Goal: Task Accomplishment & Management: Manage account settings

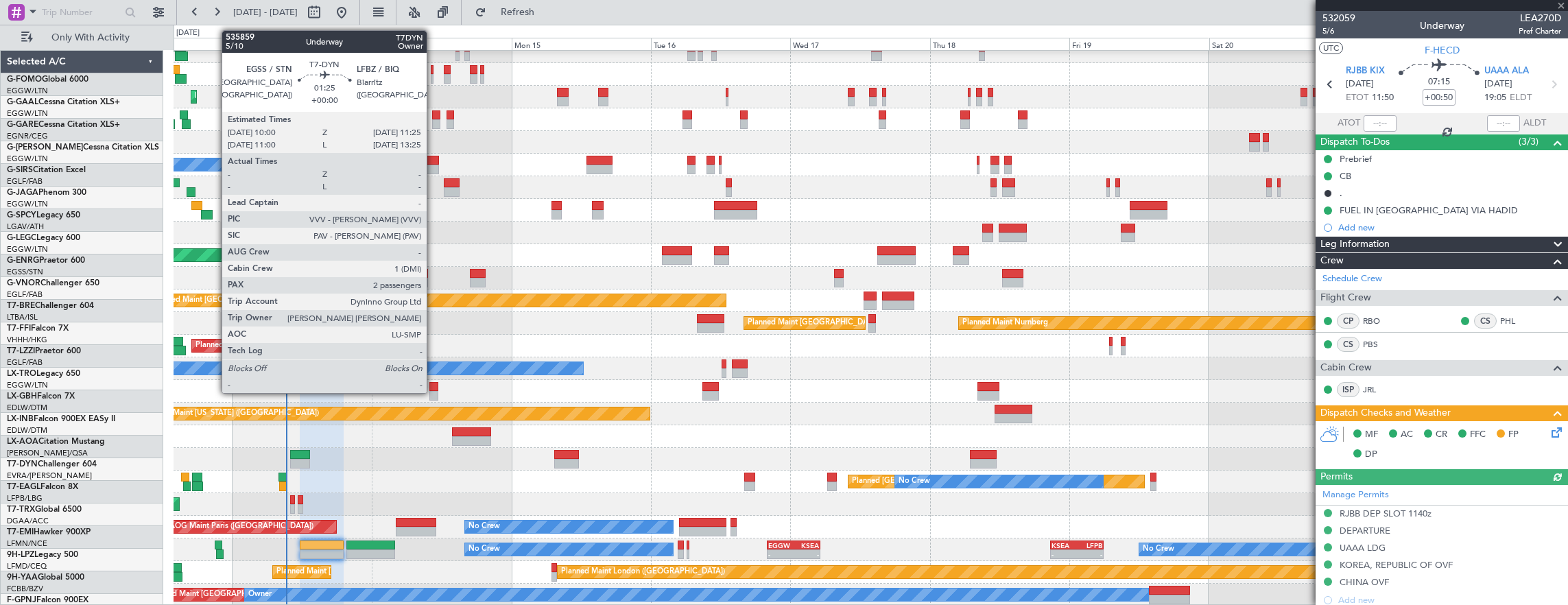
scroll to position [78, 0]
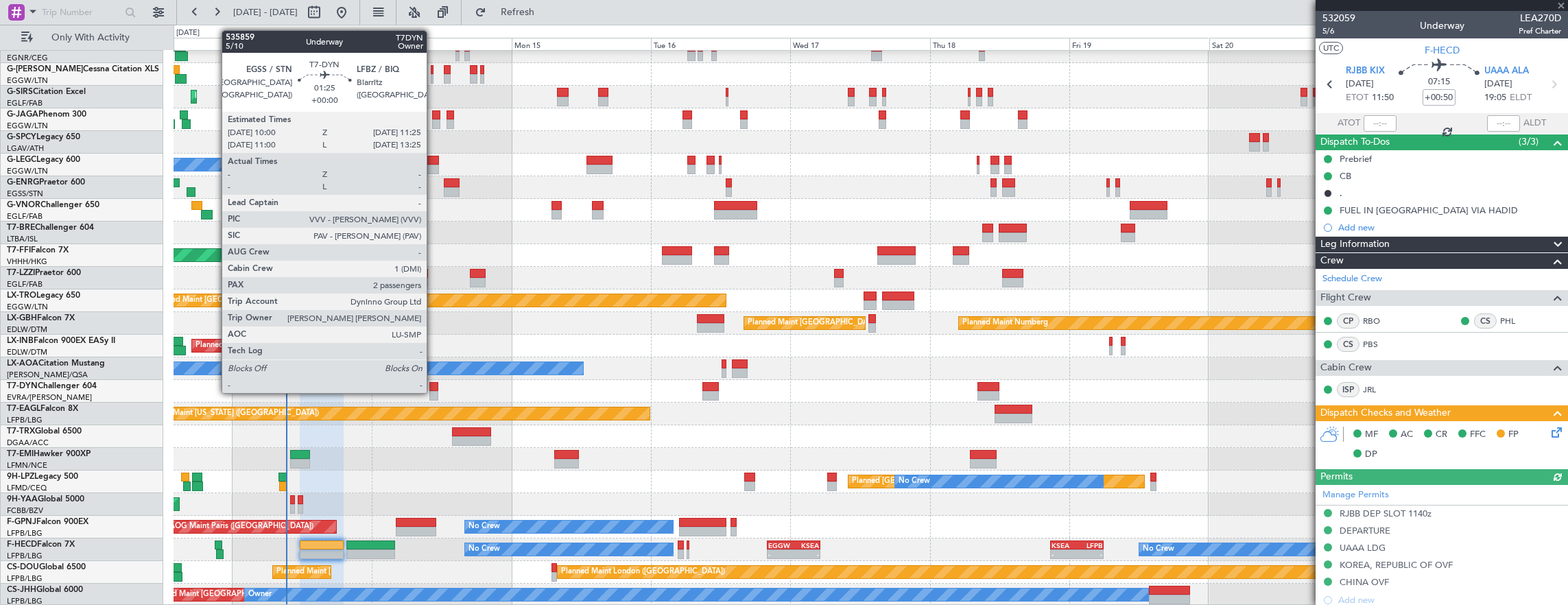
click at [433, 392] on div at bounding box center [433, 396] width 9 height 10
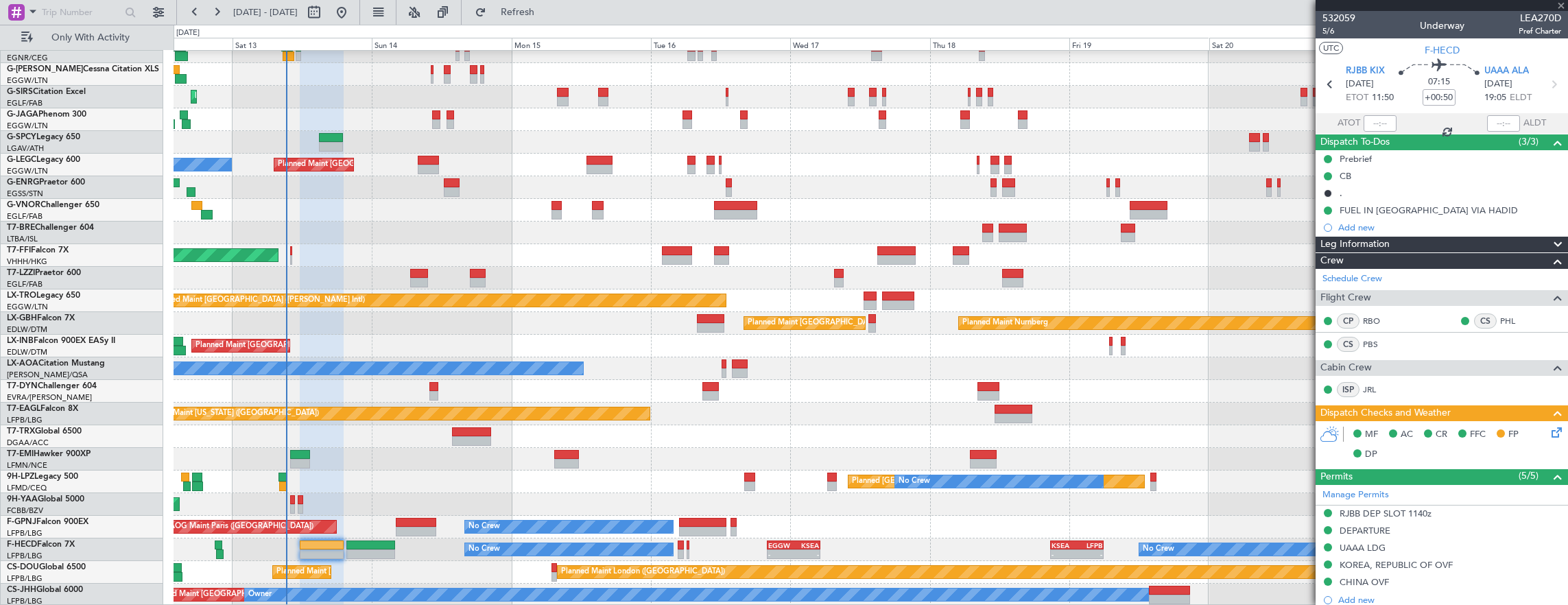
type input "2"
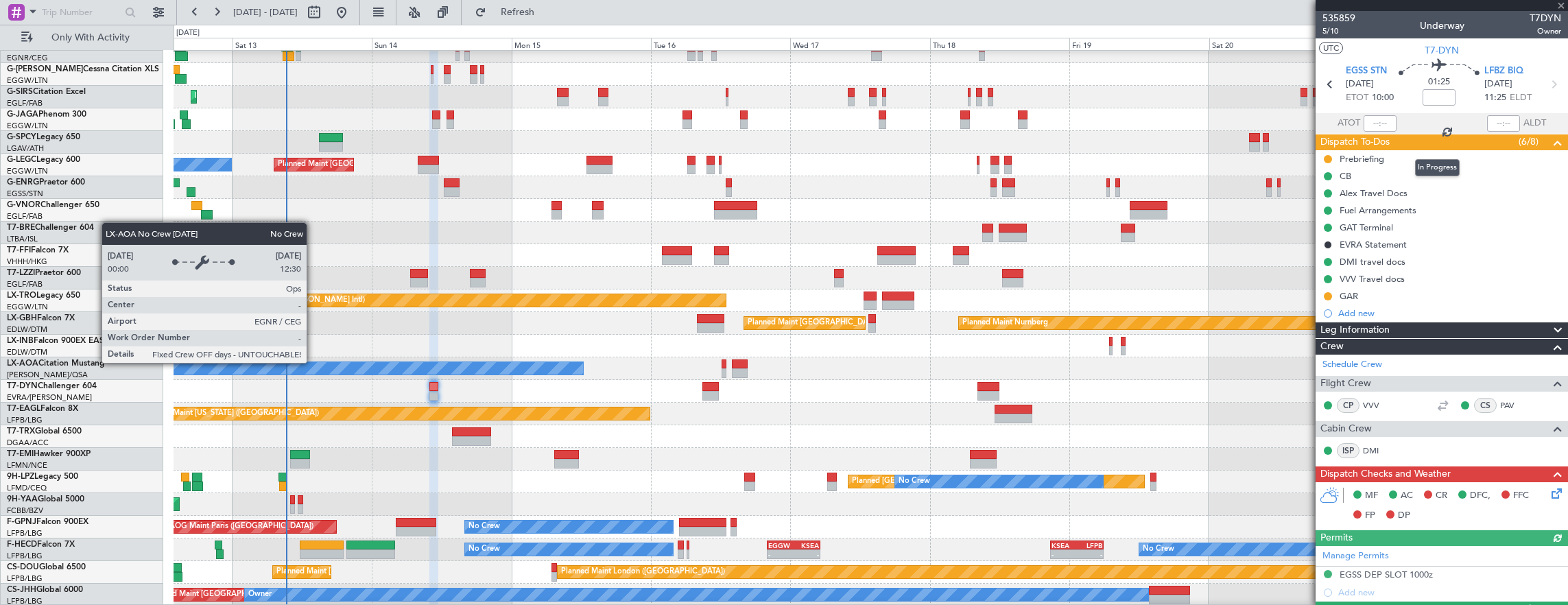
click at [1424, 159] on div "In Progress" at bounding box center [1437, 167] width 44 height 17
click at [1418, 158] on div "Prebriefing" at bounding box center [1441, 158] width 252 height 17
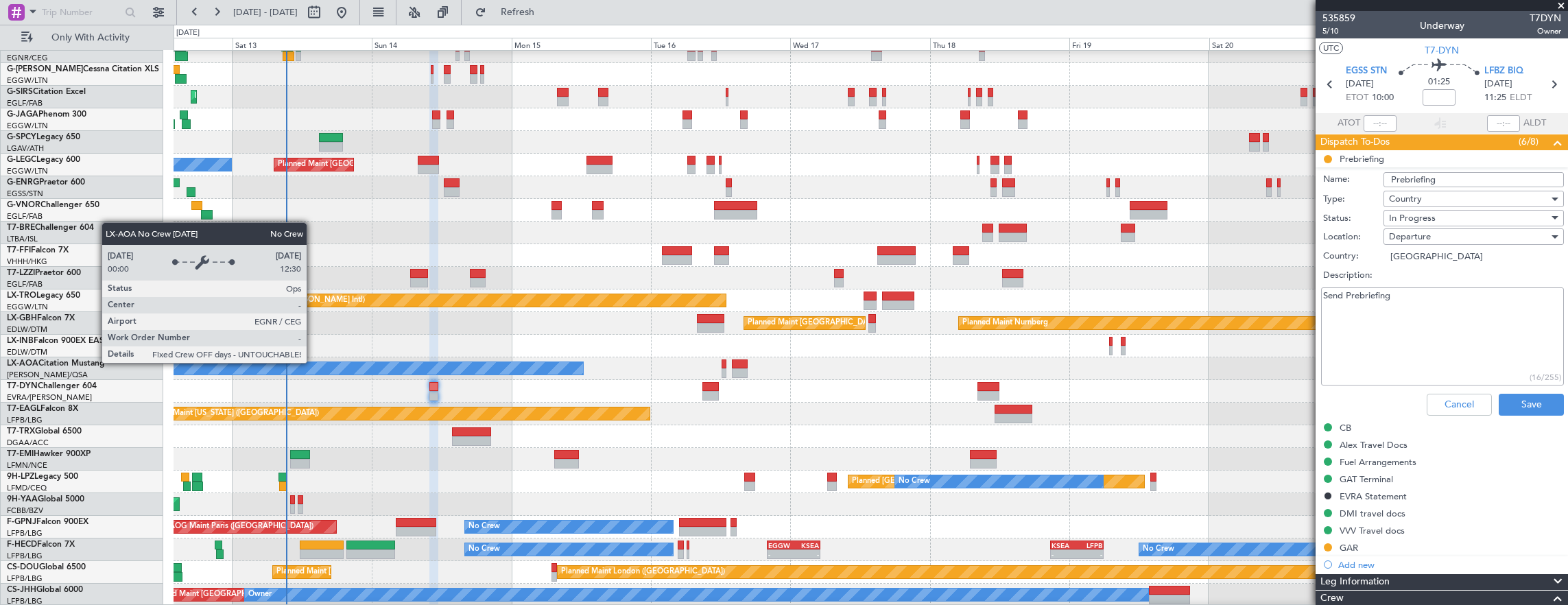
click at [1445, 326] on textarea "Send Prebriefing" at bounding box center [1442, 336] width 243 height 98
type textarea "13700lbs"
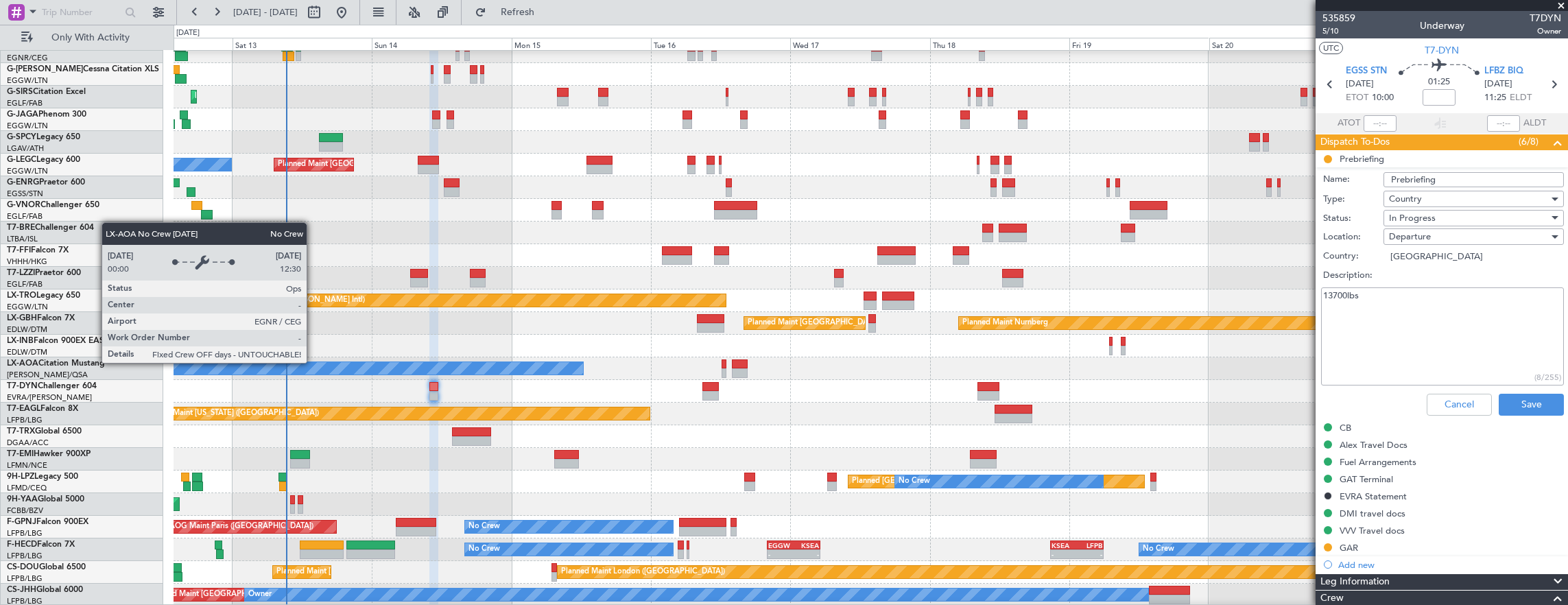
click at [1468, 215] on div "In Progress" at bounding box center [1469, 219] width 160 height 21
click at [1463, 285] on span "Completed" at bounding box center [1466, 286] width 161 height 21
drag, startPoint x: 1519, startPoint y: 410, endPoint x: 1516, endPoint y: 403, distance: 7.6
click at [1518, 409] on button "Save" at bounding box center [1531, 404] width 65 height 22
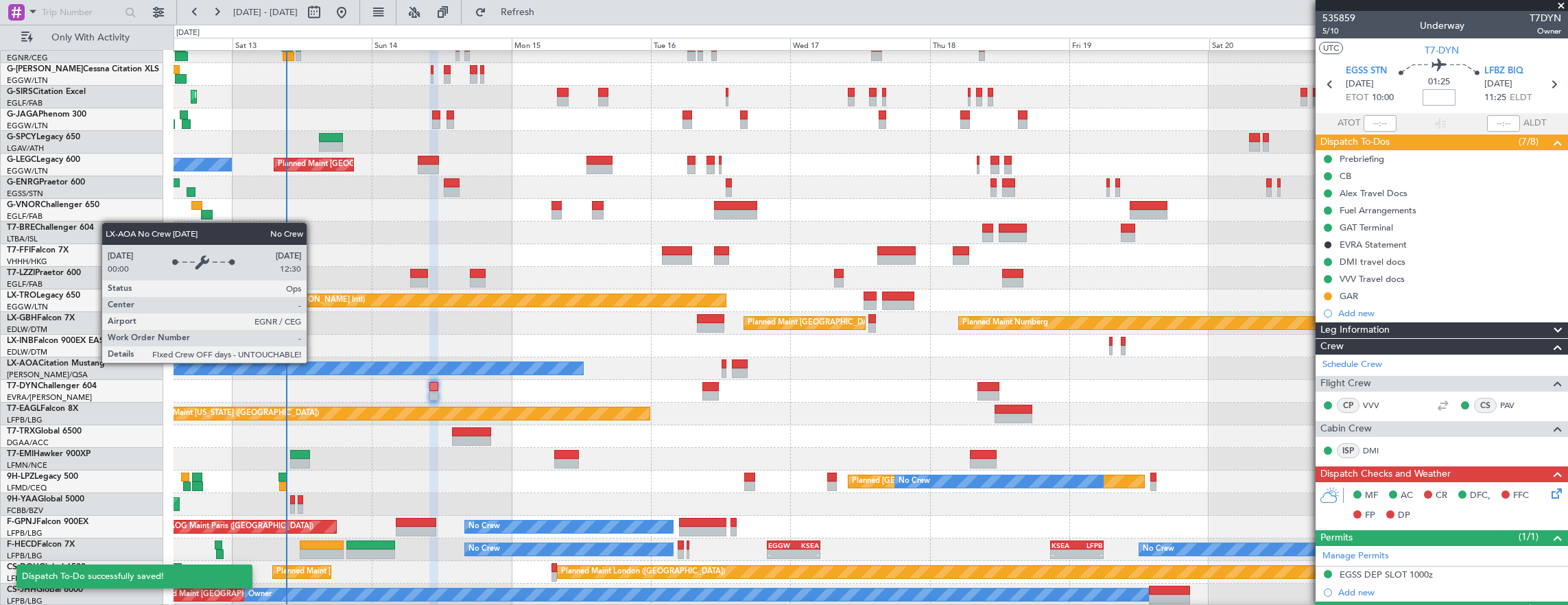
click at [1438, 98] on input at bounding box center [1438, 98] width 33 height 16
type input "4"
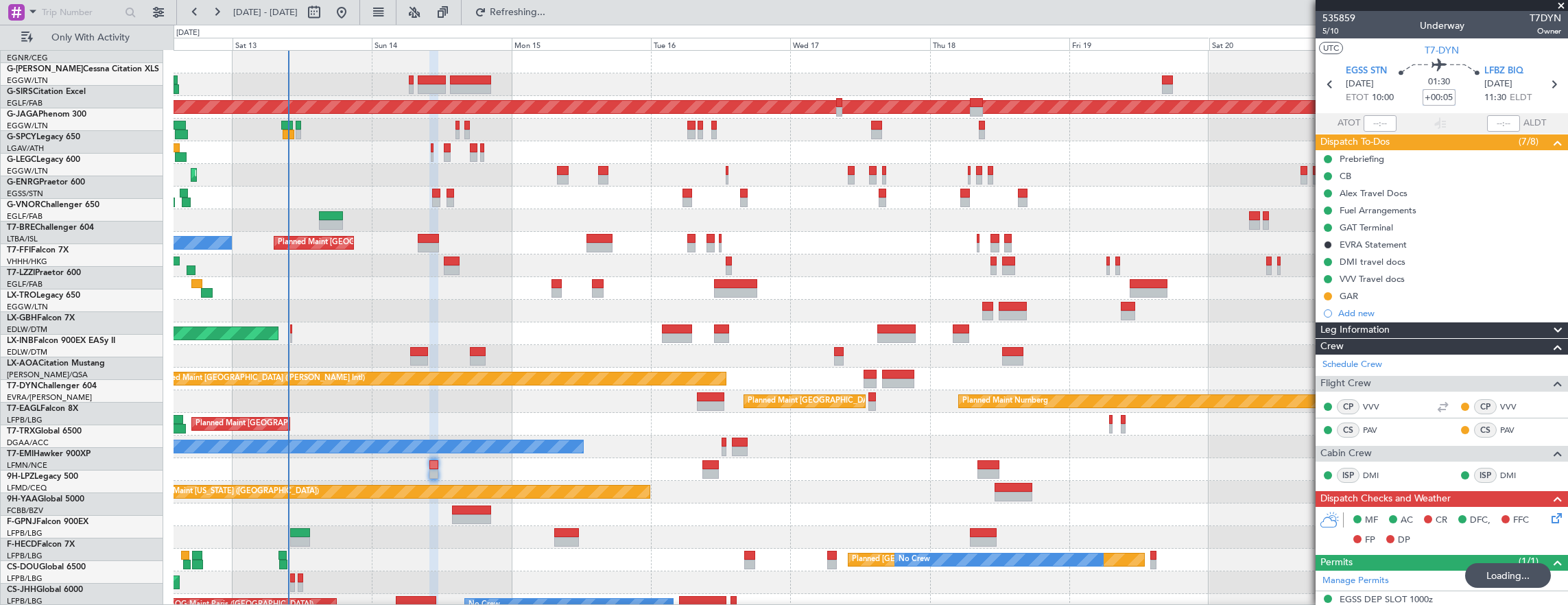
scroll to position [0, 0]
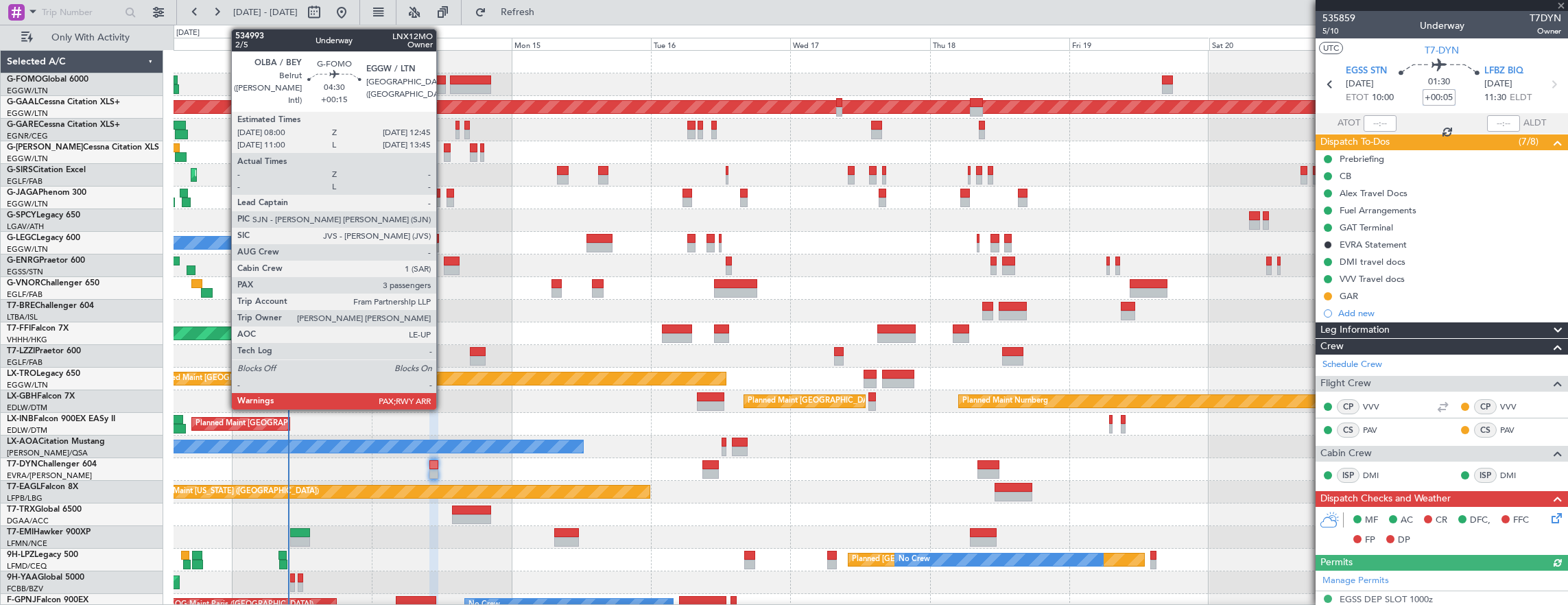
click at [443, 78] on div at bounding box center [432, 81] width 28 height 10
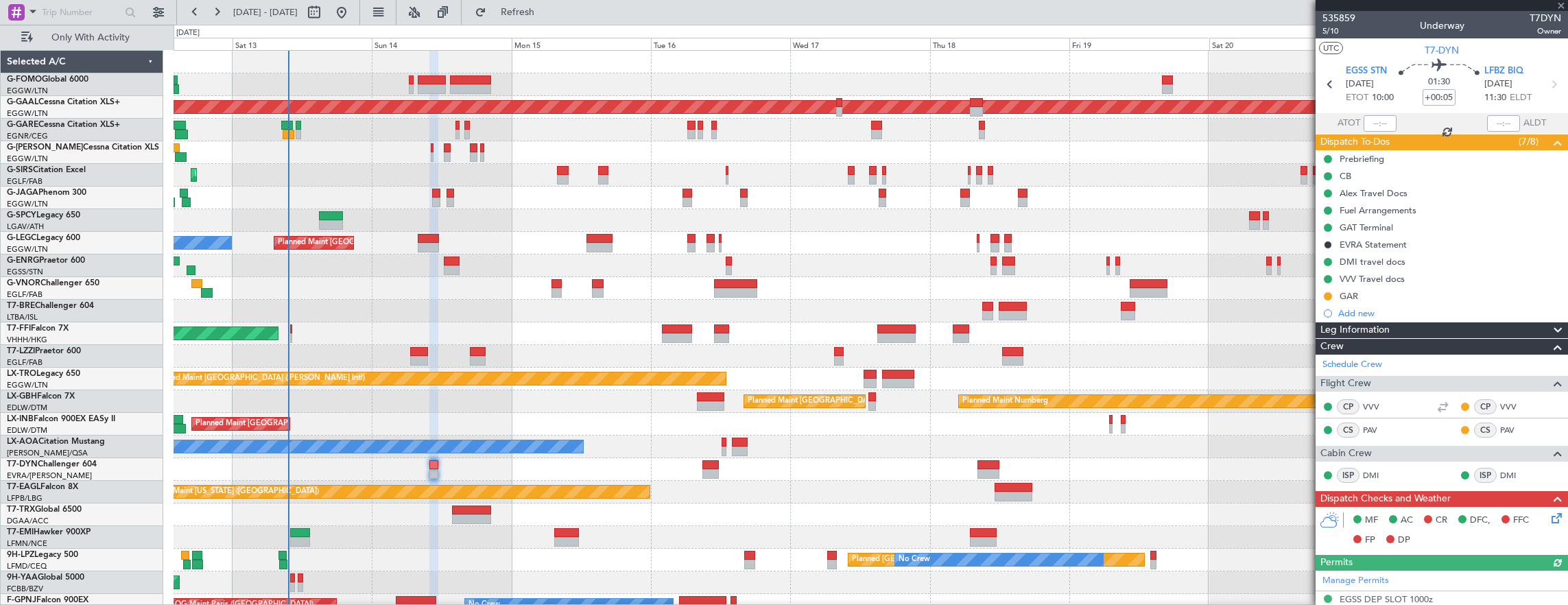
type input "+00:15"
type input "3"
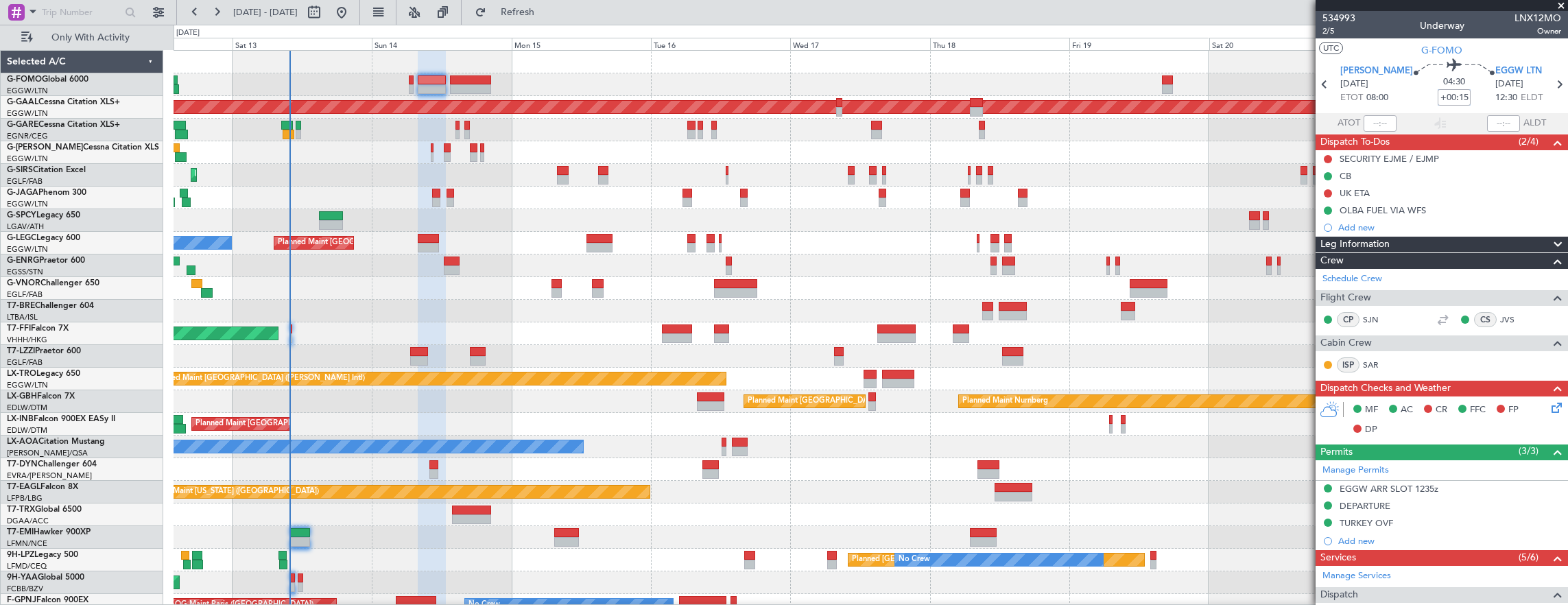
click at [465, 76] on div at bounding box center [471, 81] width 42 height 10
type input "+00:10"
type input "1"
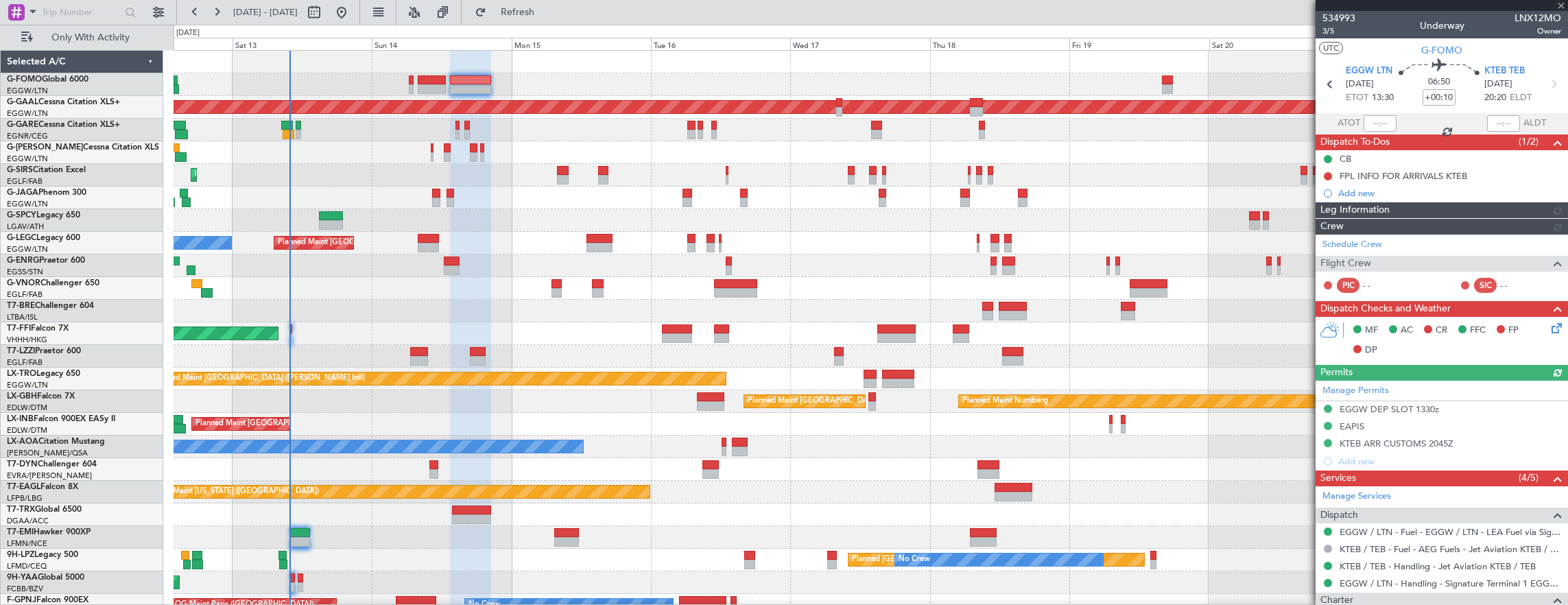
click at [1320, 35] on div "534993 3/5 Underway LNX12MO Owner" at bounding box center [1441, 25] width 252 height 27
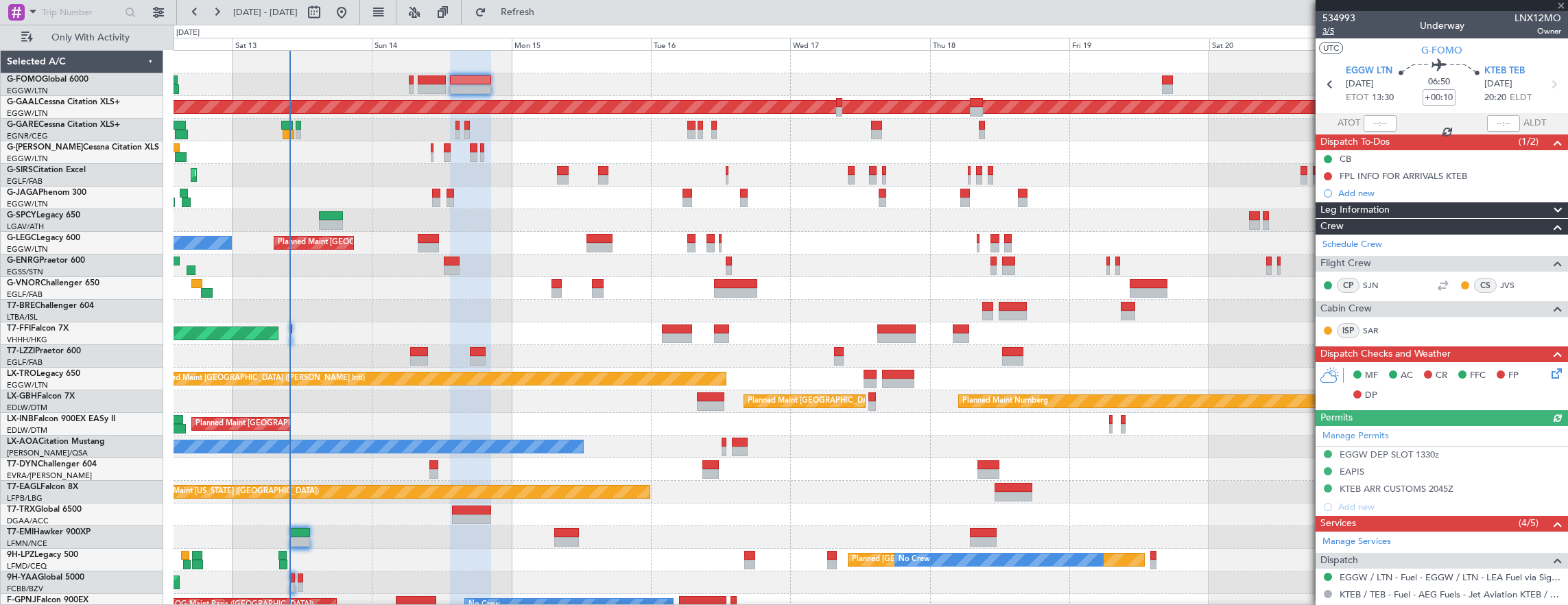
click at [1331, 30] on span "3/5" at bounding box center [1338, 31] width 33 height 11
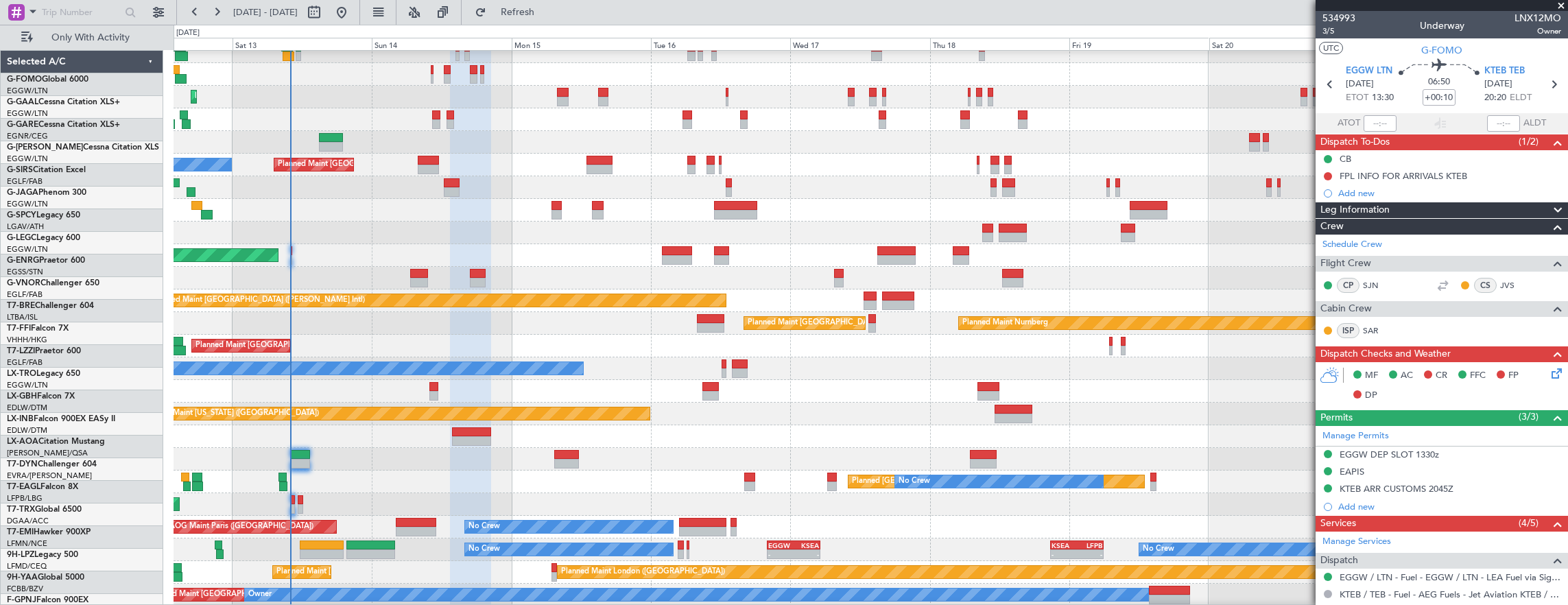
scroll to position [78, 0]
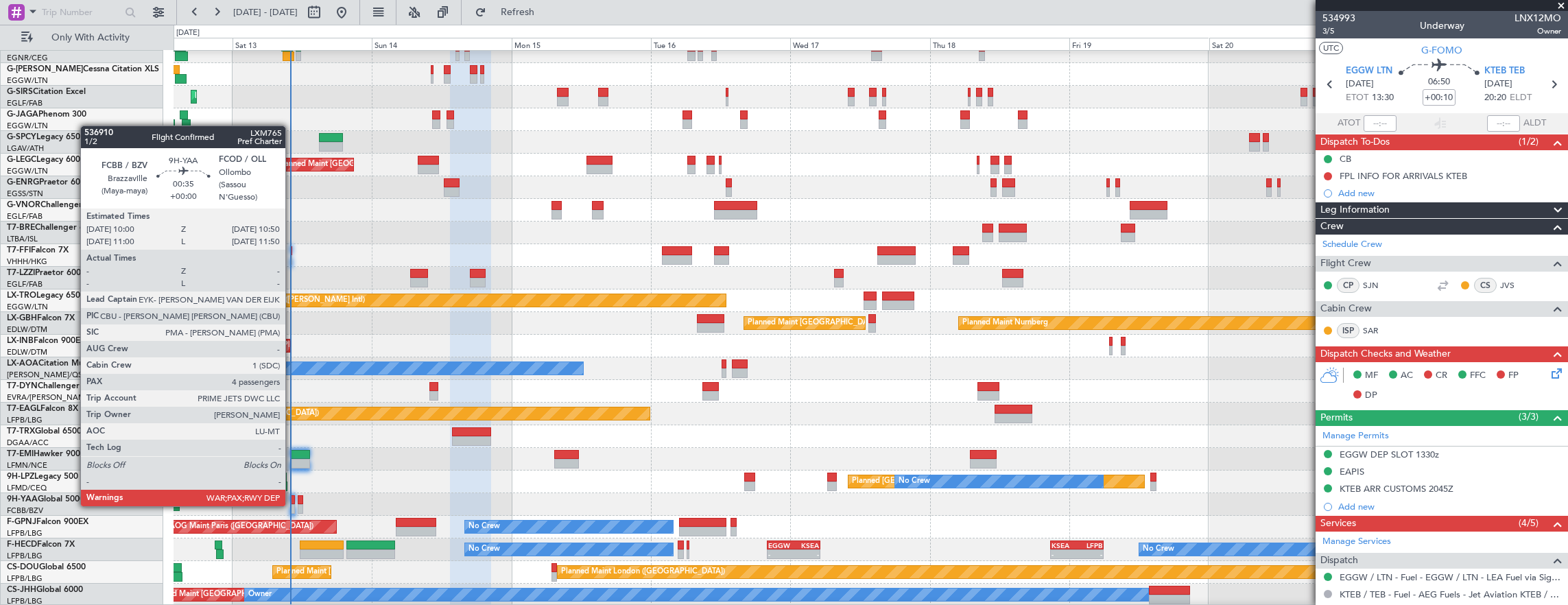
click at [292, 505] on div at bounding box center [293, 509] width 6 height 10
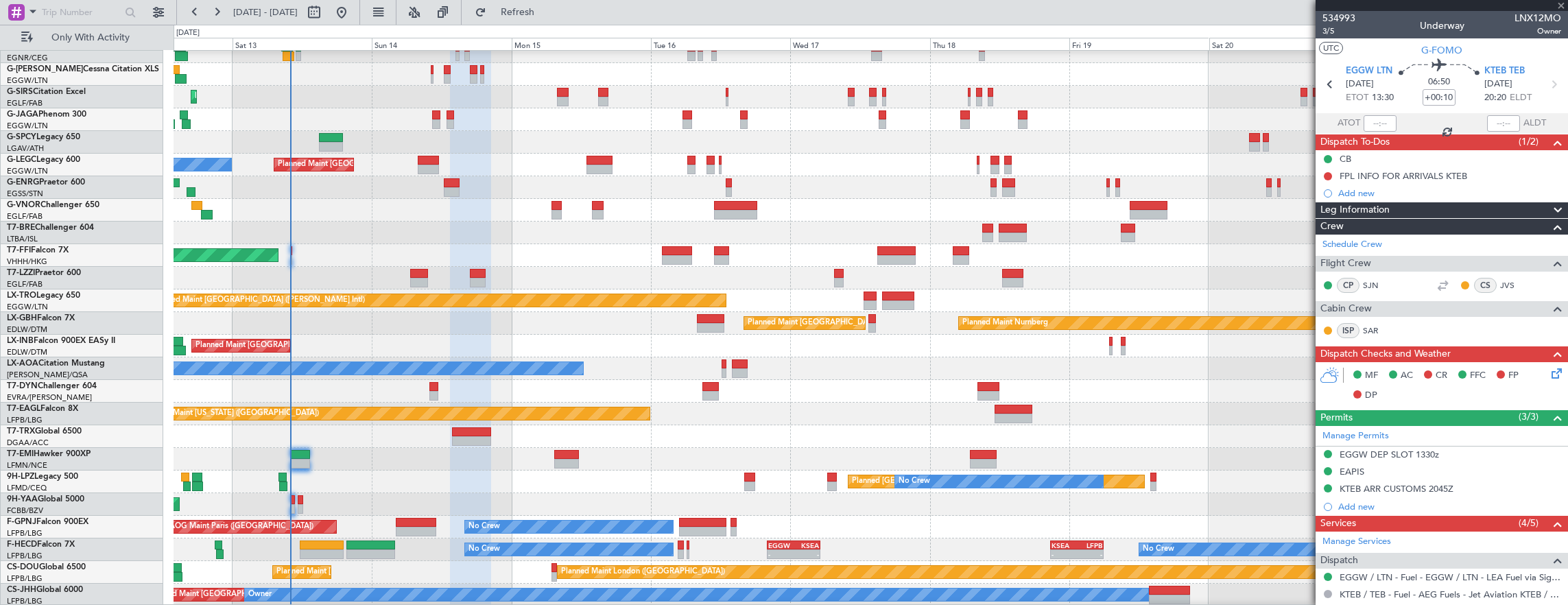
type input "4"
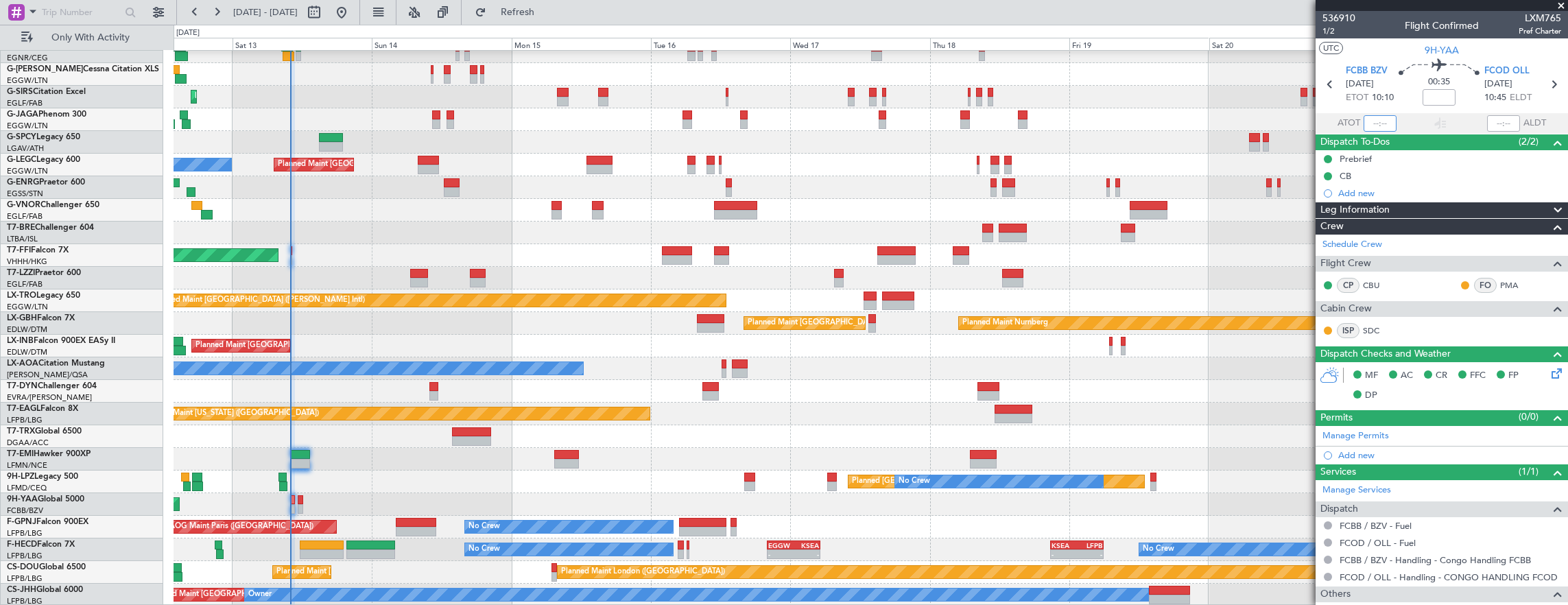
click at [1370, 123] on input "text" at bounding box center [1379, 123] width 33 height 16
type input "09:58"
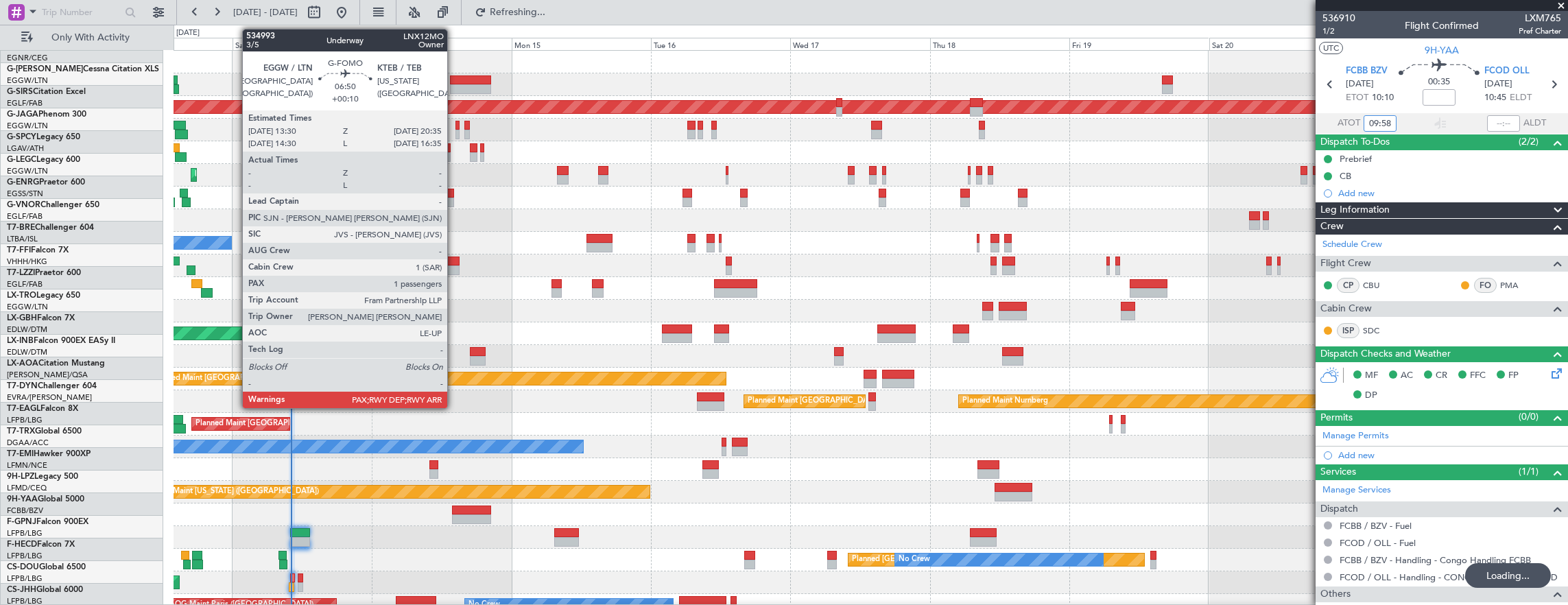
scroll to position [0, 0]
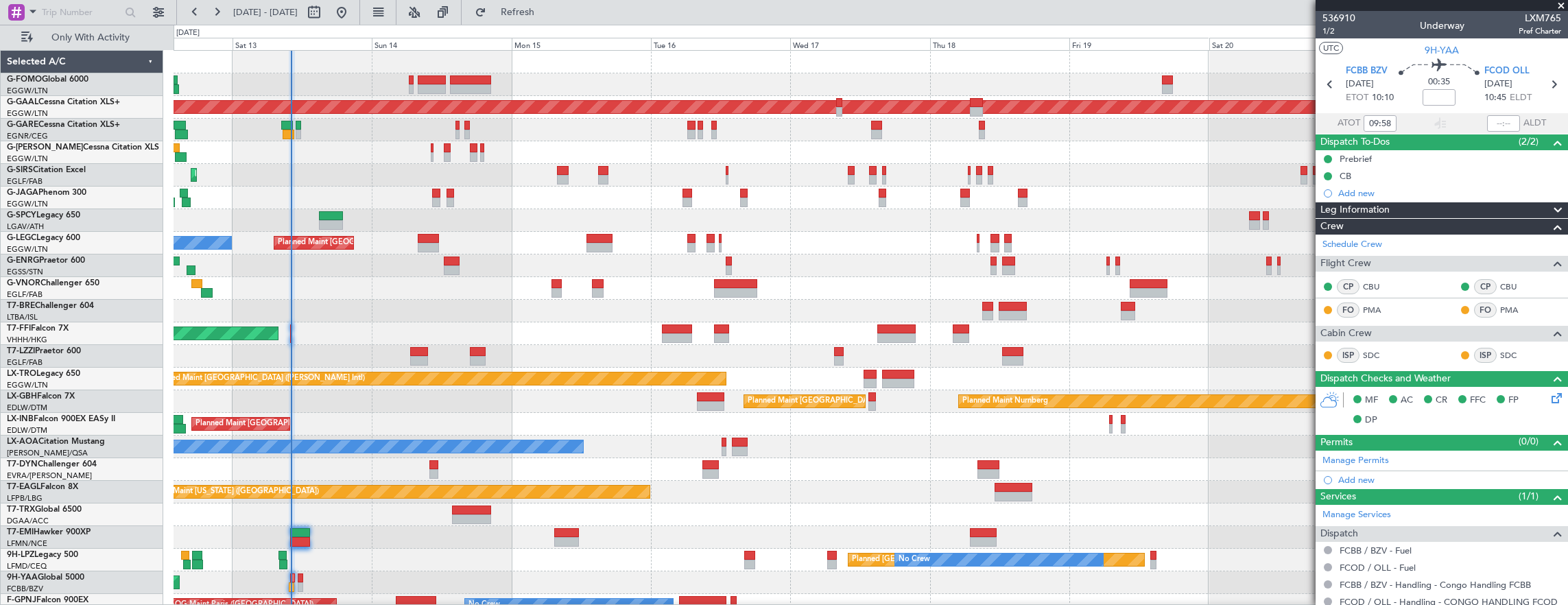
click at [457, 323] on div "Planned Maint Tianjin ([GEOGRAPHIC_DATA])" at bounding box center [870, 334] width 1395 height 23
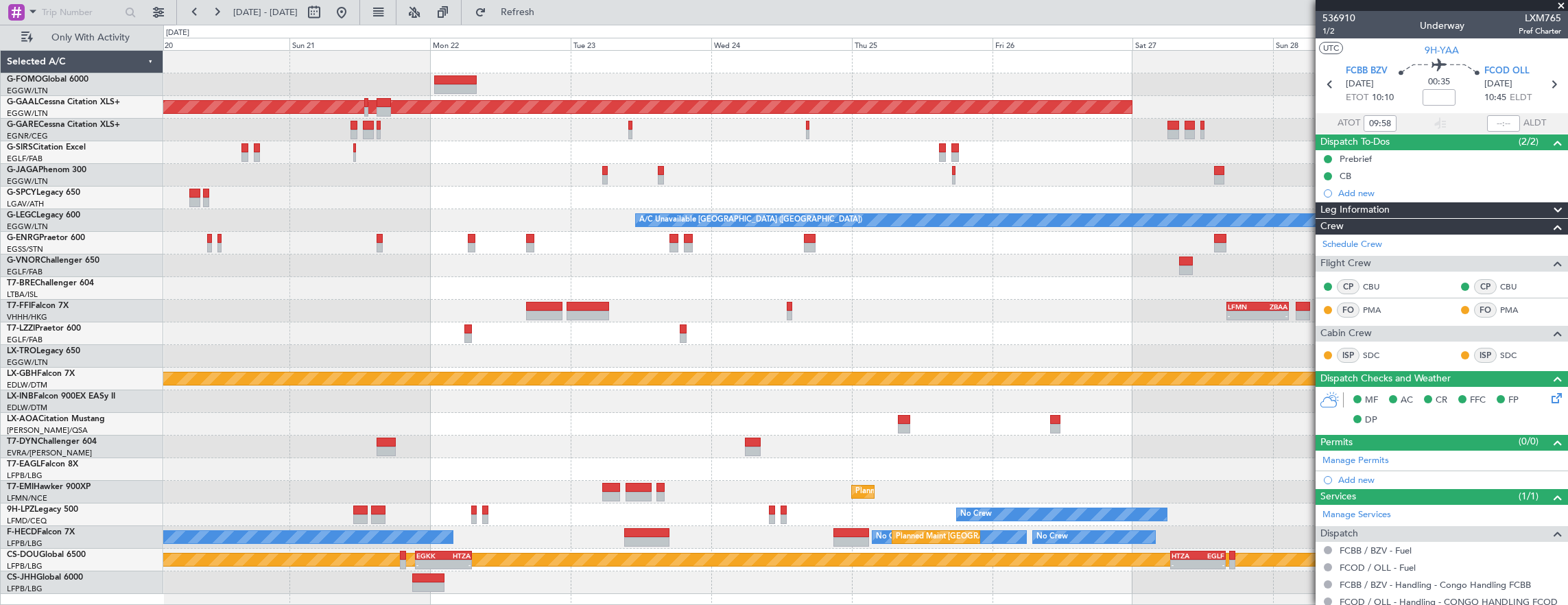
click at [799, 229] on div "Planned Maint Dusseldorf A/C Unavailable London (Luton) - - LFMN 16:05 Z ZBAA 0…" at bounding box center [865, 322] width 1404 height 543
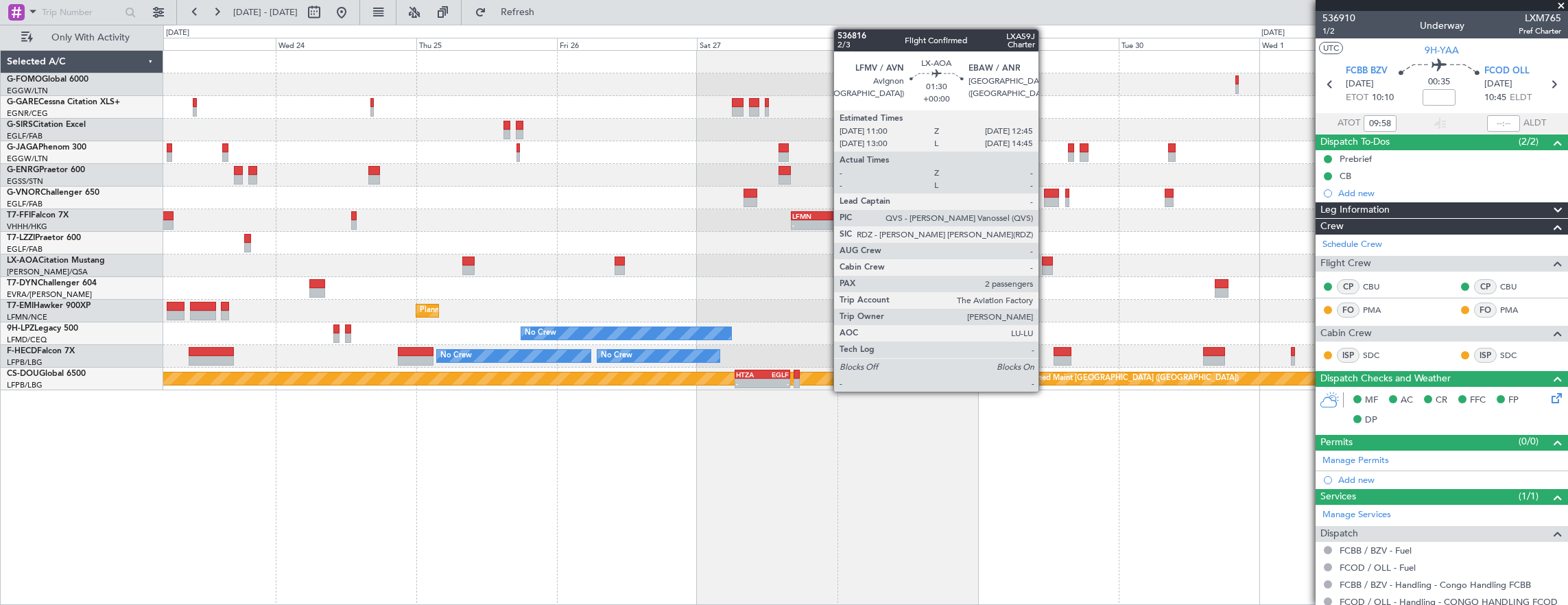
click at [1045, 258] on div at bounding box center [1047, 261] width 10 height 10
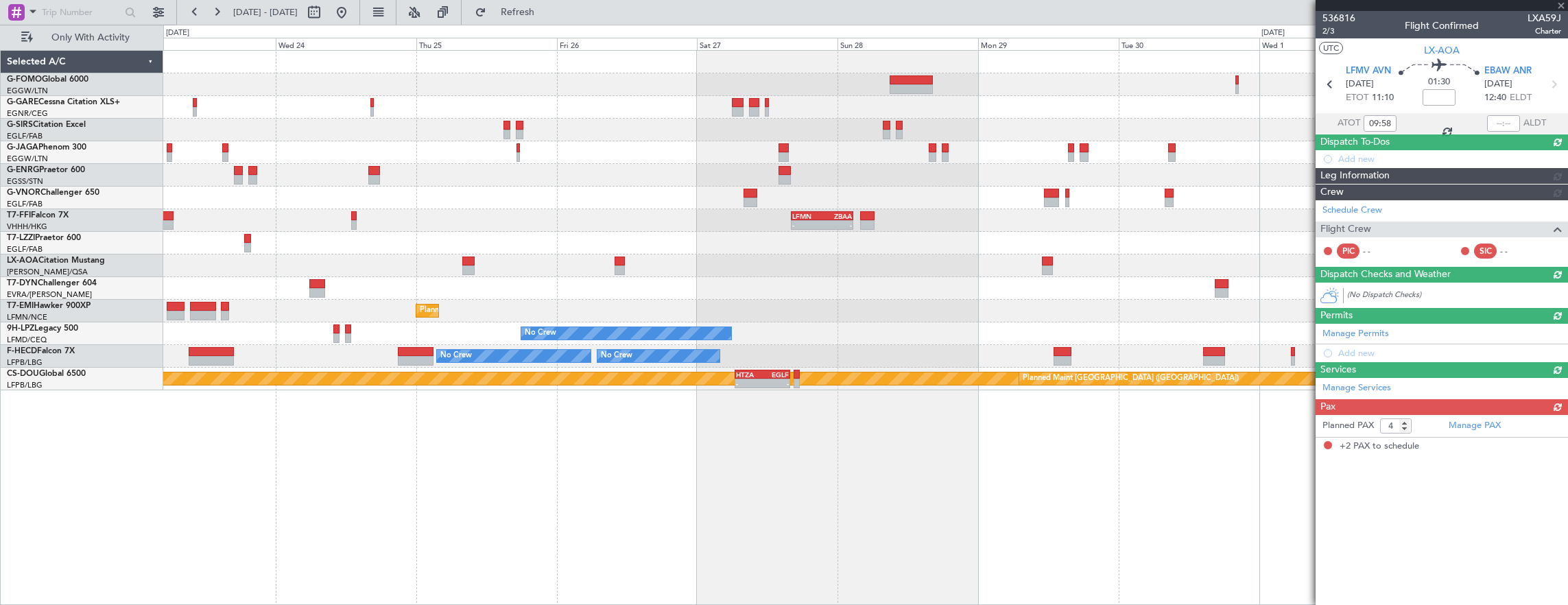
type input "2"
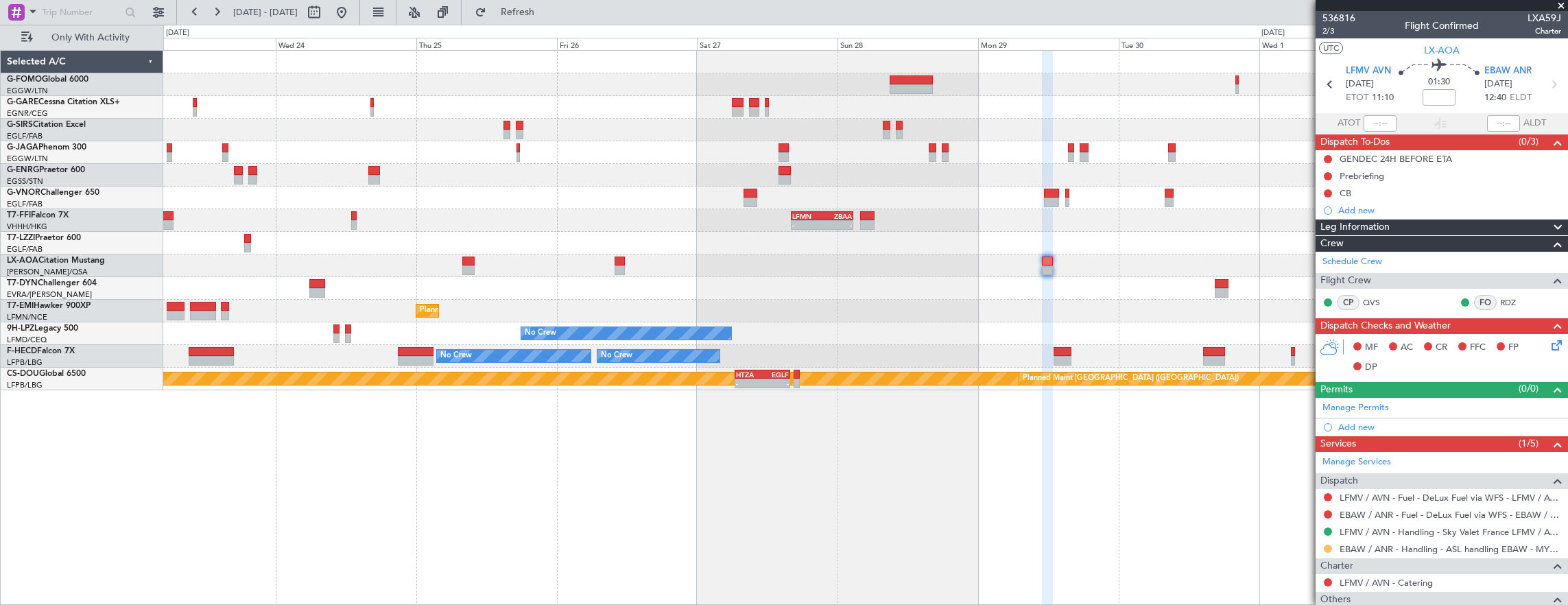
click at [1326, 549] on button at bounding box center [1328, 549] width 8 height 8
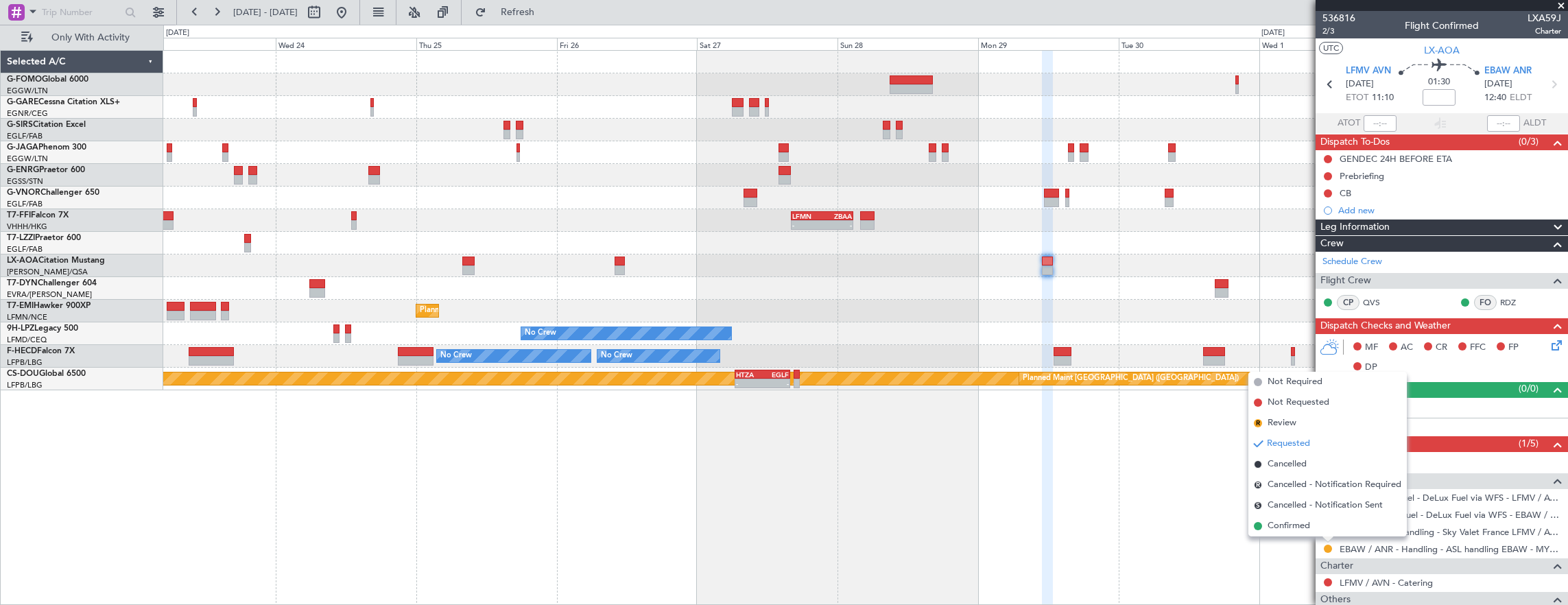
drag, startPoint x: 1291, startPoint y: 524, endPoint x: 1232, endPoint y: 517, distance: 59.4
click at [1291, 524] on span "Confirmed" at bounding box center [1288, 526] width 43 height 14
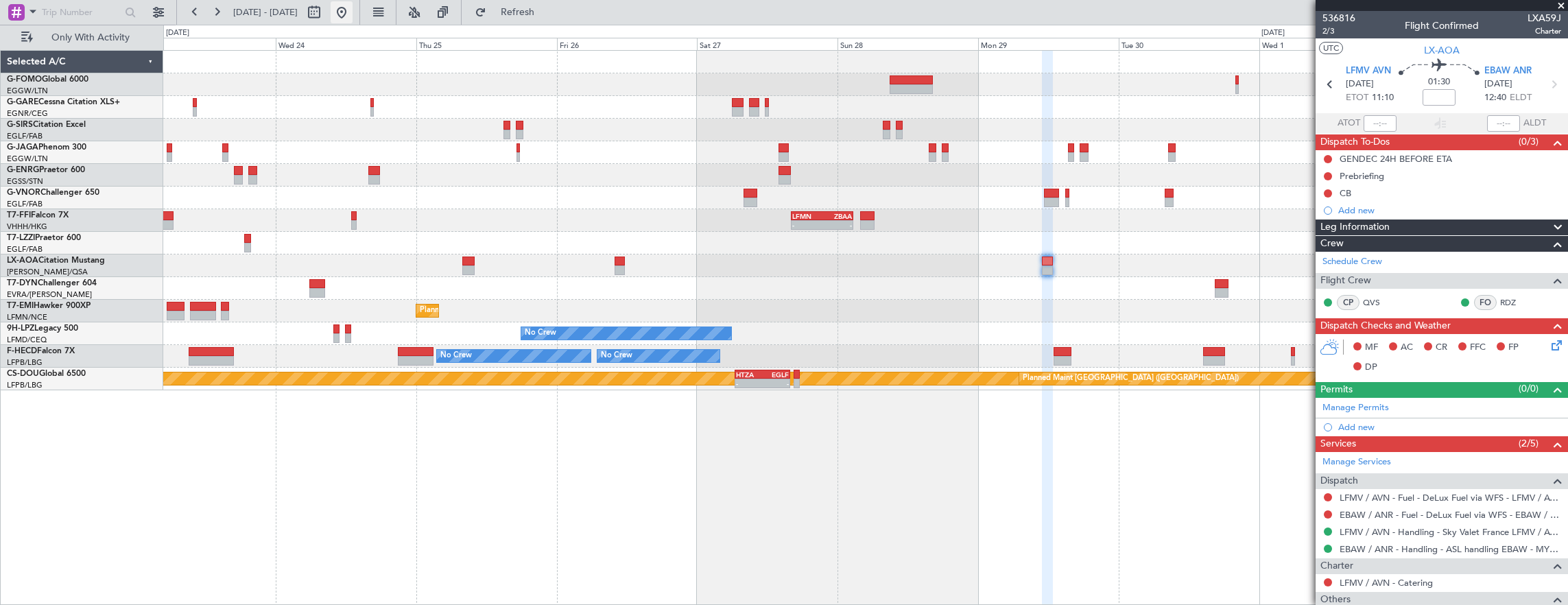
click at [352, 11] on button at bounding box center [341, 12] width 22 height 22
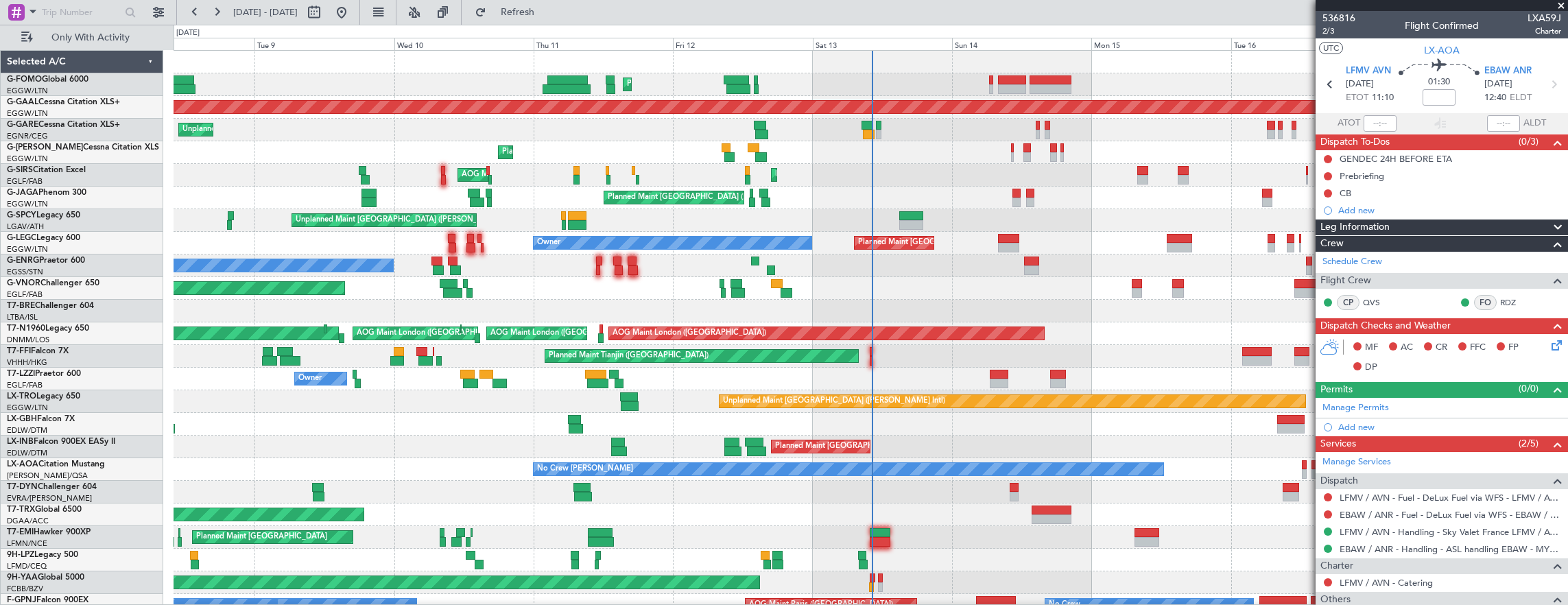
click at [719, 395] on div "Unplanned Maint [GEOGRAPHIC_DATA] ([PERSON_NAME] Intl)" at bounding box center [1012, 401] width 586 height 12
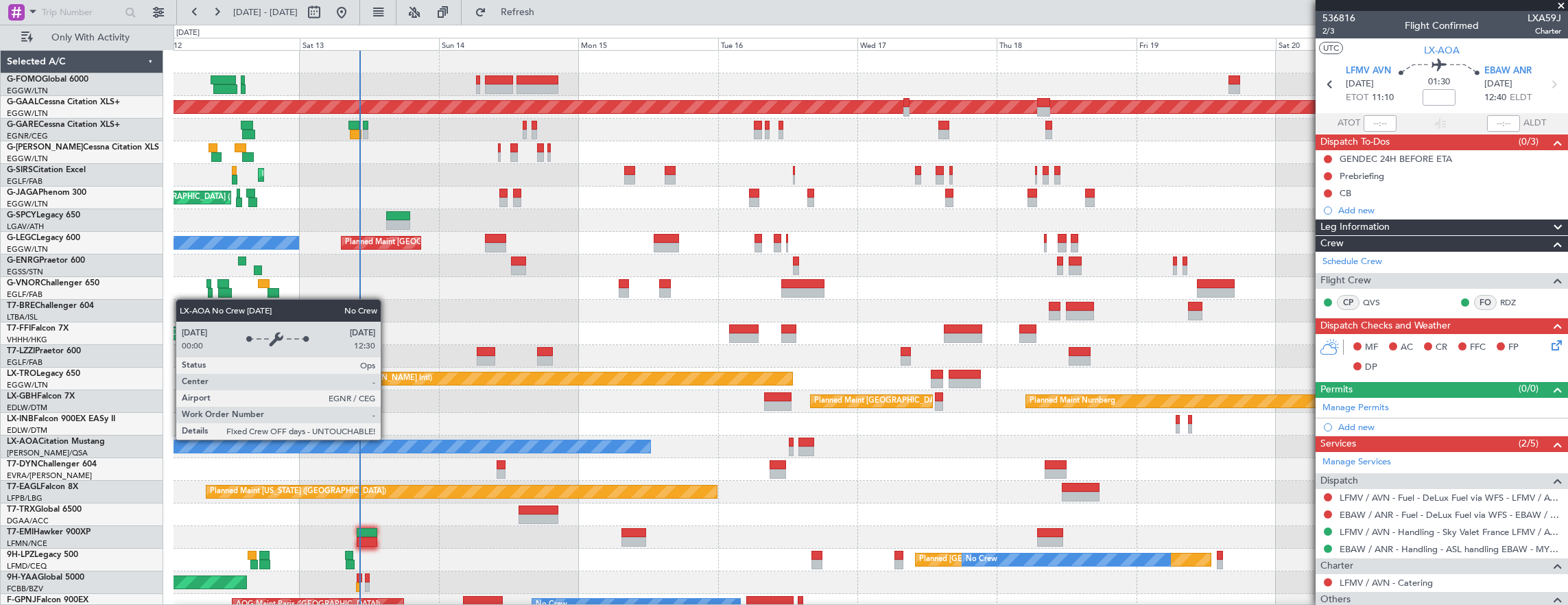
scroll to position [69, 0]
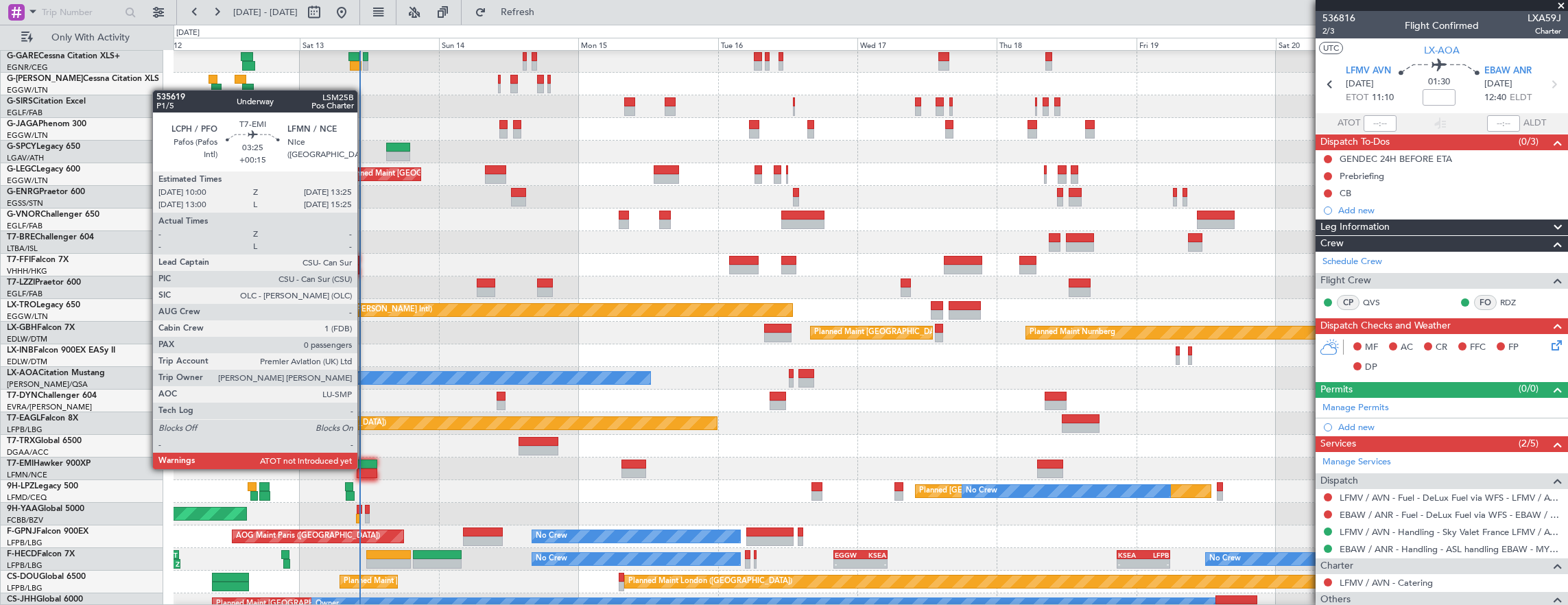
click at [380, 452] on div "Planned Maint [GEOGRAPHIC_DATA] ([GEOGRAPHIC_DATA])" at bounding box center [870, 446] width 1395 height 23
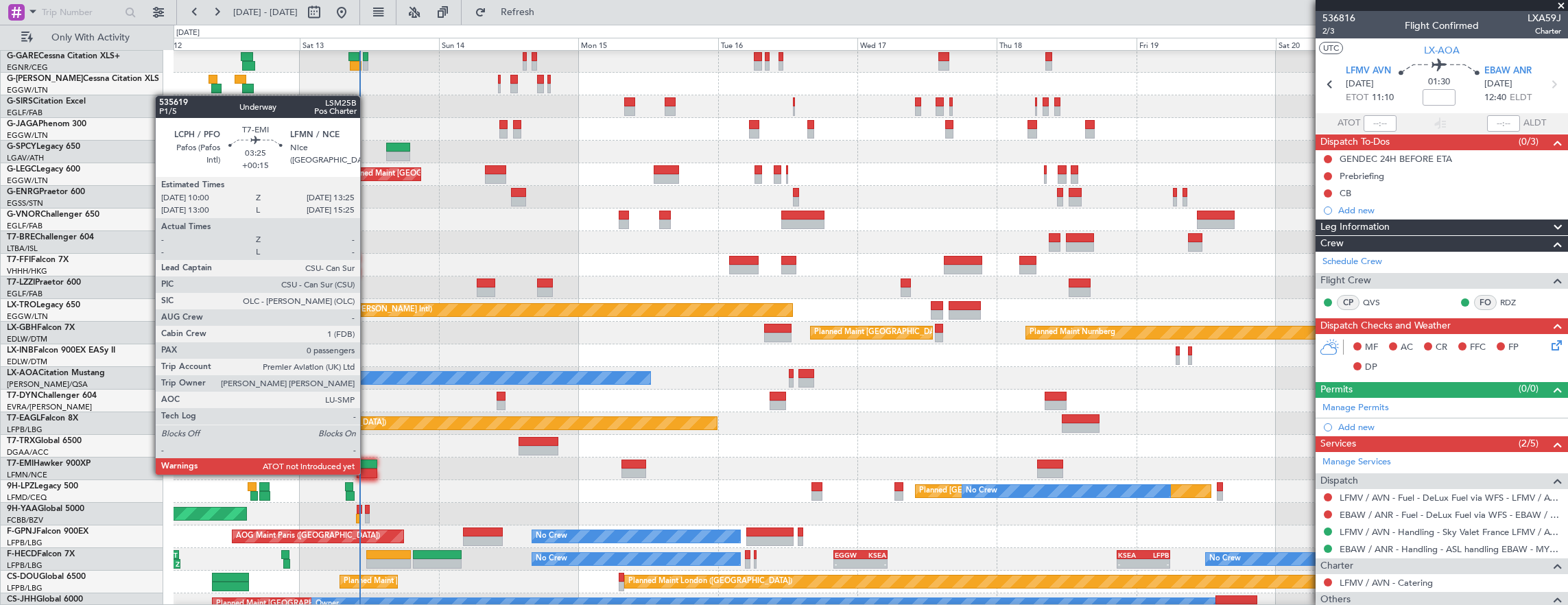
click at [367, 474] on div at bounding box center [366, 474] width 20 height 10
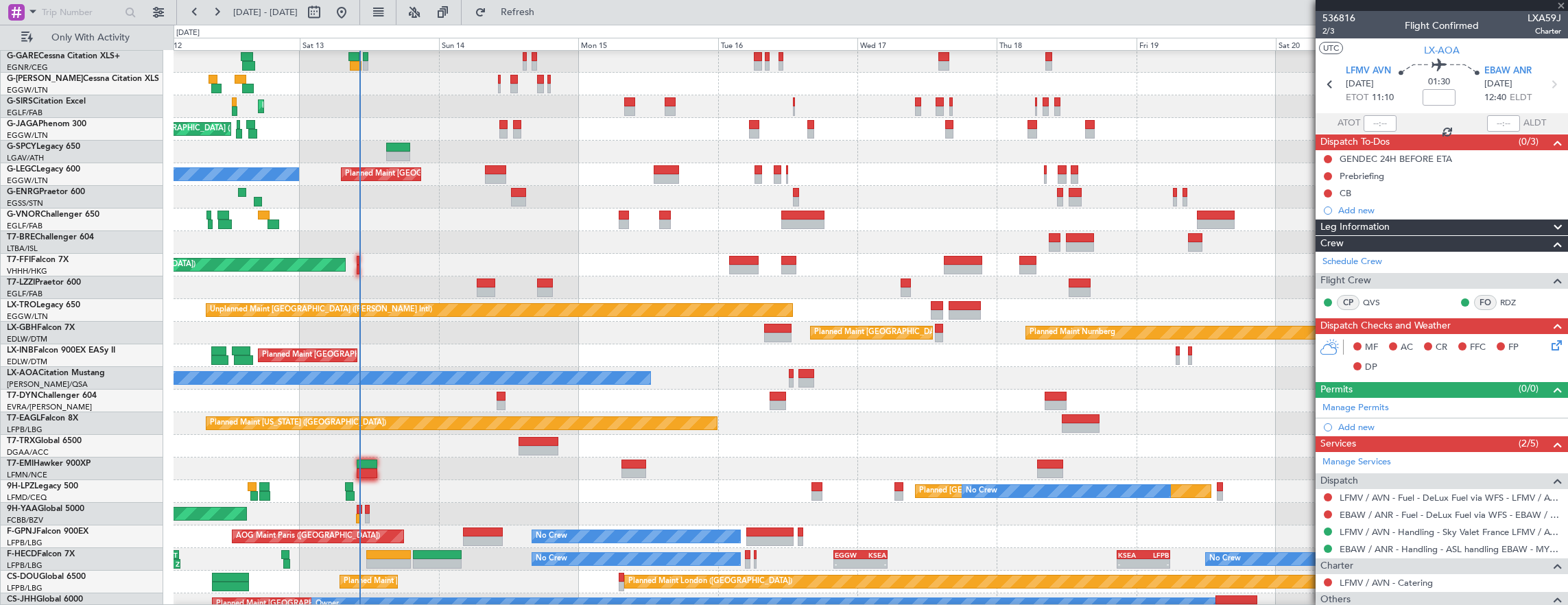
type input "+00:15"
type input "0"
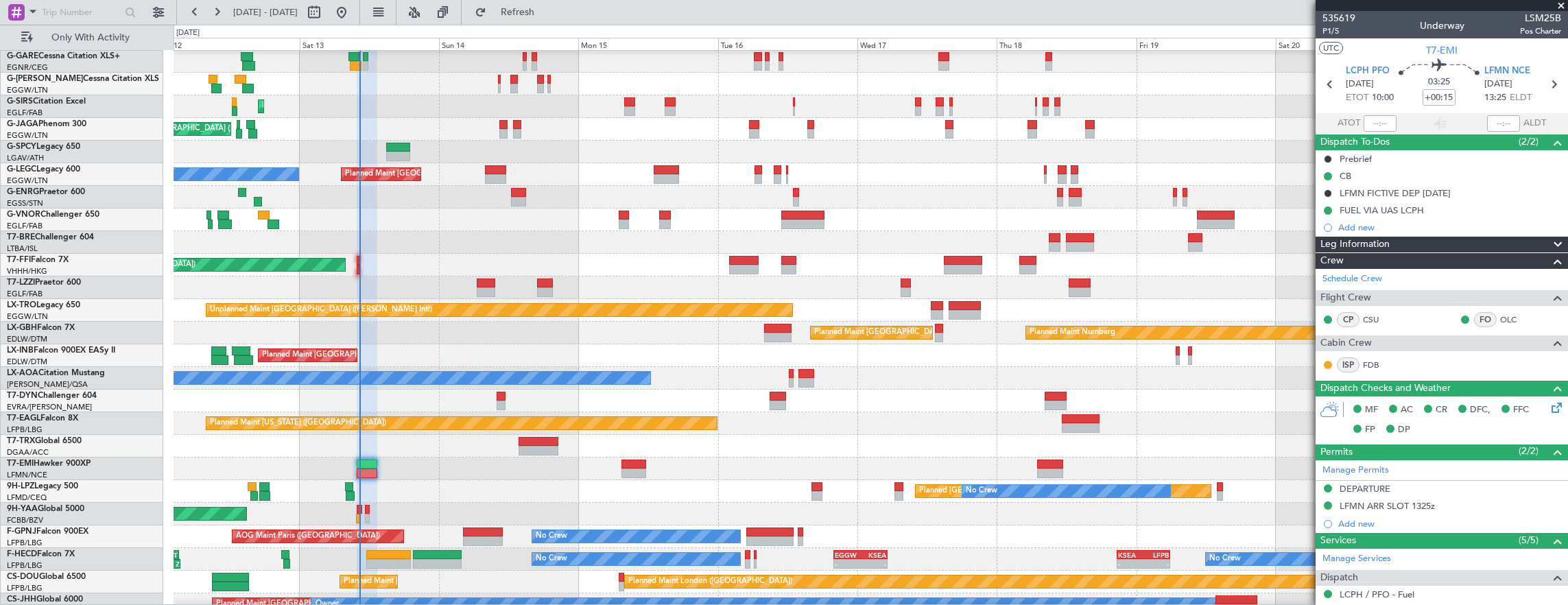
click at [886, 184] on div "Planned Maint [GEOGRAPHIC_DATA] ([GEOGRAPHIC_DATA]) Owner A/C Unavailable [GEOG…" at bounding box center [870, 174] width 1395 height 23
click at [1362, 121] on div "ATOT" at bounding box center [1356, 123] width 81 height 16
click at [1365, 121] on input "text" at bounding box center [1379, 123] width 33 height 16
type input "10:03"
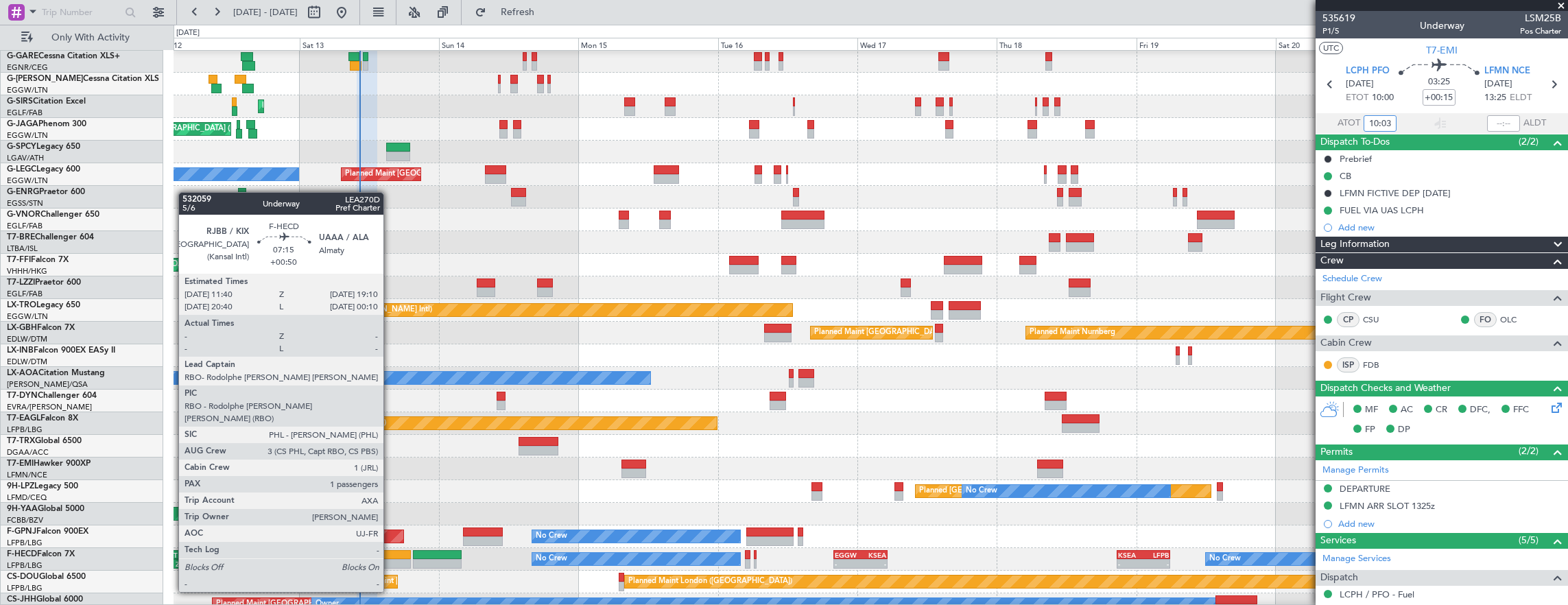
click at [390, 553] on div at bounding box center [388, 555] width 44 height 10
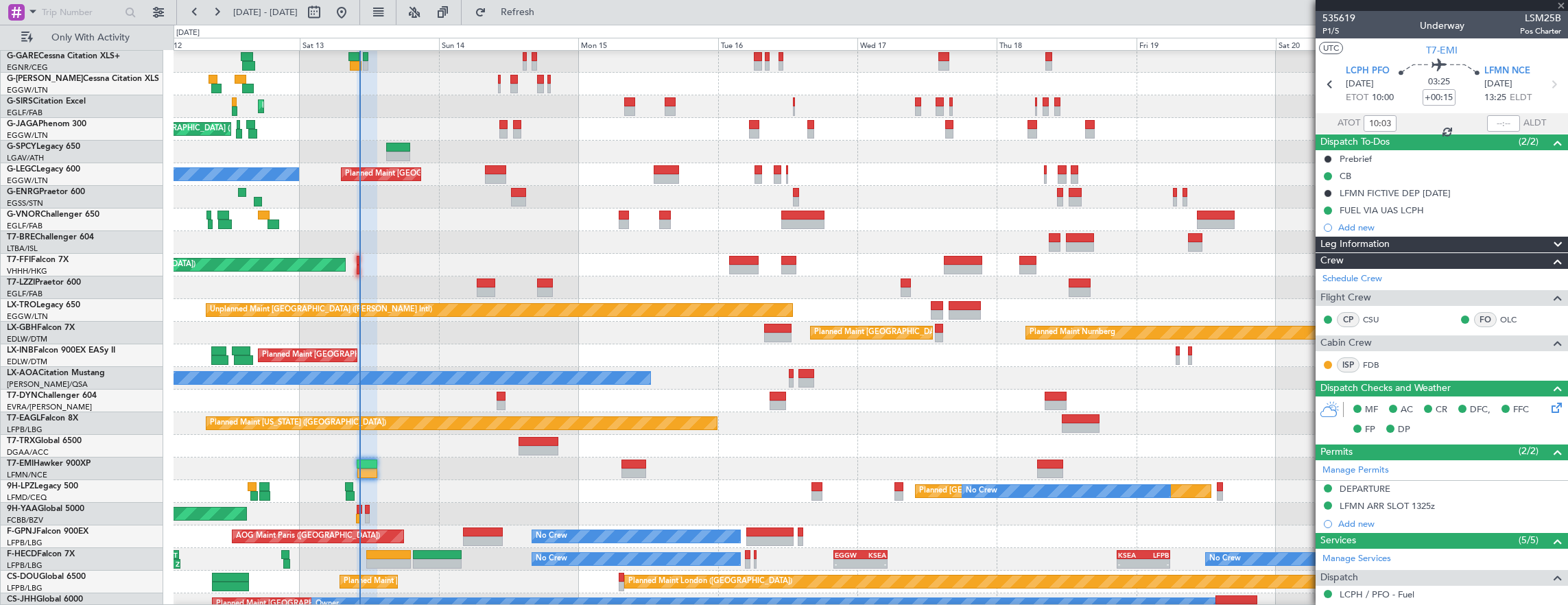
type input "+00:50"
type input "1"
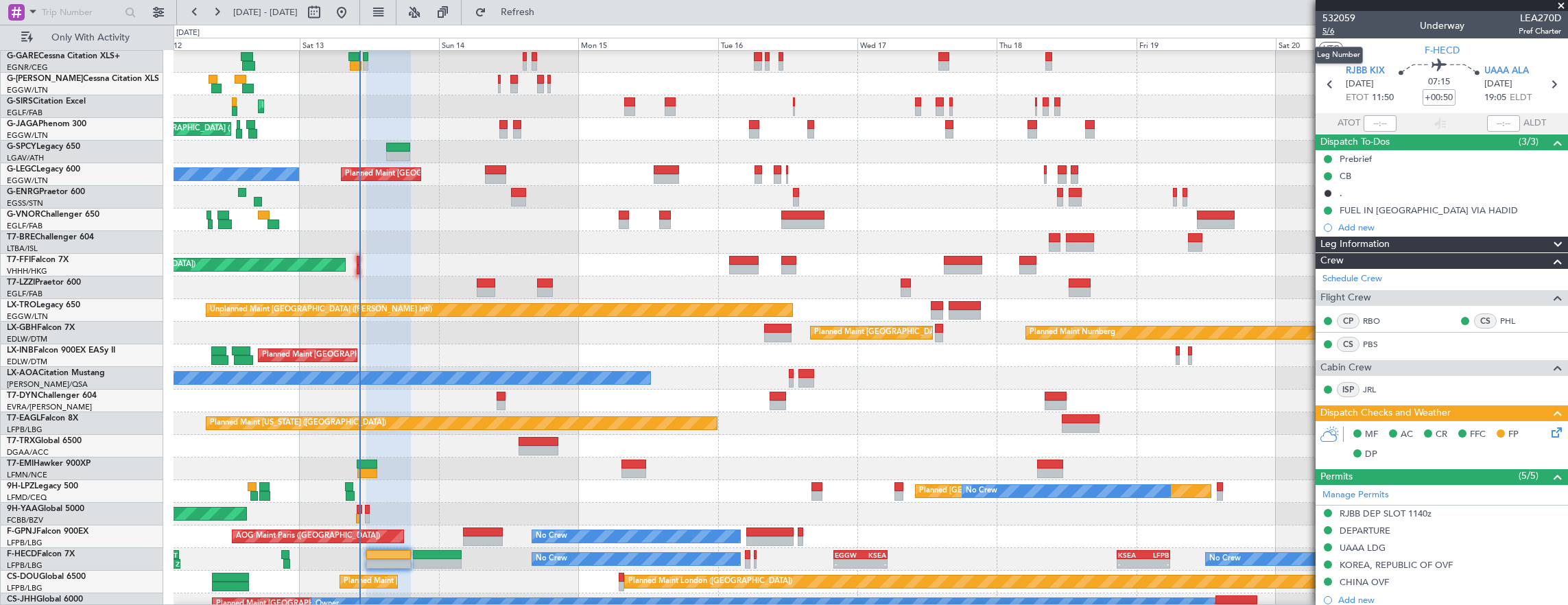
click at [1338, 34] on span "5/6" at bounding box center [1338, 31] width 33 height 11
click at [1549, 429] on icon at bounding box center [1554, 430] width 11 height 11
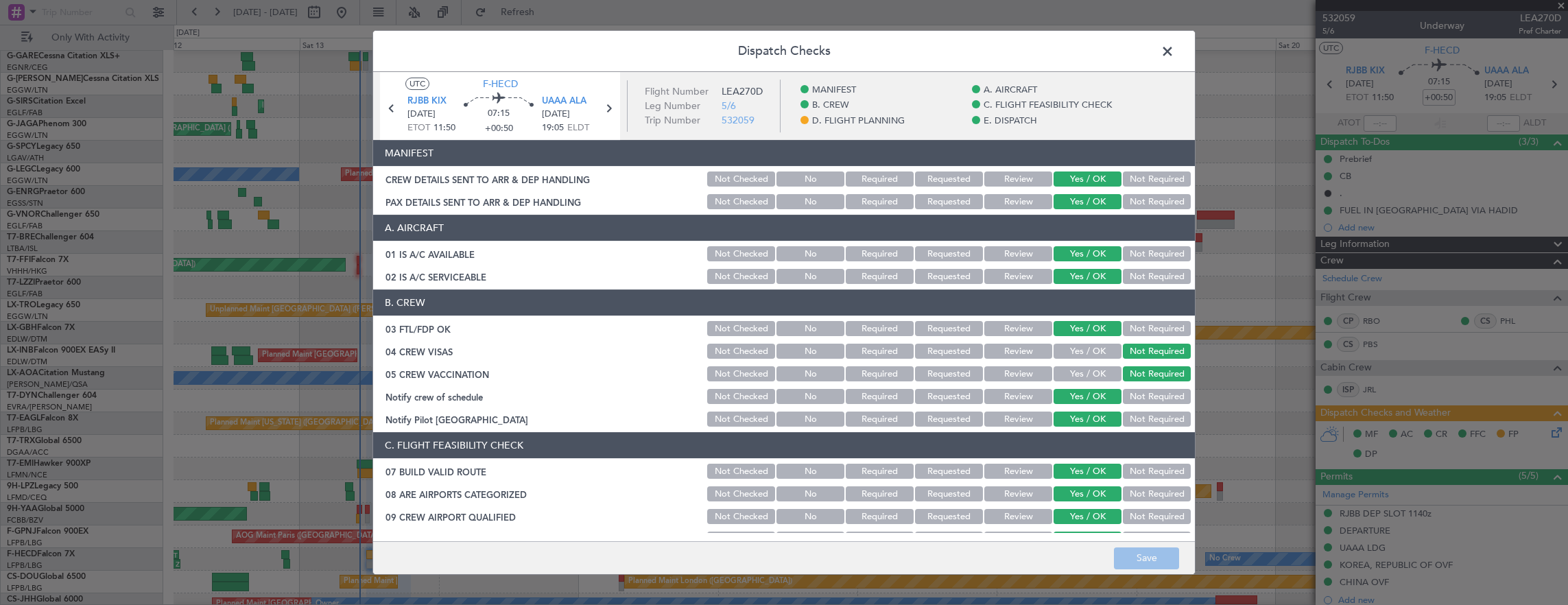
scroll to position [480, 0]
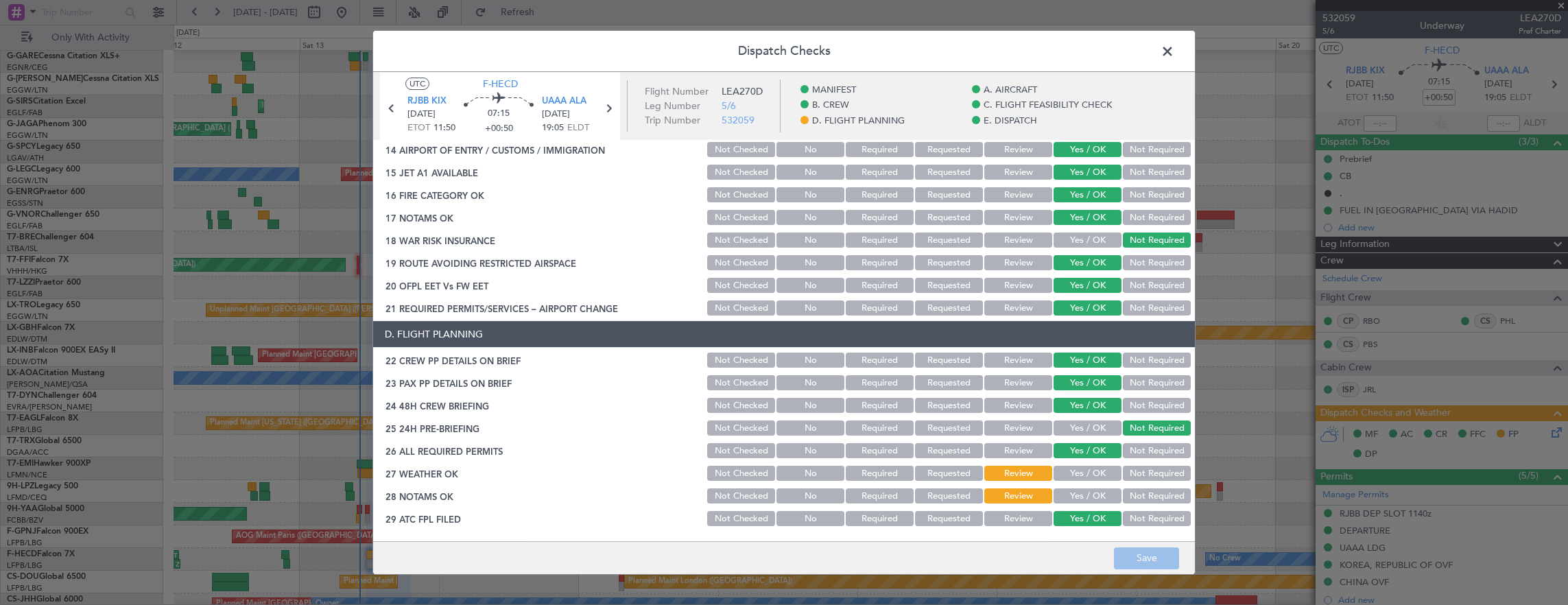
click at [1074, 467] on button "Yes / OK" at bounding box center [1087, 473] width 68 height 15
drag, startPoint x: 1074, startPoint y: 492, endPoint x: 1141, endPoint y: 528, distance: 76.1
click at [1074, 492] on button "Yes / OK" at bounding box center [1087, 495] width 68 height 15
click at [1155, 565] on button "Save" at bounding box center [1146, 558] width 65 height 22
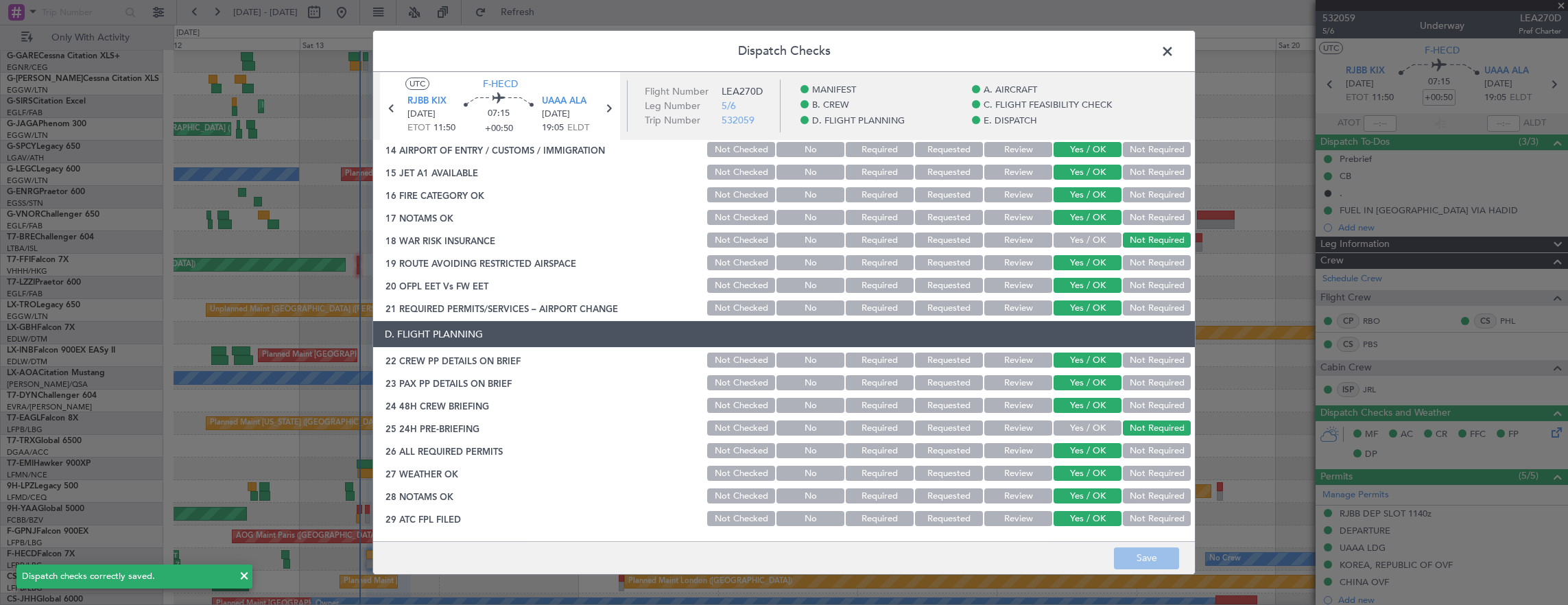
click at [1174, 49] on span at bounding box center [1174, 55] width 0 height 27
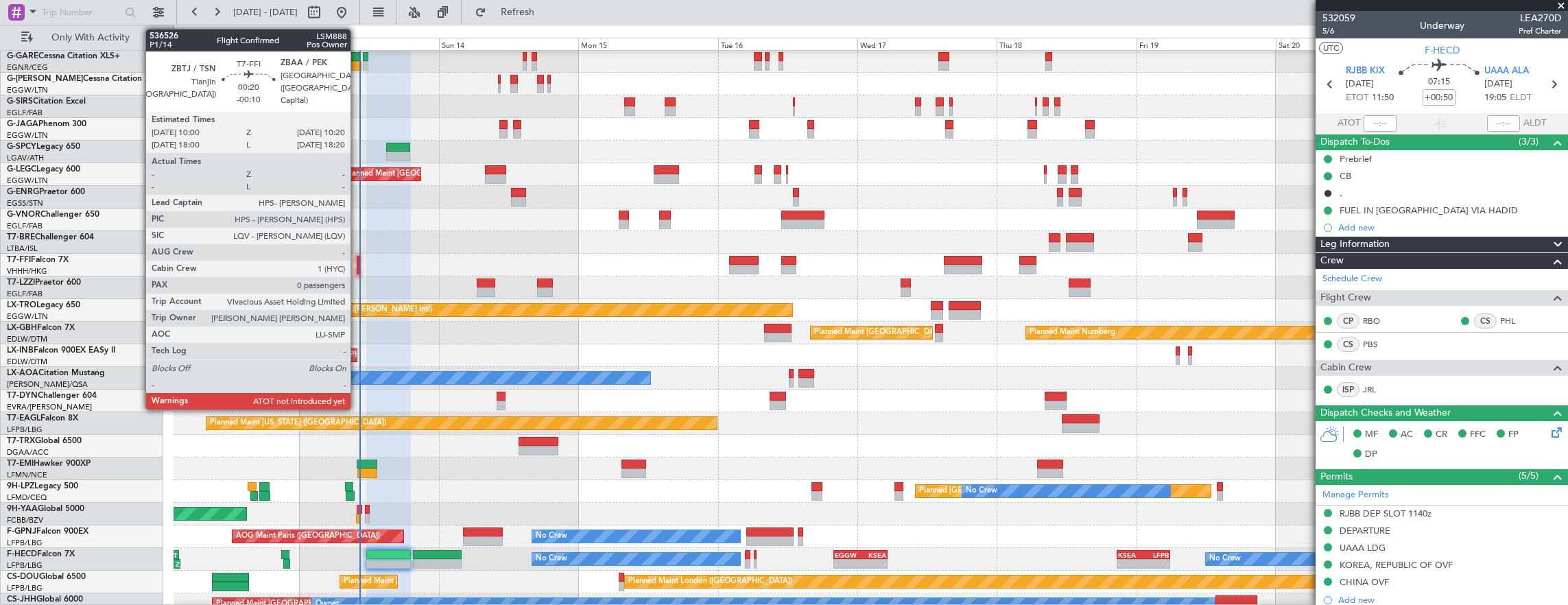
click at [357, 262] on div at bounding box center [357, 261] width 2 height 10
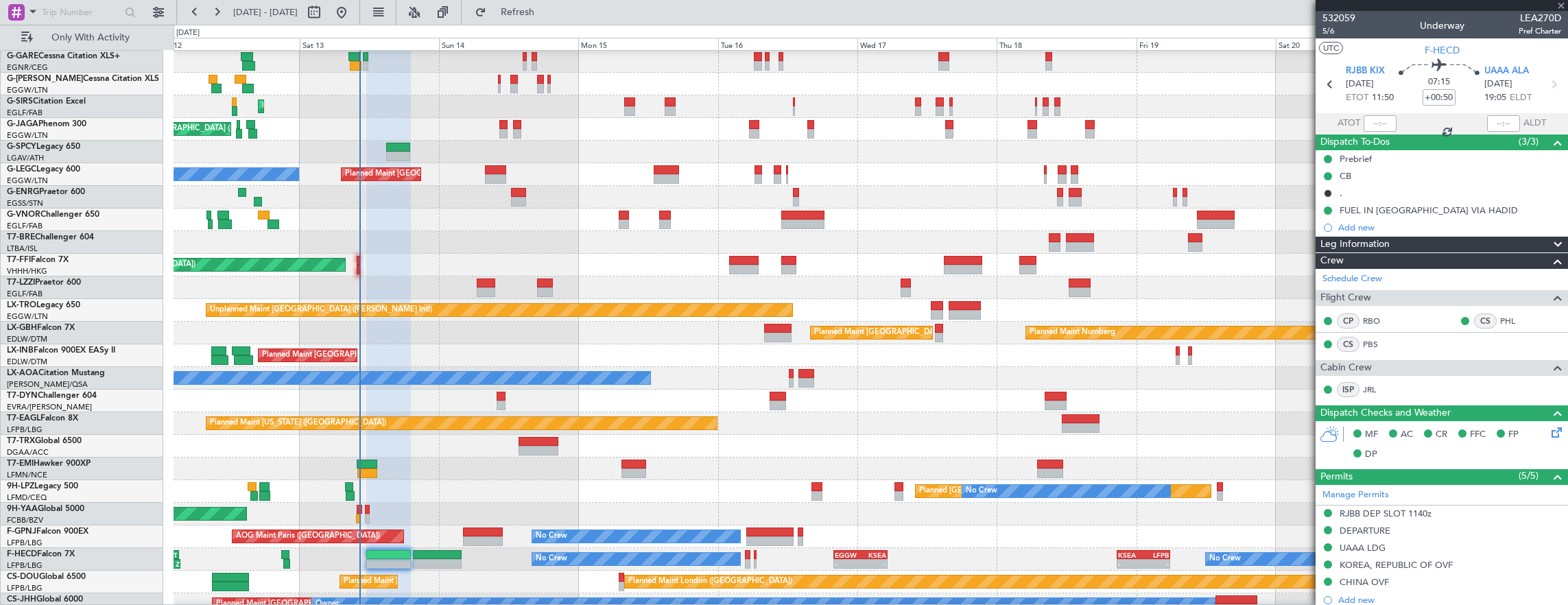
type input "-00:10"
type input "0"
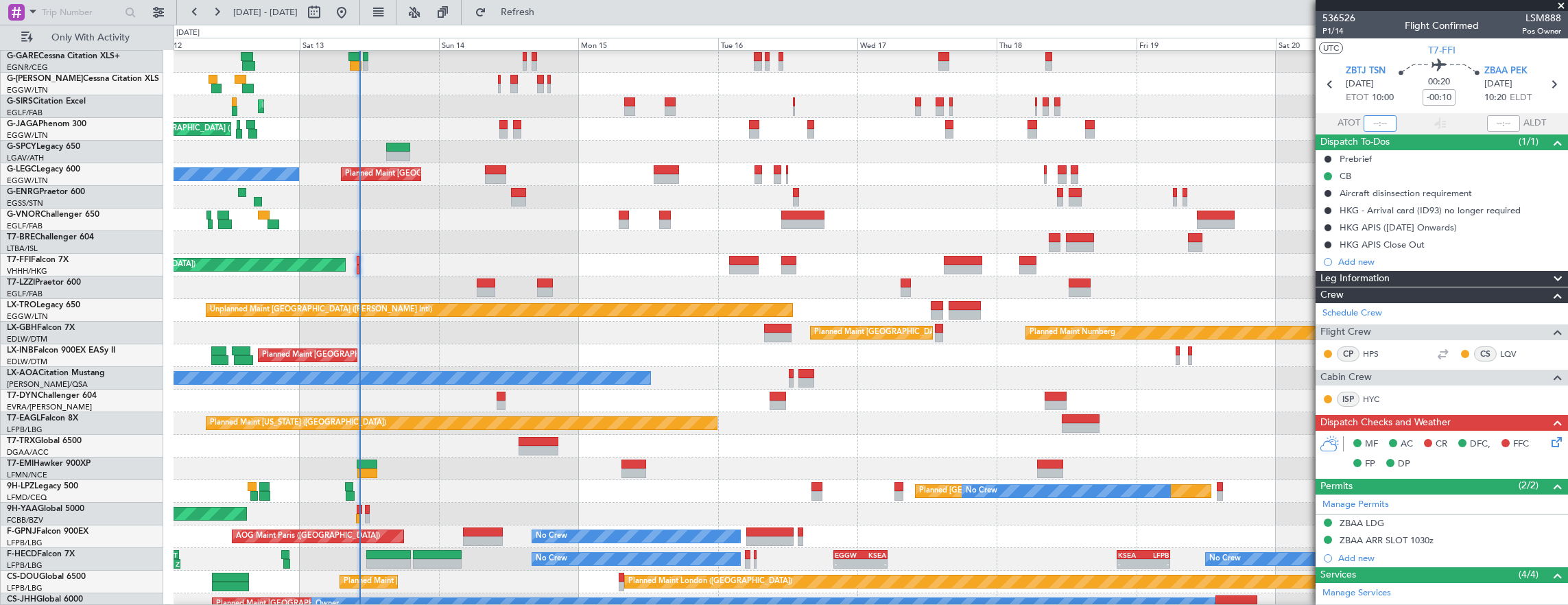
click at [1370, 121] on input "text" at bounding box center [1379, 123] width 33 height 16
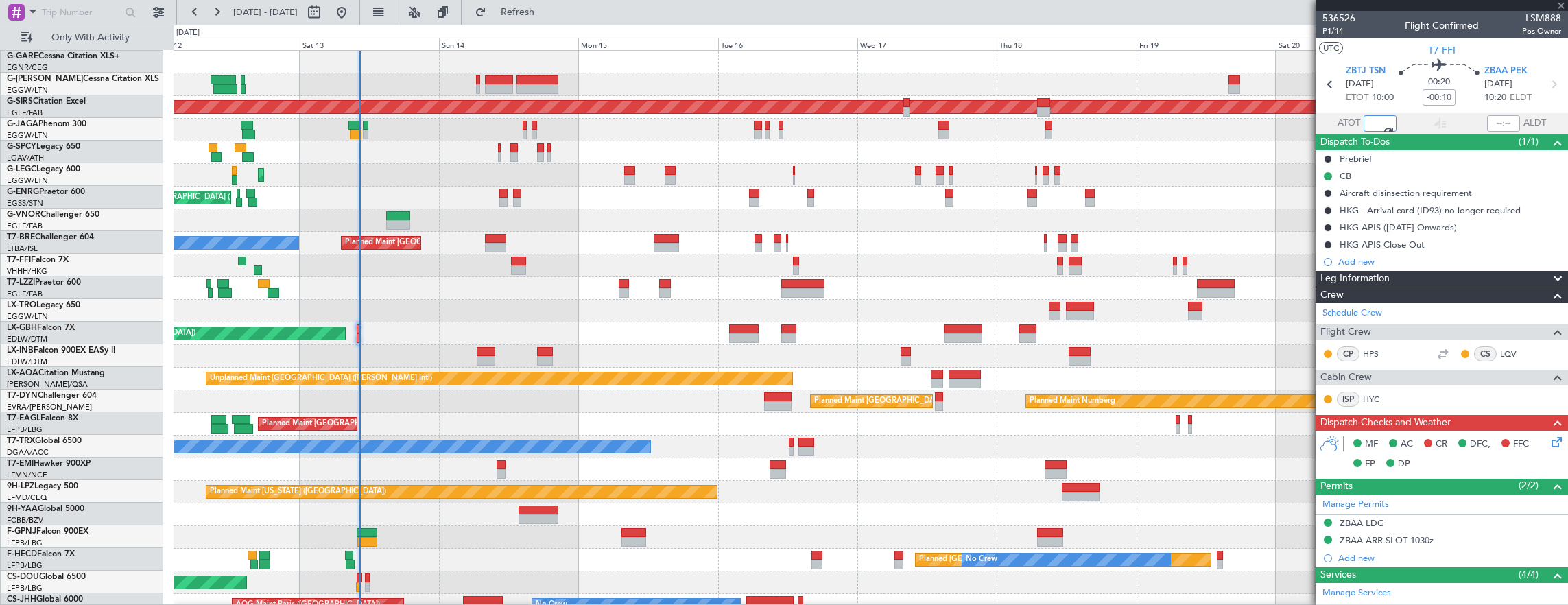
scroll to position [0, 0]
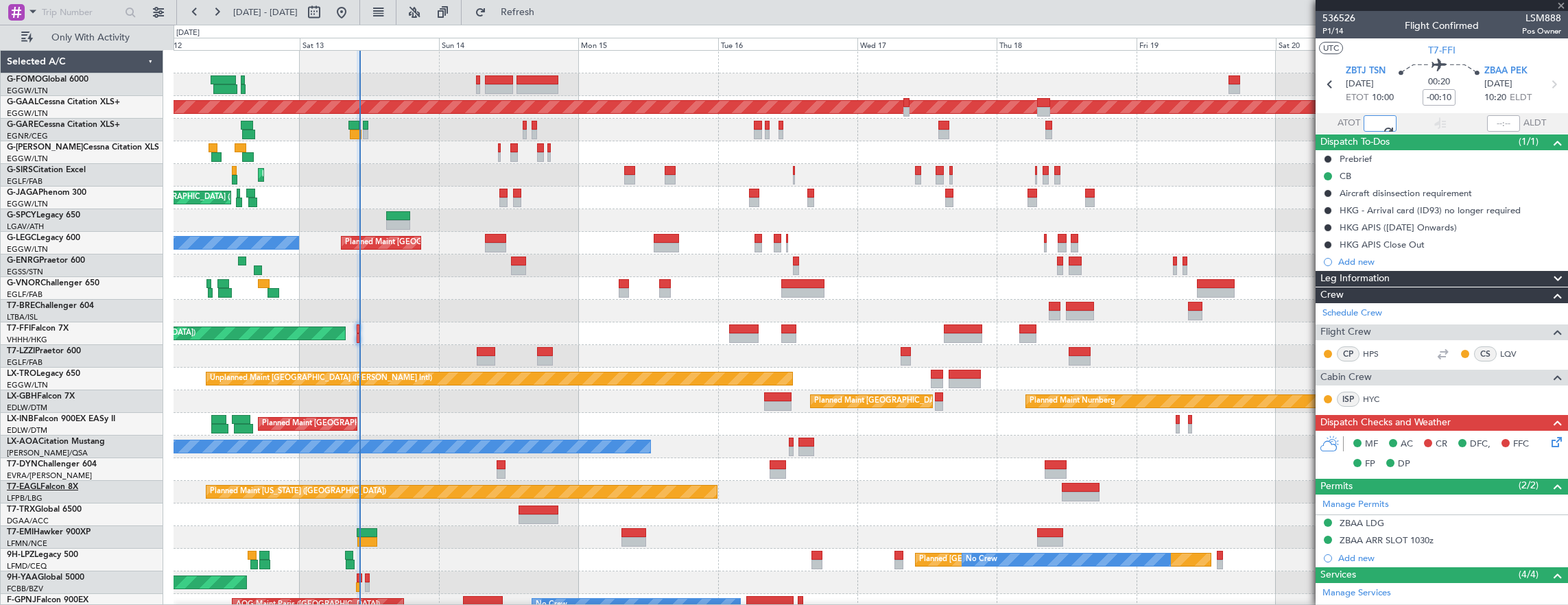
type input "10:21"
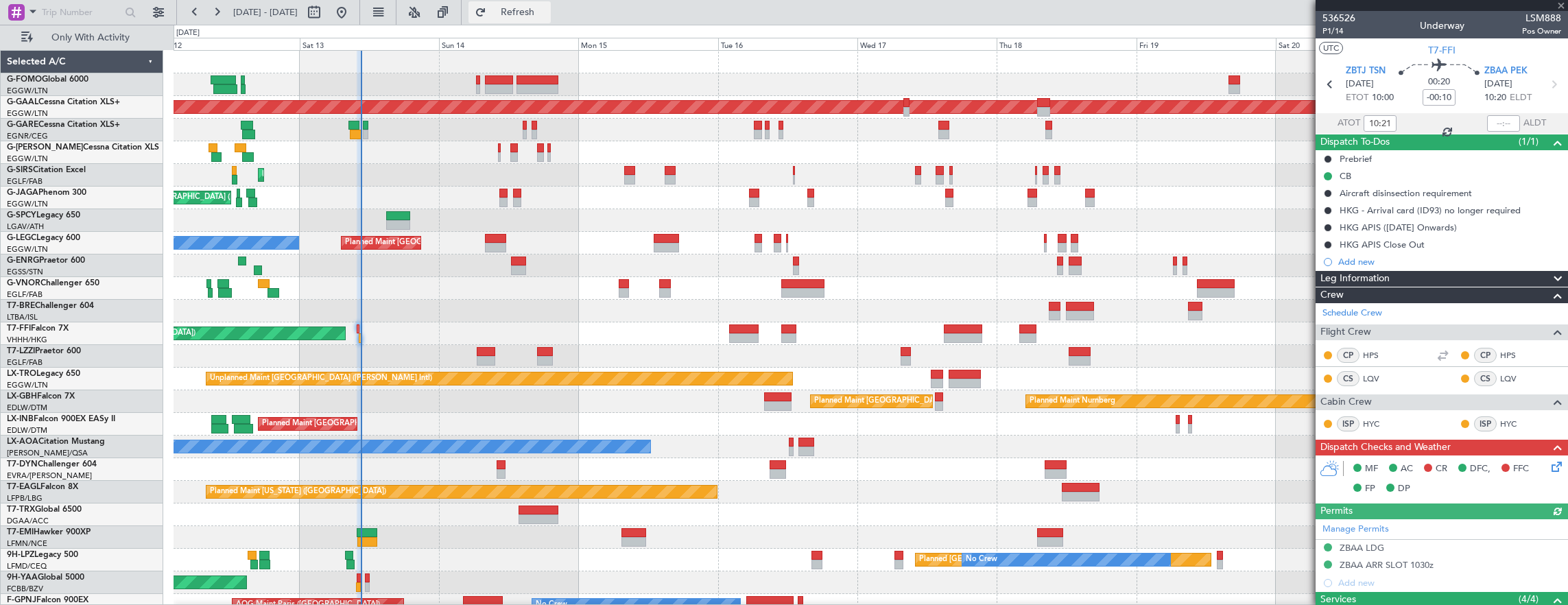
click at [547, 11] on span "Refresh" at bounding box center [517, 12] width 57 height 10
click at [529, 13] on button "Refresh" at bounding box center [510, 12] width 82 height 22
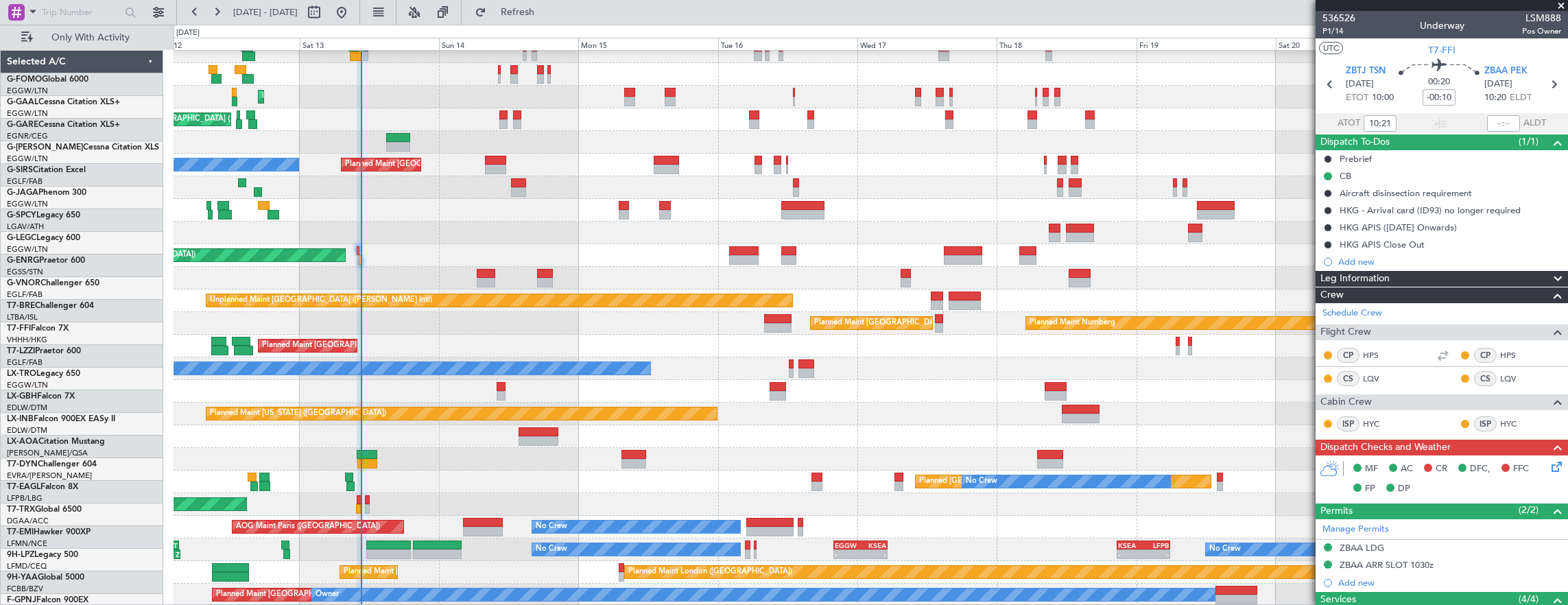
scroll to position [78, 0]
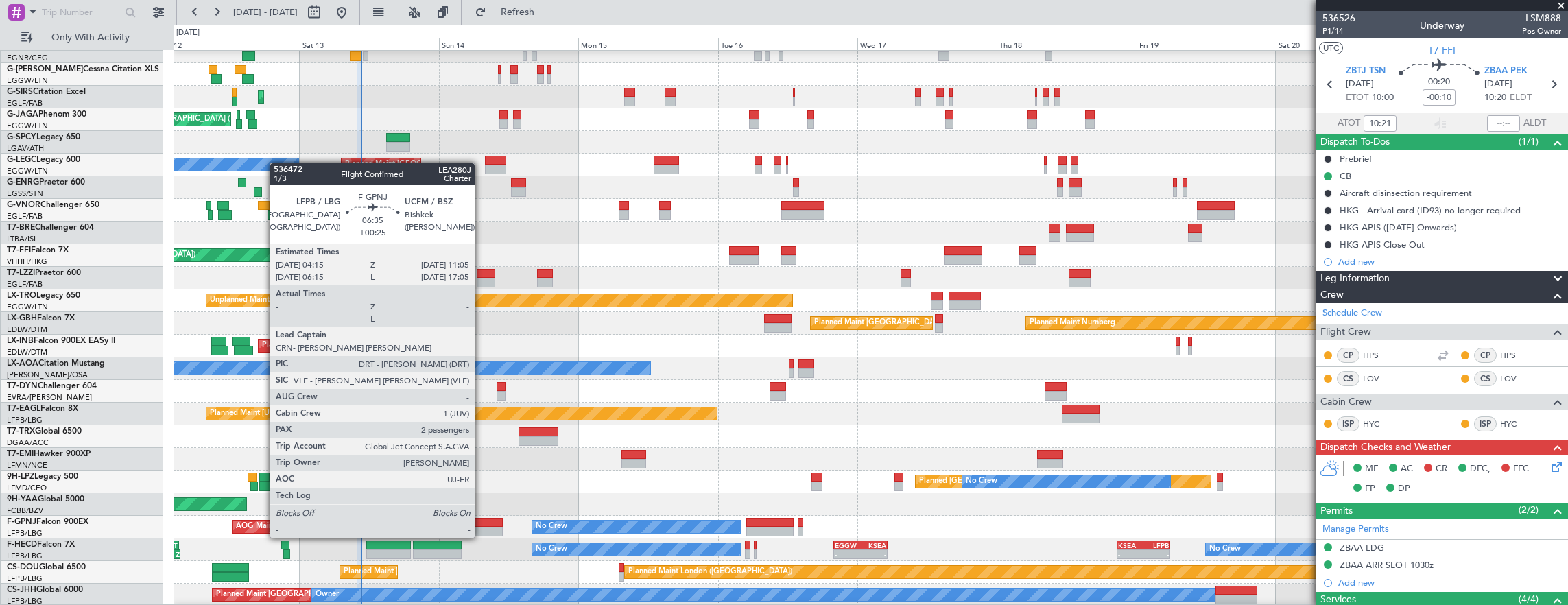
click at [483, 525] on div at bounding box center [482, 523] width 40 height 10
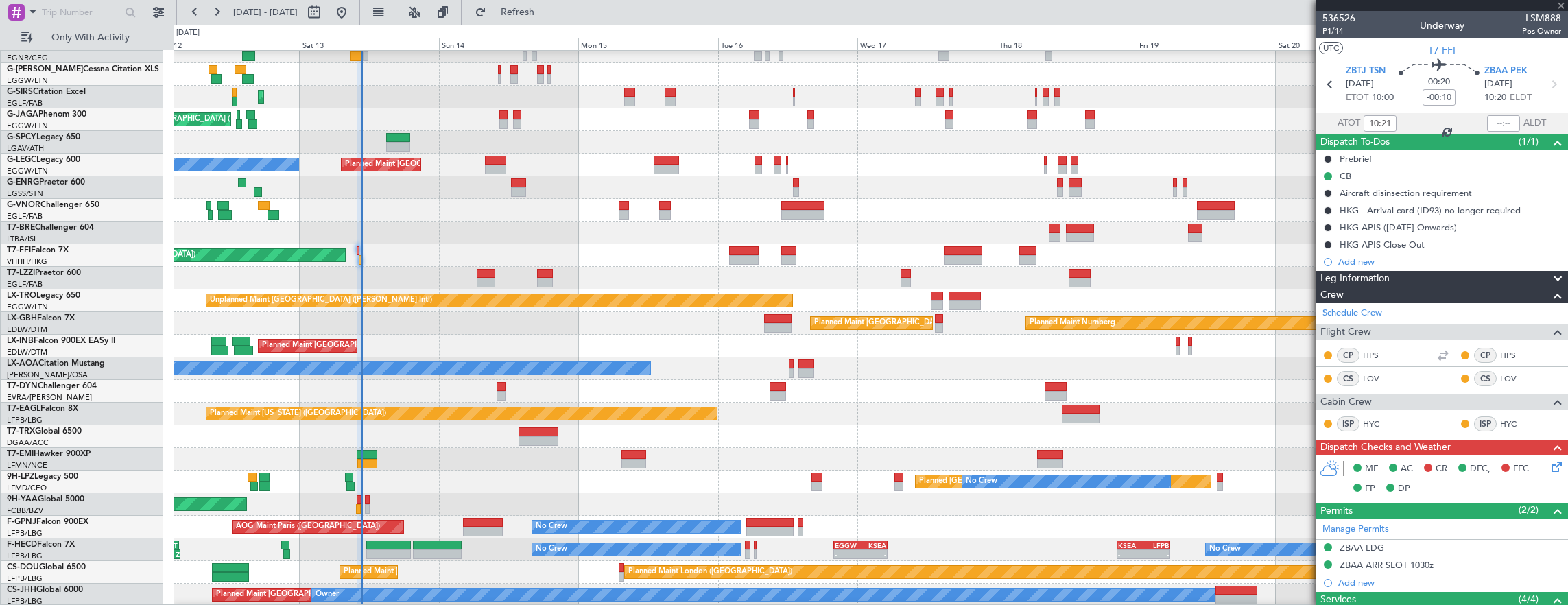
type input "+00:25"
type input "2"
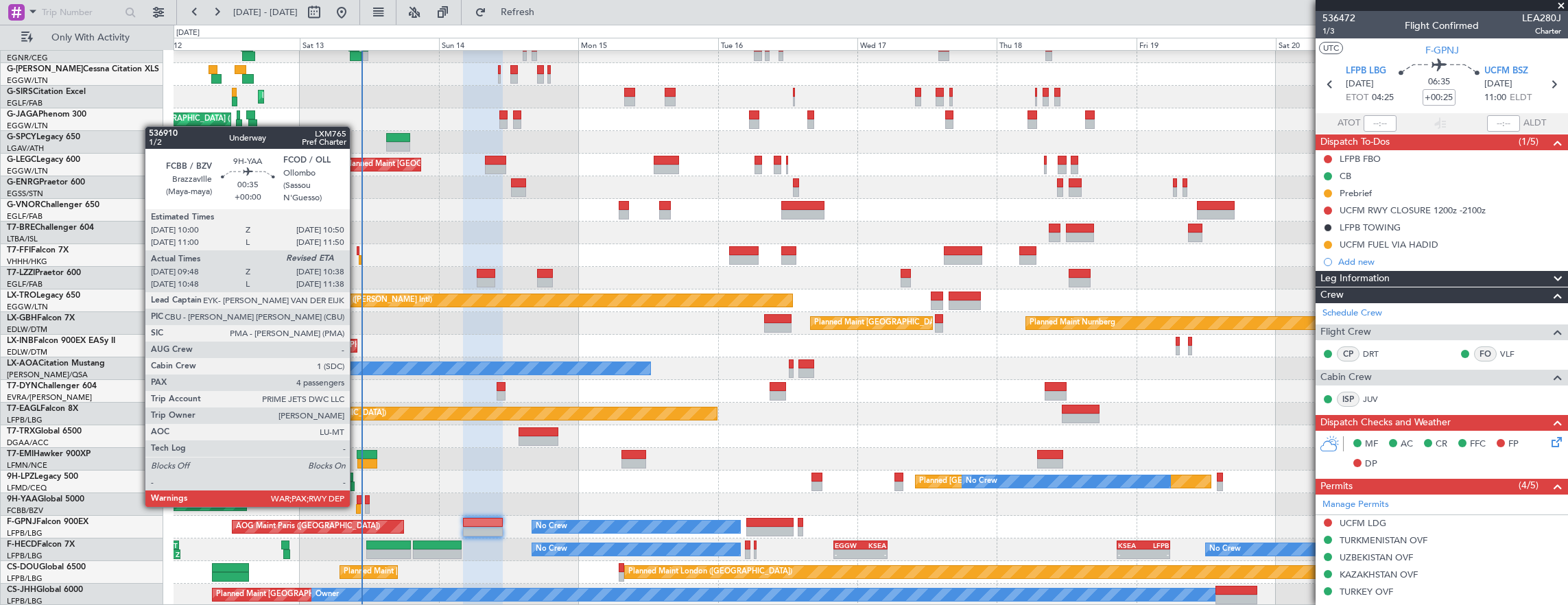
click at [357, 506] on div at bounding box center [358, 509] width 6 height 10
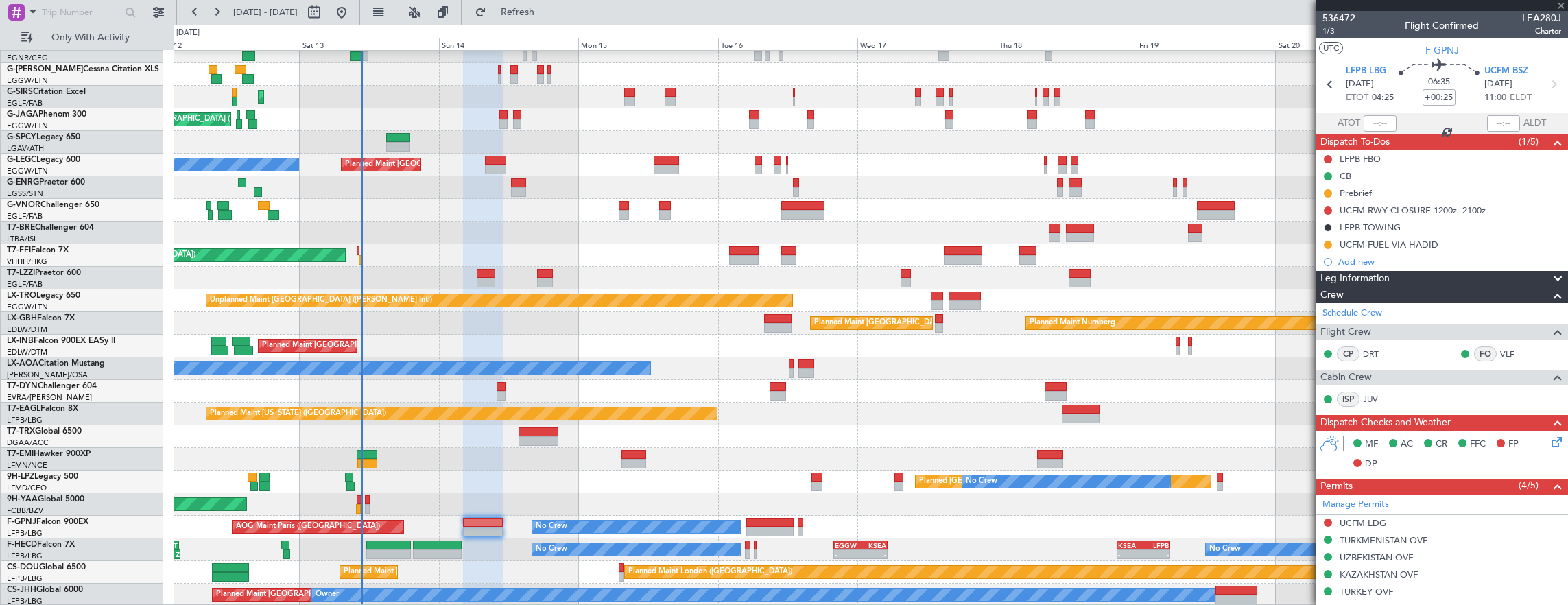
type input "09:58"
type input "4"
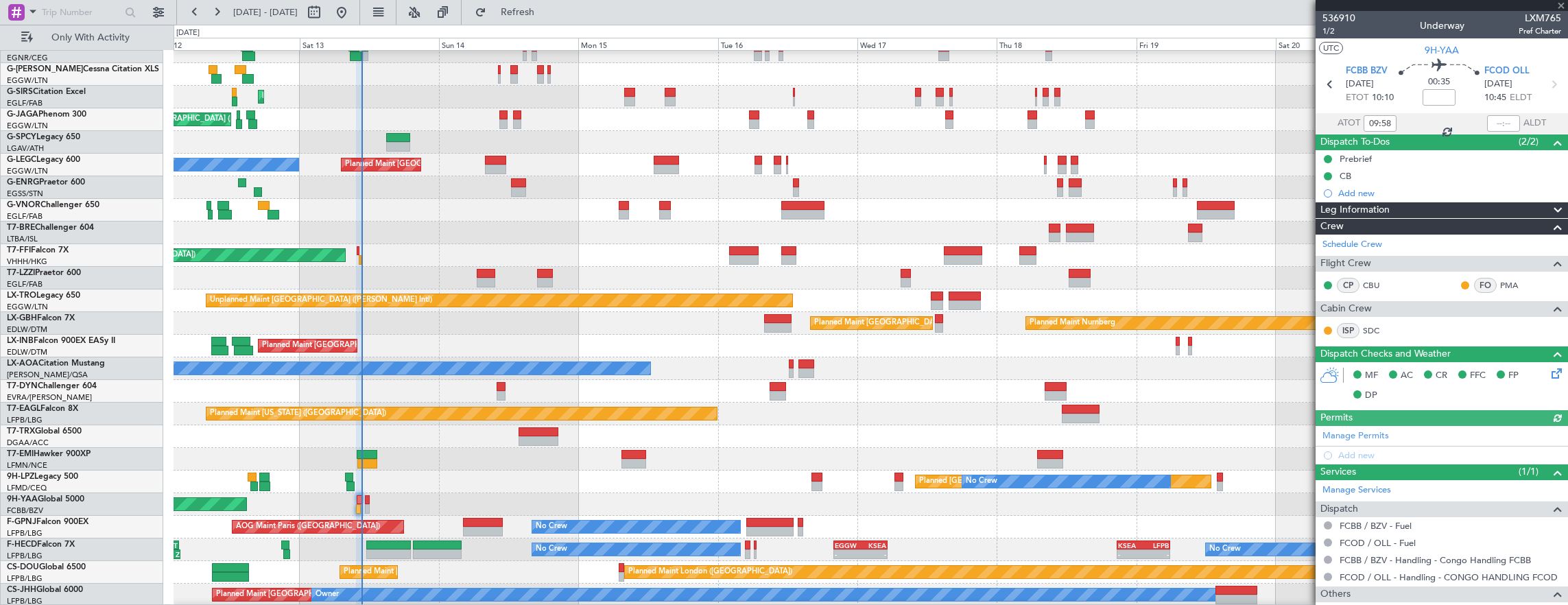
click at [1487, 121] on div at bounding box center [1503, 123] width 33 height 16
click at [1479, 117] on section "ATOT 09:58 ALDT" at bounding box center [1441, 123] width 252 height 21
click at [1488, 119] on input "text" at bounding box center [1503, 123] width 33 height 16
type input "10:33"
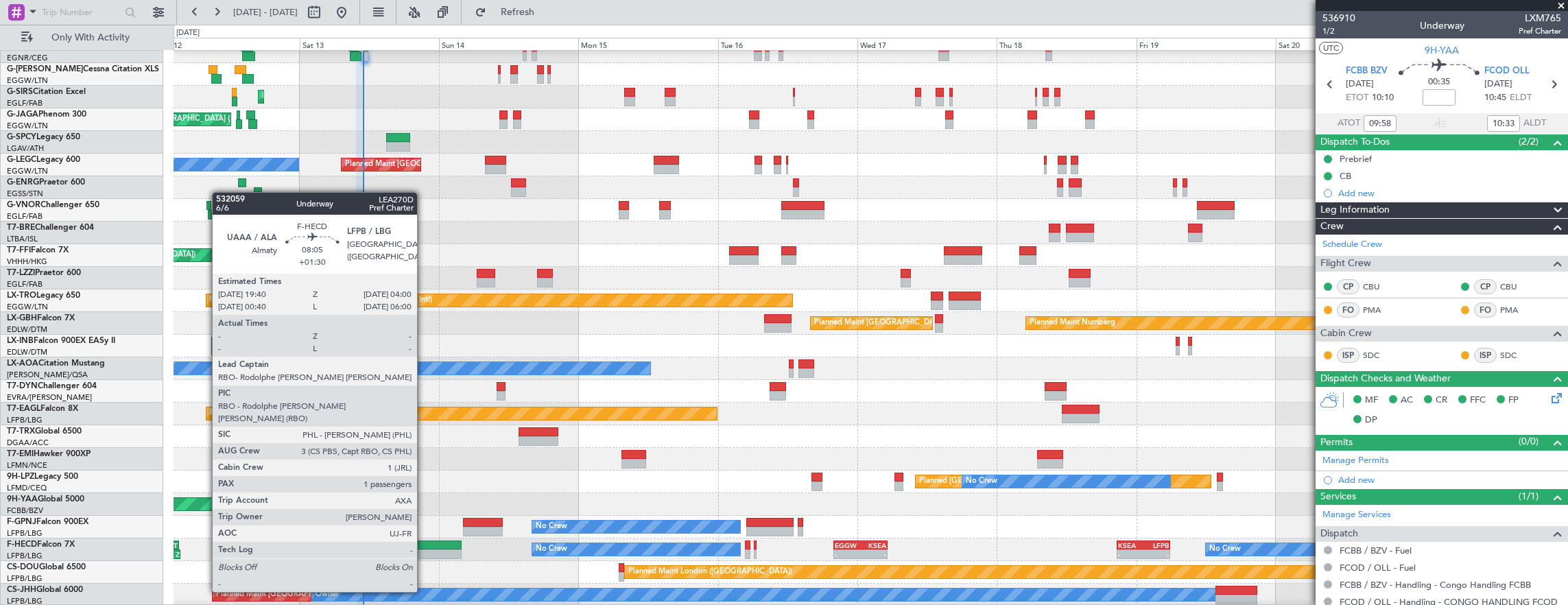
click at [423, 553] on div at bounding box center [437, 554] width 48 height 10
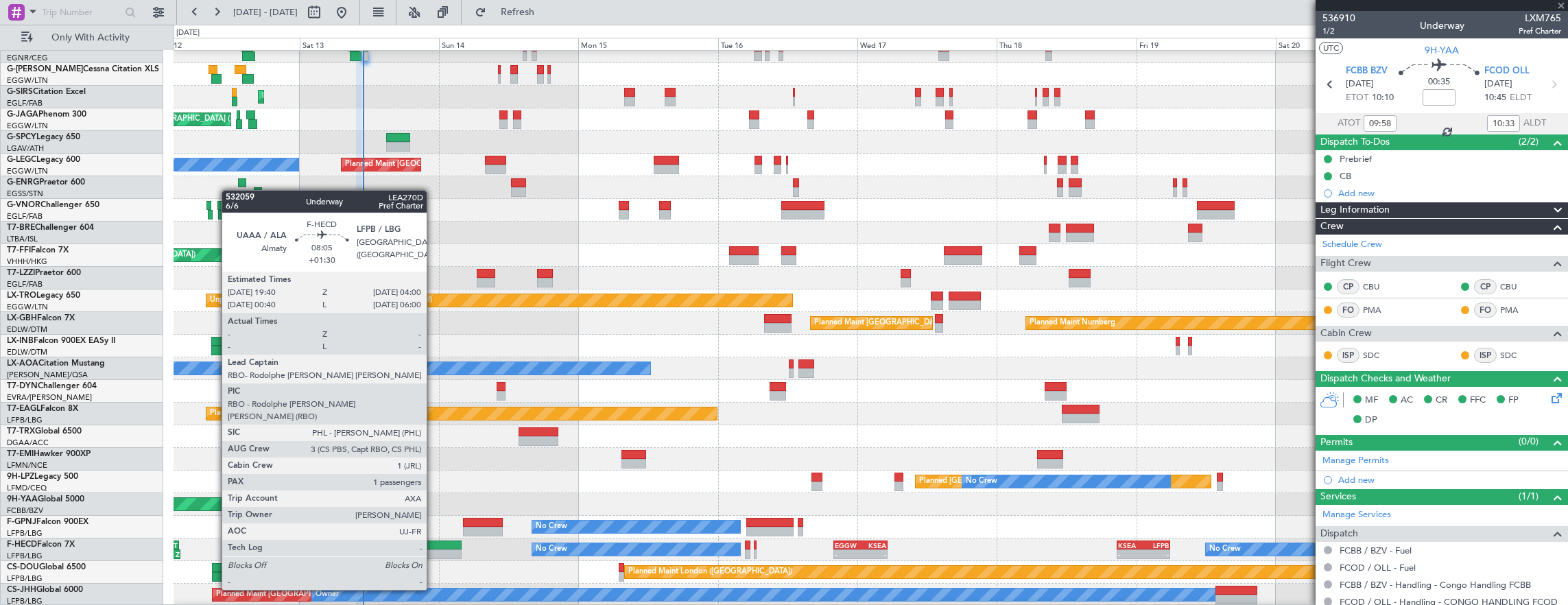
type input "+01:30"
type input "1"
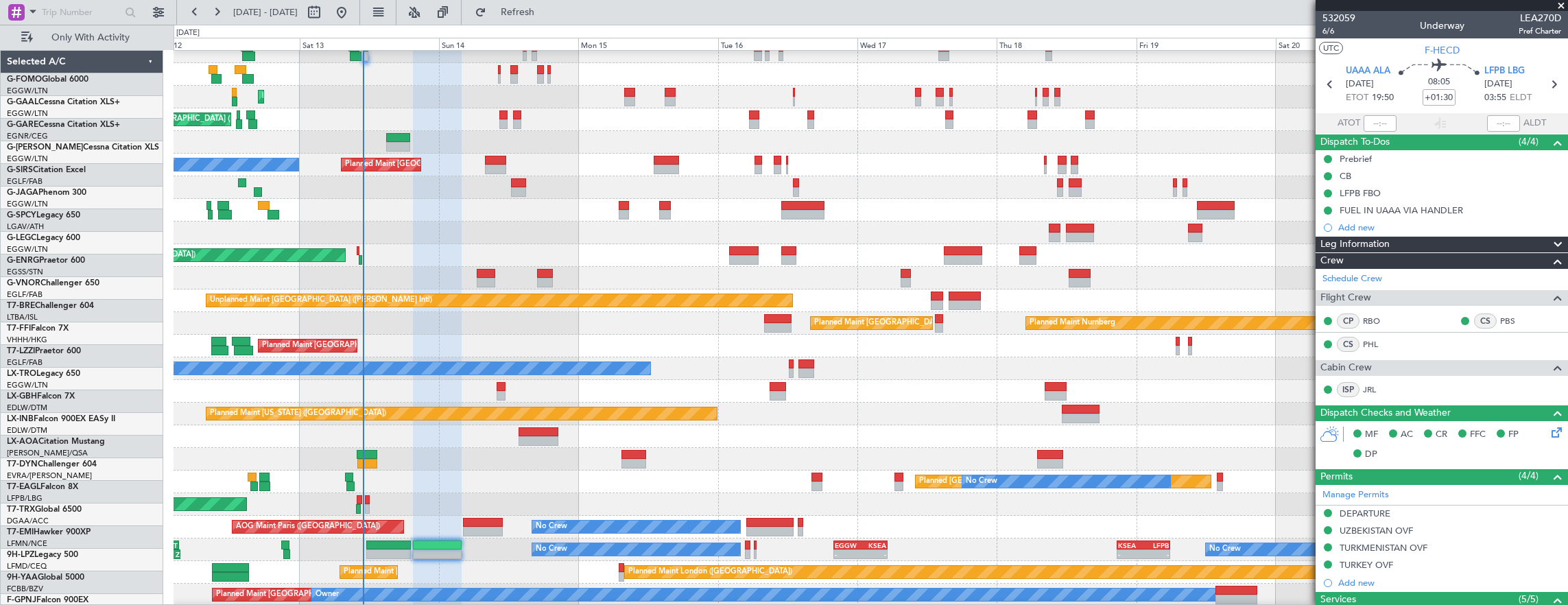
scroll to position [78, 0]
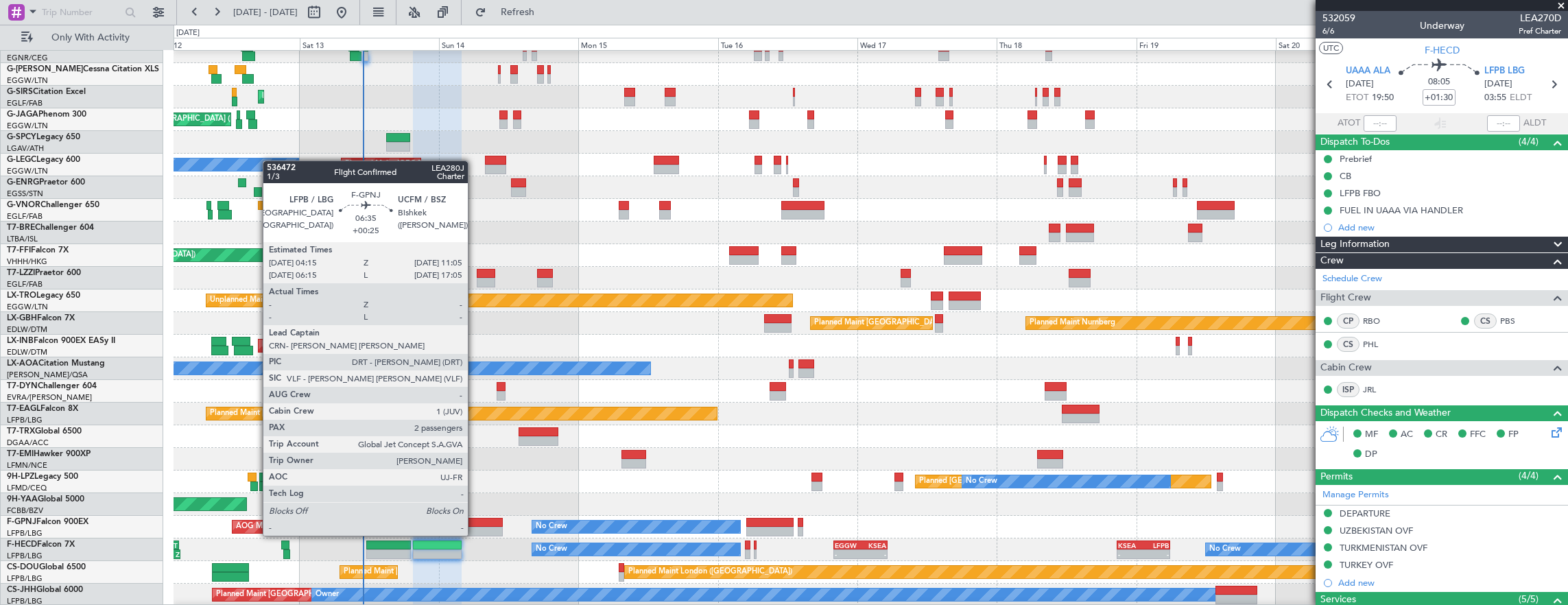
click at [474, 522] on div at bounding box center [482, 523] width 40 height 10
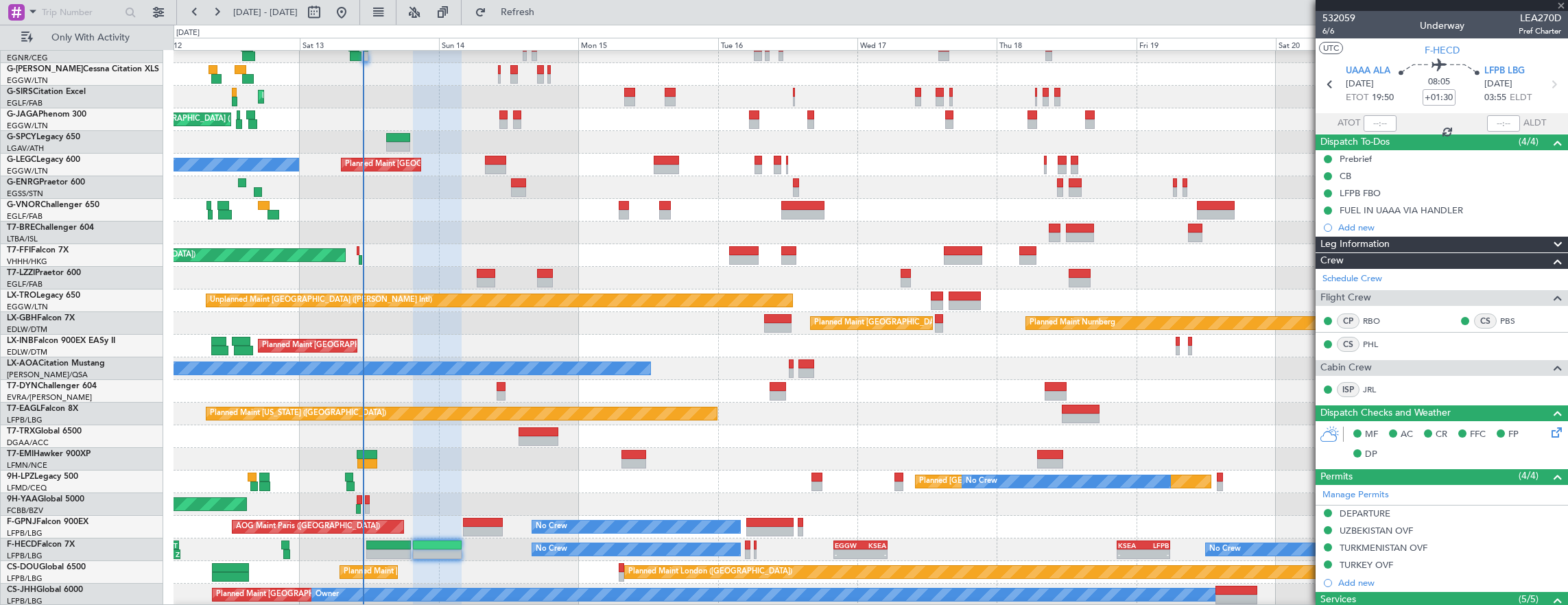
type input "+00:25"
type input "2"
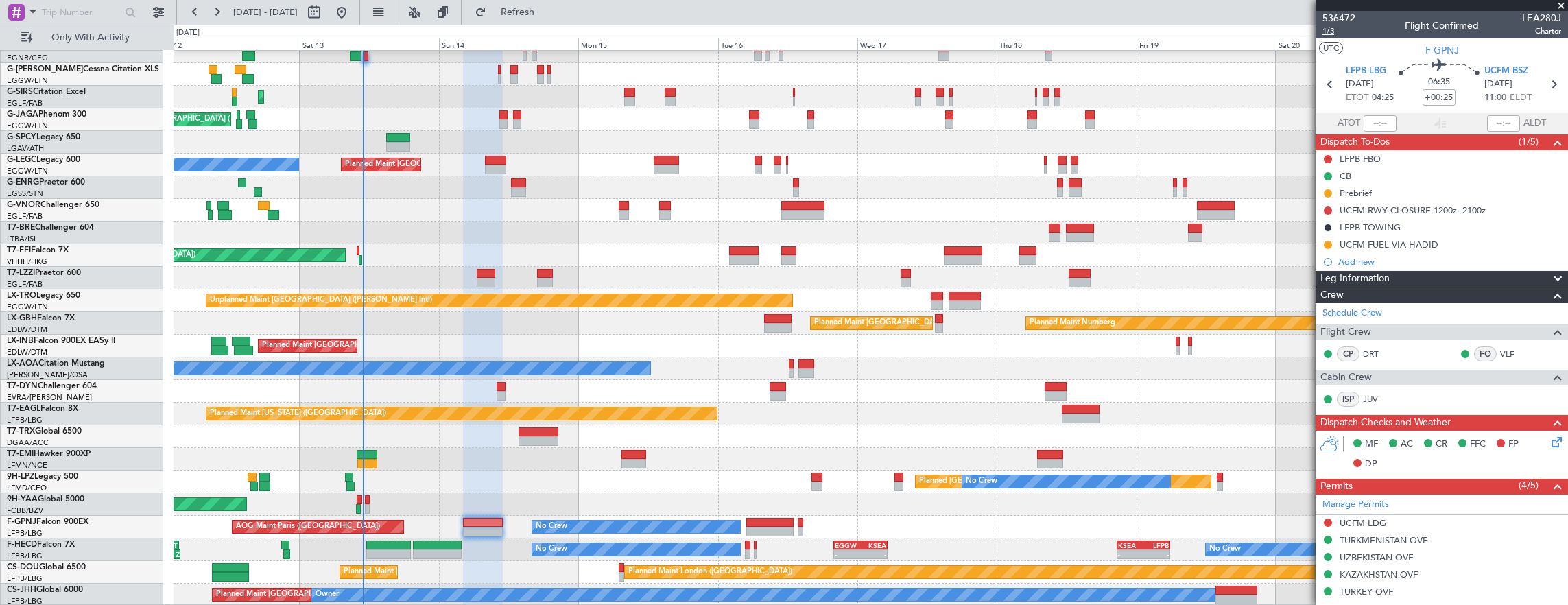
click at [1326, 33] on span "1/3" at bounding box center [1338, 31] width 33 height 11
click at [149, 11] on button at bounding box center [158, 12] width 22 height 22
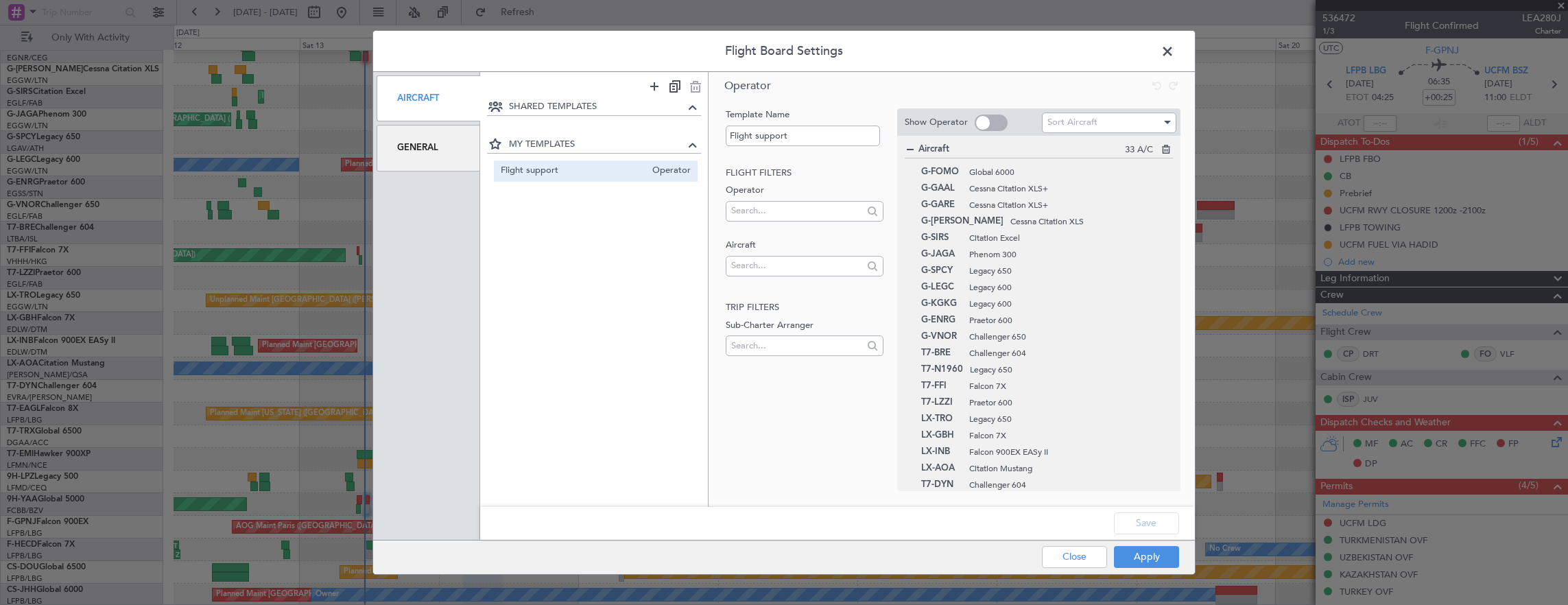
click at [985, 123] on span at bounding box center [990, 123] width 33 height 16
click at [0, 0] on input "checkbox" at bounding box center [0, 0] width 0 height 0
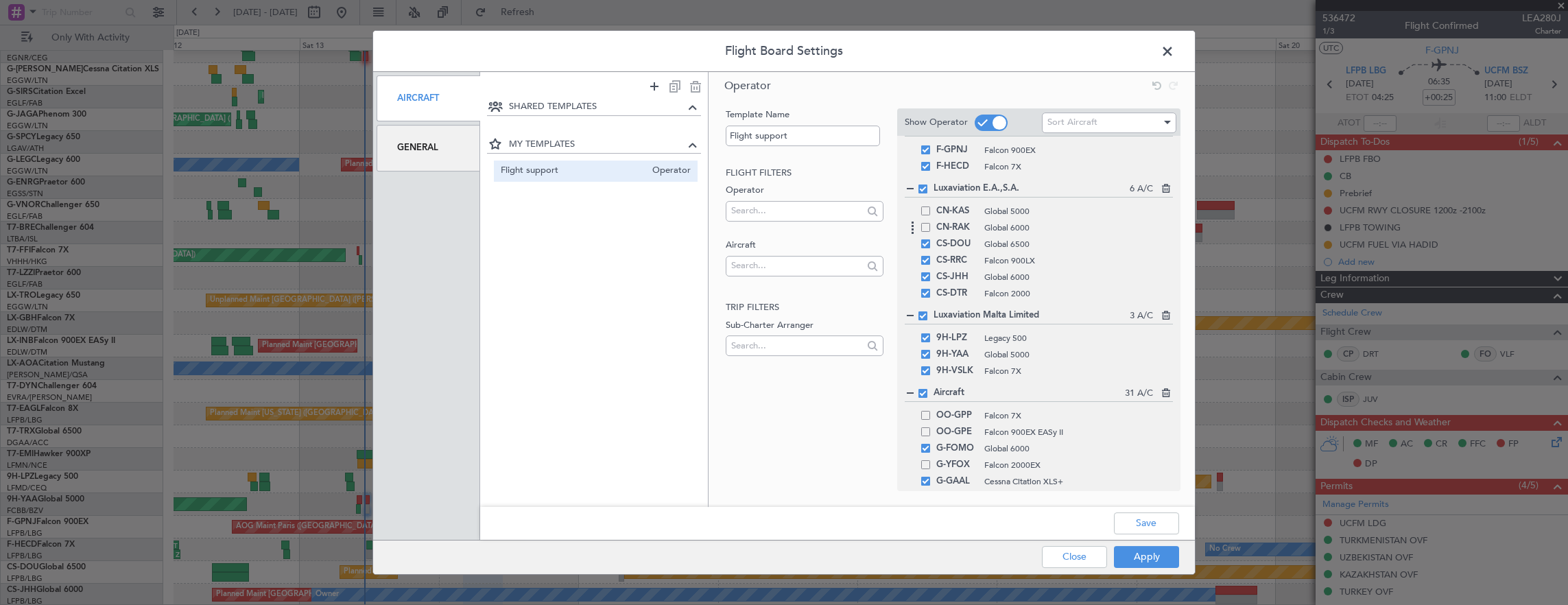
scroll to position [0, 0]
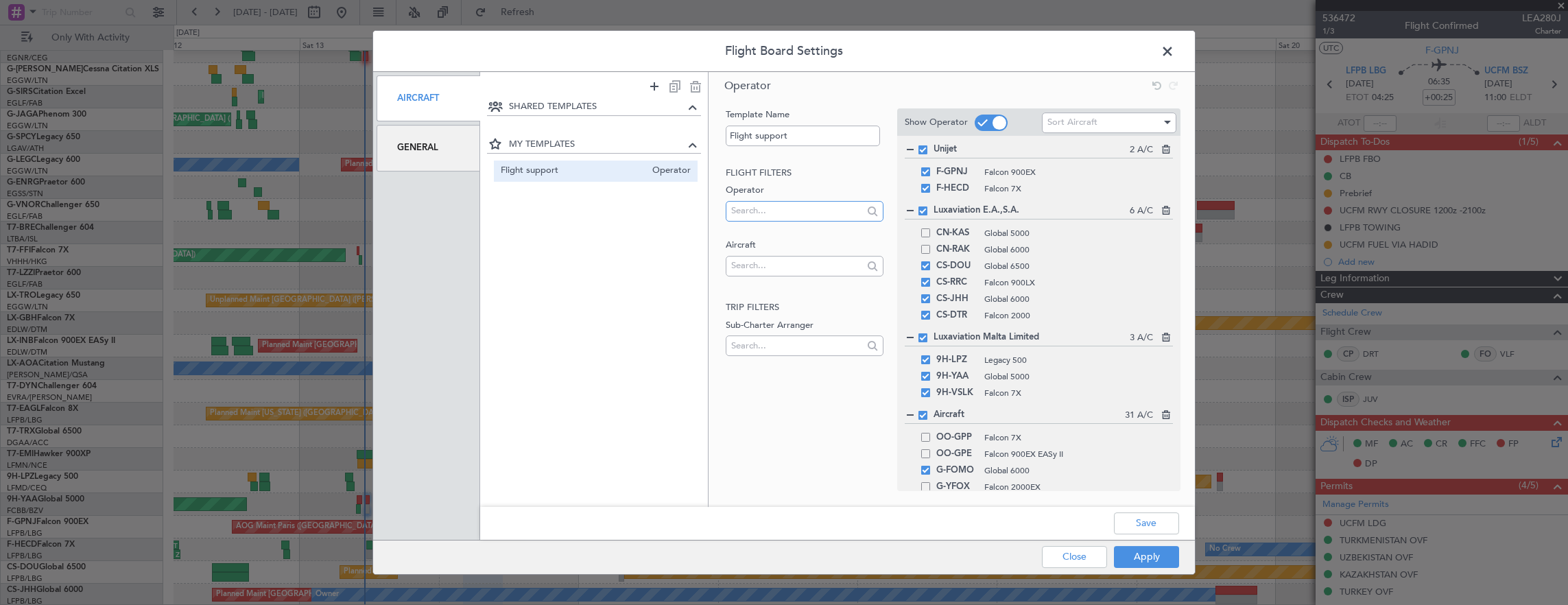
click at [800, 208] on input "text" at bounding box center [796, 211] width 131 height 21
type input "san"
click at [809, 235] on span "Luxaviation San Marino" at bounding box center [804, 232] width 136 height 21
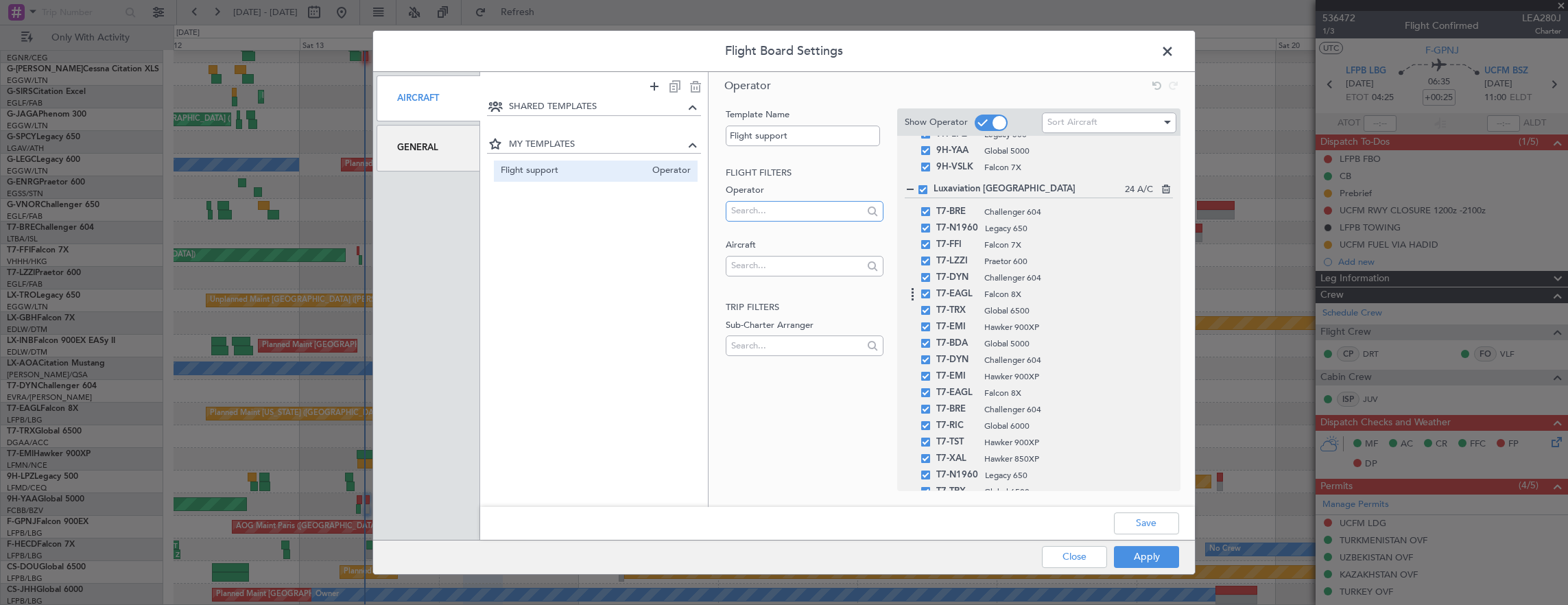
scroll to position [206, 0]
click at [982, 119] on span at bounding box center [990, 123] width 33 height 16
click at [0, 0] on input "checkbox" at bounding box center [0, 0] width 0 height 0
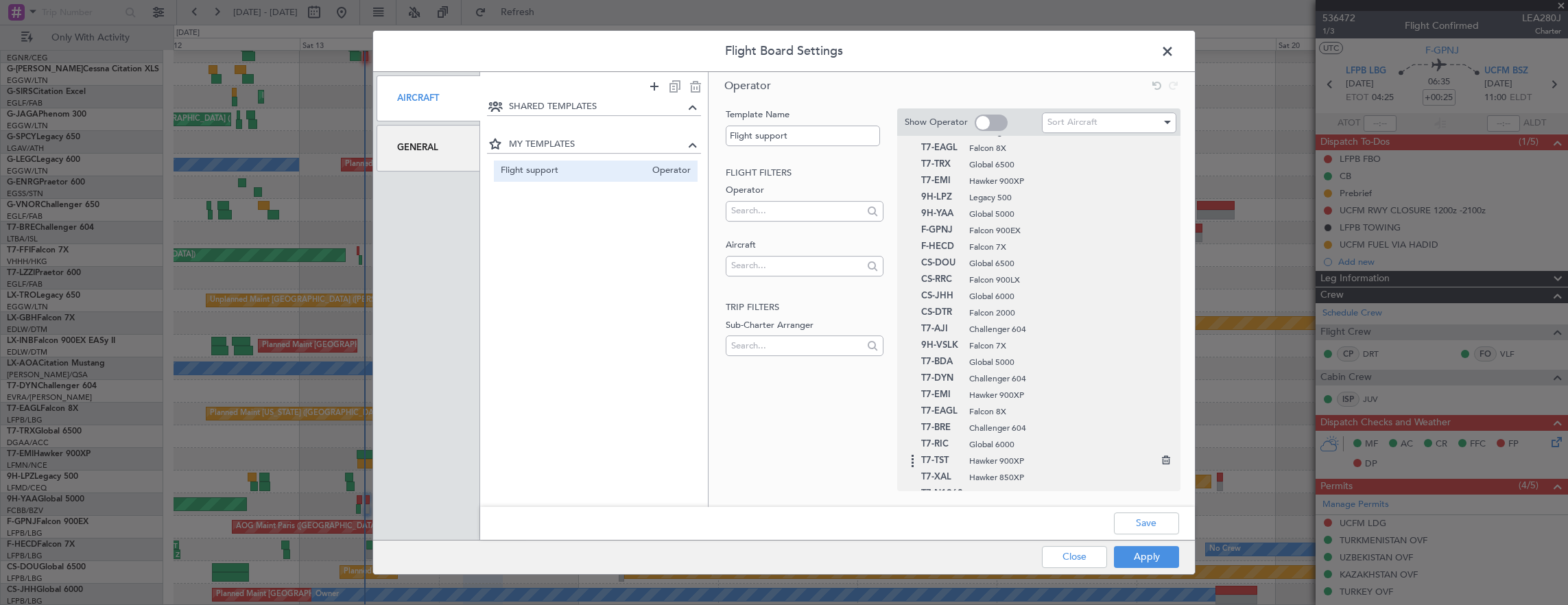
scroll to position [411, 0]
click at [1068, 554] on button "Close" at bounding box center [1074, 557] width 65 height 22
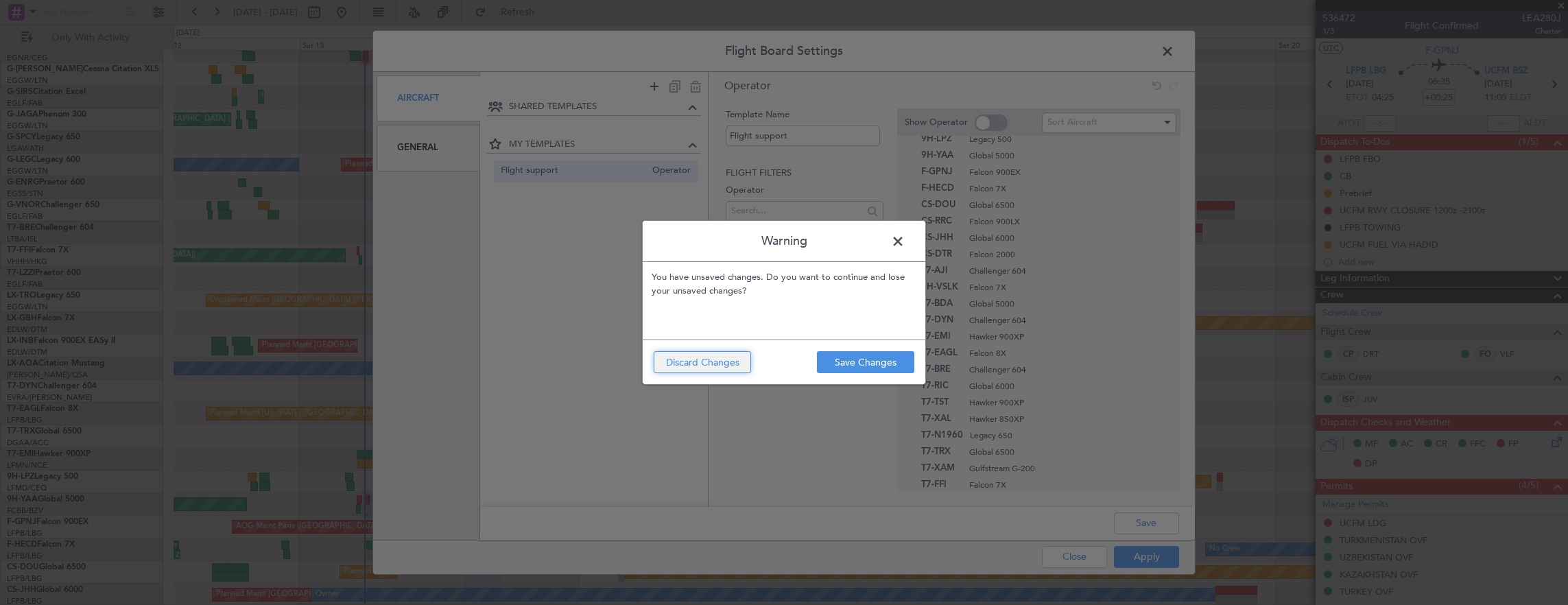
click at [711, 366] on button "Discard Changes" at bounding box center [702, 361] width 98 height 22
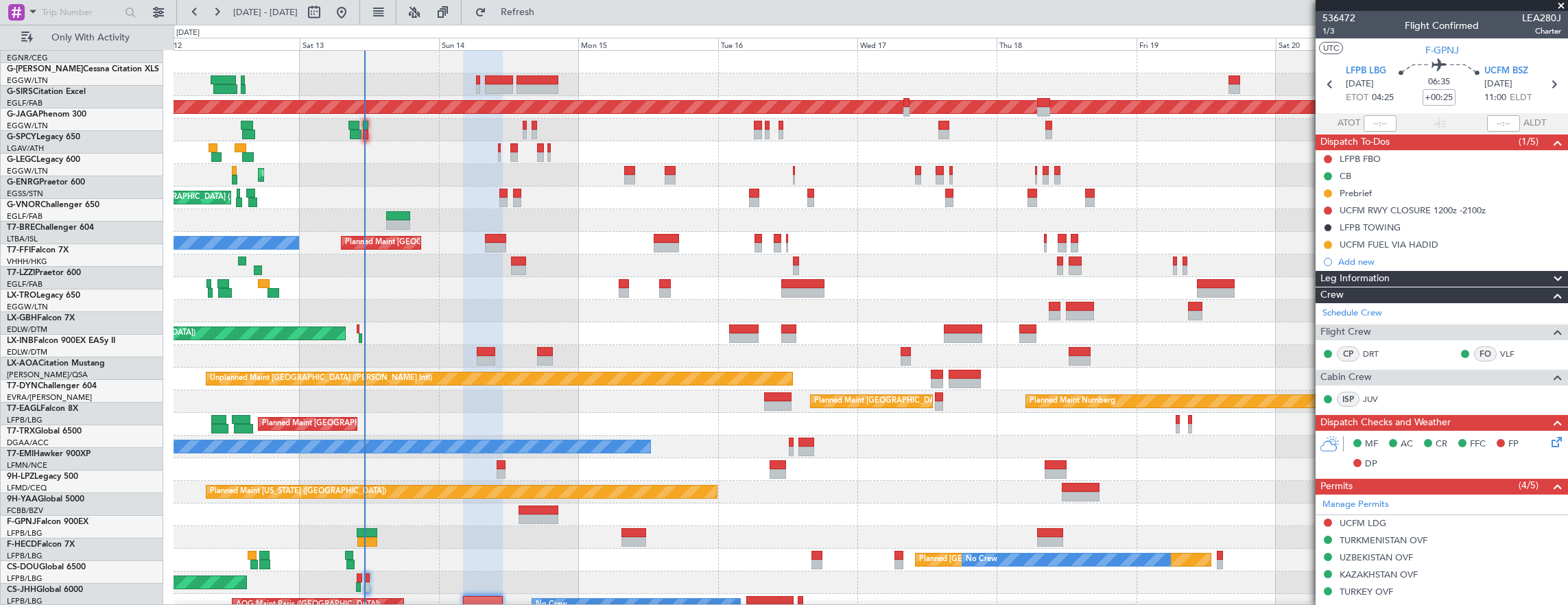
scroll to position [0, 0]
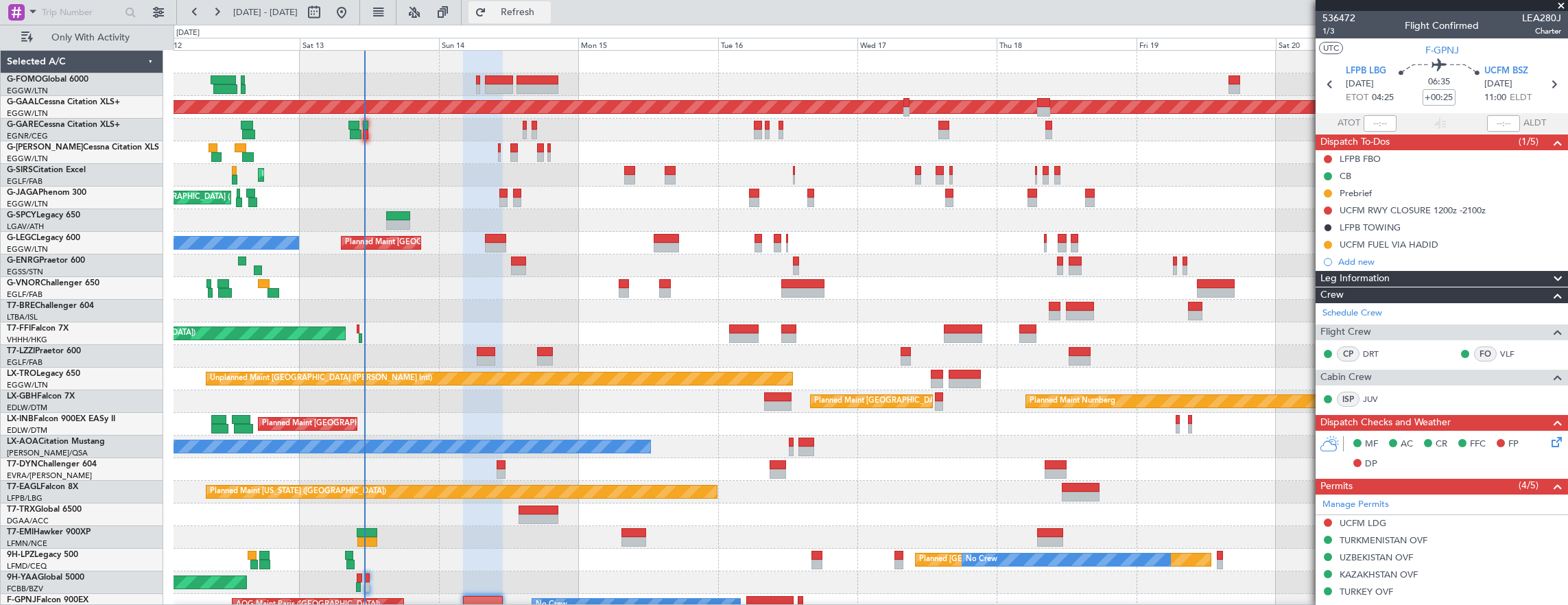
click at [538, 16] on span "Refresh" at bounding box center [517, 12] width 57 height 10
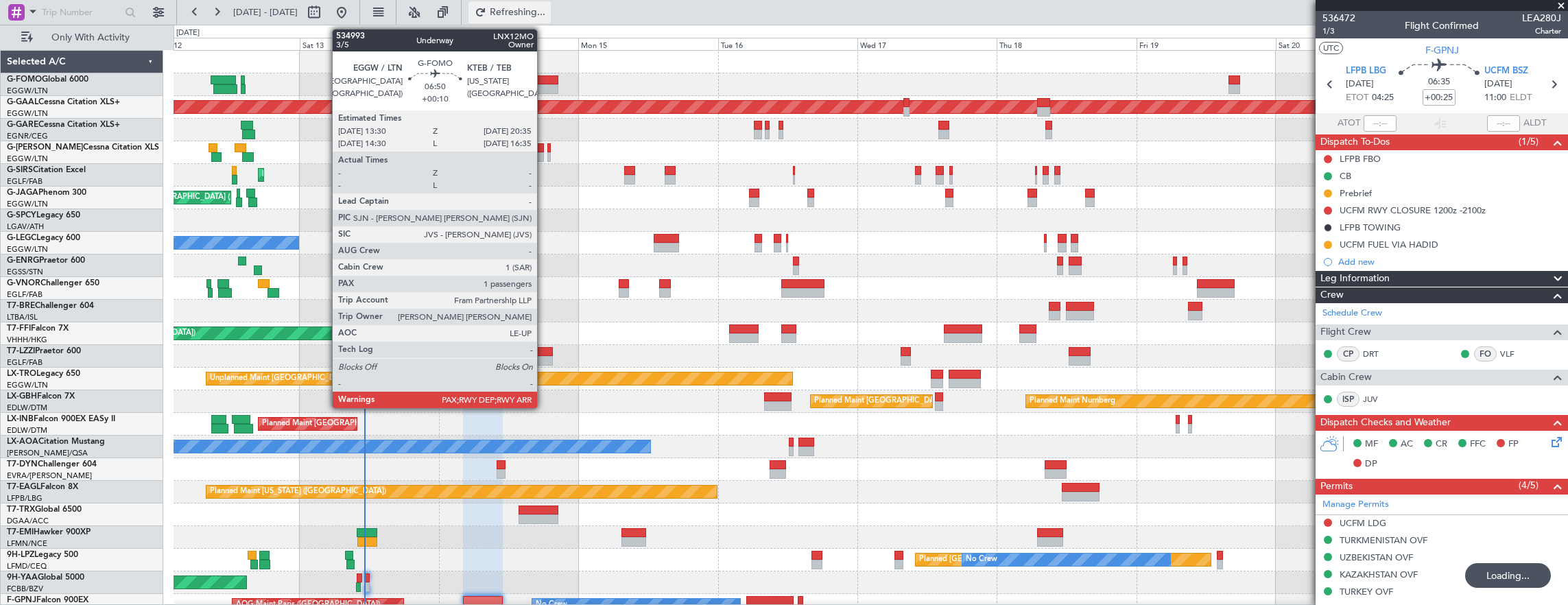
click at [541, 15] on span "Refreshing..." at bounding box center [517, 12] width 57 height 10
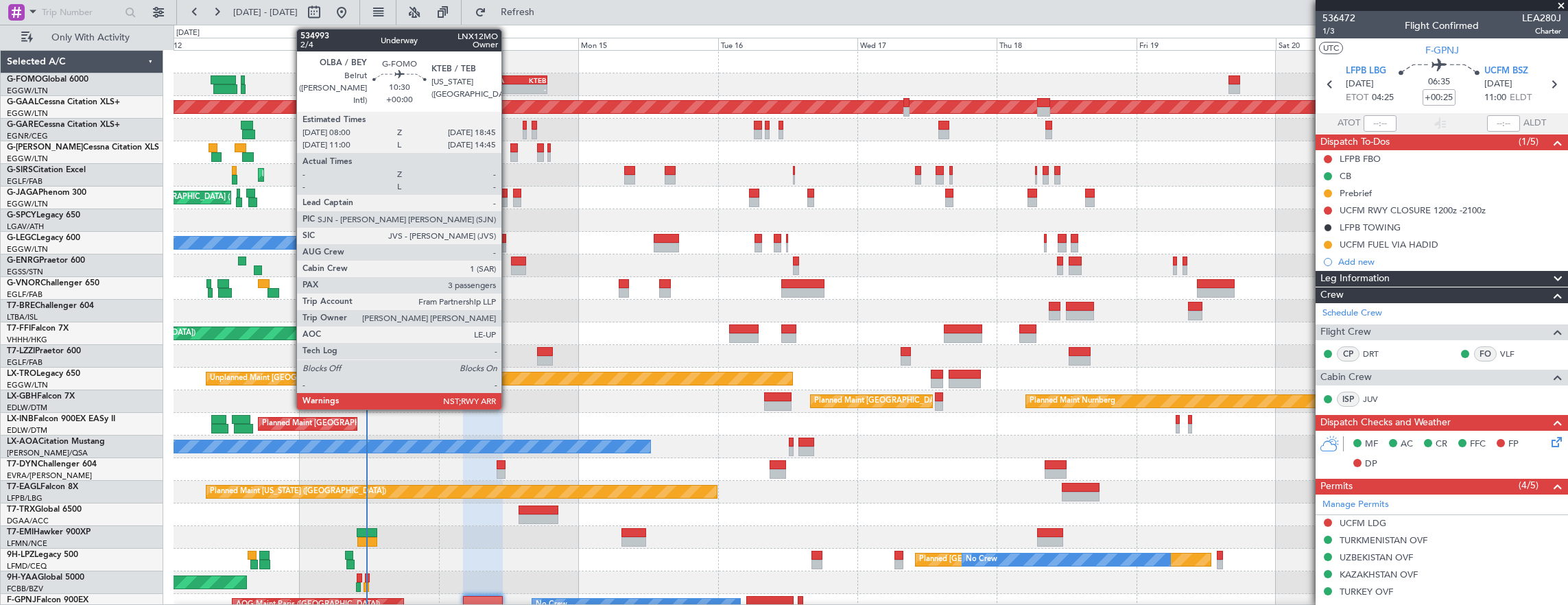
click at [511, 85] on div "-" at bounding box center [501, 89] width 30 height 8
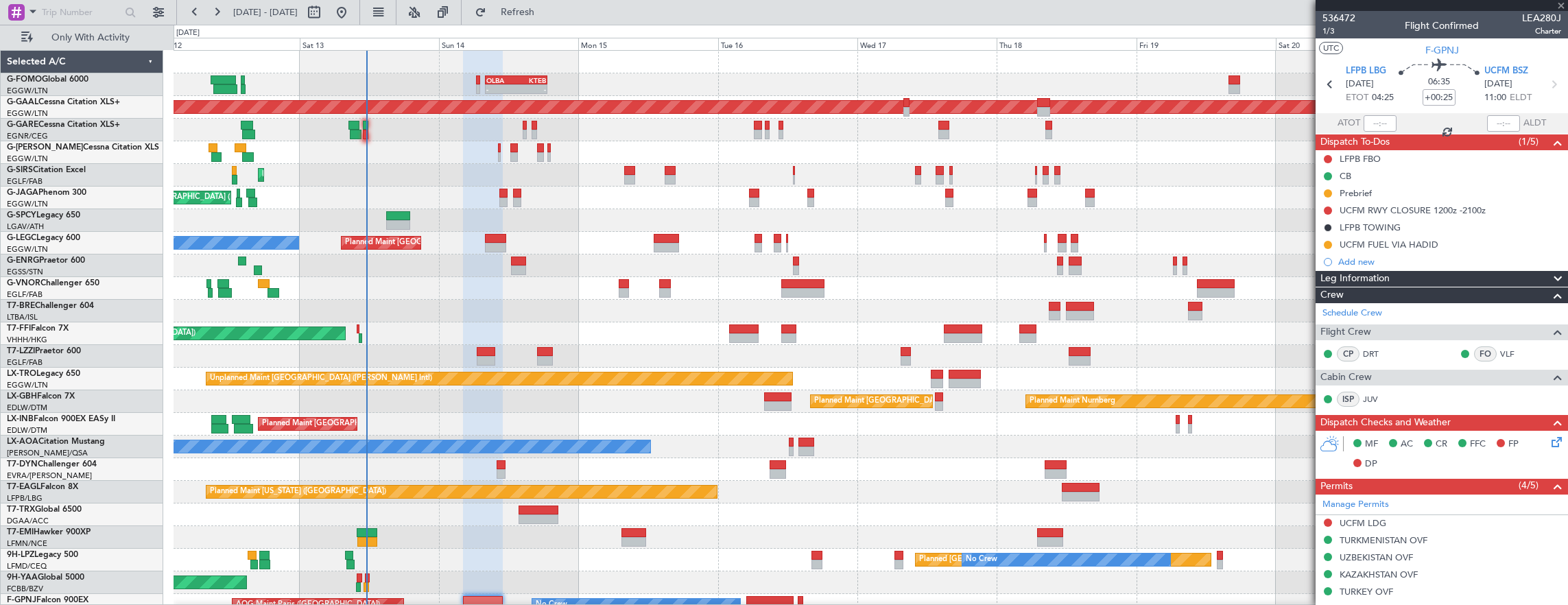
type input "3"
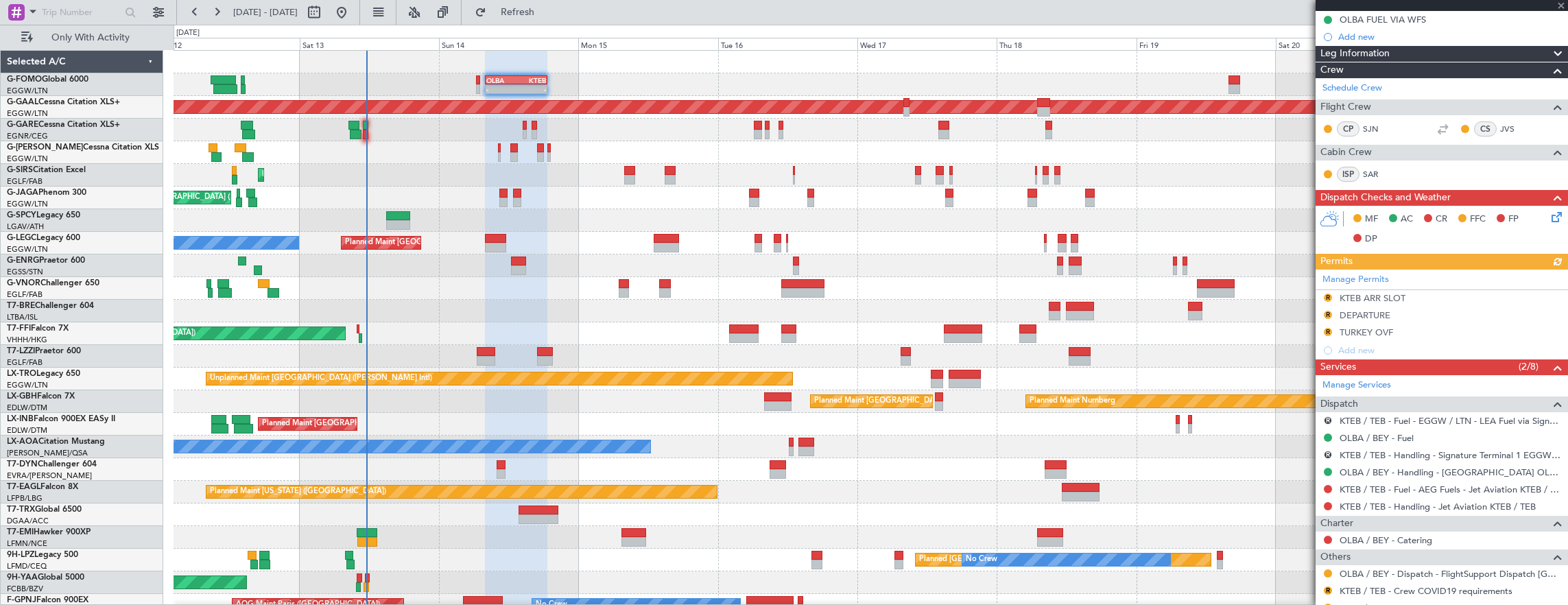
scroll to position [274, 0]
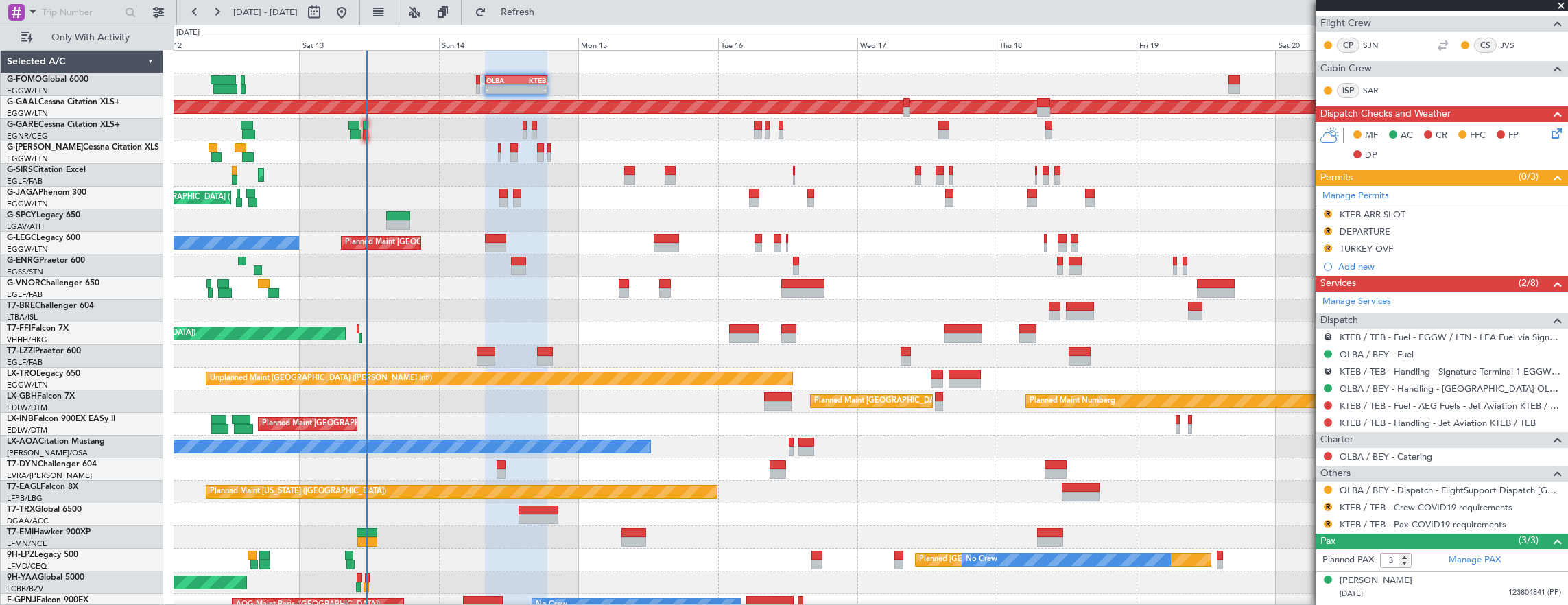
click at [1323, 503] on div "R" at bounding box center [1328, 507] width 11 height 11
click at [1325, 503] on button "R" at bounding box center [1328, 507] width 8 height 8
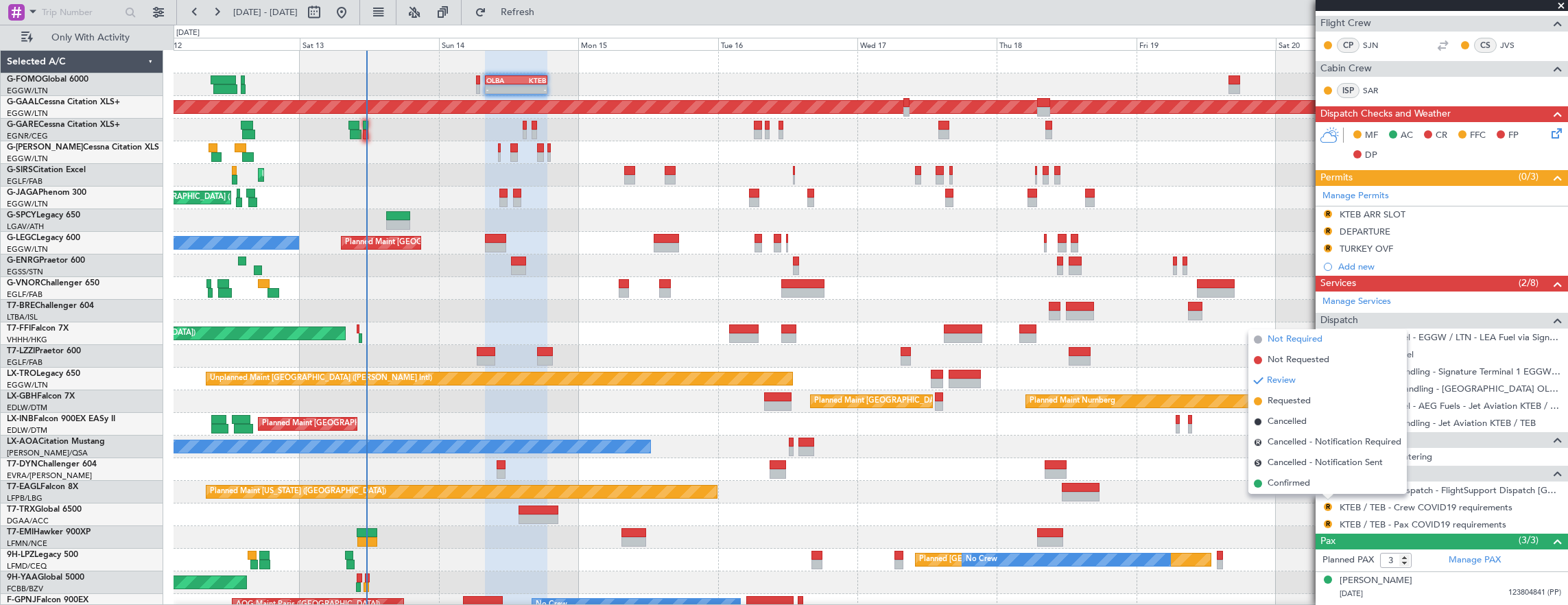
click at [1314, 341] on span "Not Required" at bounding box center [1295, 339] width 55 height 14
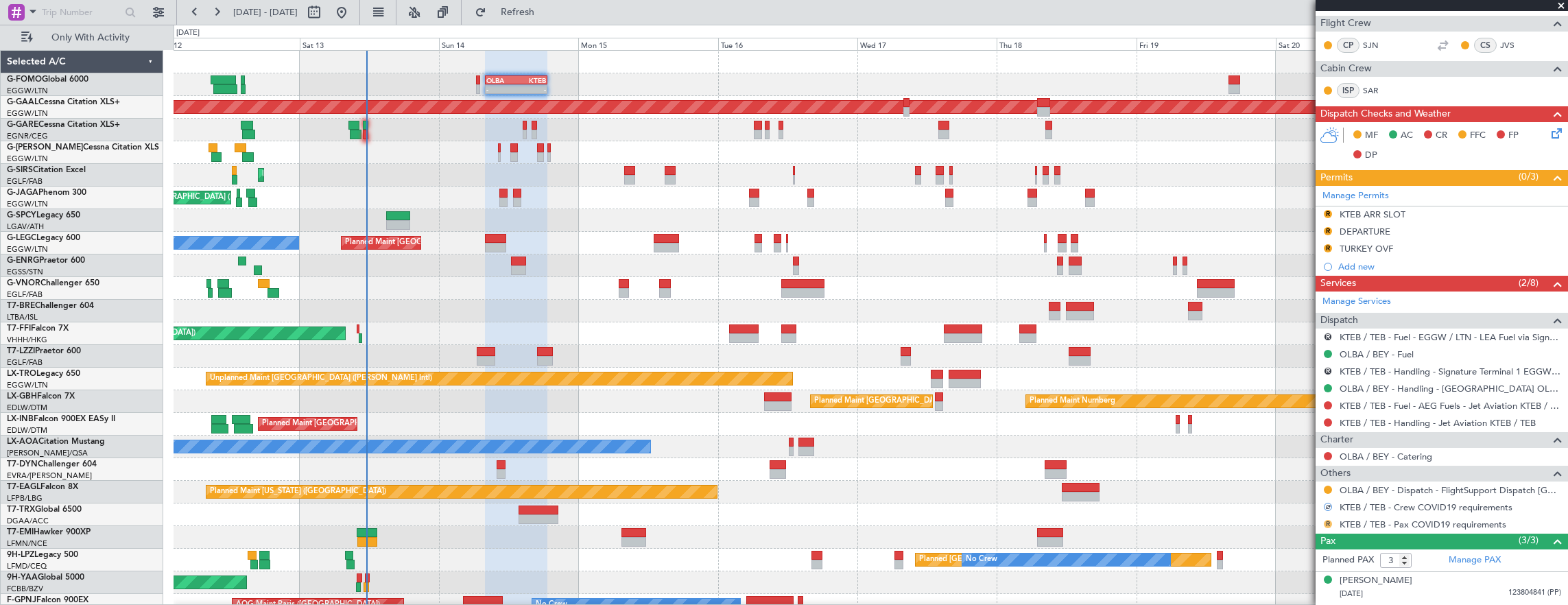
click at [1326, 524] on button "R" at bounding box center [1328, 524] width 8 height 8
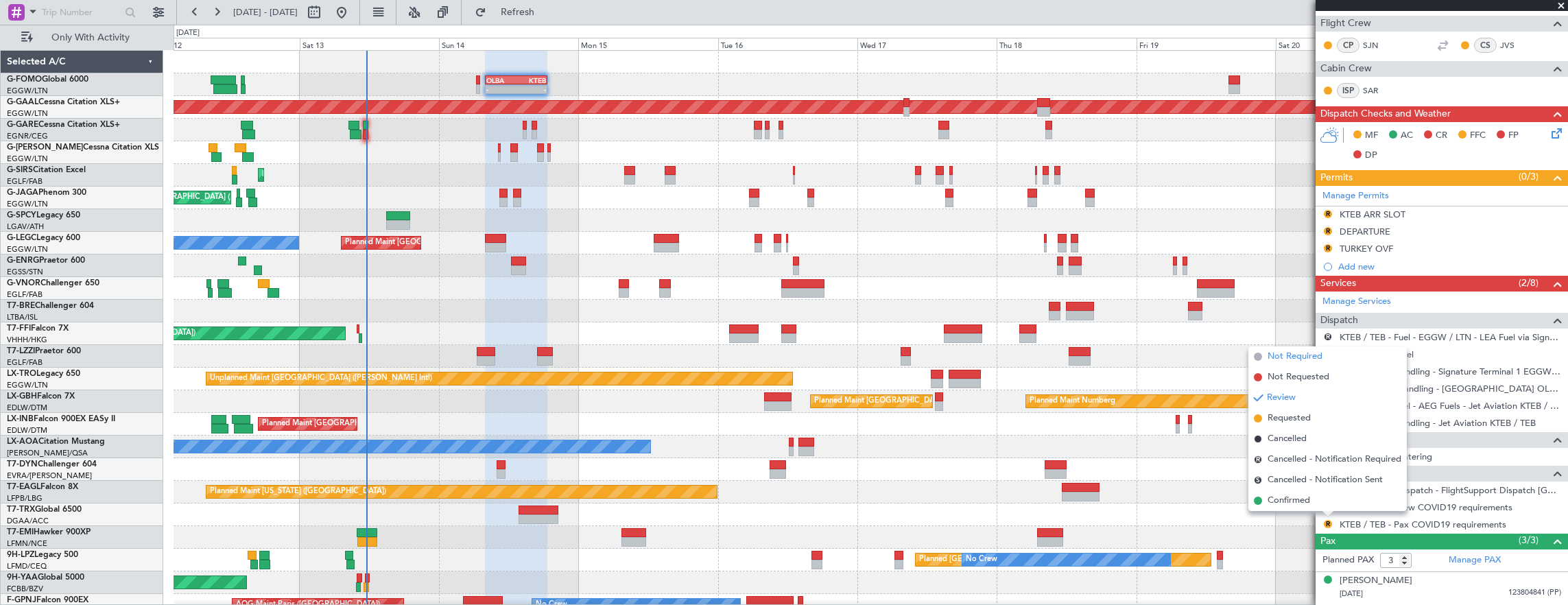
click at [1312, 361] on span "Not Required" at bounding box center [1295, 357] width 55 height 14
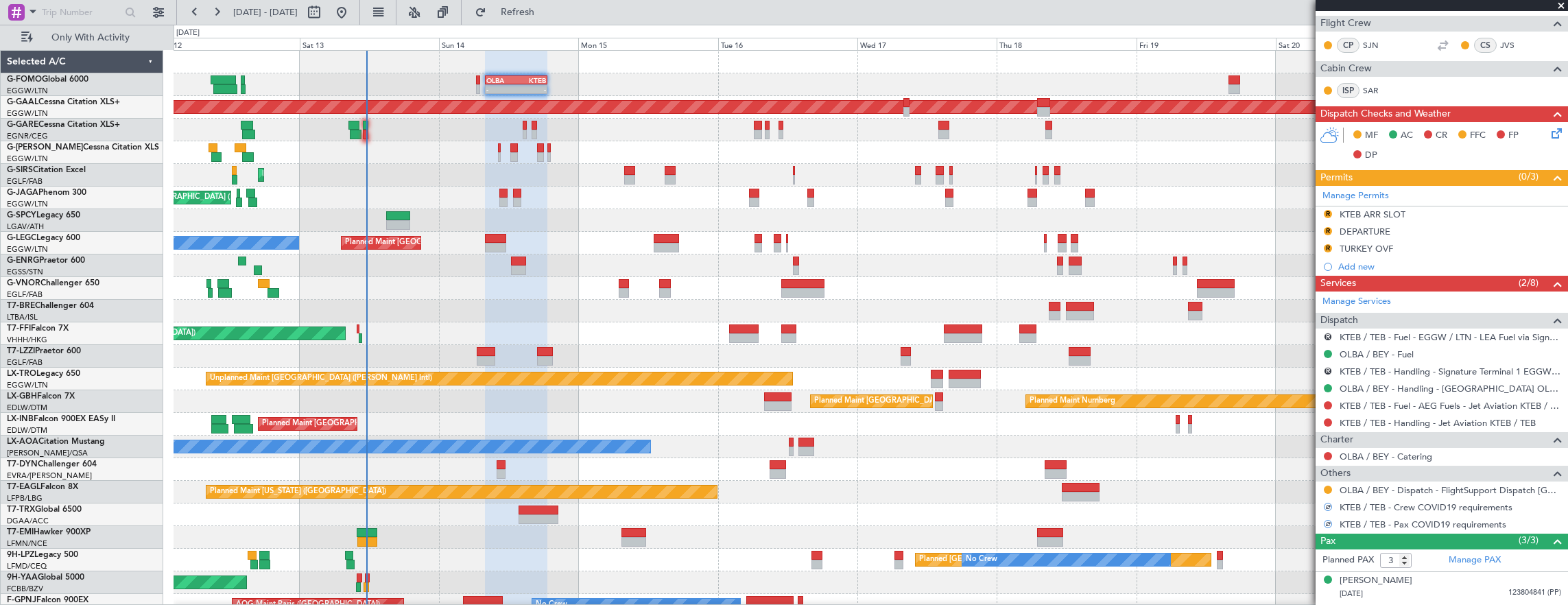
click at [1320, 483] on div "OLBA / BEY - Dispatch - FlightSupport Dispatch UK" at bounding box center [1441, 490] width 252 height 17
click at [1325, 486] on button at bounding box center [1328, 490] width 8 height 8
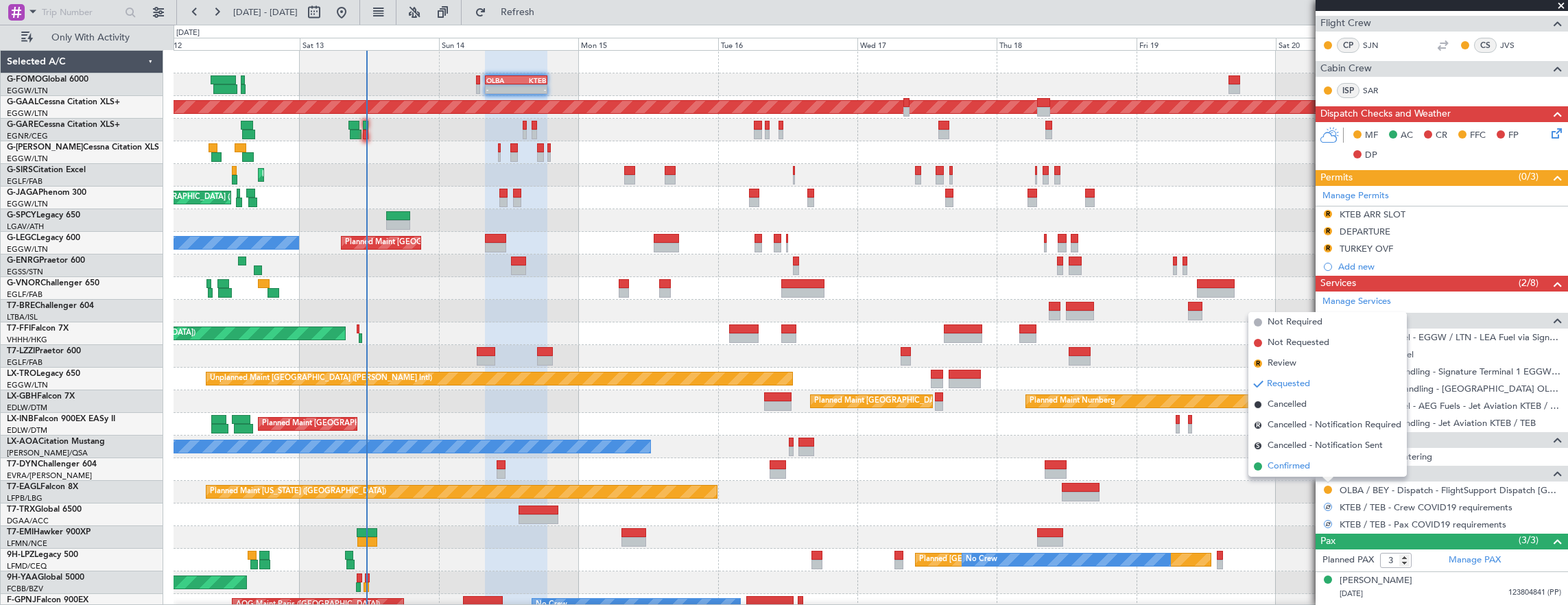
click at [1308, 465] on span "Confirmed" at bounding box center [1288, 466] width 43 height 14
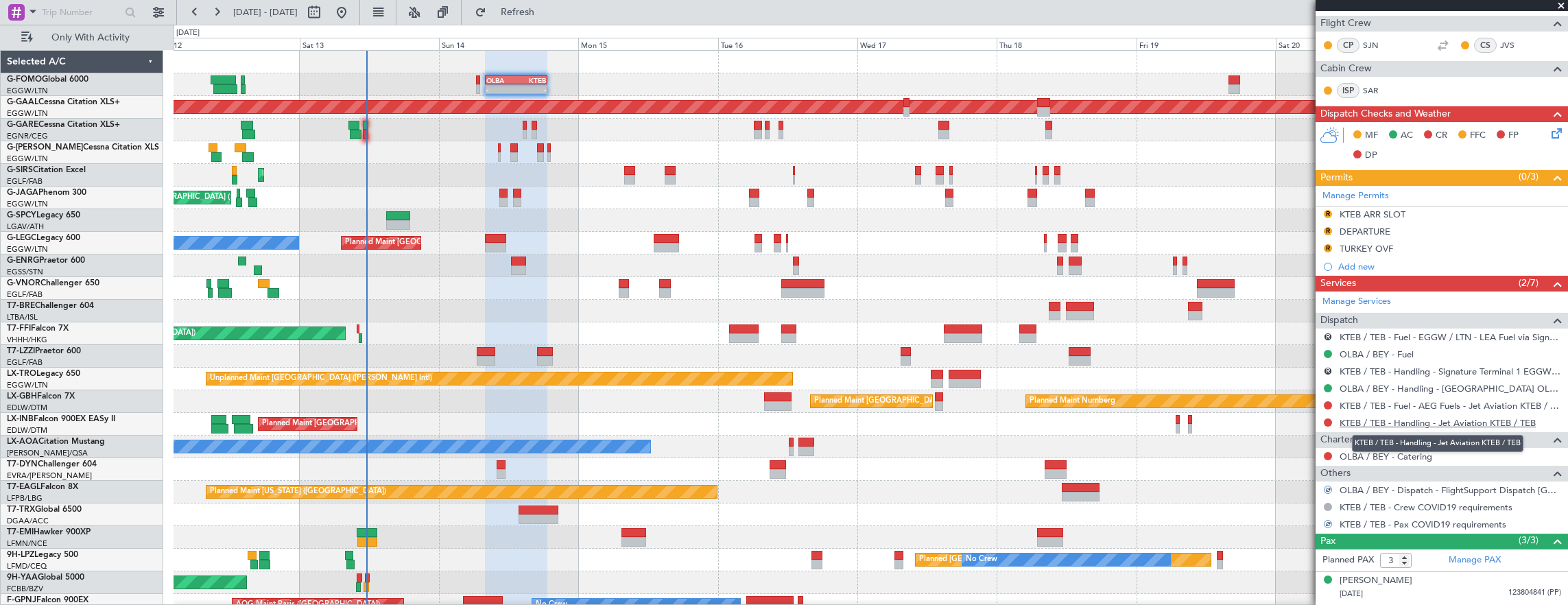
click at [1403, 418] on link "KTEB / TEB - Handling - Jet Aviation KTEB / TEB" at bounding box center [1437, 423] width 196 height 11
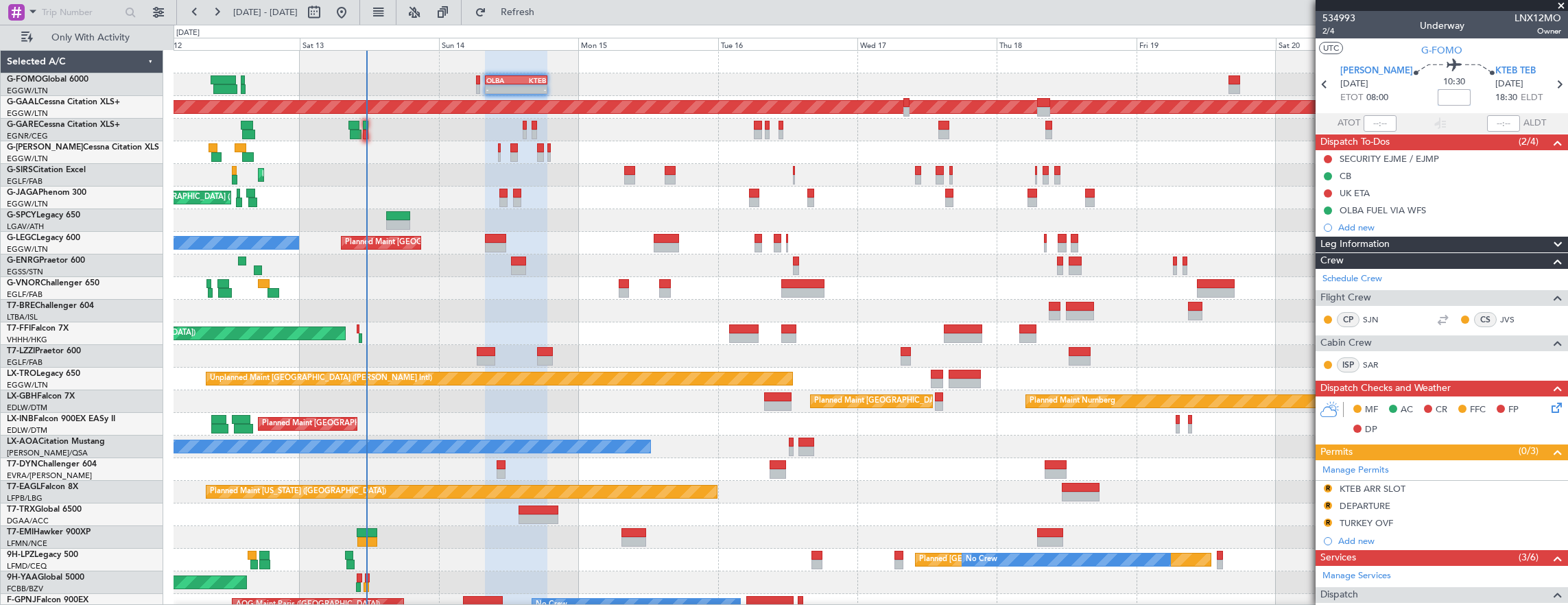
click at [1437, 94] on input at bounding box center [1453, 98] width 33 height 16
click at [1325, 519] on button "R" at bounding box center [1328, 523] width 8 height 8
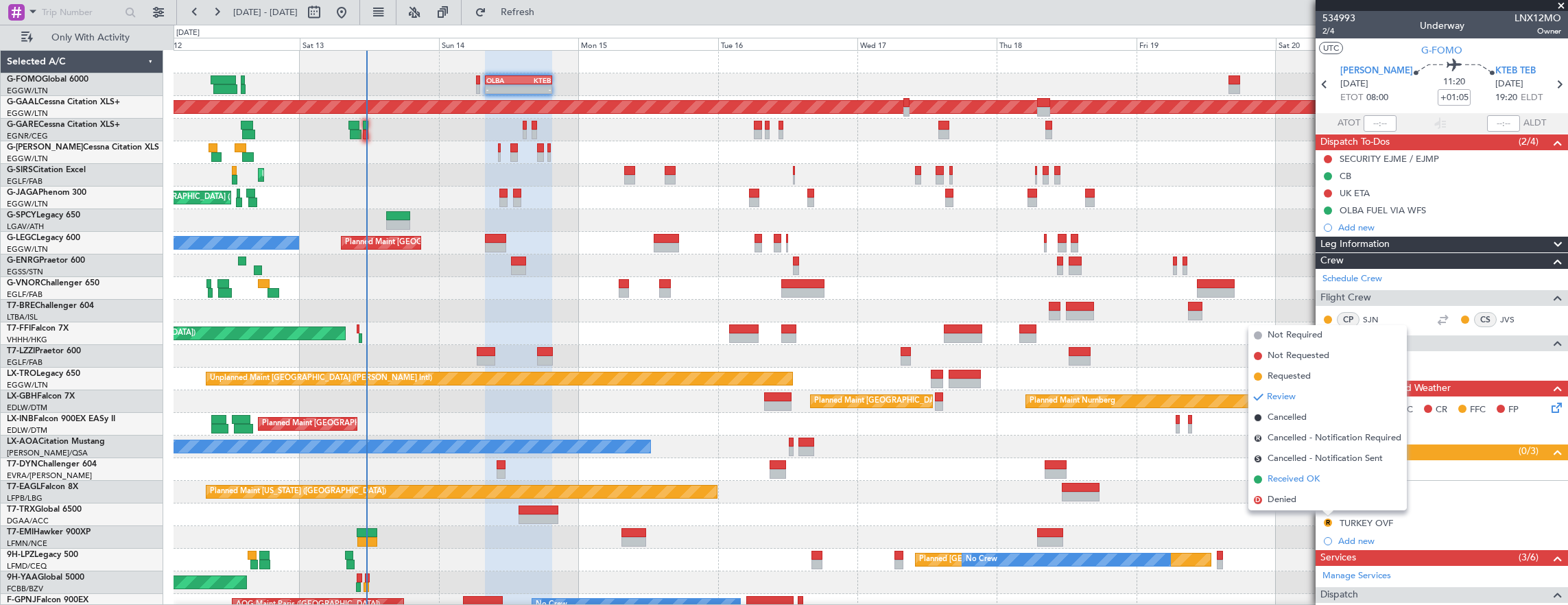
click at [1310, 482] on span "Received OK" at bounding box center [1293, 479] width 52 height 14
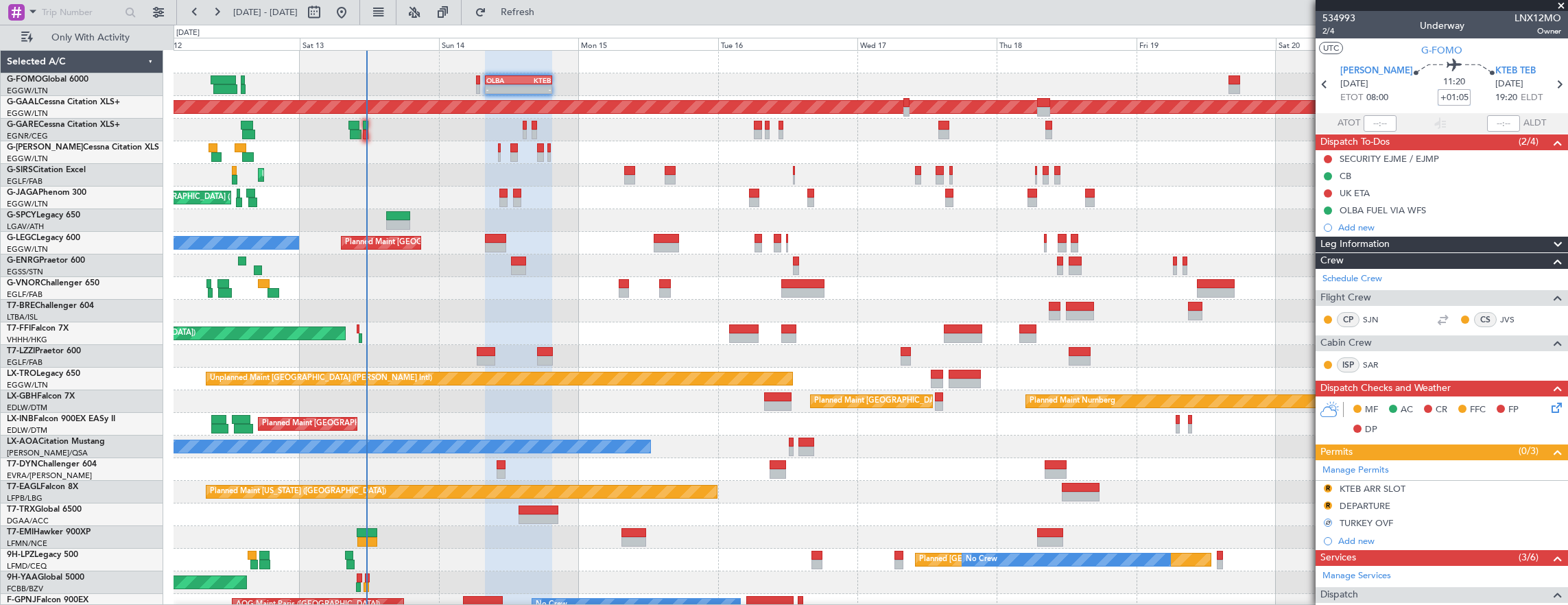
click at [1445, 93] on input "+01:05" at bounding box center [1453, 98] width 33 height 16
type input "+01:20"
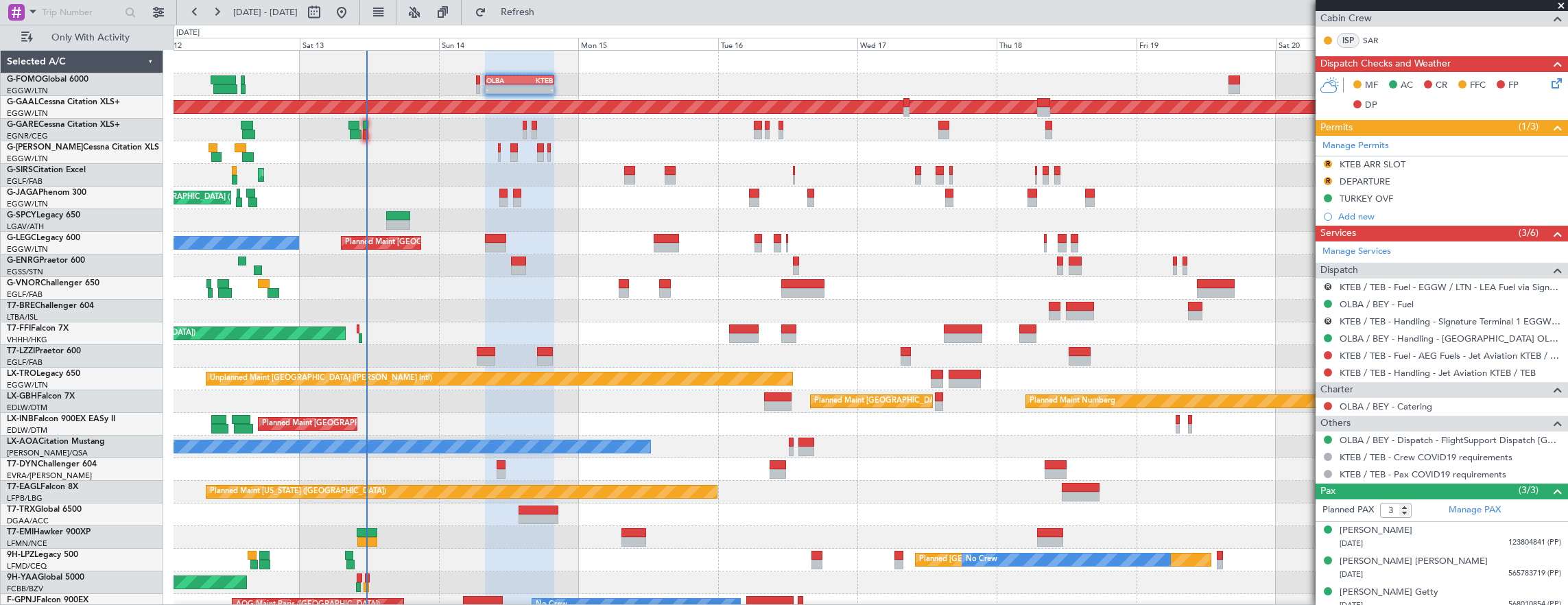
scroll to position [329, 0]
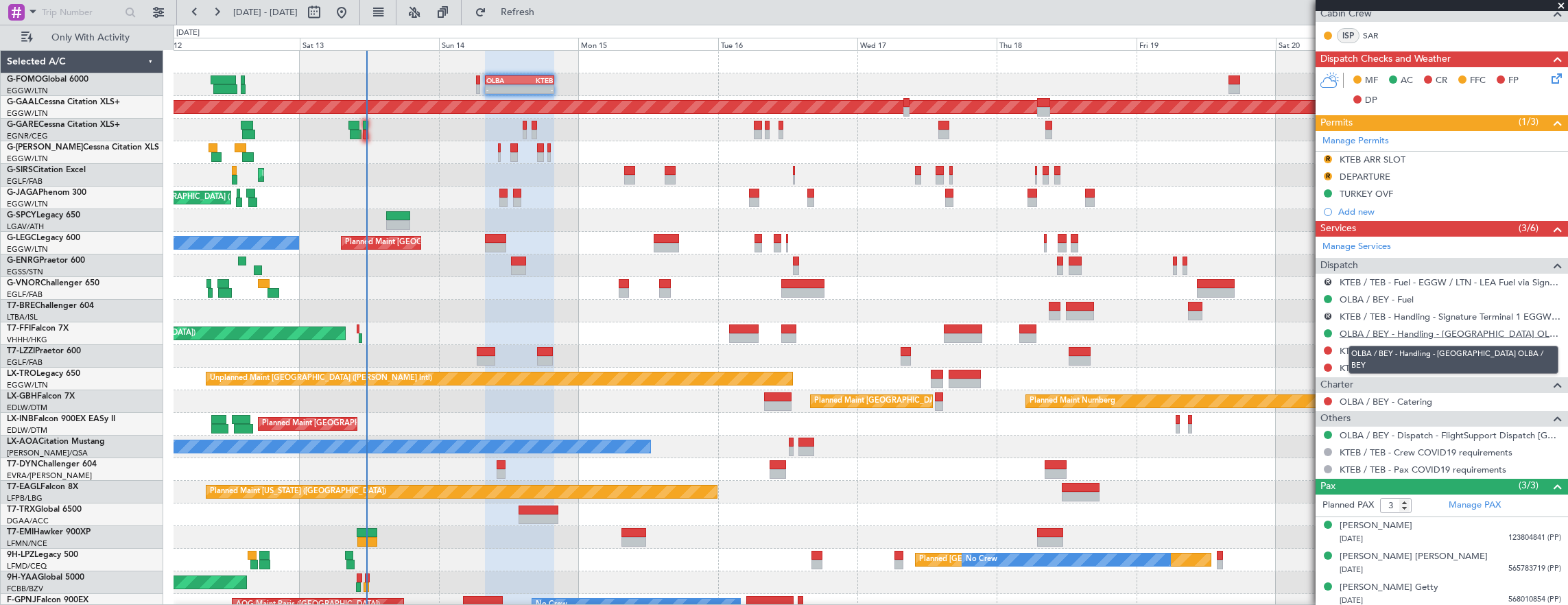
click at [1501, 332] on link "OLBA / BEY - Handling - Cedar Jet Center OLBA / BEY" at bounding box center [1450, 333] width 222 height 11
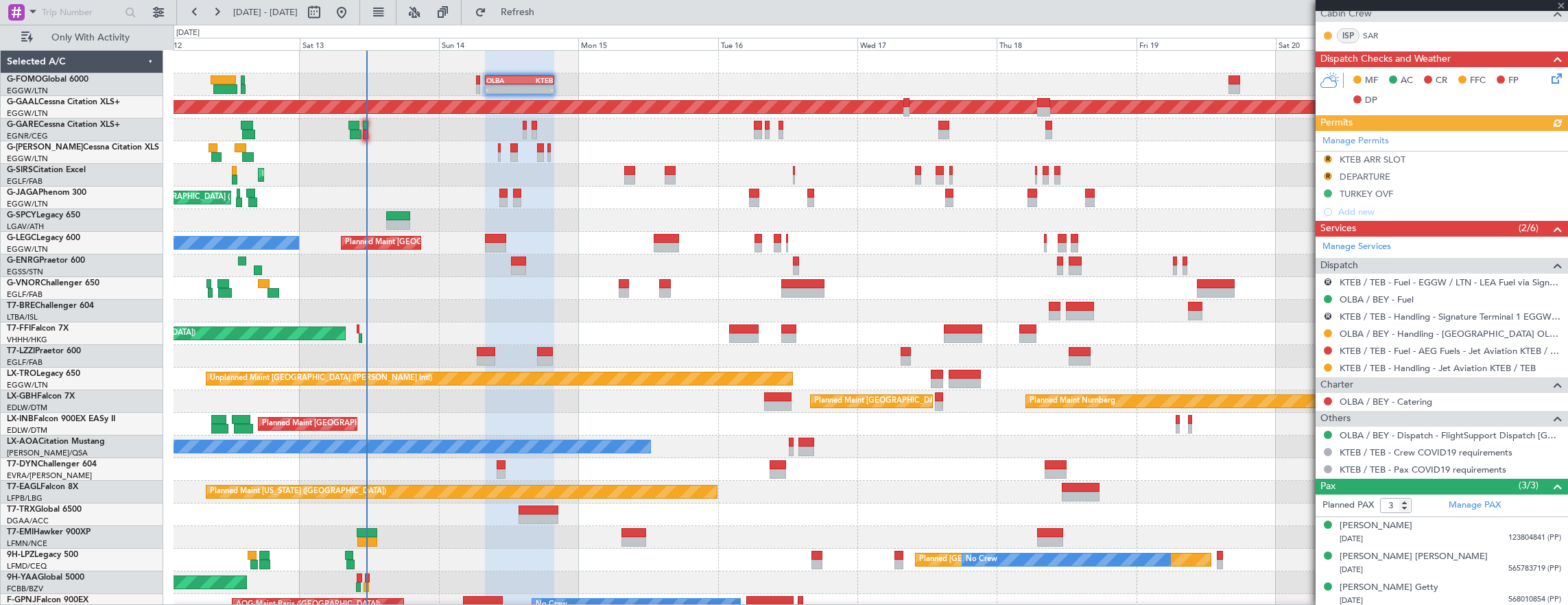
scroll to position [354, 0]
click at [1327, 312] on button "R" at bounding box center [1328, 316] width 8 height 8
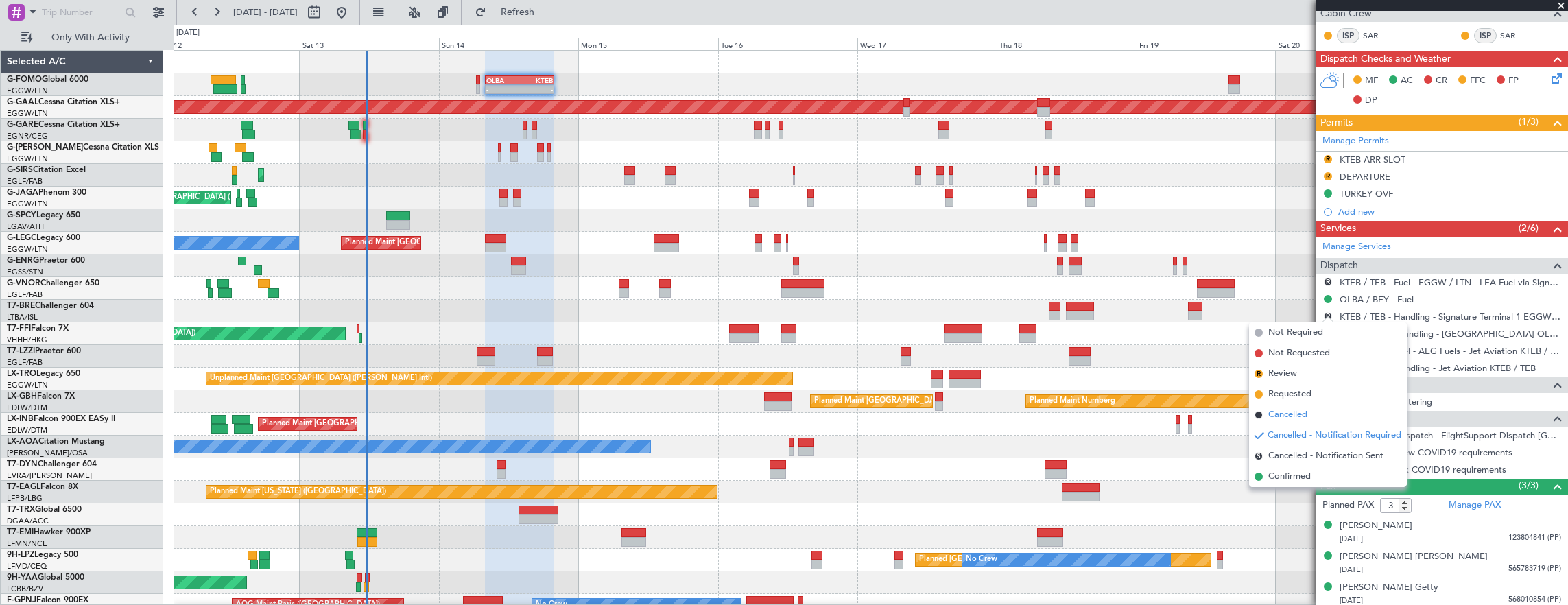
drag, startPoint x: 1307, startPoint y: 478, endPoint x: 1290, endPoint y: 412, distance: 68.2
click at [1290, 412] on ul "Not Required Not Requested R Review Requested Cancelled Cancelled - Notificatio…" at bounding box center [1328, 405] width 158 height 165
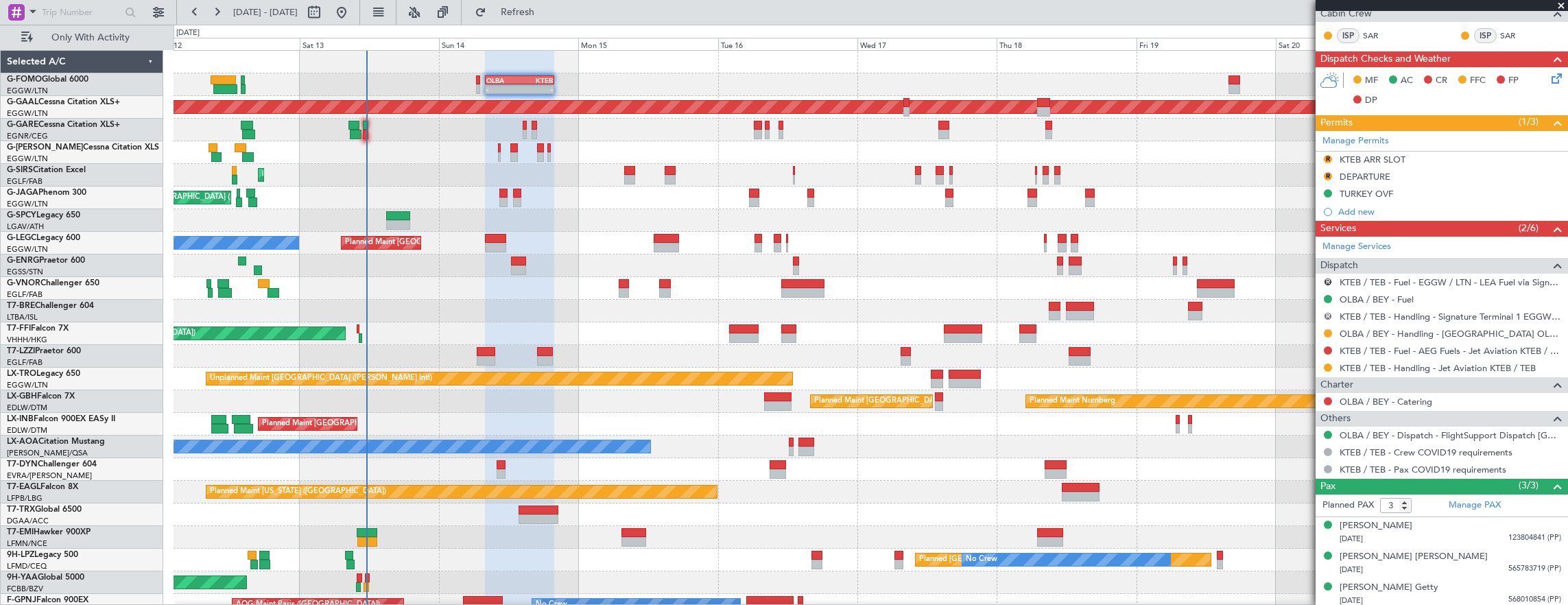
click at [1328, 312] on button "R" at bounding box center [1328, 316] width 8 height 8
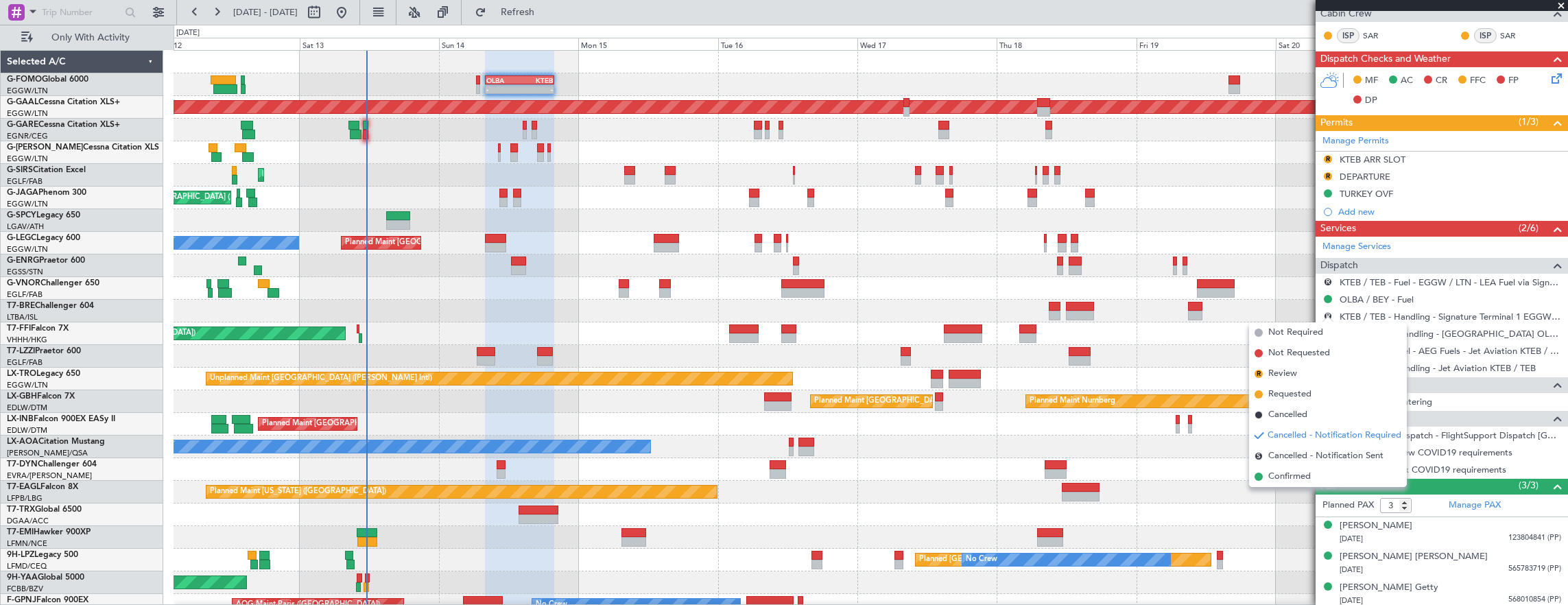
drag, startPoint x: 1299, startPoint y: 412, endPoint x: 1318, endPoint y: 326, distance: 88.1
click at [1299, 411] on span "Cancelled" at bounding box center [1287, 415] width 39 height 14
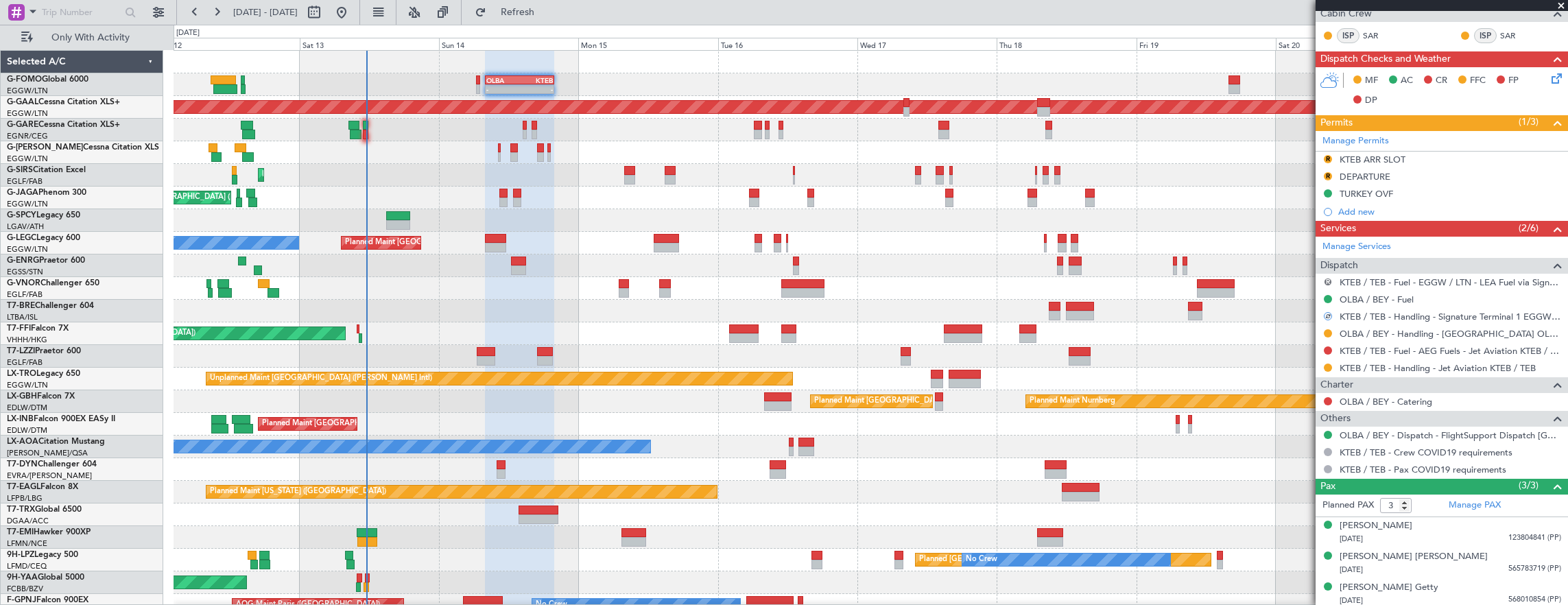
click at [1328, 277] on button "R" at bounding box center [1328, 282] width 8 height 8
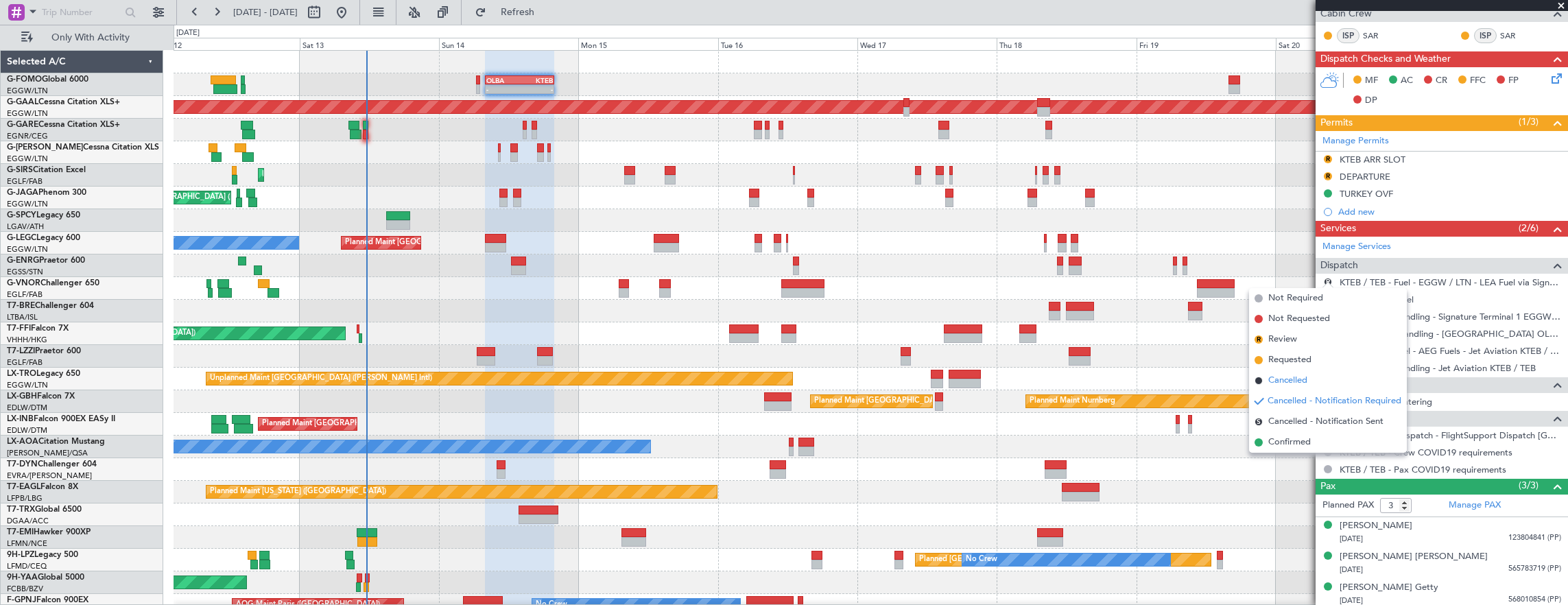
click at [1316, 380] on li "Cancelled" at bounding box center [1328, 381] width 158 height 21
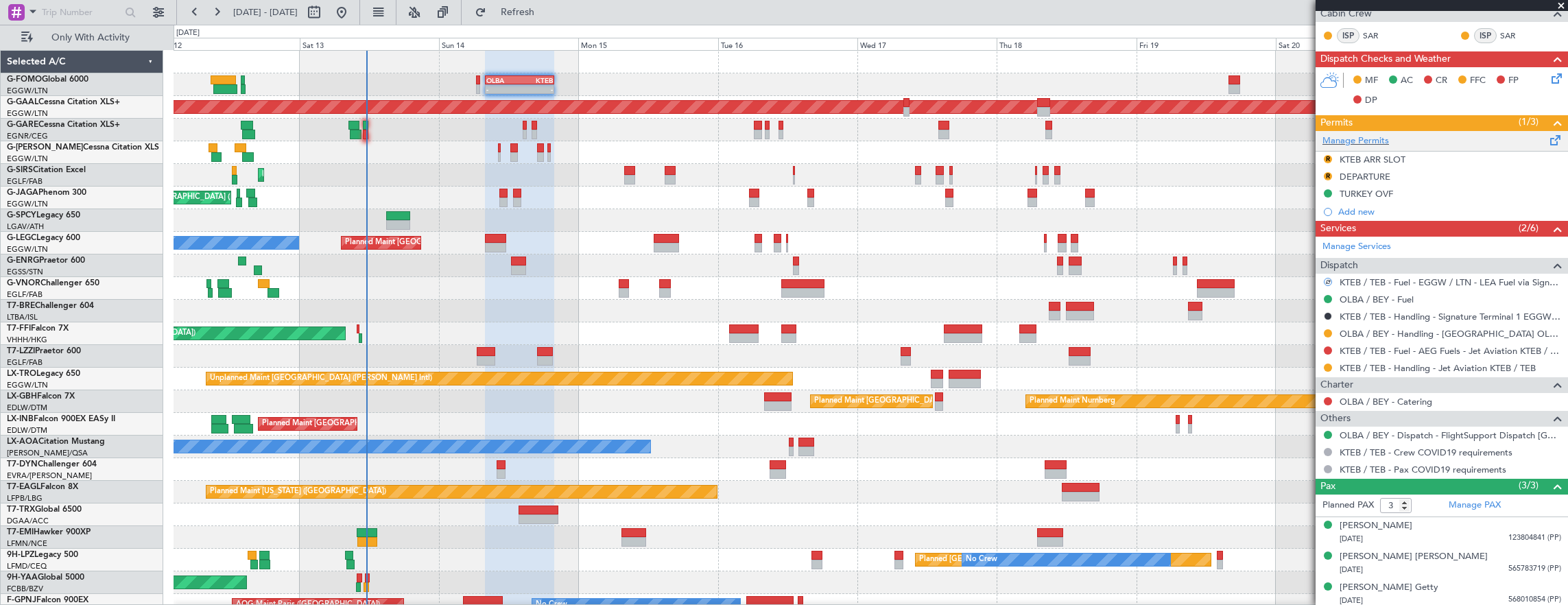
click at [1388, 136] on div "Manage Permits" at bounding box center [1441, 141] width 252 height 21
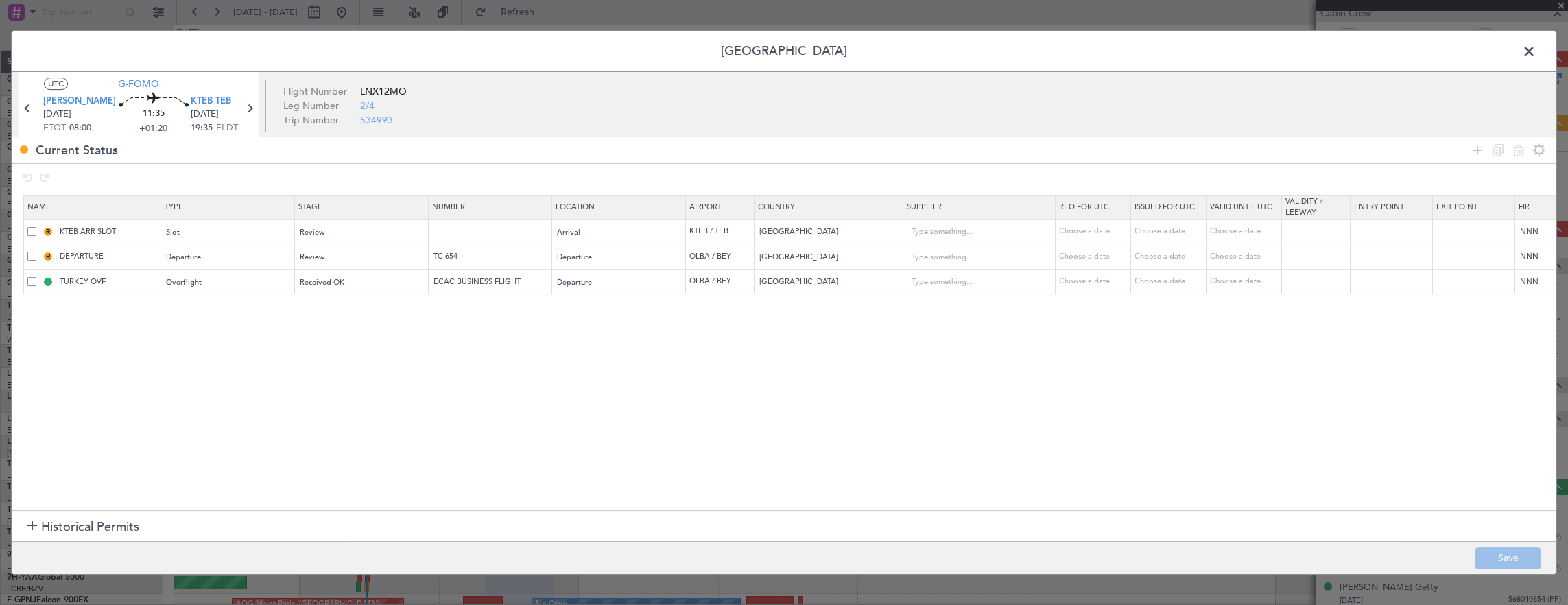
click at [33, 227] on span at bounding box center [31, 231] width 9 height 9
click at [37, 227] on input "checkbox" at bounding box center [37, 227] width 0 height 0
click at [1517, 153] on icon at bounding box center [1518, 150] width 16 height 16
type input "DEPARTURE"
type input "TC 654"
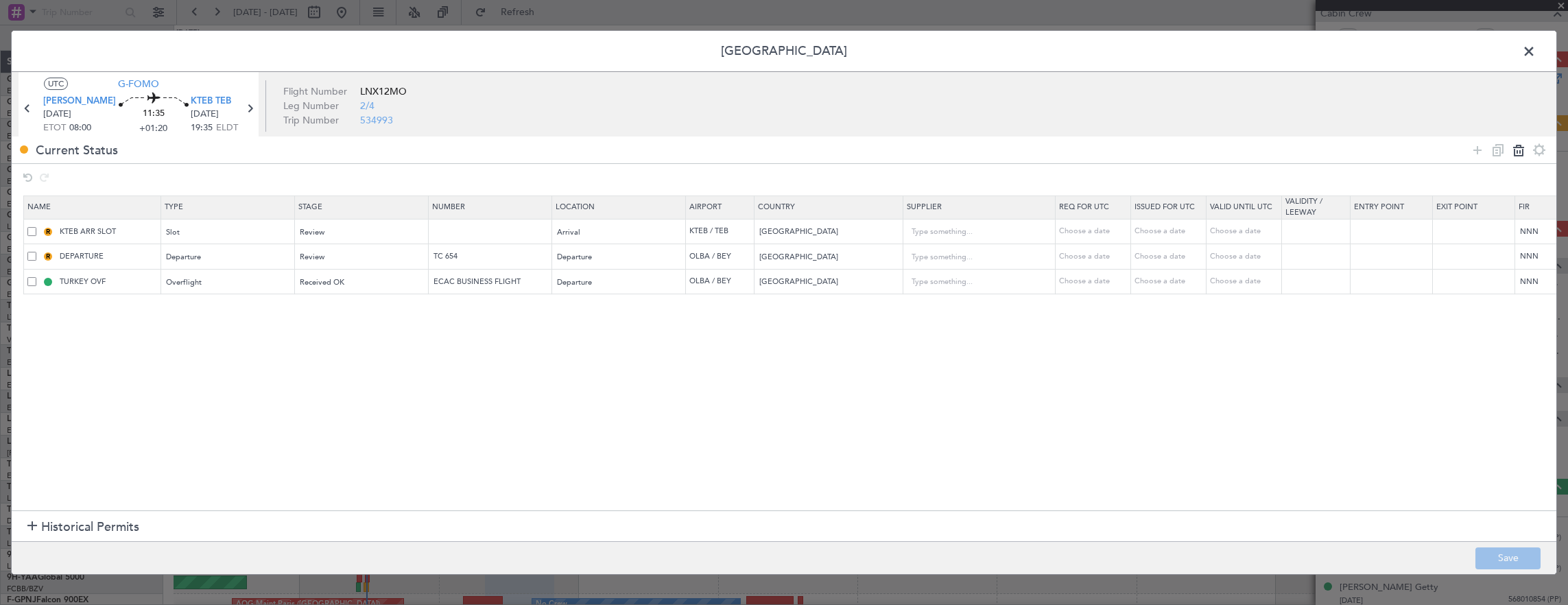
type input "Lebanon"
type input "TURKEY OVF"
type input "ECAC BUSINESS FLIGHT"
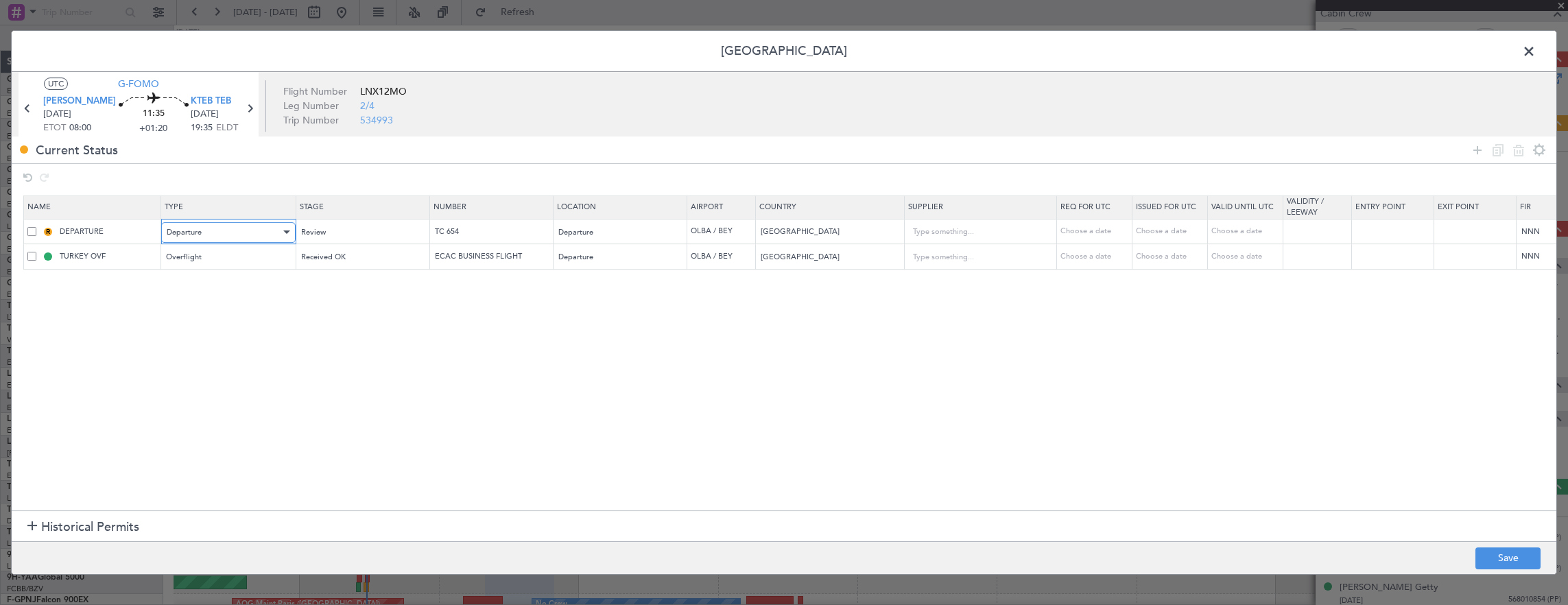
click at [255, 233] on div "Departure" at bounding box center [223, 232] width 114 height 21
click at [363, 227] on div at bounding box center [784, 302] width 1568 height 605
click at [363, 232] on div "Review" at bounding box center [357, 232] width 114 height 21
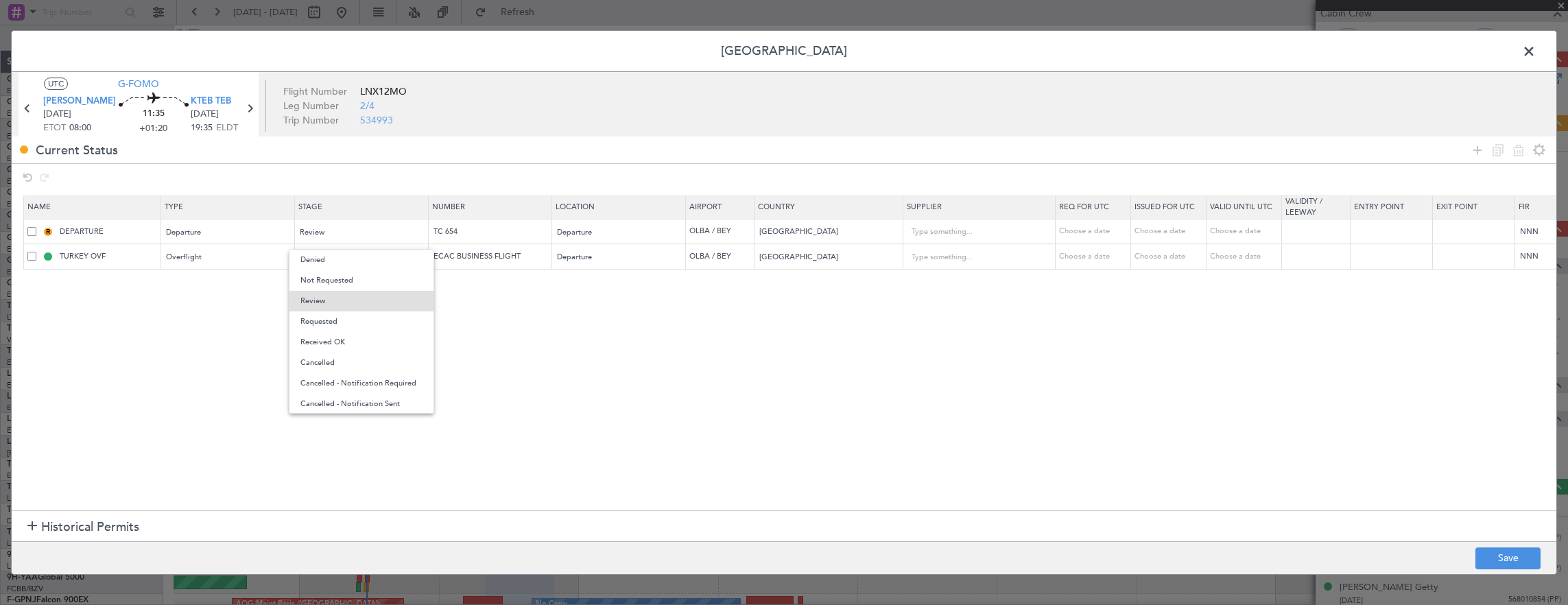
click at [351, 325] on span "Requested" at bounding box center [361, 322] width 122 height 21
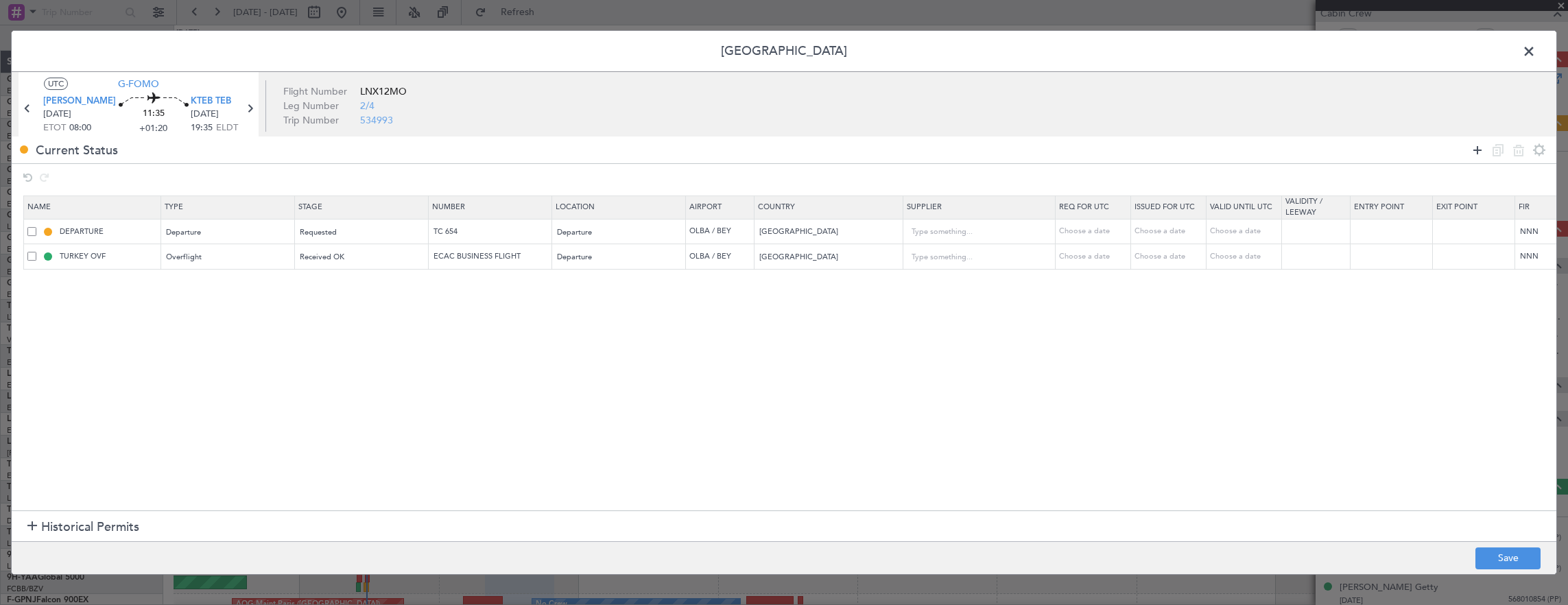
click at [1476, 149] on icon at bounding box center [1477, 150] width 16 height 16
click at [190, 279] on div "Type" at bounding box center [223, 283] width 114 height 21
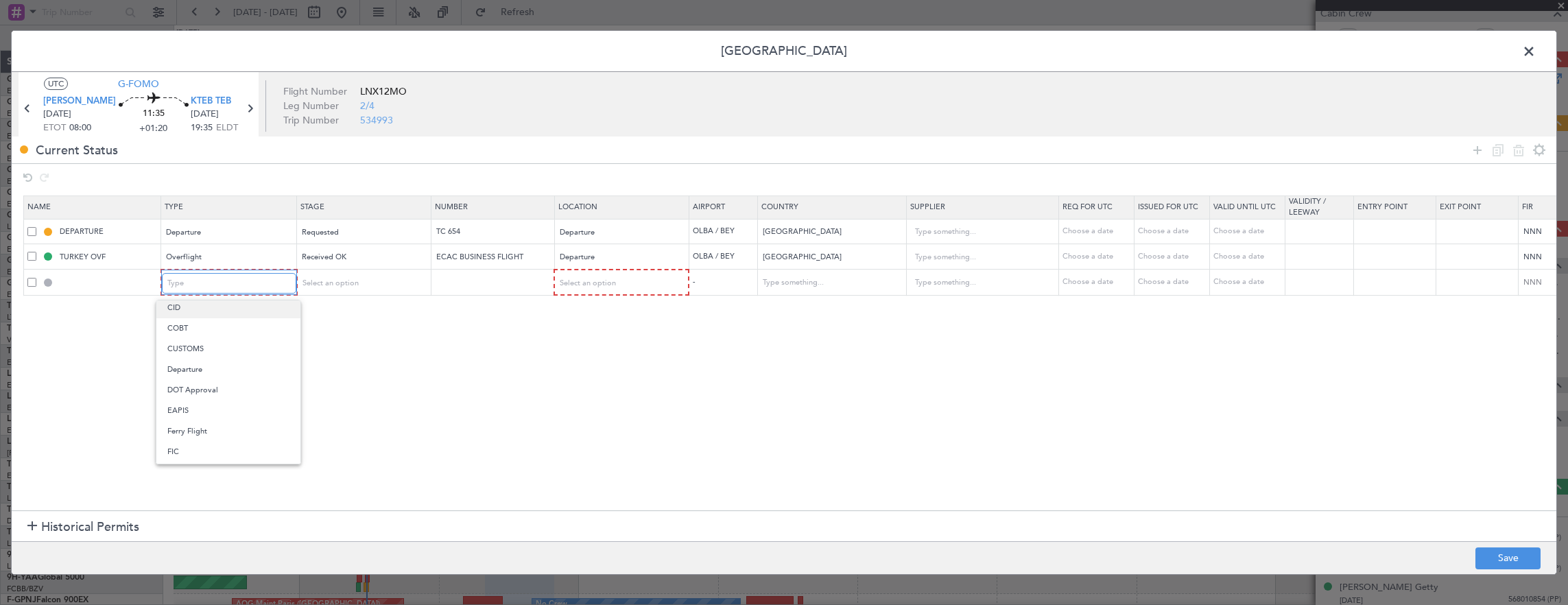
scroll to position [137, 0]
click at [219, 382] on span "EAPIS" at bounding box center [227, 379] width 122 height 21
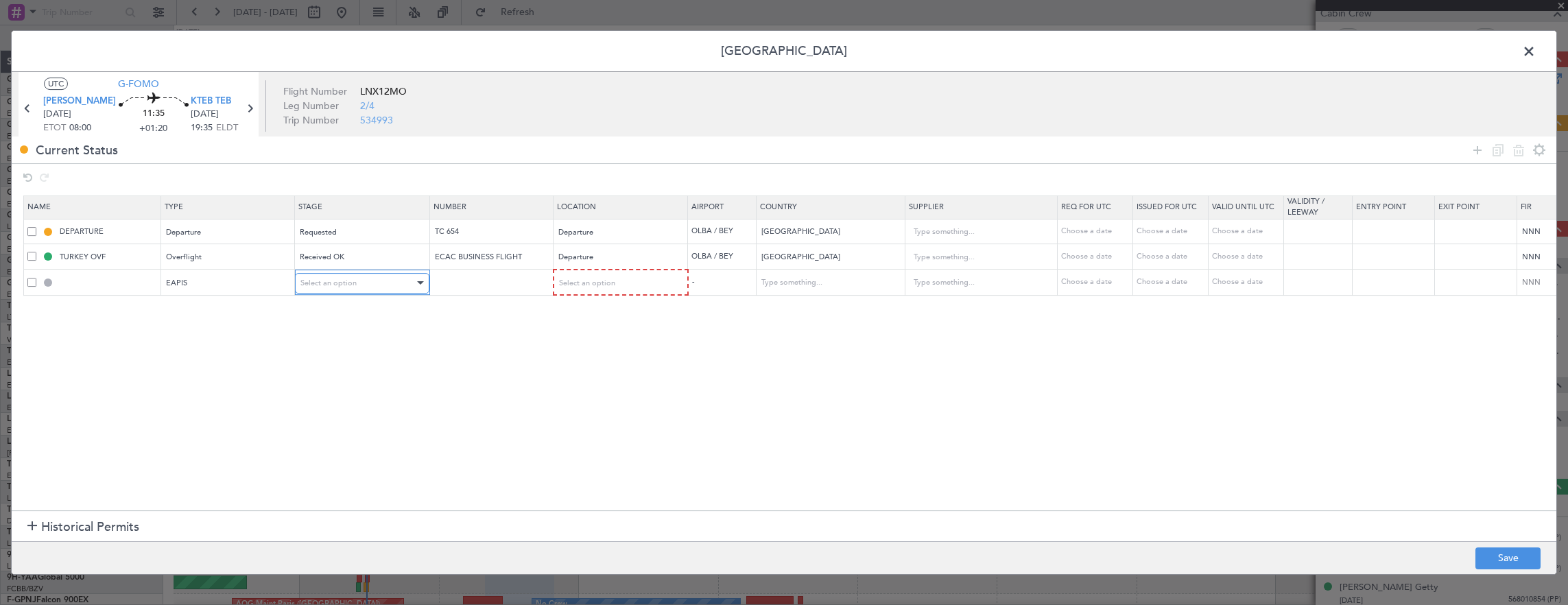
click at [319, 280] on span "Select an option" at bounding box center [328, 282] width 56 height 10
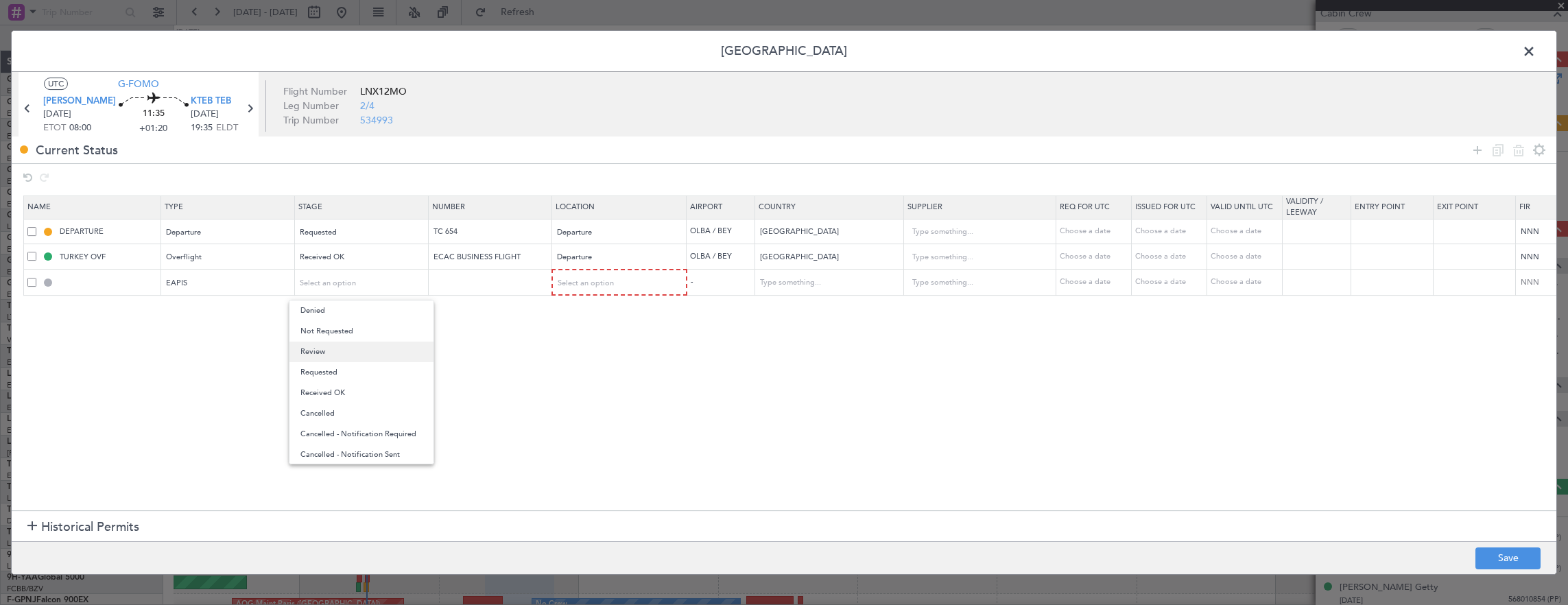
click at [340, 349] on span "Review" at bounding box center [361, 352] width 122 height 21
click at [596, 295] on section "Name Type Stage Number Location Airport Country Supplier Req For Utc Issued For…" at bounding box center [783, 351] width 1545 height 319
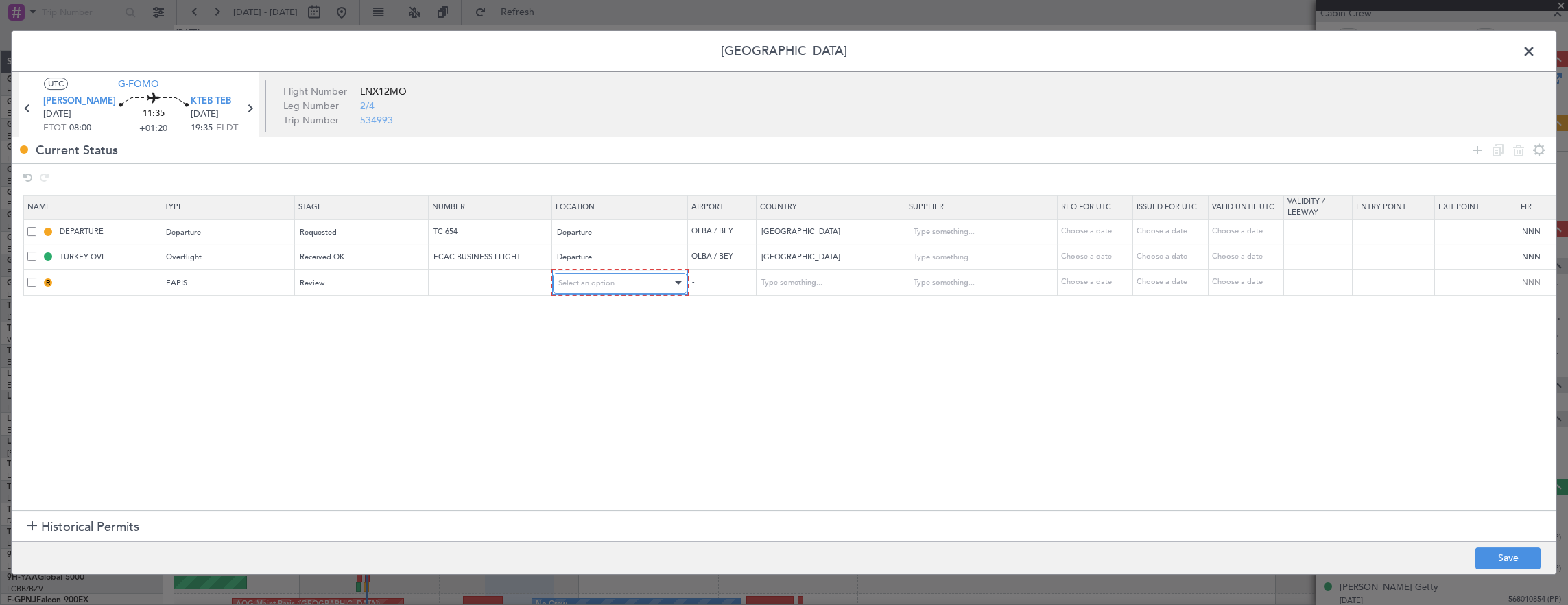
click at [595, 286] on span "Select an option" at bounding box center [586, 282] width 56 height 10
drag, startPoint x: 568, startPoint y: 350, endPoint x: 579, endPoint y: 347, distance: 11.4
click at [570, 348] on span "Arrival" at bounding box center [618, 352] width 122 height 21
click at [1480, 148] on icon at bounding box center [1477, 150] width 16 height 16
click at [213, 305] on div "Type" at bounding box center [223, 308] width 114 height 21
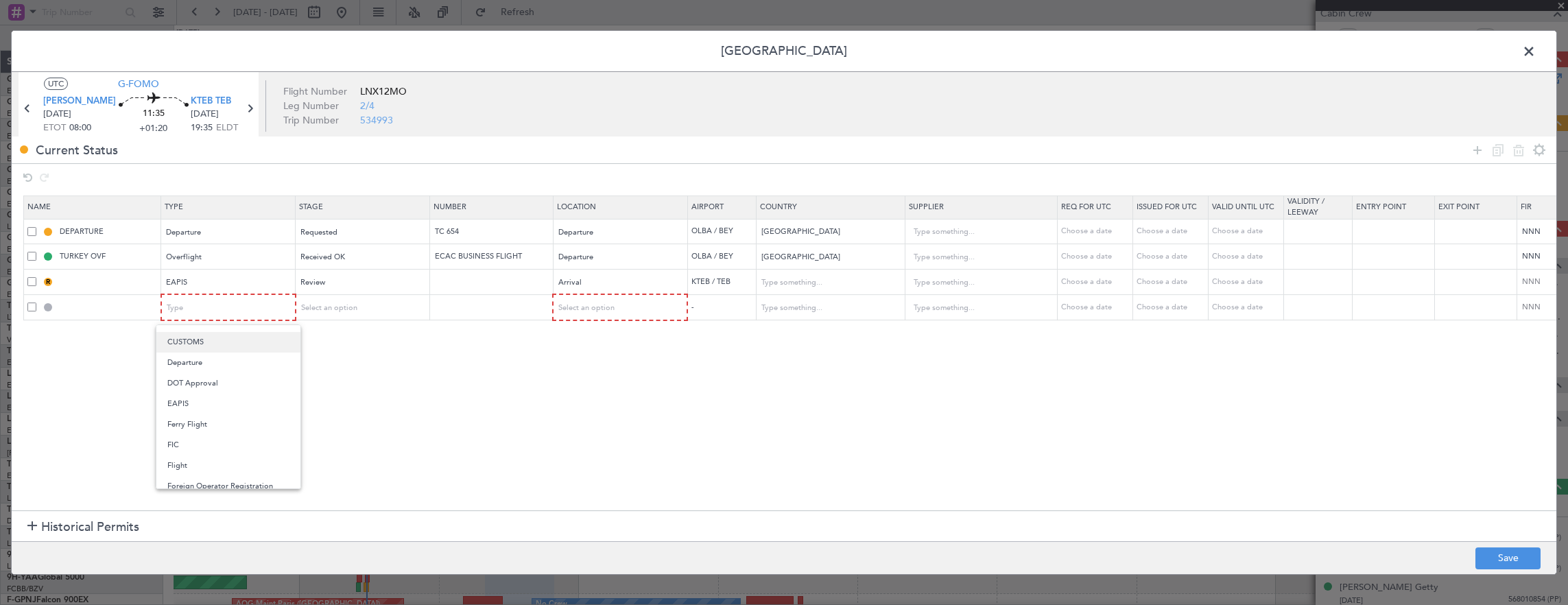
click at [216, 341] on span "CUSTOMS" at bounding box center [227, 343] width 122 height 21
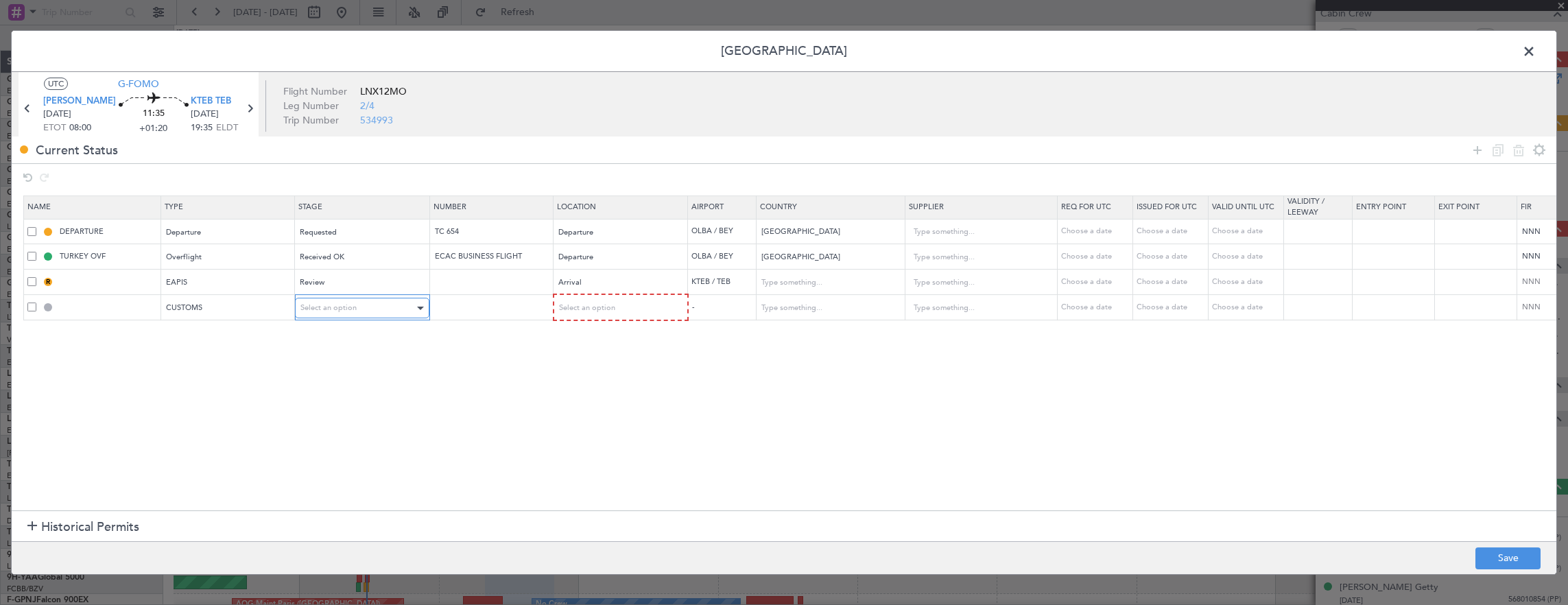
click at [309, 315] on div "Select an option" at bounding box center [357, 308] width 114 height 21
drag, startPoint x: 344, startPoint y: 378, endPoint x: 623, endPoint y: 313, distance: 286.5
click at [344, 377] on span "Review" at bounding box center [361, 377] width 122 height 21
click at [624, 310] on div "Select an option" at bounding box center [615, 308] width 114 height 21
click at [589, 369] on span "Arrival" at bounding box center [618, 377] width 122 height 21
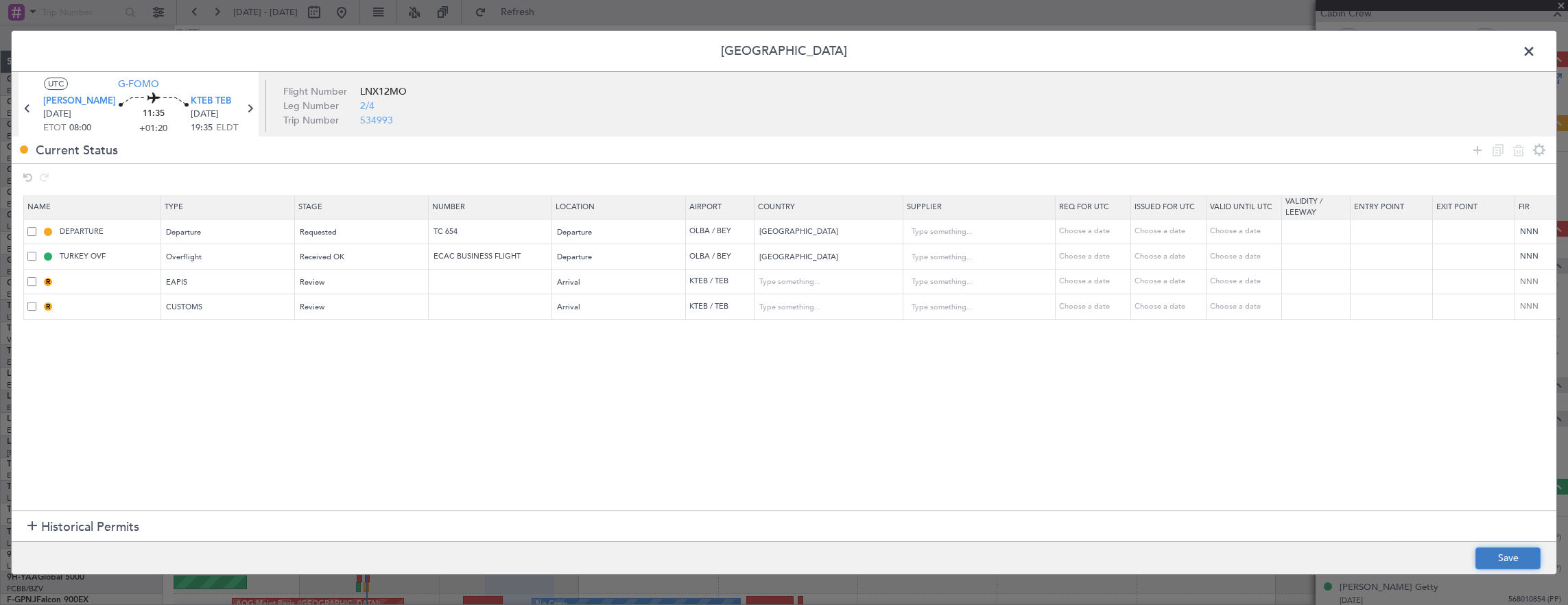
click at [1512, 557] on button "Save" at bounding box center [1508, 558] width 65 height 22
type input "EAPIS"
type input "United States"
type input "NNN"
type input "5"
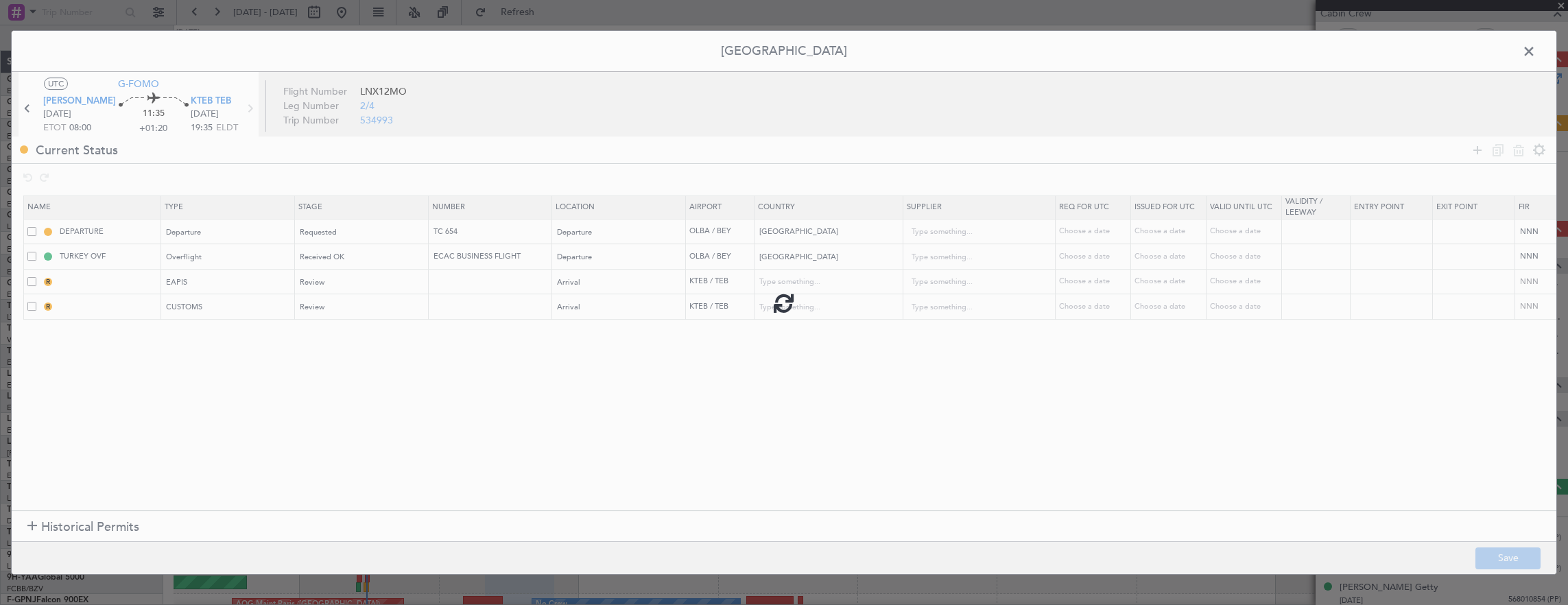
type input "KTEB ARR CUSTOMS"
type input "United States"
type input "NNN"
type input "5"
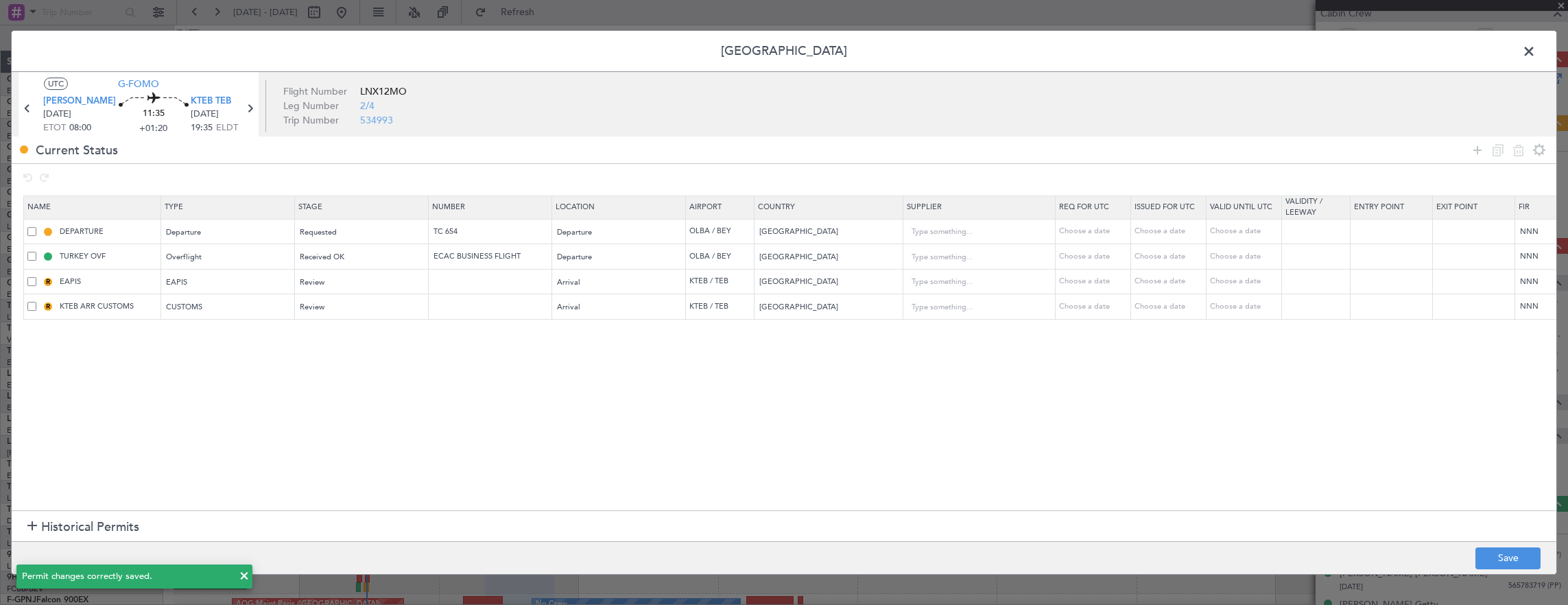
click at [1536, 49] on span at bounding box center [1536, 55] width 0 height 27
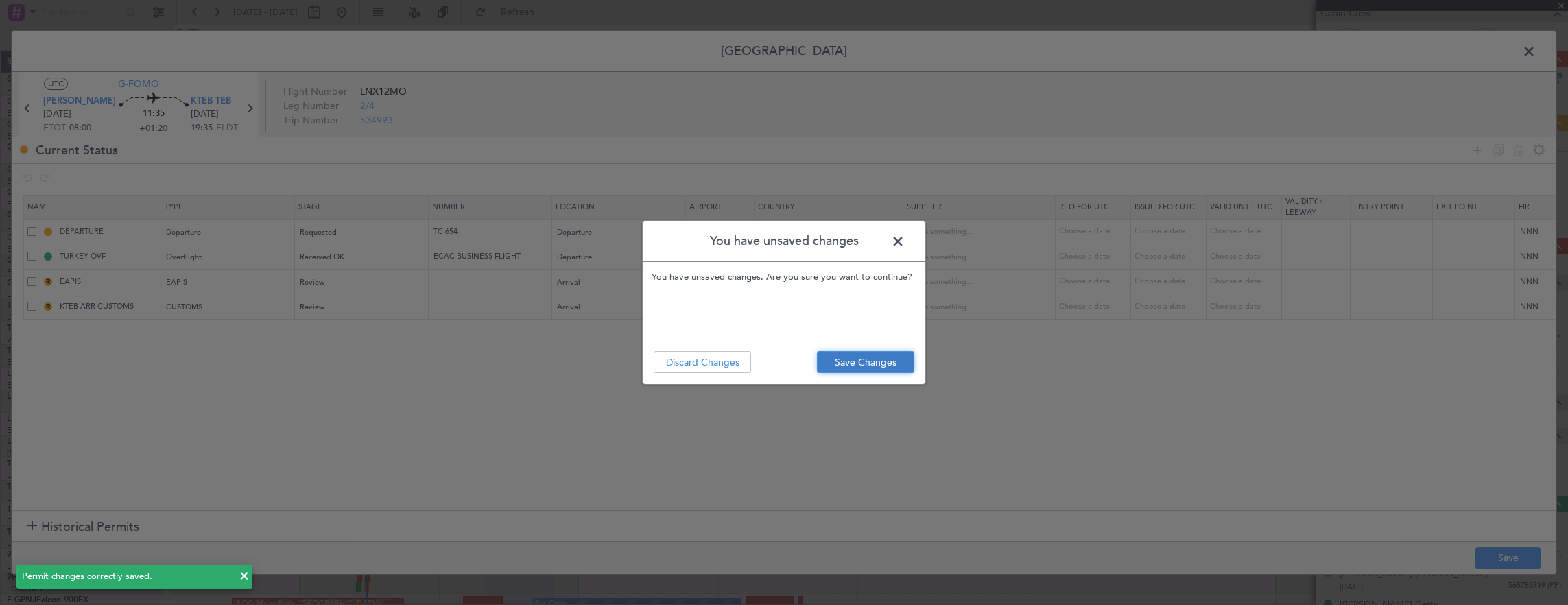
click at [863, 372] on button "Save Changes" at bounding box center [865, 361] width 98 height 22
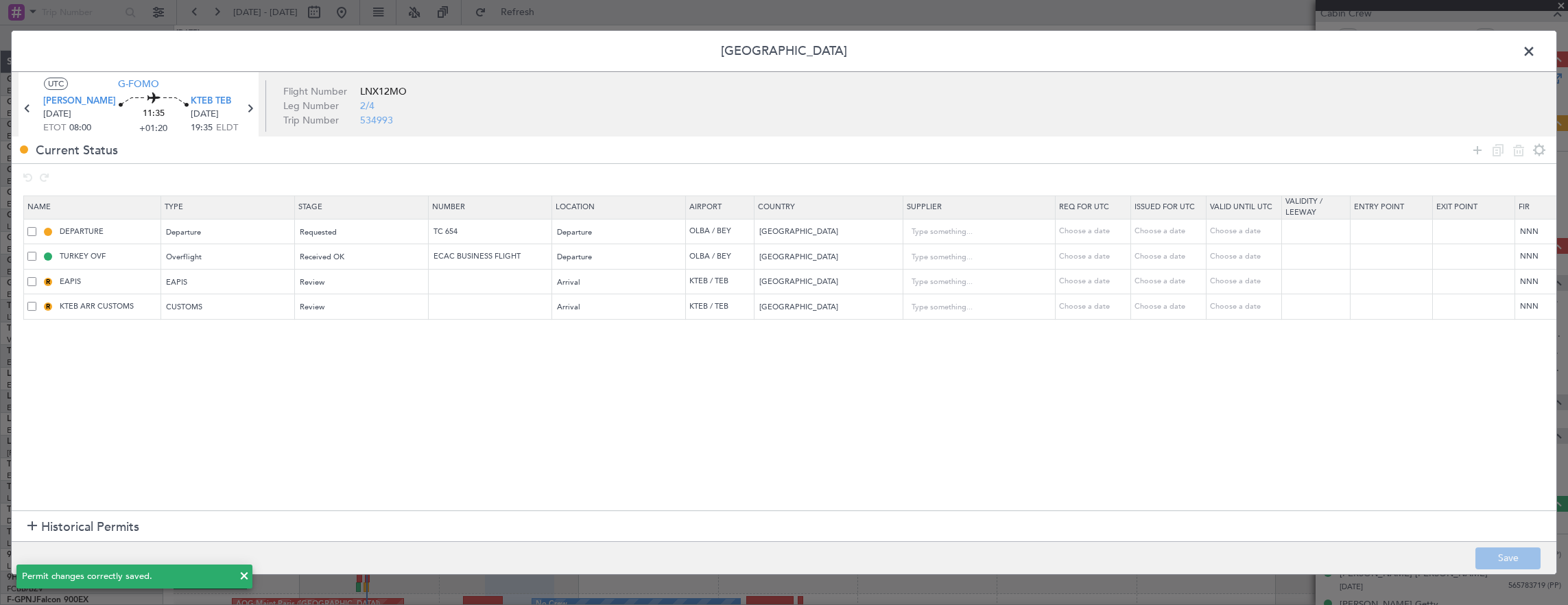
click at [1536, 51] on span at bounding box center [1536, 55] width 0 height 27
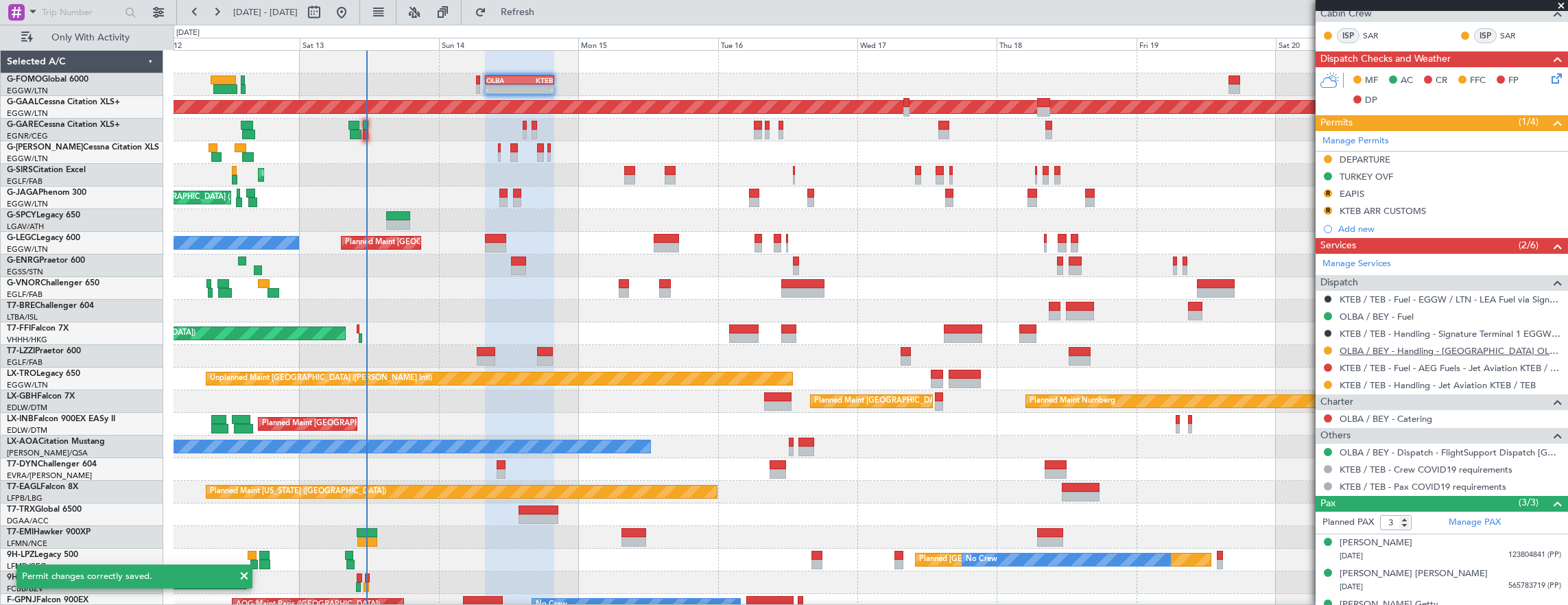
scroll to position [286, 0]
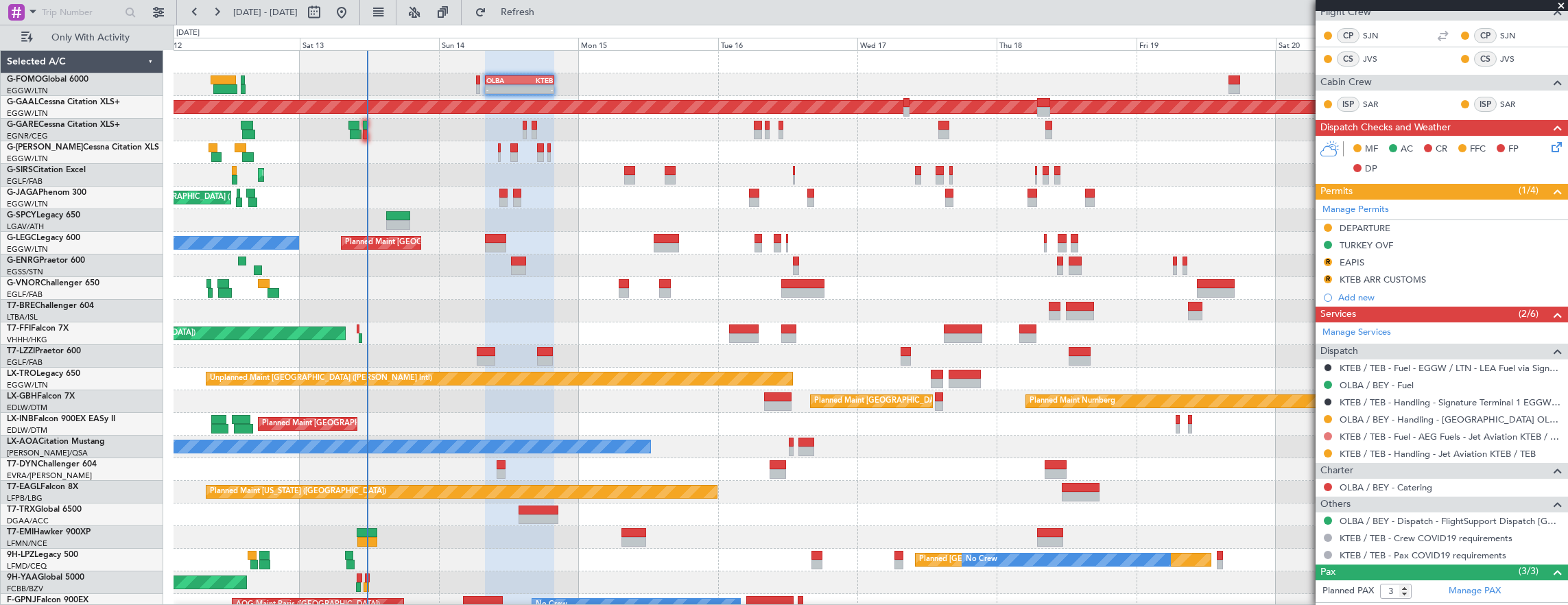
click at [1327, 432] on button at bounding box center [1328, 436] width 8 height 8
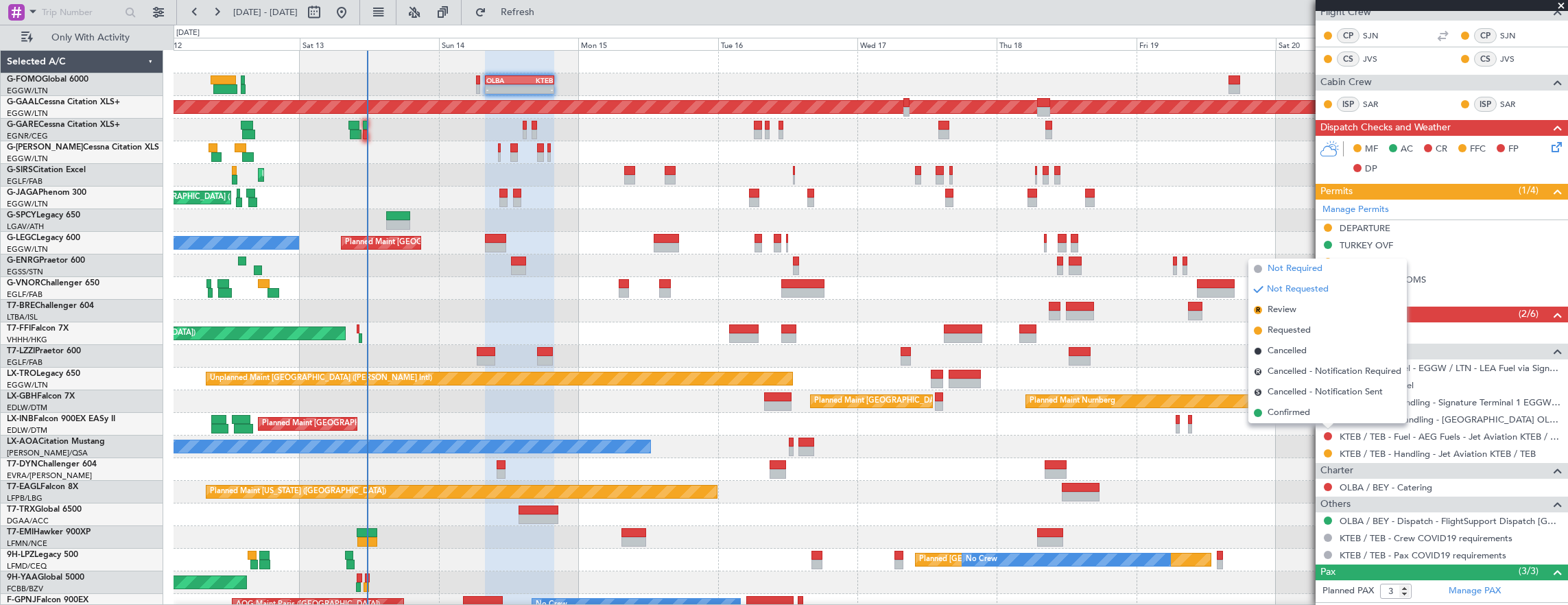
click at [1285, 266] on span "Not Required" at bounding box center [1295, 269] width 55 height 14
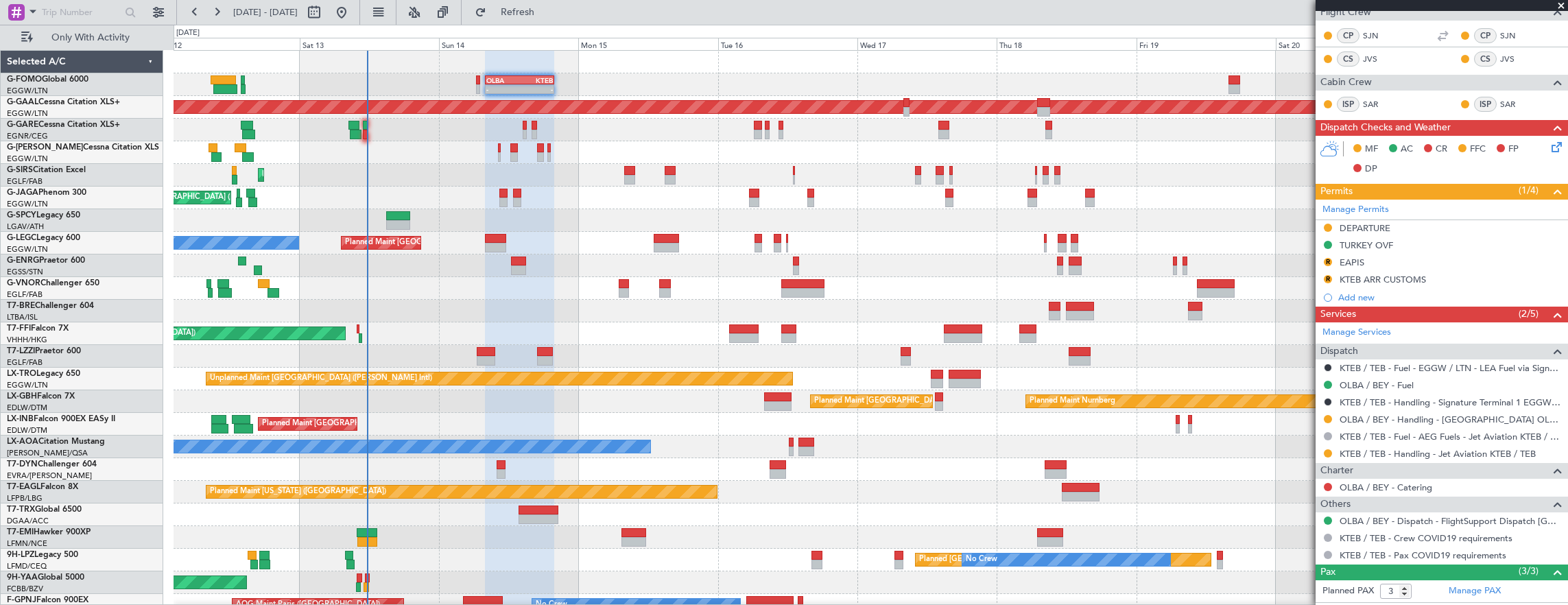
click at [1549, 147] on icon at bounding box center [1554, 145] width 11 height 11
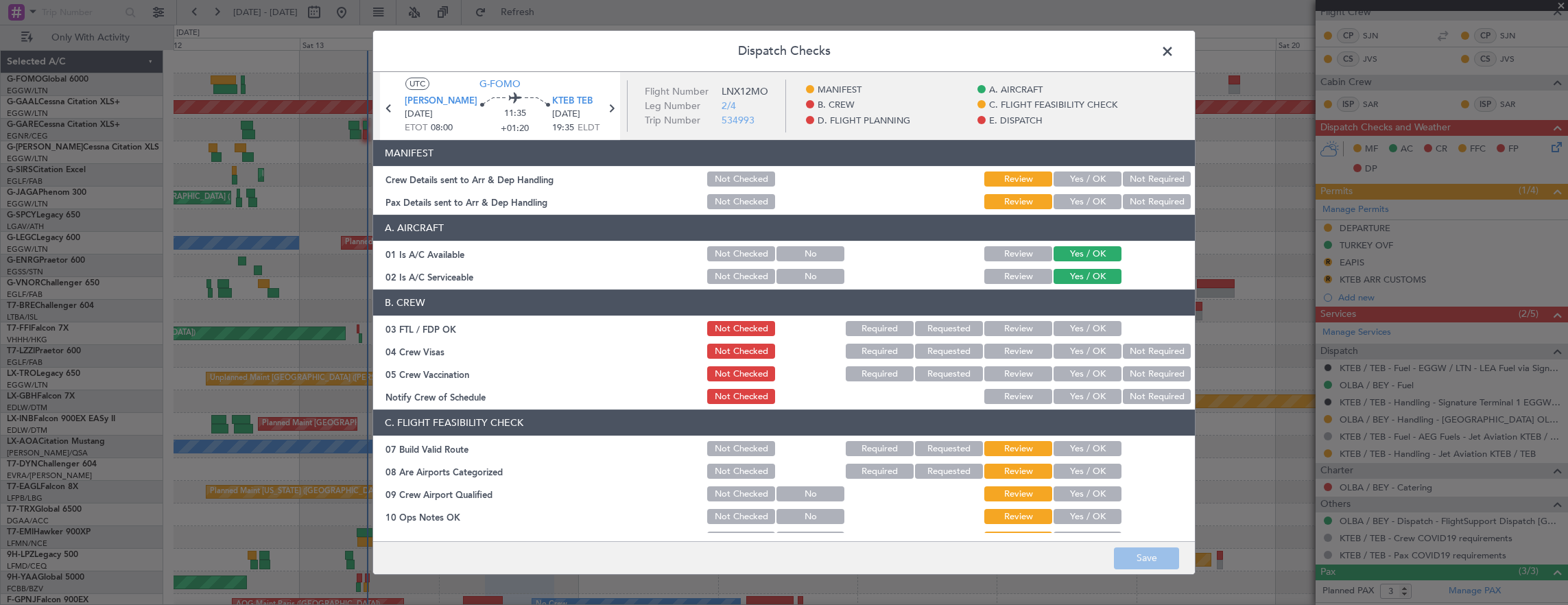
click at [1088, 176] on button "Yes / OK" at bounding box center [1087, 179] width 68 height 15
drag, startPoint x: 1074, startPoint y: 204, endPoint x: 1083, endPoint y: 235, distance: 32.3
click at [1074, 204] on button "Yes / OK" at bounding box center [1087, 202] width 68 height 15
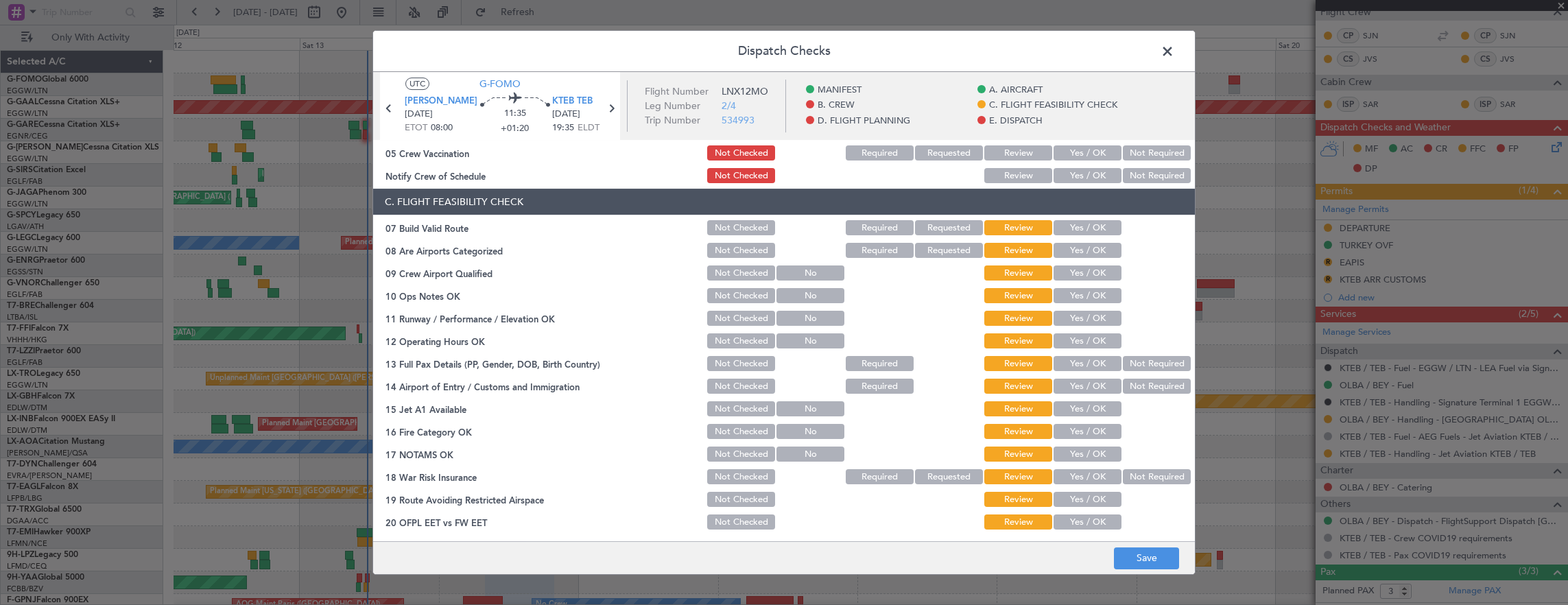
scroll to position [274, 0]
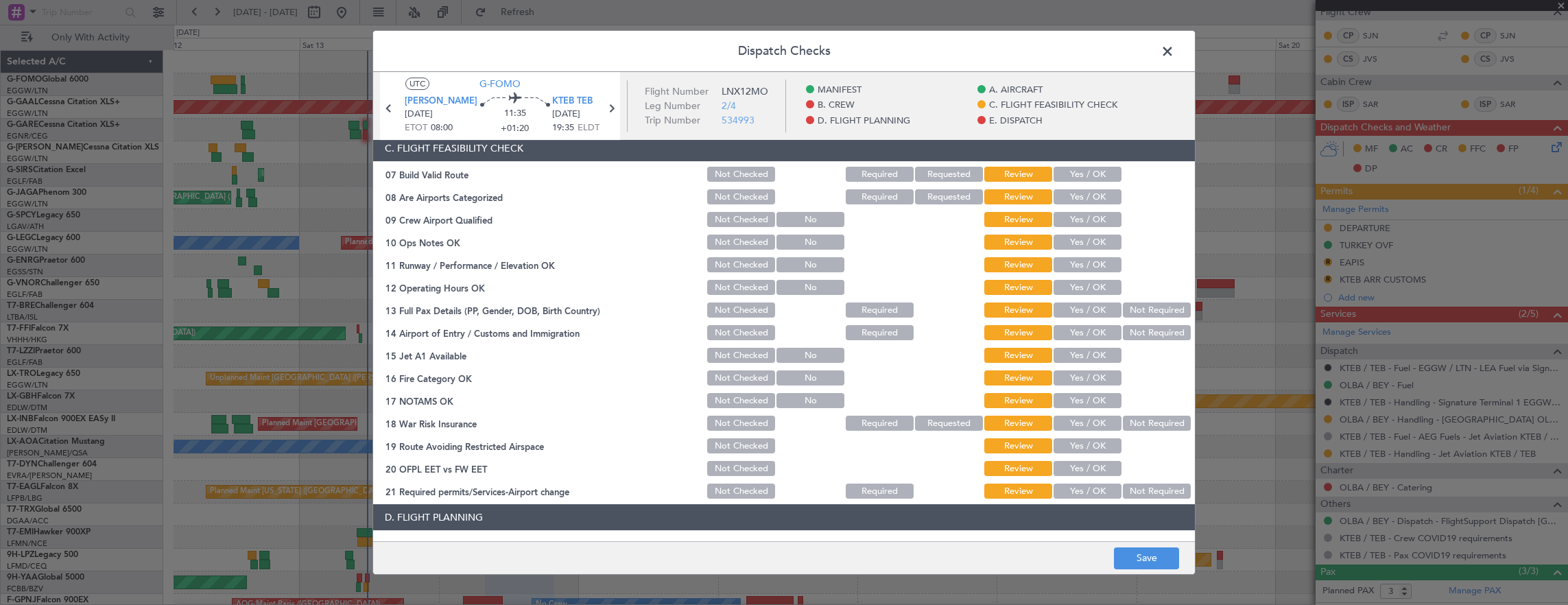
click at [1086, 177] on button "Yes / OK" at bounding box center [1087, 174] width 68 height 15
click at [1081, 232] on section "C. FLIGHT FEASIBILITY CHECK 07 Build Valid Route Not Checked Required Requested…" at bounding box center [784, 318] width 822 height 365
click at [1079, 245] on button "Yes / OK" at bounding box center [1087, 242] width 68 height 15
drag, startPoint x: 1079, startPoint y: 261, endPoint x: 1077, endPoint y: 274, distance: 13.2
click at [1079, 262] on button "Yes / OK" at bounding box center [1087, 265] width 68 height 15
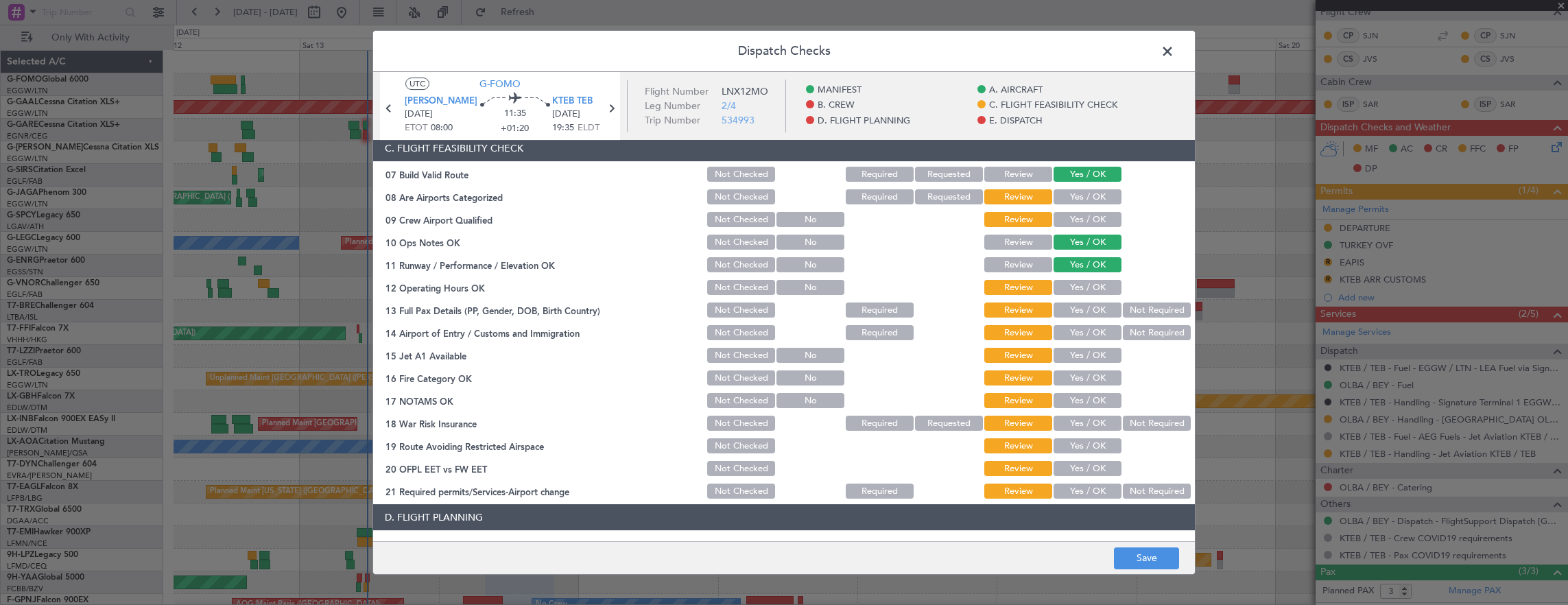
click at [1072, 292] on button "Yes / OK" at bounding box center [1087, 287] width 68 height 15
click at [1067, 314] on button "Yes / OK" at bounding box center [1087, 310] width 68 height 15
drag, startPoint x: 1092, startPoint y: 333, endPoint x: 1082, endPoint y: 358, distance: 26.9
click at [1091, 334] on button "Yes / OK" at bounding box center [1087, 332] width 68 height 15
drag, startPoint x: 1082, startPoint y: 358, endPoint x: 1078, endPoint y: 380, distance: 22.4
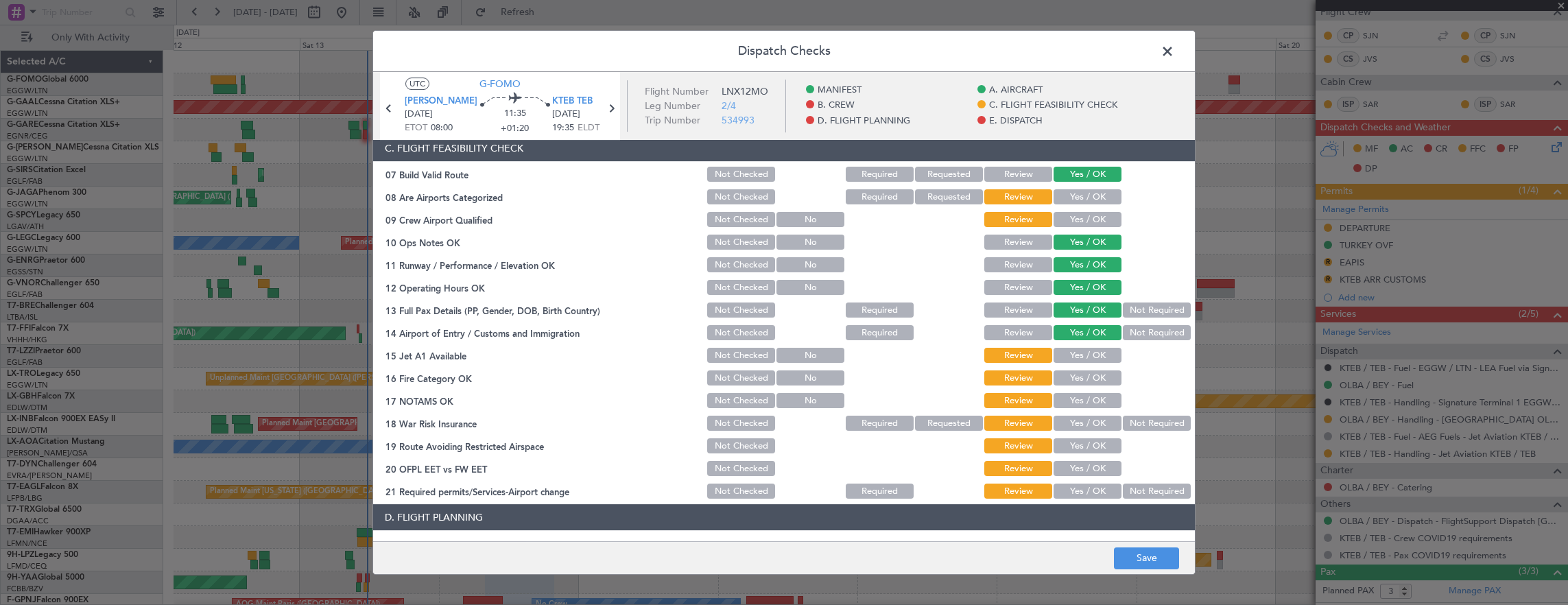
click at [1082, 358] on button "Yes / OK" at bounding box center [1087, 355] width 68 height 15
click at [1078, 387] on div "Yes / OK" at bounding box center [1086, 378] width 69 height 19
click at [1075, 384] on button "Yes / OK" at bounding box center [1087, 378] width 68 height 15
click at [1075, 398] on button "Yes / OK" at bounding box center [1087, 400] width 68 height 15
click at [1147, 432] on div "Not Required" at bounding box center [1155, 424] width 69 height 19
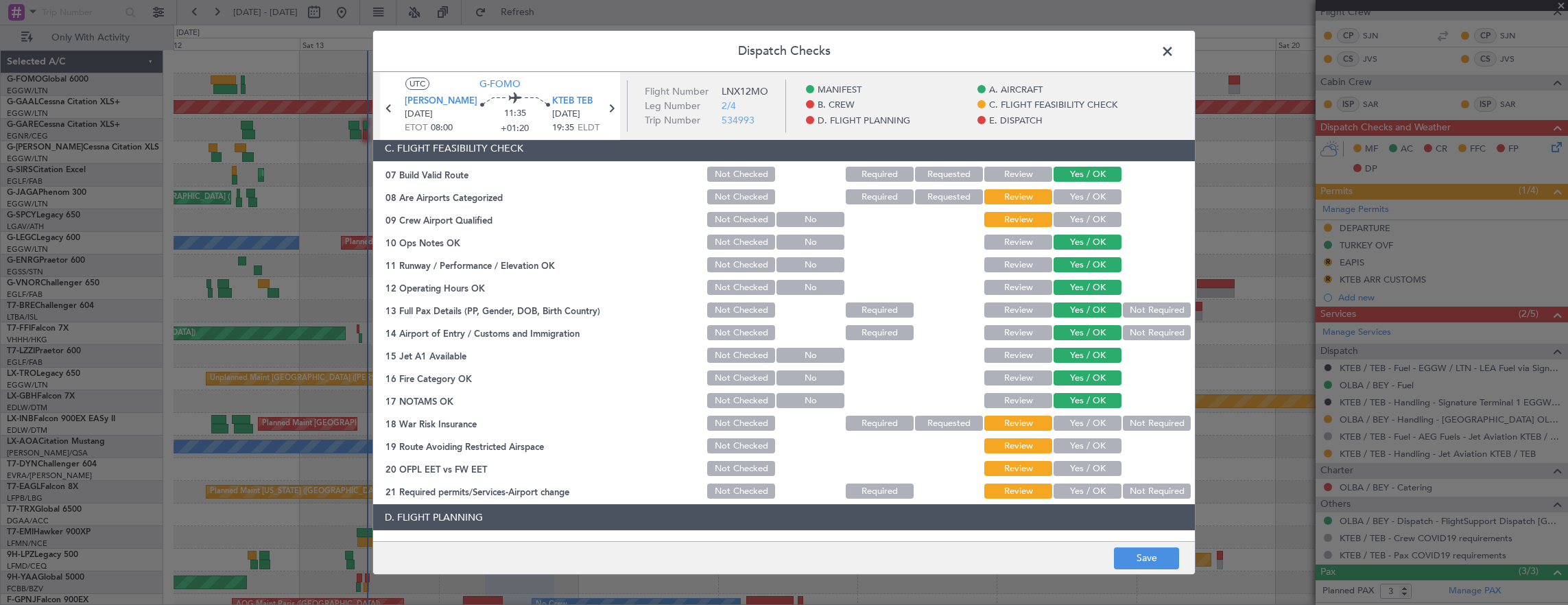
click at [1146, 424] on button "Not Required" at bounding box center [1157, 423] width 68 height 15
click at [1095, 437] on div "Yes / OK" at bounding box center [1086, 446] width 69 height 19
click at [1091, 444] on button "Yes / OK" at bounding box center [1087, 445] width 68 height 15
click at [1083, 474] on button "Yes / OK" at bounding box center [1087, 468] width 68 height 15
click at [1083, 497] on button "Yes / OK" at bounding box center [1087, 490] width 68 height 15
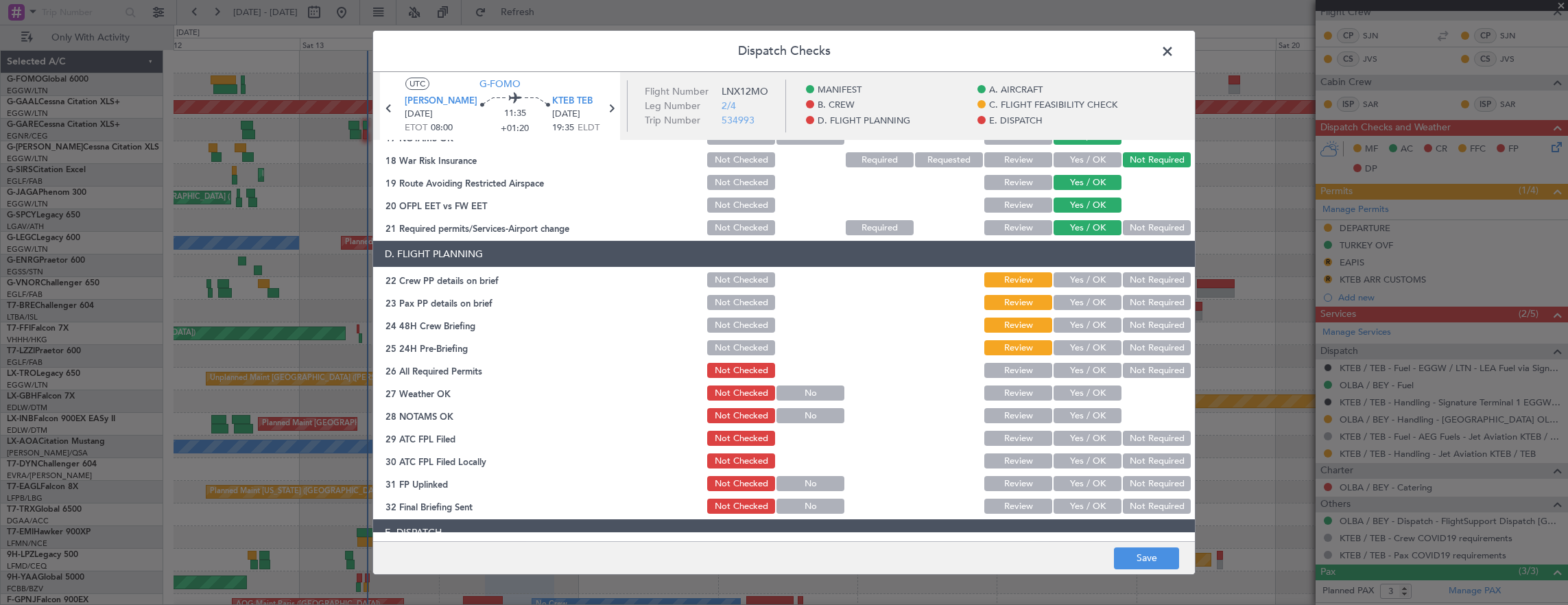
scroll to position [549, 0]
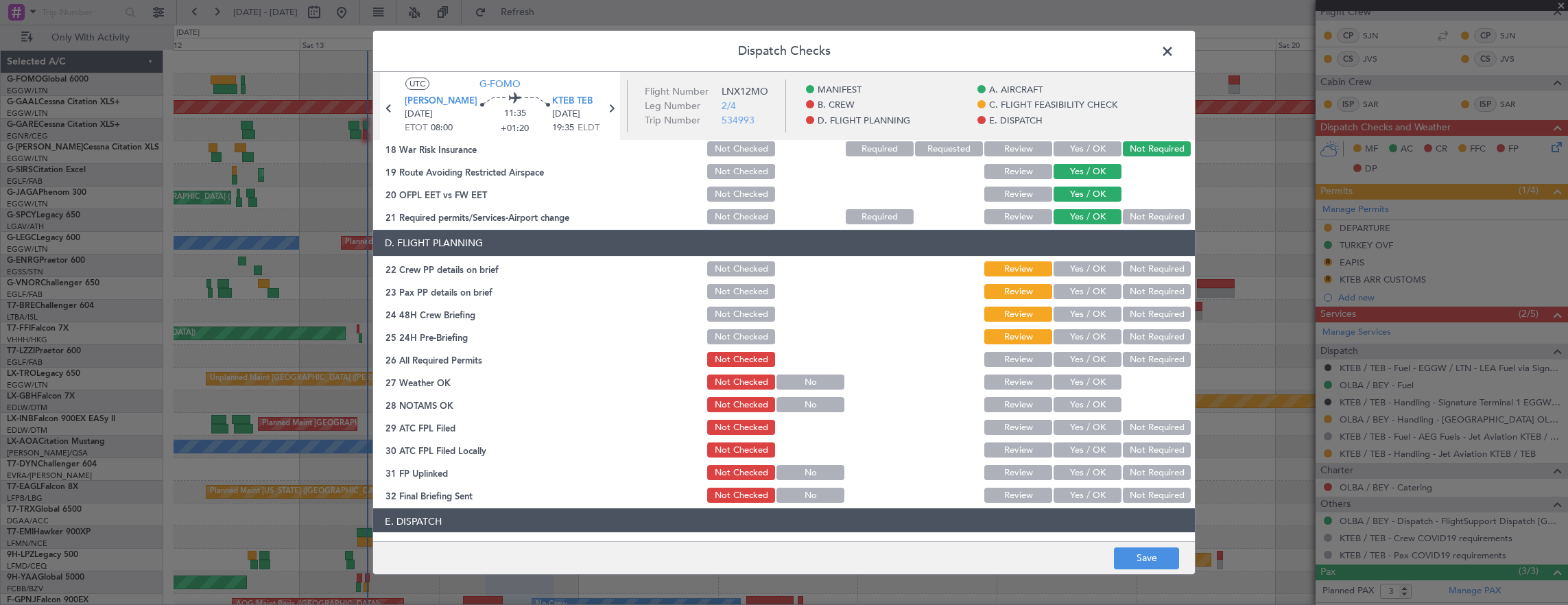
click at [1075, 262] on button "Yes / OK" at bounding box center [1087, 269] width 68 height 15
click at [1069, 291] on button "Yes / OK" at bounding box center [1087, 291] width 68 height 15
click at [1137, 324] on section "D. FLIGHT PLANNING 22 Crew PP details on brief Not Checked Review Yes / OK Not …" at bounding box center [784, 367] width 822 height 275
drag, startPoint x: 1138, startPoint y: 311, endPoint x: 1115, endPoint y: 315, distance: 23.3
click at [1137, 311] on button "Not Required" at bounding box center [1157, 314] width 68 height 15
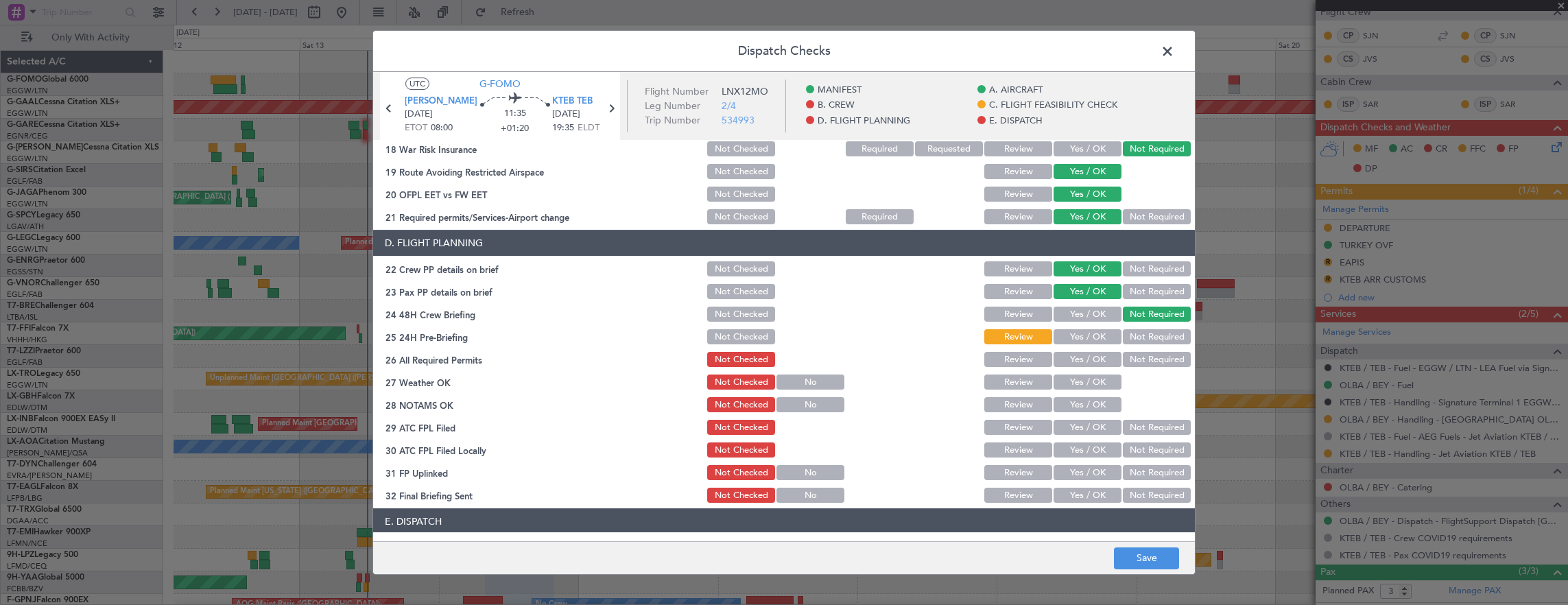
click at [1067, 331] on button "Yes / OK" at bounding box center [1087, 336] width 68 height 15
click at [1157, 567] on button "Save" at bounding box center [1146, 558] width 65 height 22
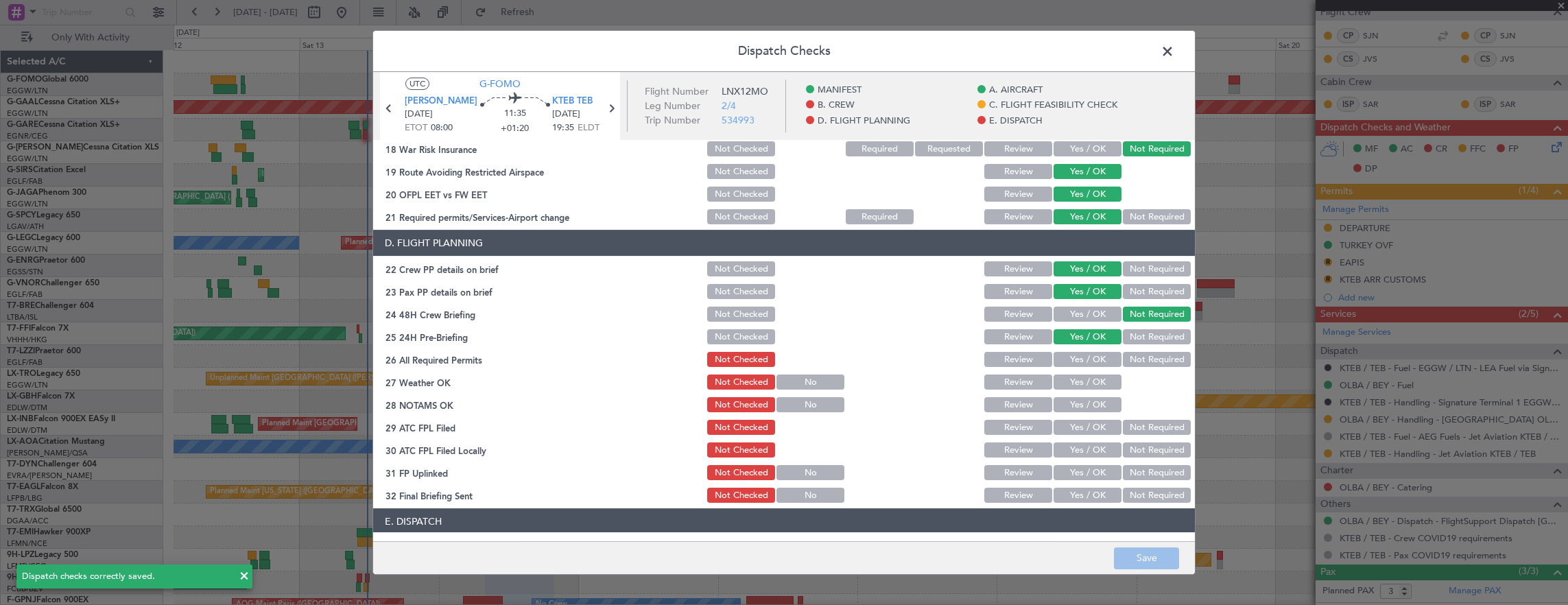
click at [1174, 60] on span at bounding box center [1174, 55] width 0 height 27
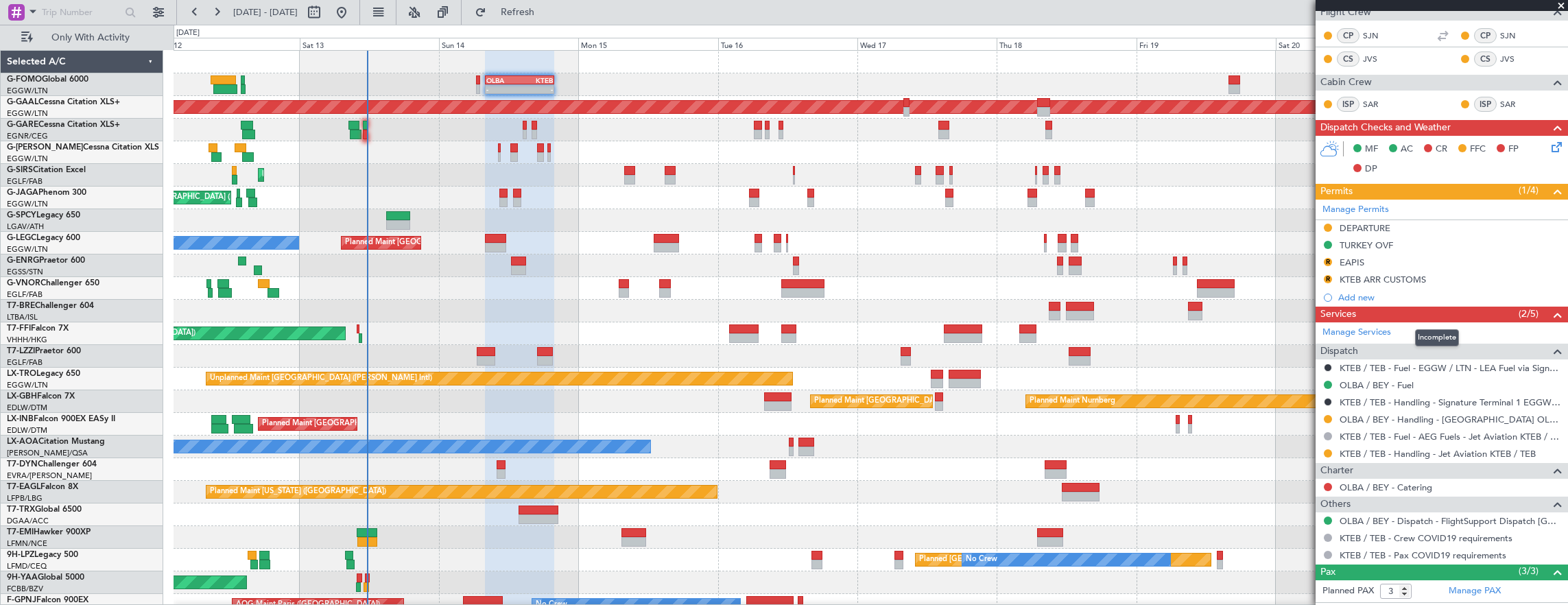
scroll to position [80, 0]
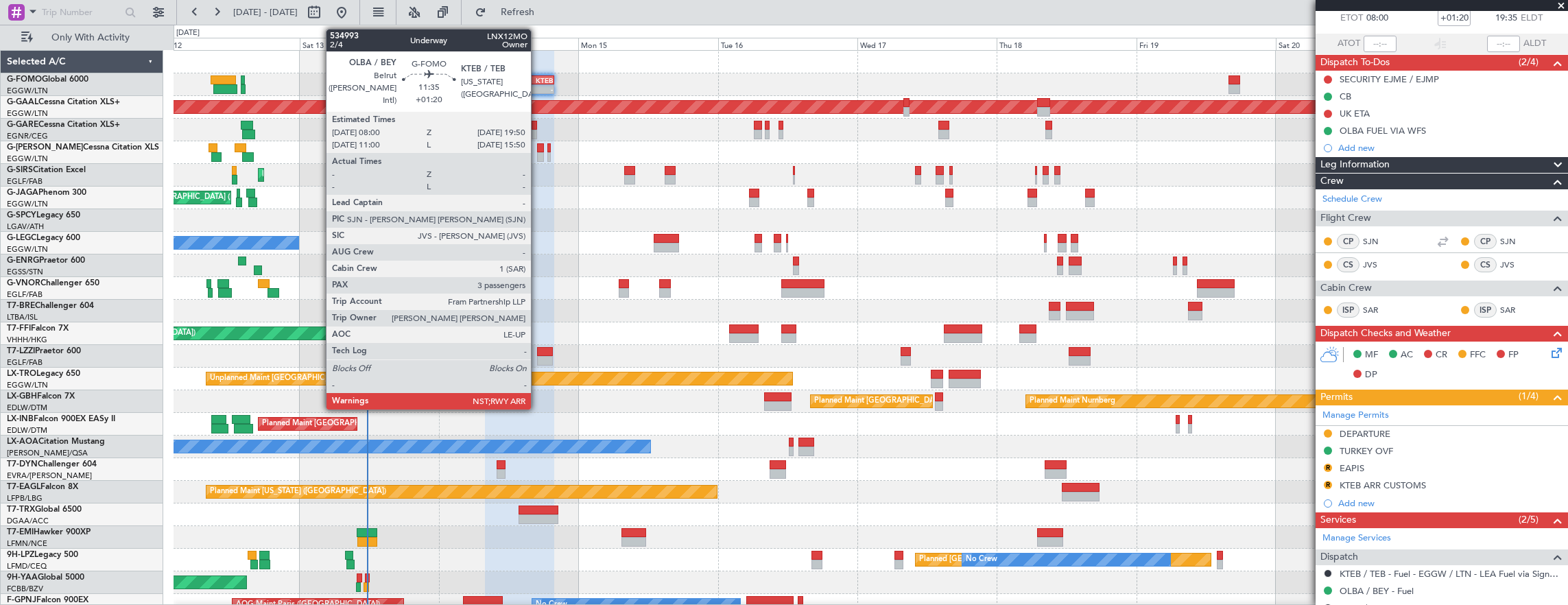
click at [530, 78] on div "KTEB" at bounding box center [536, 80] width 33 height 8
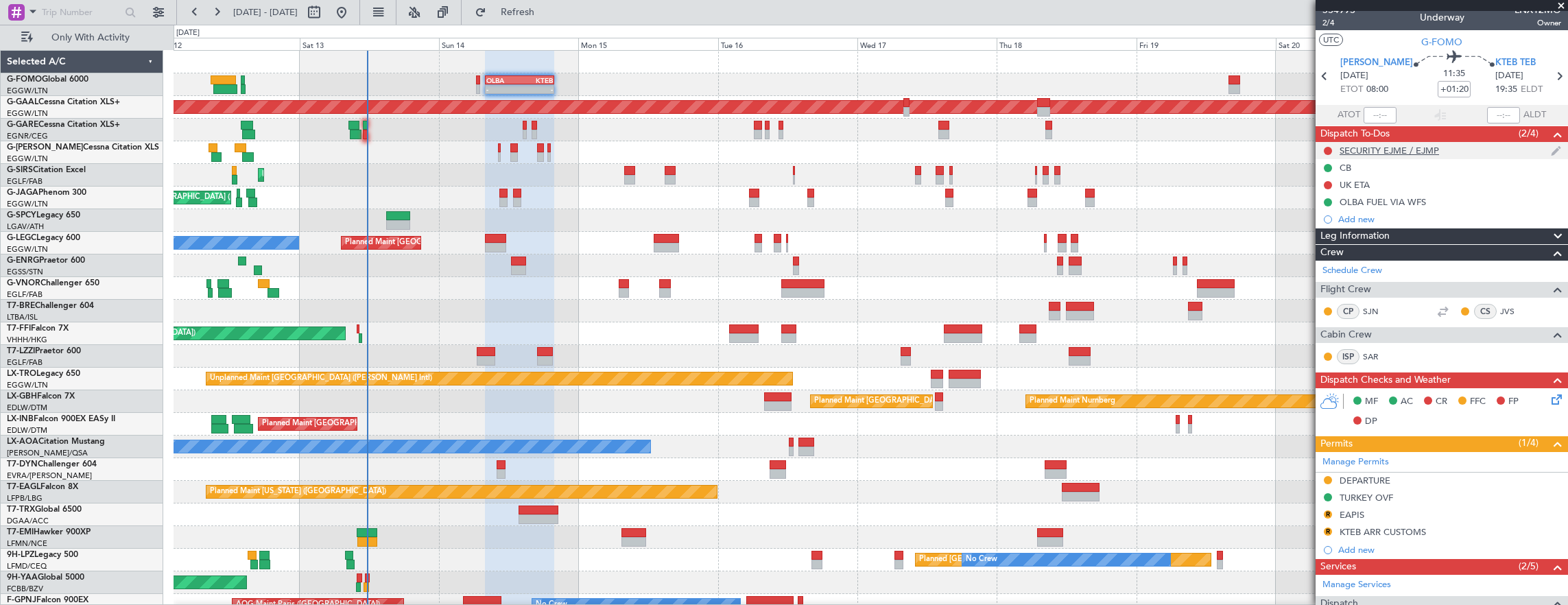
scroll to position [0, 0]
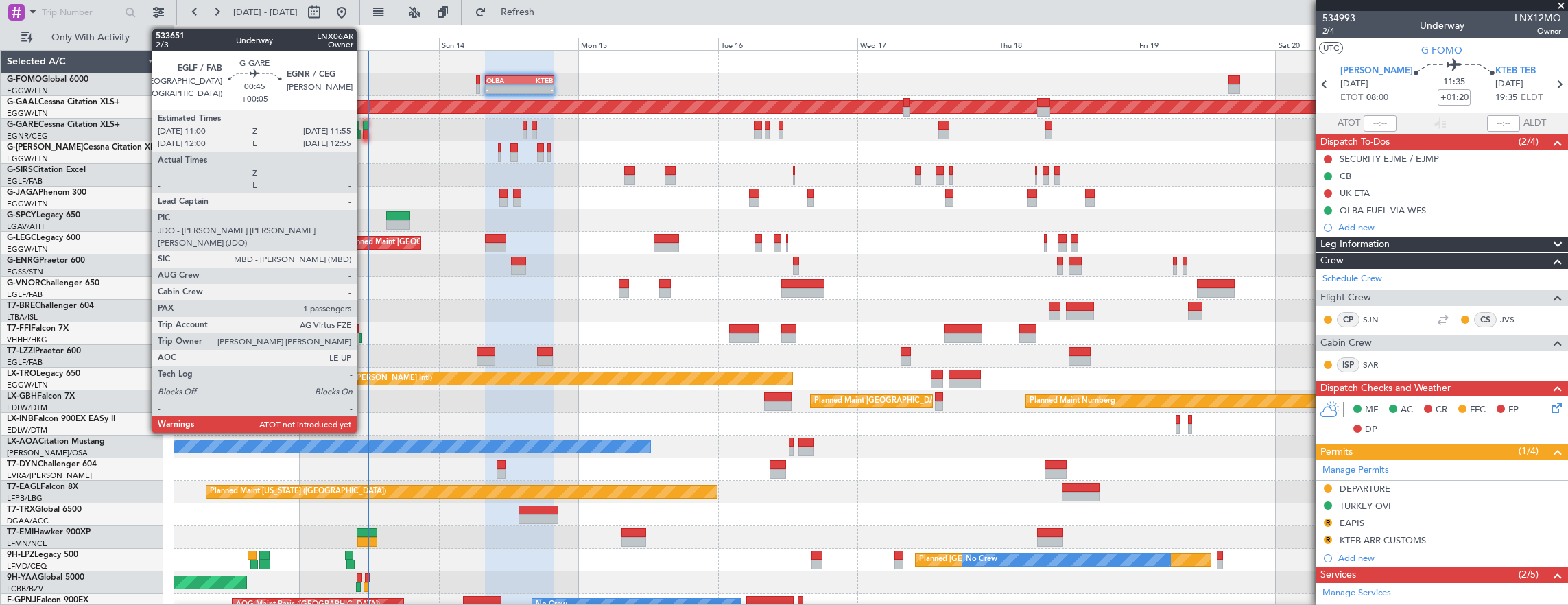
click at [364, 127] on div at bounding box center [365, 126] width 6 height 10
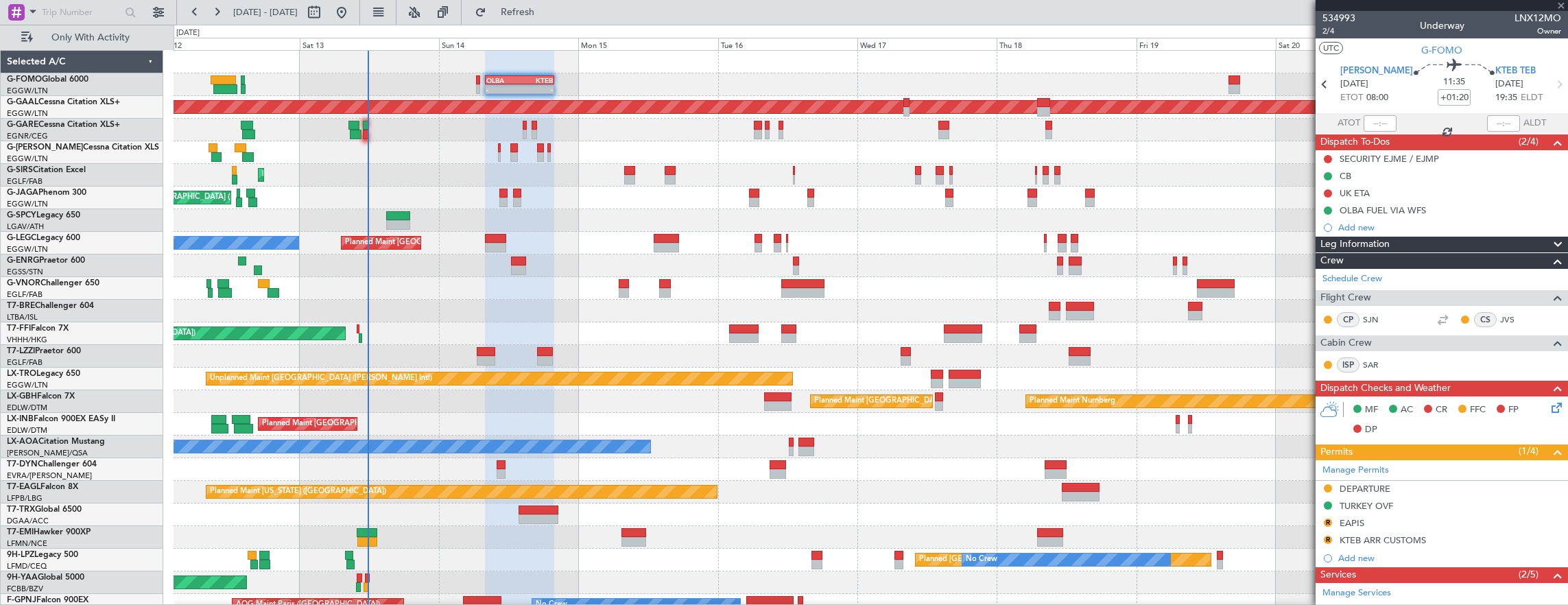
type input "+00:05"
type input "1"
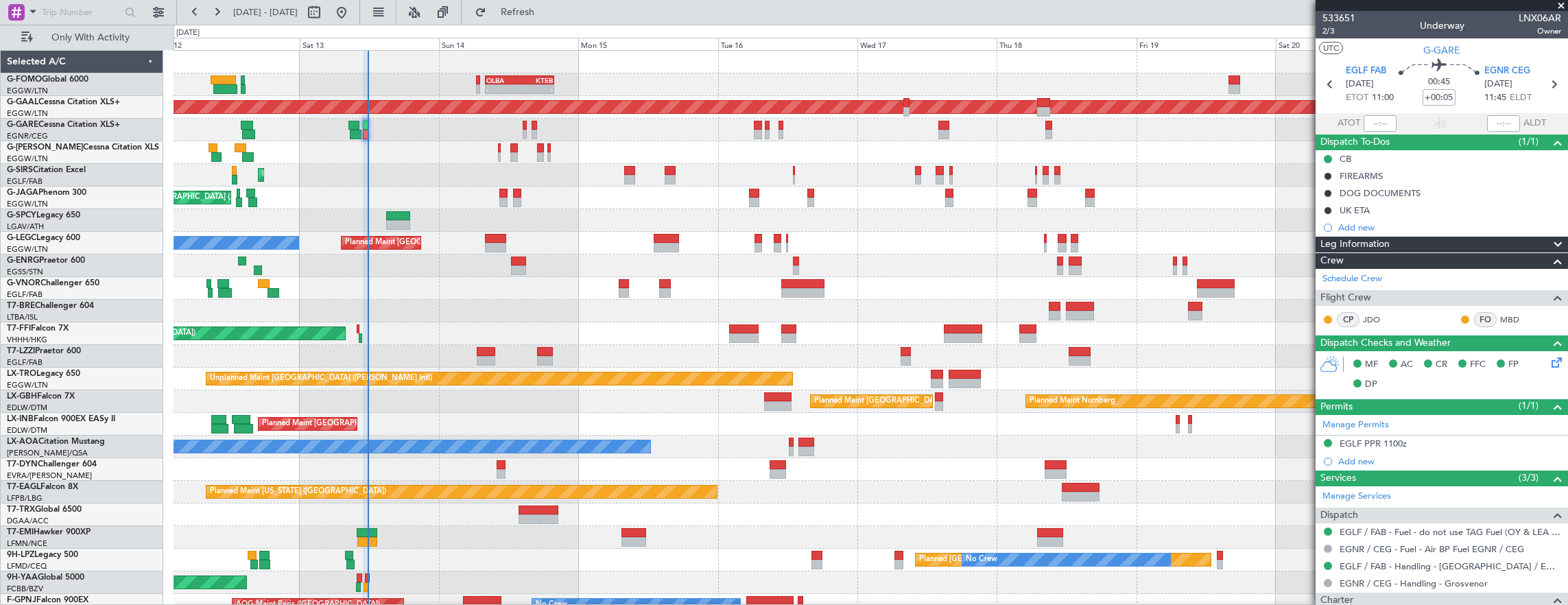
click at [1370, 118] on mat-tooltip-component "Estimated Take-Off Time" at bounding box center [1367, 108] width 110 height 36
click at [1370, 115] on input "text" at bounding box center [1379, 123] width 33 height 16
type input "11:44"
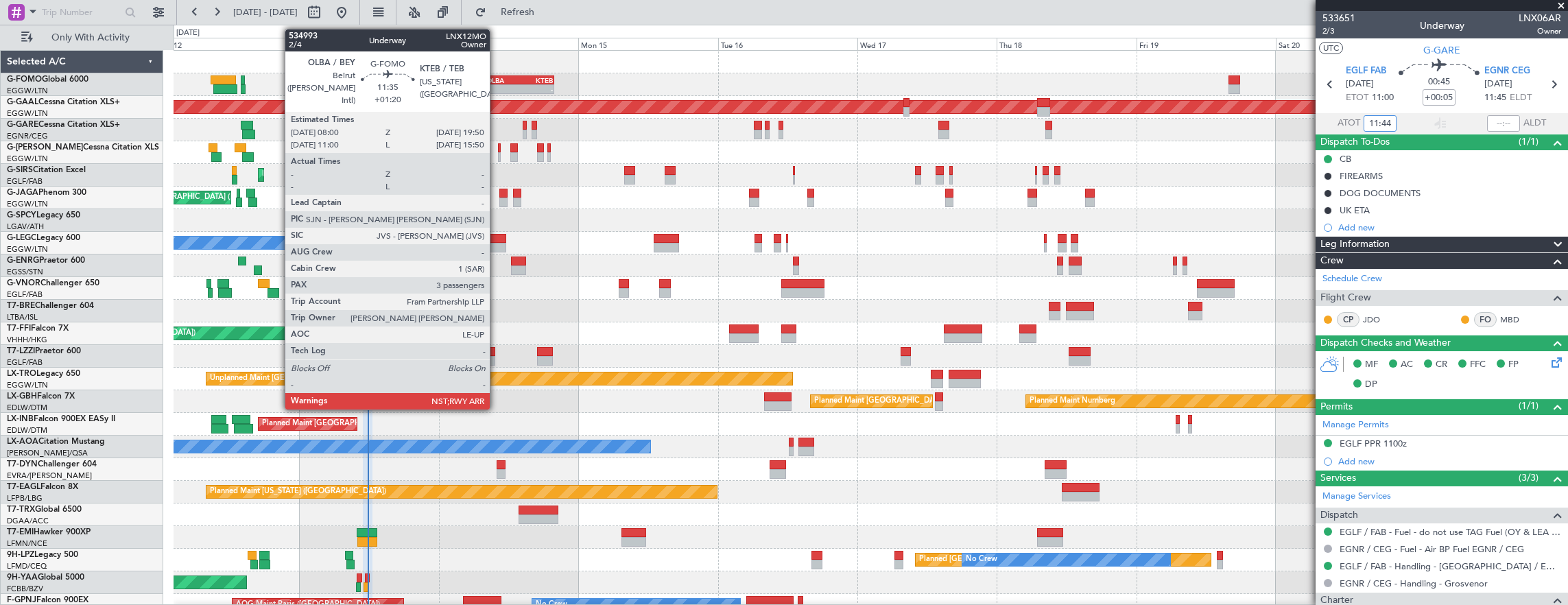
click at [497, 80] on div "OLBA" at bounding box center [503, 80] width 33 height 8
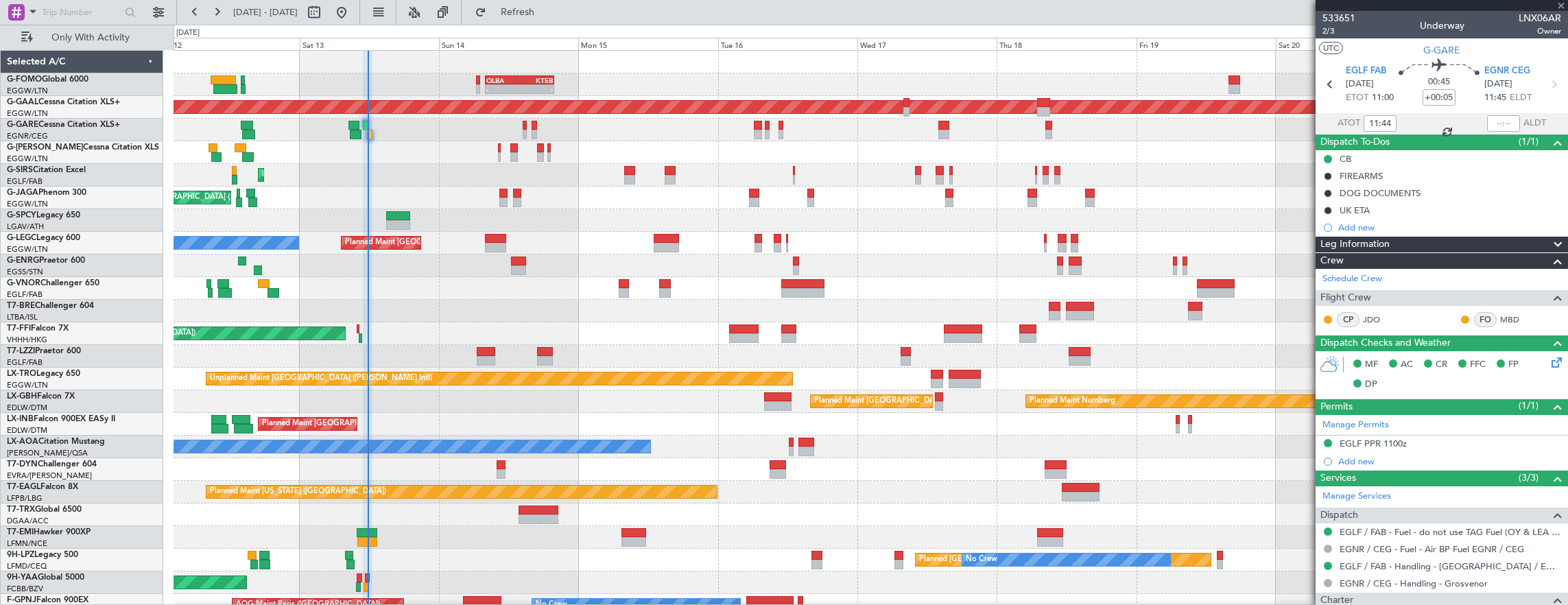
type input "+01:20"
type input "3"
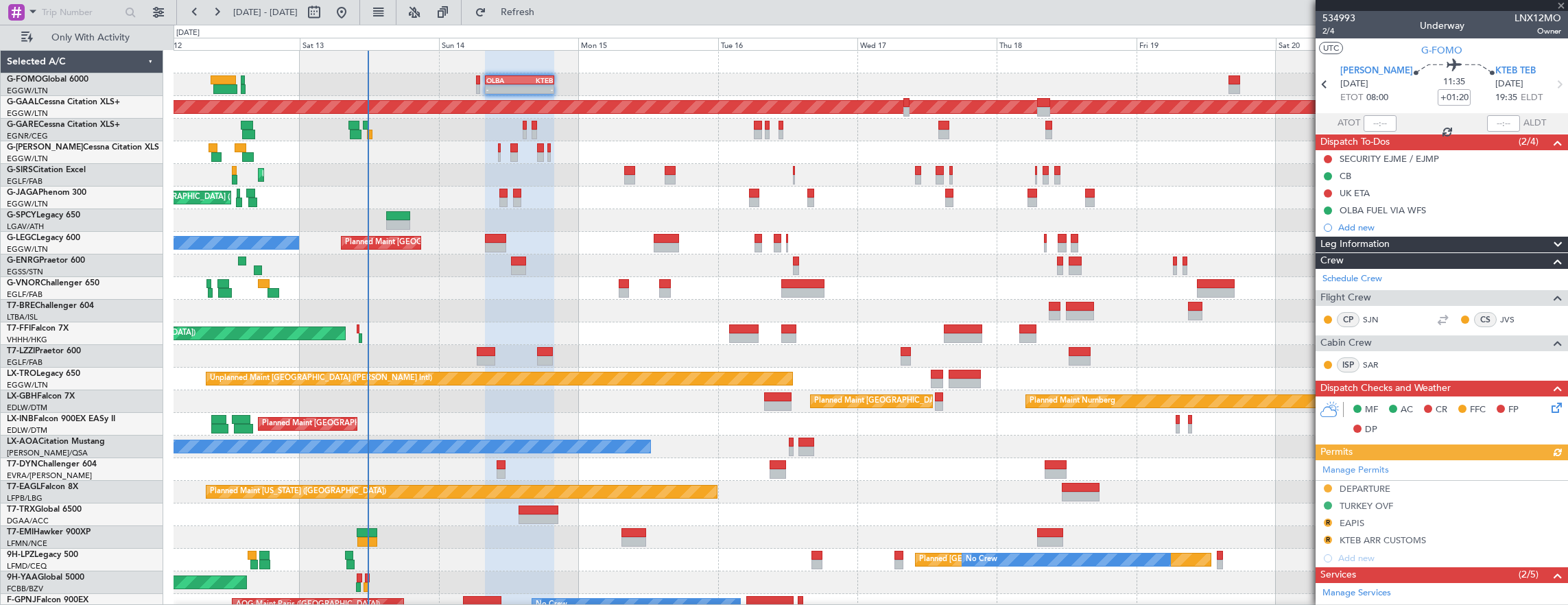
click at [1325, 483] on div "Manage Permits DEPARTURE TURKEY OVF R EAPIS R KTEB ARR CUSTOMS Add new" at bounding box center [1441, 514] width 252 height 107
click at [1326, 486] on div "Manage Permits DEPARTURE TURKEY OVF R EAPIS R KTEB ARR CUSTOMS Add new" at bounding box center [1441, 514] width 252 height 107
click at [1328, 484] on button at bounding box center [1328, 488] width 8 height 8
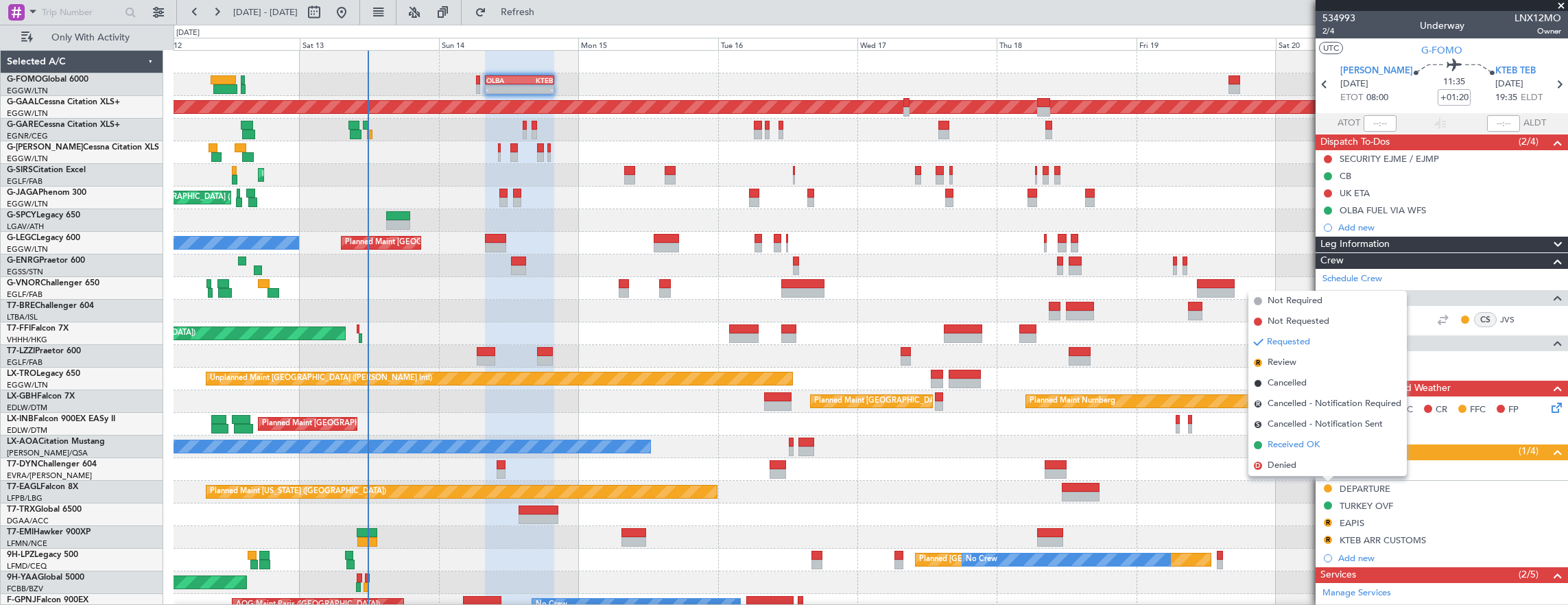
click at [1308, 448] on span "Received OK" at bounding box center [1293, 444] width 52 height 14
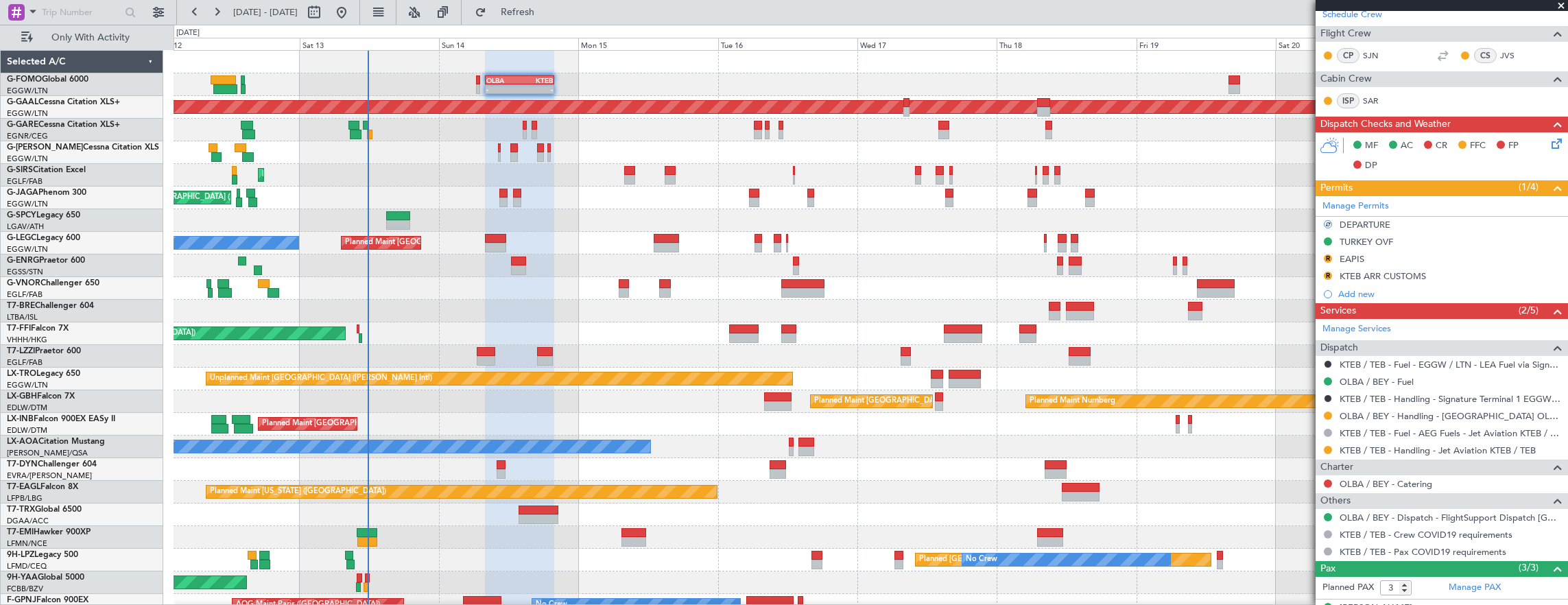
scroll to position [274, 0]
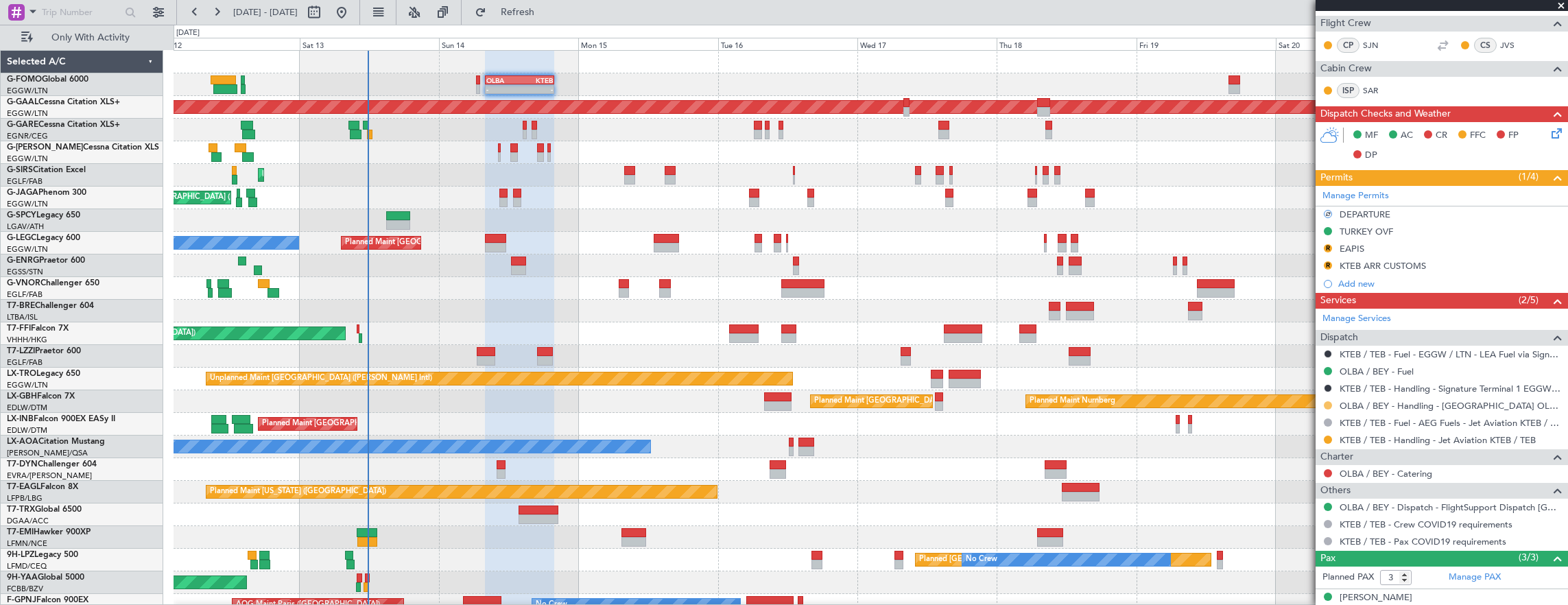
click at [1329, 405] on button at bounding box center [1328, 405] width 8 height 8
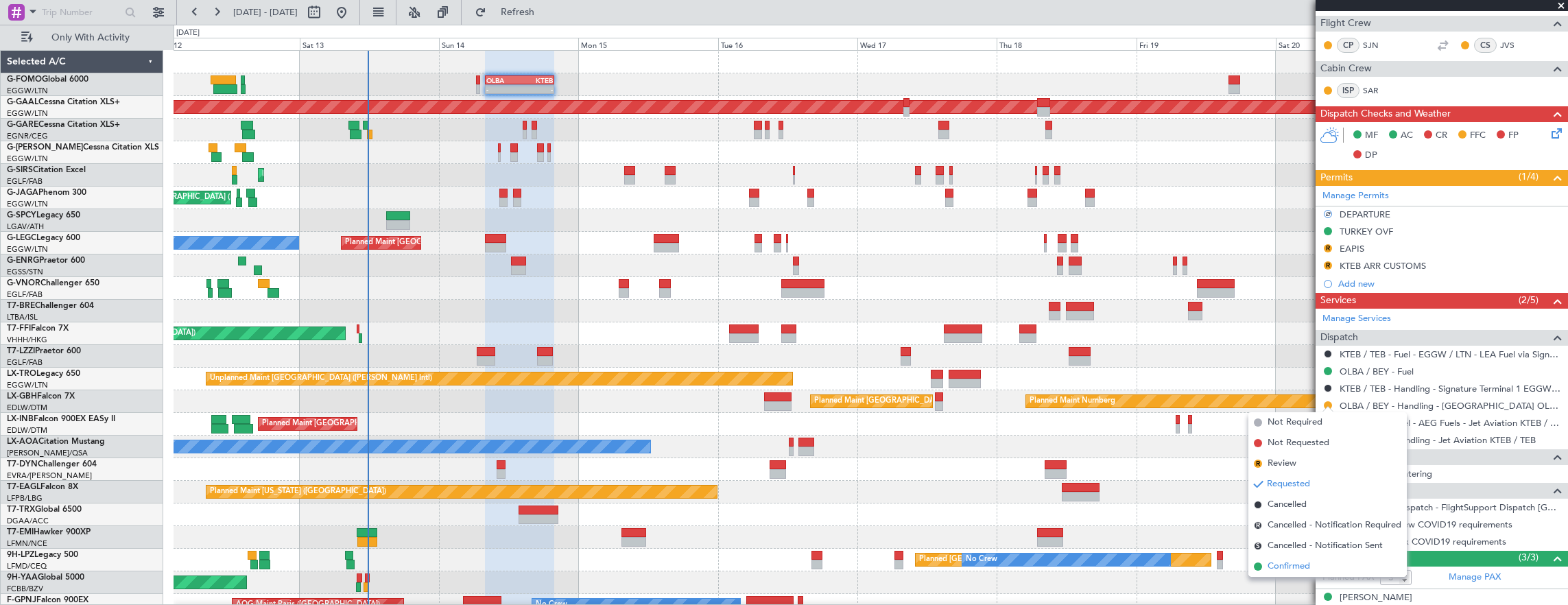
click at [1293, 565] on span "Confirmed" at bounding box center [1288, 566] width 43 height 14
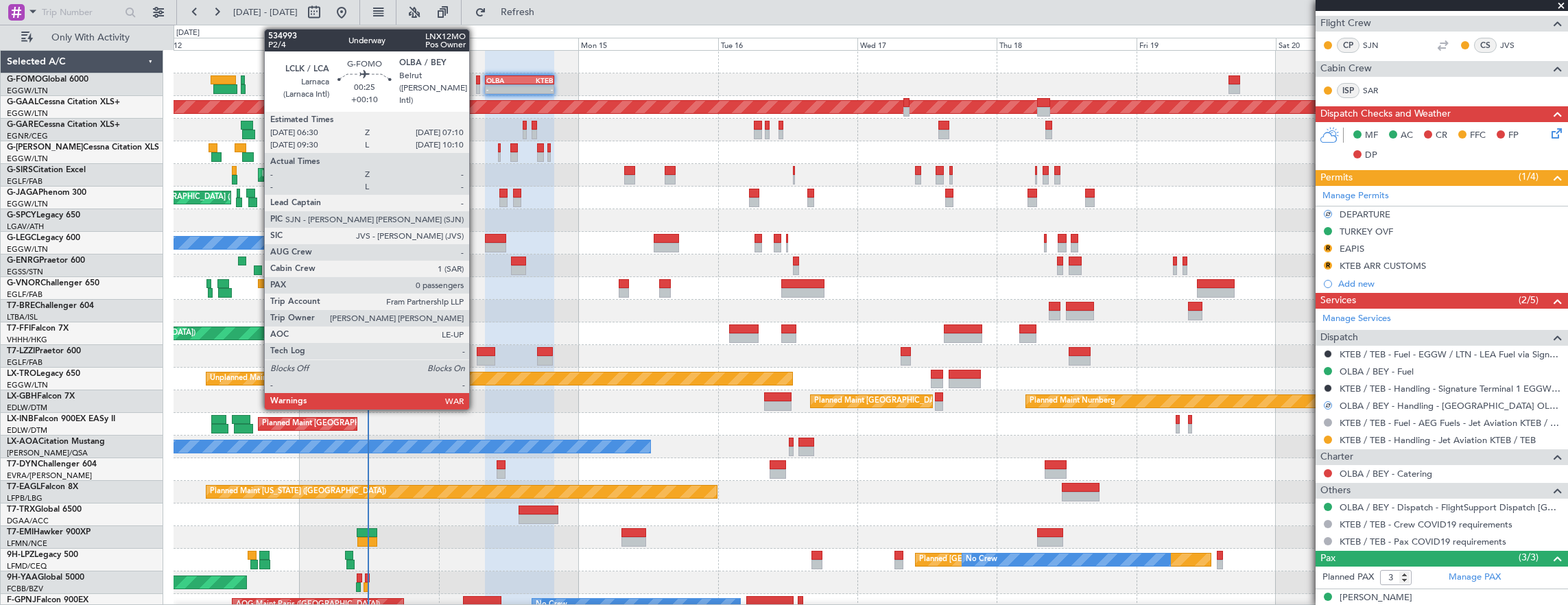
click at [476, 80] on div at bounding box center [477, 81] width 4 height 10
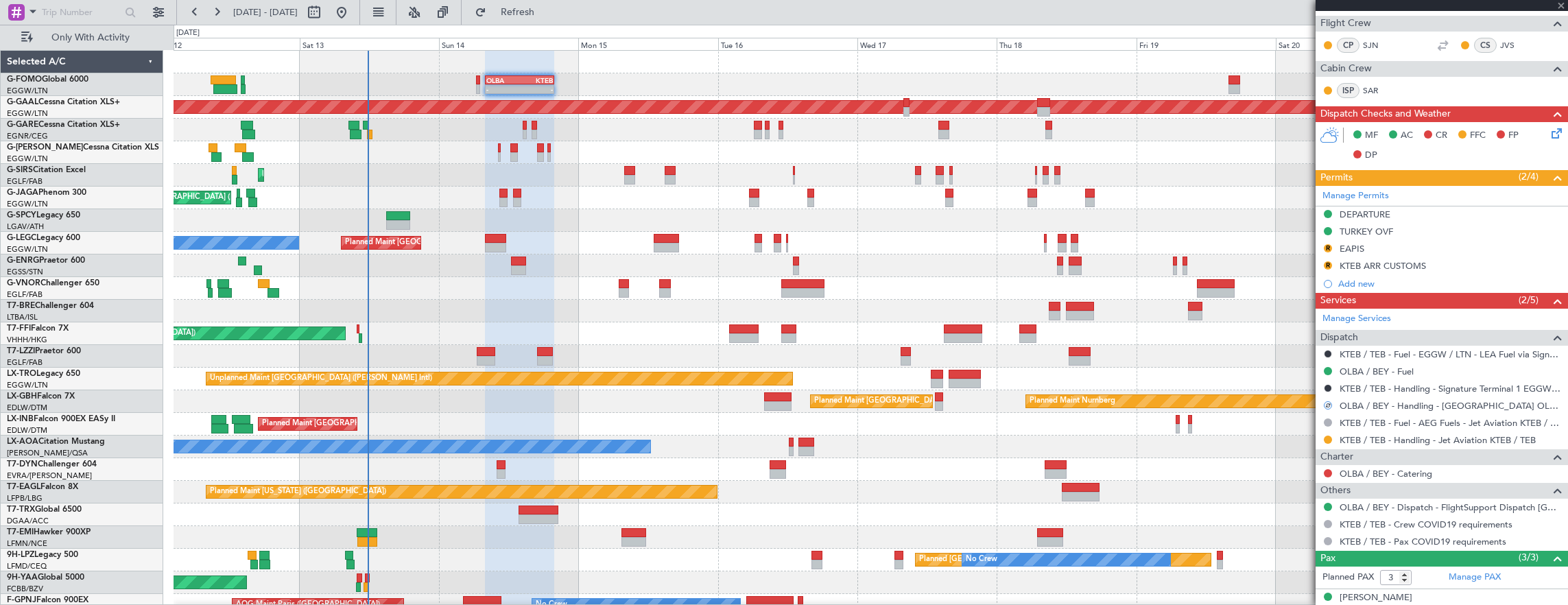
type input "+00:10"
type input "0"
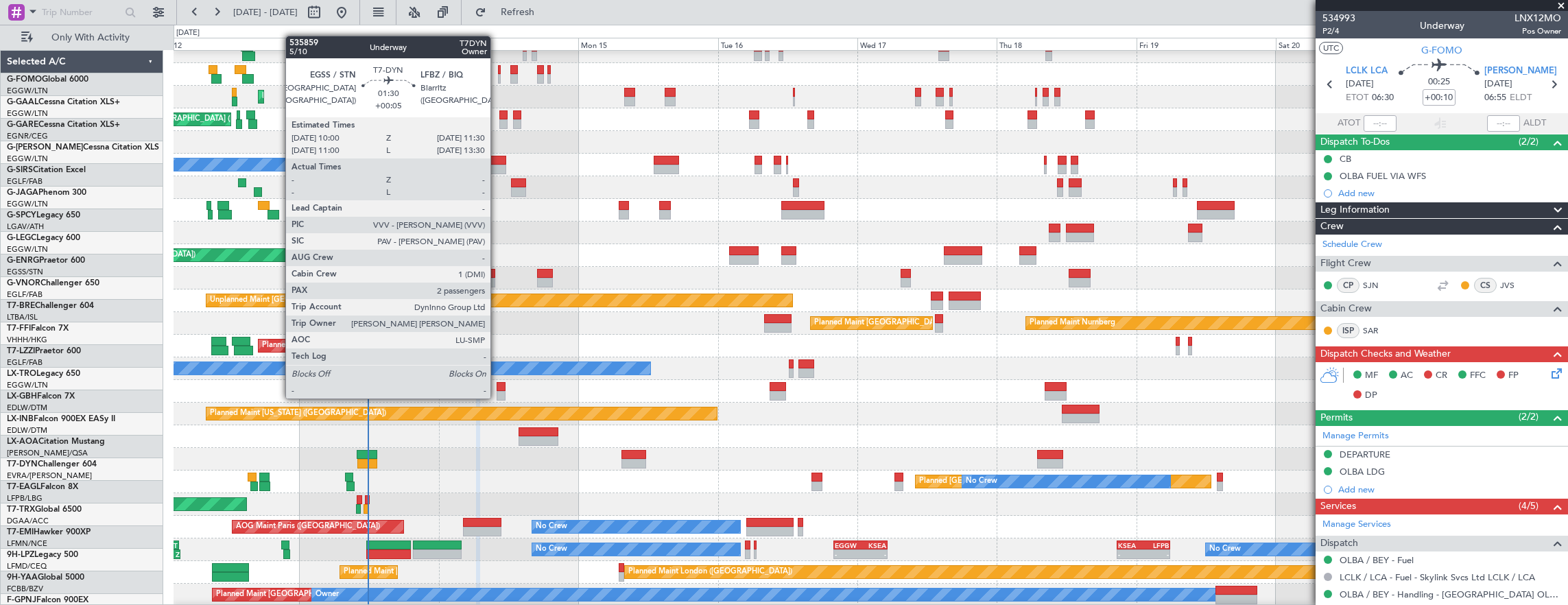
scroll to position [78, 0]
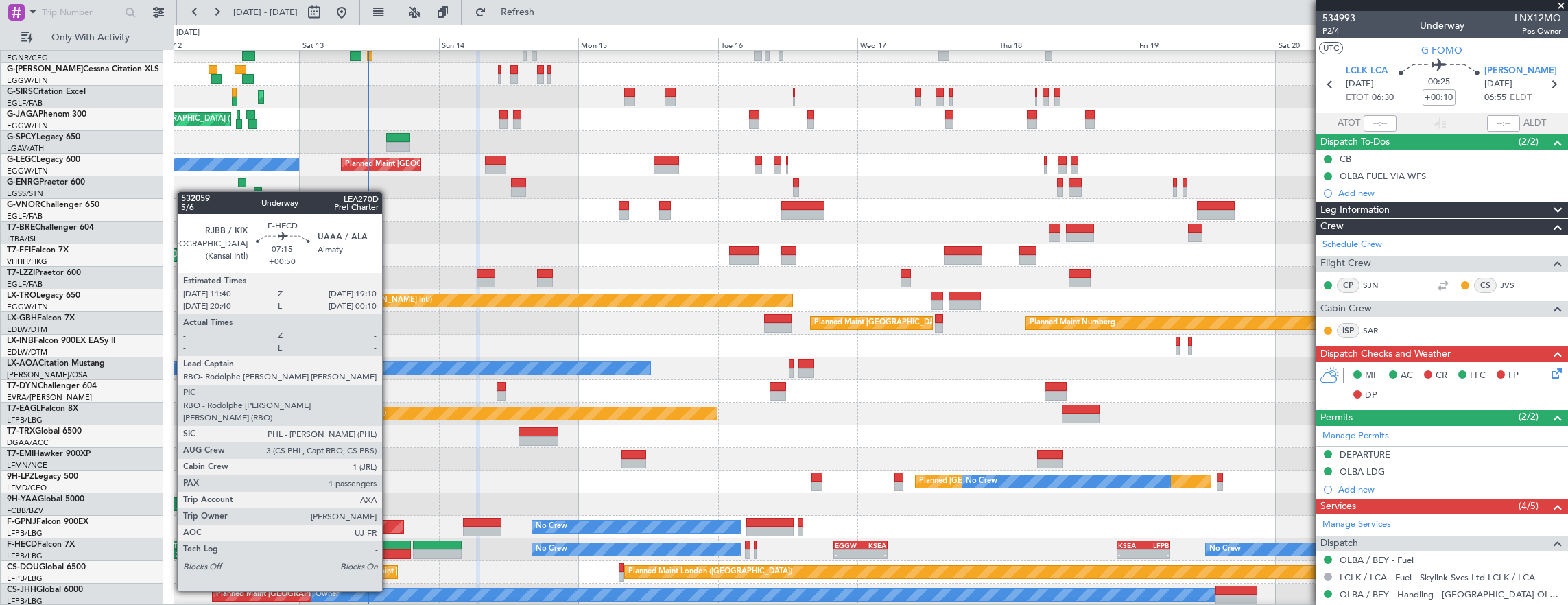
click at [389, 553] on div at bounding box center [388, 554] width 44 height 10
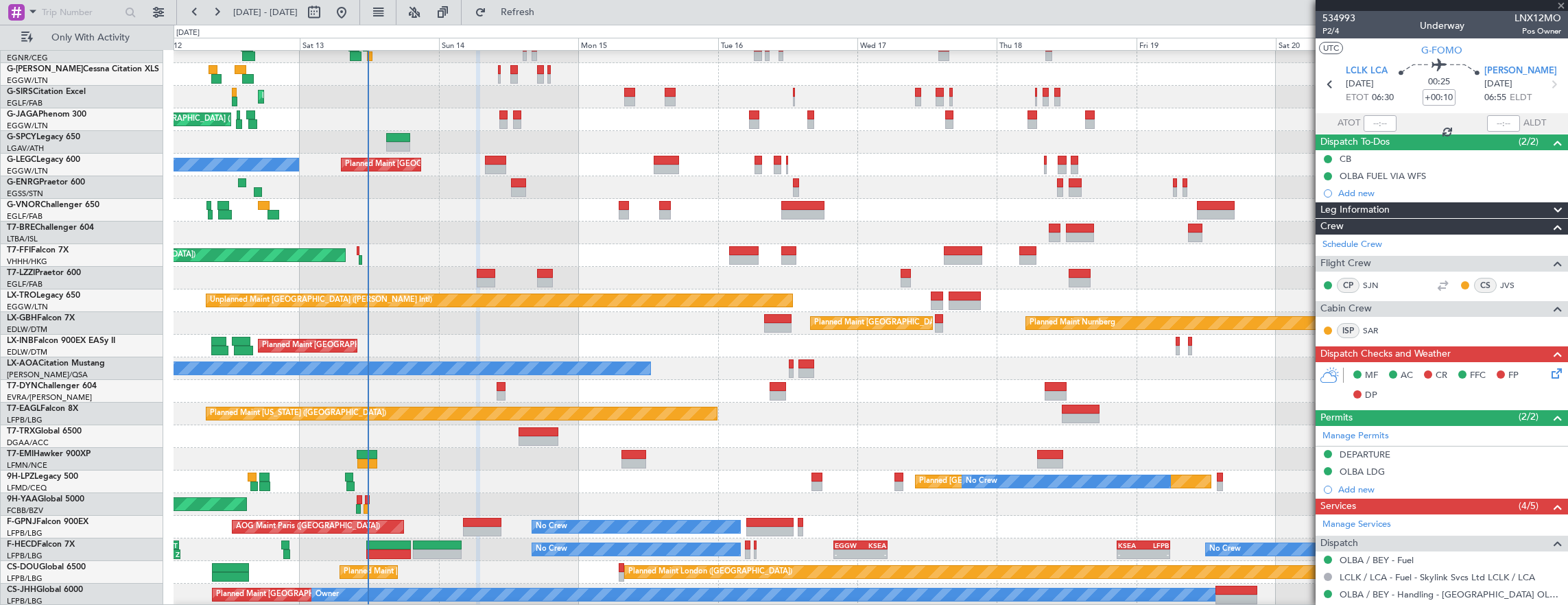
type input "+00:50"
type input "1"
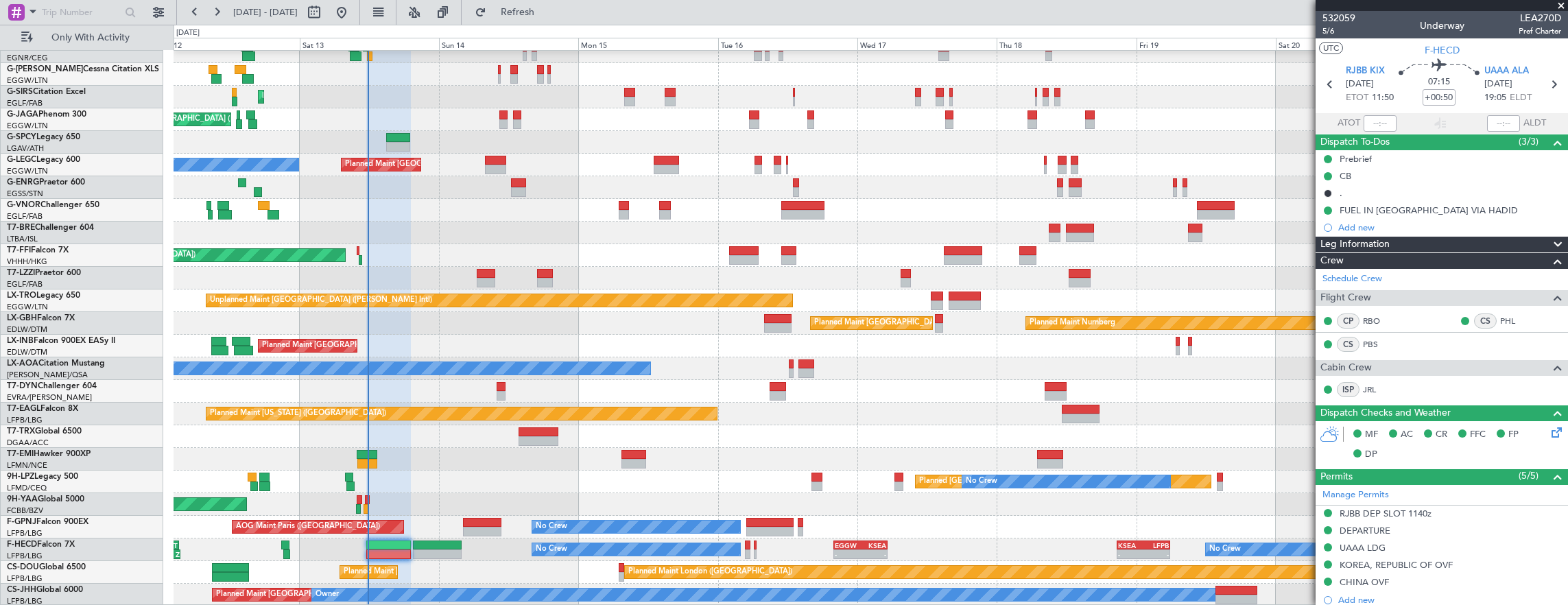
scroll to position [0, 0]
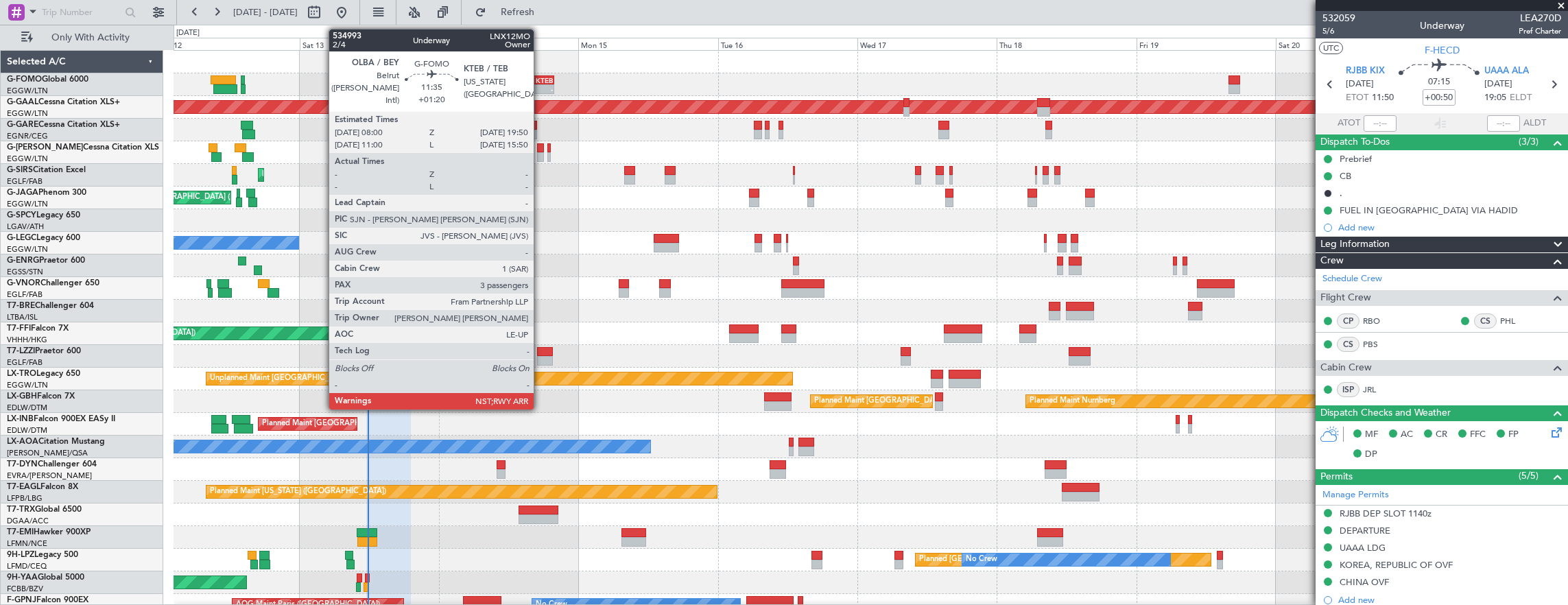
click at [540, 82] on div "KTEB" at bounding box center [536, 80] width 33 height 8
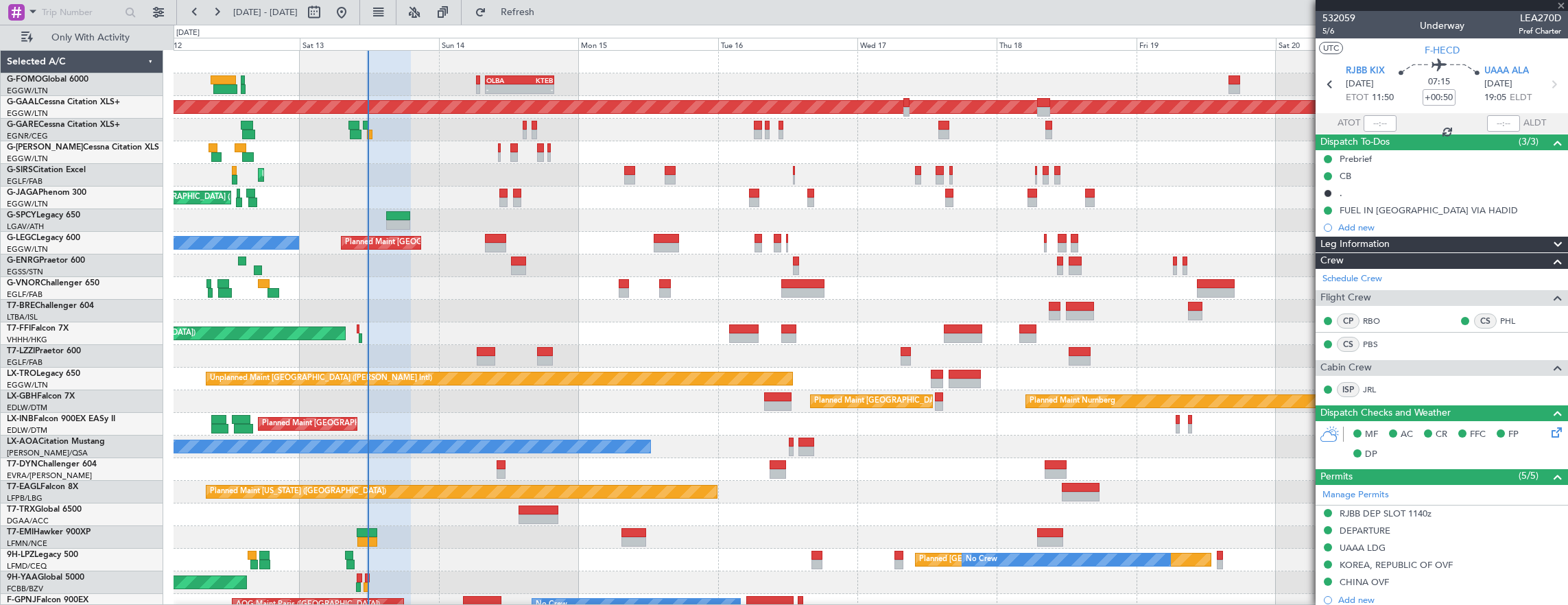
type input "+01:20"
type input "3"
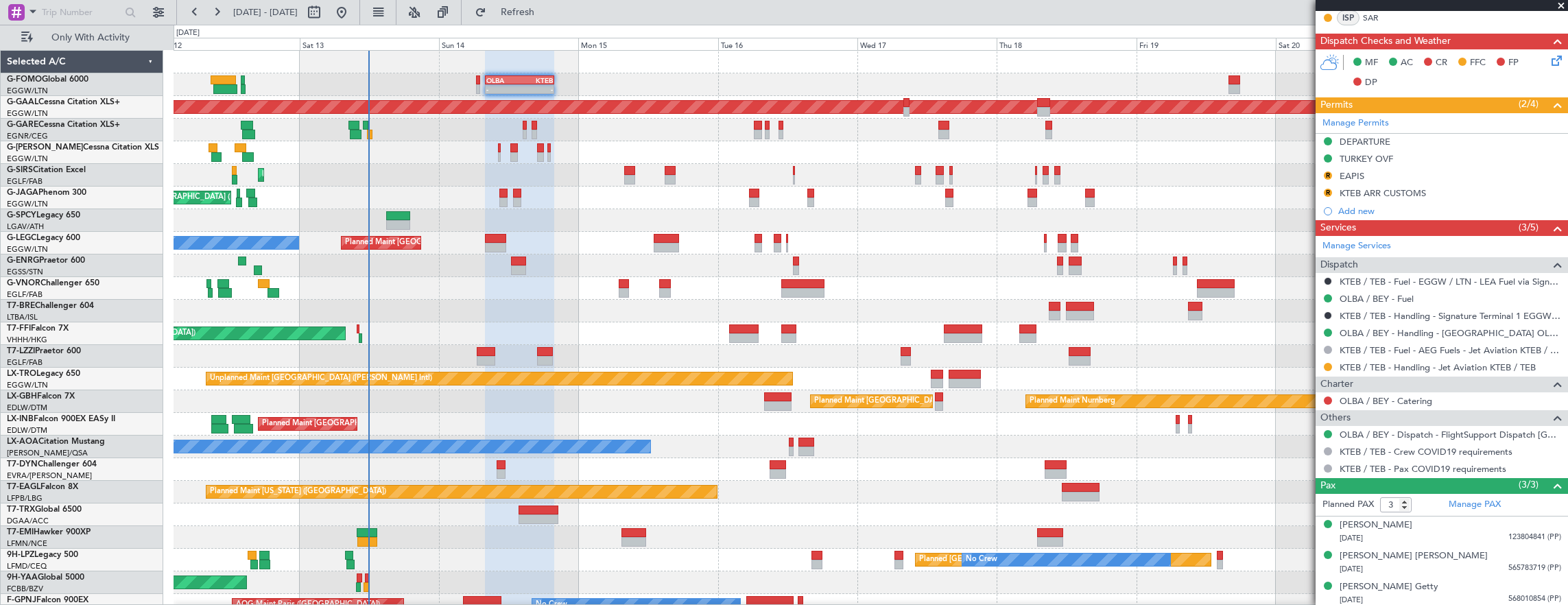
scroll to position [78, 0]
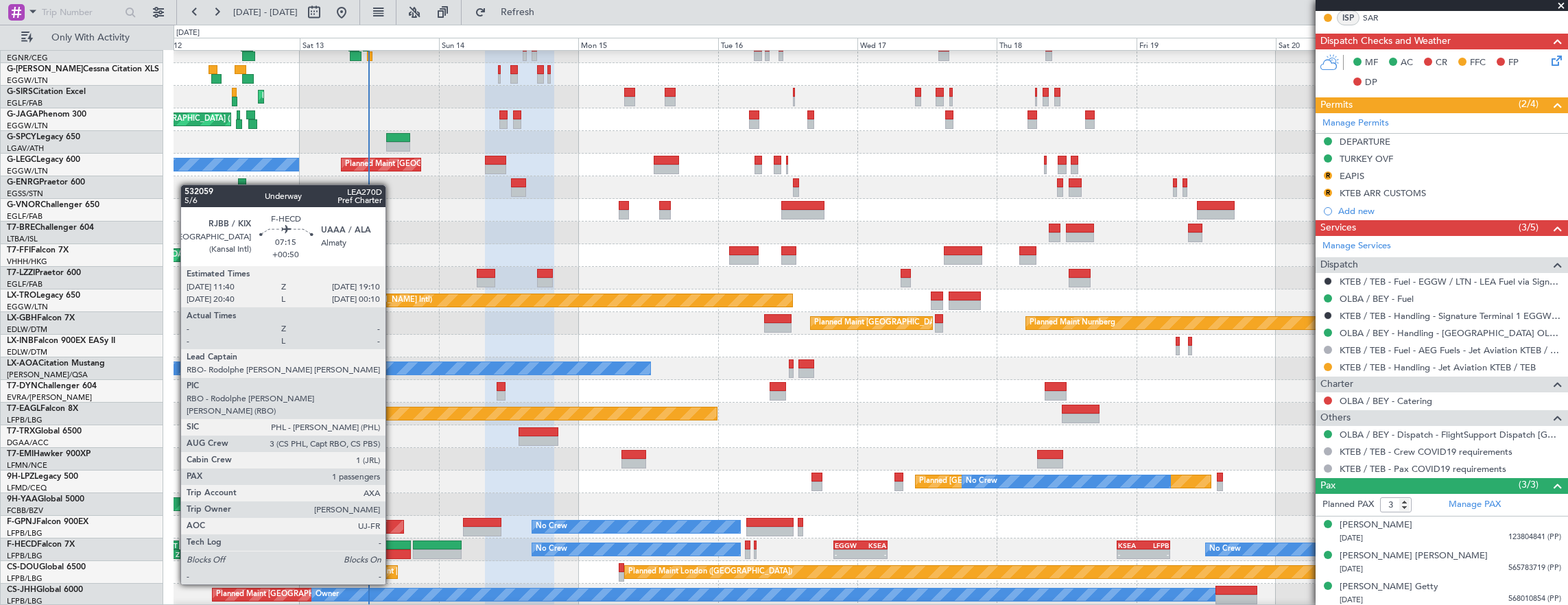
click at [392, 546] on div at bounding box center [388, 545] width 44 height 10
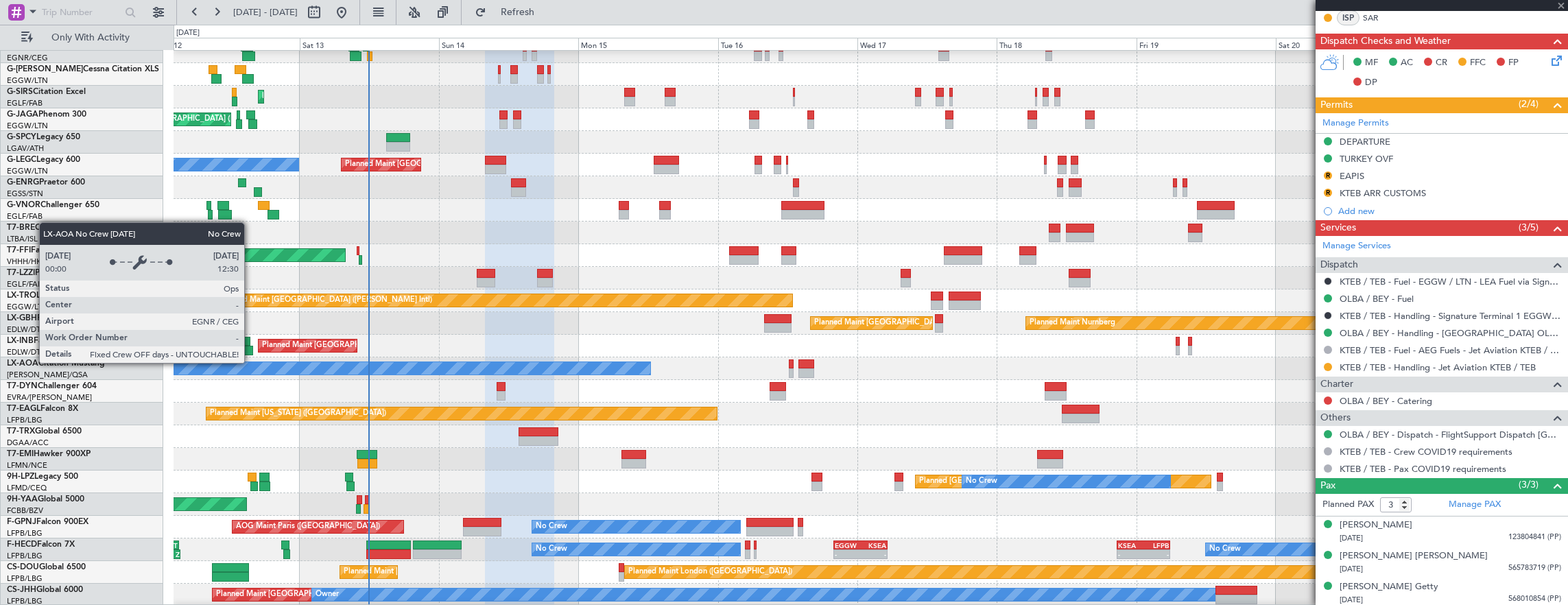
type input "+00:50"
type input "1"
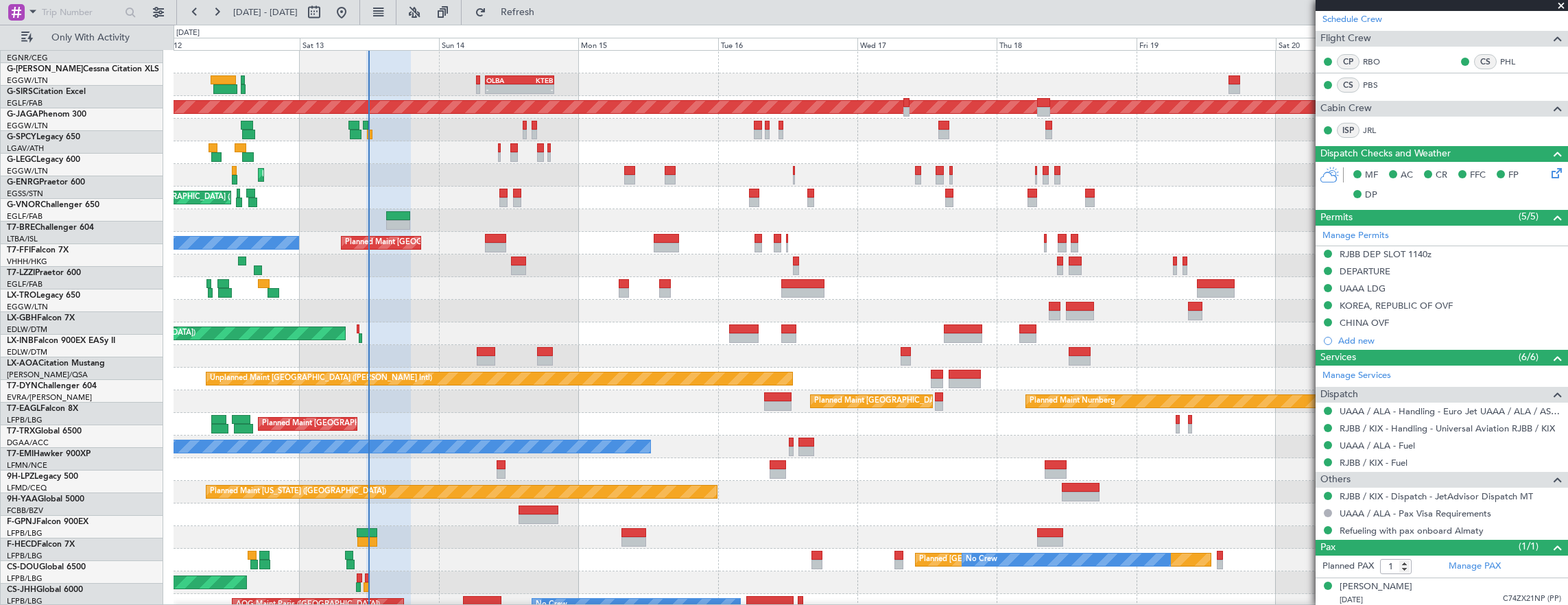
scroll to position [0, 0]
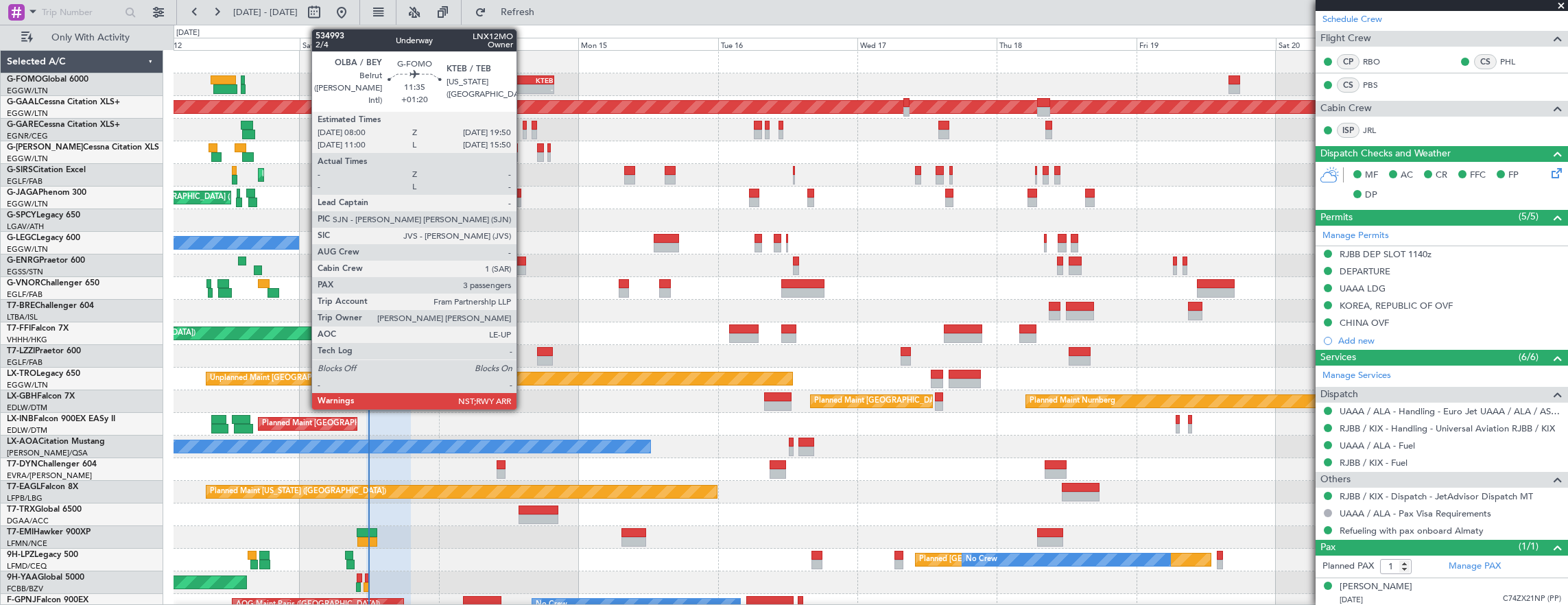
click at [523, 85] on div "-" at bounding box center [536, 89] width 33 height 8
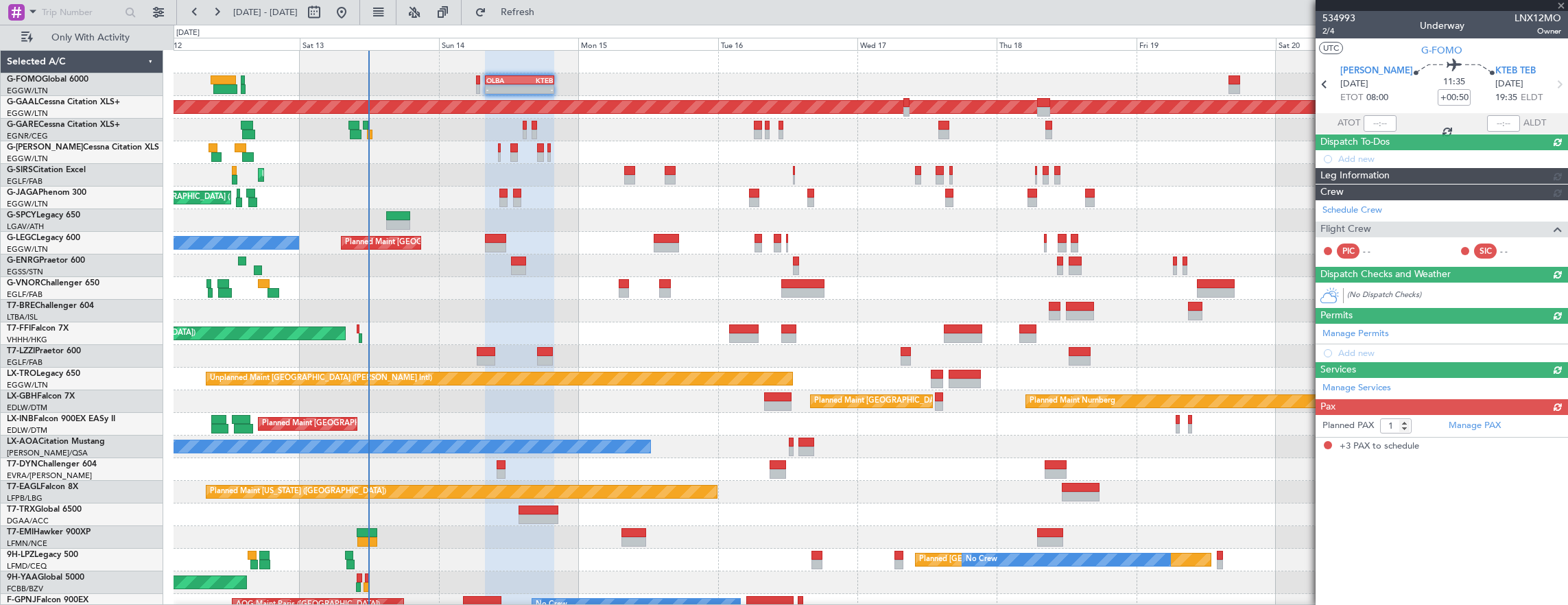
type input "+01:20"
type input "3"
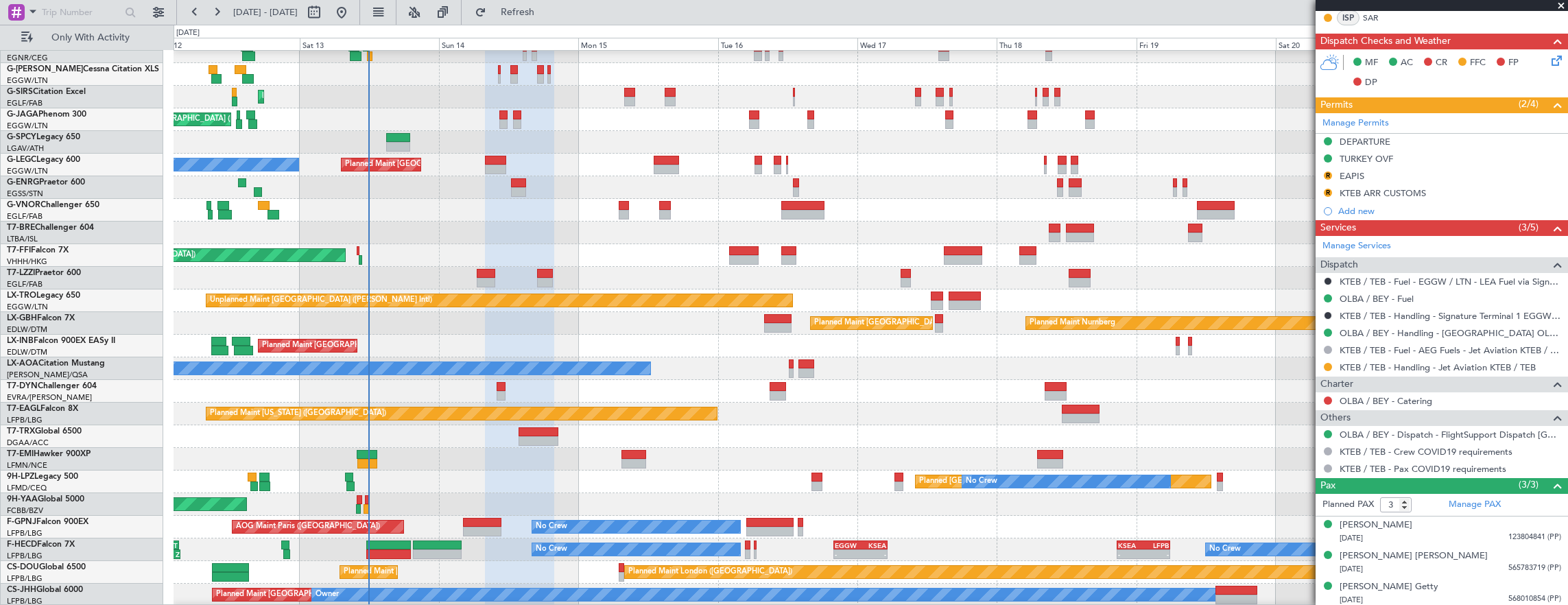
scroll to position [78, 0]
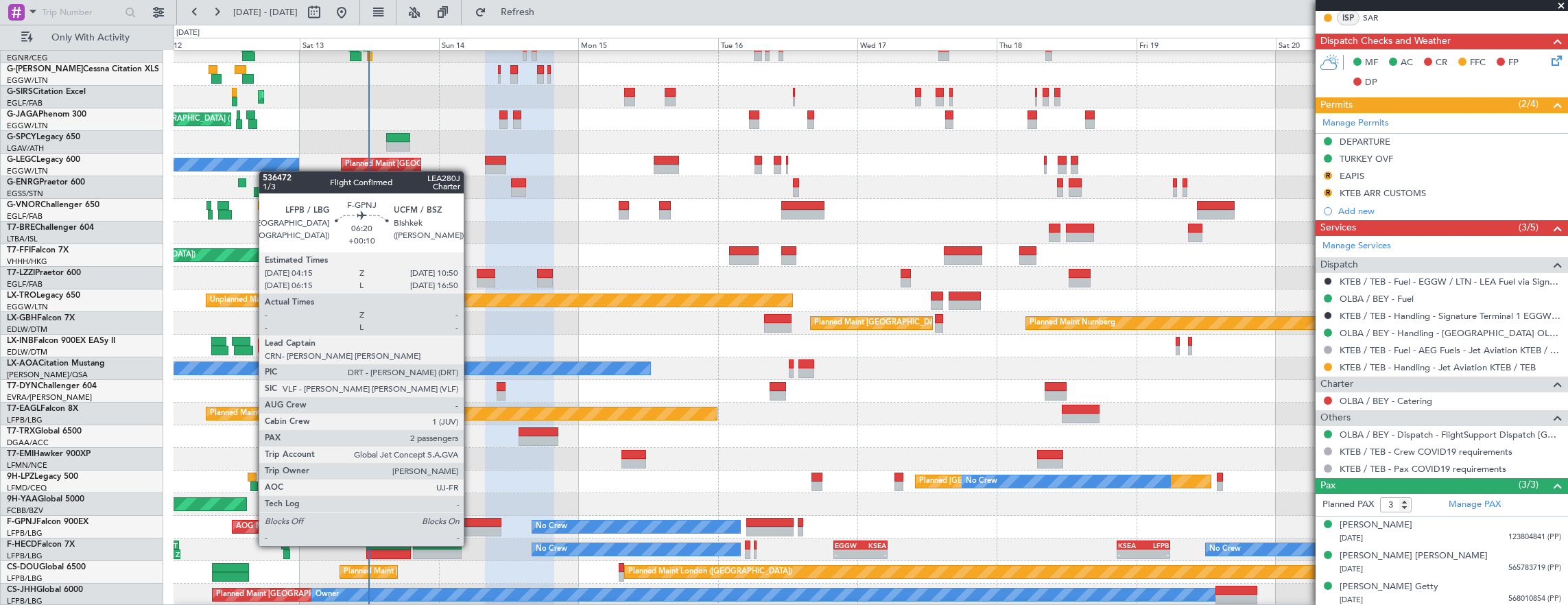
click at [470, 532] on div at bounding box center [482, 532] width 39 height 10
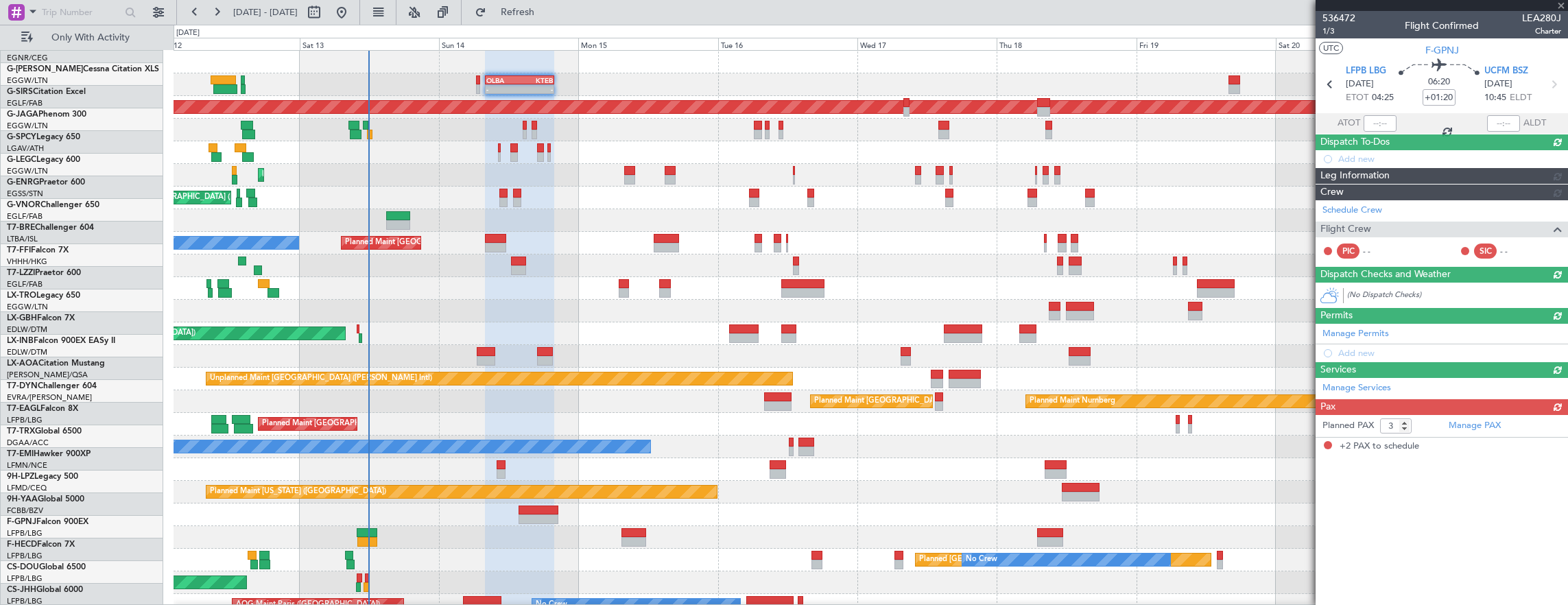
type input "+00:10"
type input "2"
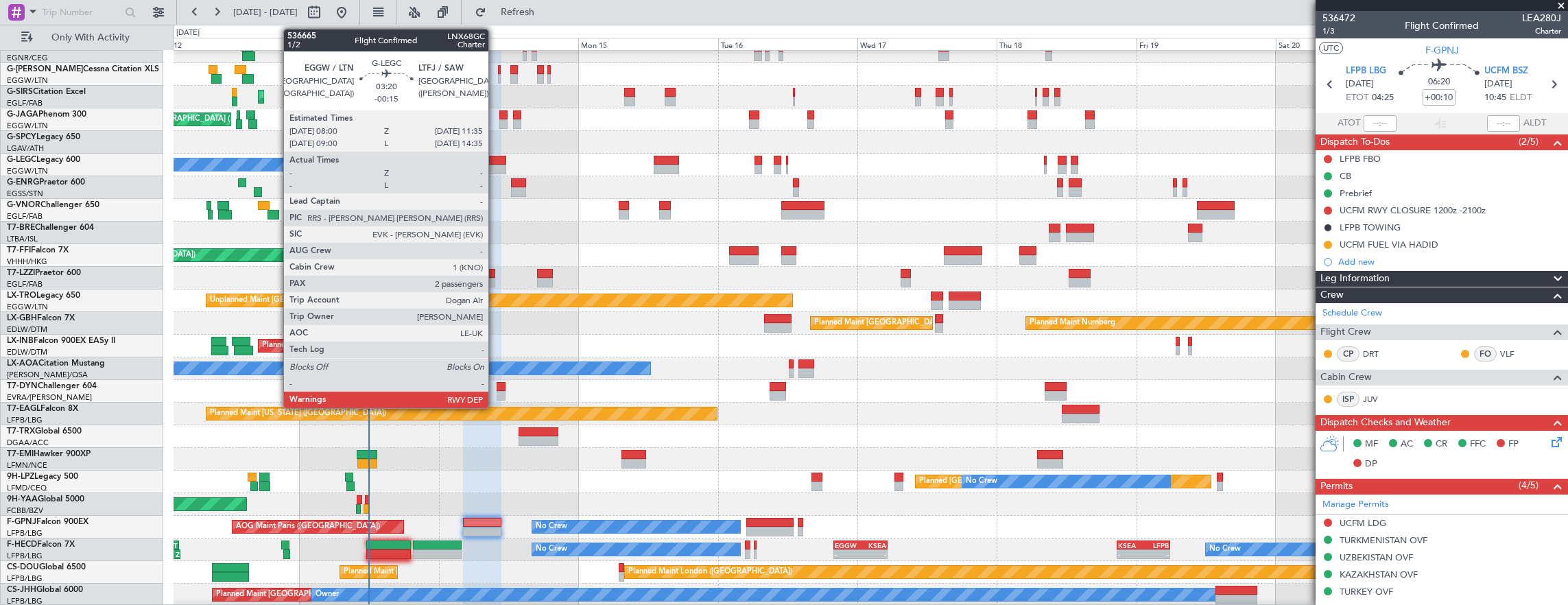
click at [495, 162] on div at bounding box center [495, 161] width 21 height 10
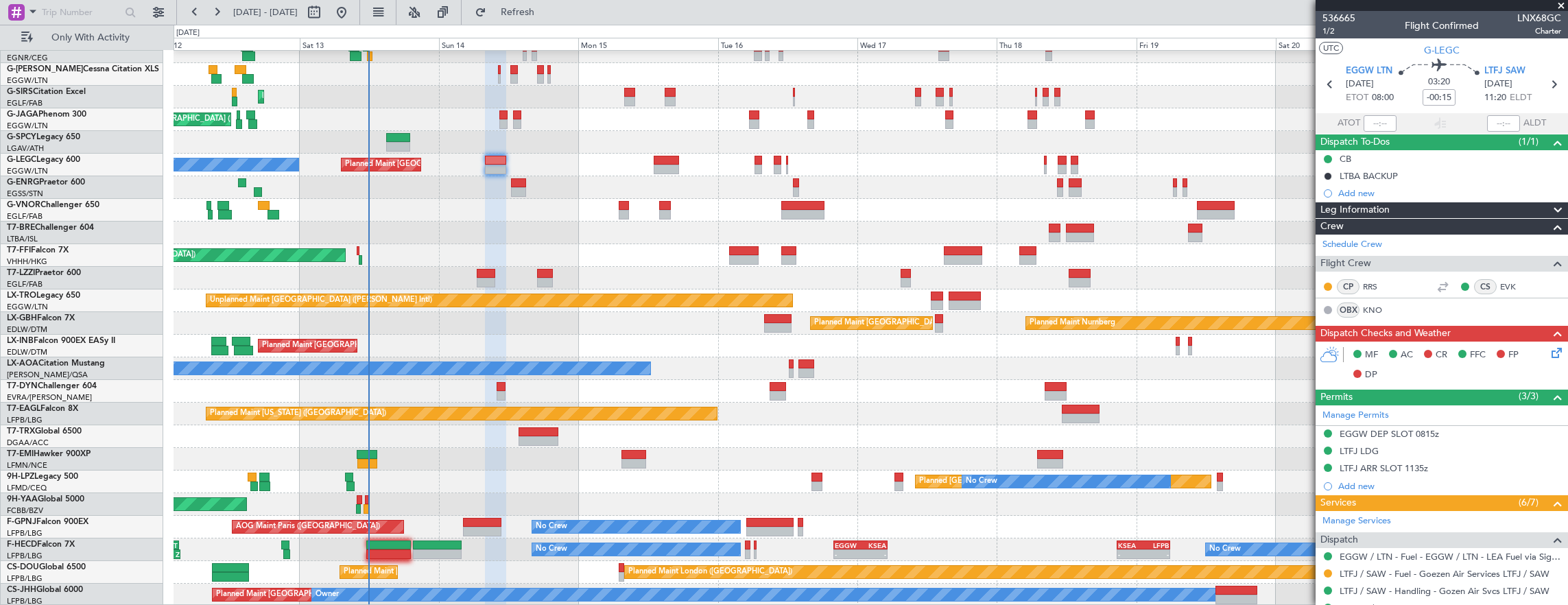
click at [181, 177] on div "Planned Maint [GEOGRAPHIC_DATA] ([GEOGRAPHIC_DATA]) Owner A/C Unavailable [GEOG…" at bounding box center [870, 165] width 1395 height 23
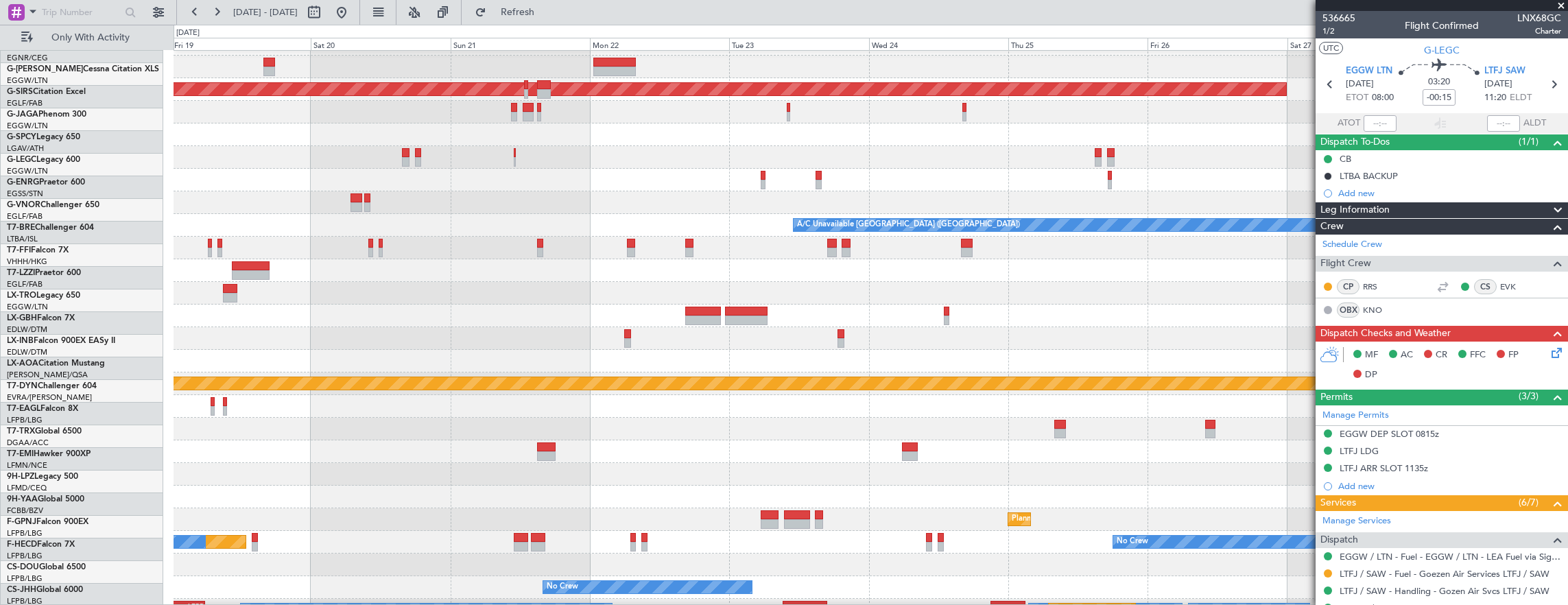
scroll to position [18, 0]
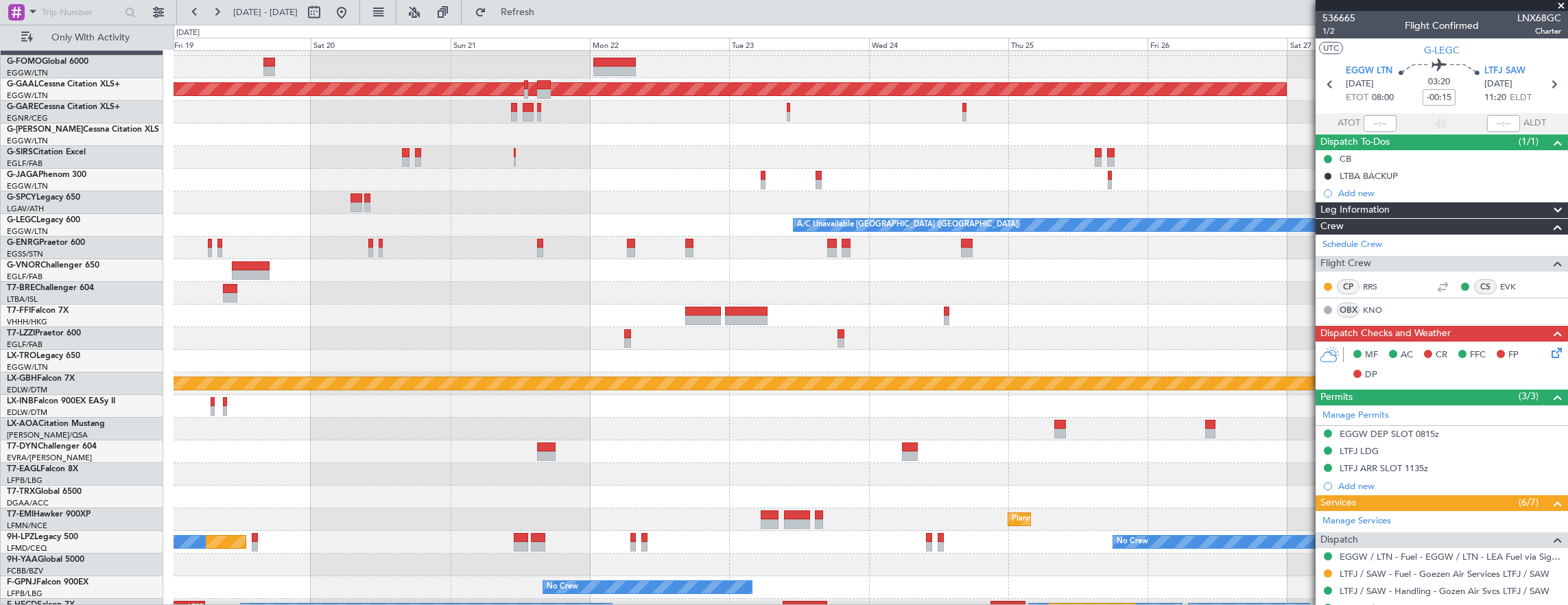
click at [982, 146] on div at bounding box center [870, 135] width 1395 height 23
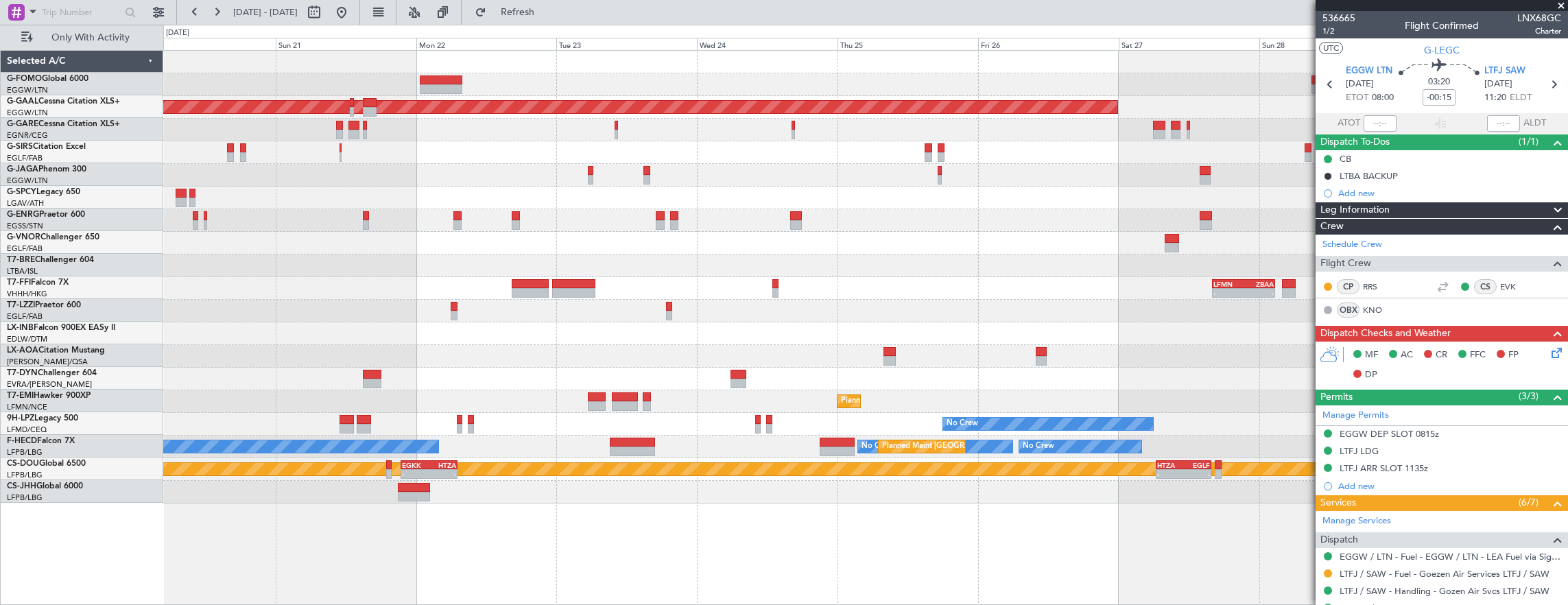
scroll to position [0, 0]
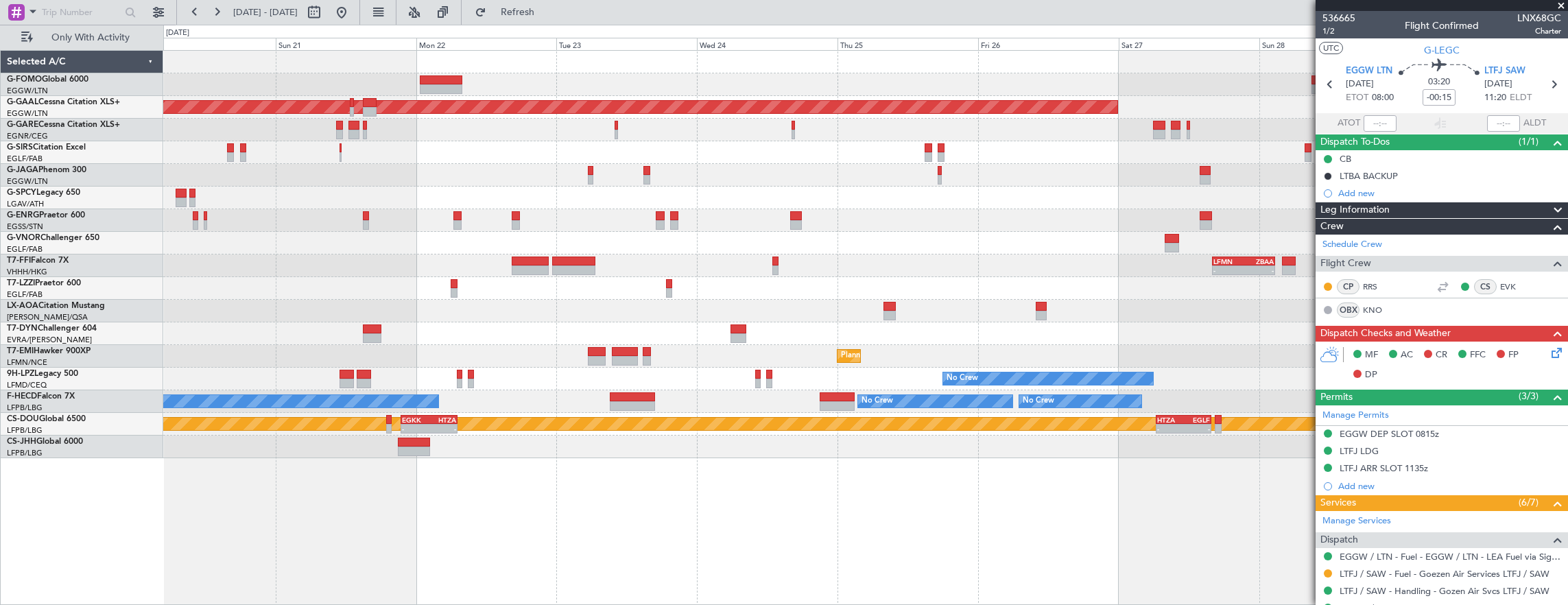
click at [1276, 194] on div "Planned Maint Dusseldorf - - LFMN 16:05 Z ZBAA 02:45 Z Planned Maint [GEOGRAPHI…" at bounding box center [865, 254] width 1404 height 407
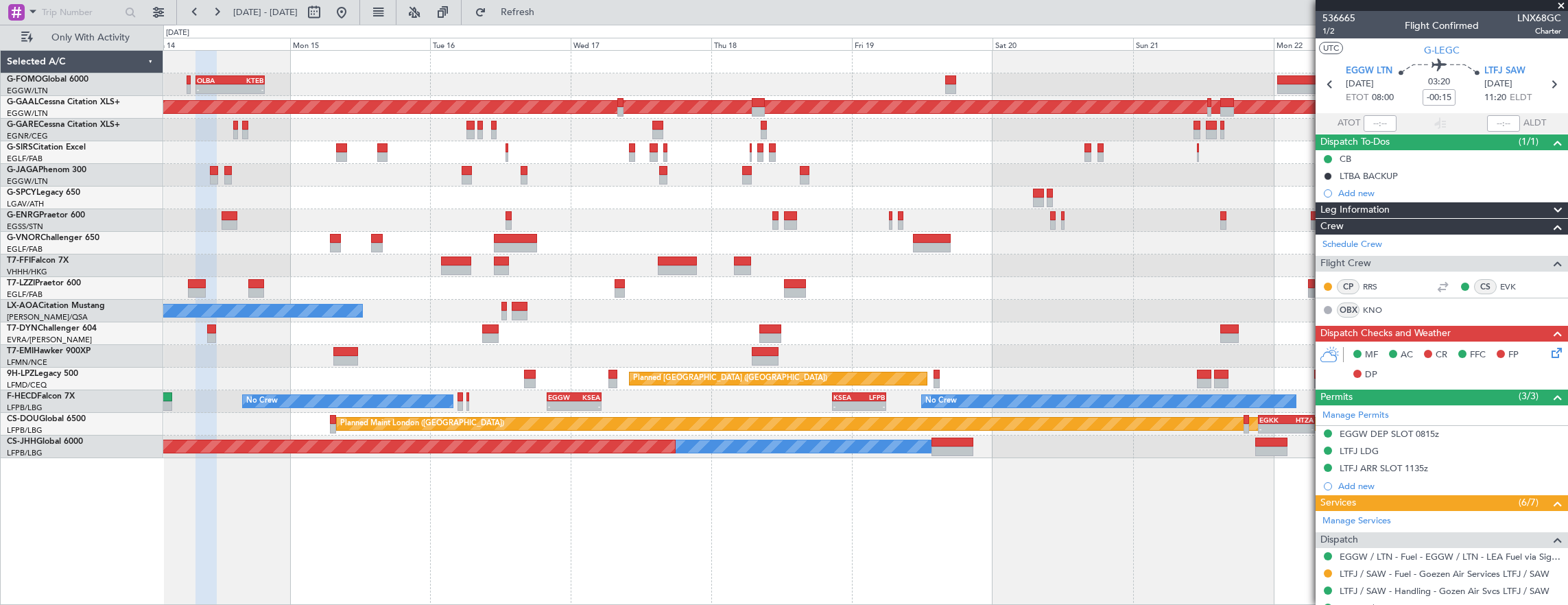
click at [906, 232] on div "Planned Maint [GEOGRAPHIC_DATA] ([GEOGRAPHIC_DATA]) - - OLBA 08:00 Z KTEB 19:50…" at bounding box center [865, 254] width 1404 height 407
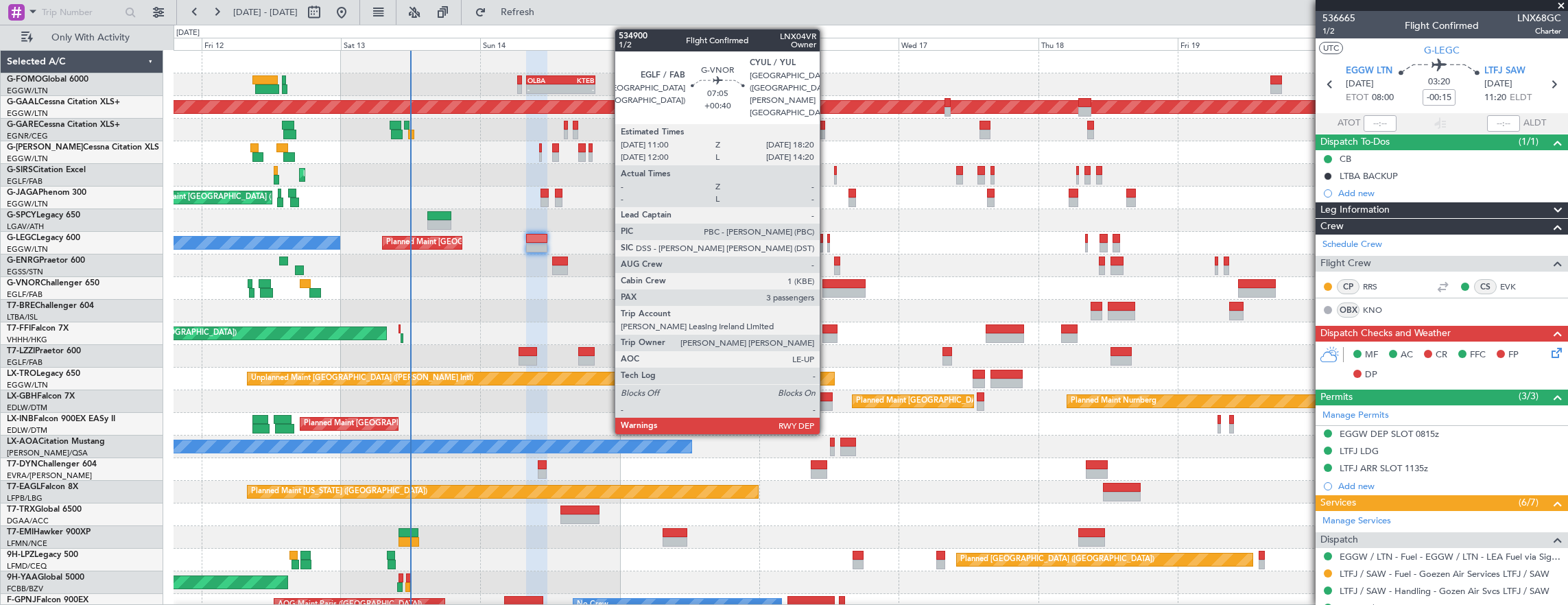
click at [827, 280] on div at bounding box center [844, 284] width 44 height 10
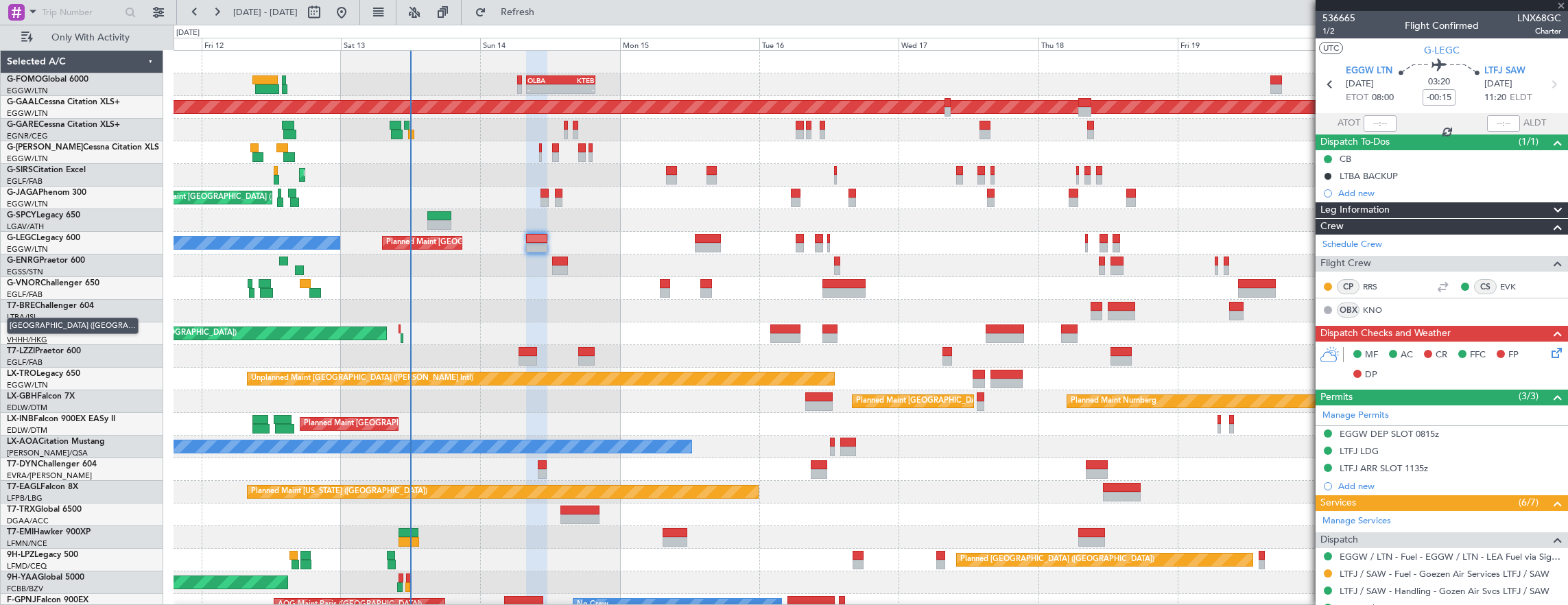
type input "+00:40"
type input "3"
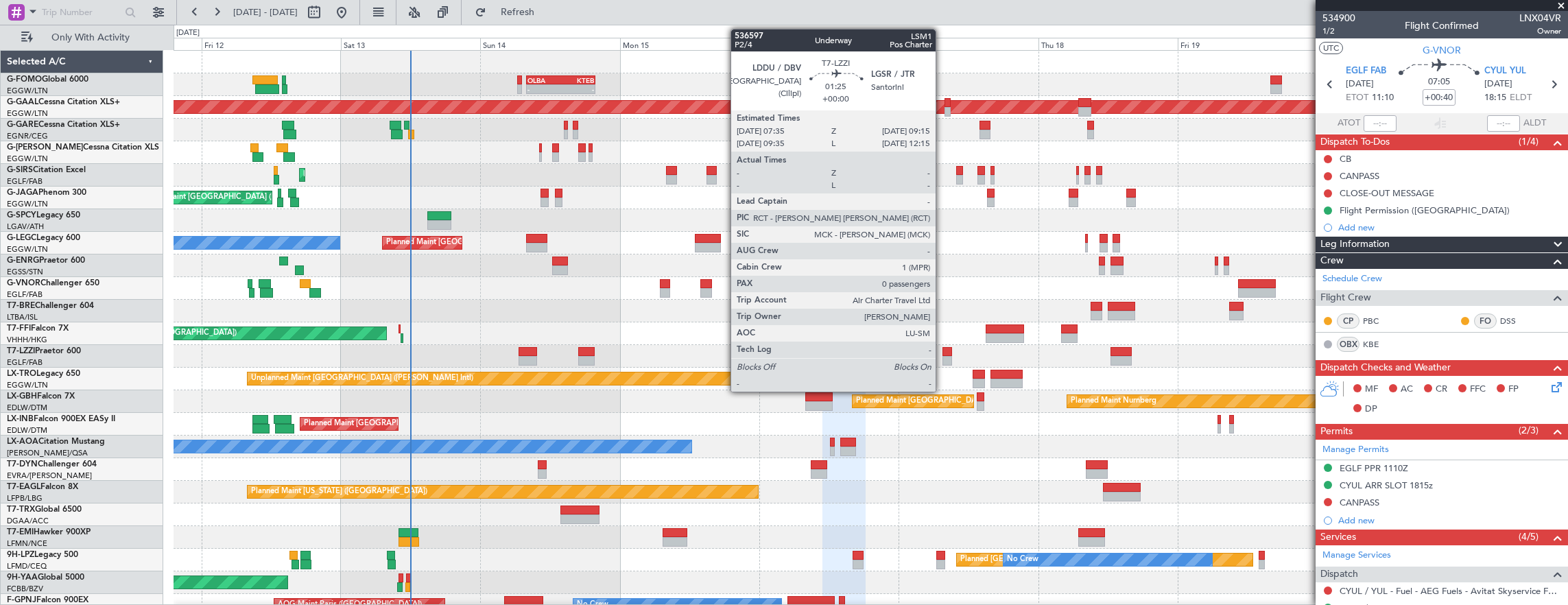
click at [942, 348] on div at bounding box center [947, 352] width 10 height 10
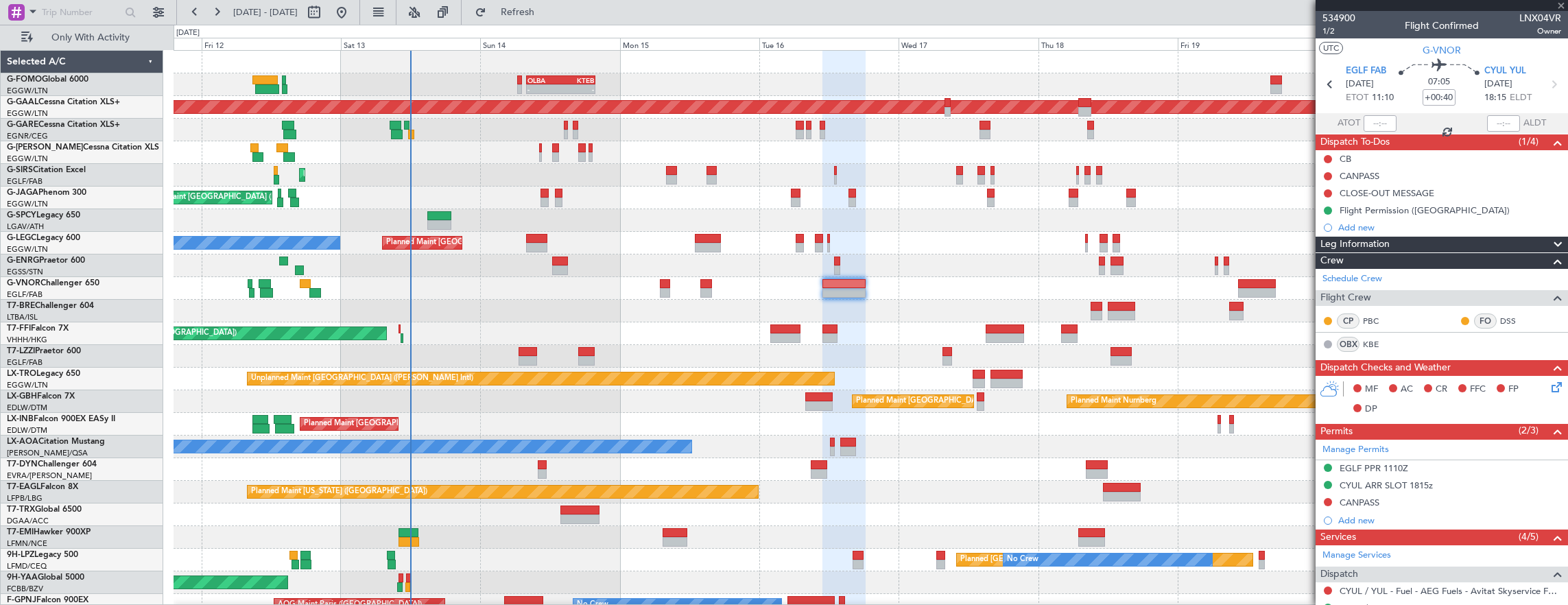
type input "0"
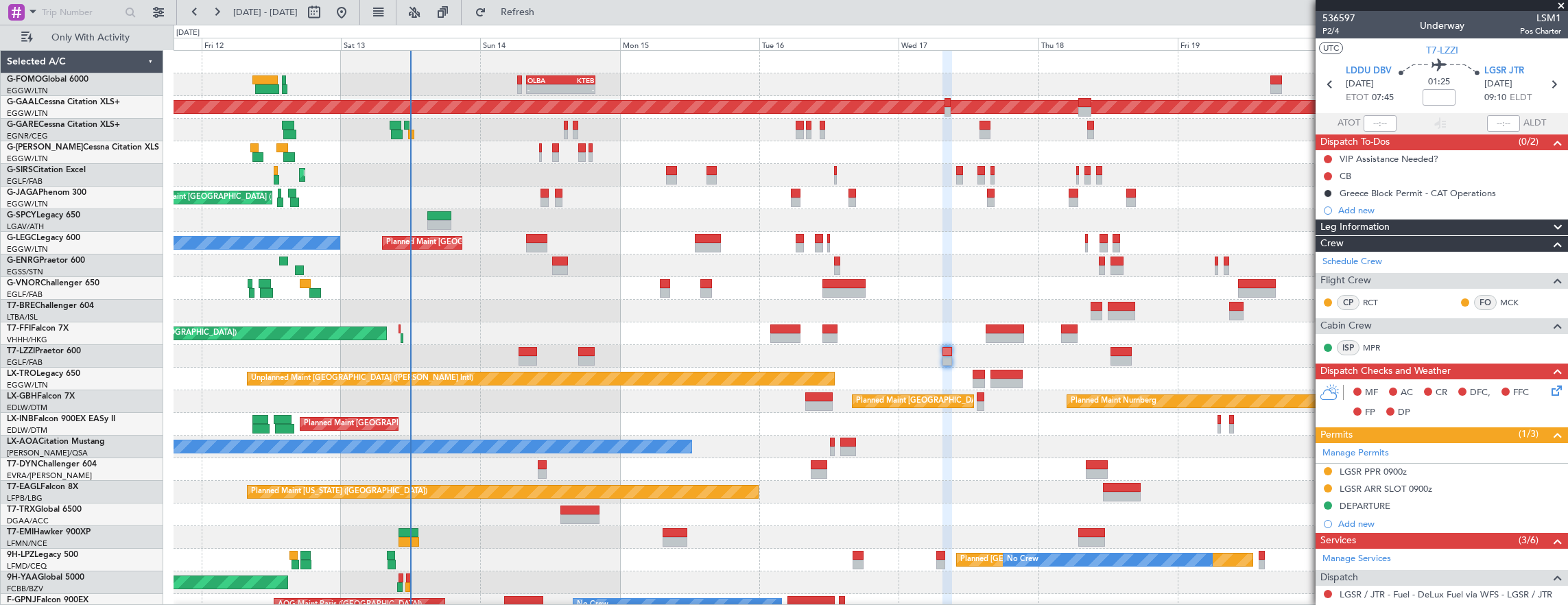
click at [415, 436] on div "No Crew [PERSON_NAME]" at bounding box center [870, 447] width 1395 height 23
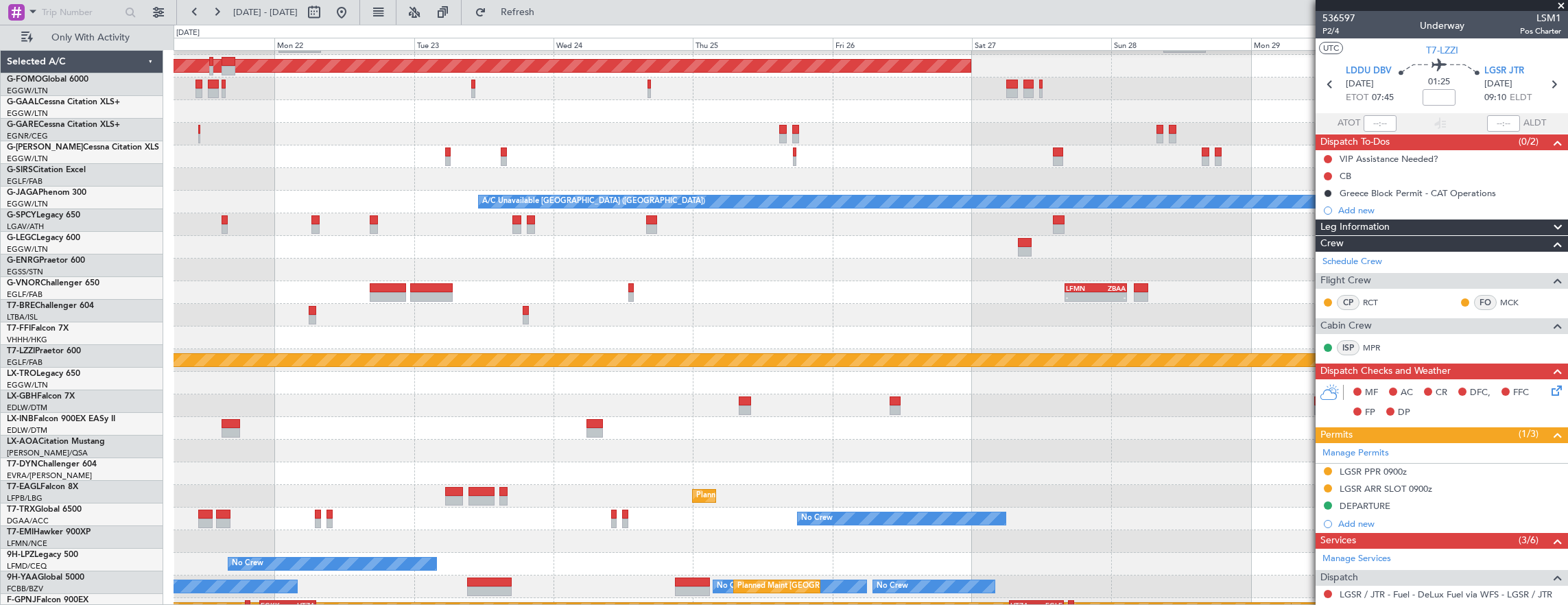
scroll to position [41, 0]
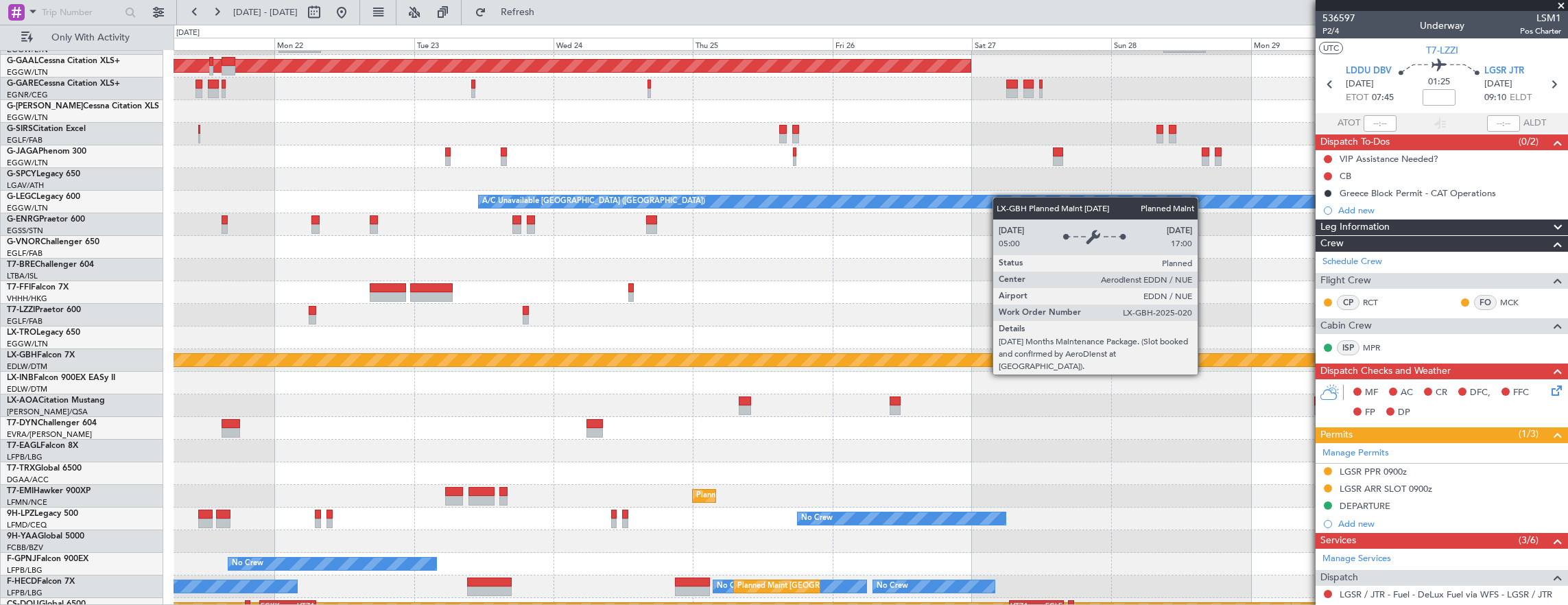
click at [421, 354] on div "Planned Maint Nurnberg" at bounding box center [1353, 360] width 3216 height 12
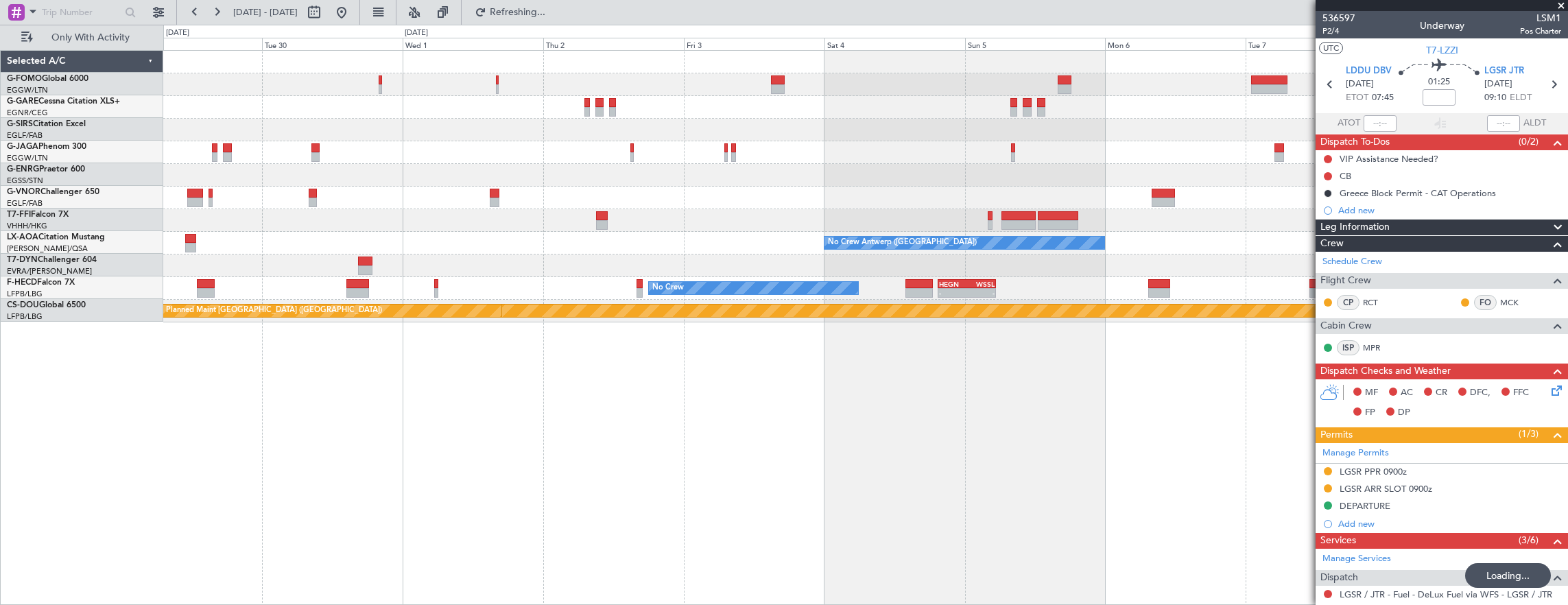
scroll to position [0, 0]
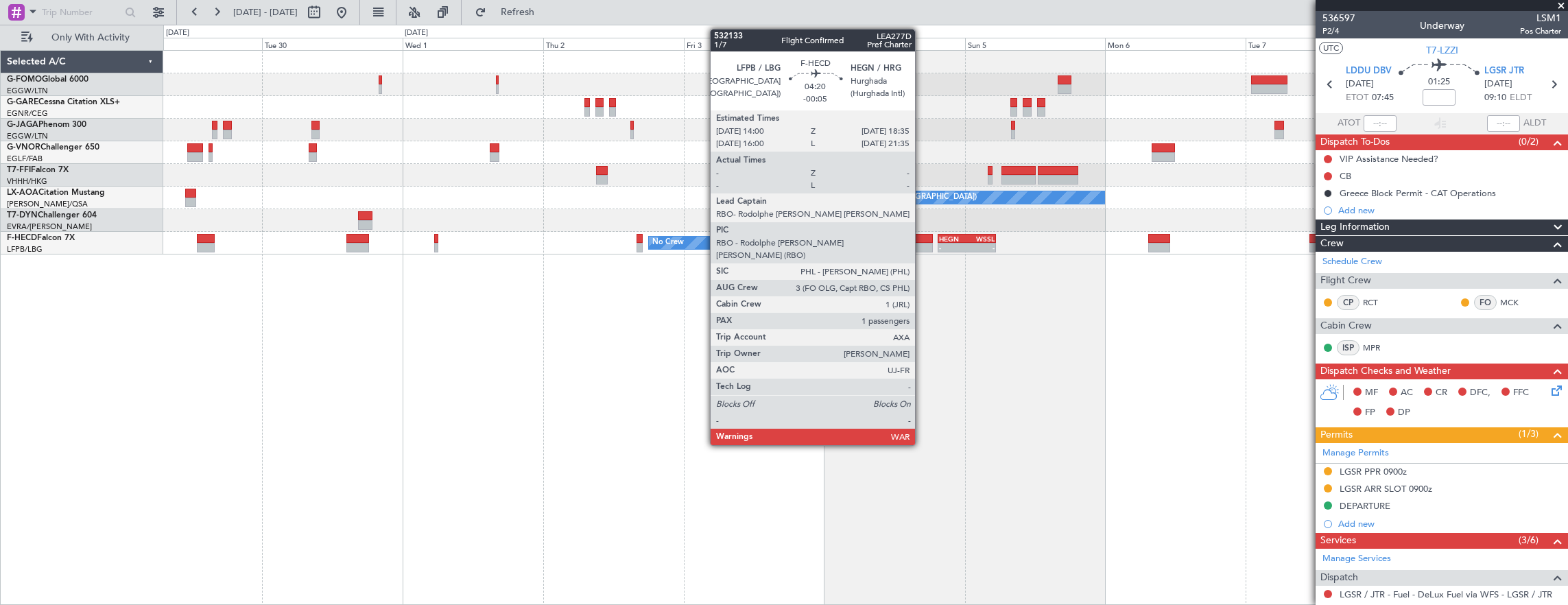
click at [922, 238] on div at bounding box center [919, 239] width 27 height 10
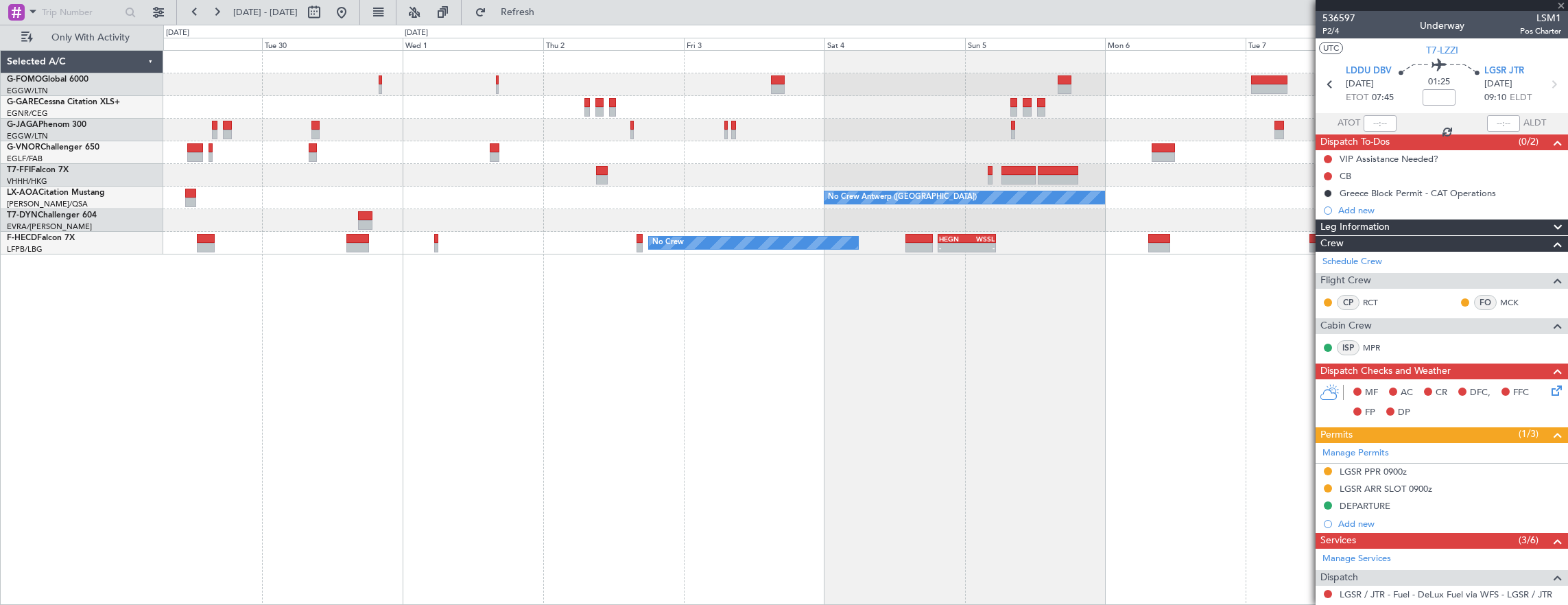
type input "-00:05"
type input "1"
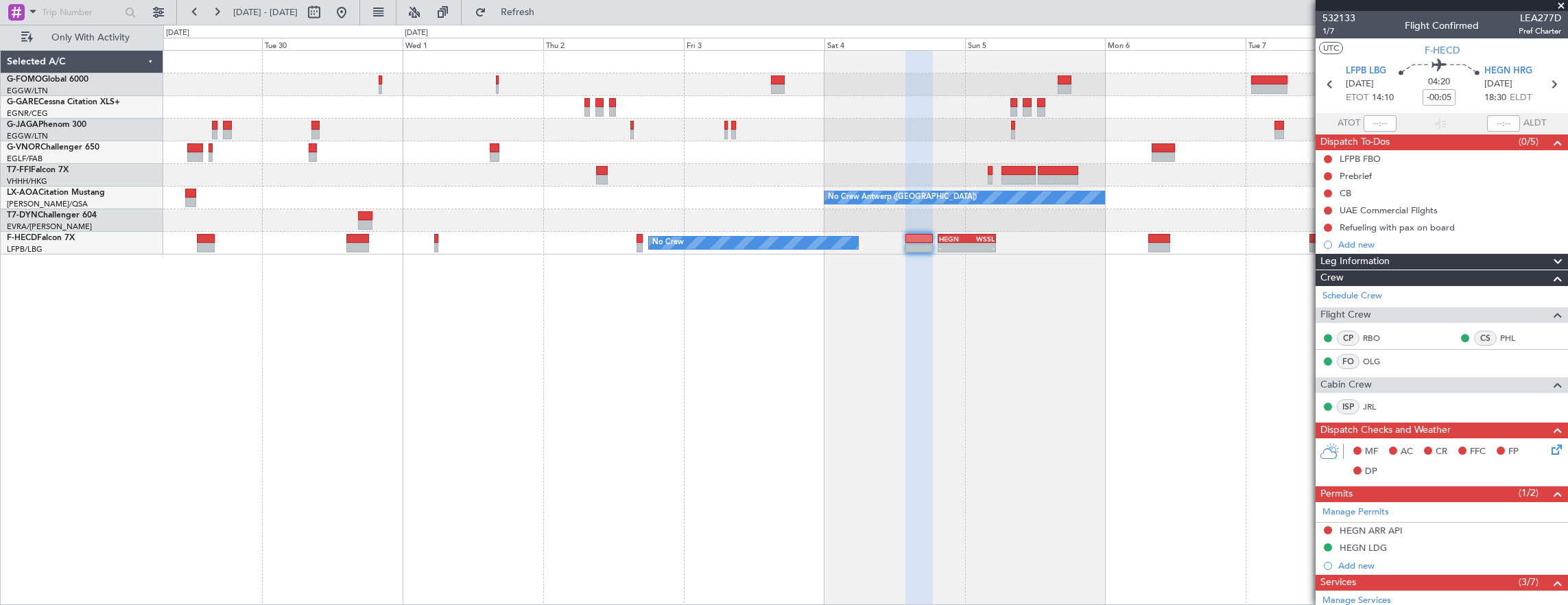
scroll to position [258, 0]
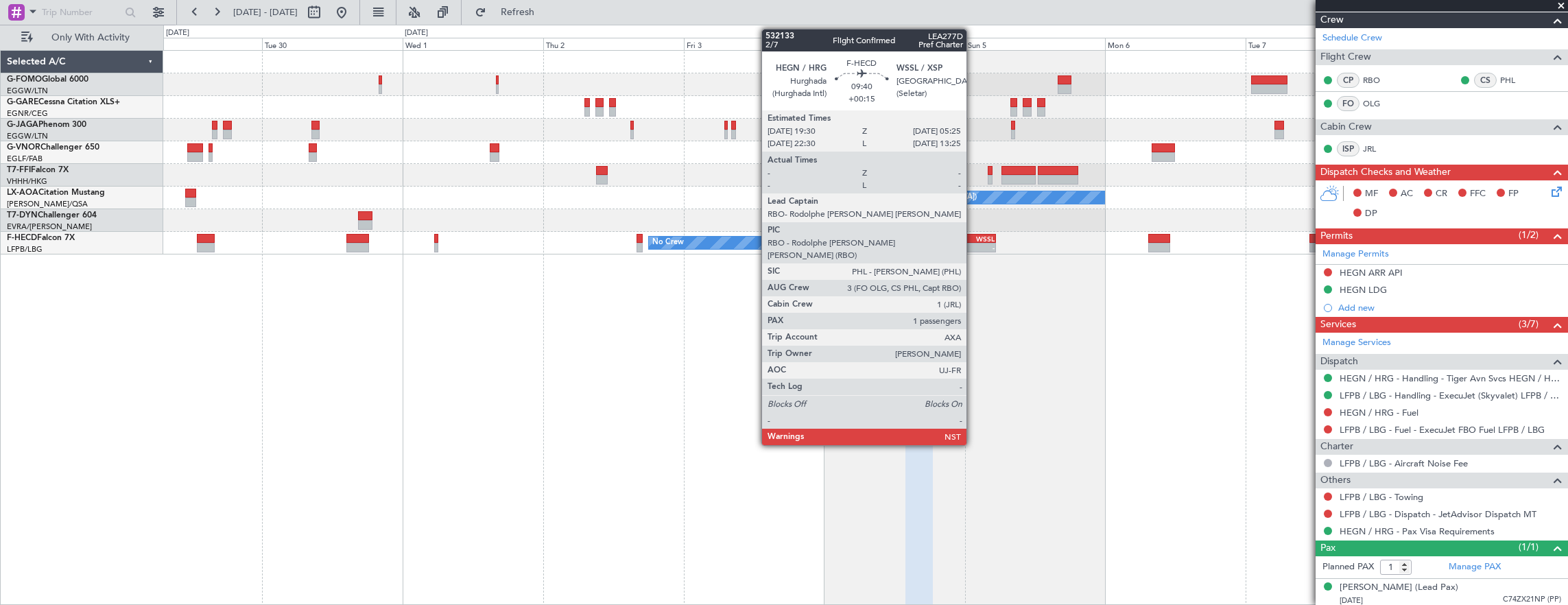
click at [974, 249] on div "-" at bounding box center [981, 248] width 28 height 8
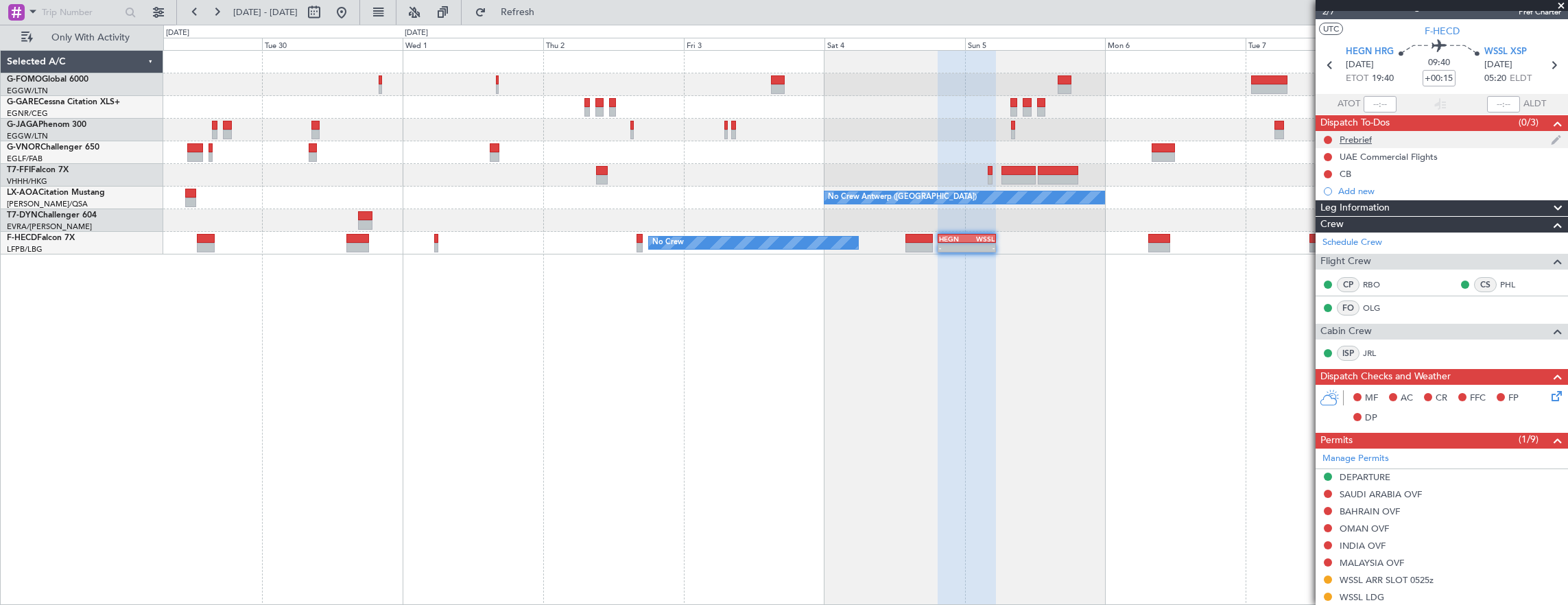
scroll to position [0, 0]
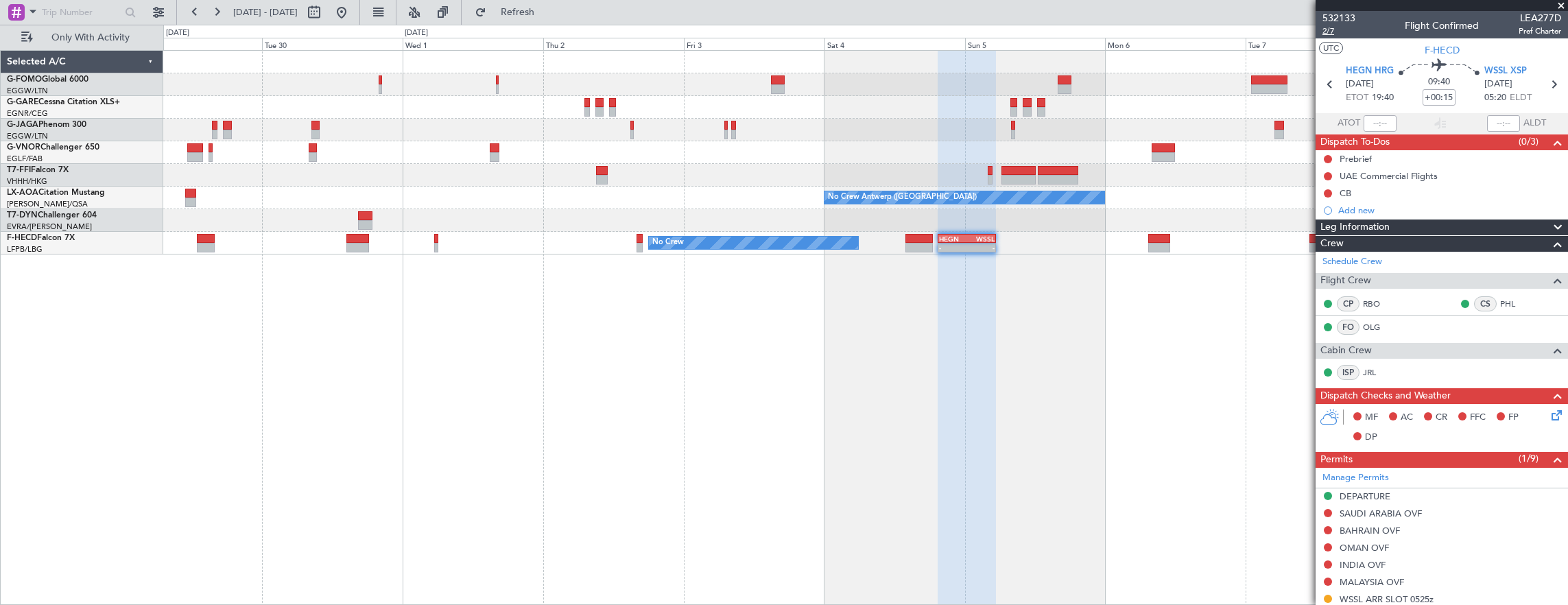
click at [1326, 32] on span "2/7" at bounding box center [1338, 31] width 33 height 11
click at [992, 378] on div "LFMN 16:05 Z ZBAA 02:45 Z - - Planned Maint Geneva (Cointrin) No Crew Antwerp (…" at bounding box center [865, 328] width 1405 height 556
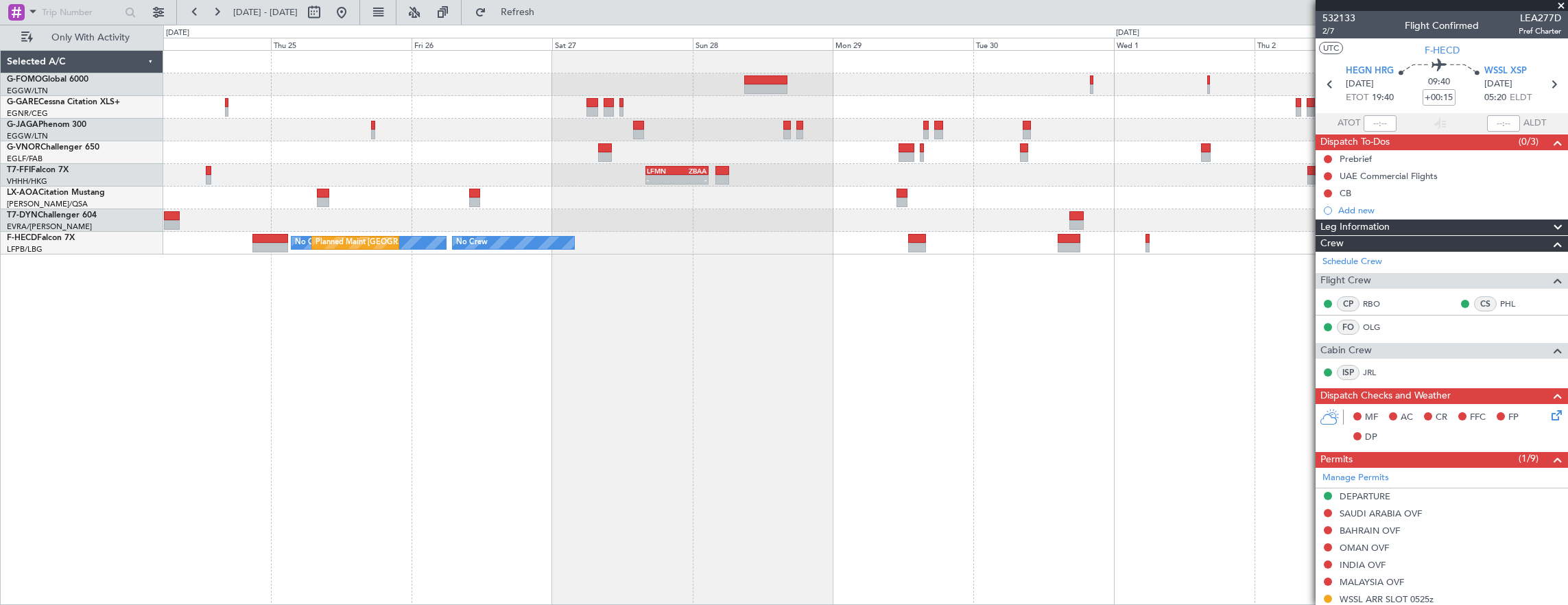
click at [1040, 387] on div "LFMN 16:05 Z ZBAA 02:45 Z - - No Crew Antwerp (Deurne) No Crew No Crew No Crew …" at bounding box center [865, 328] width 1405 height 556
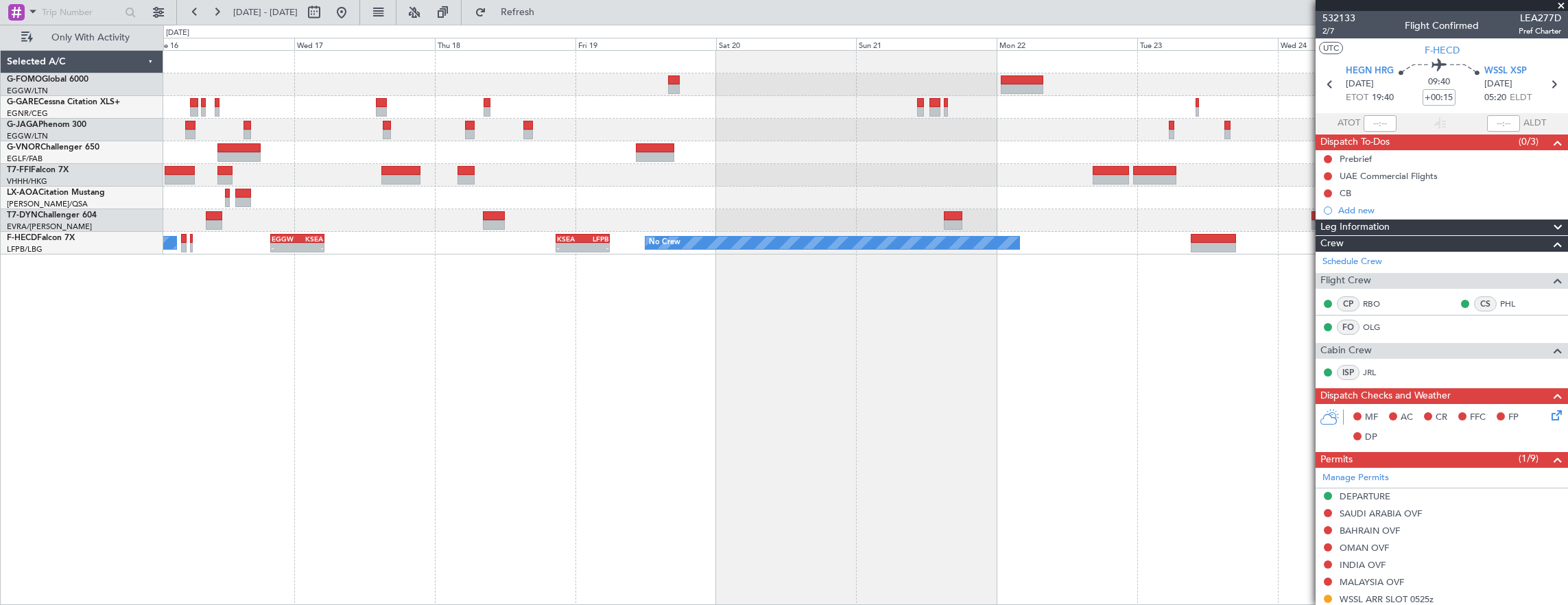
click at [865, 425] on div "OLBA 08:00 Z KTEB 19:50 Z - - - - LFMN 16:05 Z ZBAA 02:45 Z No Crew Chester No …" at bounding box center [865, 328] width 1405 height 556
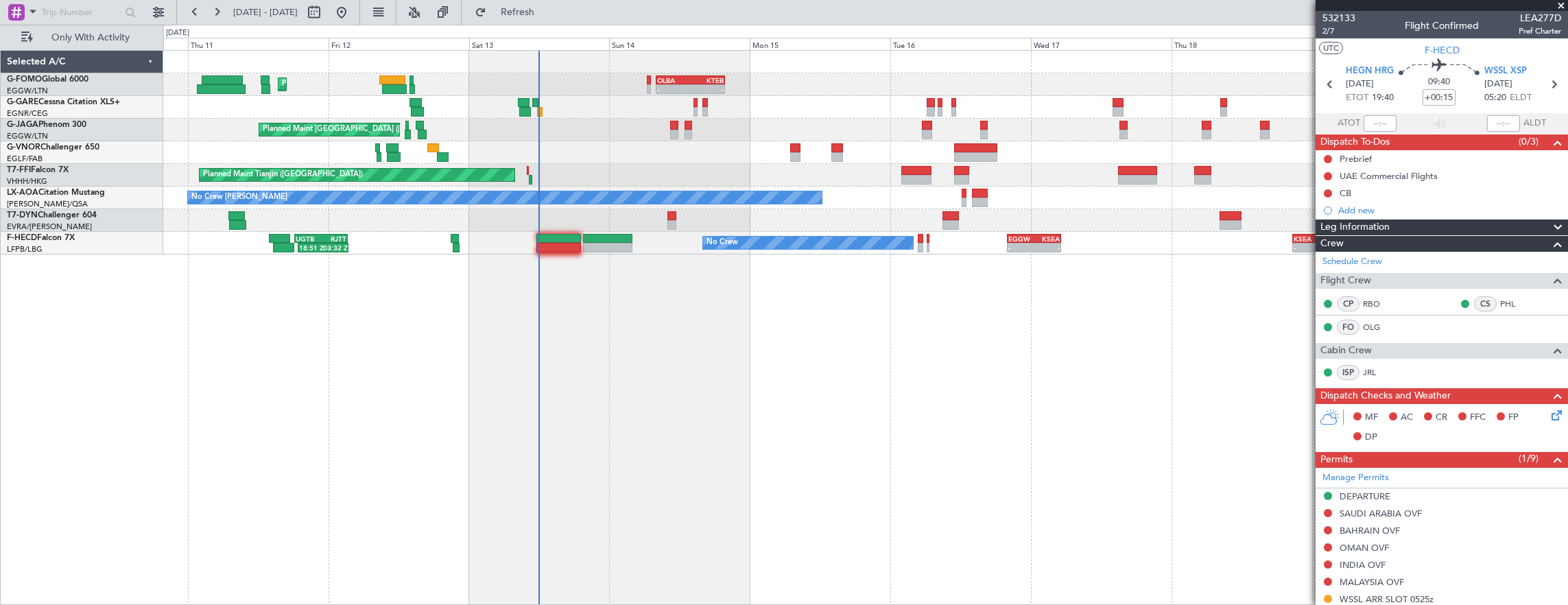
click at [1049, 419] on div "OLBA 08:00 Z KTEB 19:50 Z - - Planned Maint London (Luton) Unplanned Maint Ches…" at bounding box center [865, 328] width 1405 height 556
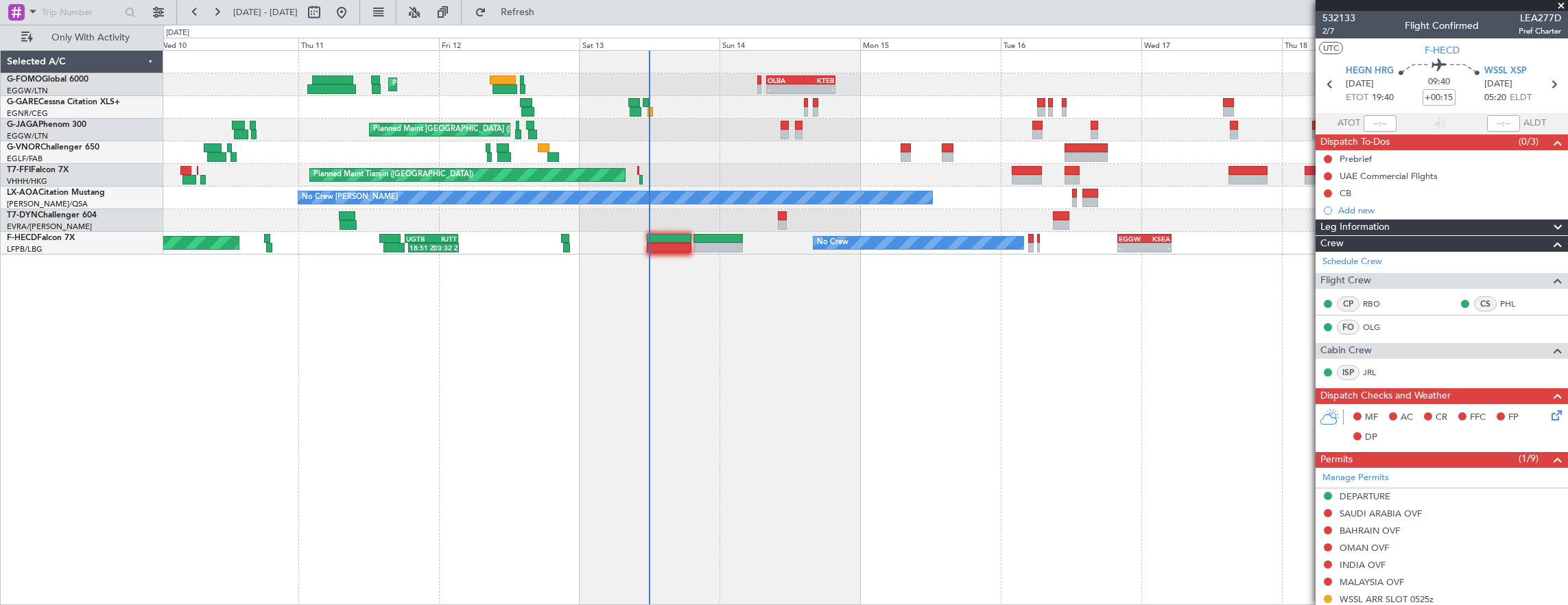
click at [456, 433] on div "OLBA 08:00 Z KTEB 19:50 Z - - Planned Maint London (Luton) Unplanned Maint Ches…" at bounding box center [865, 328] width 1405 height 556
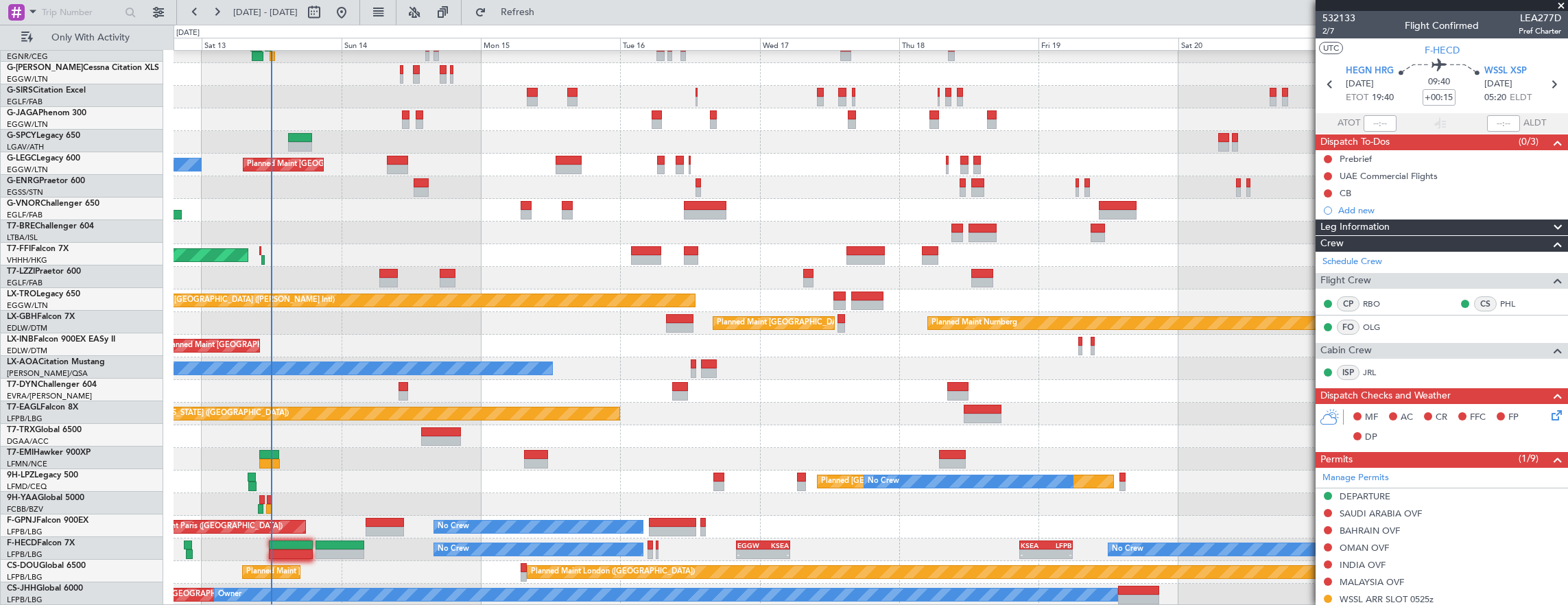
scroll to position [78, 0]
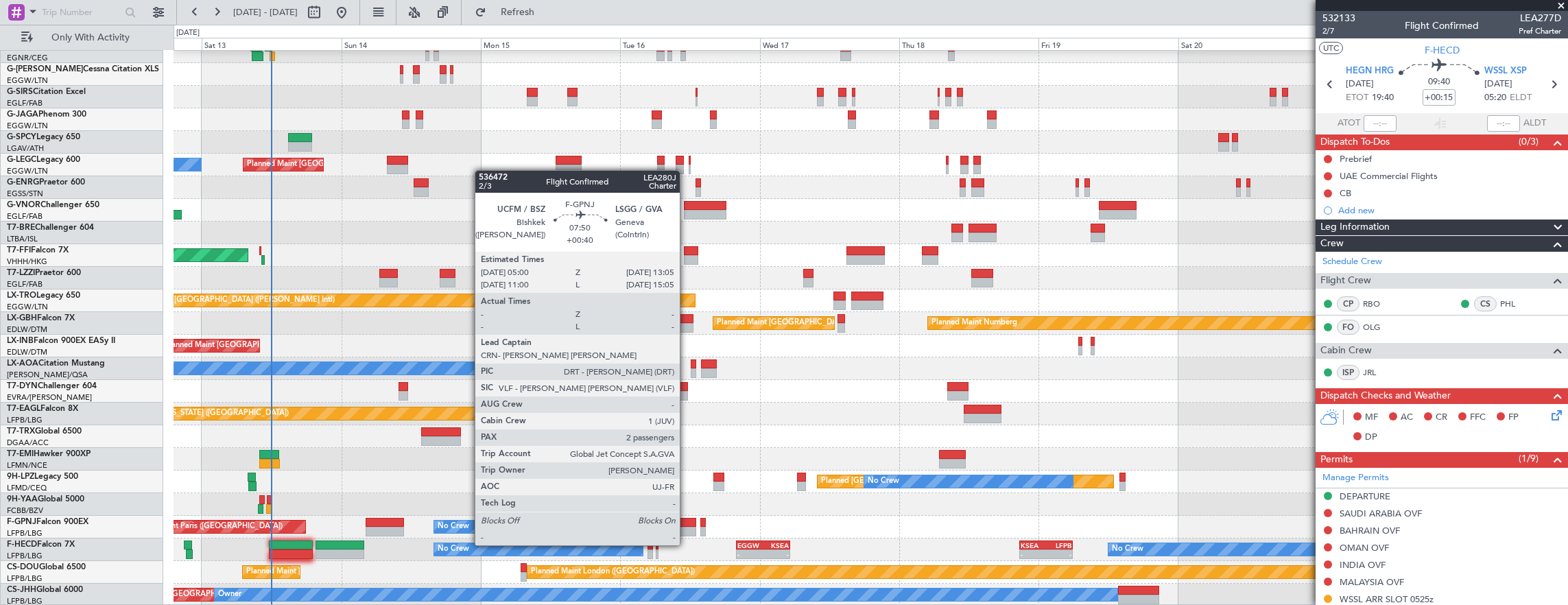
click at [686, 532] on div at bounding box center [672, 532] width 48 height 10
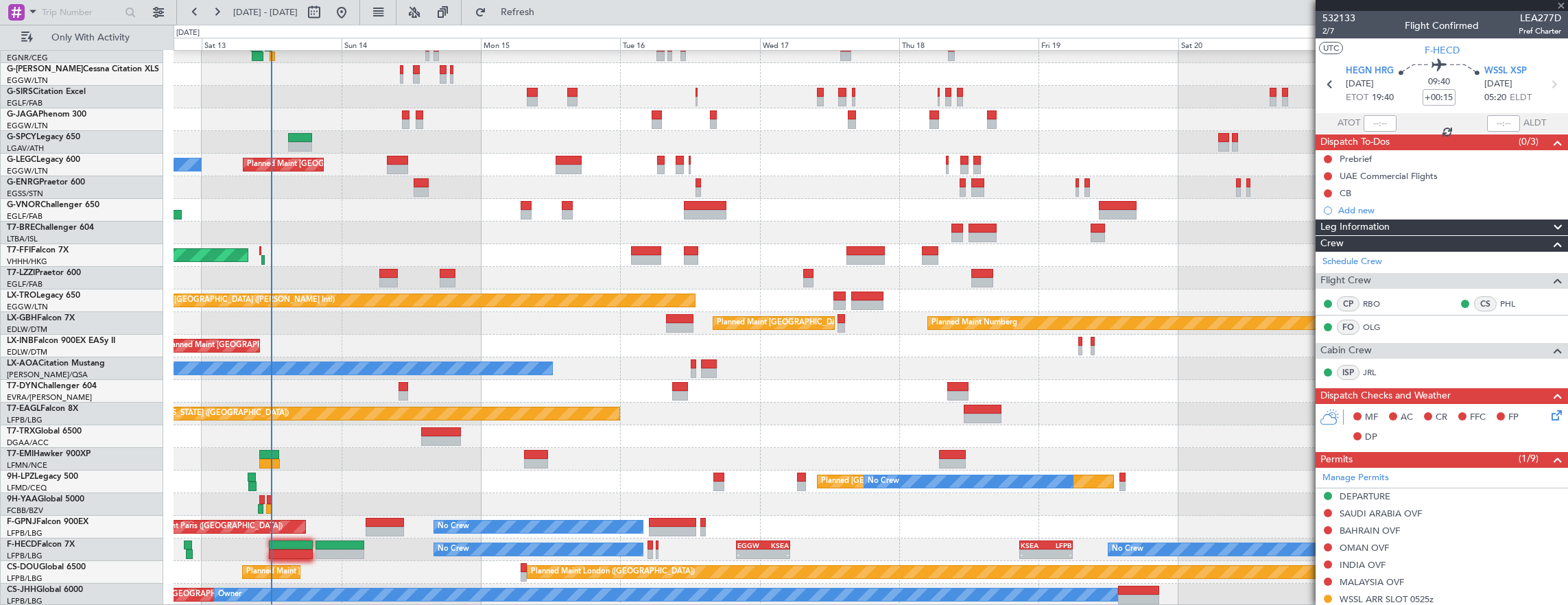
type input "+00:40"
type input "2"
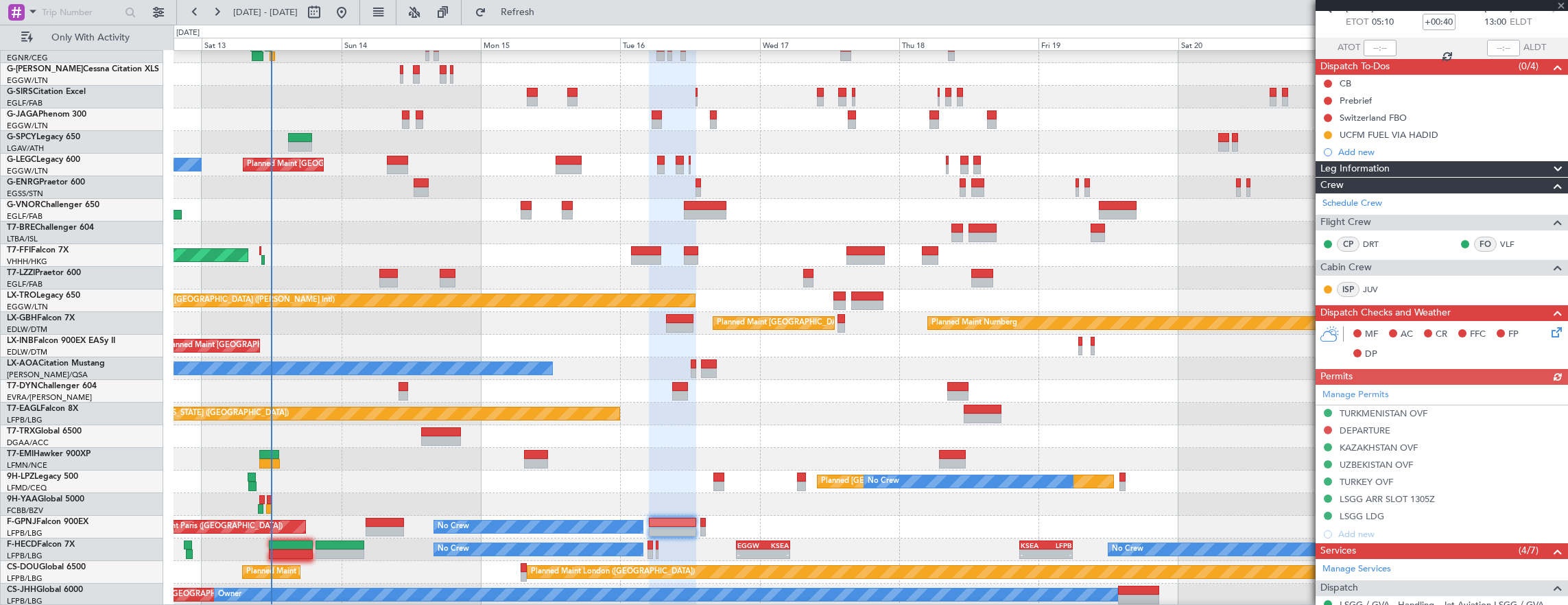
scroll to position [137, 0]
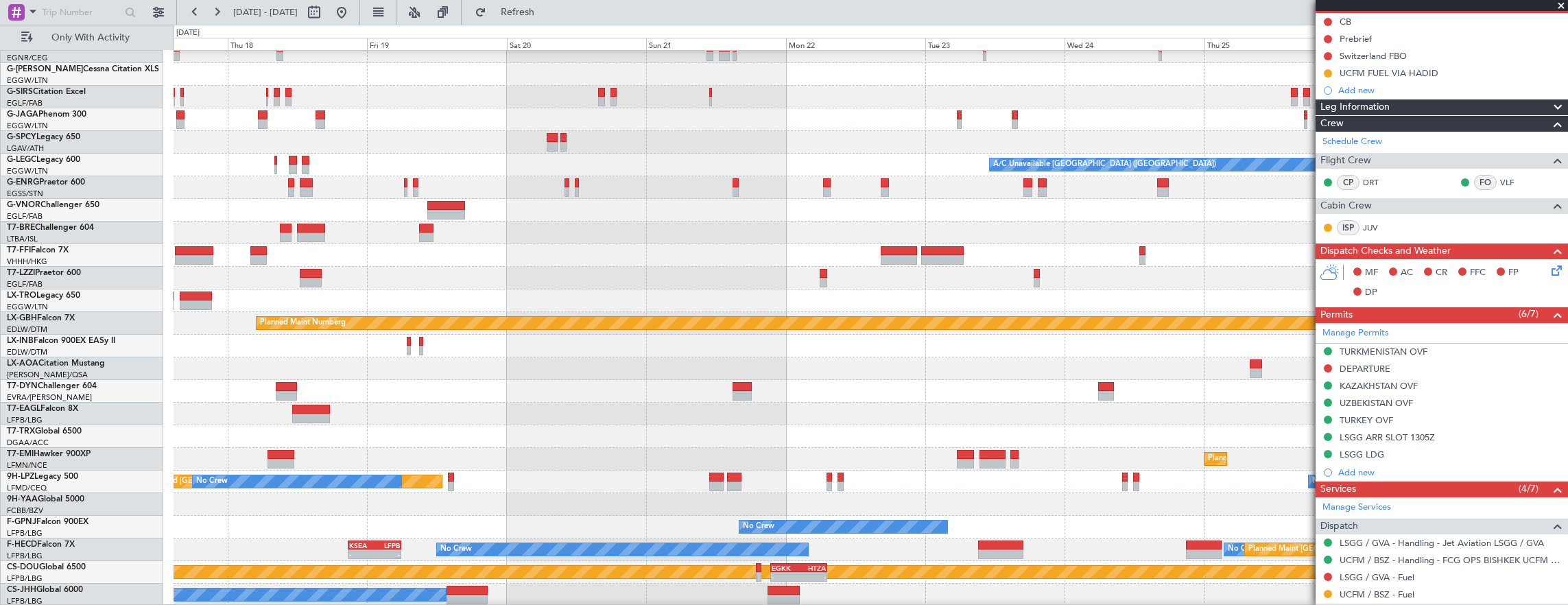
click at [427, 361] on div "Planned Maint Dusseldorf A/C Unavailable London (Luton) - - LFMN 16:05 Z ZBAA 0…" at bounding box center [870, 290] width 1395 height 634
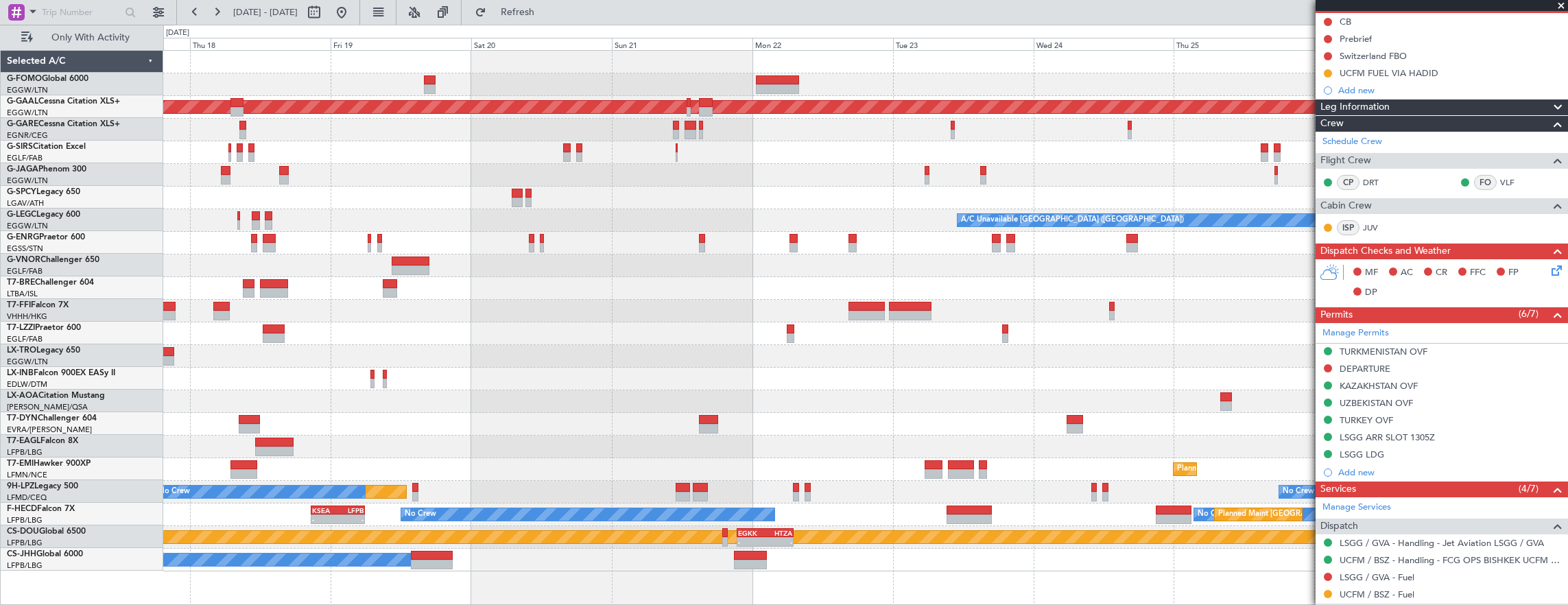
scroll to position [0, 0]
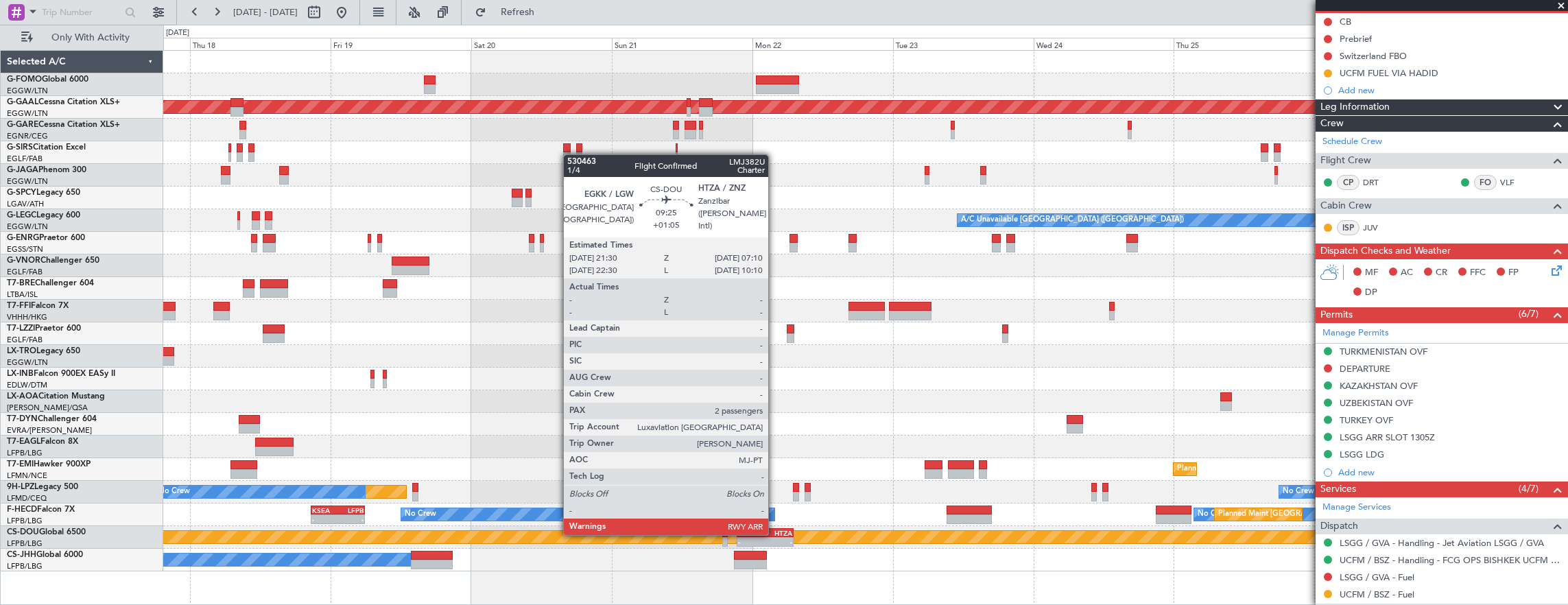
click at [775, 534] on div "HTZA" at bounding box center [779, 533] width 27 height 8
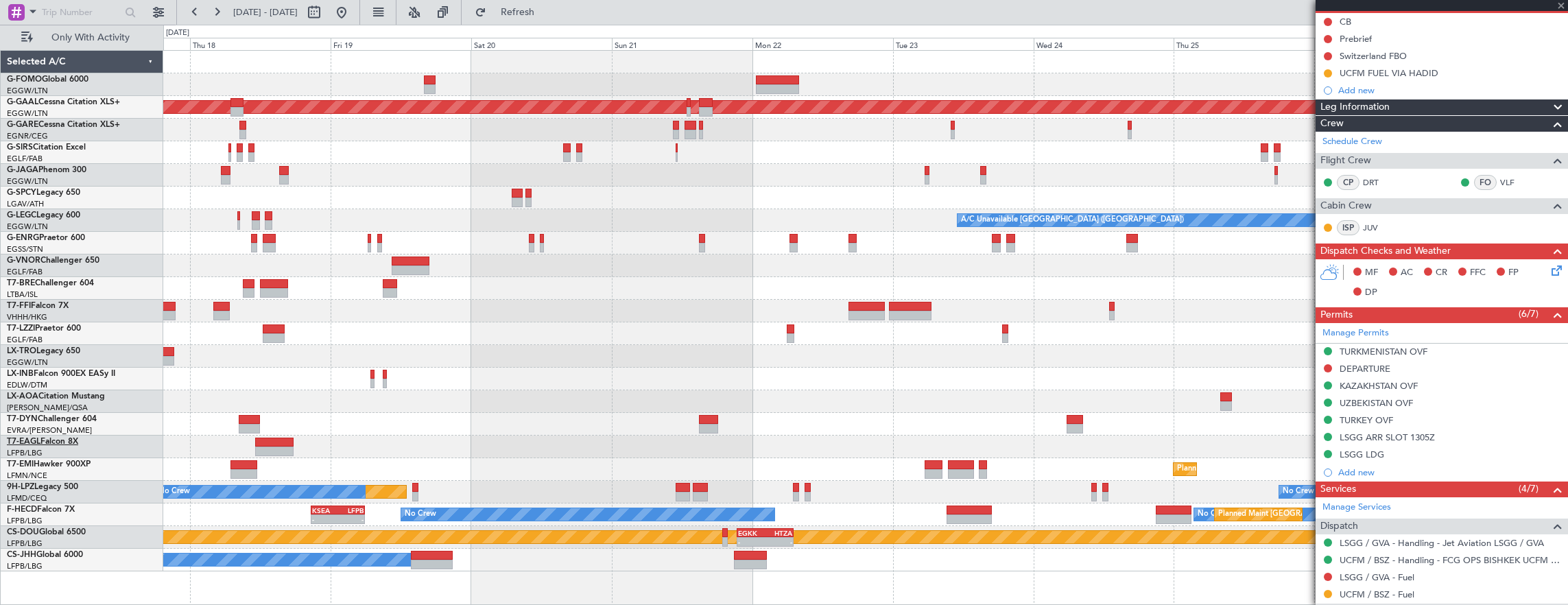
type input "+01:05"
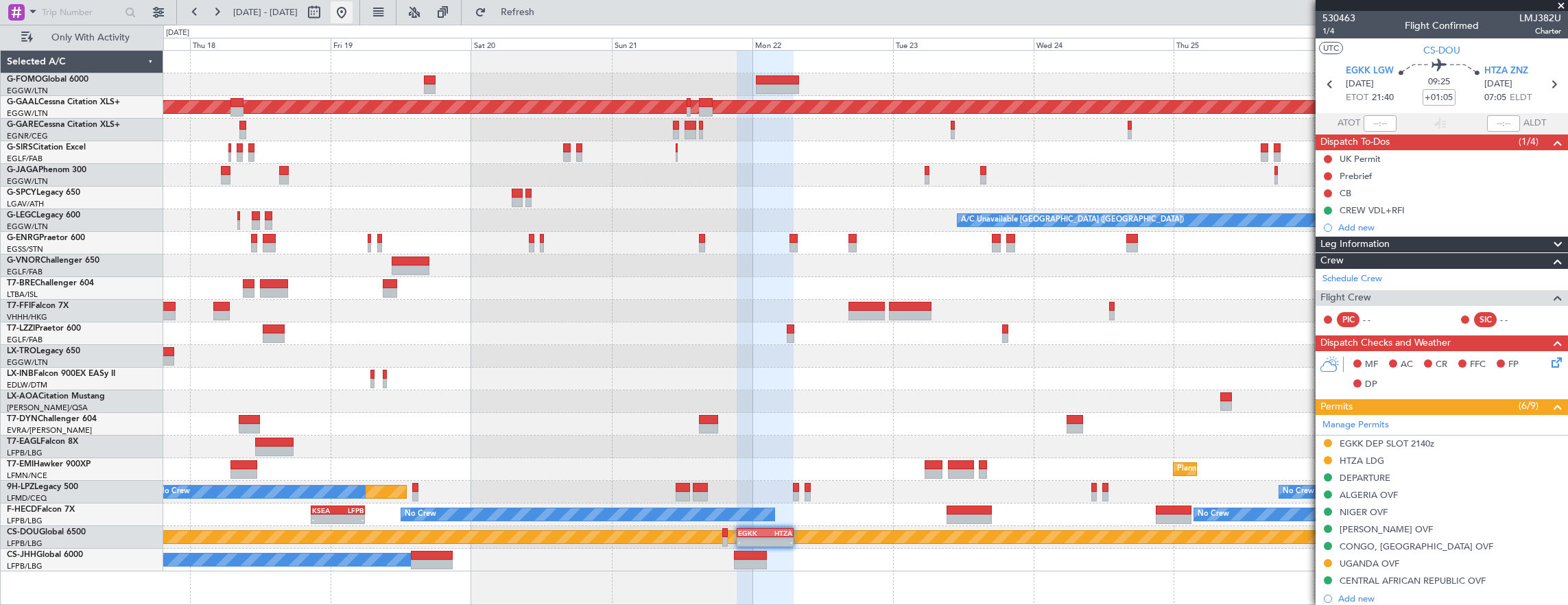
click at [352, 7] on button at bounding box center [341, 12] width 22 height 22
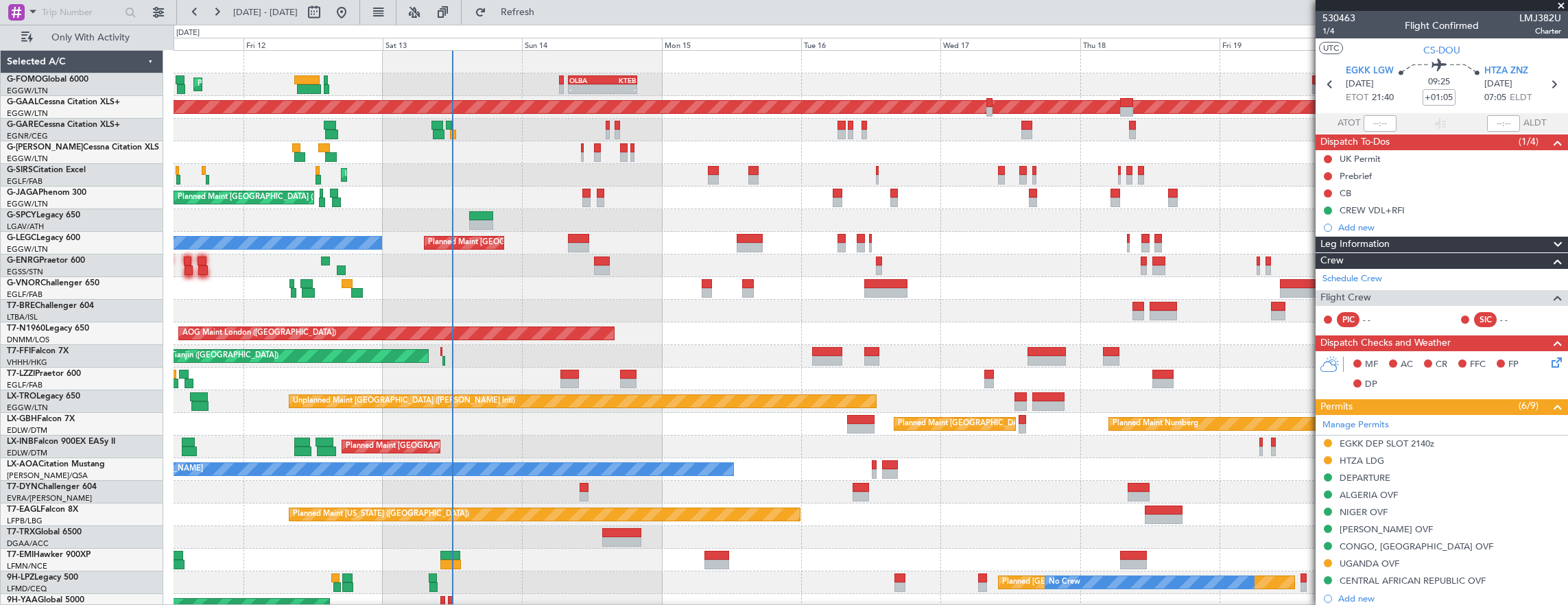
click at [495, 291] on div "Planned Maint [GEOGRAPHIC_DATA] ([GEOGRAPHIC_DATA])" at bounding box center [870, 289] width 1395 height 23
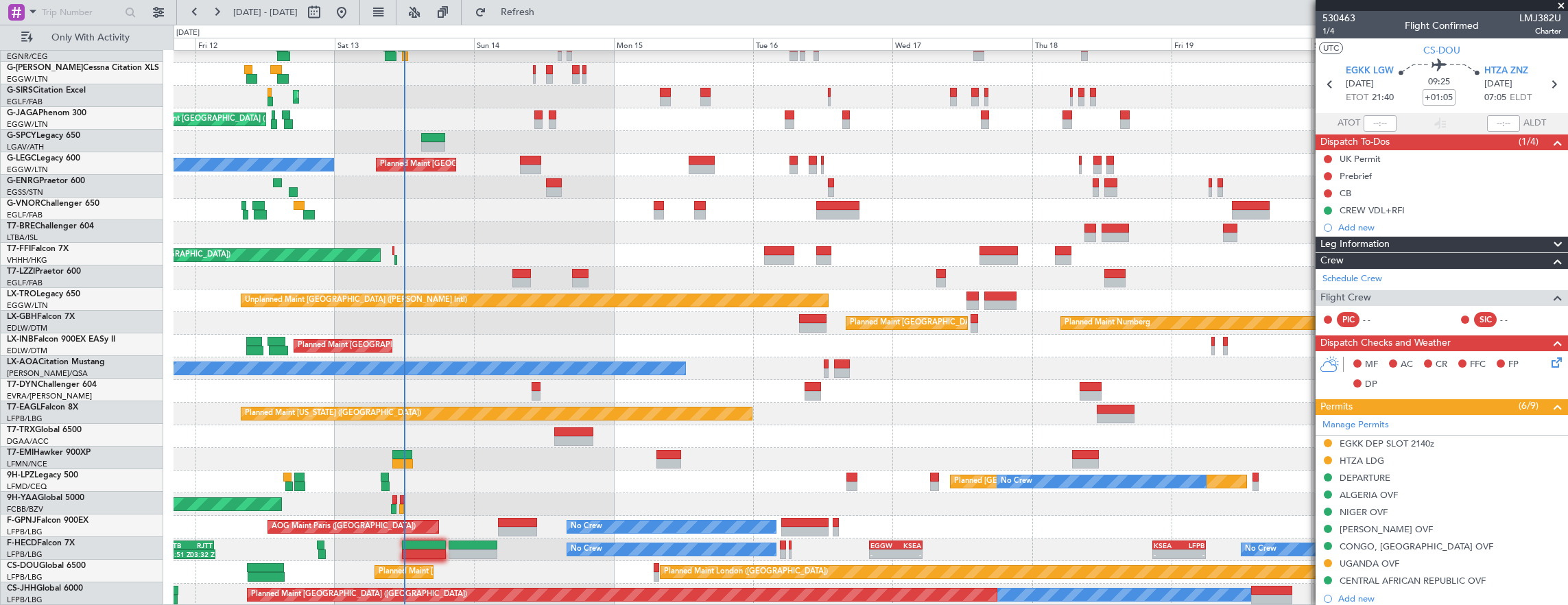
scroll to position [78, 0]
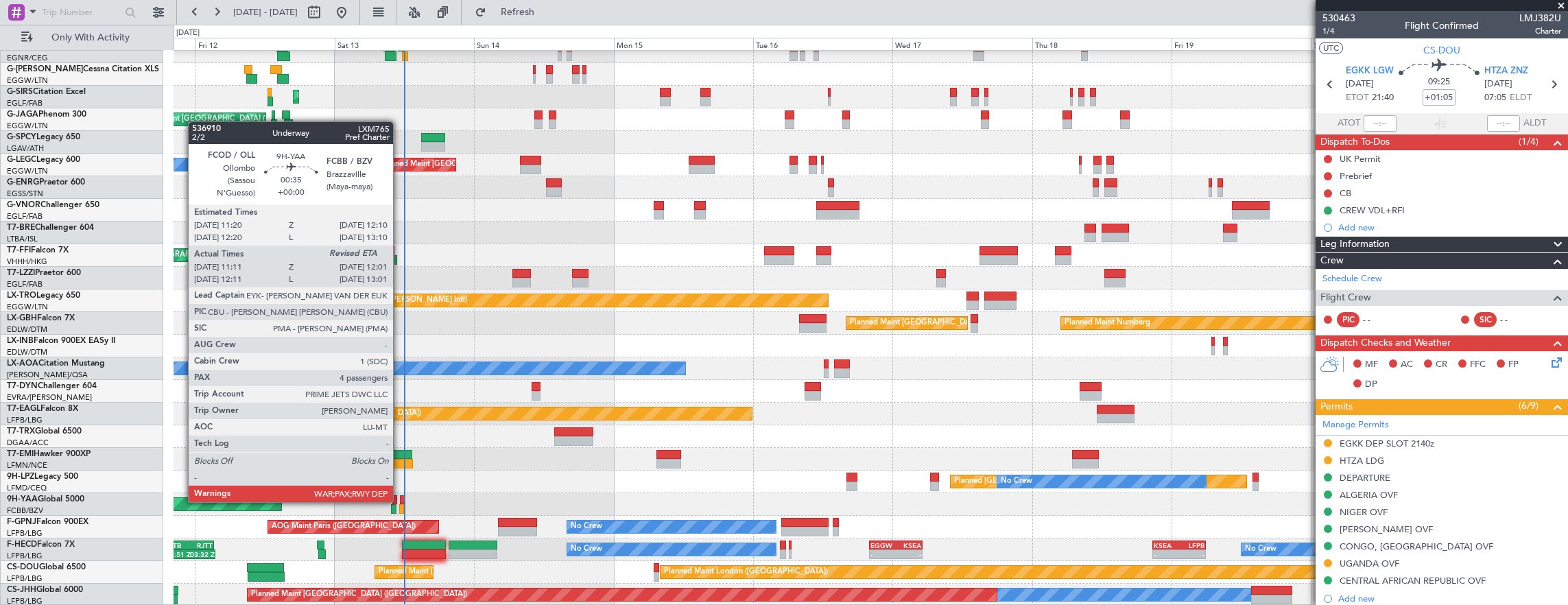
click at [400, 501] on div at bounding box center [402, 500] width 6 height 10
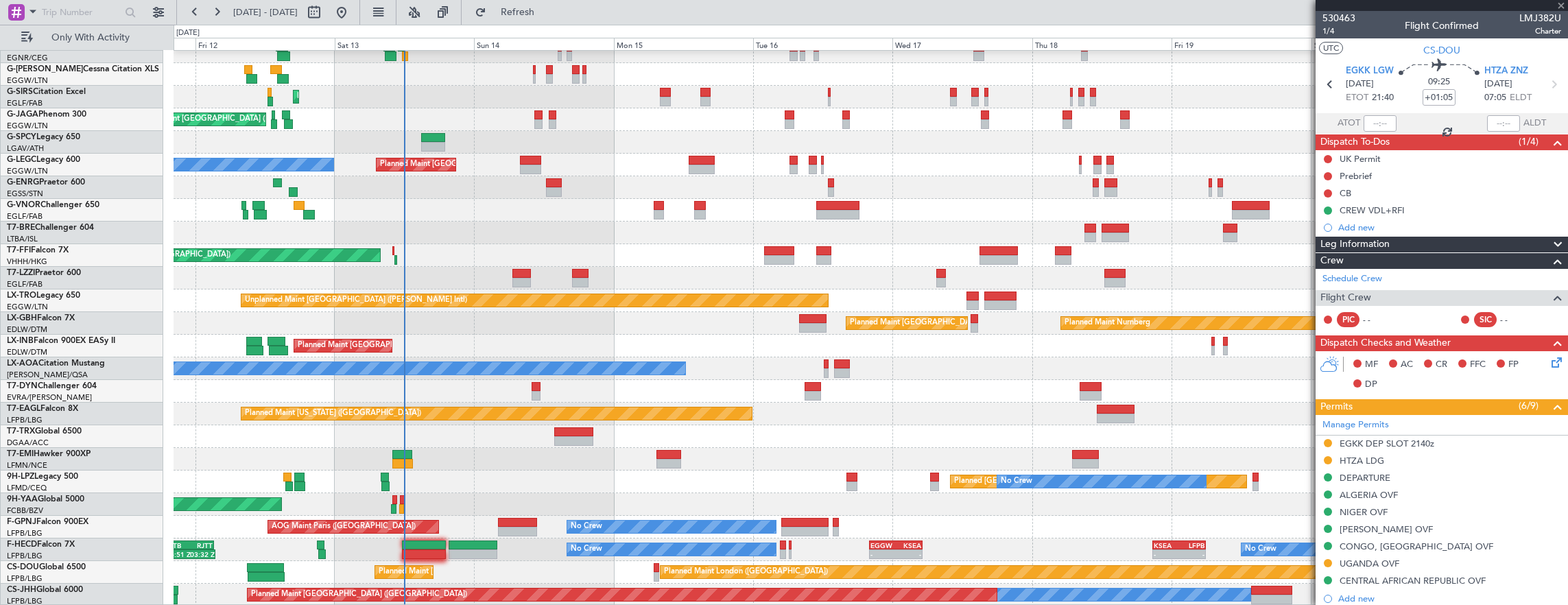
type input "11:21"
type input "4"
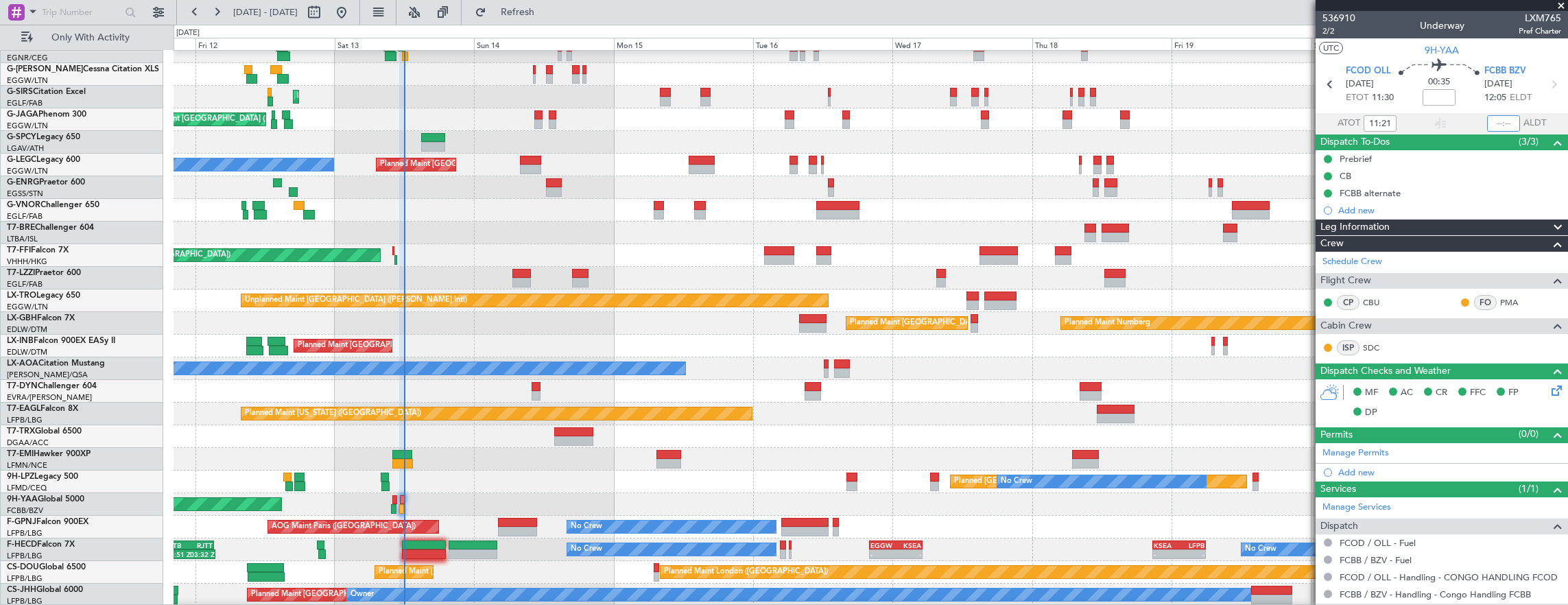
click at [1487, 126] on input "text" at bounding box center [1503, 123] width 33 height 16
type input "11:57"
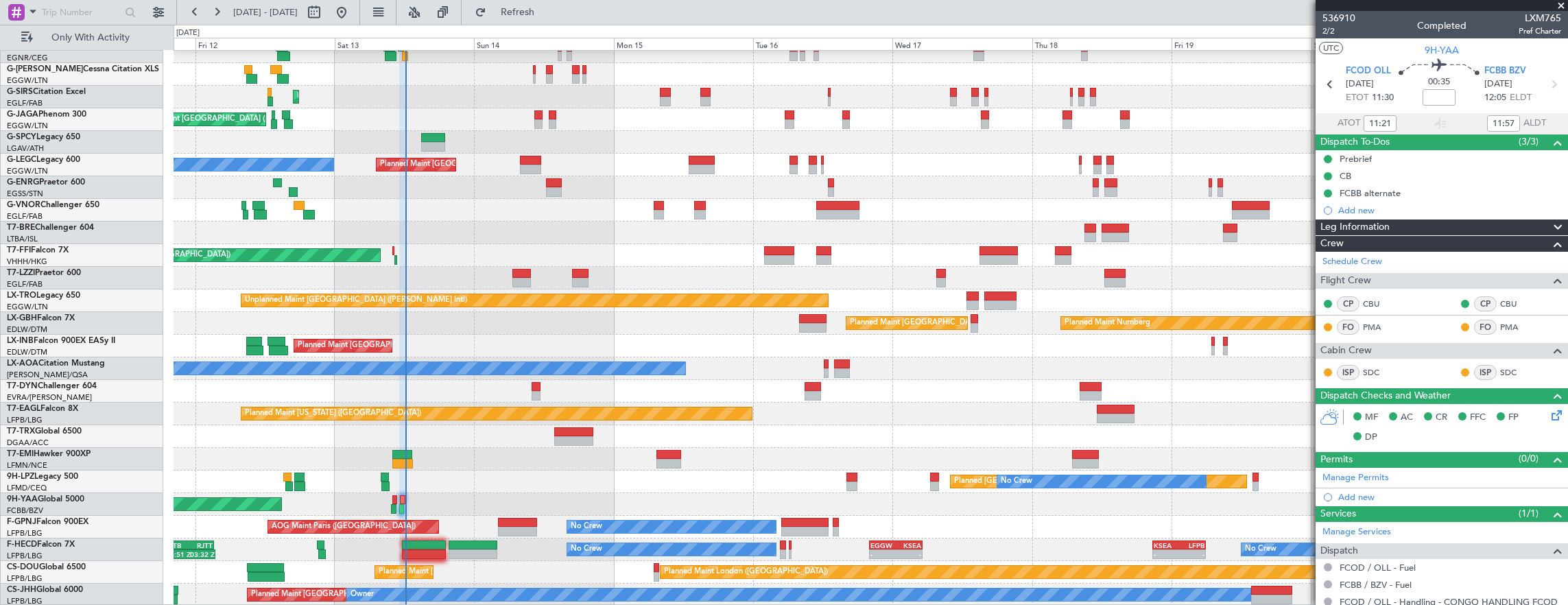
scroll to position [0, 0]
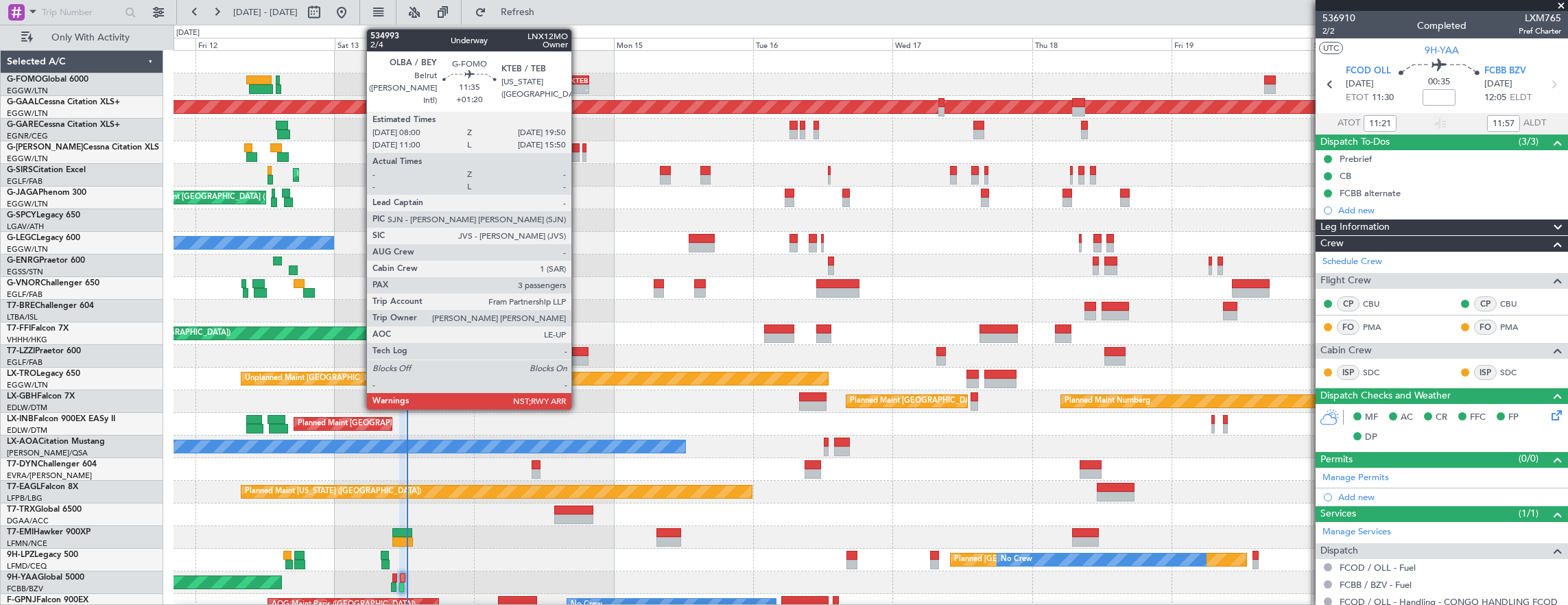
click at [578, 86] on div "-" at bounding box center [571, 89] width 33 height 8
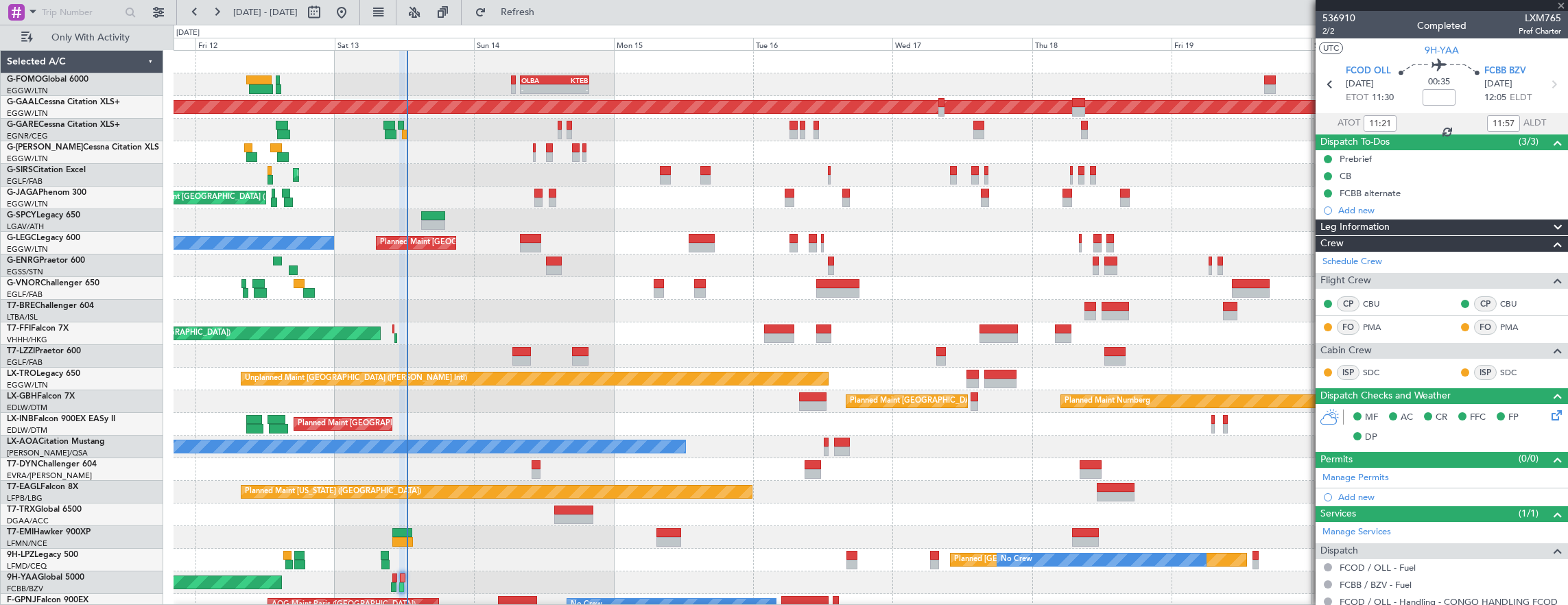
type input "+01:20"
type input "3"
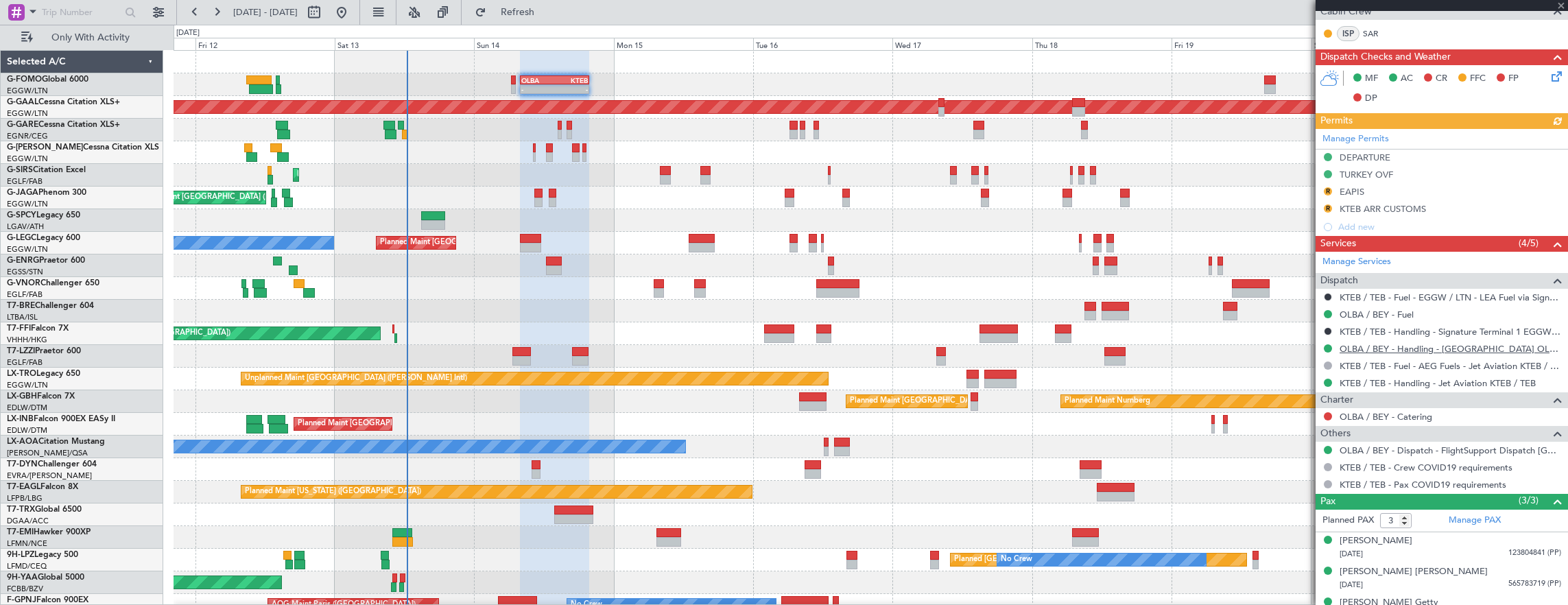
scroll to position [347, 0]
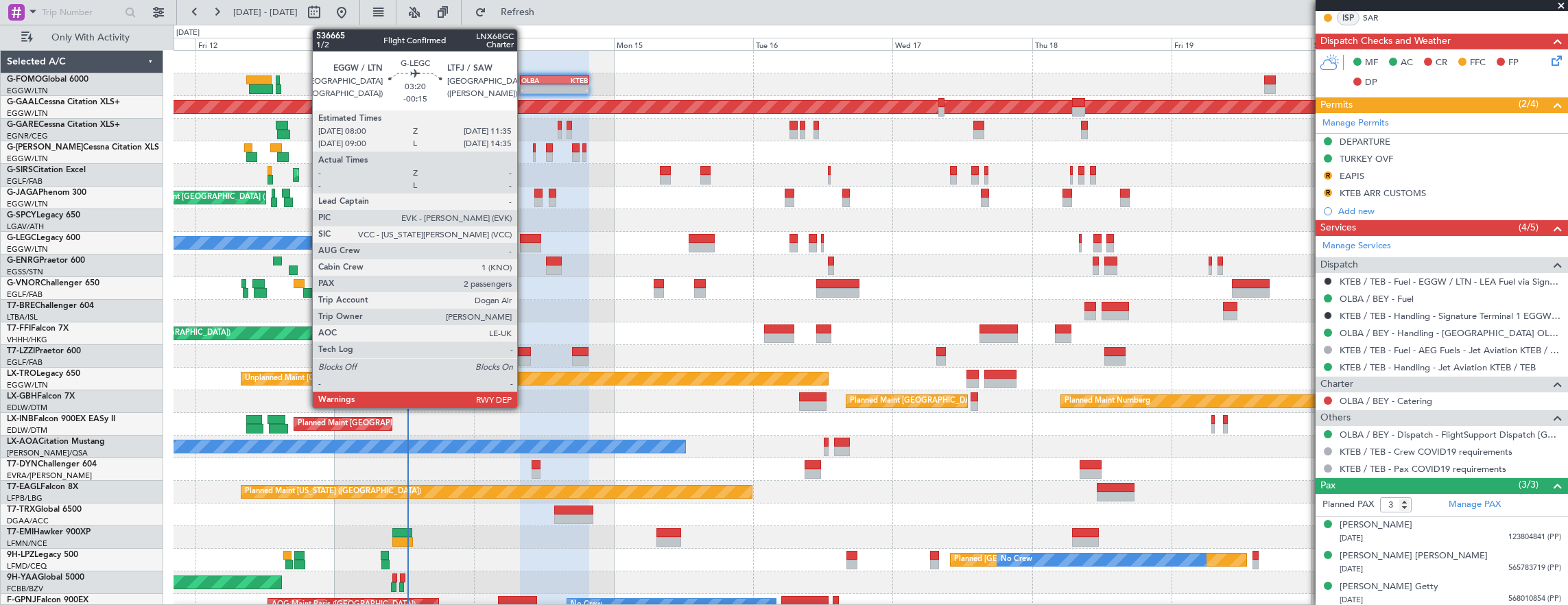
click at [524, 246] on div at bounding box center [531, 248] width 21 height 10
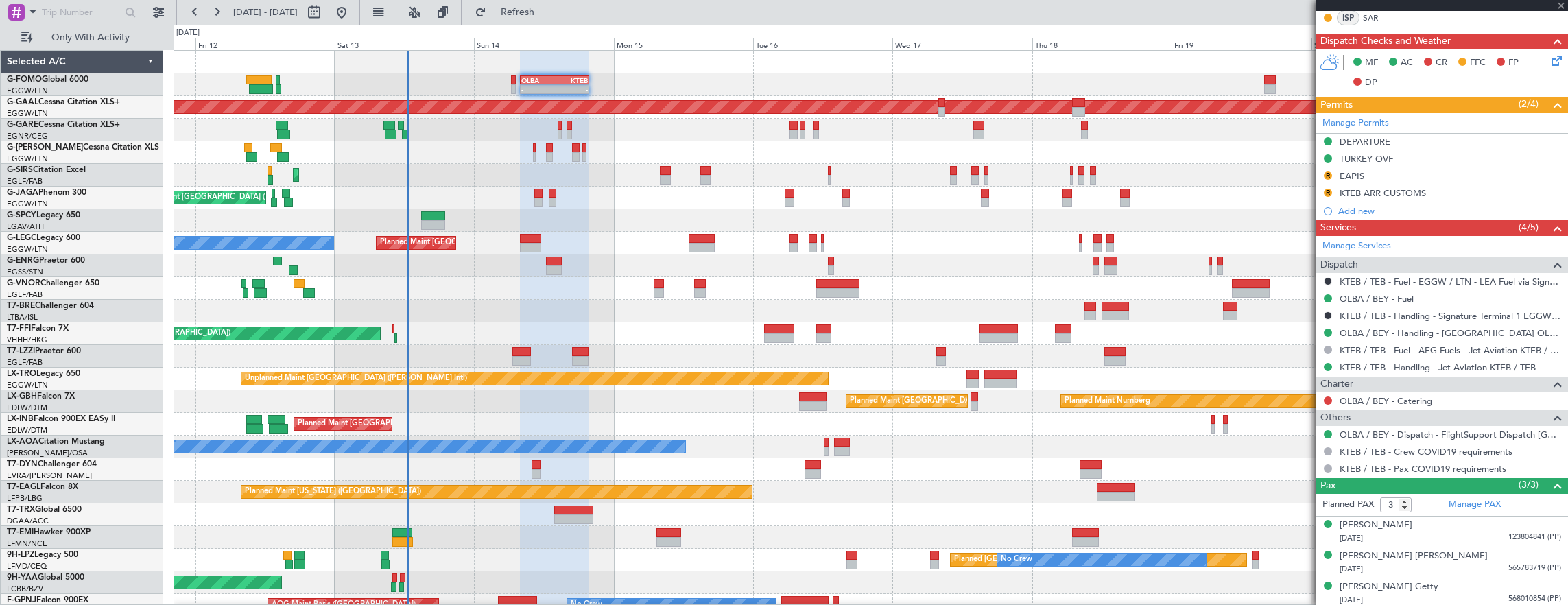
type input "-00:15"
type input "2"
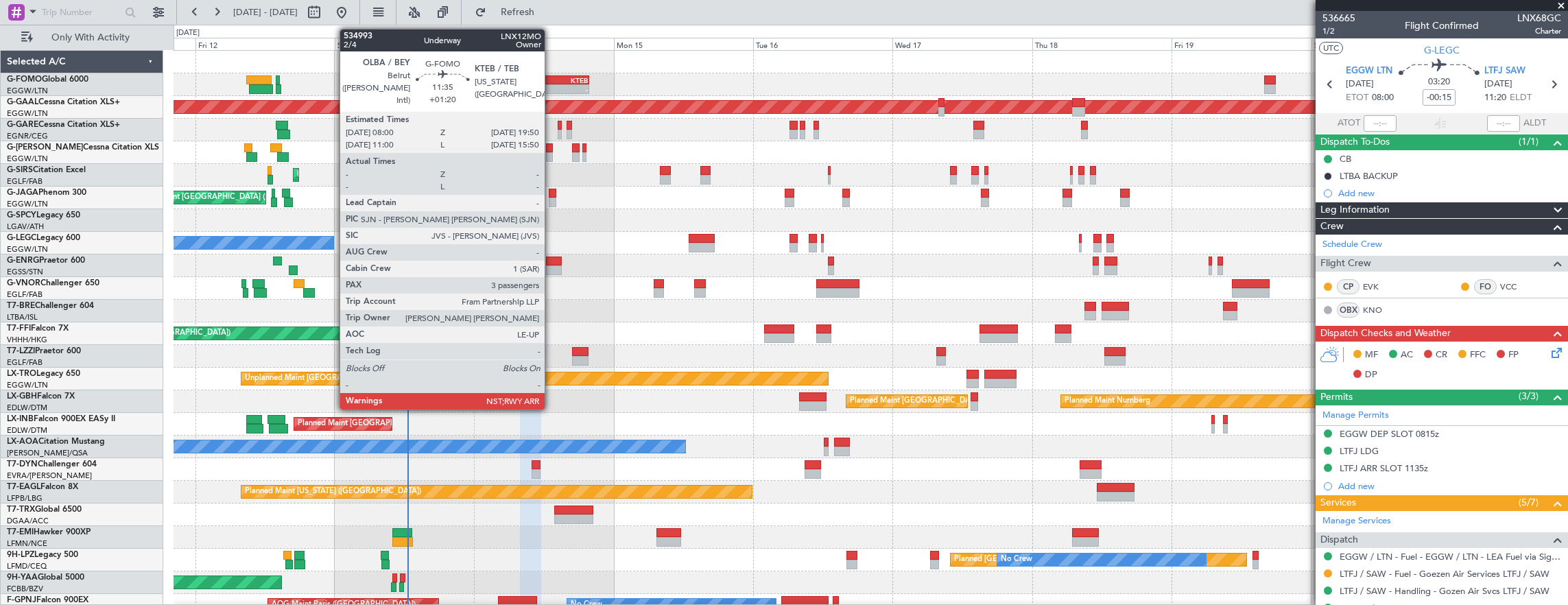
click at [552, 90] on div "-" at bounding box center [537, 89] width 33 height 8
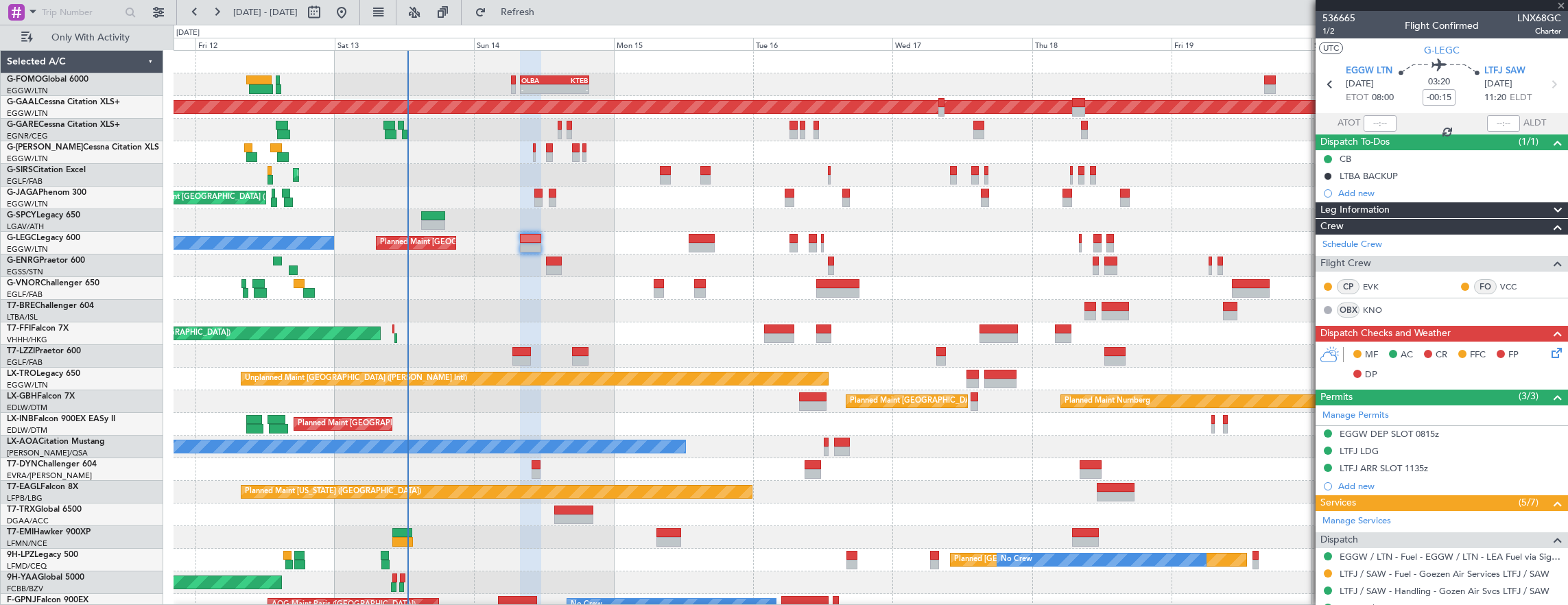
type input "+01:20"
type input "3"
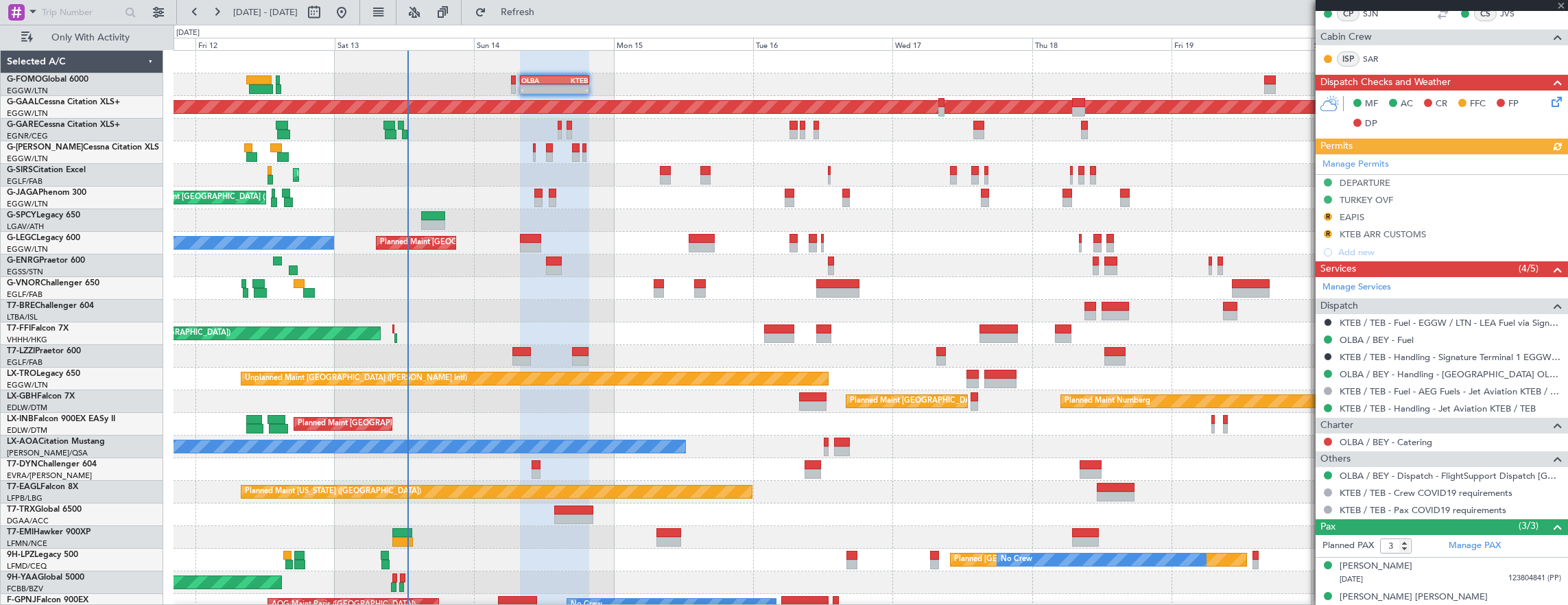
scroll to position [347, 0]
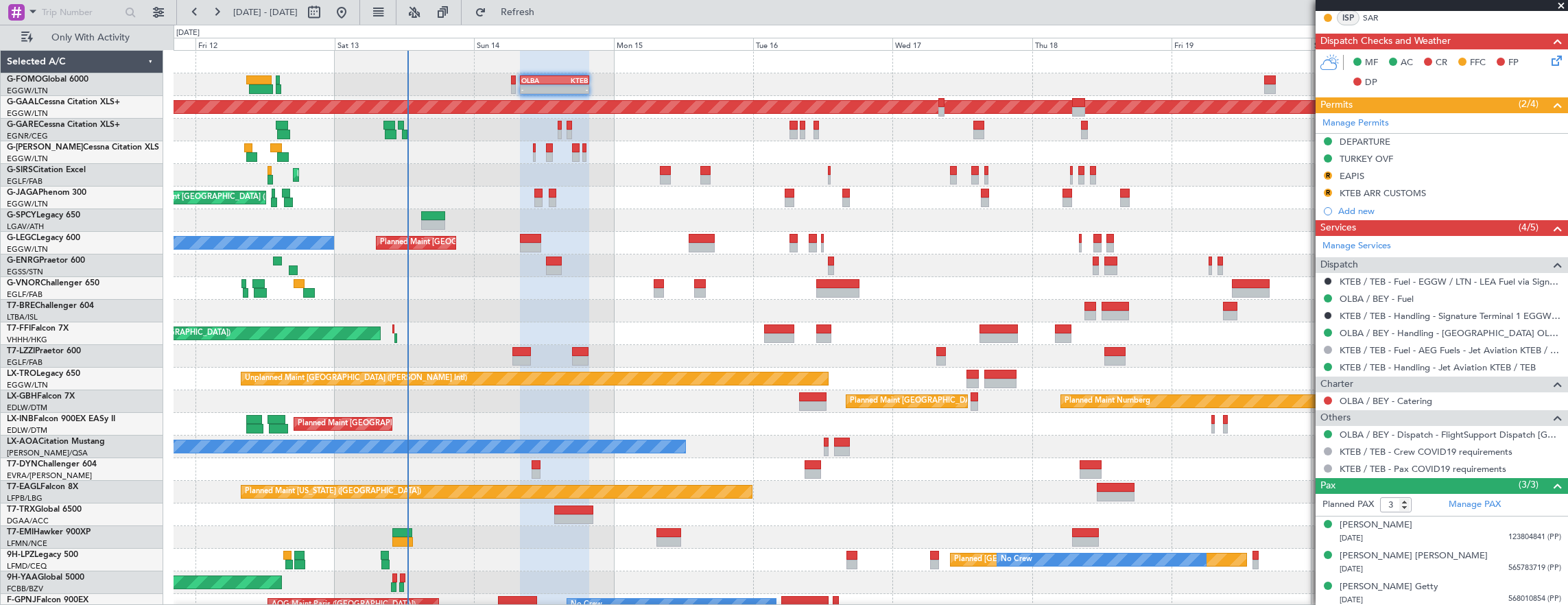
click at [457, 220] on div "- - OLBA 08:00 Z KTEB 19:50 Z Planned Maint London (Luton) Planned Maint Dussel…" at bounding box center [870, 368] width 1395 height 634
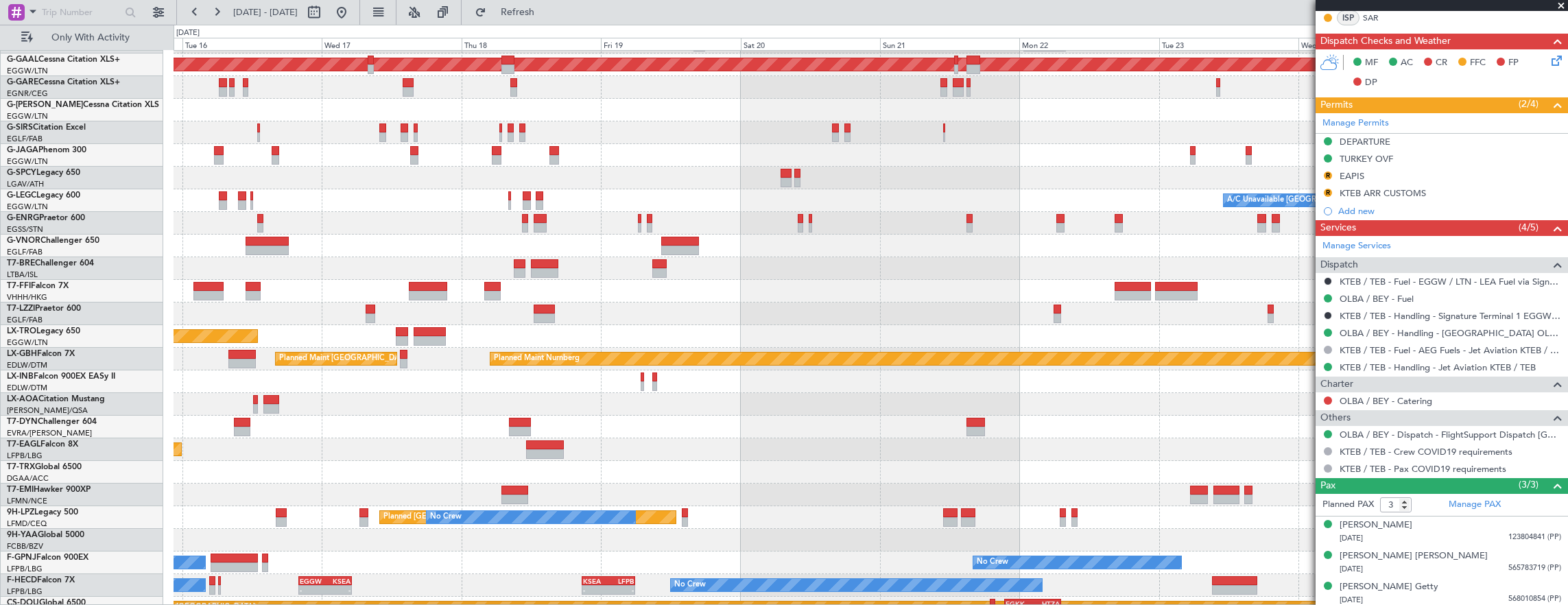
click at [771, 206] on div "A/C Unavailable London (Luton) Planned Maint London (Luton)" at bounding box center [870, 201] width 1395 height 23
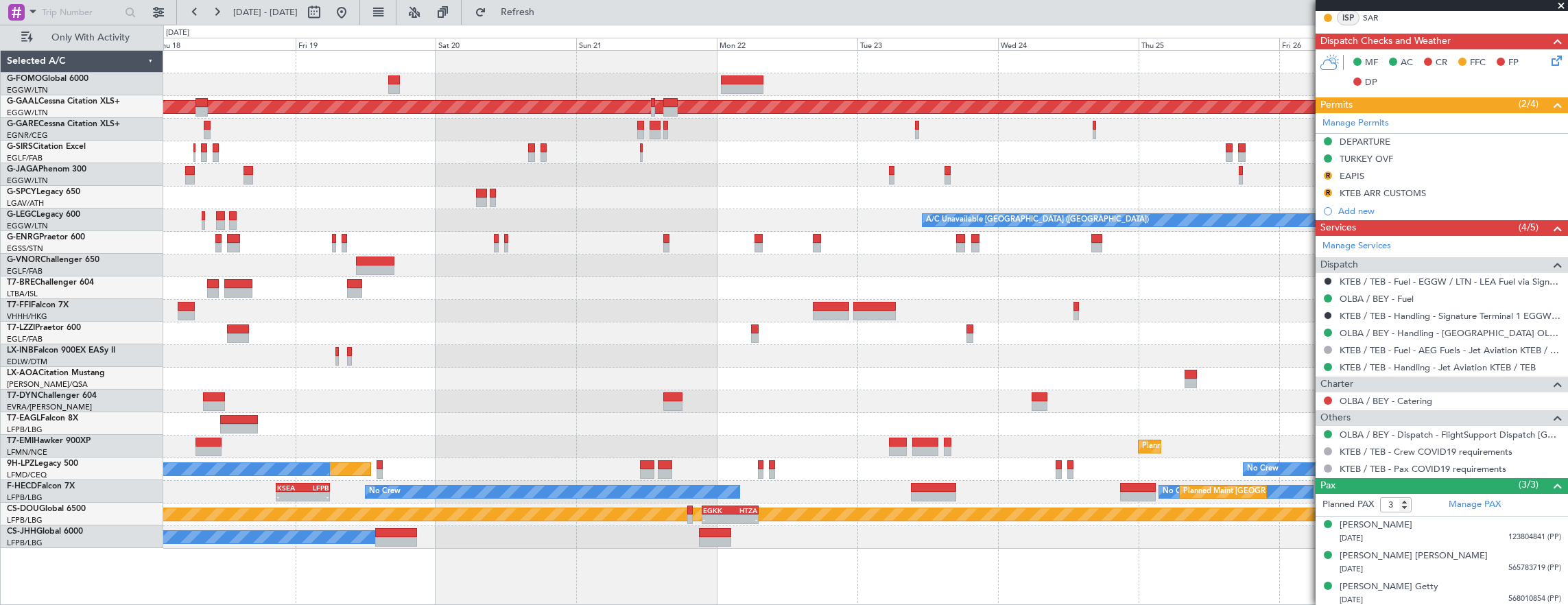
scroll to position [0, 0]
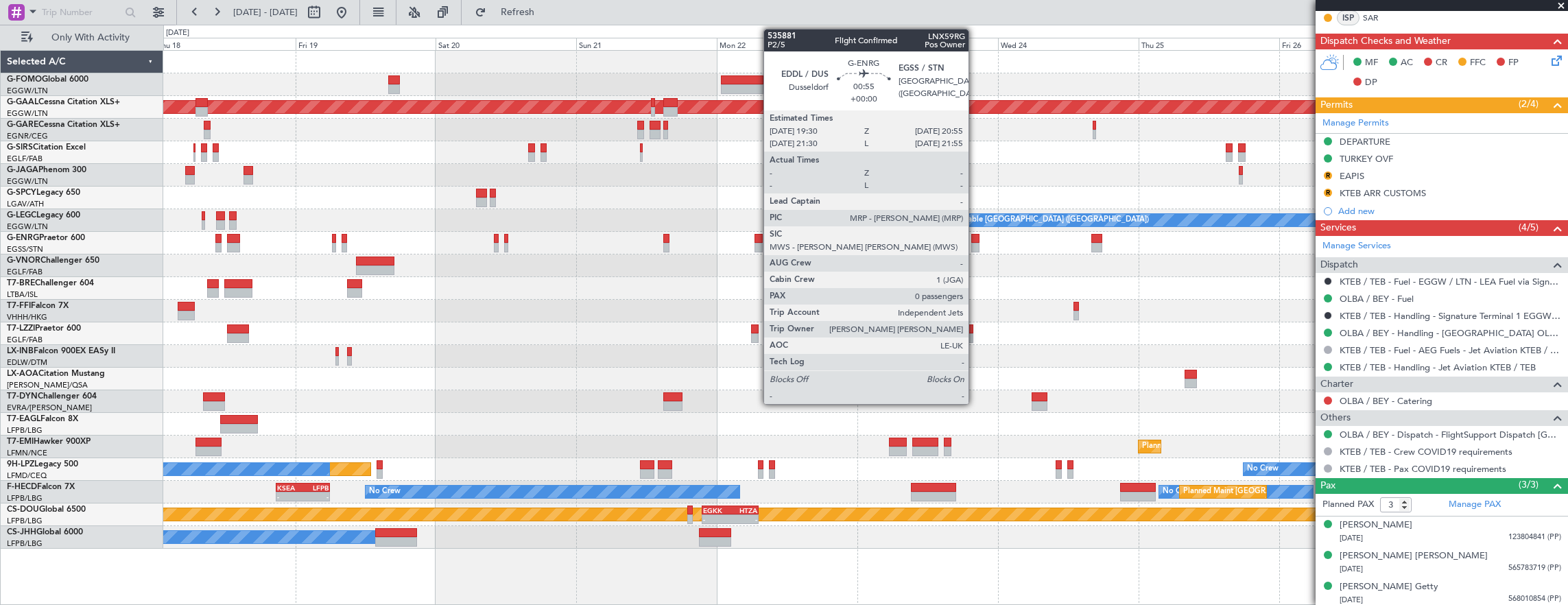
click at [975, 240] on div at bounding box center [975, 239] width 9 height 10
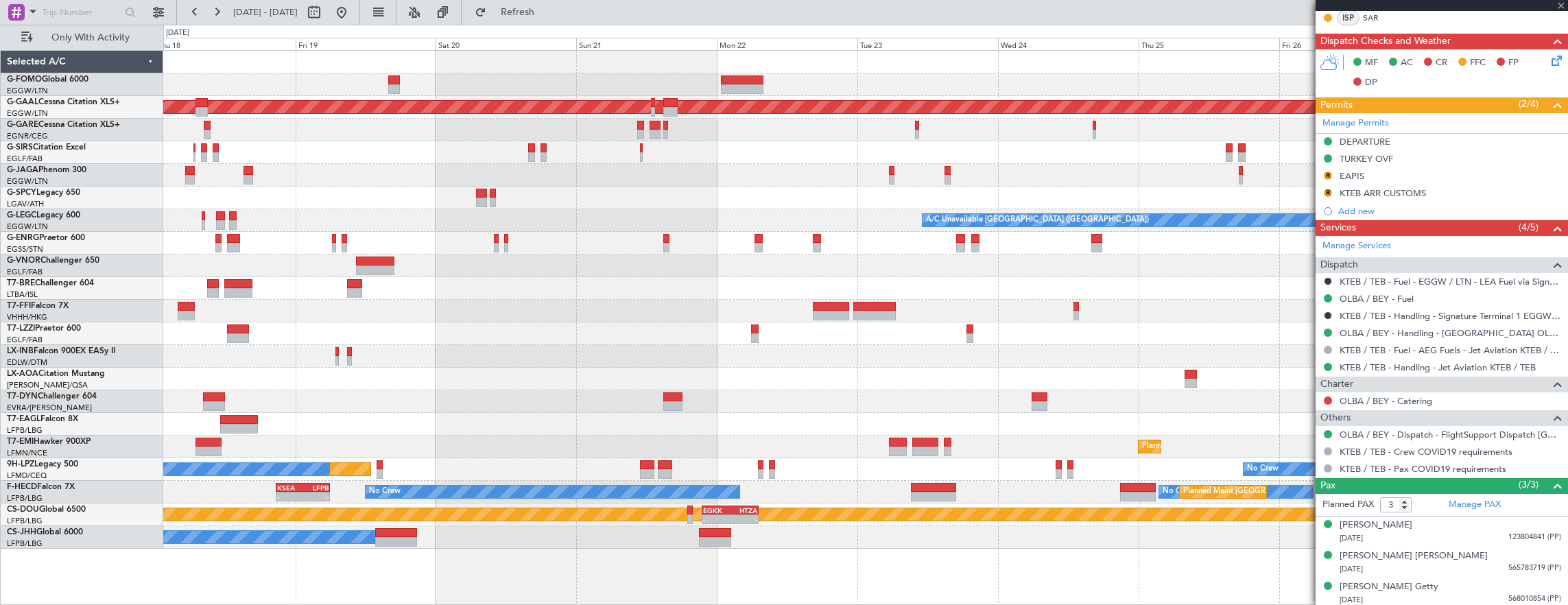
type input "0"
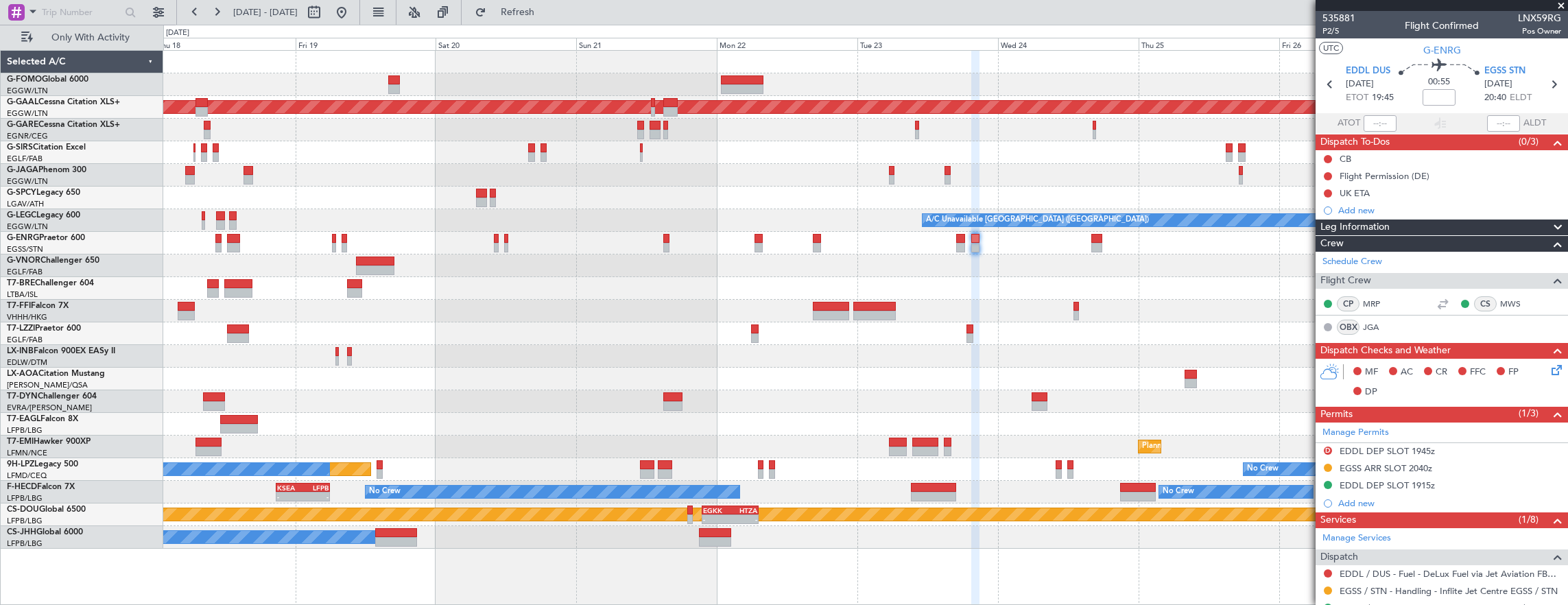
click at [1044, 217] on div "Planned Maint Dusseldorf A/C Unavailable London (Luton) - - LFMN 16:05 Z ZBAA 0…" at bounding box center [865, 299] width 1404 height 498
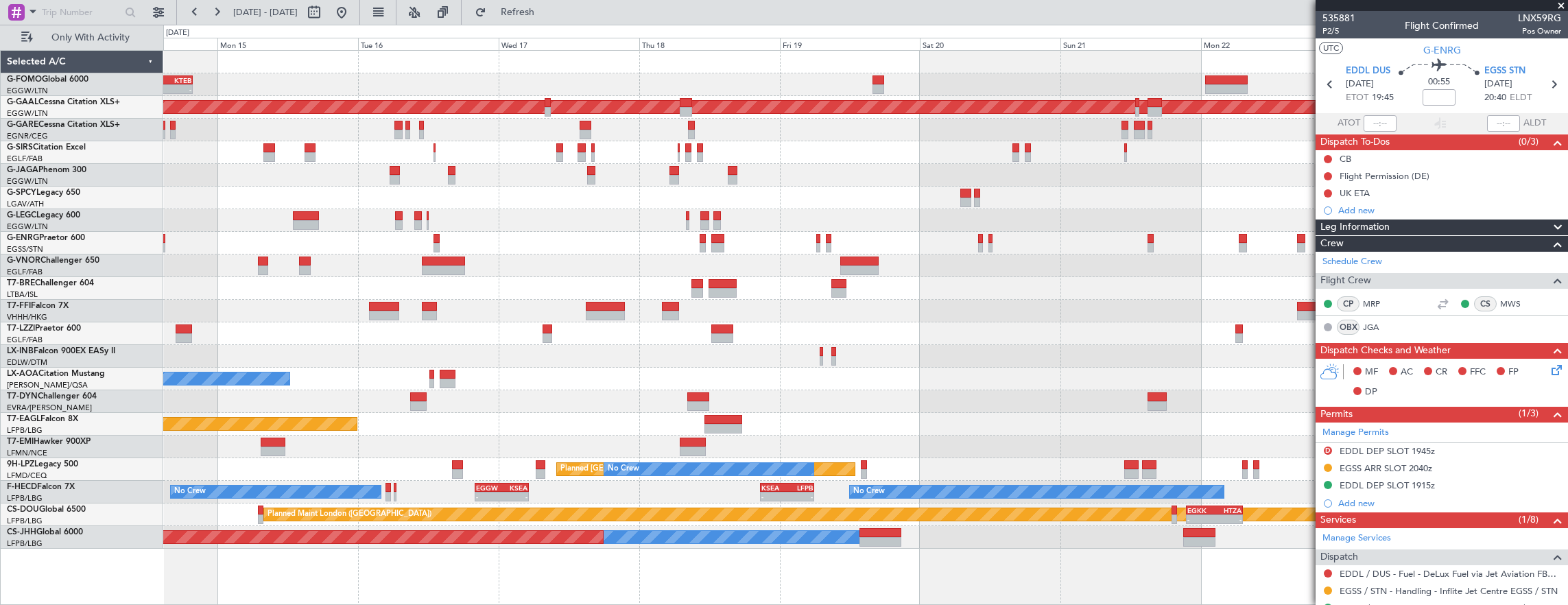
click at [797, 198] on div "OLBA 08:00 Z KTEB 19:50 Z - - Planned Maint Dusseldorf Planned Maint London (Fa…" at bounding box center [865, 299] width 1404 height 498
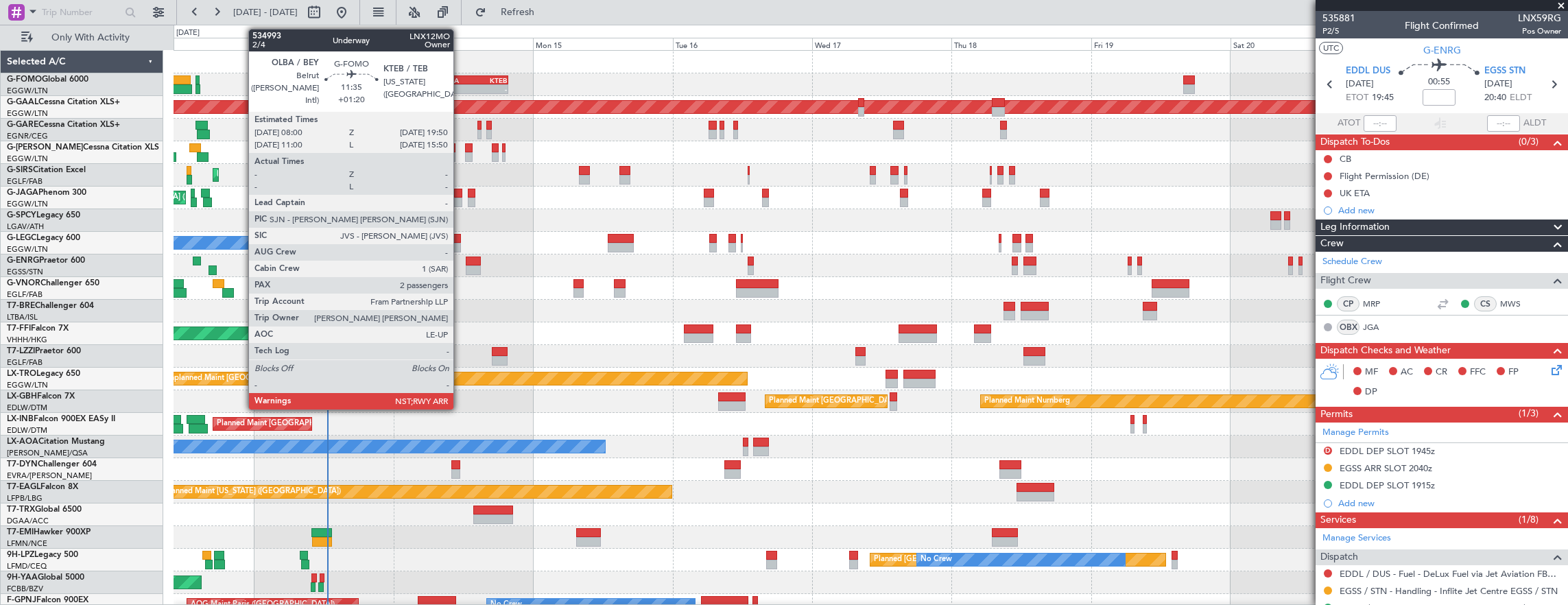
click at [461, 82] on div "OLBA" at bounding box center [457, 80] width 33 height 8
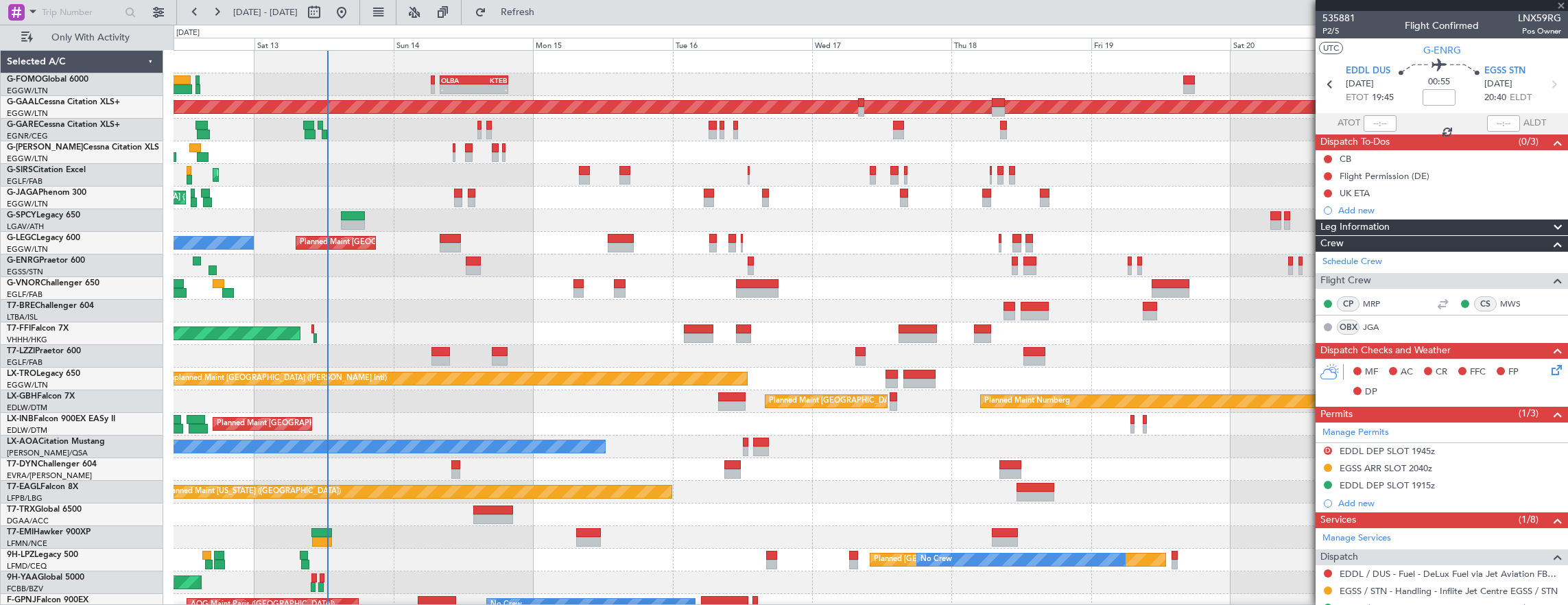
type input "+01:20"
type input "2"
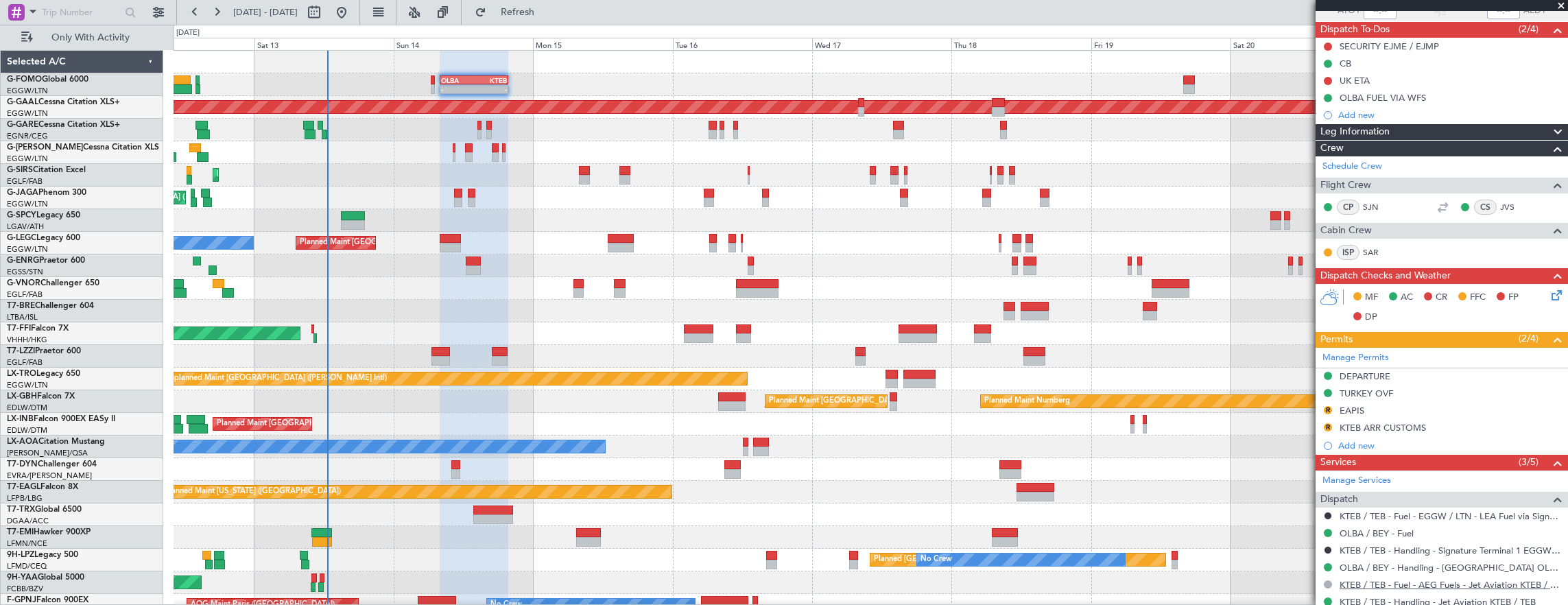
scroll to position [110, 0]
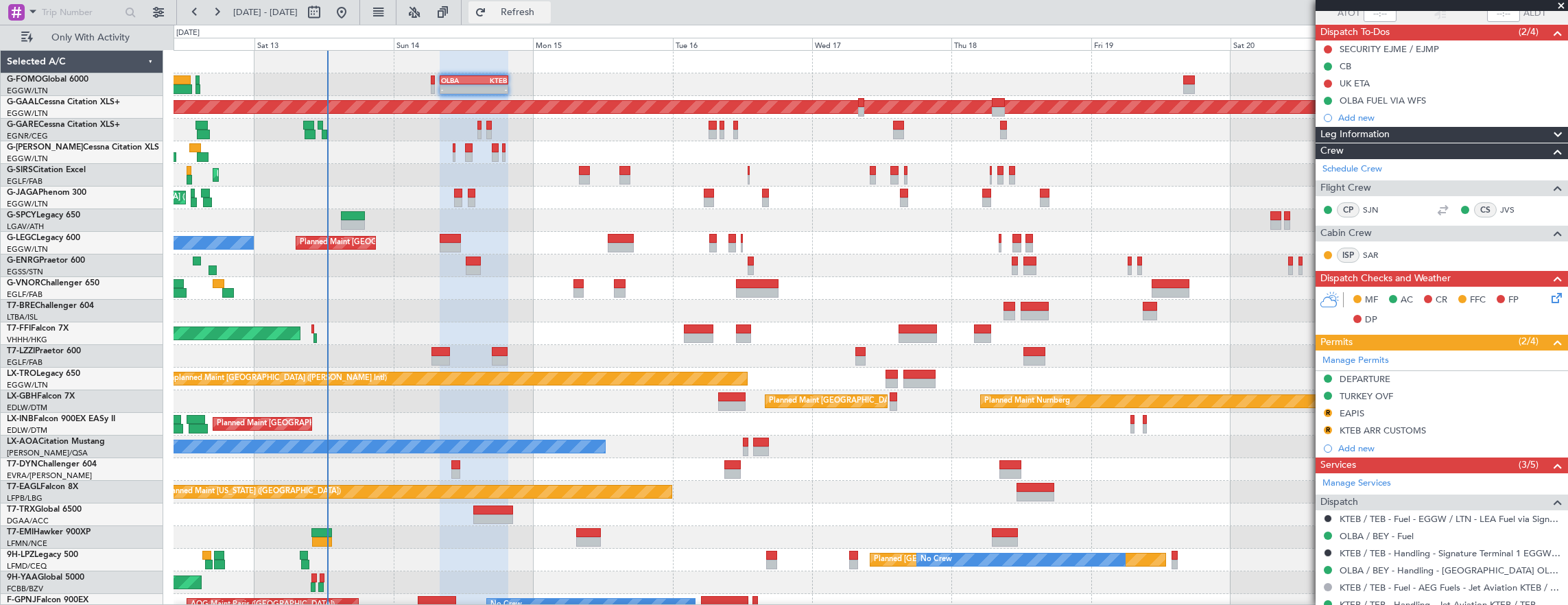
click at [551, 2] on button "Refresh" at bounding box center [510, 12] width 82 height 22
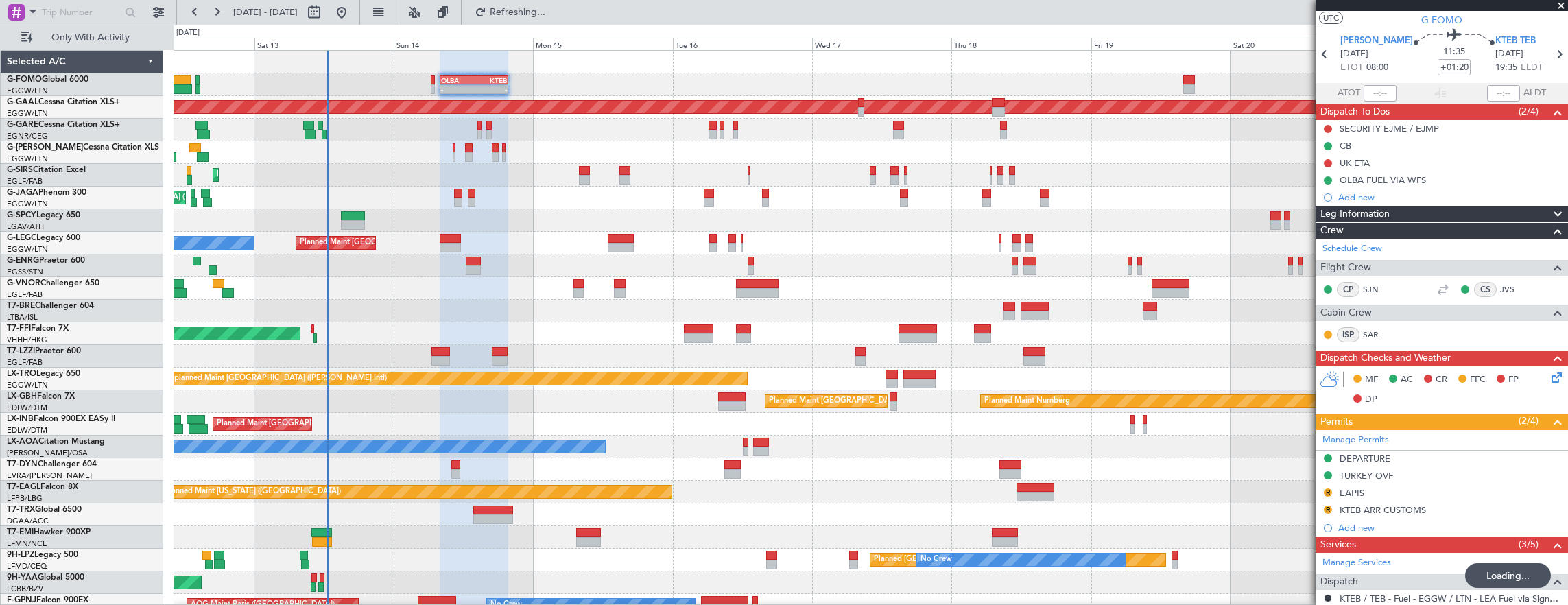
scroll to position [0, 0]
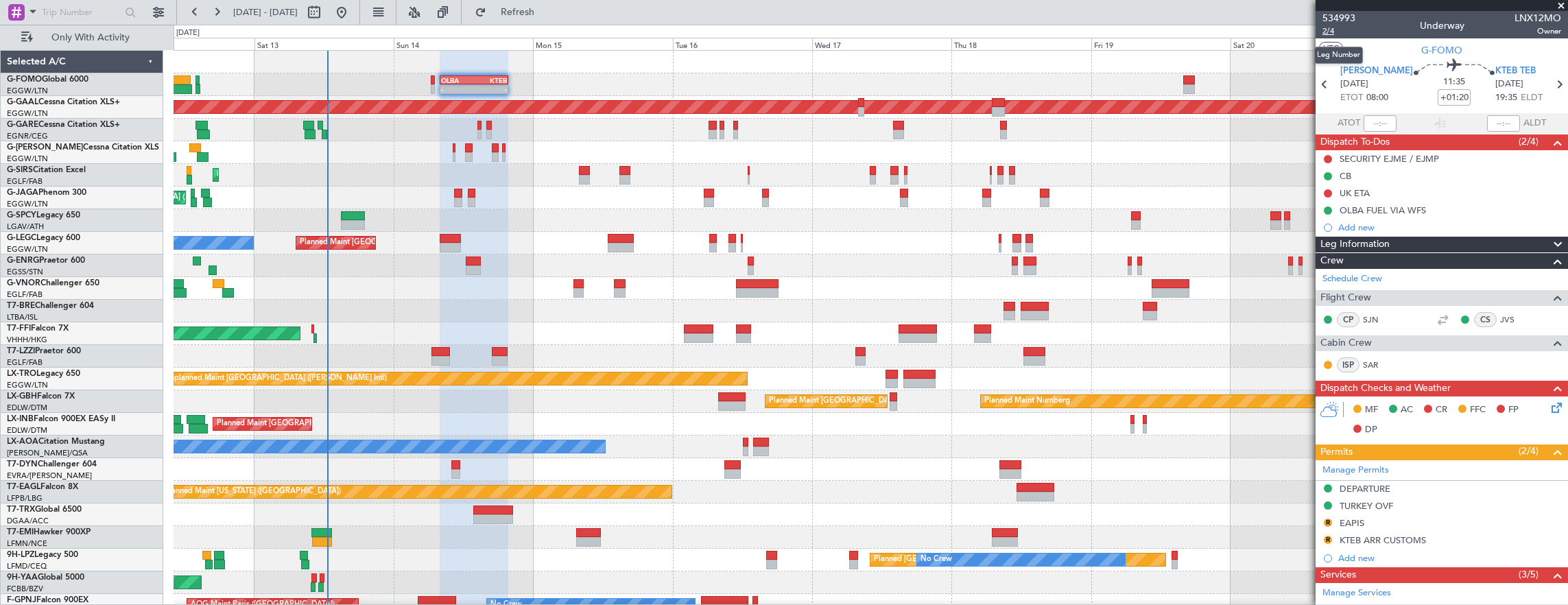
click at [1332, 31] on span "2/4" at bounding box center [1338, 31] width 33 height 11
click at [474, 390] on div "Planned Maint Nurnberg Planned Maint Paris (Le Bourget)" at bounding box center [870, 402] width 1395 height 23
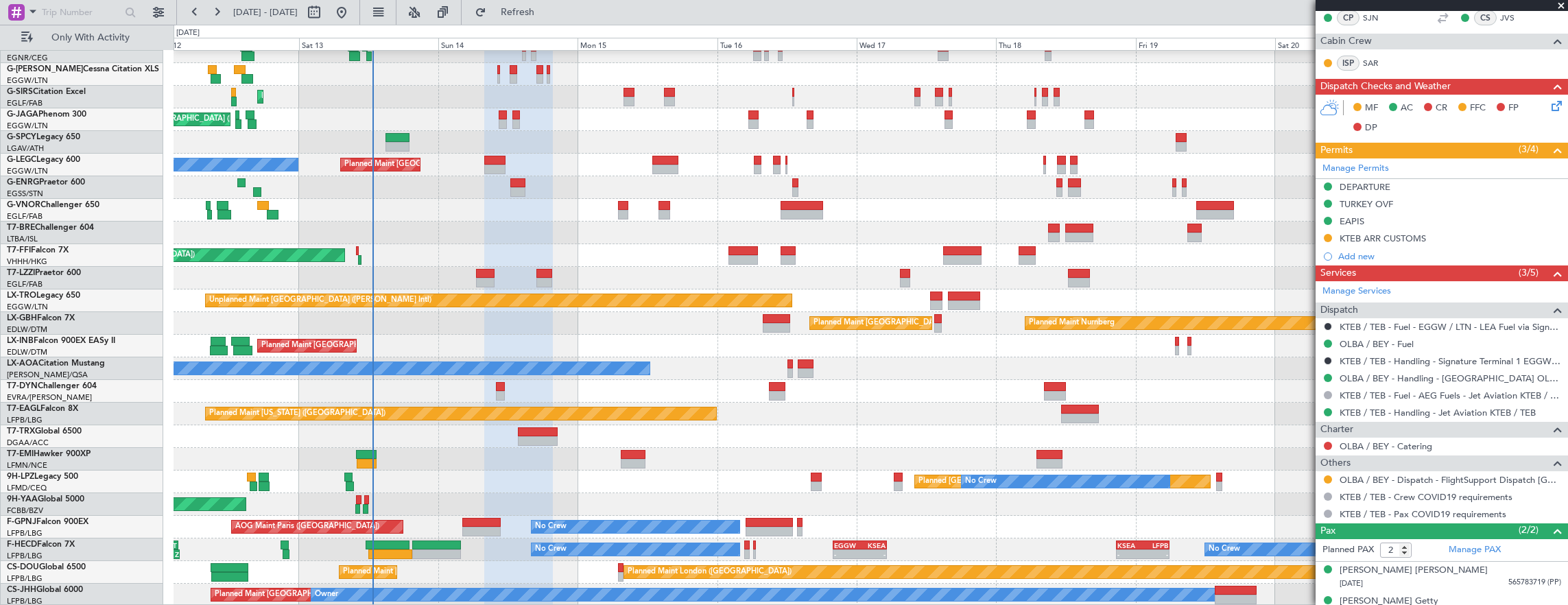
scroll to position [315, 0]
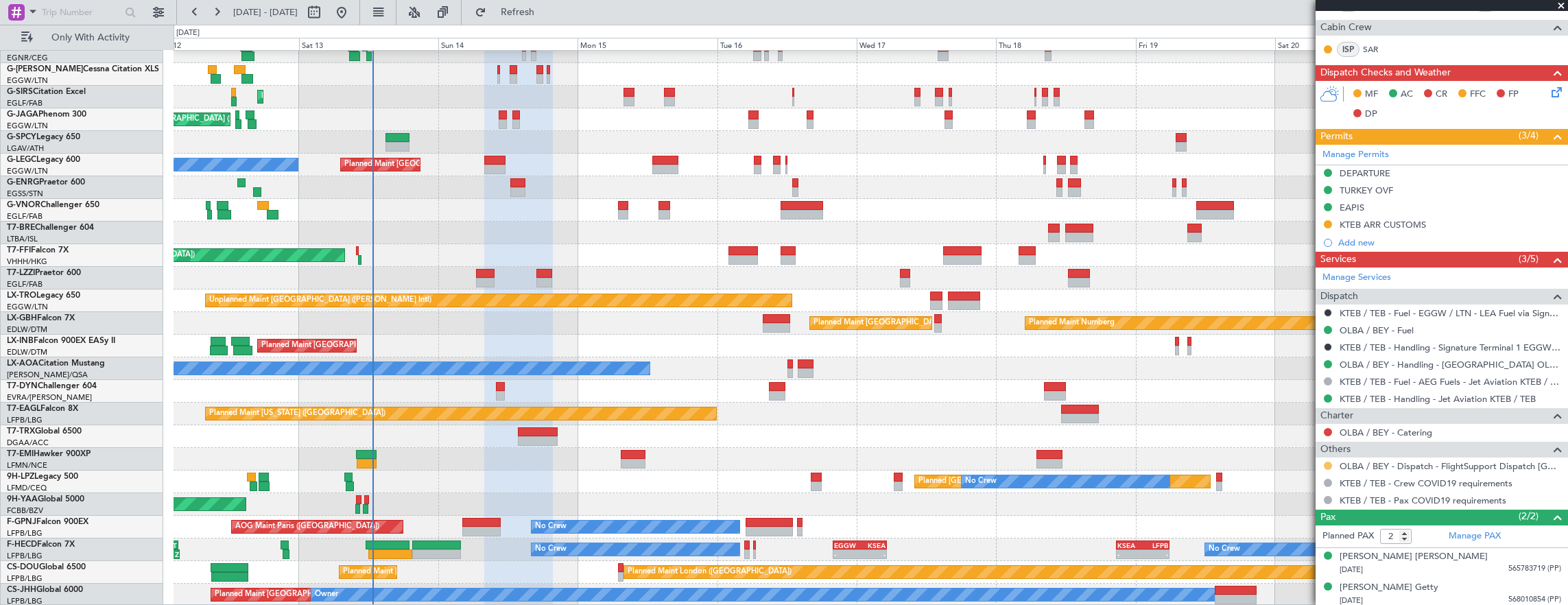
click at [1328, 461] on button at bounding box center [1328, 465] width 8 height 8
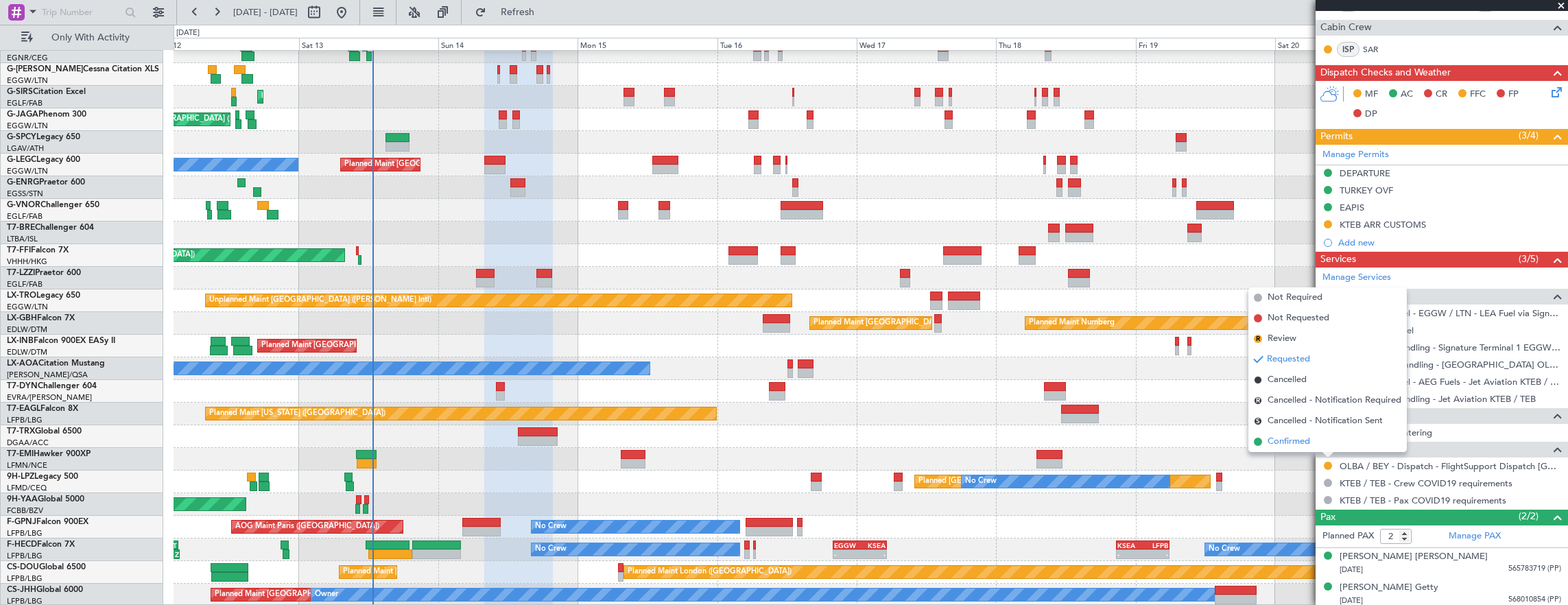
click at [1320, 447] on li "Confirmed" at bounding box center [1327, 442] width 158 height 21
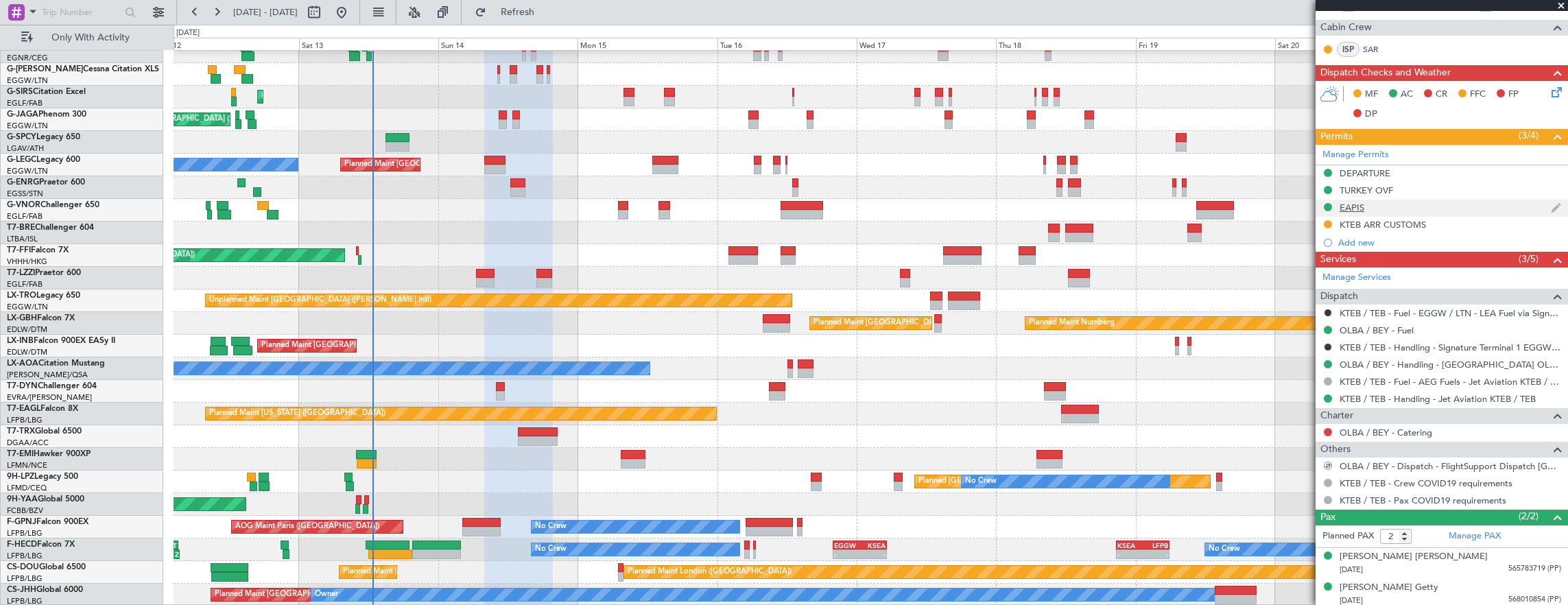
click at [1417, 204] on div "EAPIS" at bounding box center [1441, 207] width 252 height 17
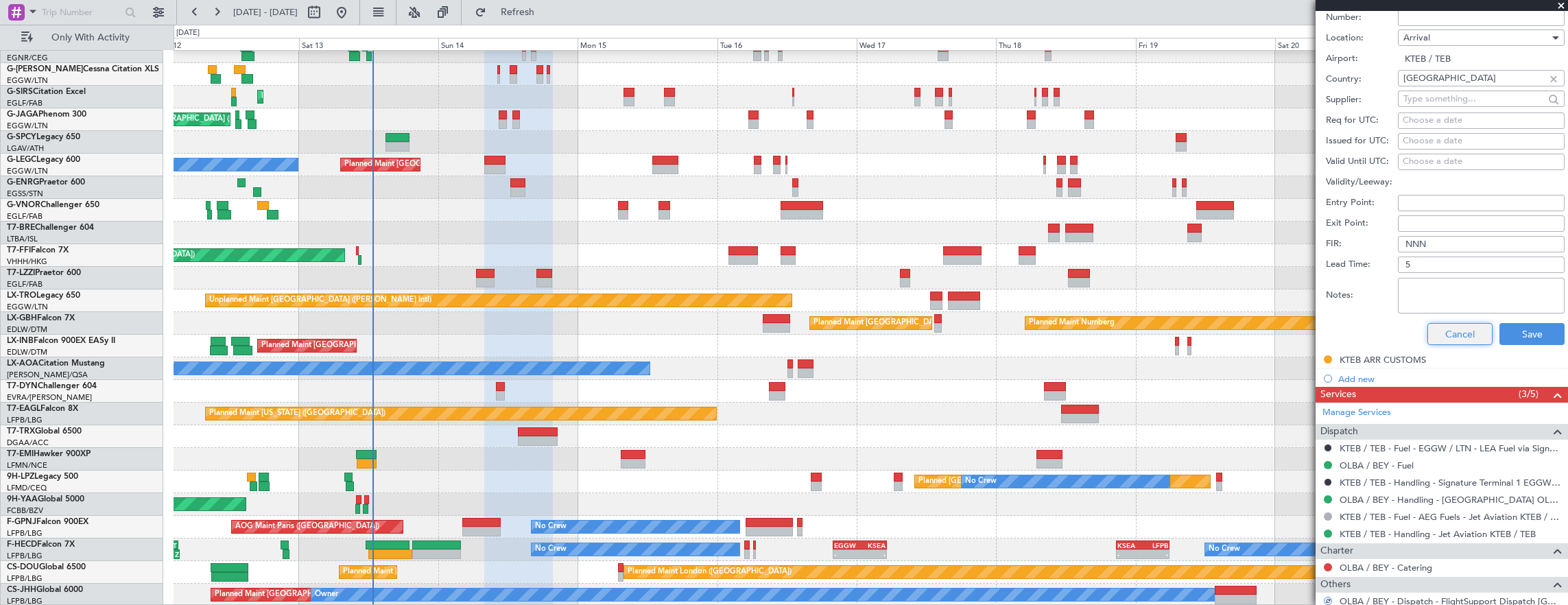
click at [1455, 326] on button "Cancel" at bounding box center [1459, 333] width 65 height 22
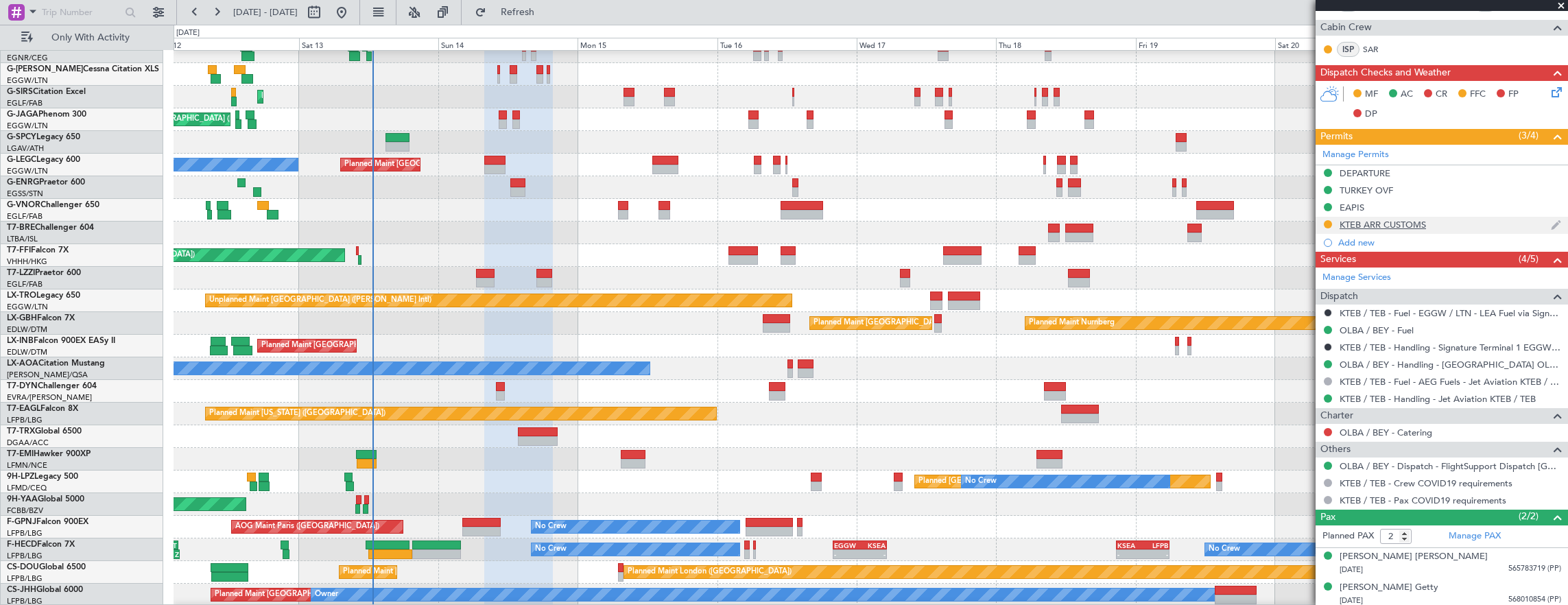
click at [1457, 218] on div "KTEB ARR CUSTOMS" at bounding box center [1441, 225] width 252 height 17
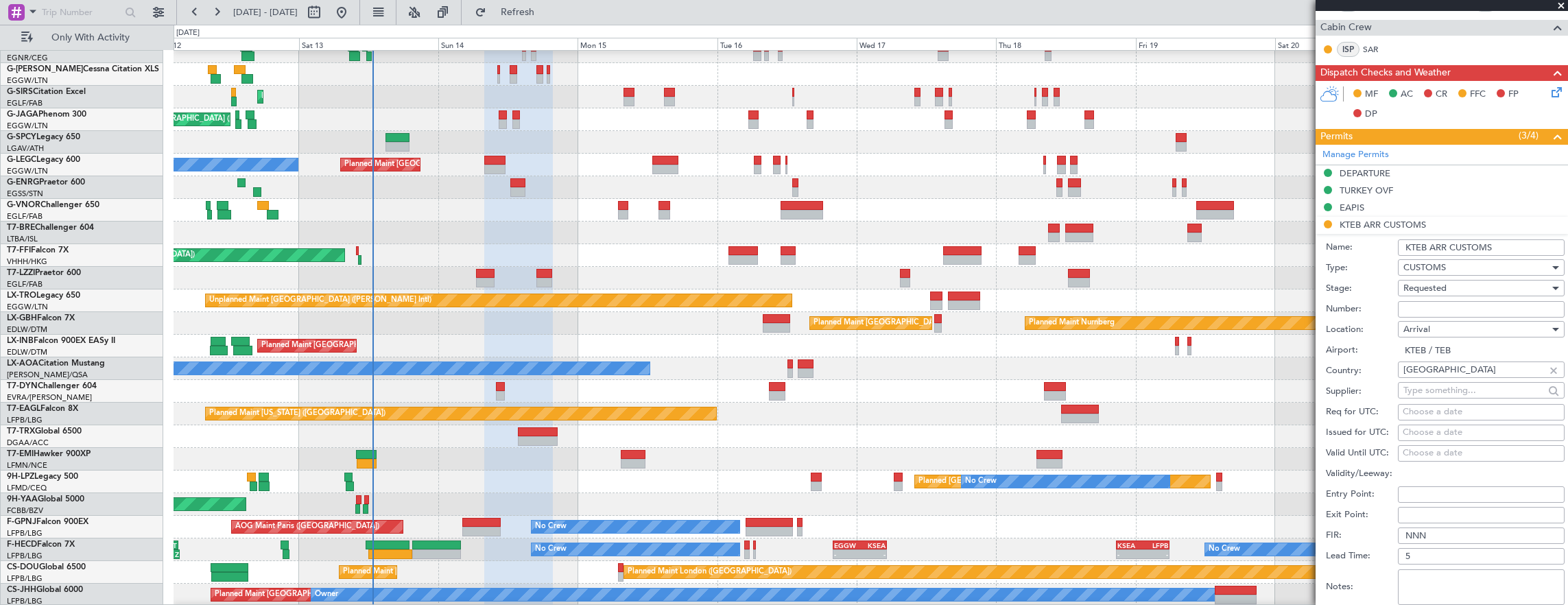
scroll to position [590, 0]
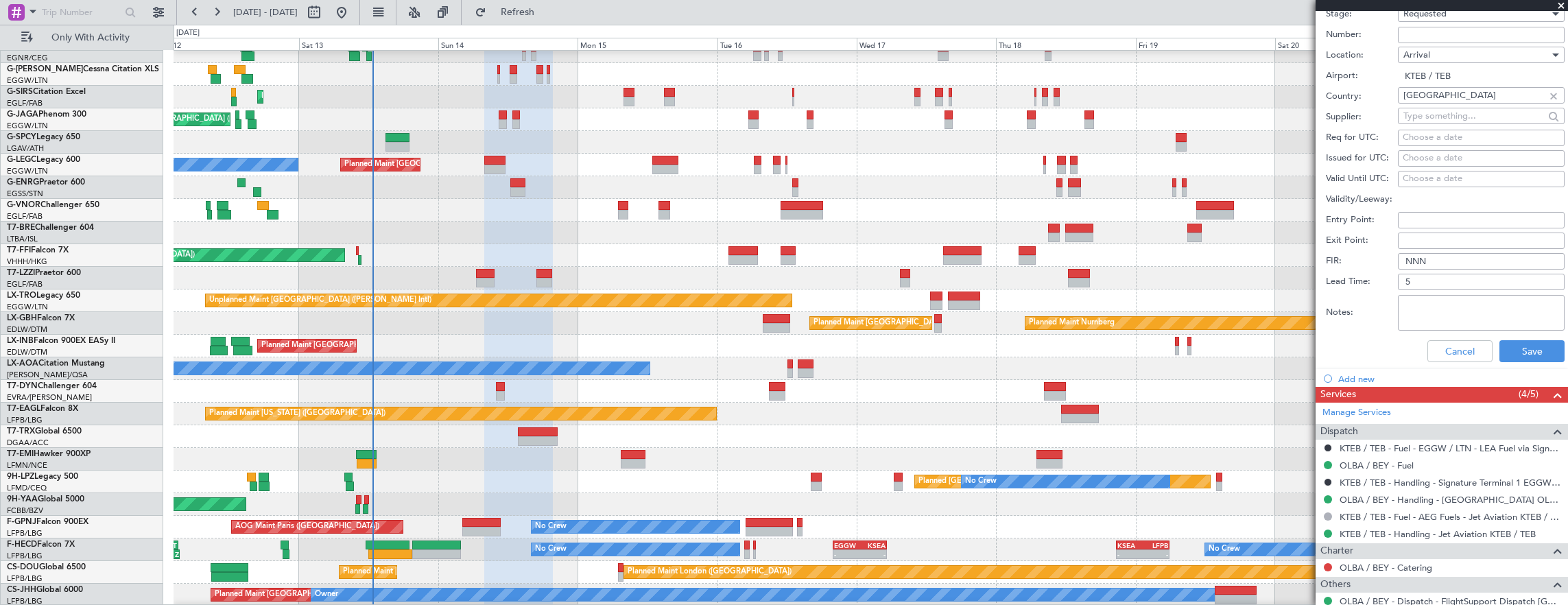
click at [1444, 35] on input "Number:" at bounding box center [1481, 35] width 167 height 16
paste input "EAPIS-17713059"
type input "EAPIS-17713059"
click at [1449, 350] on button "Cancel" at bounding box center [1459, 351] width 65 height 22
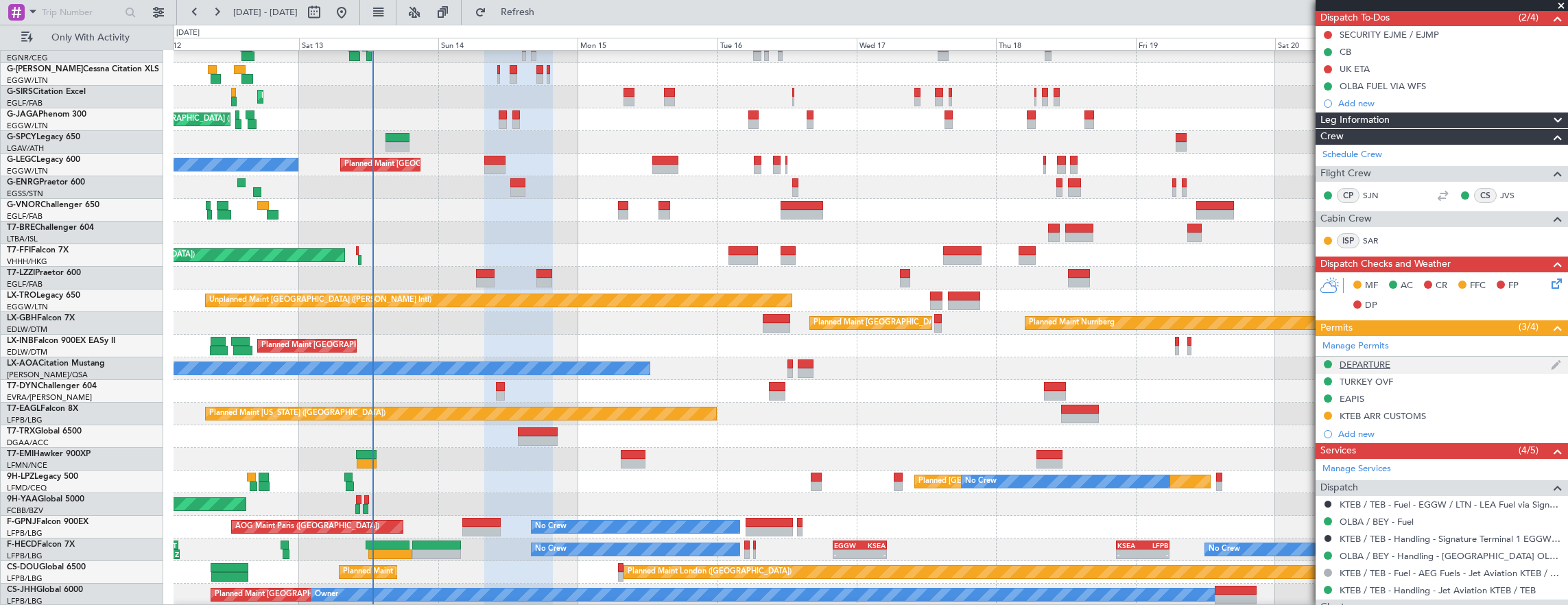
scroll to position [137, 0]
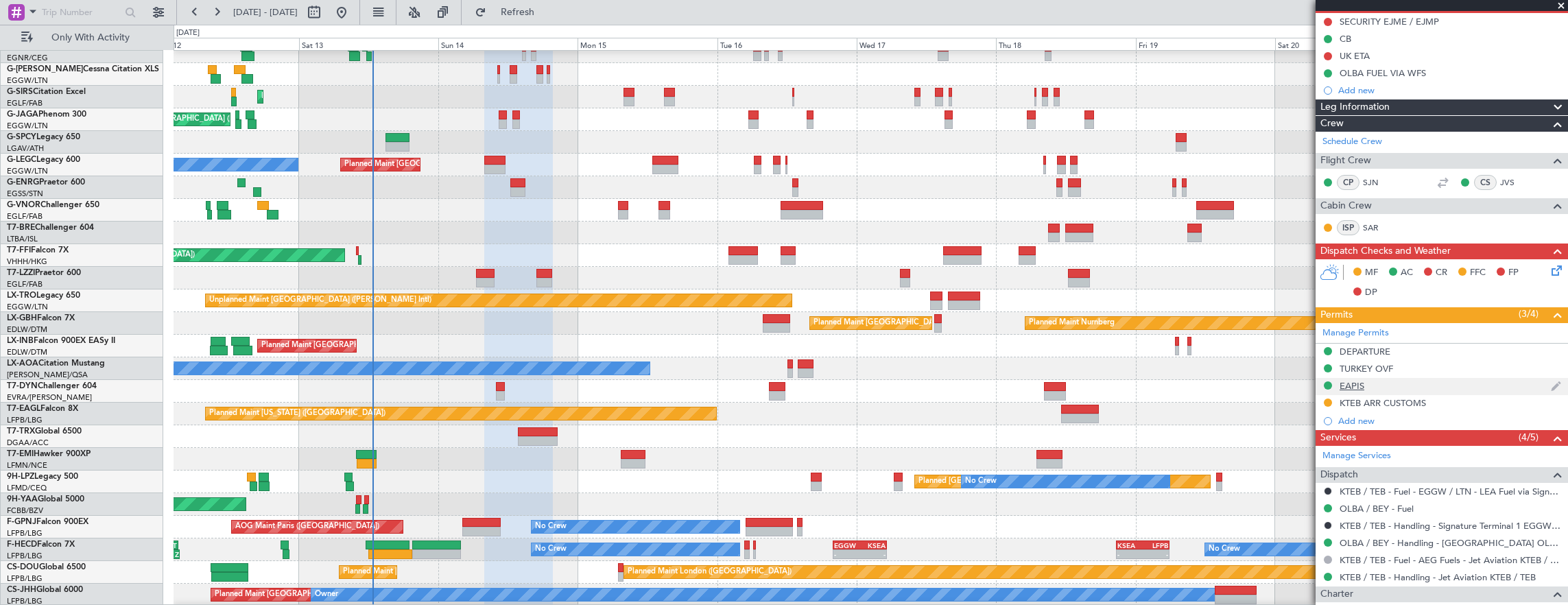
click at [1433, 379] on div "EAPIS" at bounding box center [1441, 386] width 252 height 17
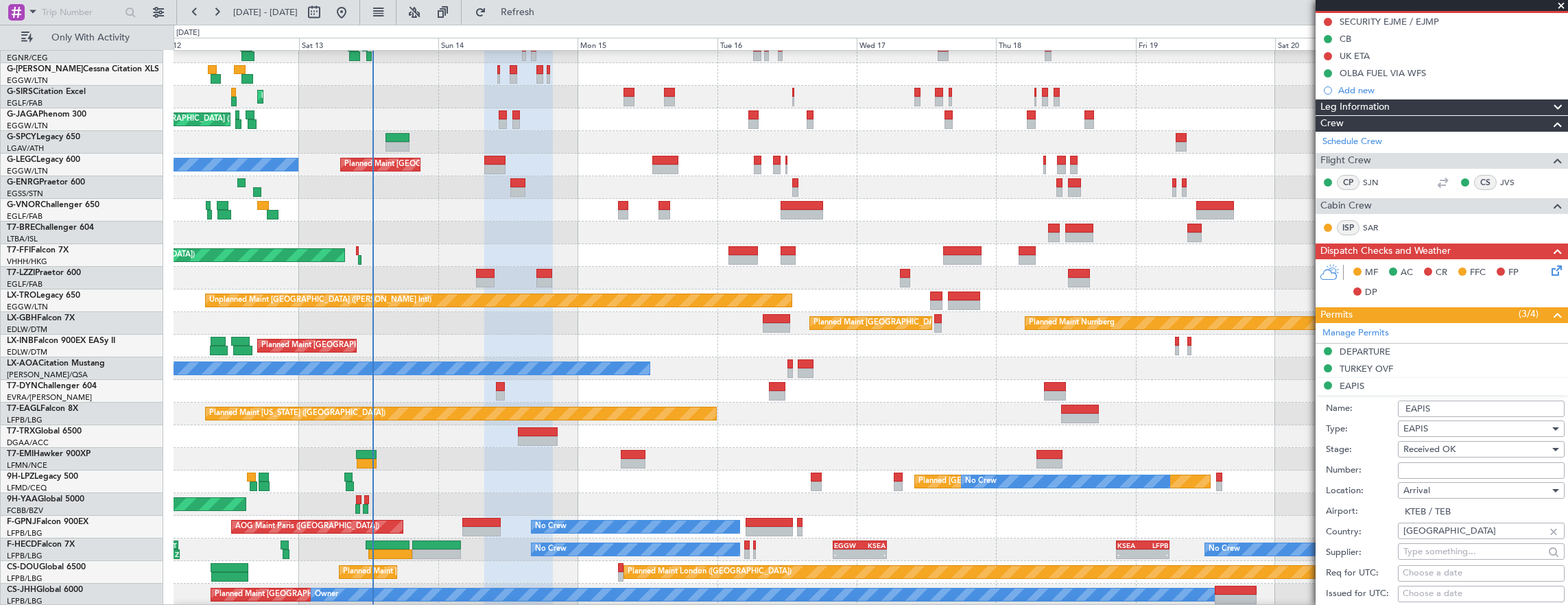
click at [1449, 463] on input "Number:" at bounding box center [1481, 470] width 167 height 16
paste input "EAPIS-17713059"
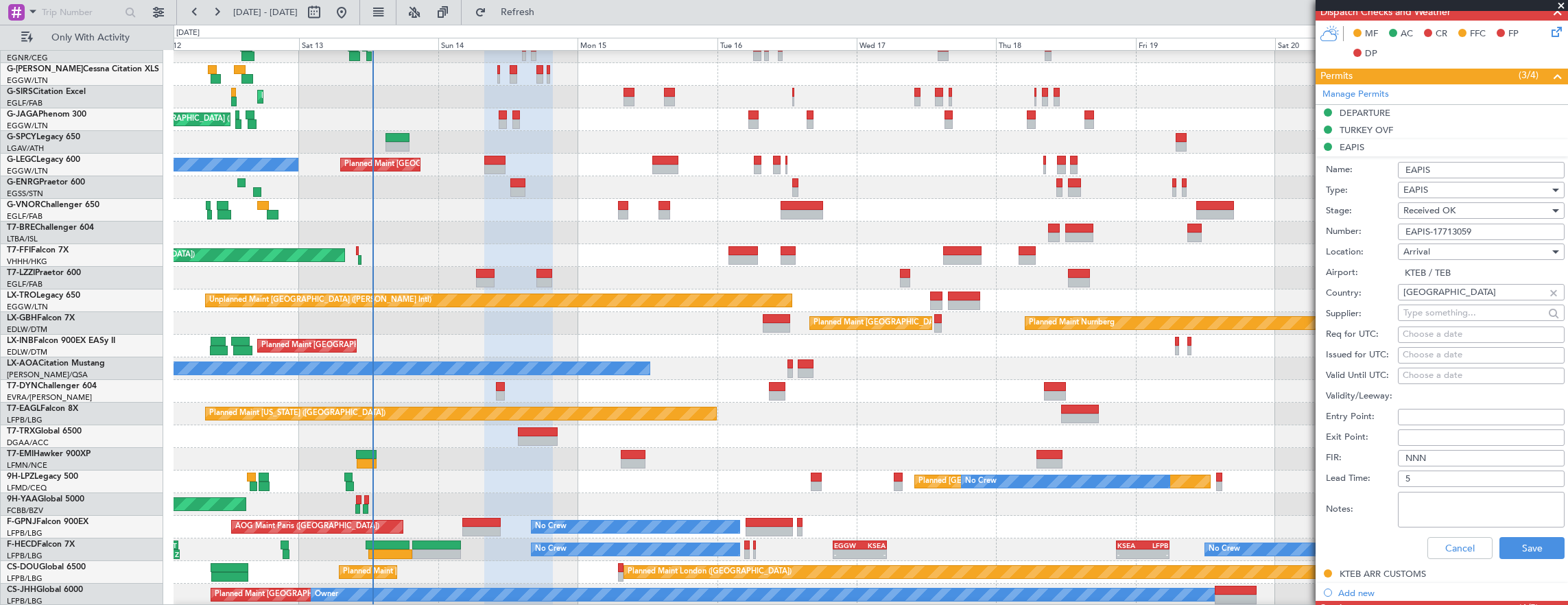
scroll to position [411, 0]
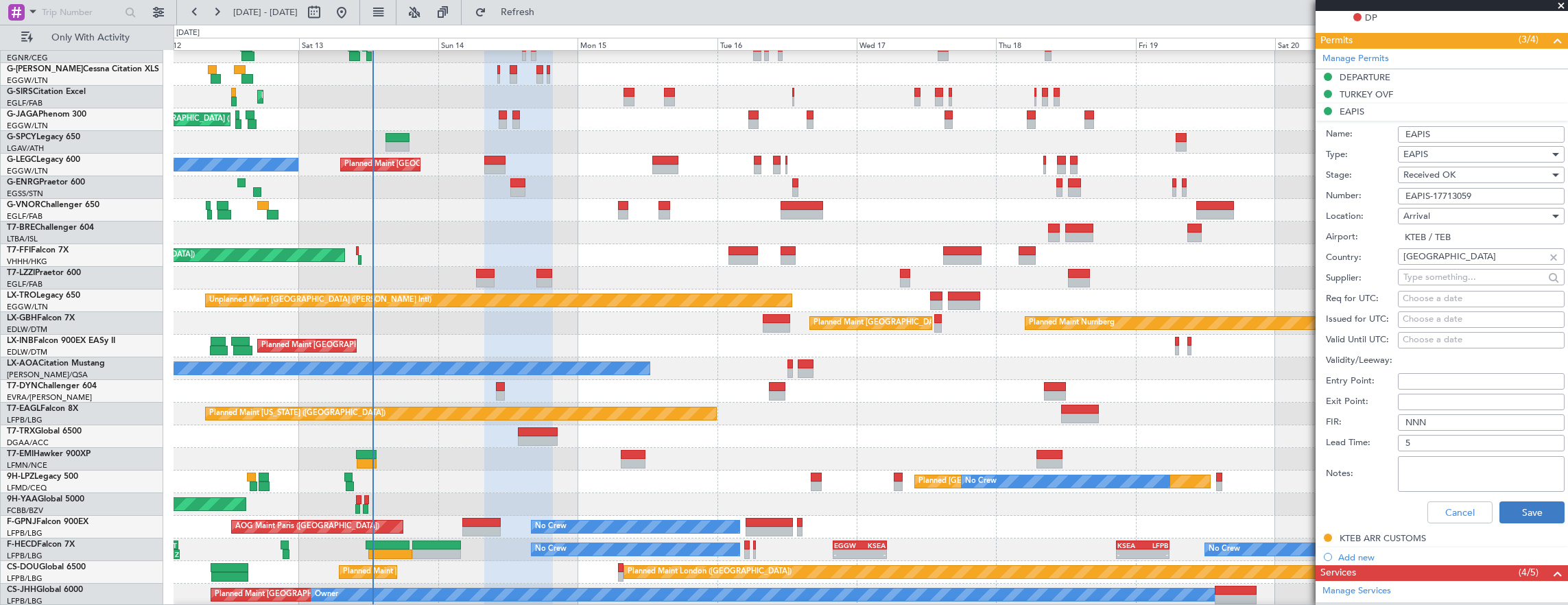
type input "EAPIS-17713059"
click at [1517, 515] on button "Save" at bounding box center [1532, 512] width 65 height 22
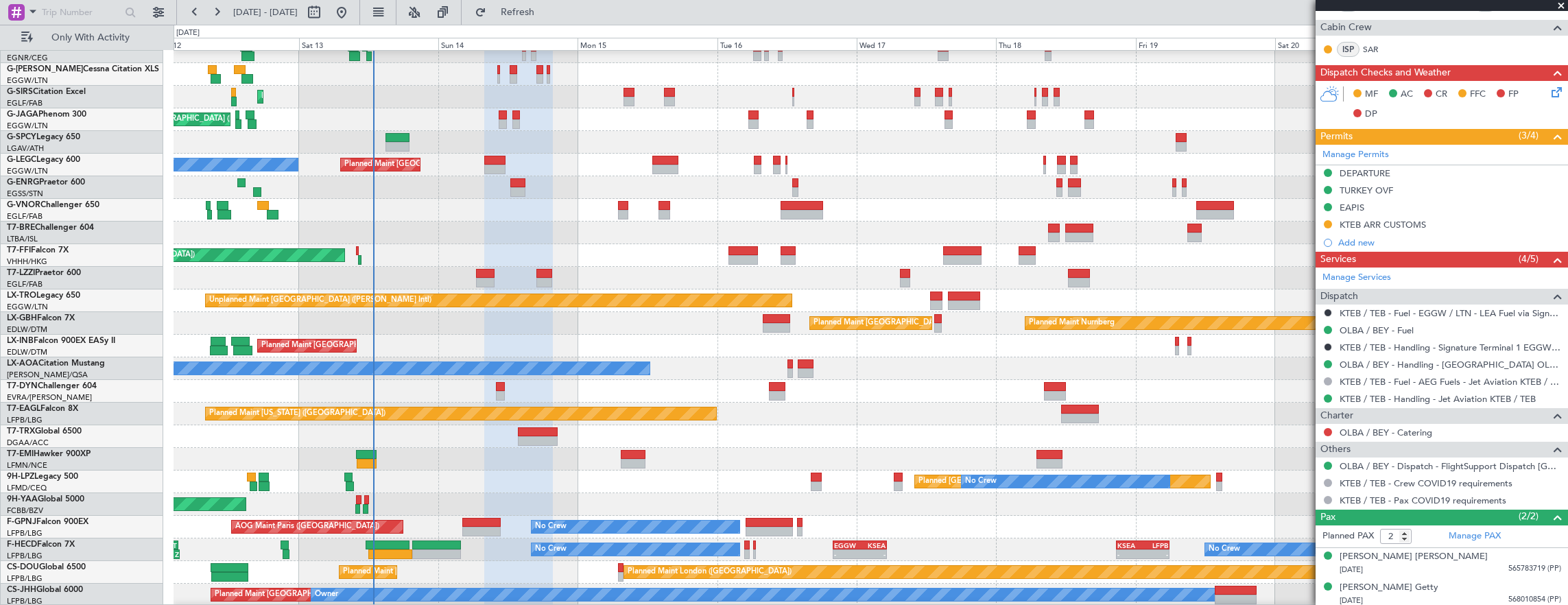
scroll to position [78, 0]
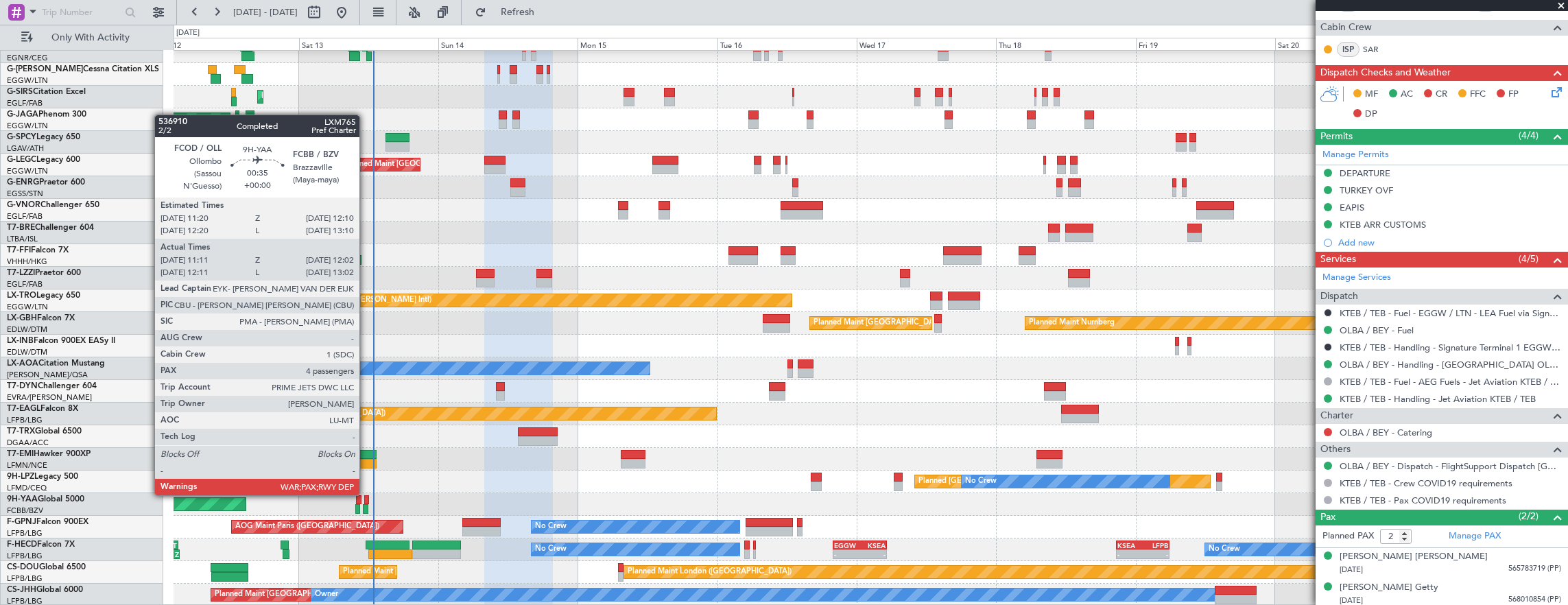
click at [366, 495] on div at bounding box center [366, 500] width 6 height 10
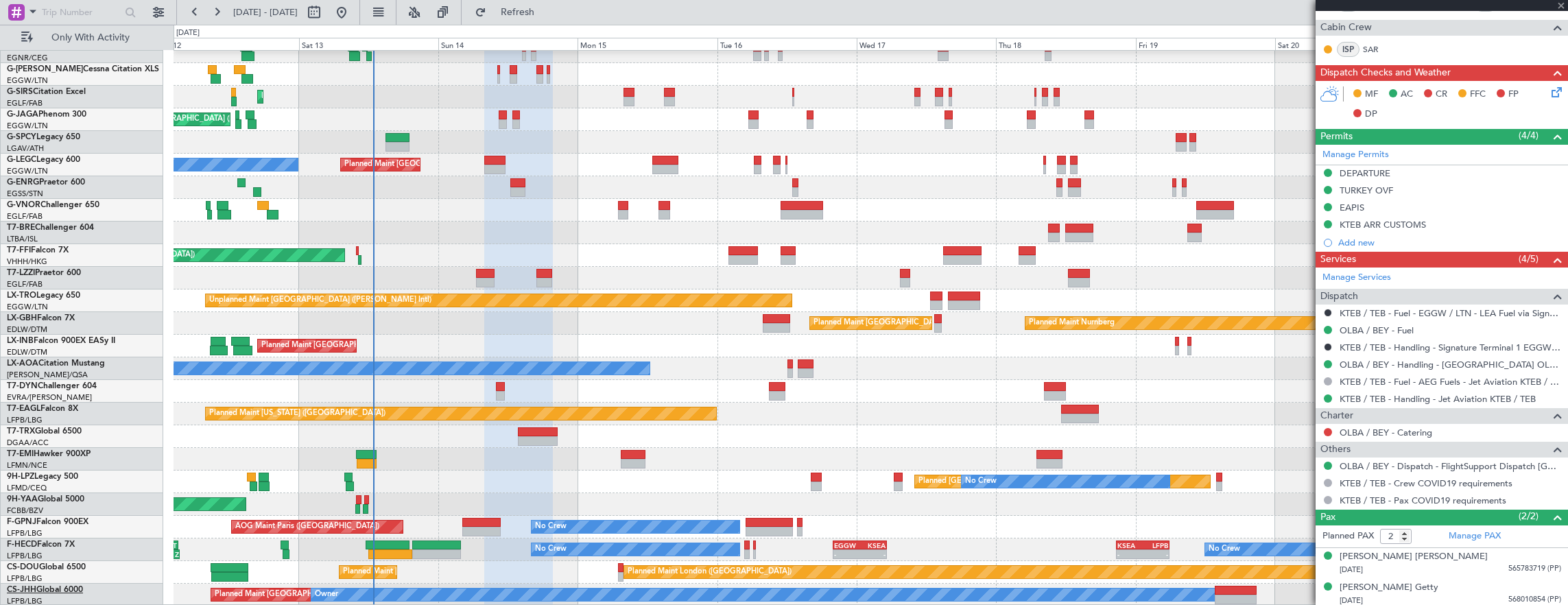
type input "11:21"
type input "11:57"
type input "4"
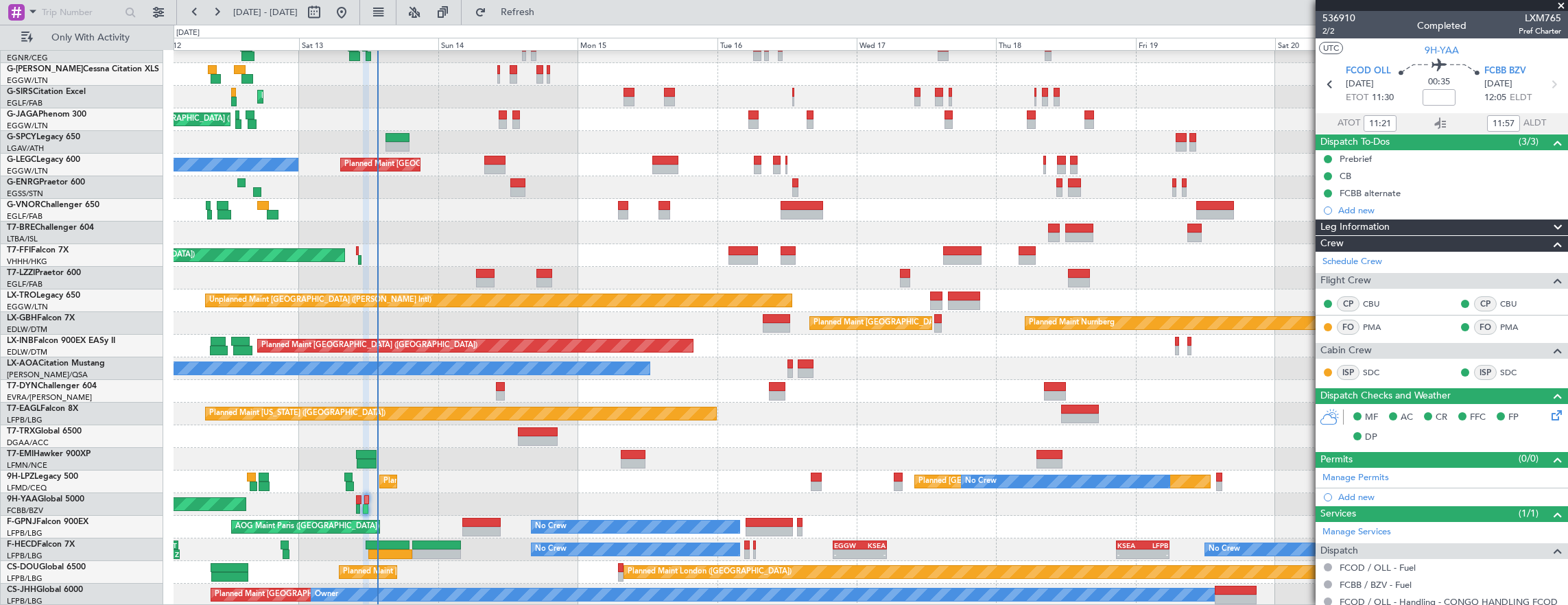
click at [914, 403] on div "Planned Maint [US_STATE] ([GEOGRAPHIC_DATA])" at bounding box center [870, 414] width 1395 height 23
click at [768, 378] on div "Planned Maint Dusseldorf Planned Maint London (Luton) Planned Maint London (Far…" at bounding box center [870, 290] width 1395 height 634
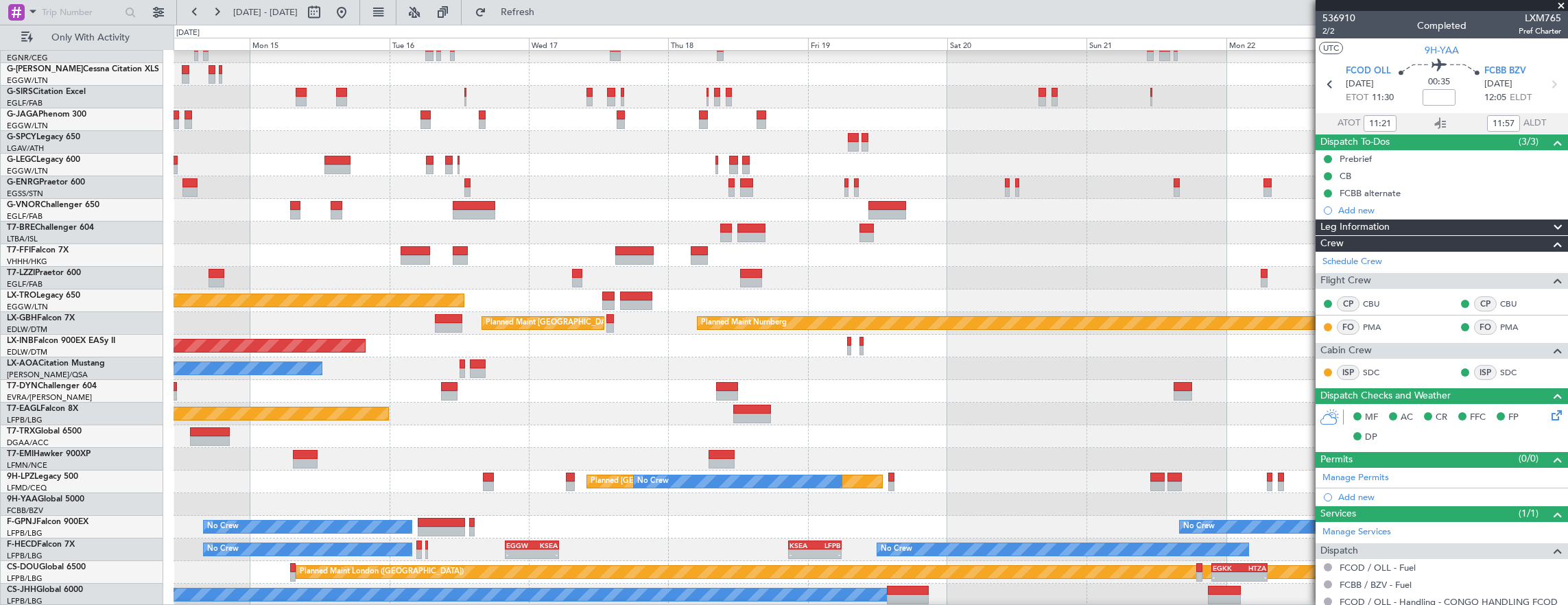
click at [456, 307] on div "Planned Maint Dusseldorf Planned Maint London (Farnborough) Planned Maint Londo…" at bounding box center [870, 290] width 1395 height 634
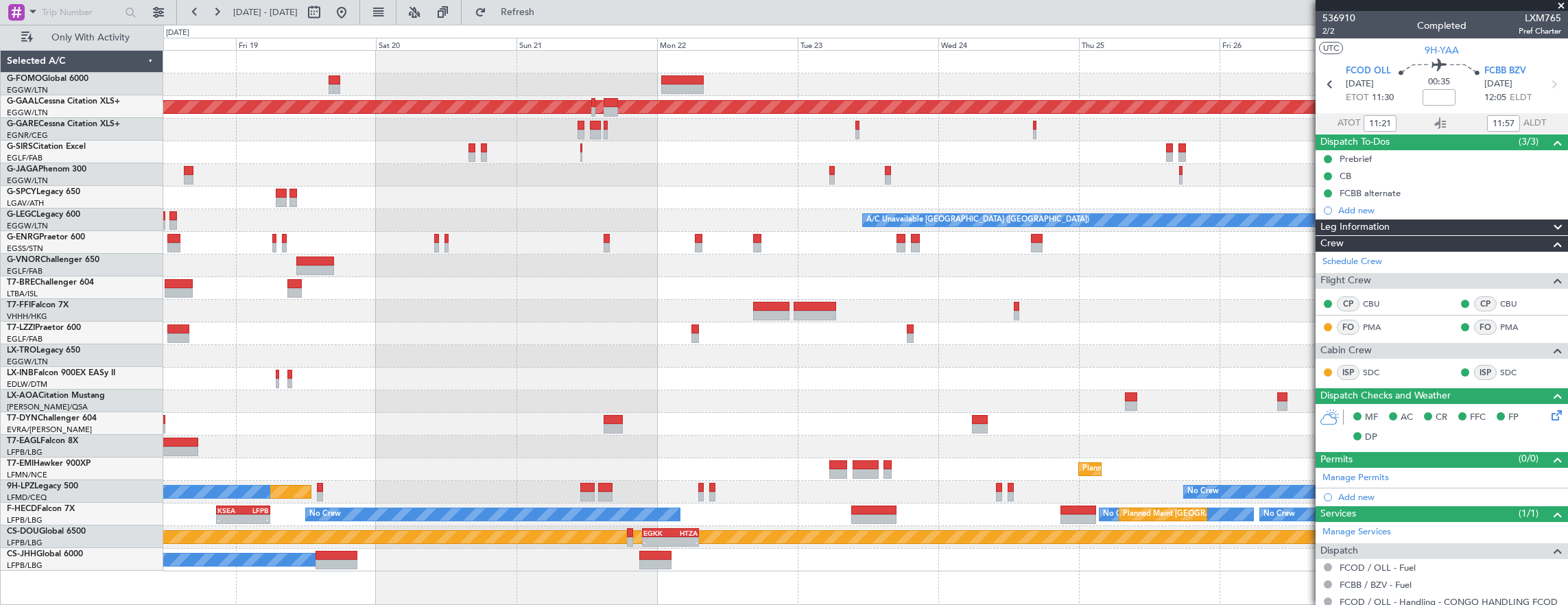
scroll to position [0, 0]
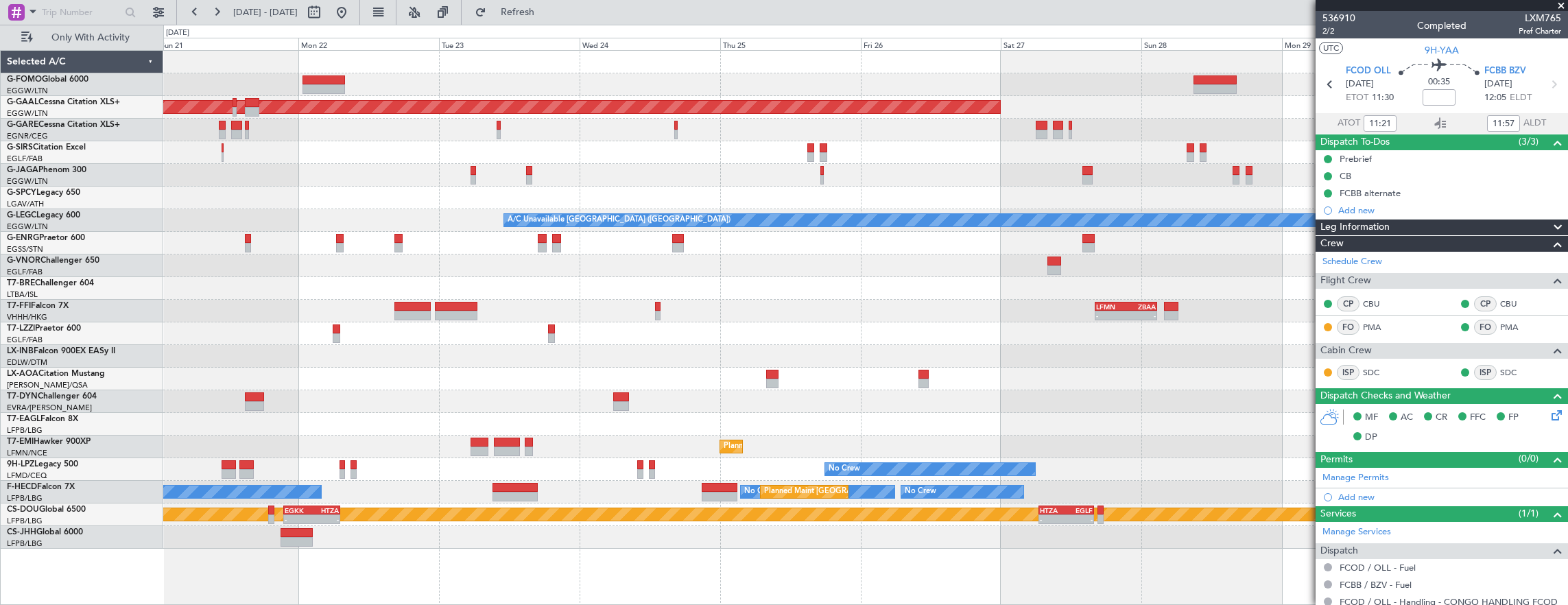
click at [791, 282] on div "Planned Maint Dusseldorf A/C Unavailable London (Luton) - - LFMN 16:05 Z ZBAA 0…" at bounding box center [865, 299] width 1404 height 498
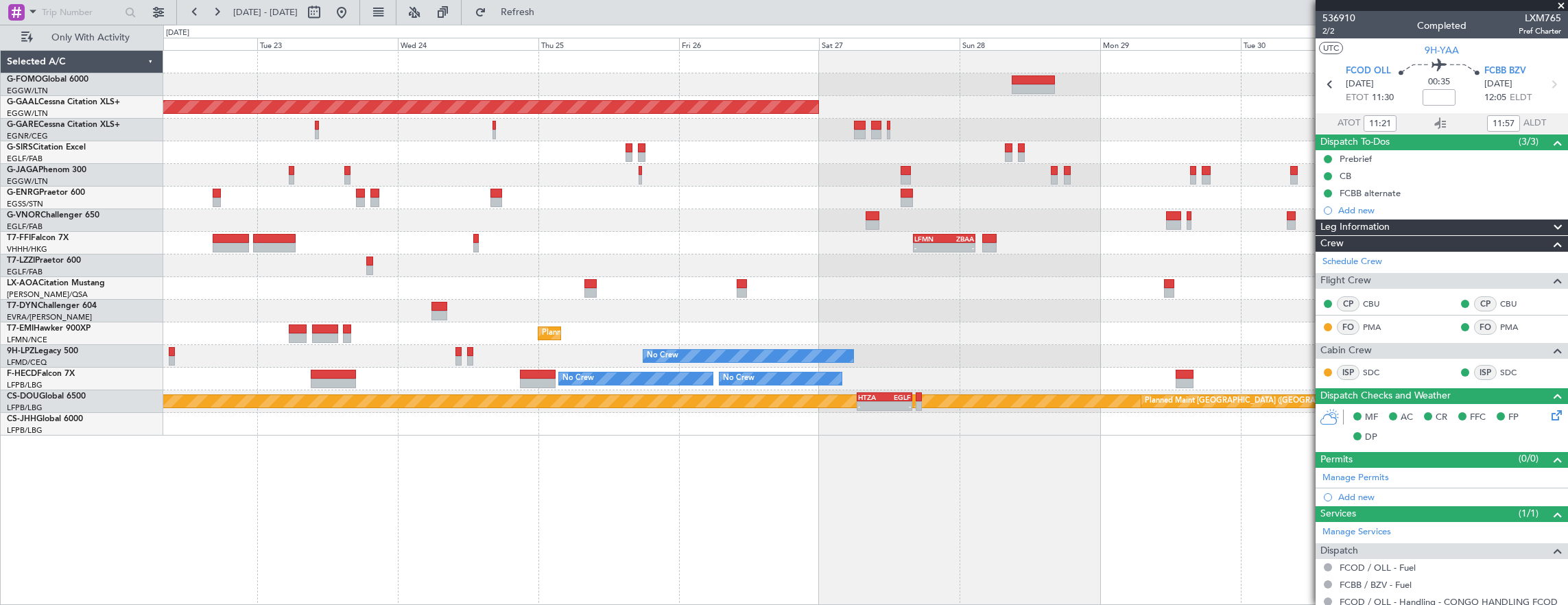
click at [1017, 247] on div "Planned Maint Dusseldorf - - LFMN 16:05 Z ZBAA 02:45 Z No Crew Antwerp (Deurne)…" at bounding box center [865, 243] width 1404 height 385
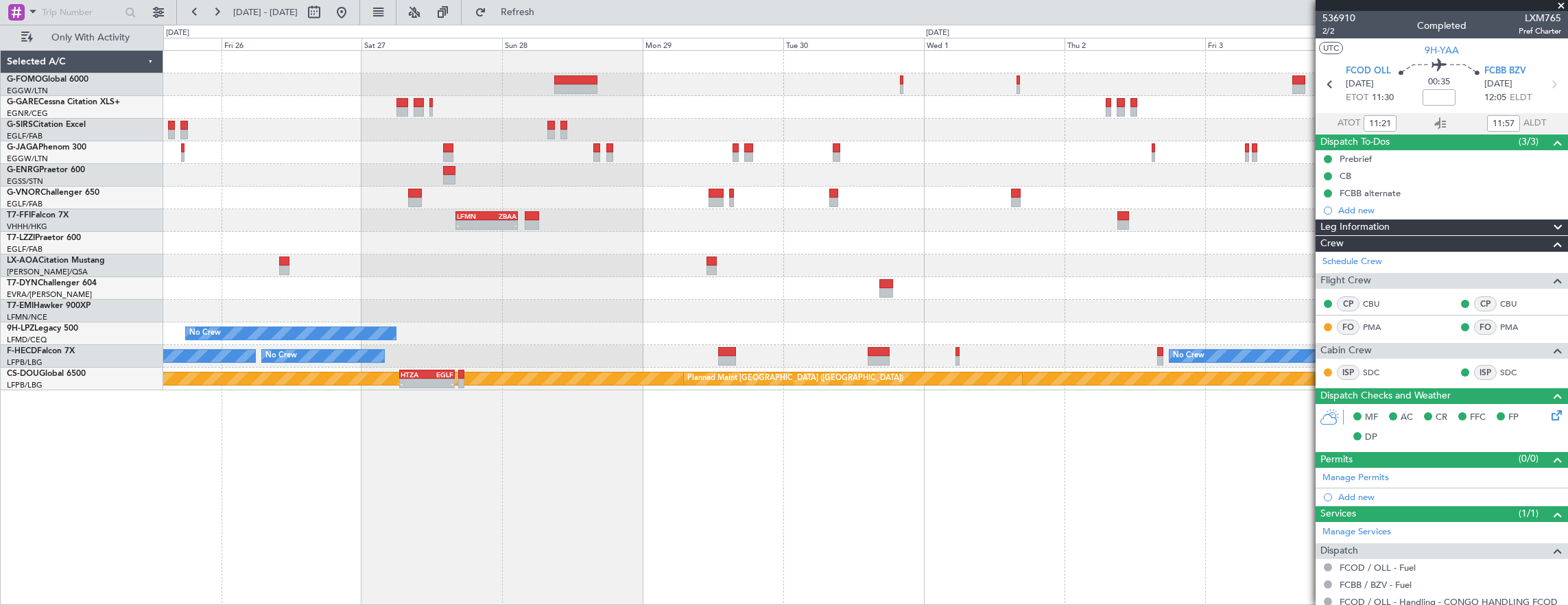
click at [598, 210] on div "- - LFMN 16:05 Z ZBAA 02:45 Z No Crew Antwerp (Deurne) Planned Maint Zurich No …" at bounding box center [865, 220] width 1404 height 340
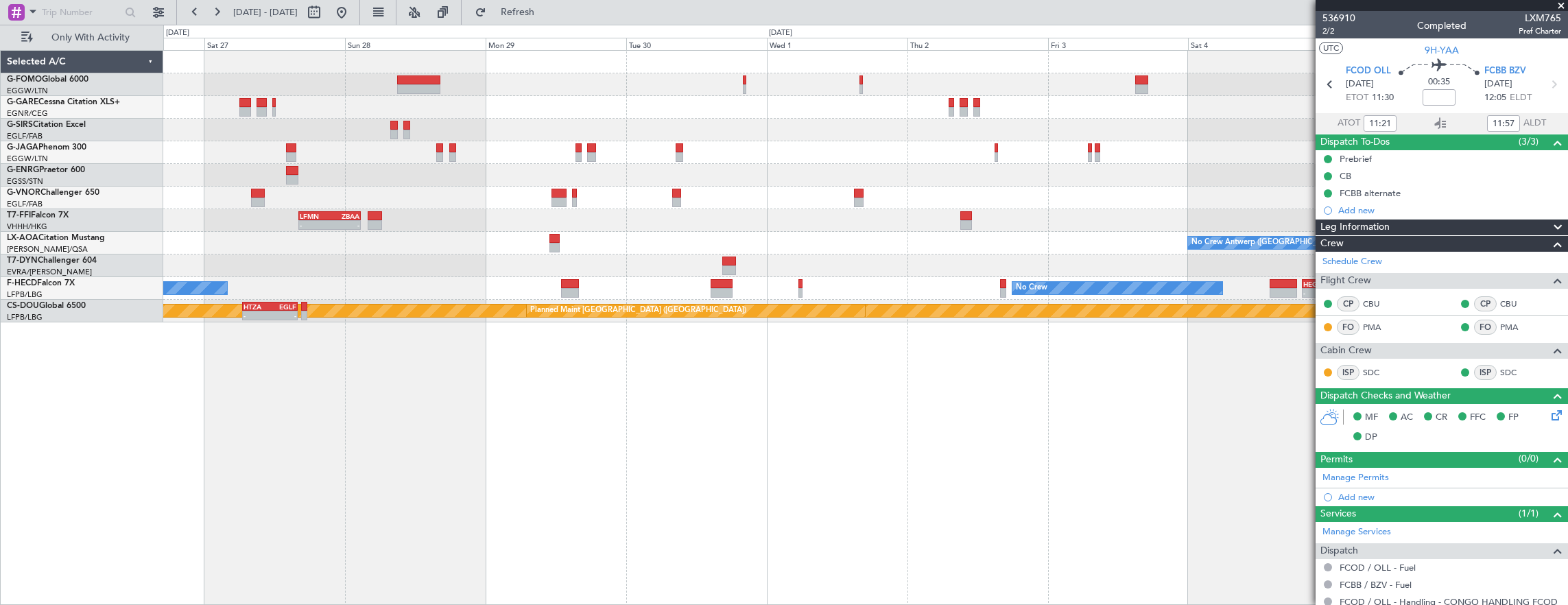
click at [742, 221] on div "- - LFMN 16:05 Z ZBAA 02:45 Z No Crew Antwerp (Deurne) No Crew No Crew - - HEGN…" at bounding box center [865, 186] width 1404 height 272
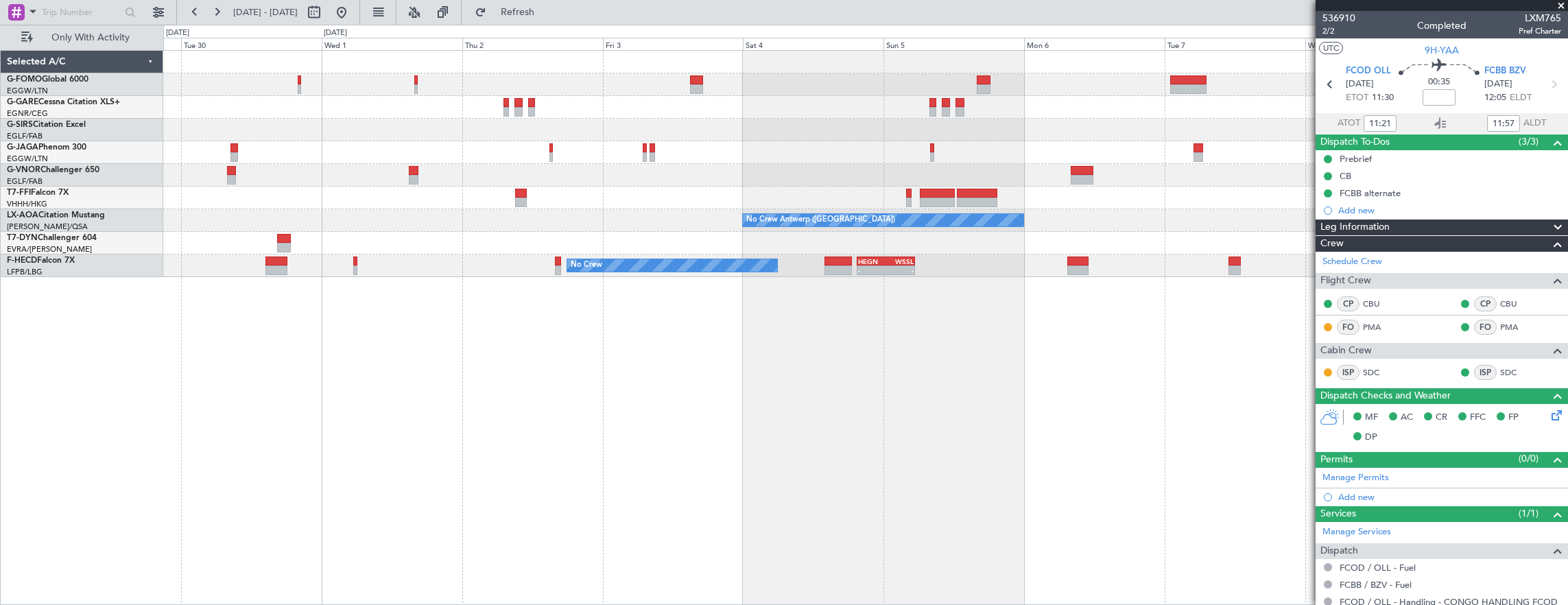
click at [753, 203] on div "LFMN 16:05 Z ZBAA 02:45 Z - - Planned Maint Geneva (Cointrin)" at bounding box center [865, 198] width 1404 height 23
click at [1008, 182] on div "LFMN 16:05 Z ZBAA 02:45 Z - - Planned Maint Geneva (Cointrin) No Crew Antwerp (…" at bounding box center [865, 164] width 1404 height 227
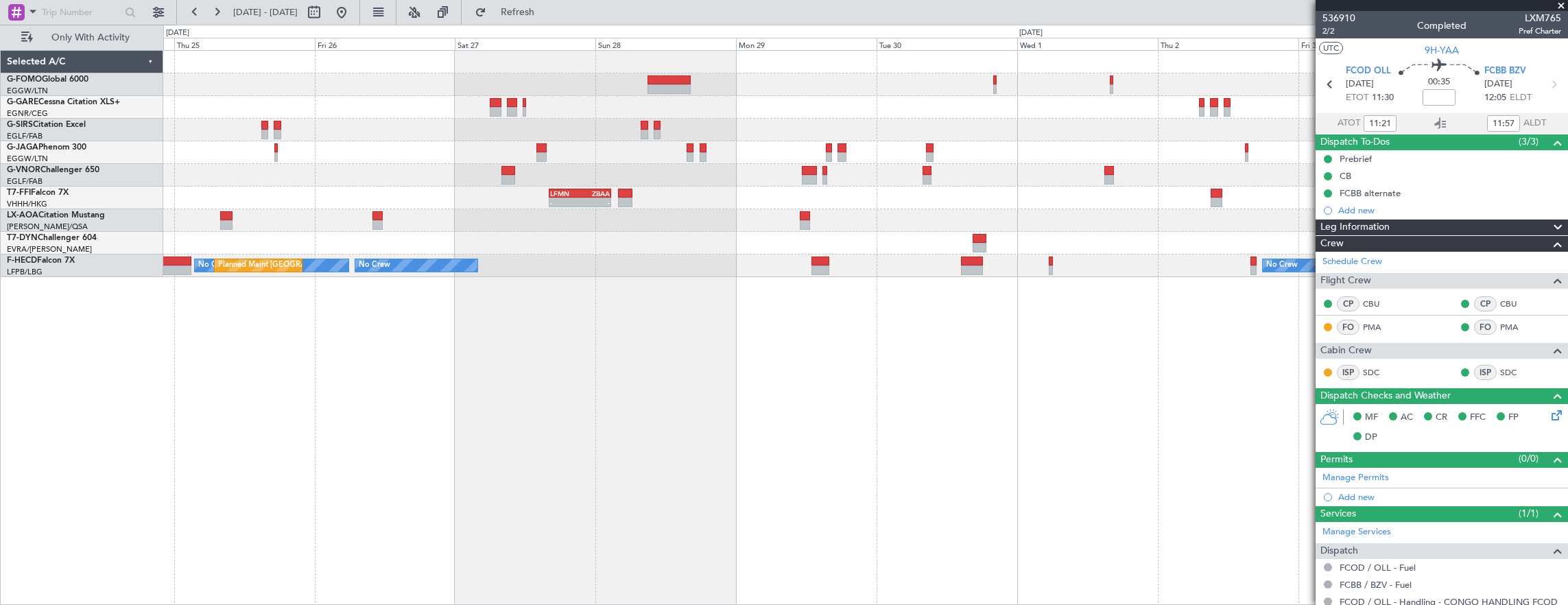
click at [1127, 248] on div "LFMN 16:05 Z ZBAA 02:45 Z - - No Crew Antwerp (Deurne) No Crew - - HEGN 19:30 Z…" at bounding box center [865, 164] width 1404 height 227
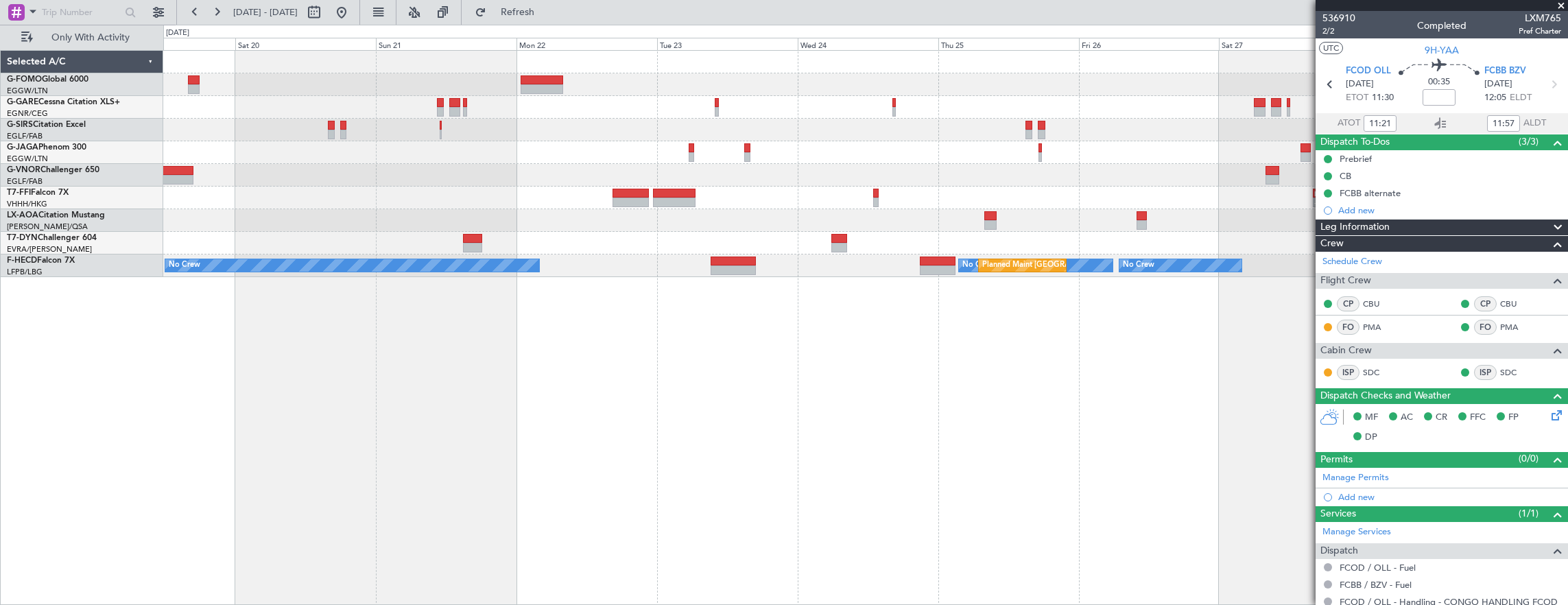
click at [983, 240] on div "LFMN 16:05 Z ZBAA 02:45 Z - - No Crew No Crew Planned Maint Paris (Le Bourget) …" at bounding box center [865, 164] width 1404 height 227
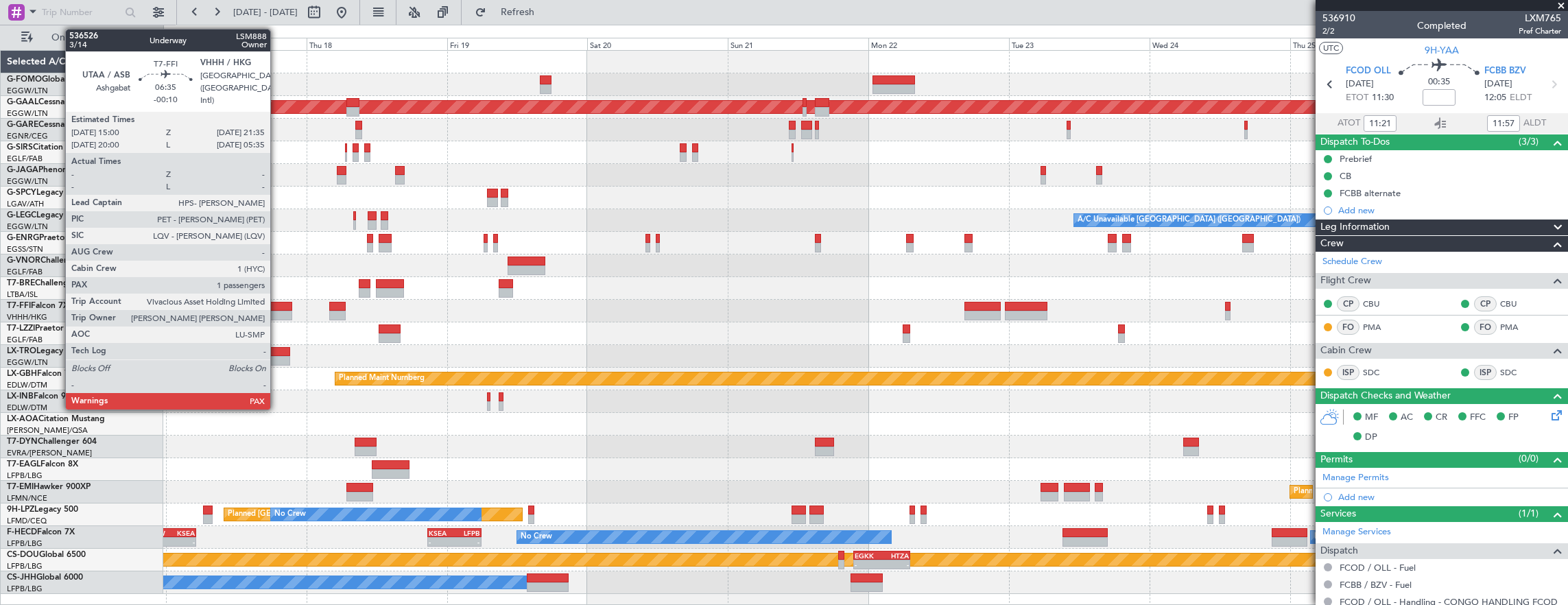
click at [277, 311] on div at bounding box center [273, 315] width 39 height 10
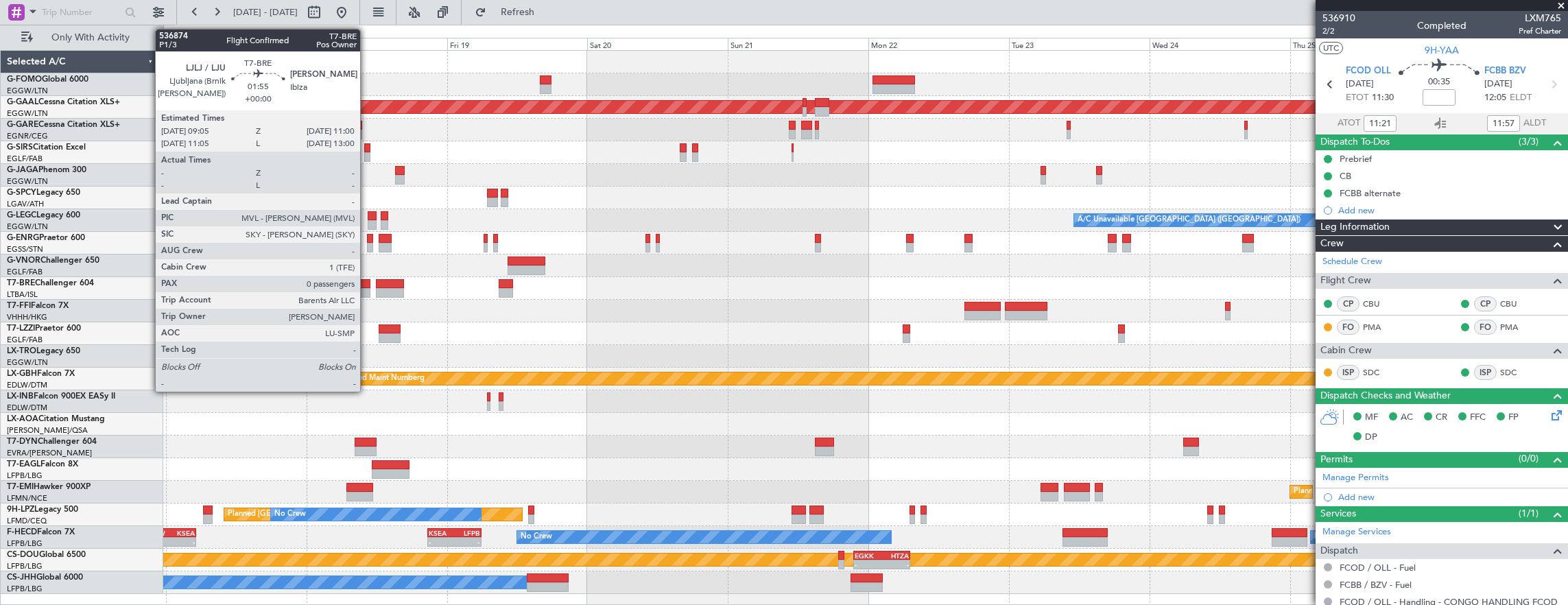
click at [1026, 320] on div "OLBA 08:00 Z KTEB 19:50 Z - - Planned Maint Dusseldorf A/C Unavailable London (…" at bounding box center [865, 322] width 1404 height 543
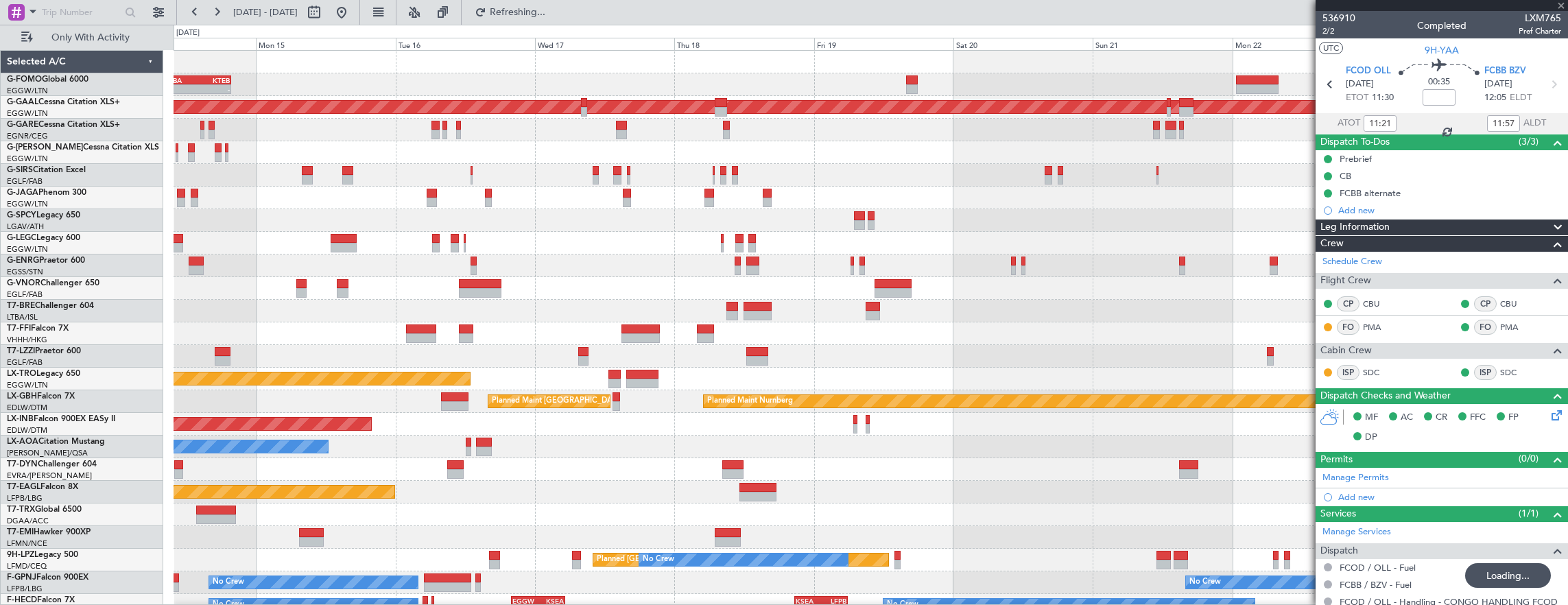
type input "-00:10"
type input "1"
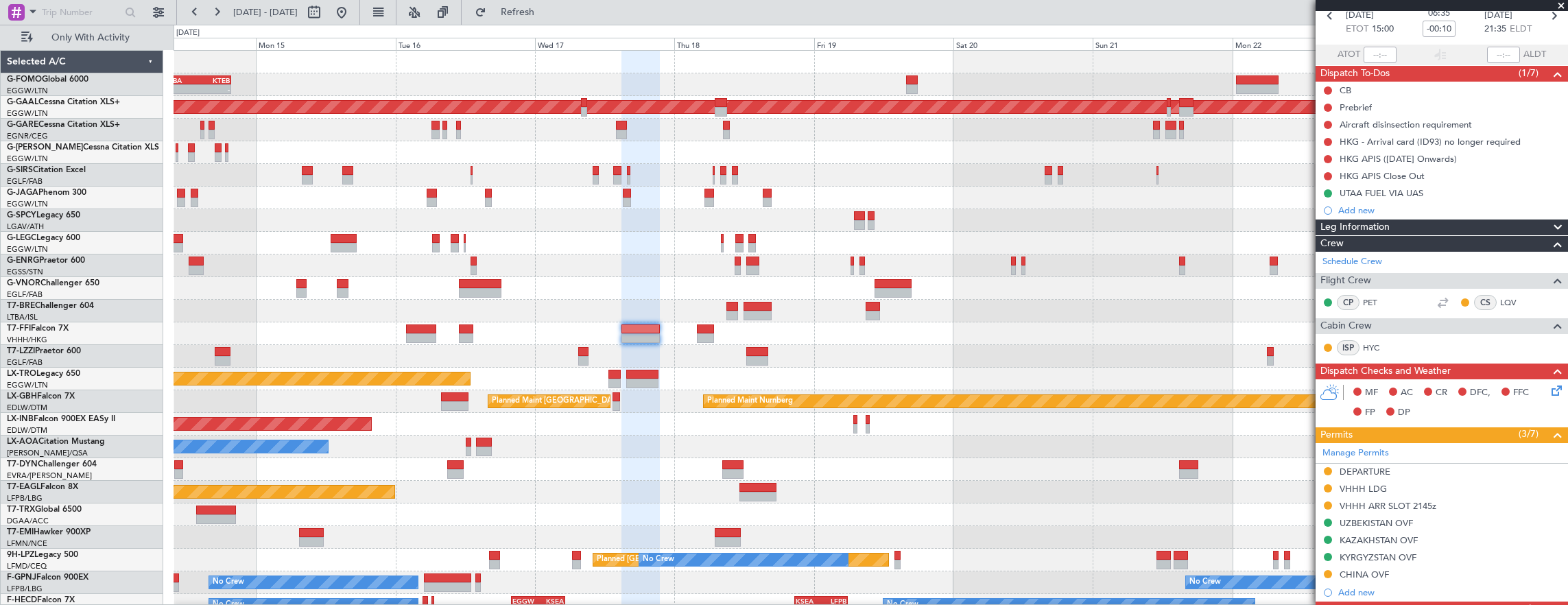
scroll to position [13, 0]
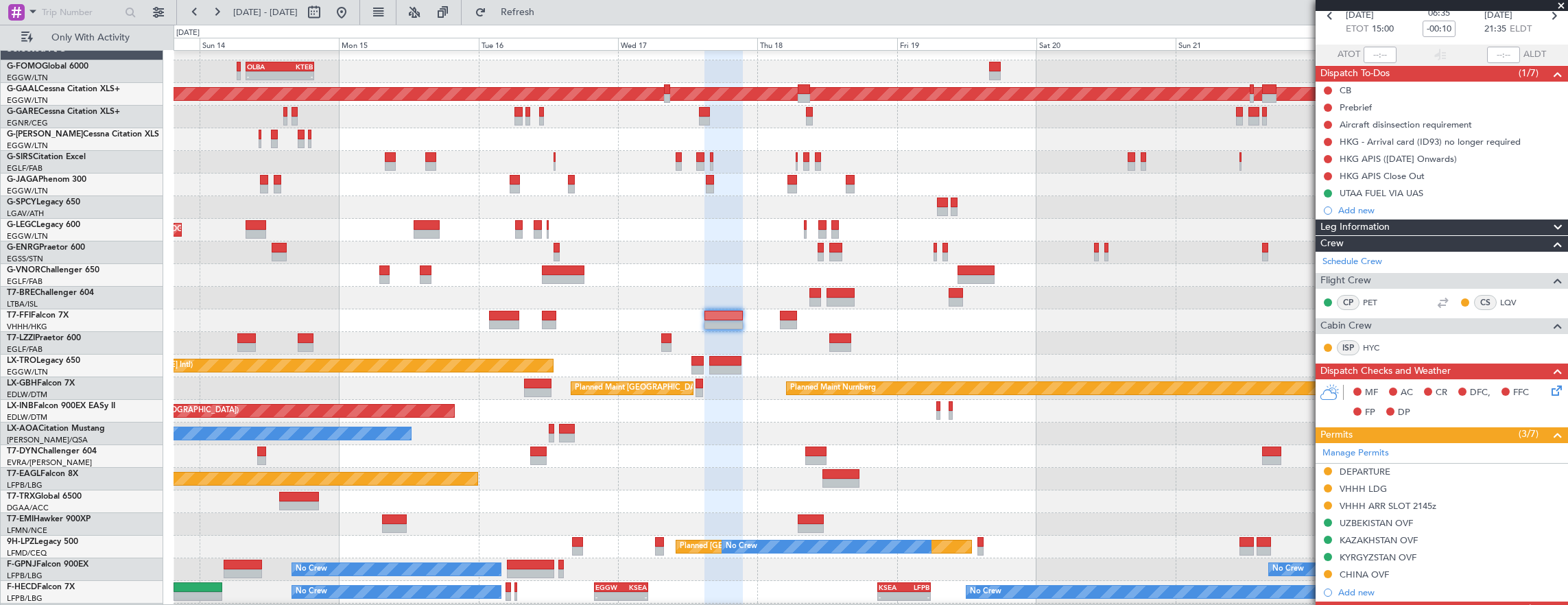
click at [597, 298] on div at bounding box center [870, 298] width 1395 height 23
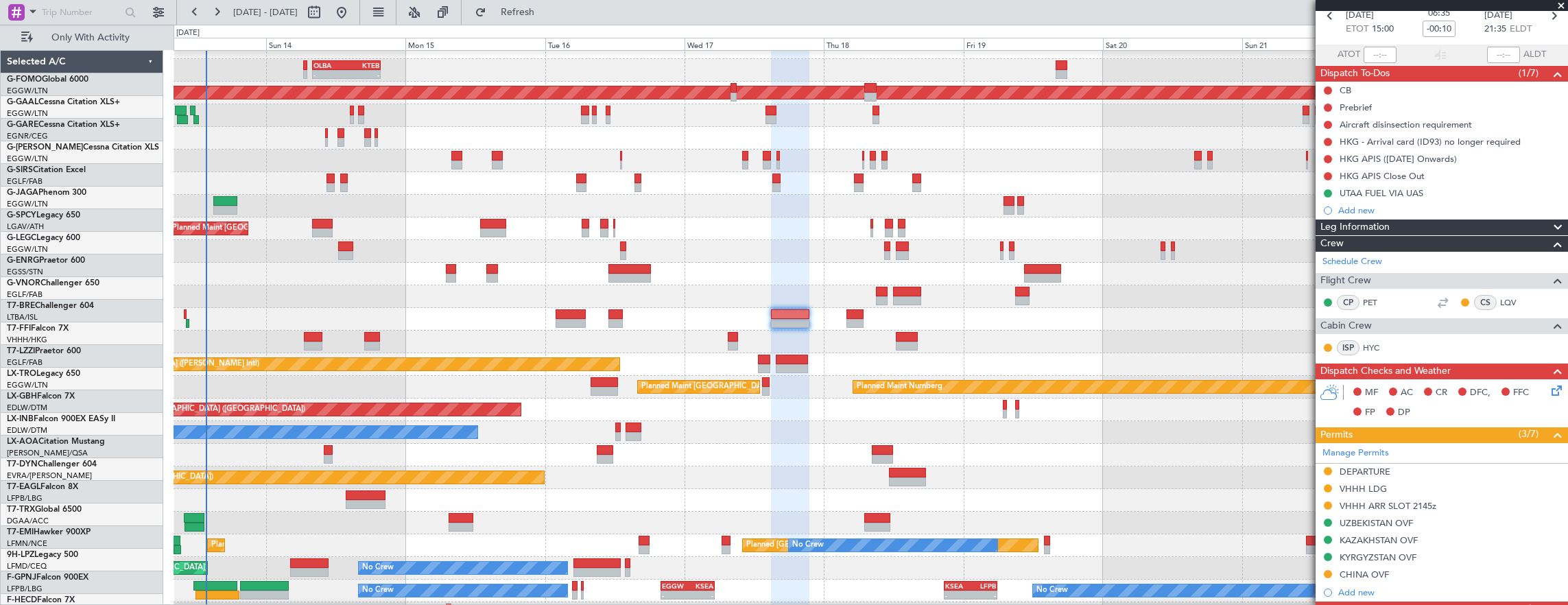
scroll to position [19, 0]
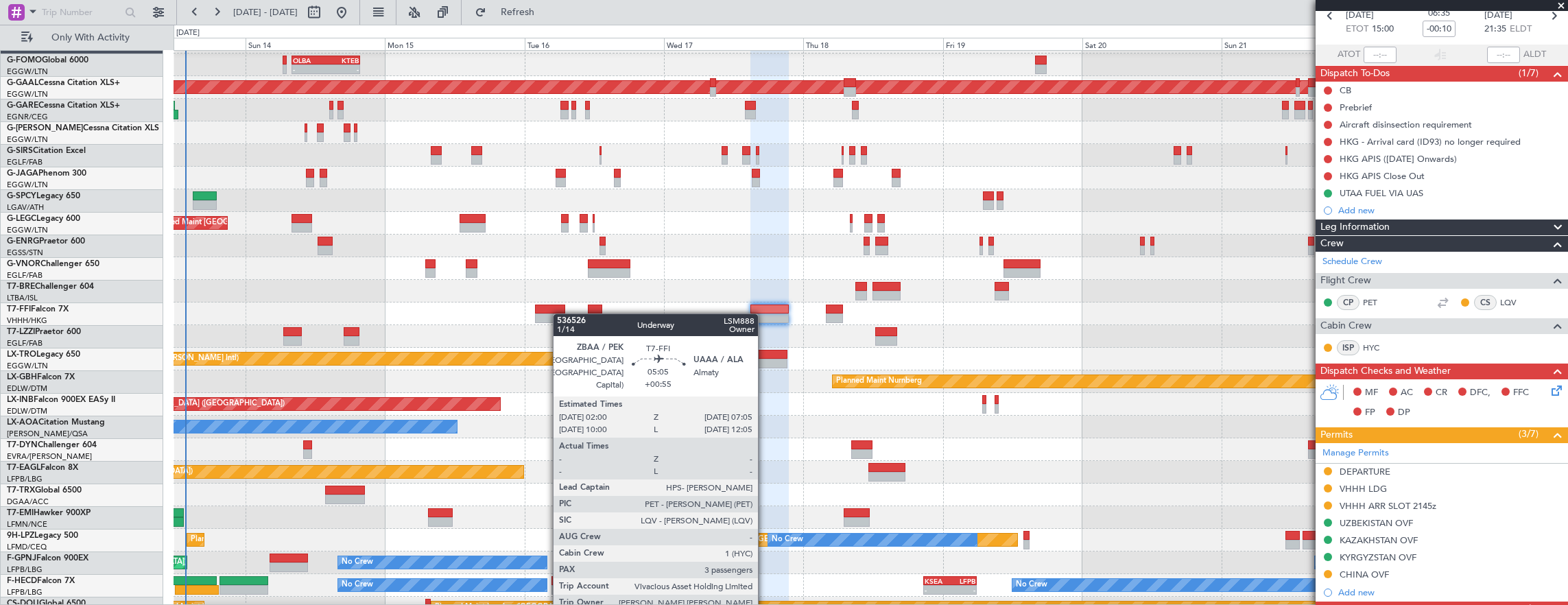
click at [560, 314] on div at bounding box center [549, 319] width 30 height 10
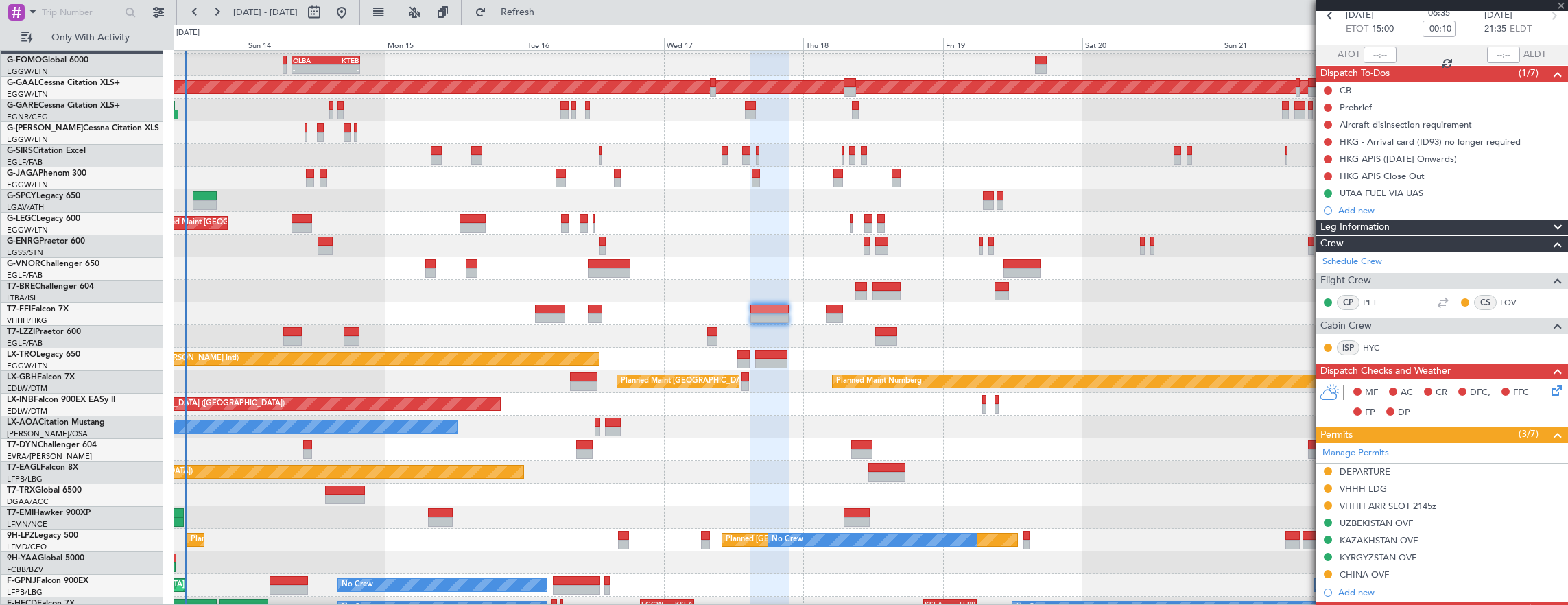
type input "+00:55"
type input "3"
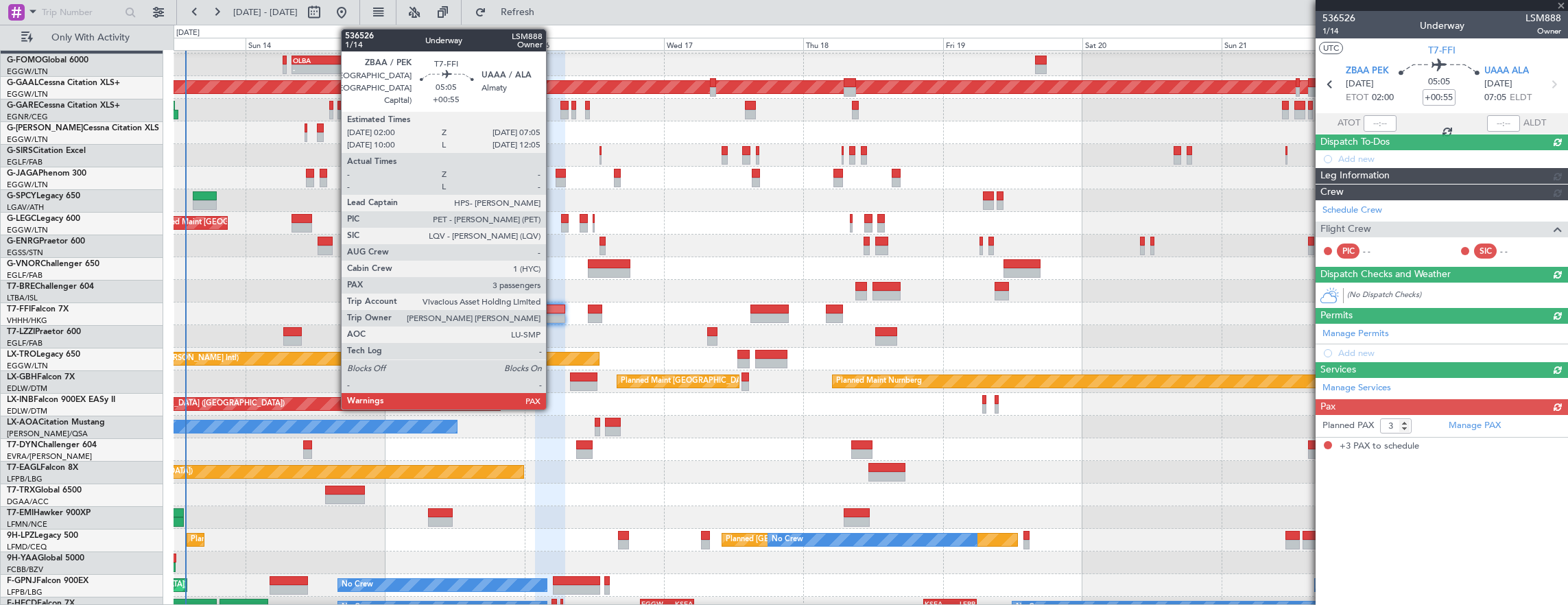
scroll to position [0, 0]
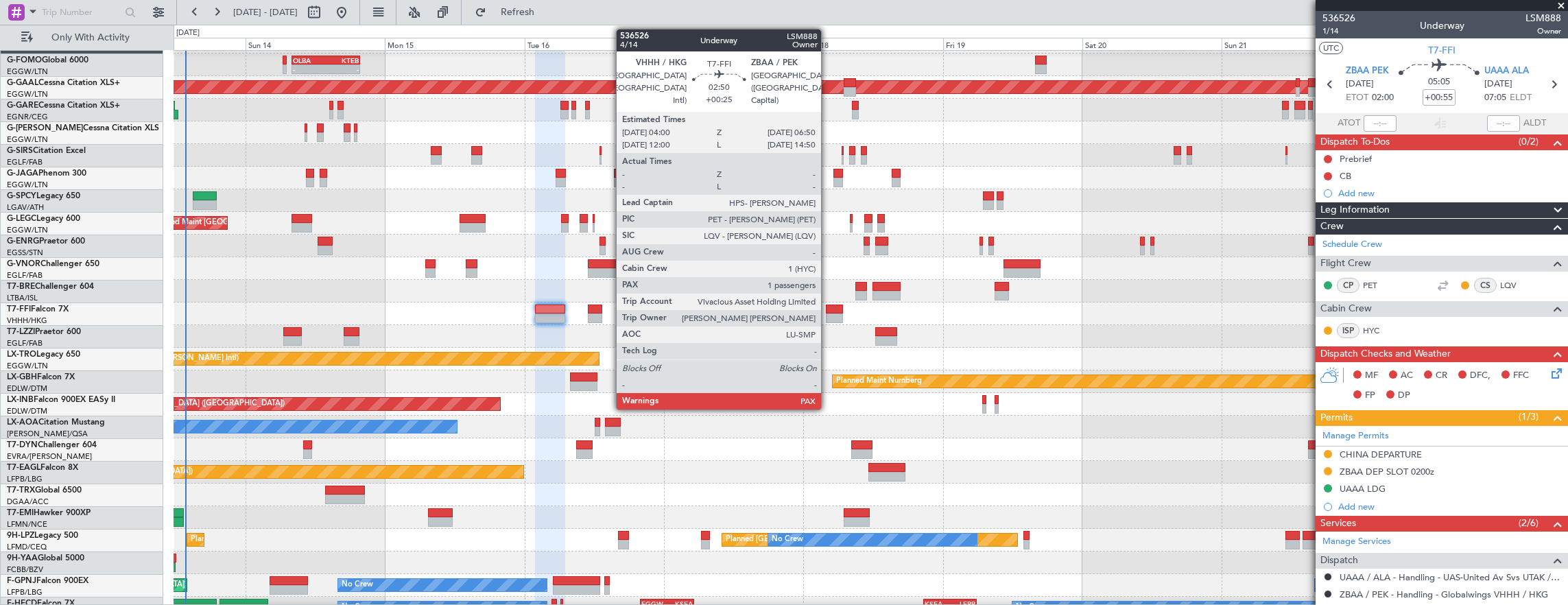
click at [828, 312] on div at bounding box center [834, 310] width 17 height 10
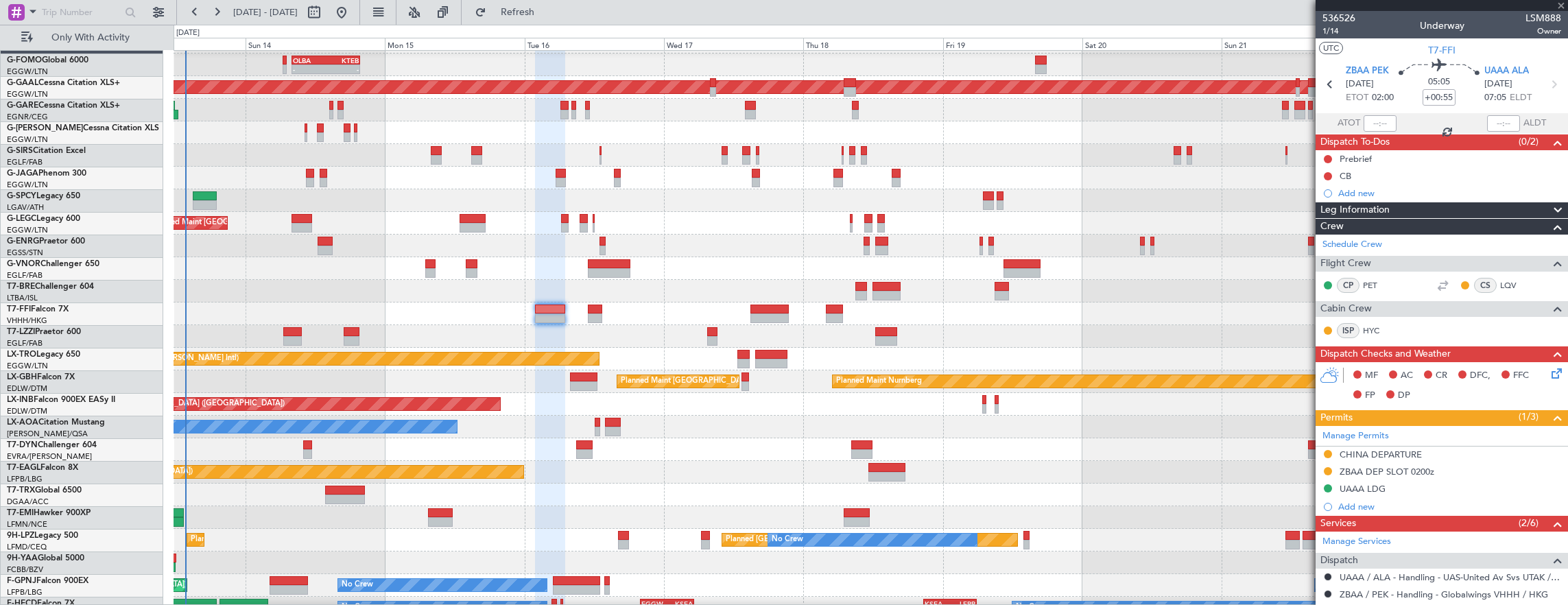
type input "+00:25"
type input "1"
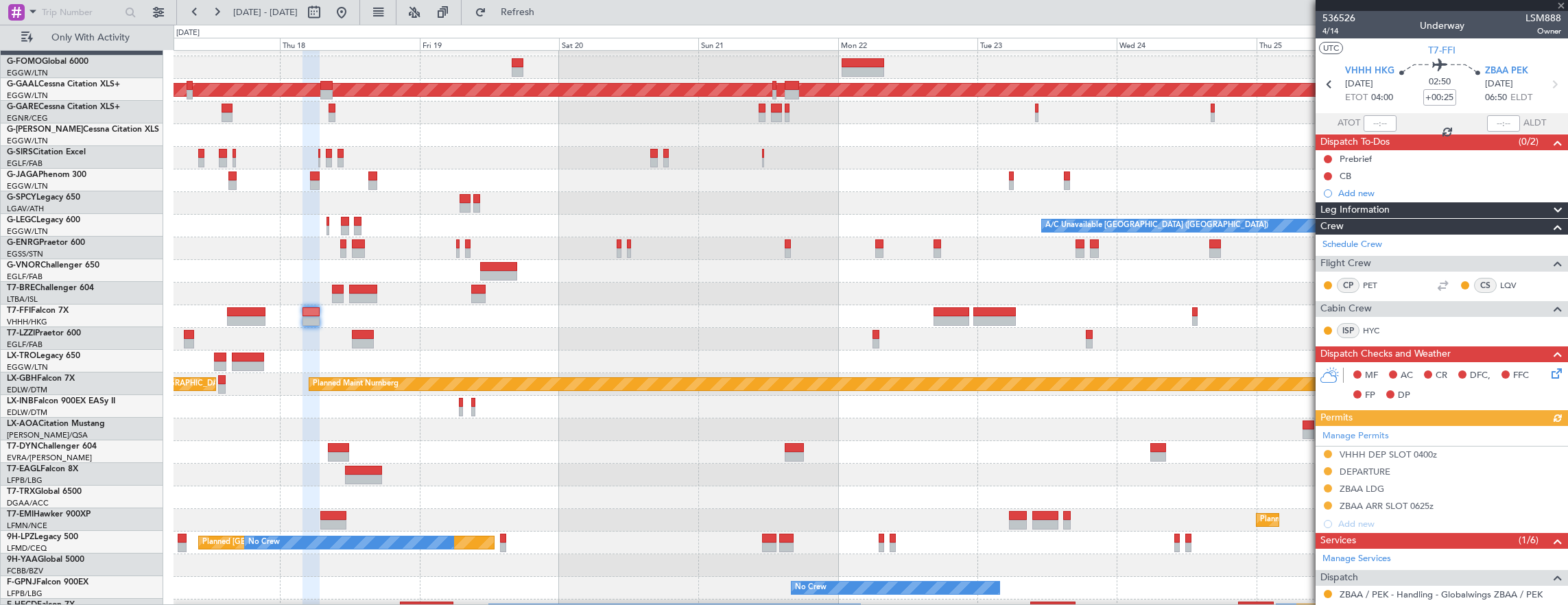
click at [499, 264] on div at bounding box center [870, 271] width 1395 height 23
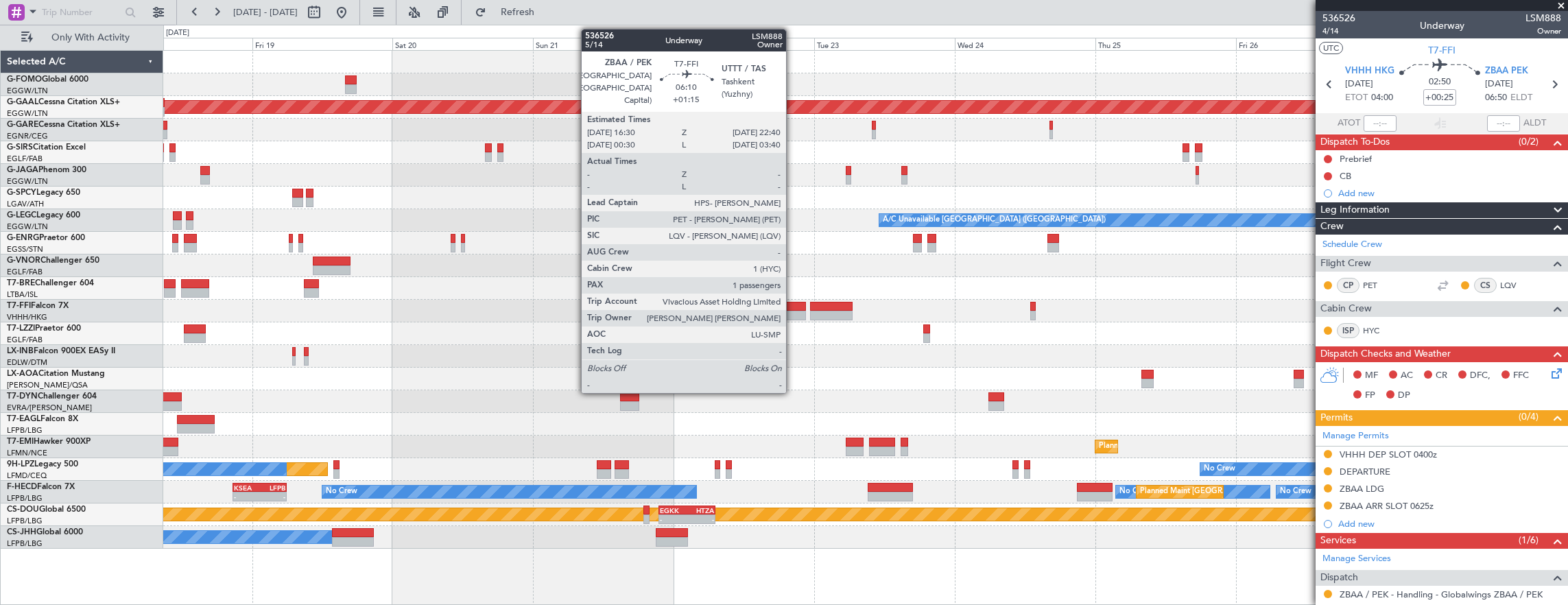
click at [793, 309] on div at bounding box center [787, 307] width 36 height 10
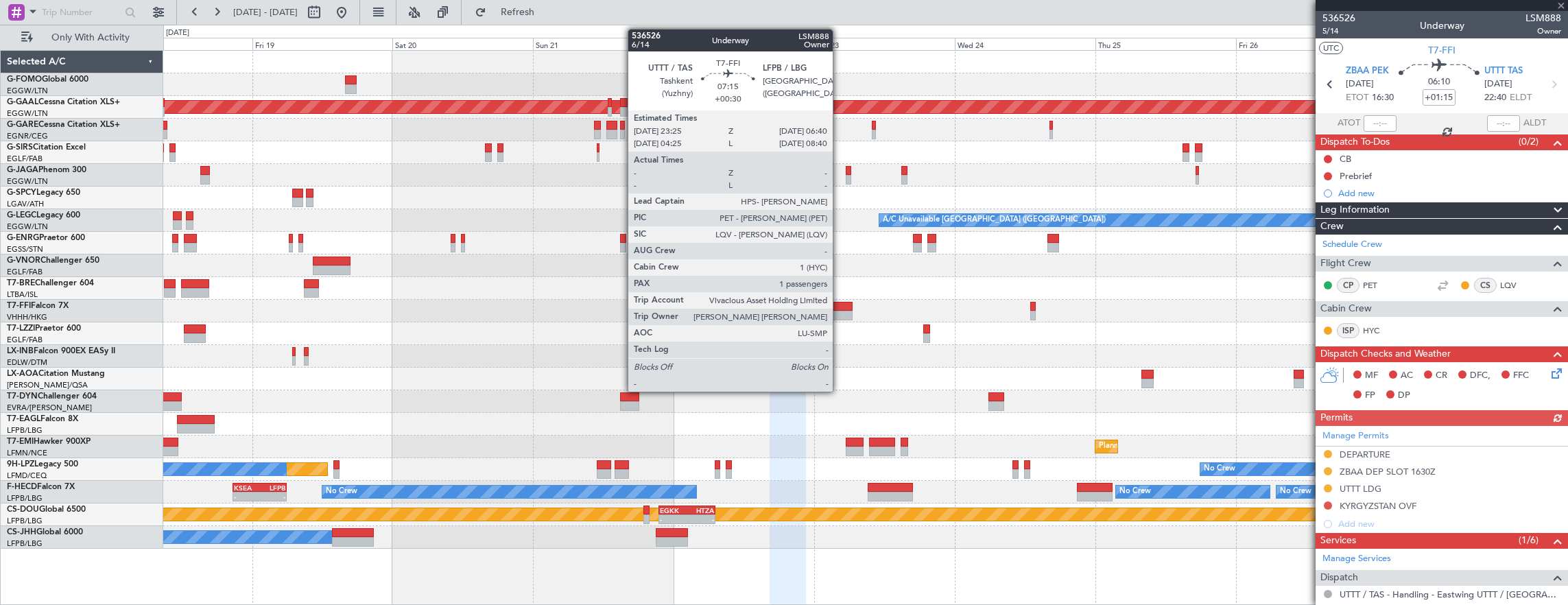
click at [840, 305] on div at bounding box center [831, 307] width 43 height 10
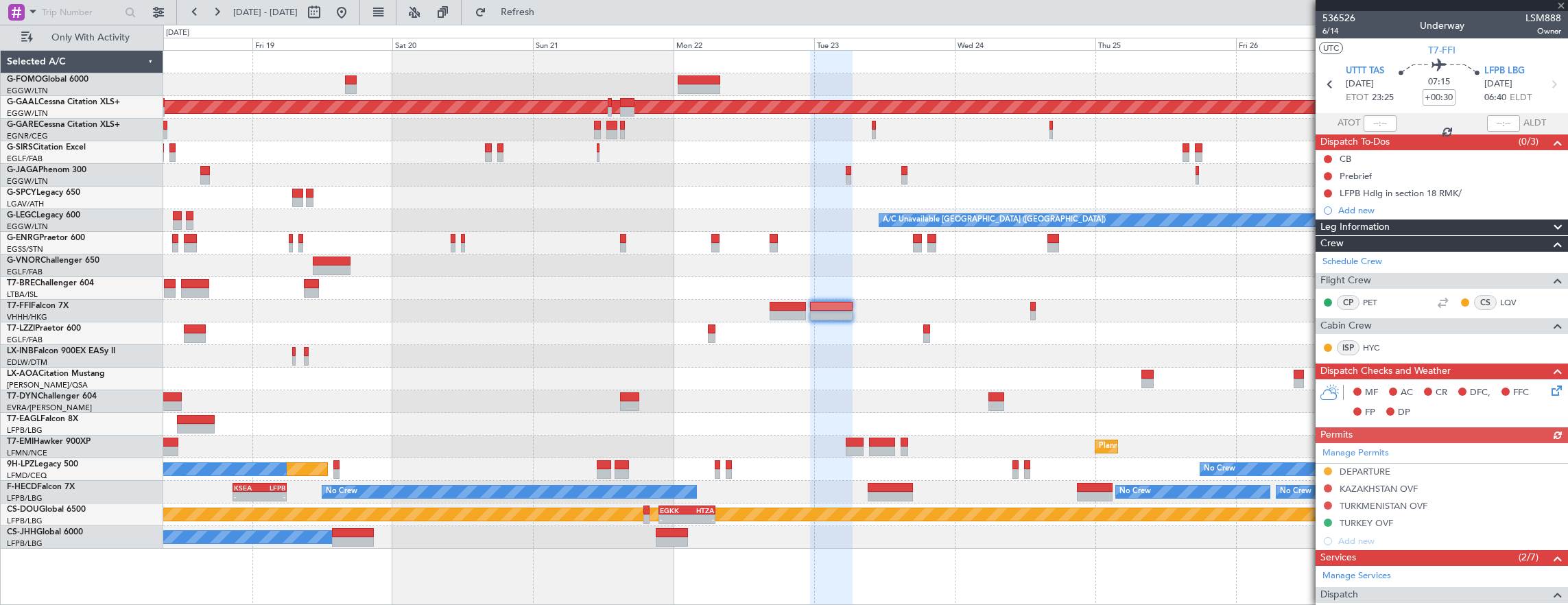
click at [712, 278] on div at bounding box center [865, 289] width 1404 height 23
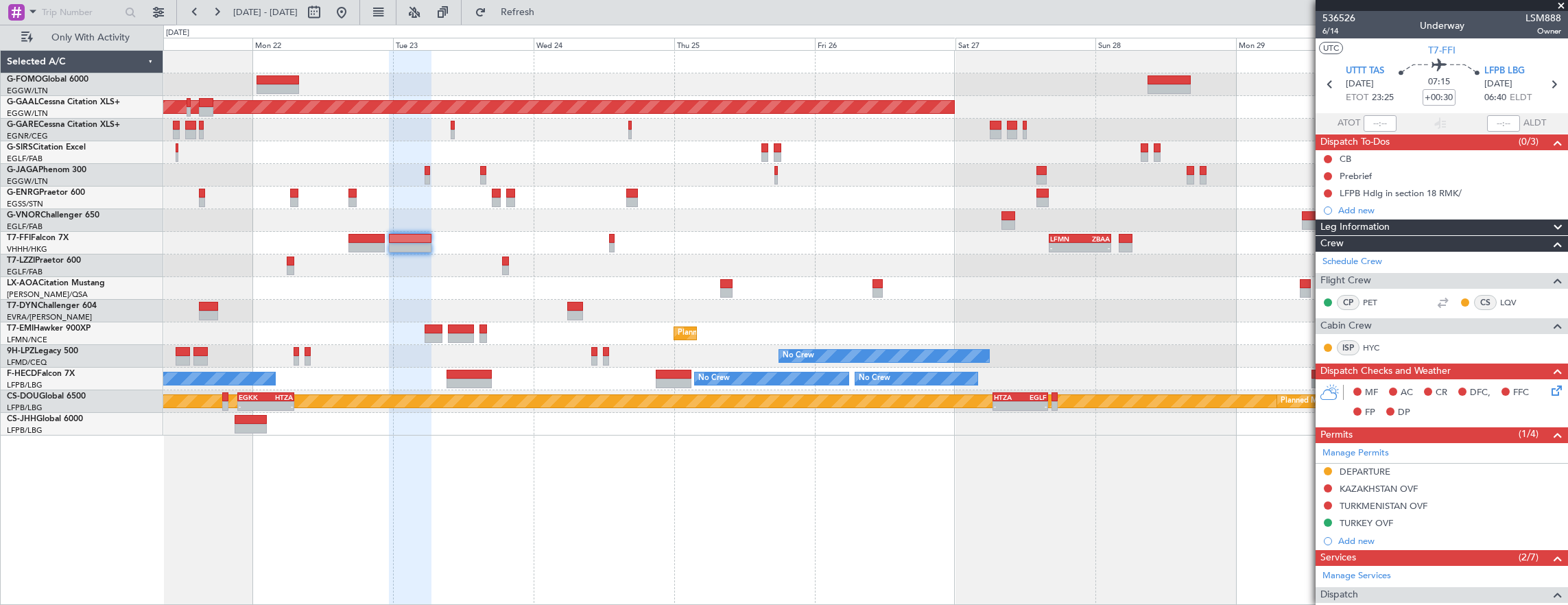
click at [711, 221] on div "Planned Maint Dusseldorf - - LFMN 16:05 Z ZBAA 02:45 Z Planned Maint Zurich No …" at bounding box center [865, 243] width 1404 height 385
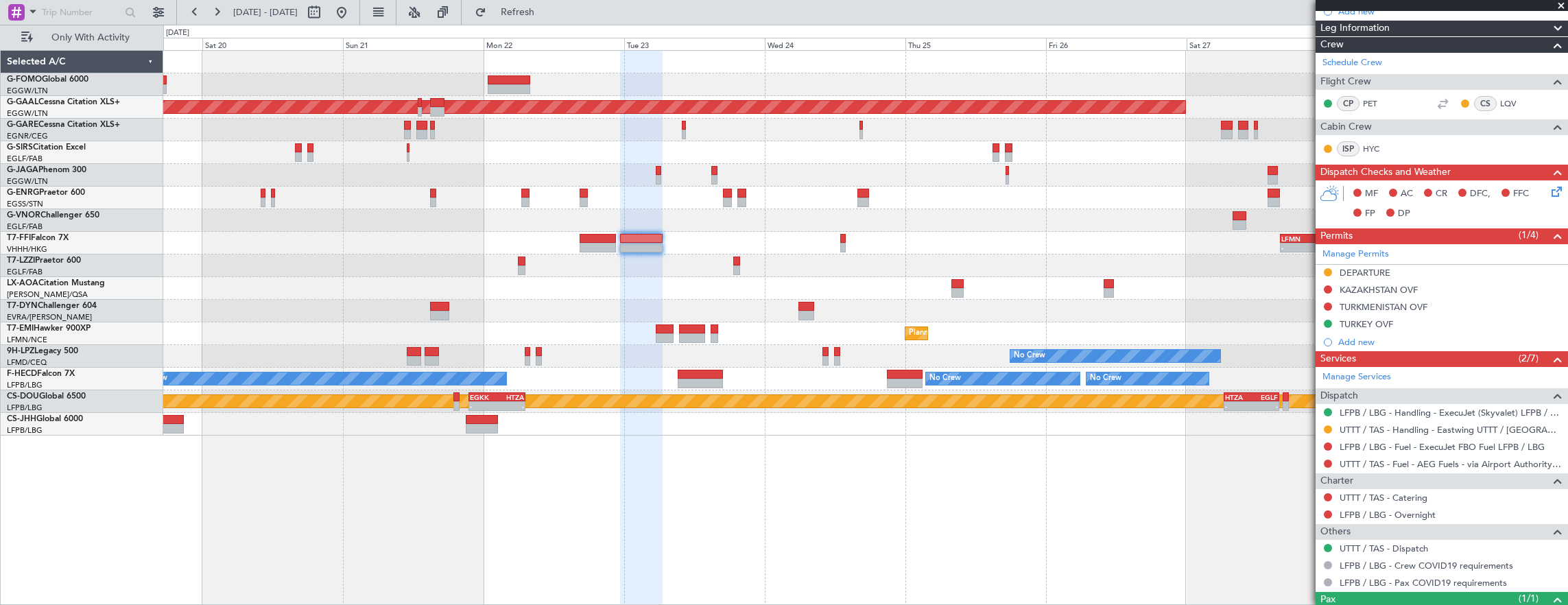
scroll to position [251, 0]
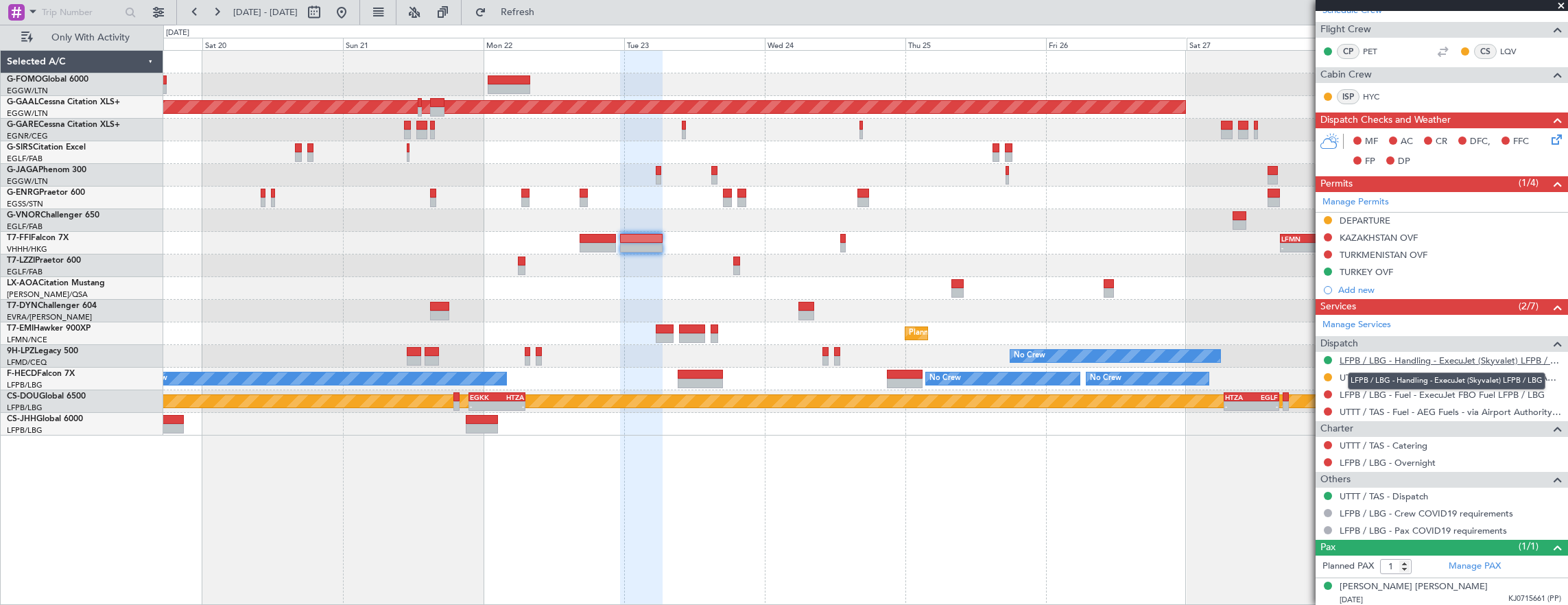
click at [1416, 356] on link "LFPB / LBG - Handling - ExecuJet (Skyvalet) LFPB / LBG" at bounding box center [1450, 361] width 222 height 11
click at [1405, 369] on div "UTTT / TAS - Handling - Eastwing UTTT / TAS" at bounding box center [1441, 377] width 252 height 17
click at [1410, 374] on link "UTTT / TAS - Handling - Eastwing UTTT / TAS" at bounding box center [1450, 378] width 222 height 11
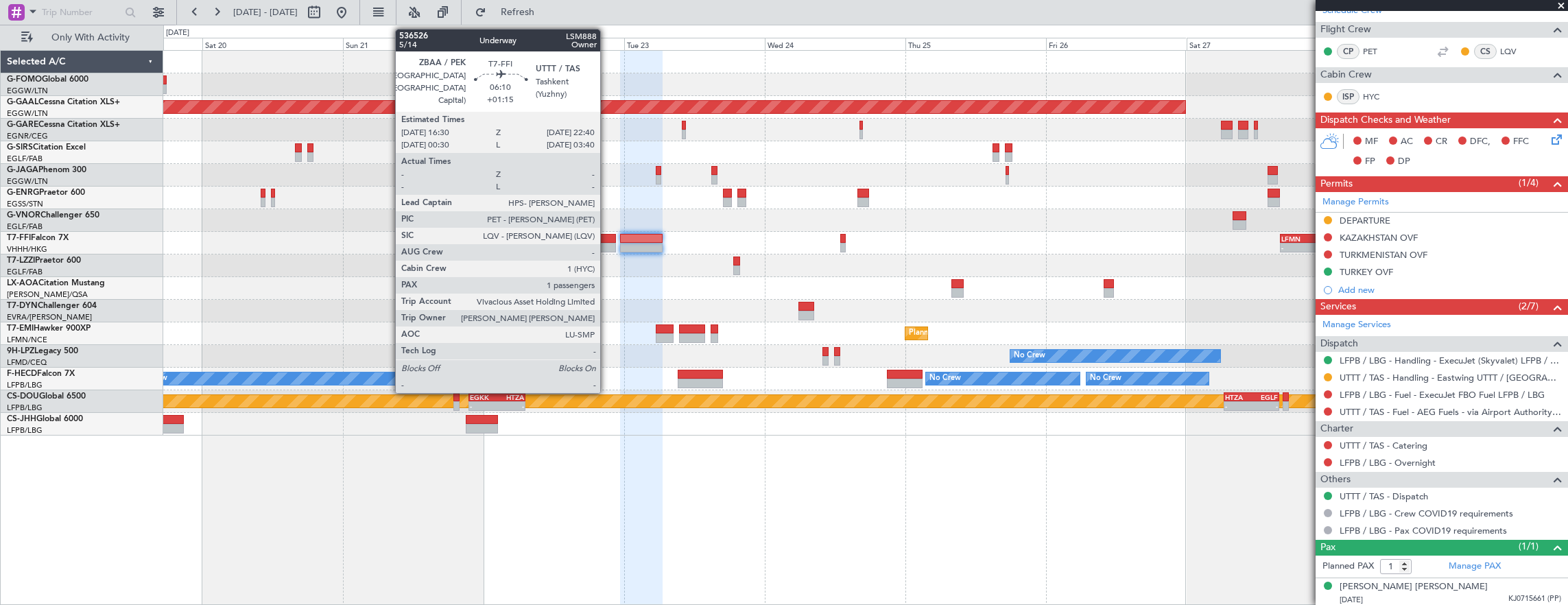
click at [607, 243] on div at bounding box center [597, 248] width 36 height 10
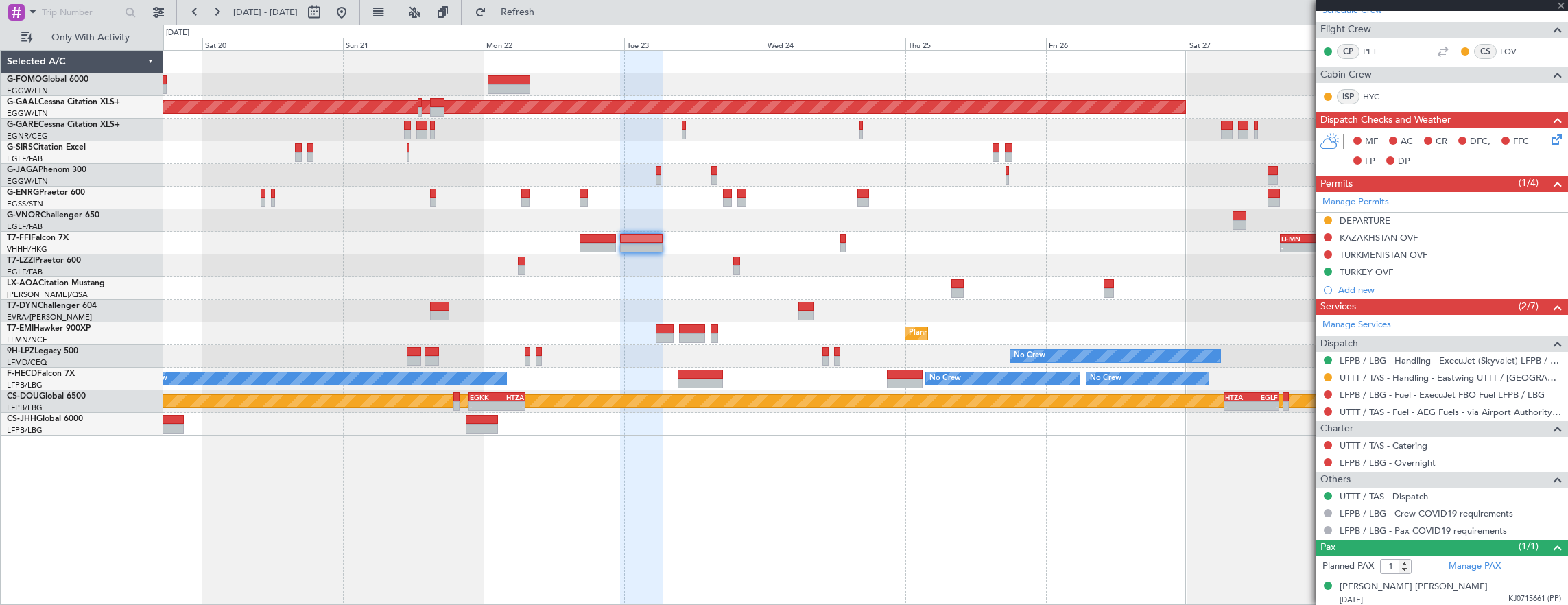
type input "+01:15"
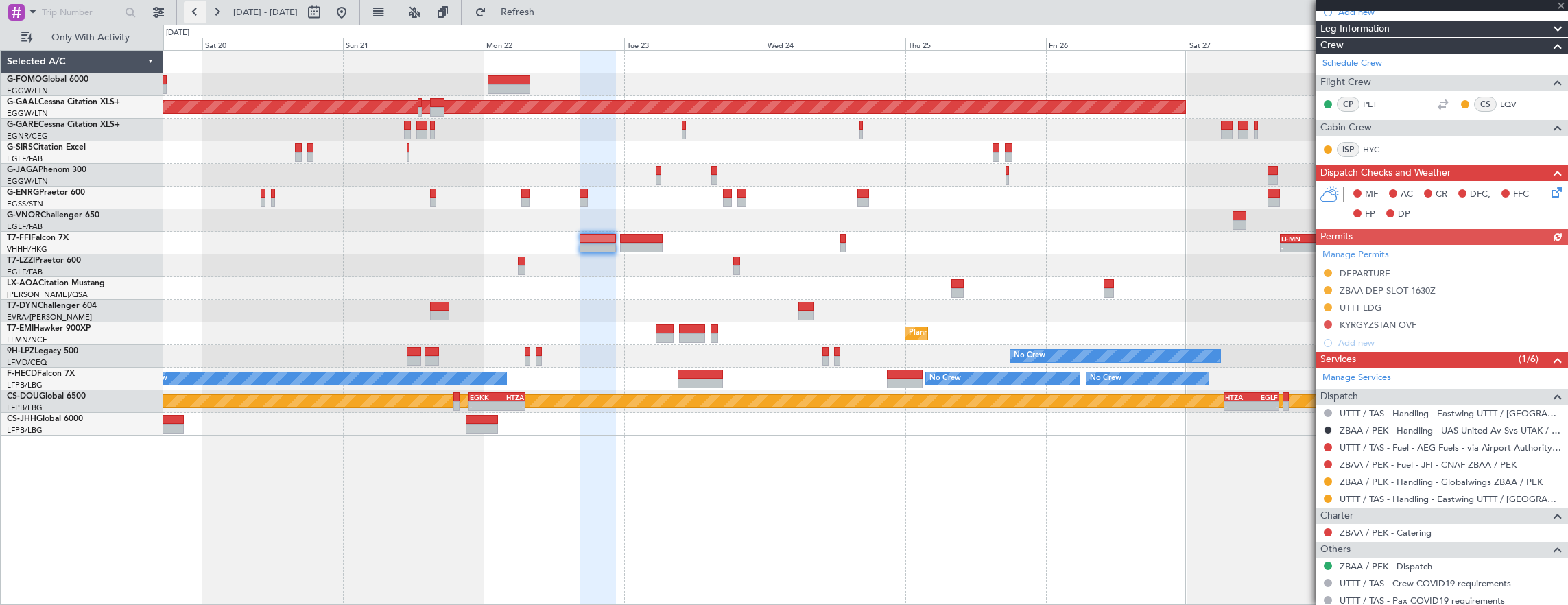
scroll to position [206, 0]
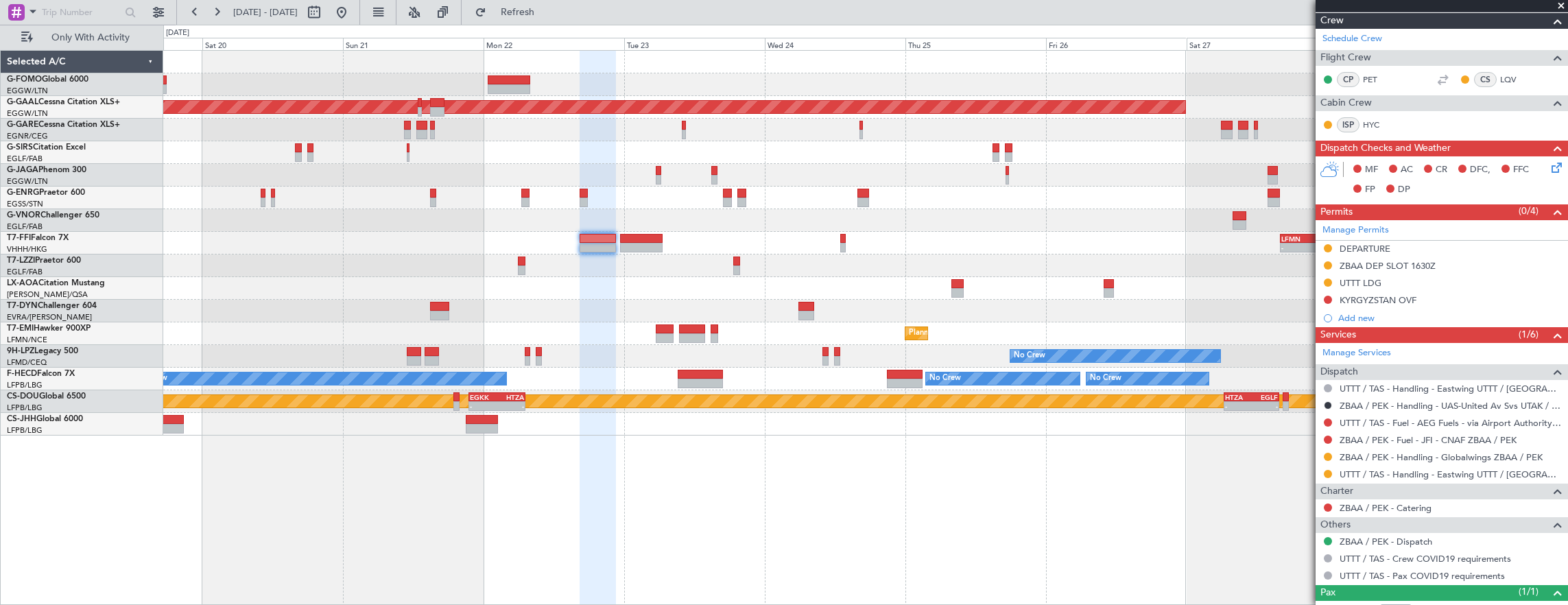
click at [623, 242] on div "Planned Maint Dusseldorf - - LFMN 16:05 Z ZBAA 02:45 Z Planned Maint [GEOGRAPHI…" at bounding box center [865, 243] width 1404 height 385
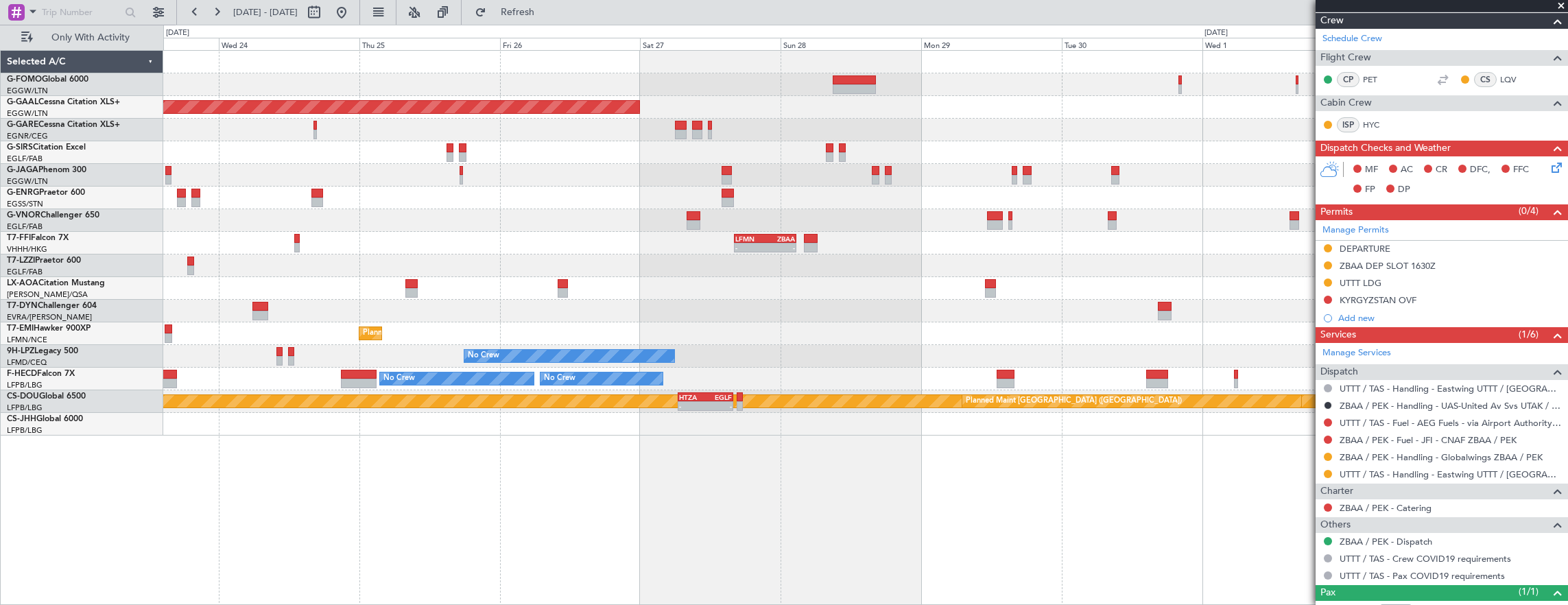
click at [560, 236] on div "Planned Maint Dusseldorf - - LFMN 16:05 Z ZBAA 02:45 Z No Crew Antwerp (Deurne)…" at bounding box center [865, 243] width 1404 height 385
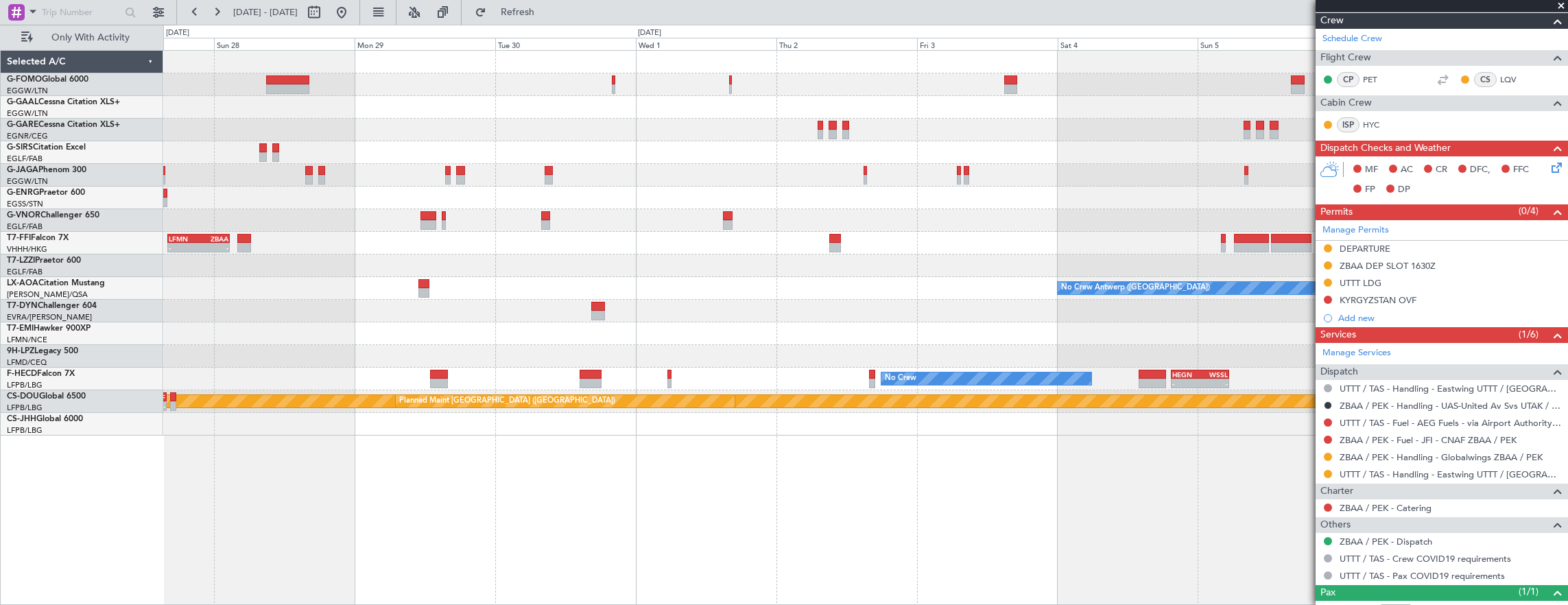
click at [789, 227] on div at bounding box center [865, 220] width 1404 height 23
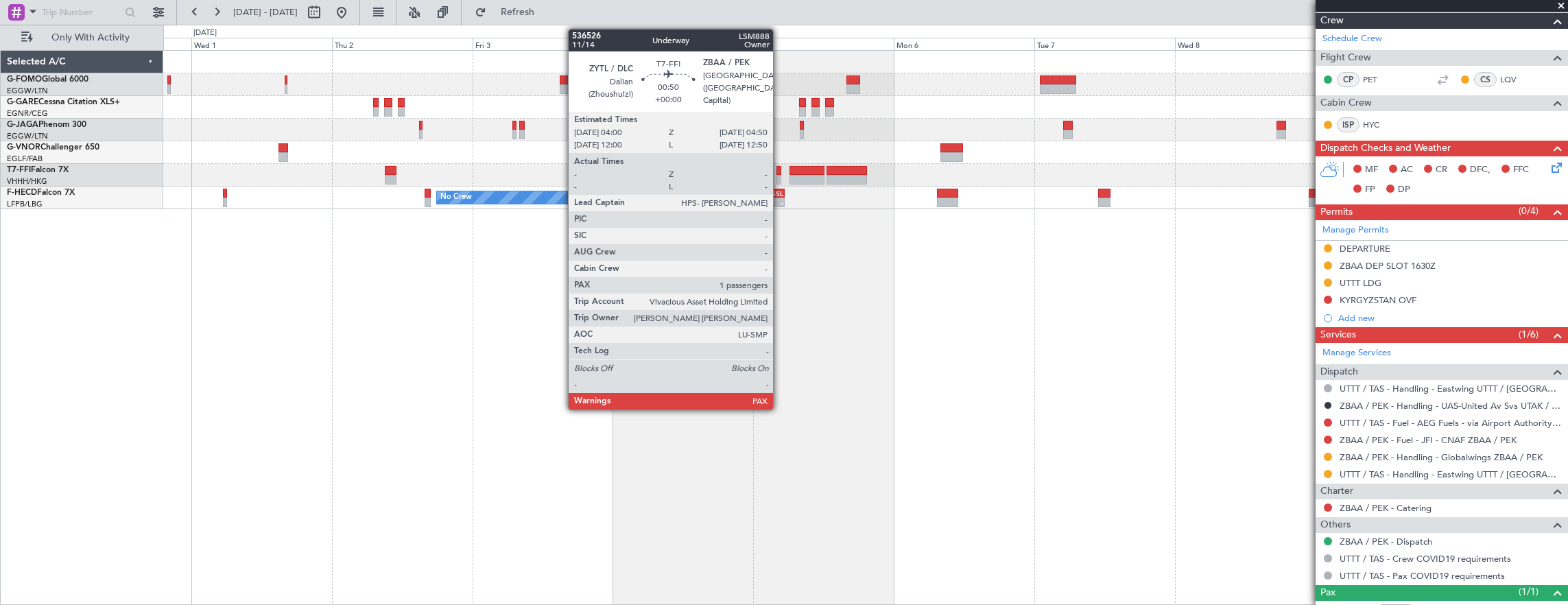
click at [780, 172] on div at bounding box center [779, 171] width 6 height 10
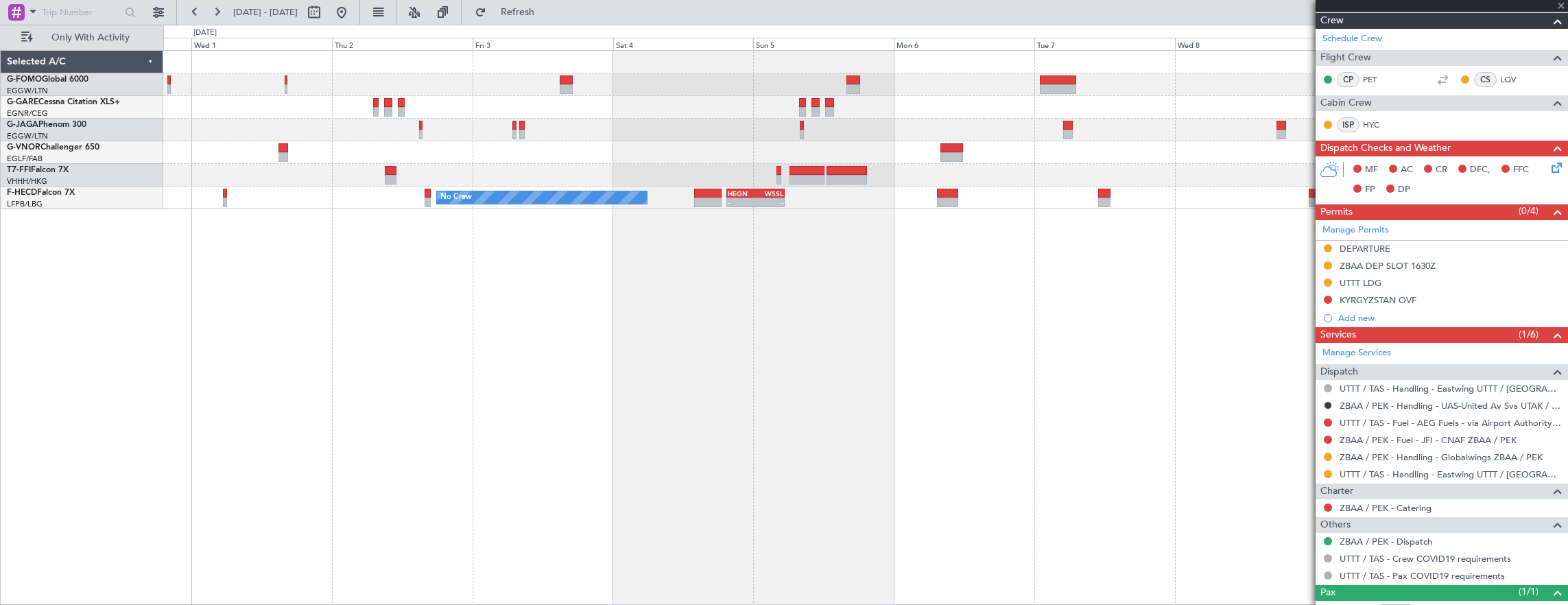
scroll to position [0, 0]
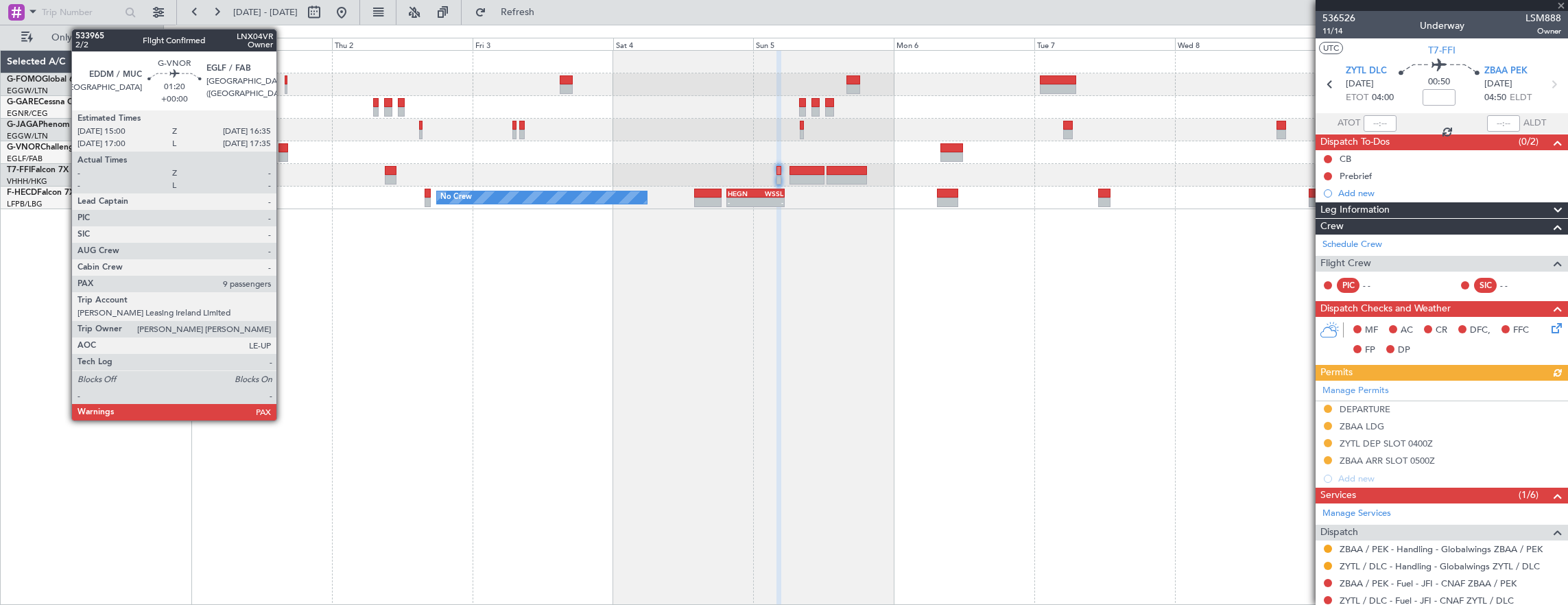
click at [283, 147] on div at bounding box center [283, 148] width 10 height 10
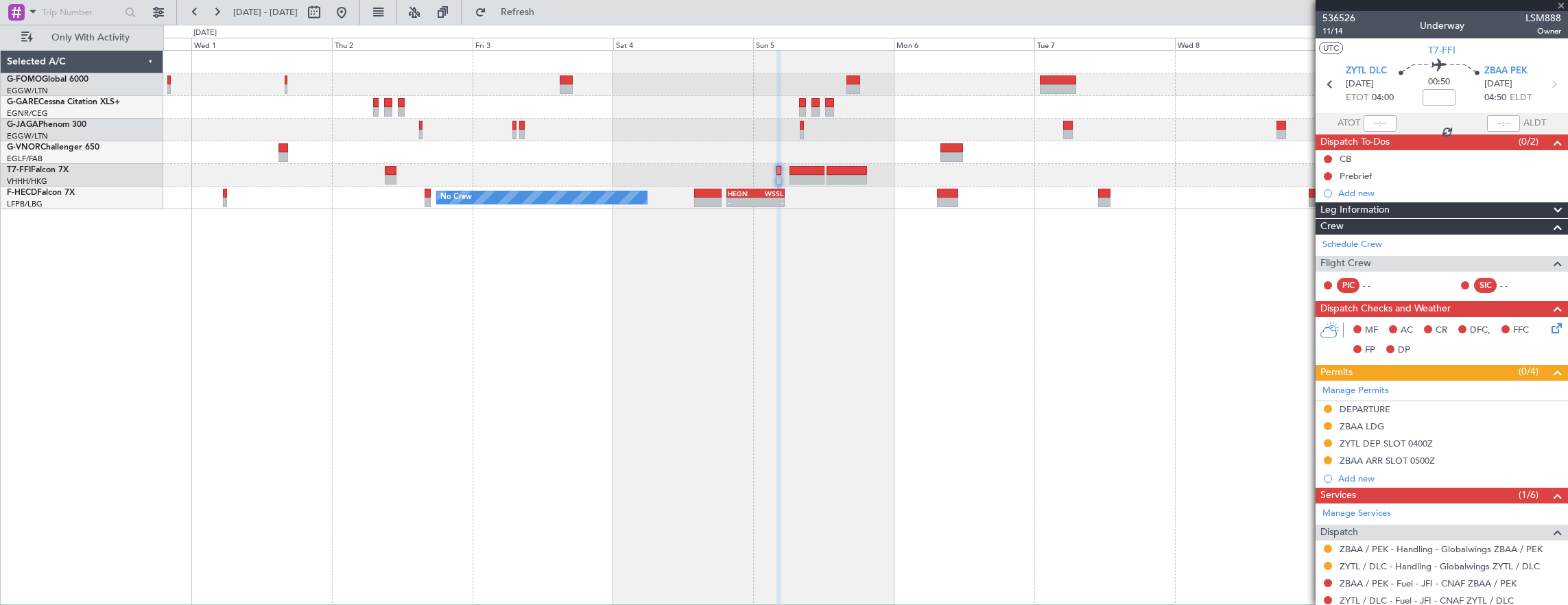
type input "9"
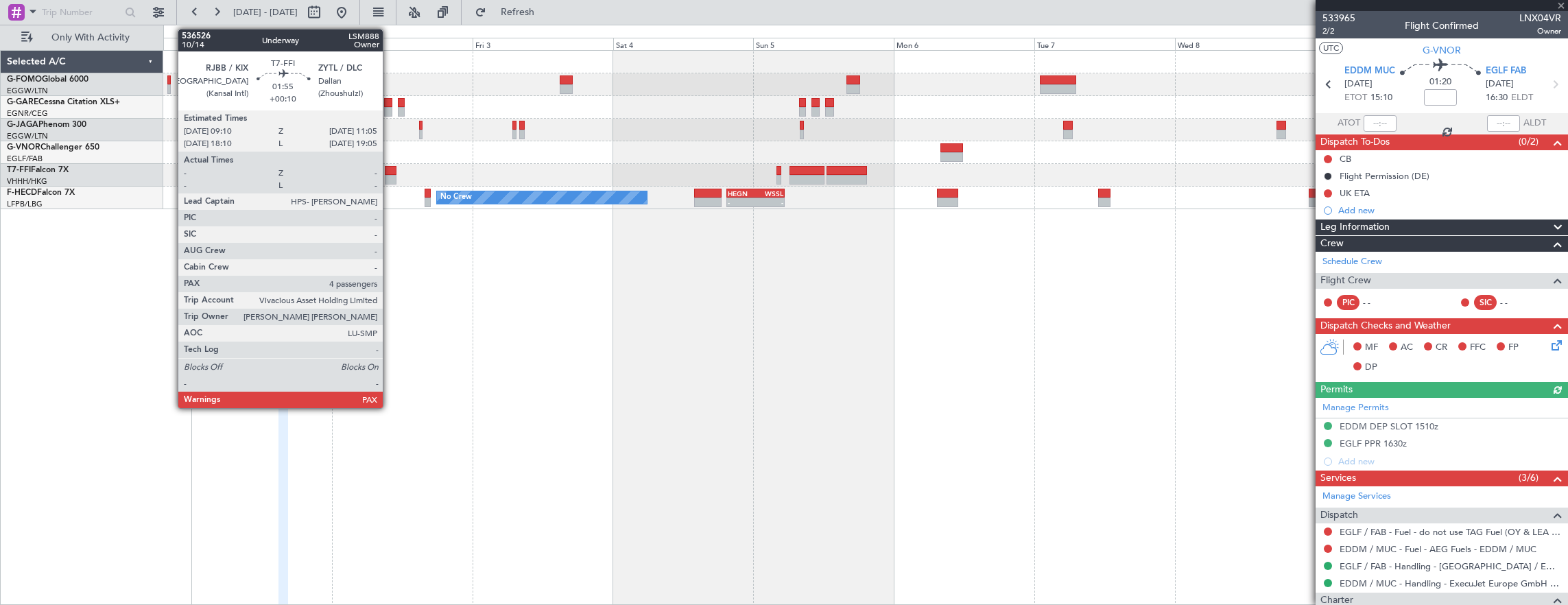
click at [390, 172] on div at bounding box center [390, 171] width 11 height 10
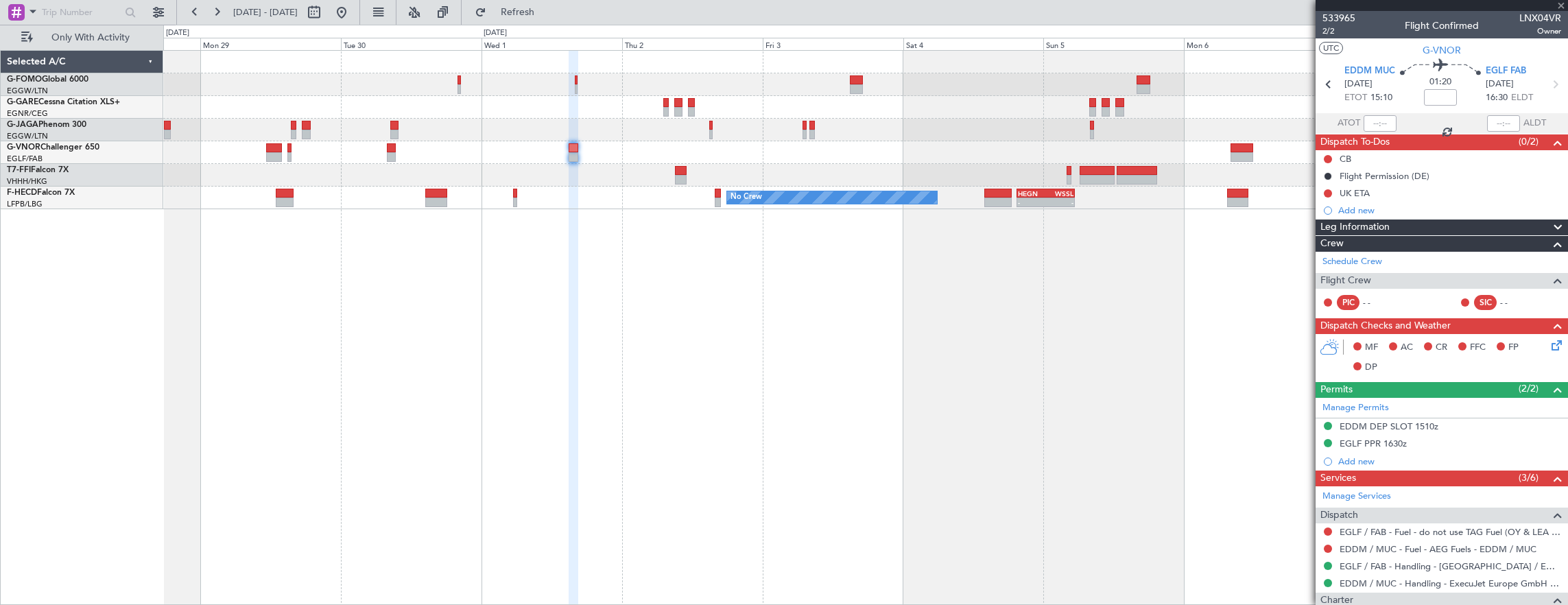
click at [553, 219] on div "- - LFMN 16:05 Z ZBAA 02:45 Z Planned Maint Geneva (Cointrin) No Crew - - HEGN …" at bounding box center [865, 328] width 1405 height 556
type input "+00:10"
type input "4"
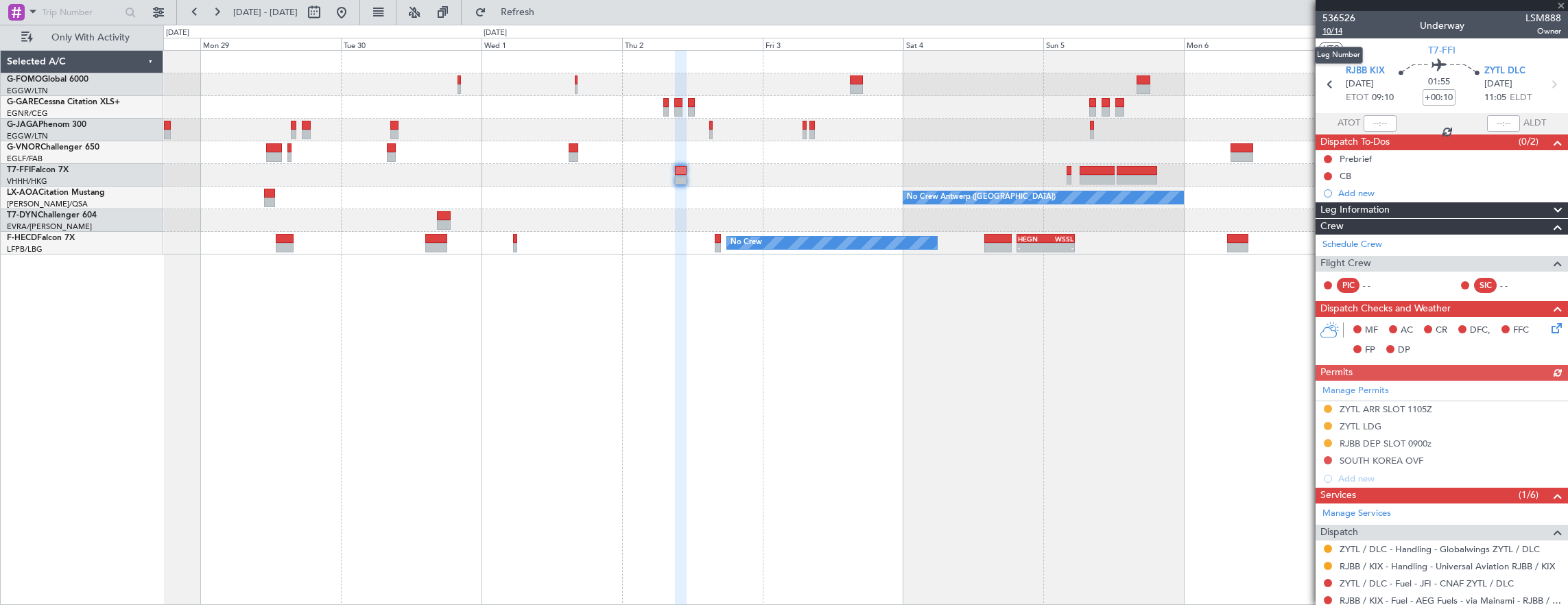
click at [1326, 33] on span "10/14" at bounding box center [1338, 31] width 33 height 11
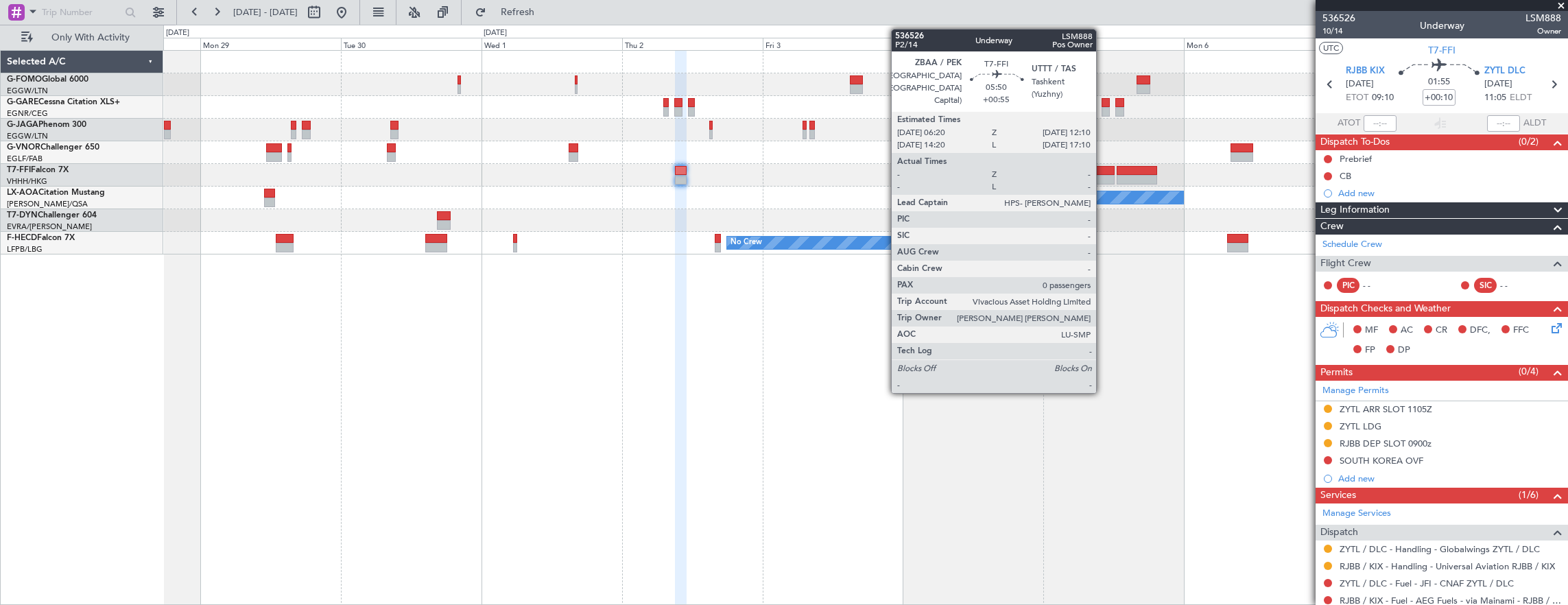
click at [1103, 170] on div at bounding box center [1096, 171] width 35 height 10
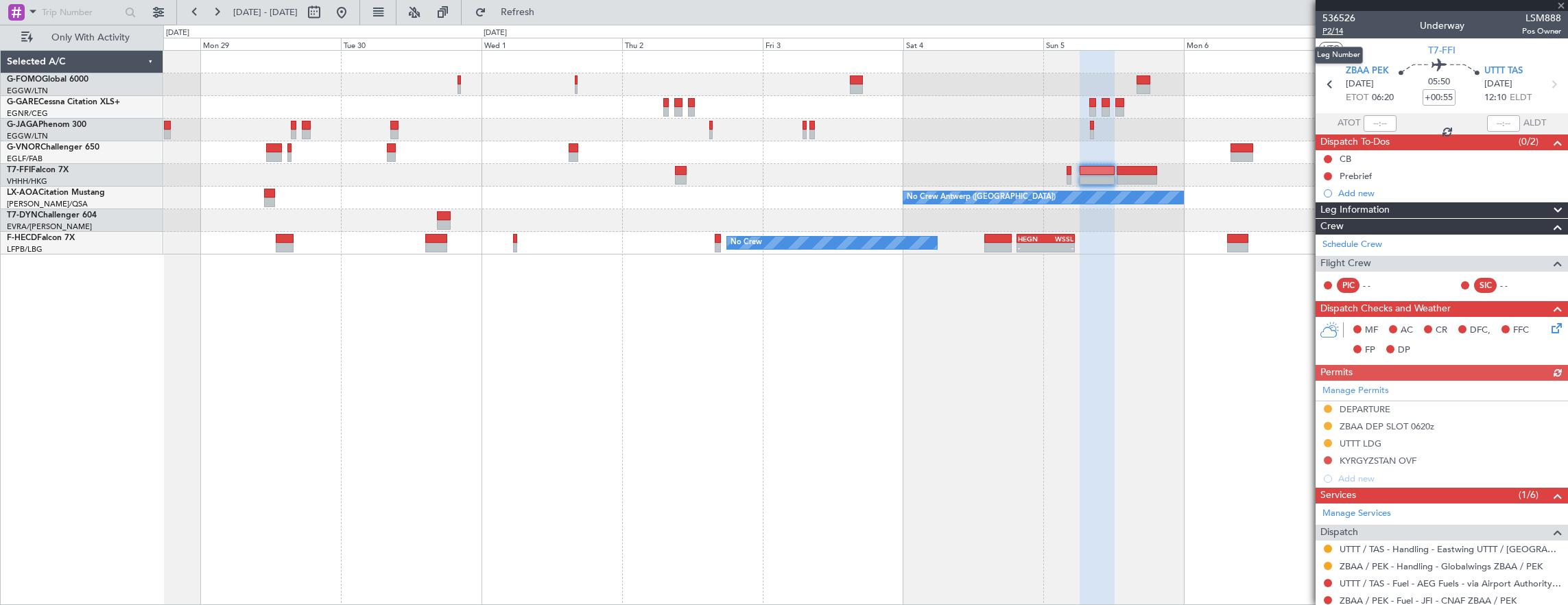
click at [1334, 31] on span "P2/14" at bounding box center [1338, 31] width 33 height 11
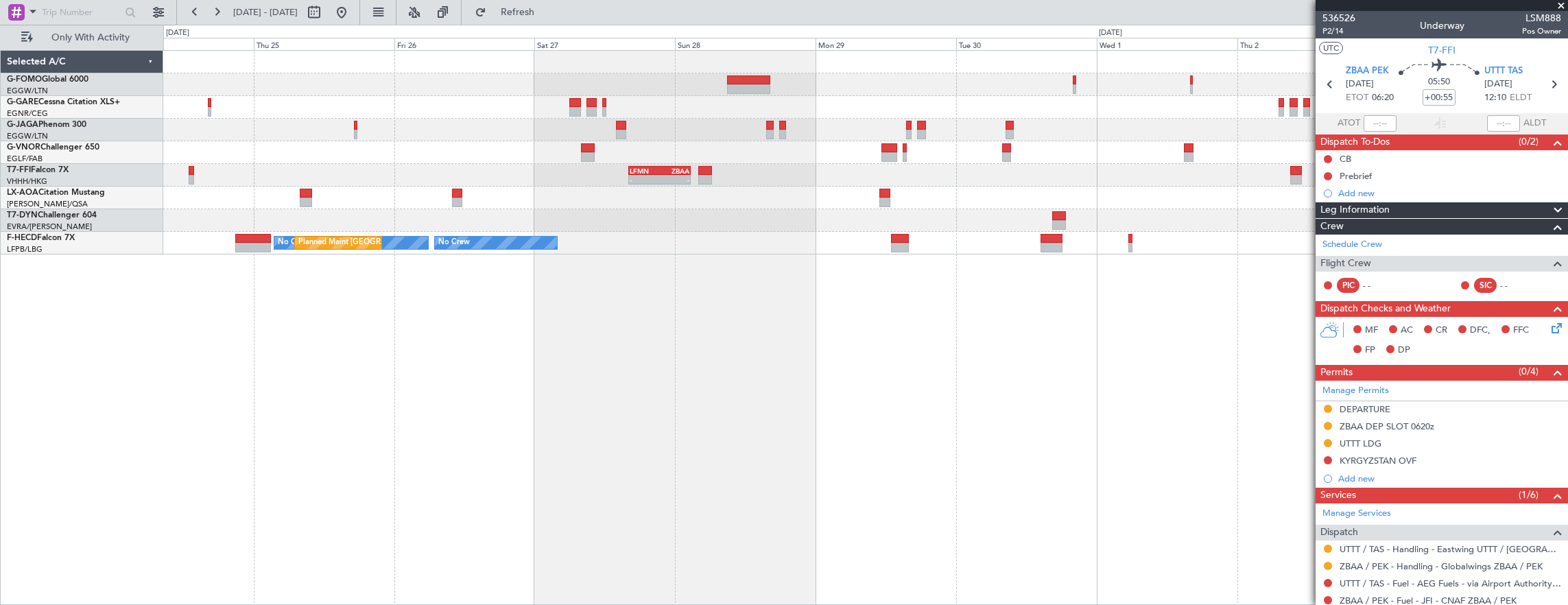
click at [991, 173] on div "- - LFMN 16:05 Z ZBAA 02:45 Z No Crew [GEOGRAPHIC_DATA] ([GEOGRAPHIC_DATA]) No …" at bounding box center [865, 152] width 1404 height 204
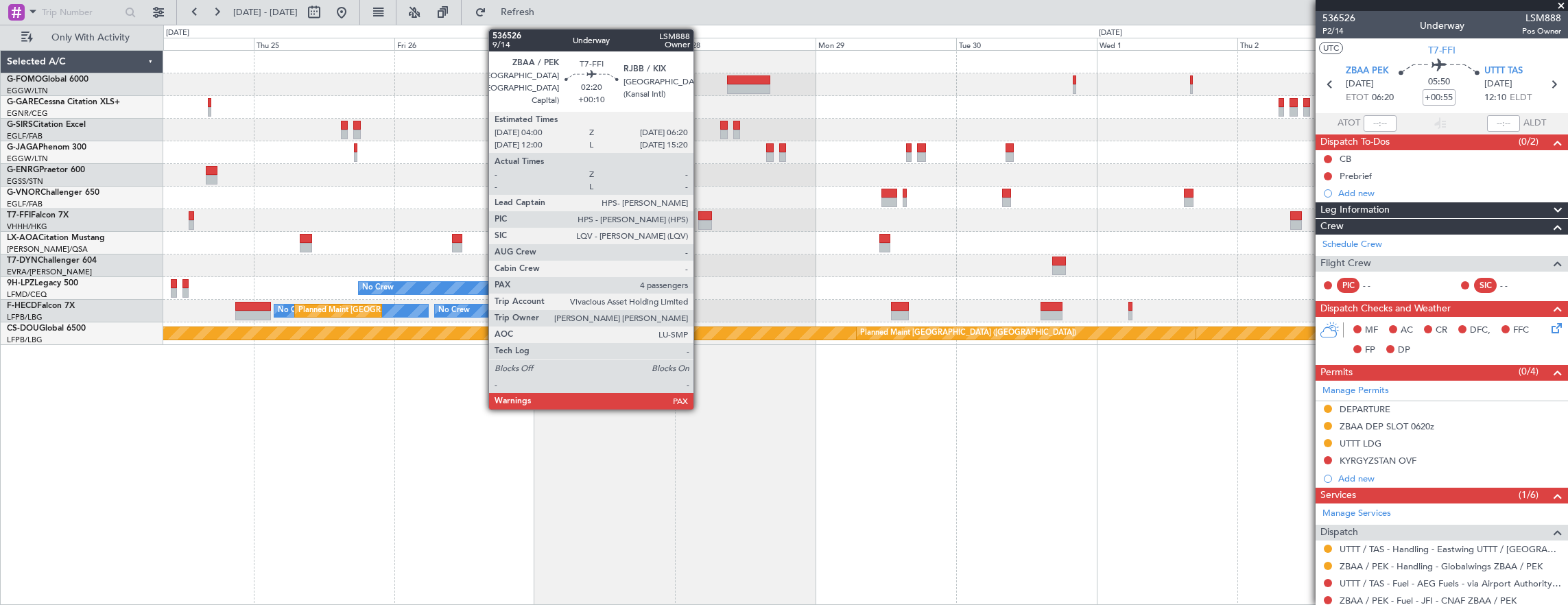
click at [700, 223] on div at bounding box center [705, 225] width 14 height 10
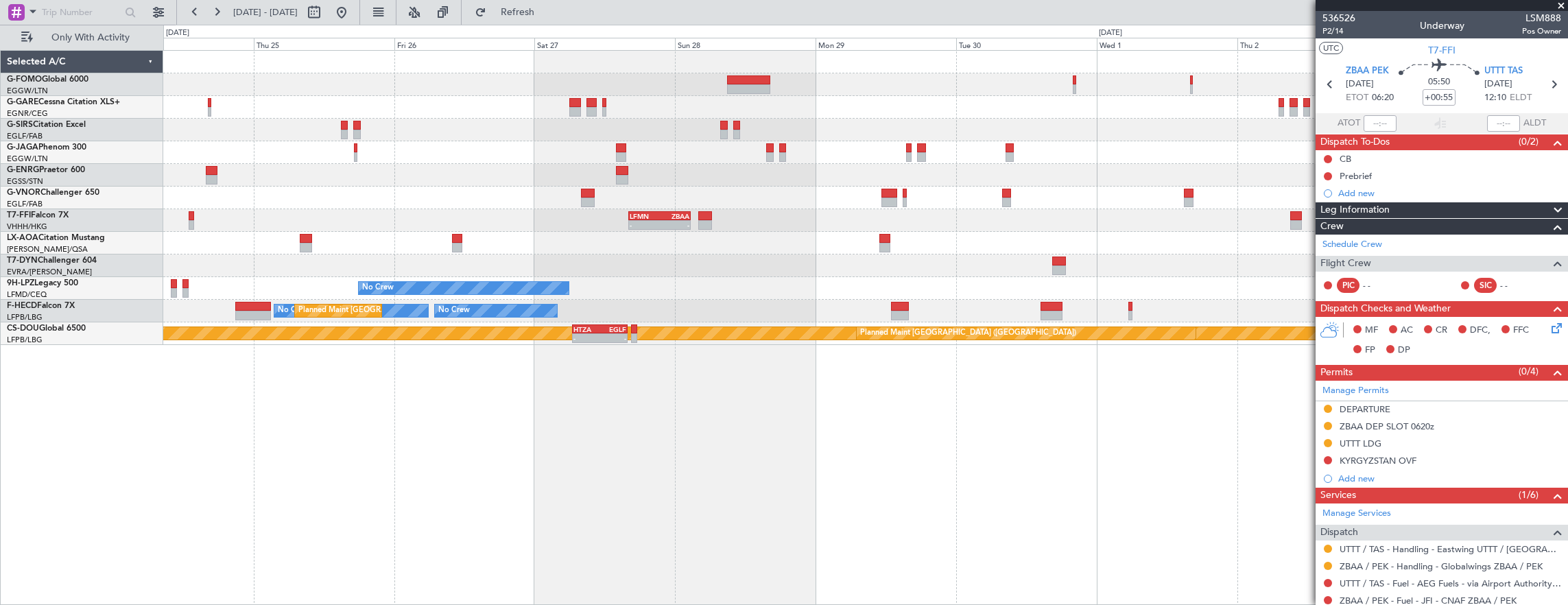
click at [694, 218] on div "- - LFMN 16:05 Z ZBAA 02:45 Z No Crew [GEOGRAPHIC_DATA] ([GEOGRAPHIC_DATA]) No …" at bounding box center [865, 198] width 1404 height 294
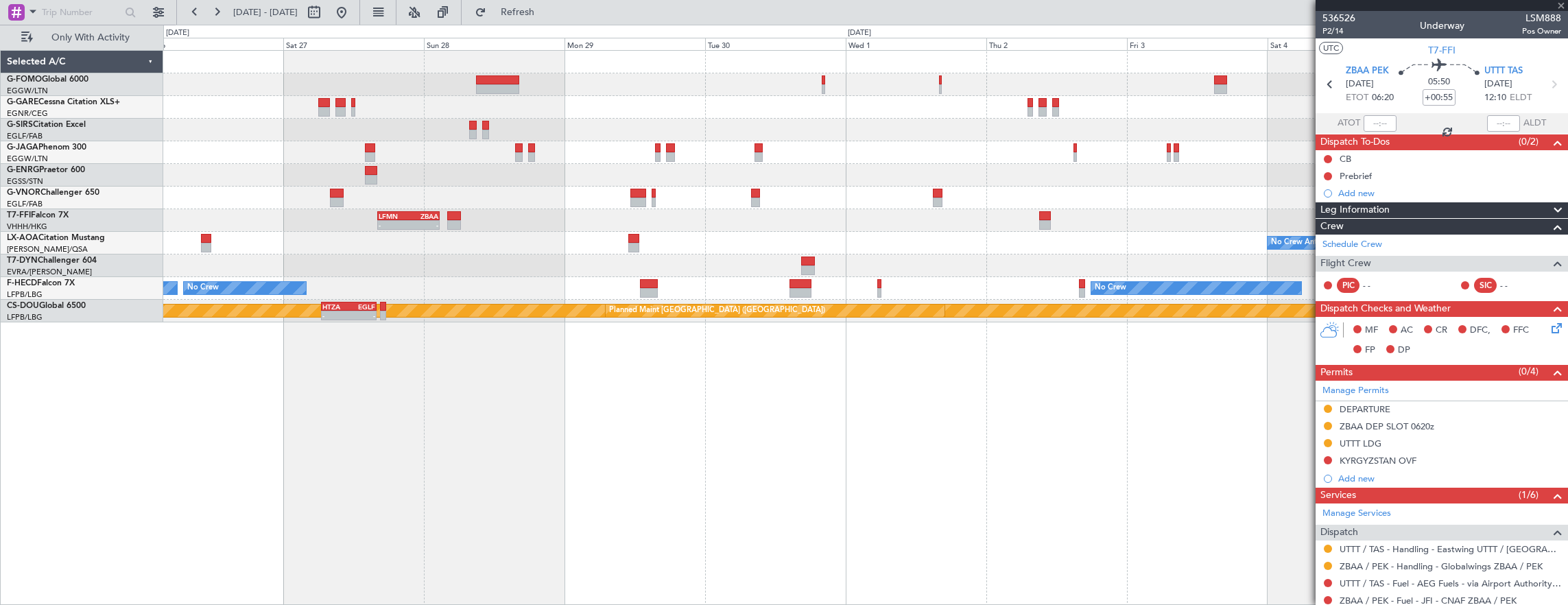
type input "+00:10"
type input "5"
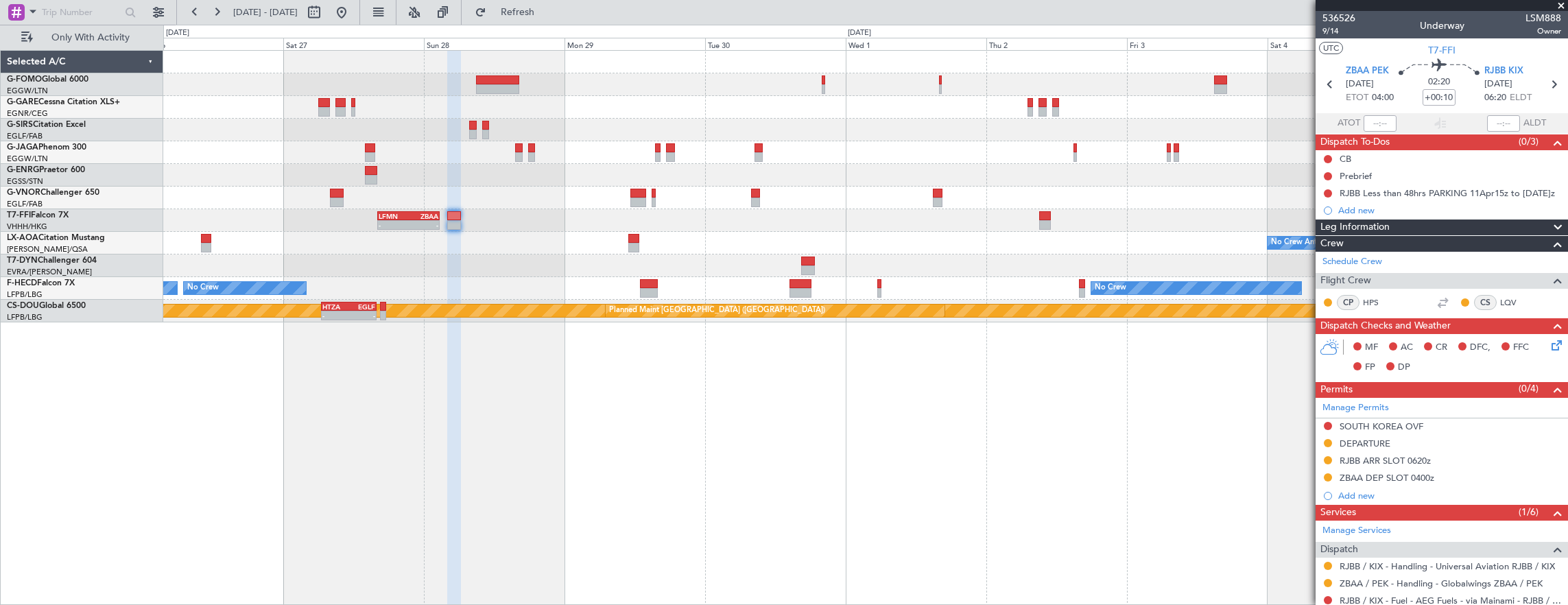
scroll to position [274, 0]
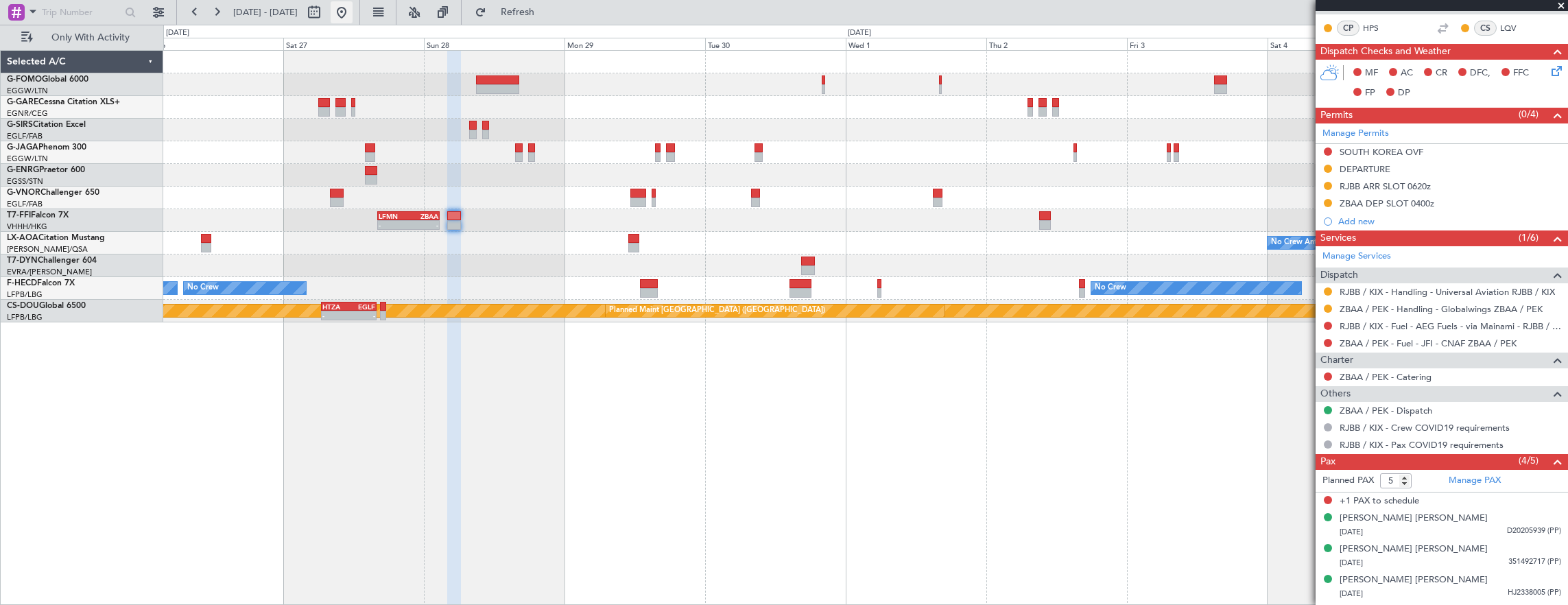
click at [352, 11] on button at bounding box center [341, 12] width 22 height 22
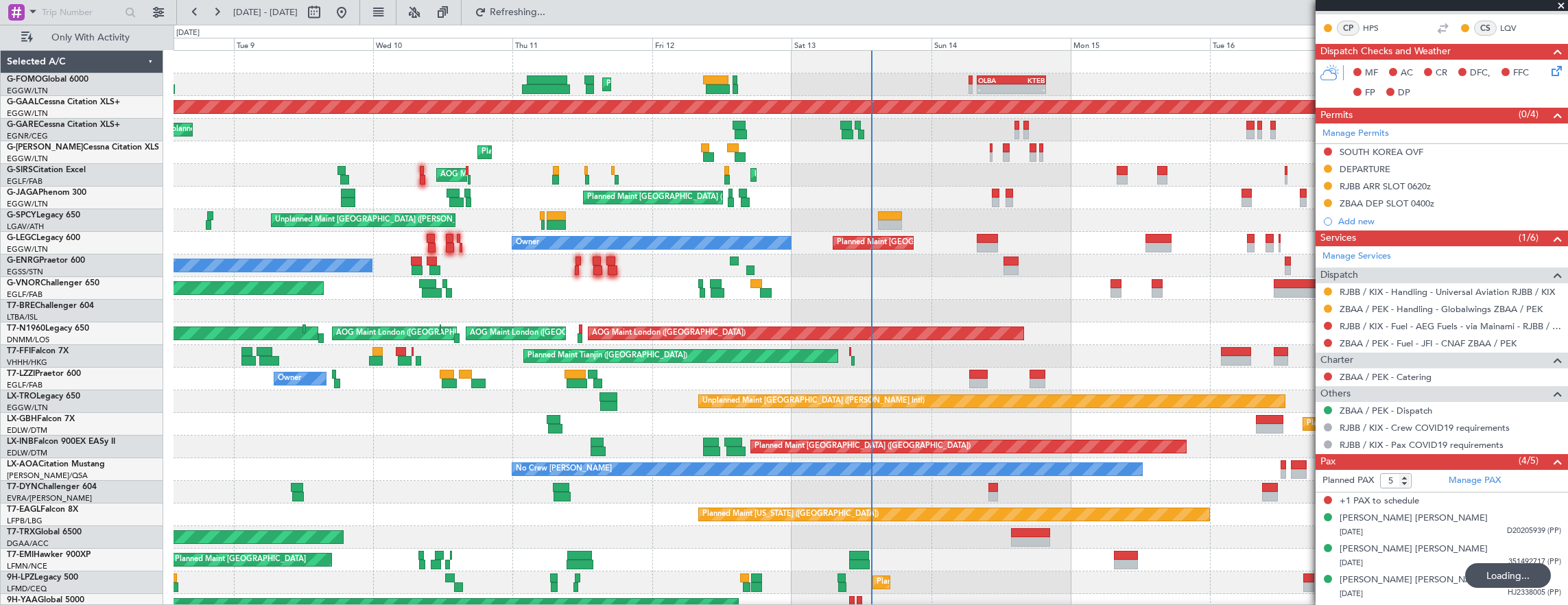
click at [520, 268] on div "Planned Maint [GEOGRAPHIC_DATA] ([GEOGRAPHIC_DATA]) - - OLBA 08:00 Z KTEB 19:50…" at bounding box center [870, 390] width 1395 height 679
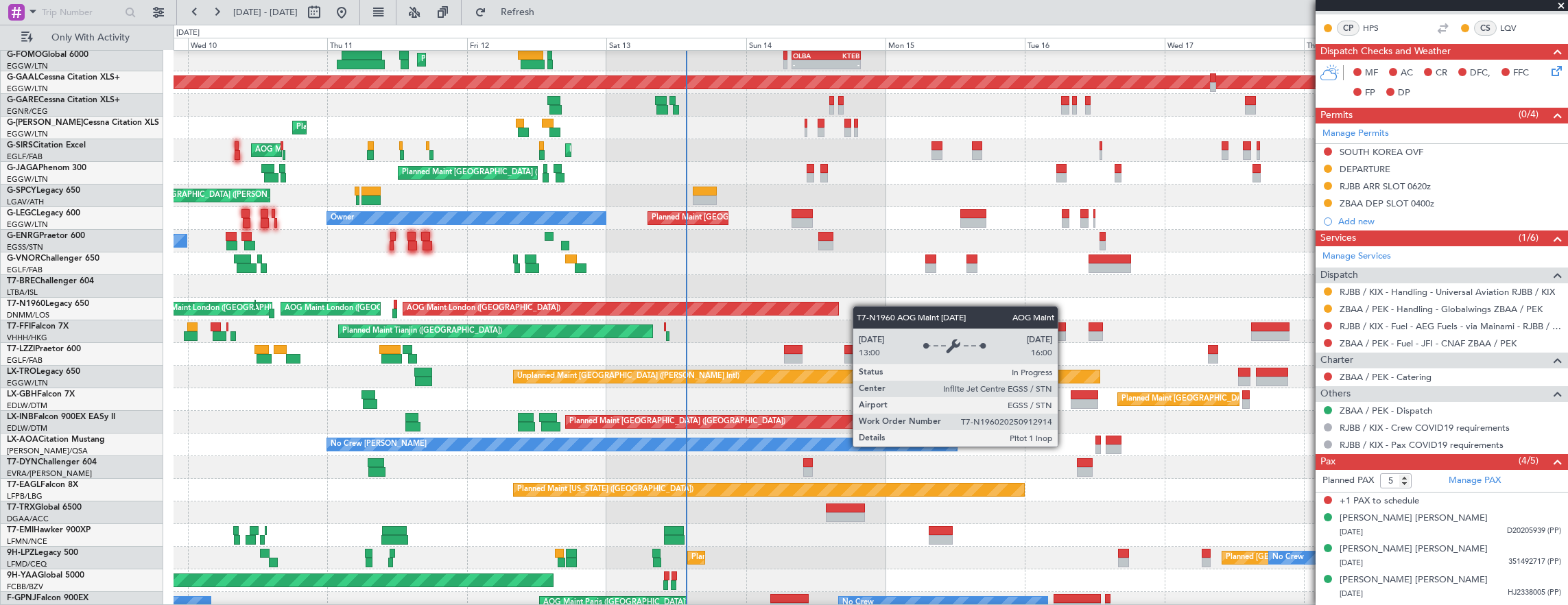
click at [623, 298] on div "AOG Maint London ([GEOGRAPHIC_DATA]) AOG Maint [GEOGRAPHIC_DATA] ([GEOGRAPHIC_D…" at bounding box center [870, 309] width 1395 height 23
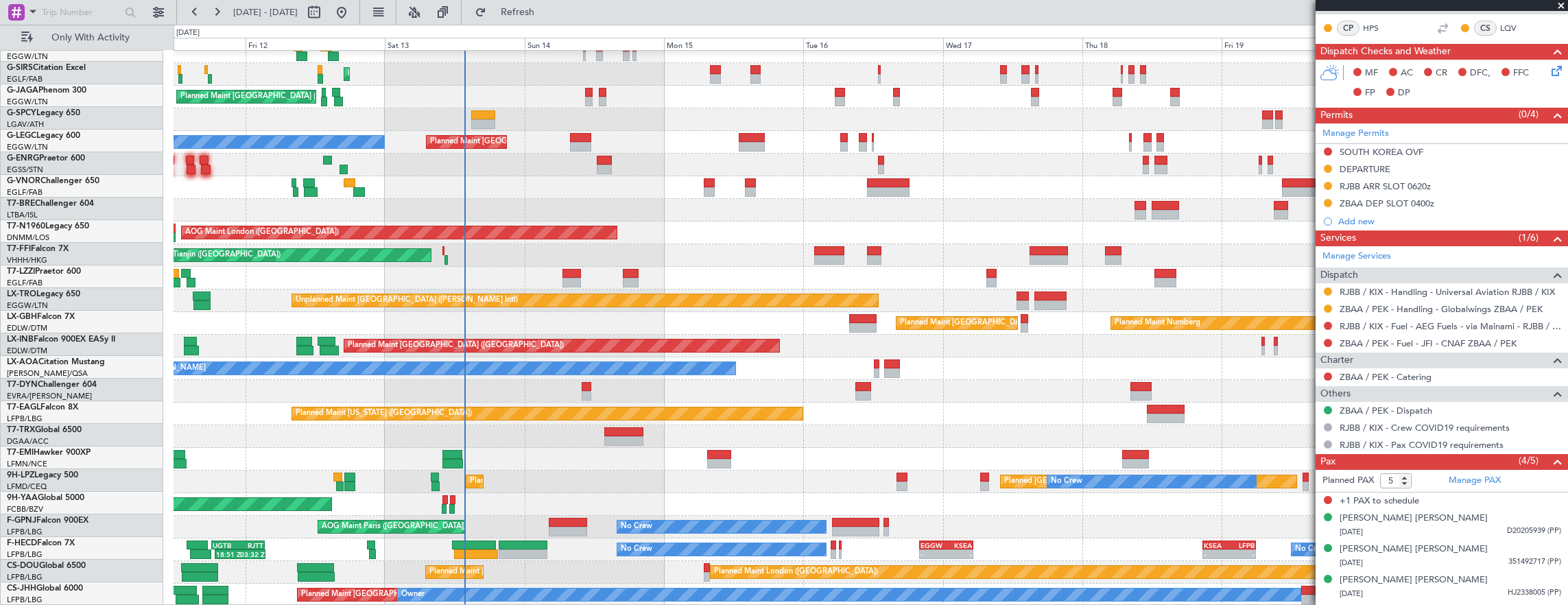
scroll to position [101, 0]
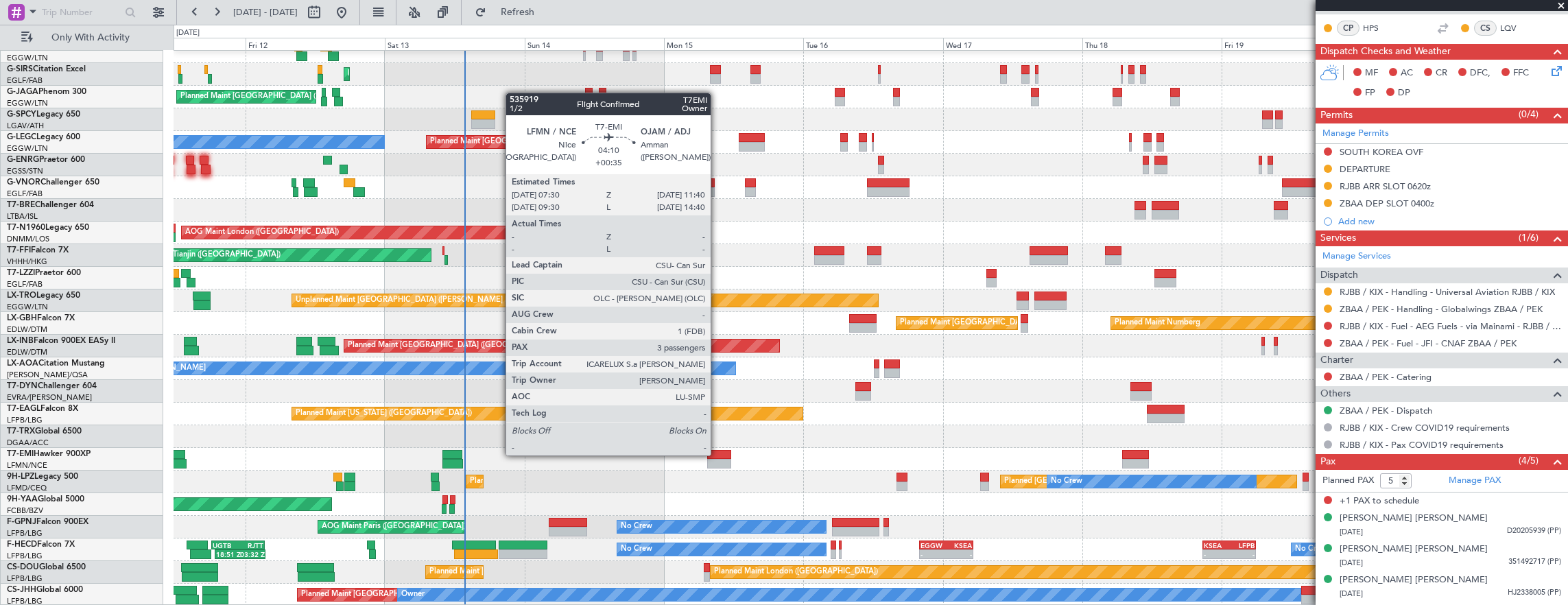
click at [717, 454] on div at bounding box center [719, 455] width 25 height 10
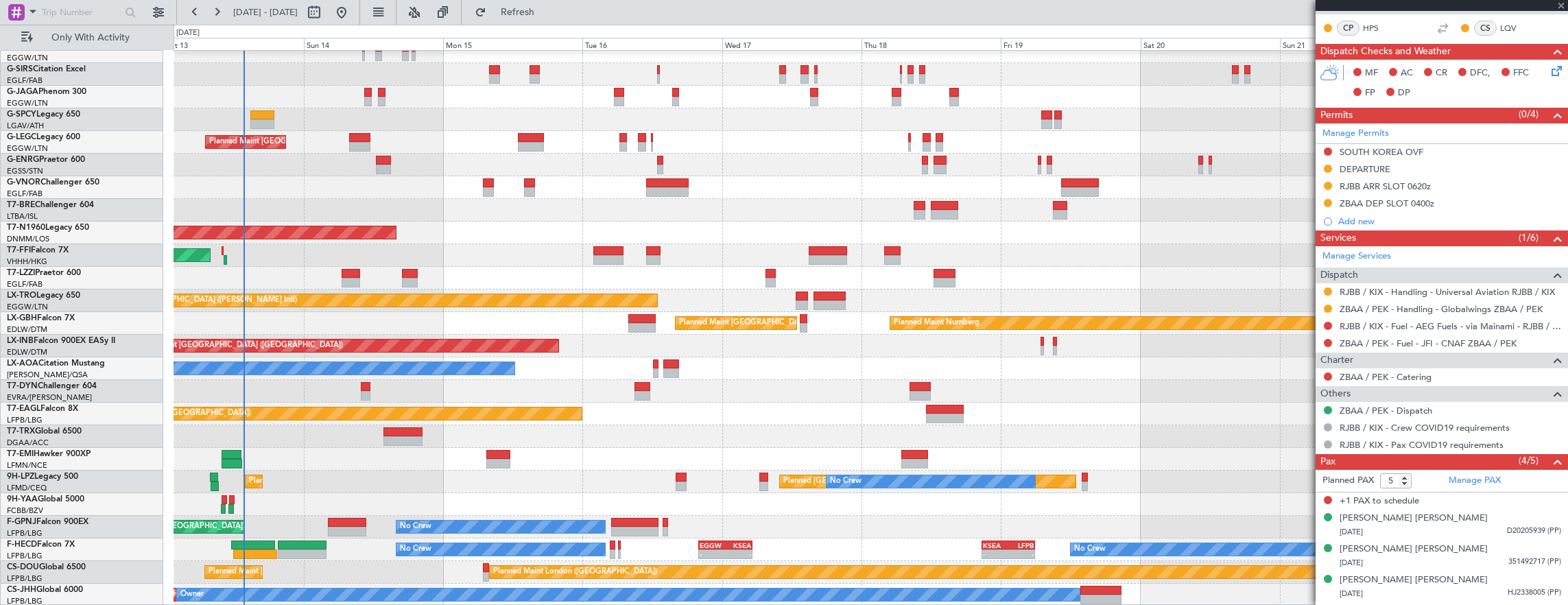
click at [598, 448] on div "Planned Maint [GEOGRAPHIC_DATA]" at bounding box center [870, 459] width 1395 height 23
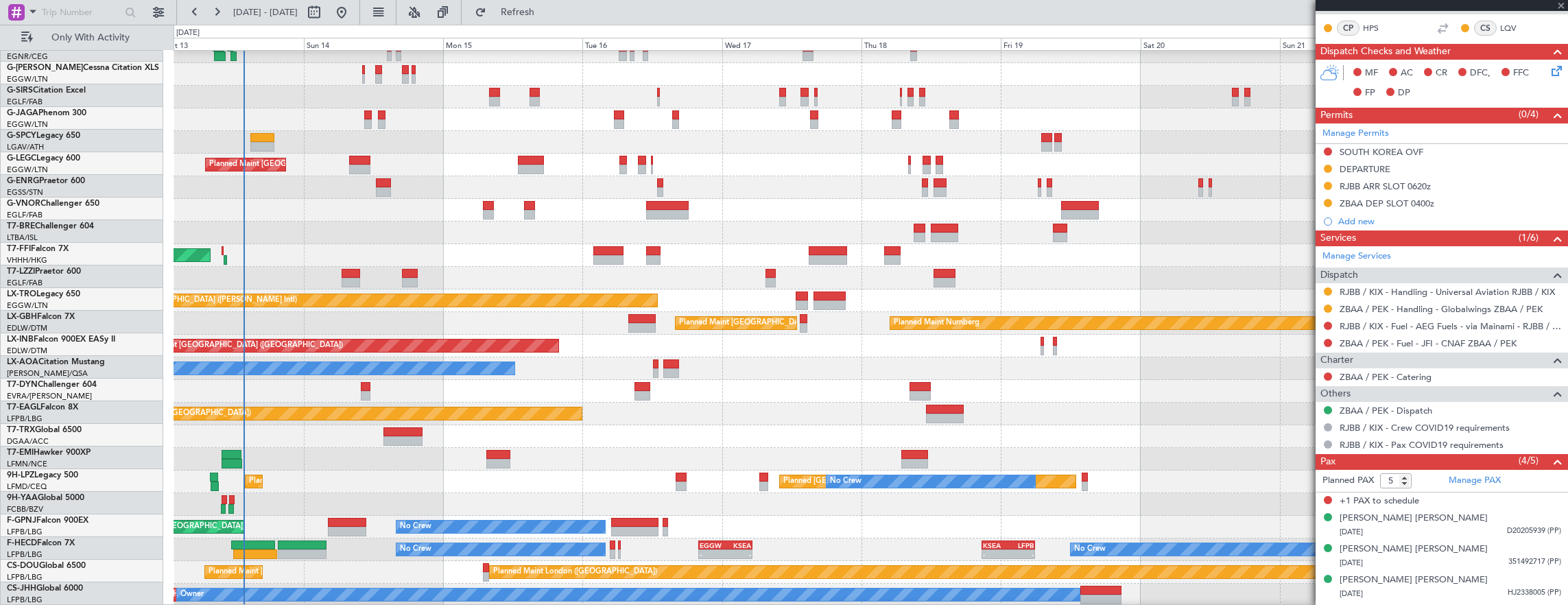
scroll to position [78, 0]
type input "+00:35"
type input "3"
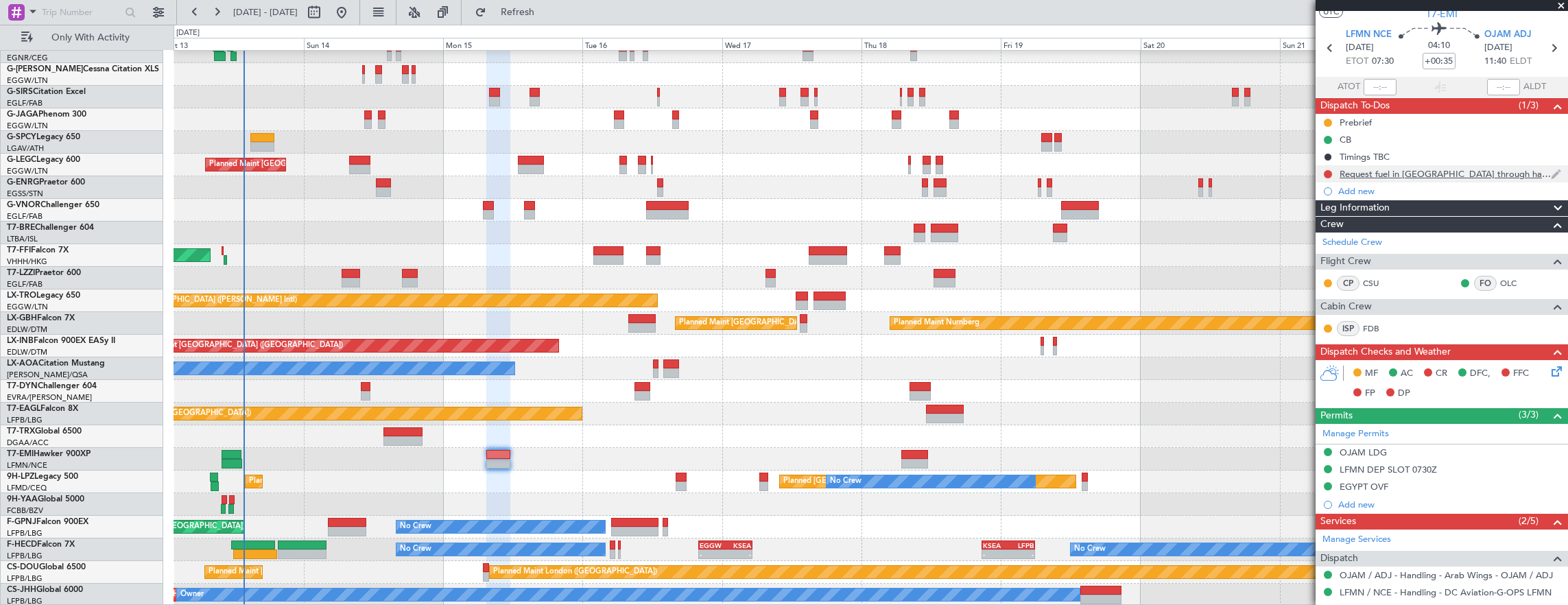
scroll to position [4, 0]
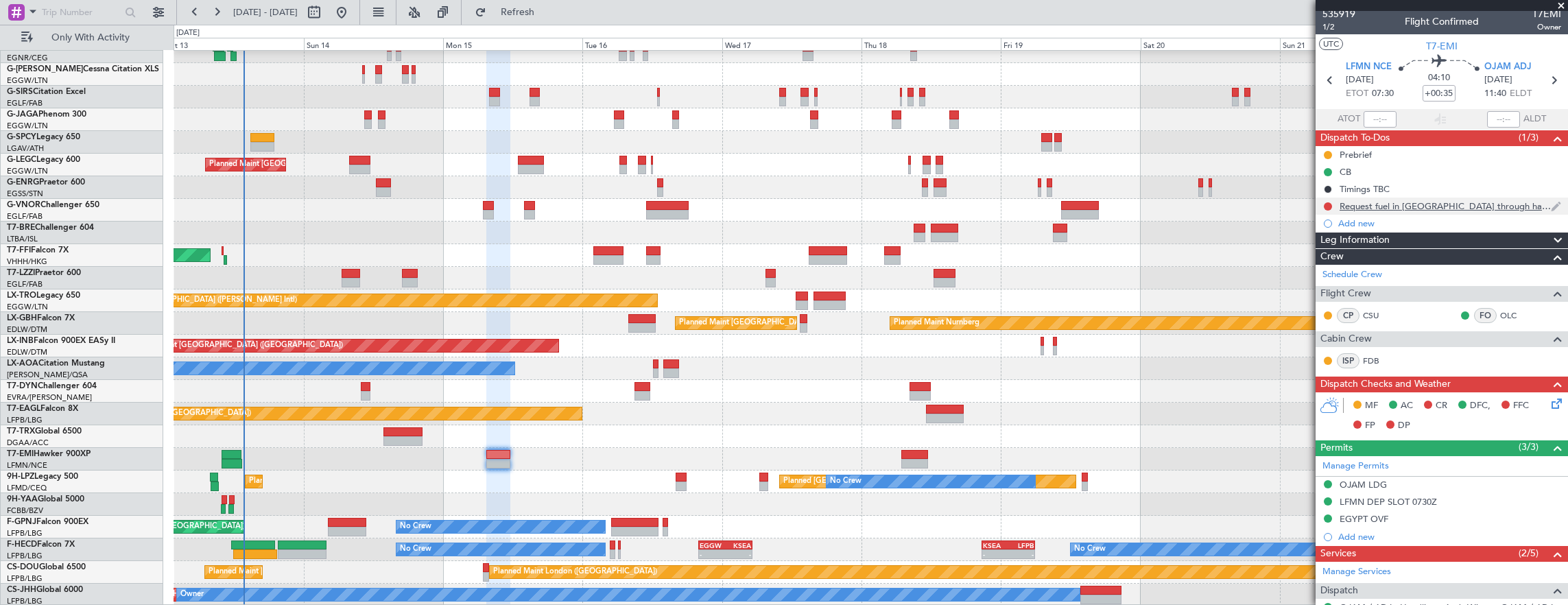
click at [1514, 205] on div "Request fuel in [GEOGRAPHIC_DATA] through handler" at bounding box center [1441, 206] width 252 height 17
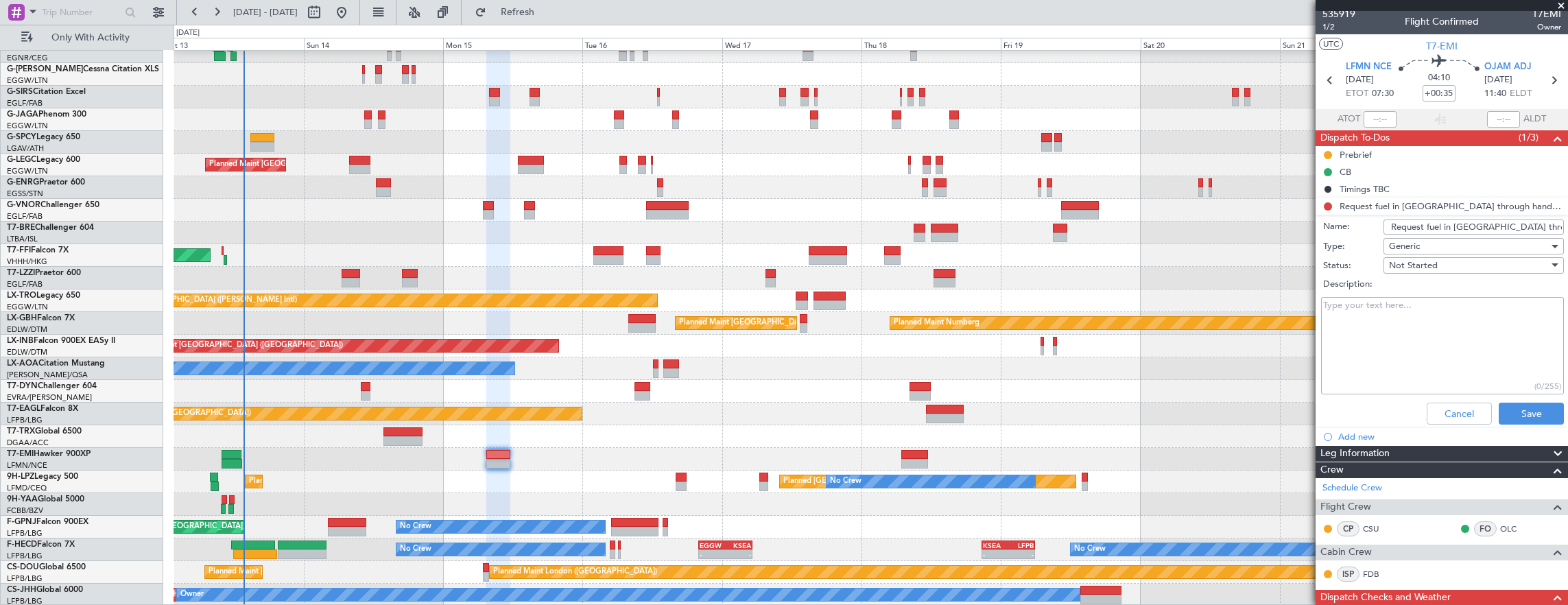
click at [1386, 227] on input "Request fuel in [GEOGRAPHIC_DATA] through handler" at bounding box center [1474, 227] width 181 height 15
type input "FR OJAM FROM CSU"
click at [1457, 260] on div "Not Started" at bounding box center [1469, 265] width 160 height 21
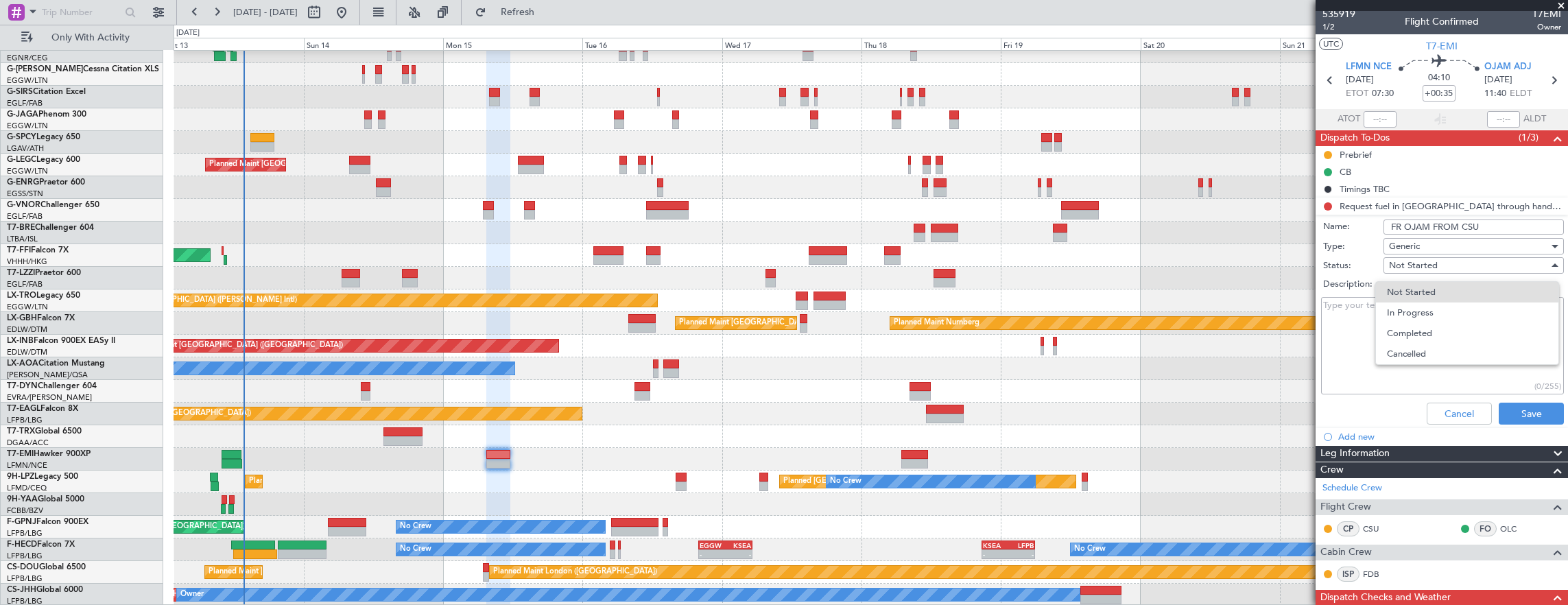
click at [1443, 331] on span "Completed" at bounding box center [1466, 333] width 161 height 21
click at [1517, 403] on button "Save" at bounding box center [1531, 413] width 65 height 22
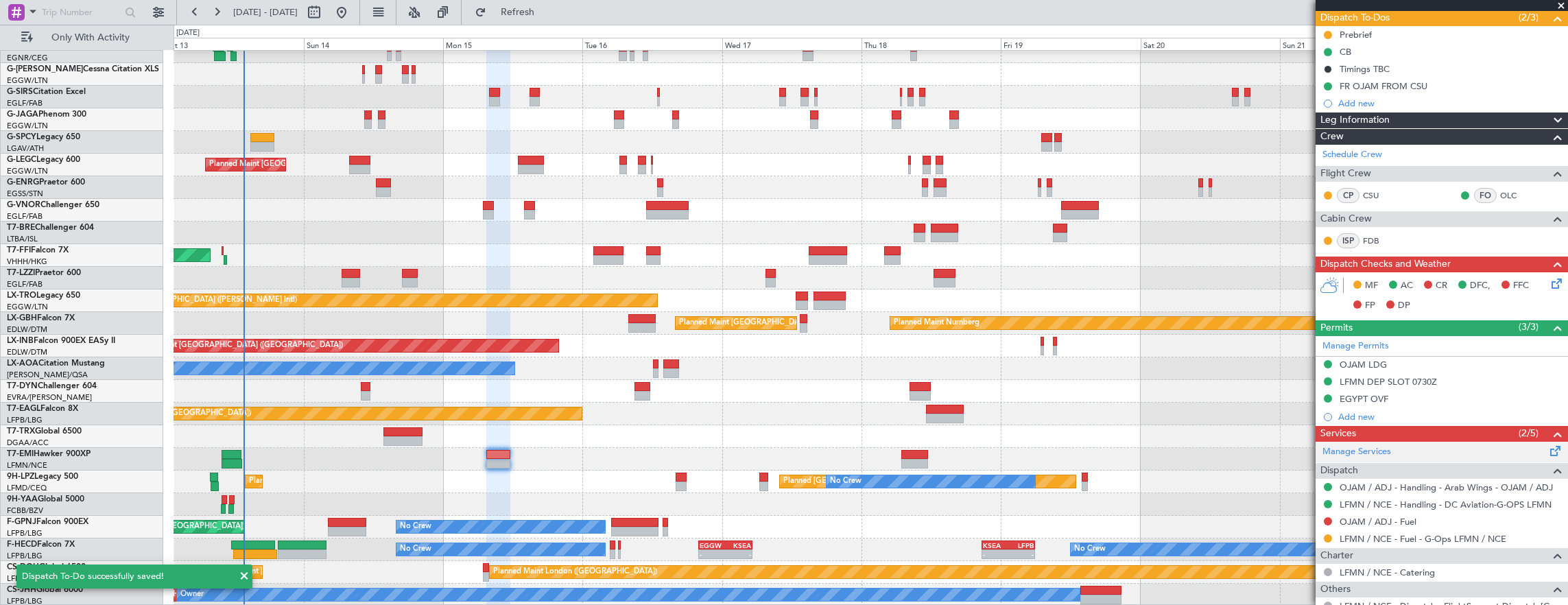
scroll to position [210, 0]
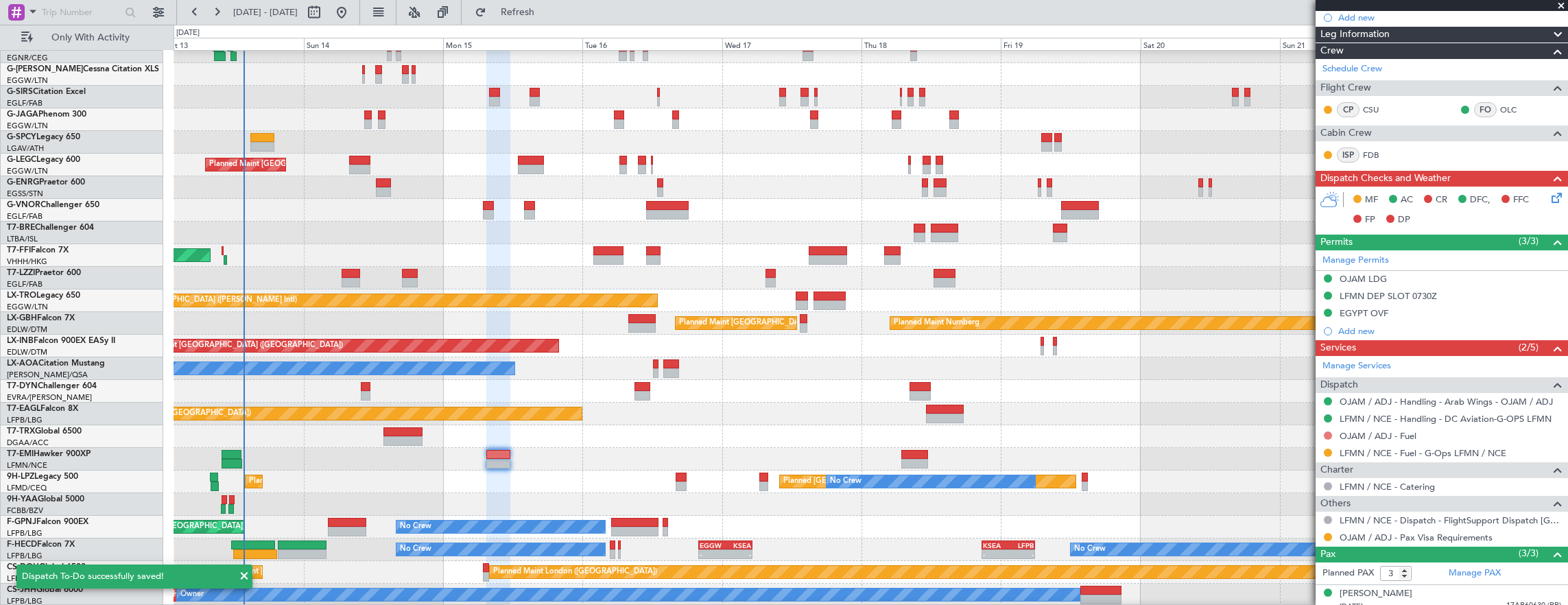
click at [1325, 432] on button at bounding box center [1328, 436] width 8 height 8
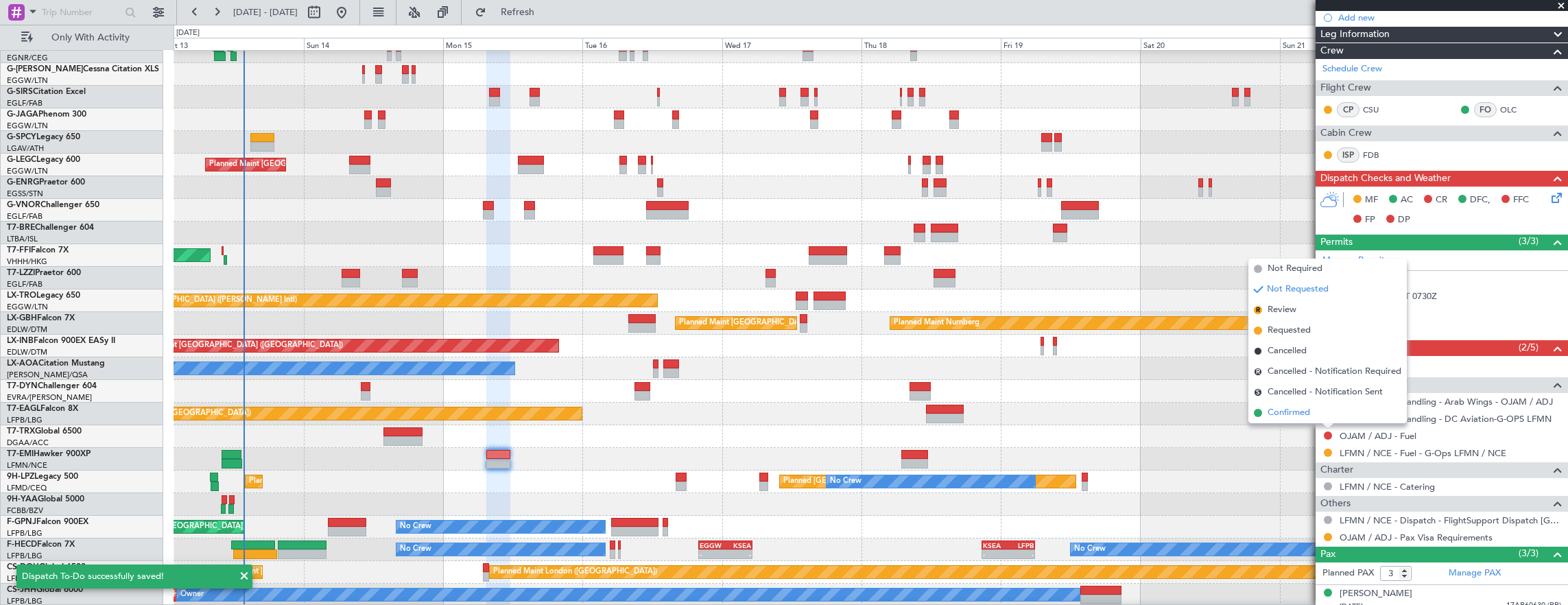
click at [1298, 412] on span "Confirmed" at bounding box center [1288, 412] width 43 height 14
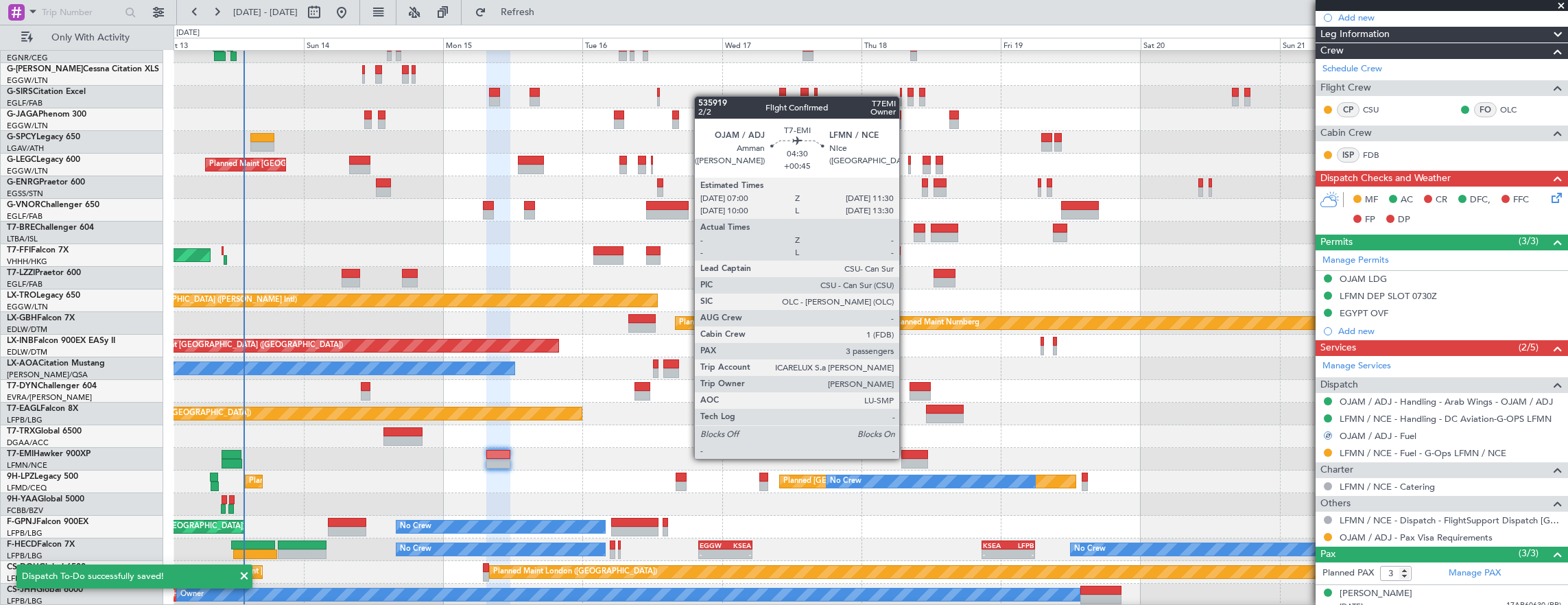
click at [906, 457] on div at bounding box center [914, 455] width 27 height 10
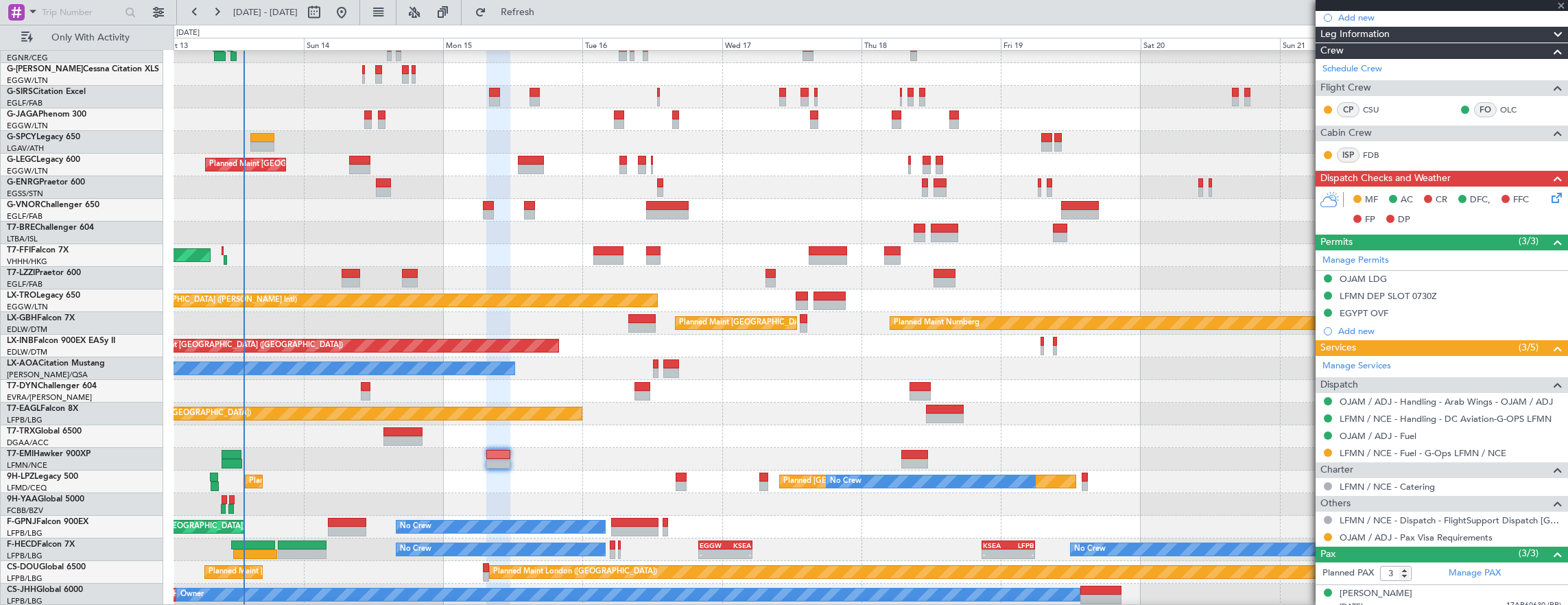
type input "+00:45"
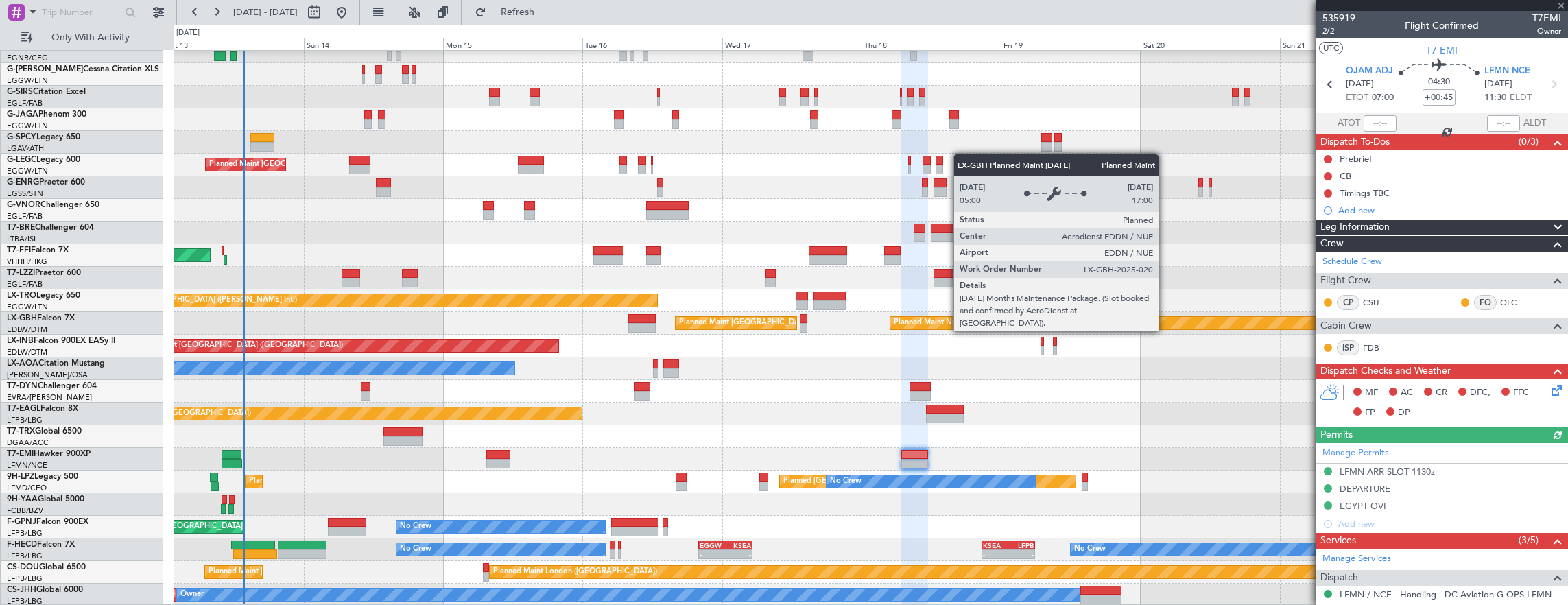
scroll to position [206, 0]
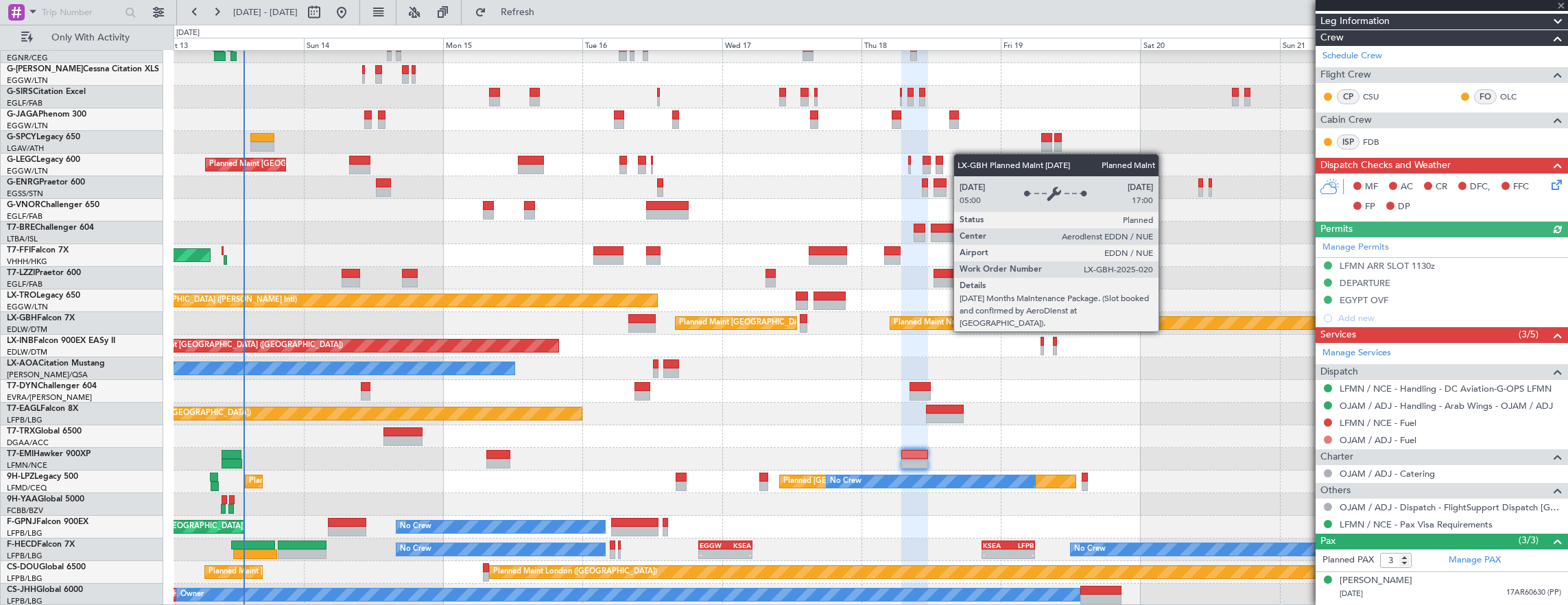
click at [1326, 436] on button at bounding box center [1328, 440] width 8 height 8
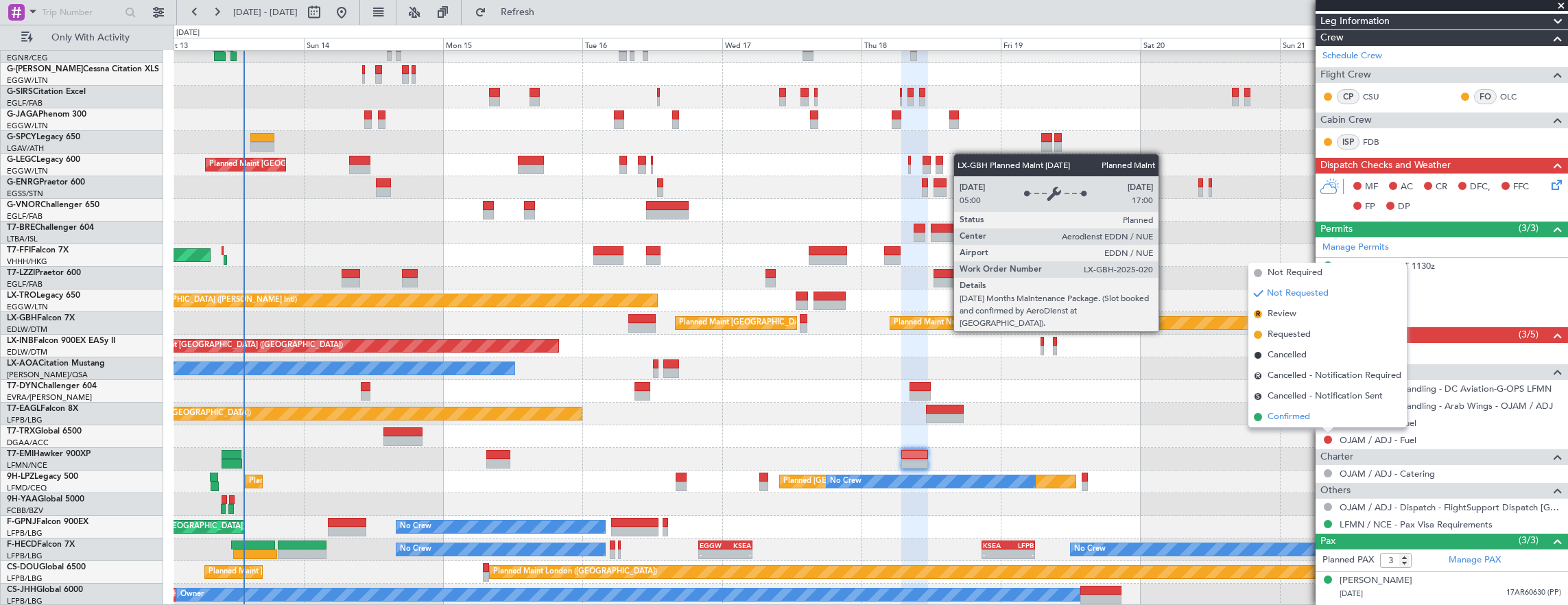
click at [1300, 419] on span "Confirmed" at bounding box center [1288, 416] width 43 height 14
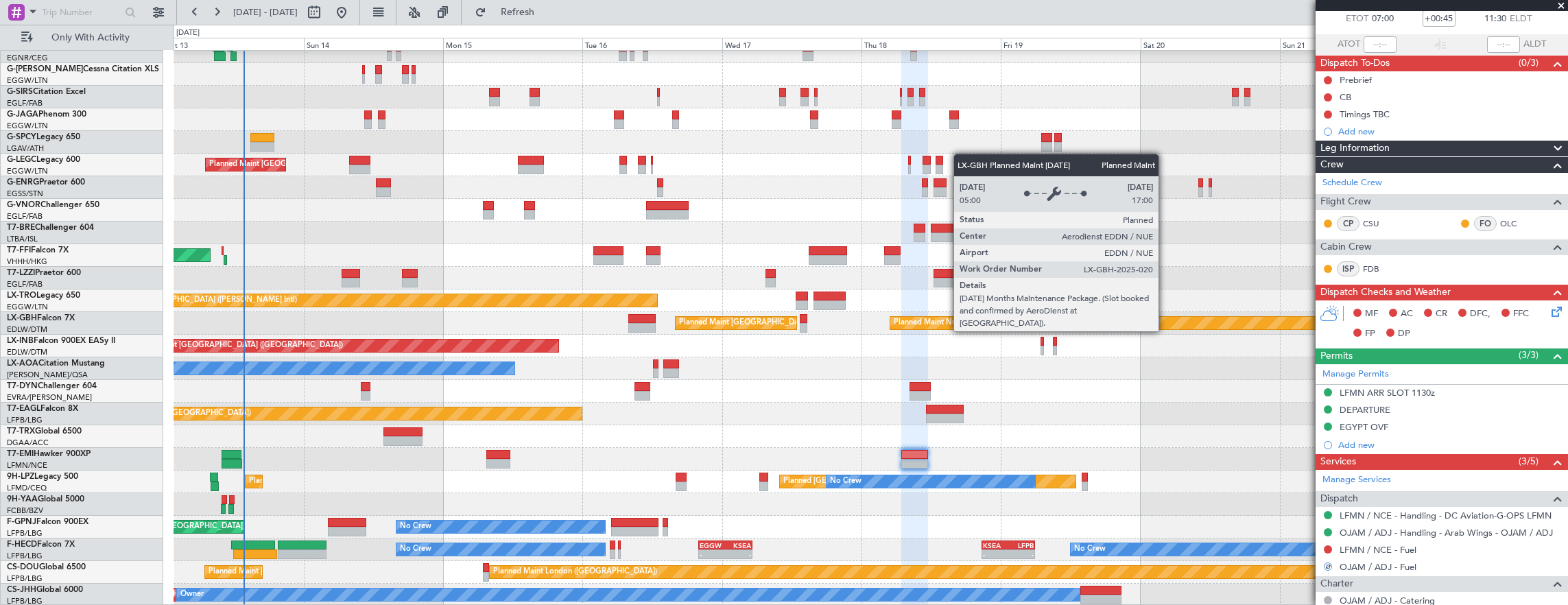
scroll to position [69, 0]
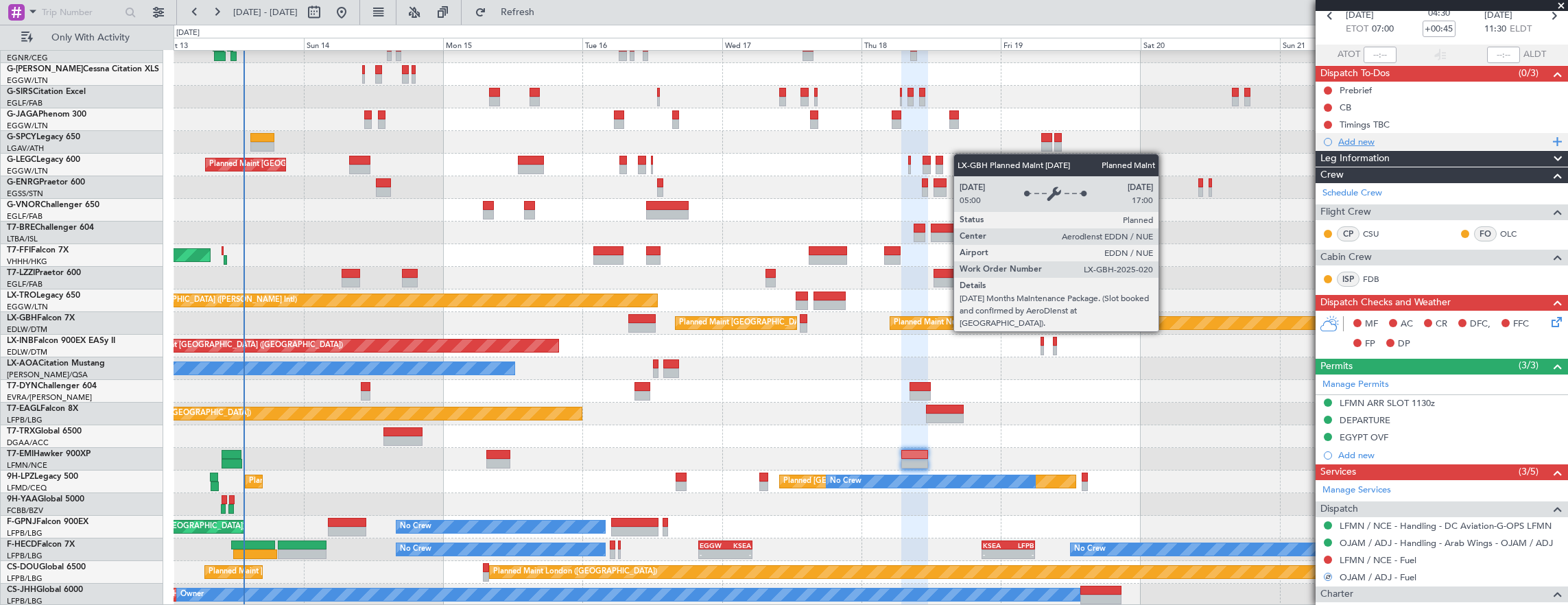
click at [1394, 137] on div "Add new" at bounding box center [1443, 141] width 211 height 11
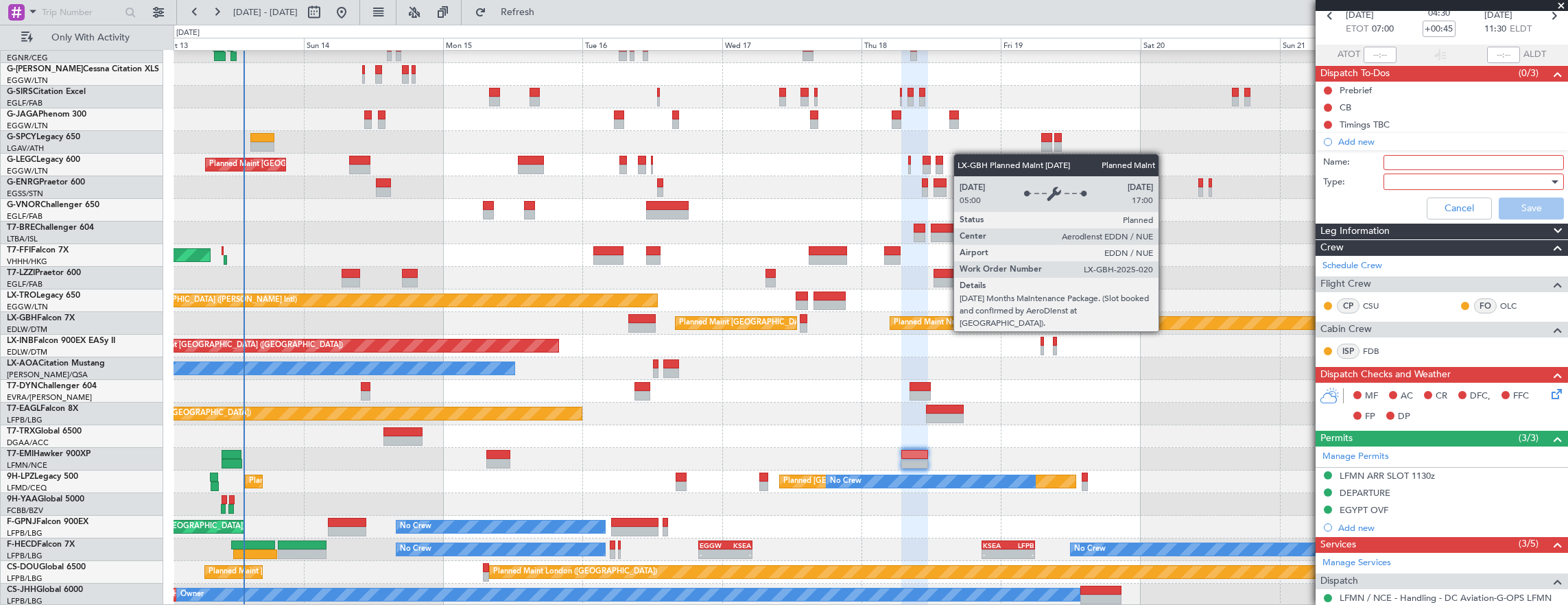
click at [1408, 155] on input "Name:" at bounding box center [1474, 162] width 181 height 15
type input "FR OJAM FROM CSU"
click at [1404, 169] on div "Name: [PERSON_NAME] FROM CSU" at bounding box center [1441, 163] width 266 height 21
click at [1405, 177] on div at bounding box center [1469, 182] width 160 height 21
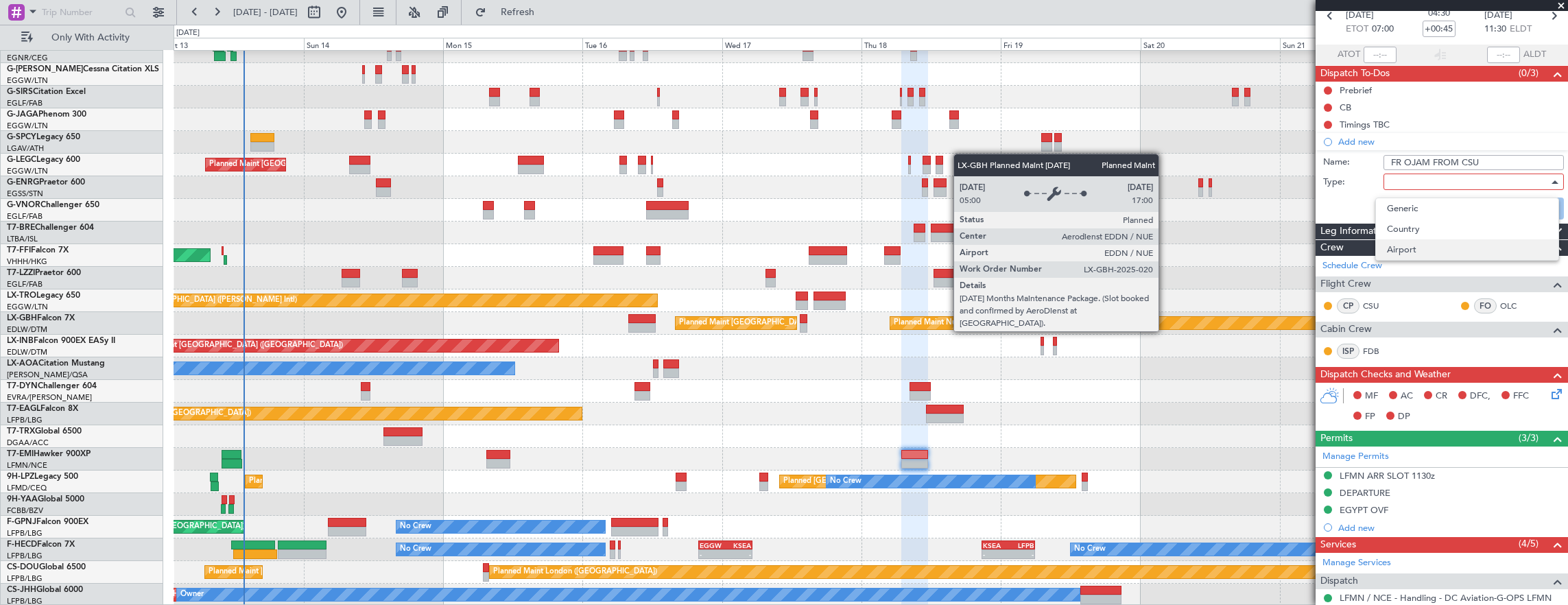
click at [1418, 249] on span "Airport" at bounding box center [1466, 250] width 161 height 21
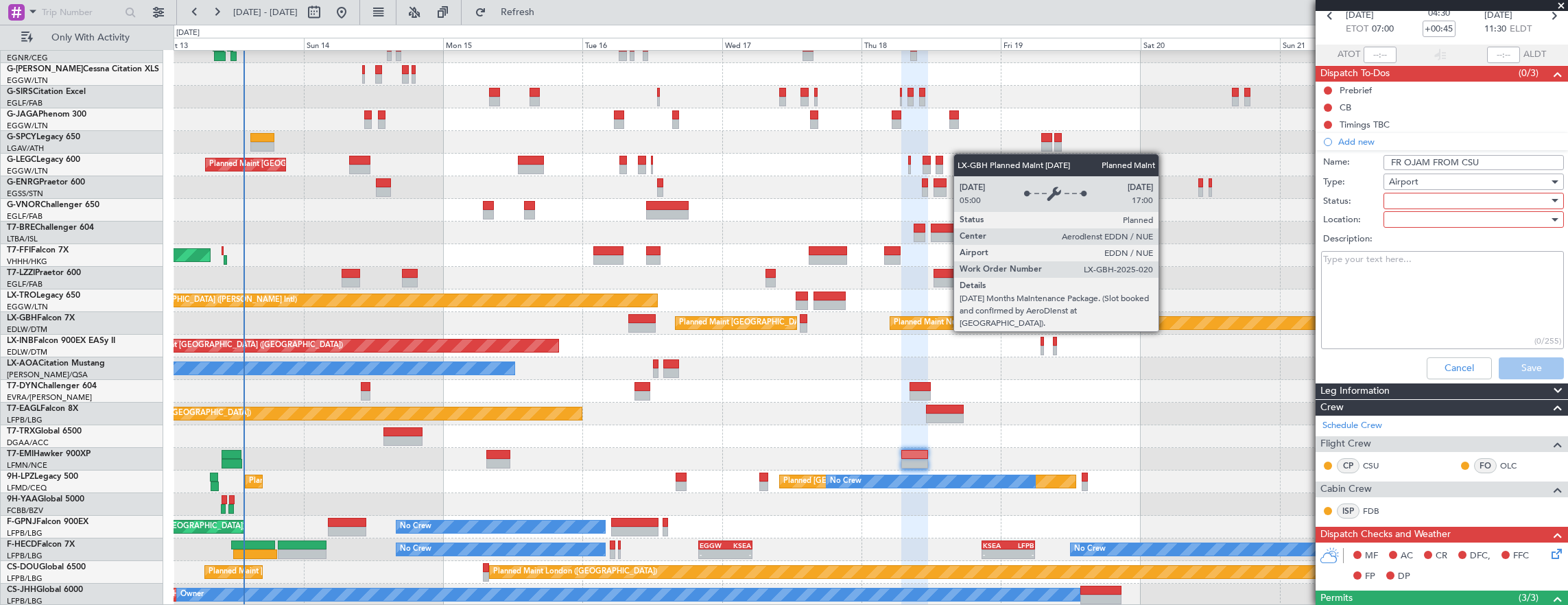
click at [1404, 194] on div at bounding box center [1469, 201] width 160 height 21
click at [1427, 268] on span "Completed" at bounding box center [1466, 269] width 161 height 21
click at [1408, 215] on div at bounding box center [1469, 219] width 160 height 21
click at [1425, 269] on span "Departure" at bounding box center [1466, 267] width 161 height 21
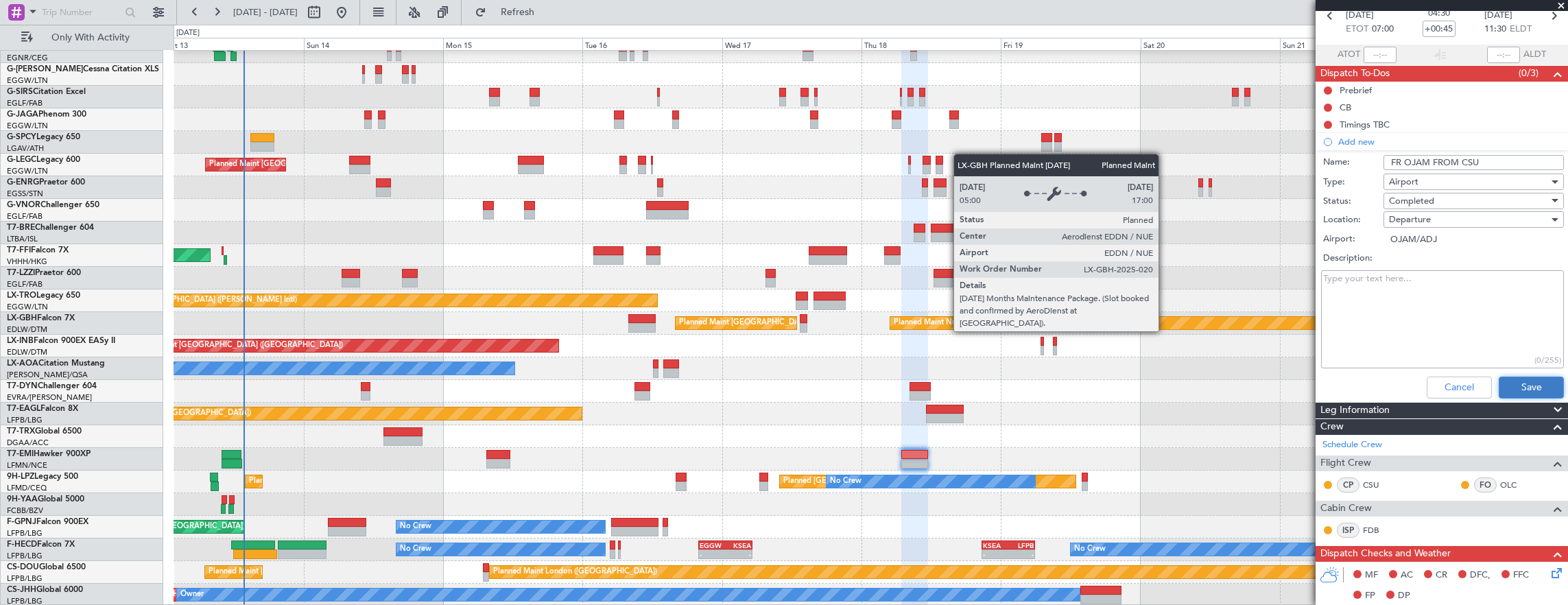
click at [1532, 386] on button "Save" at bounding box center [1531, 387] width 65 height 22
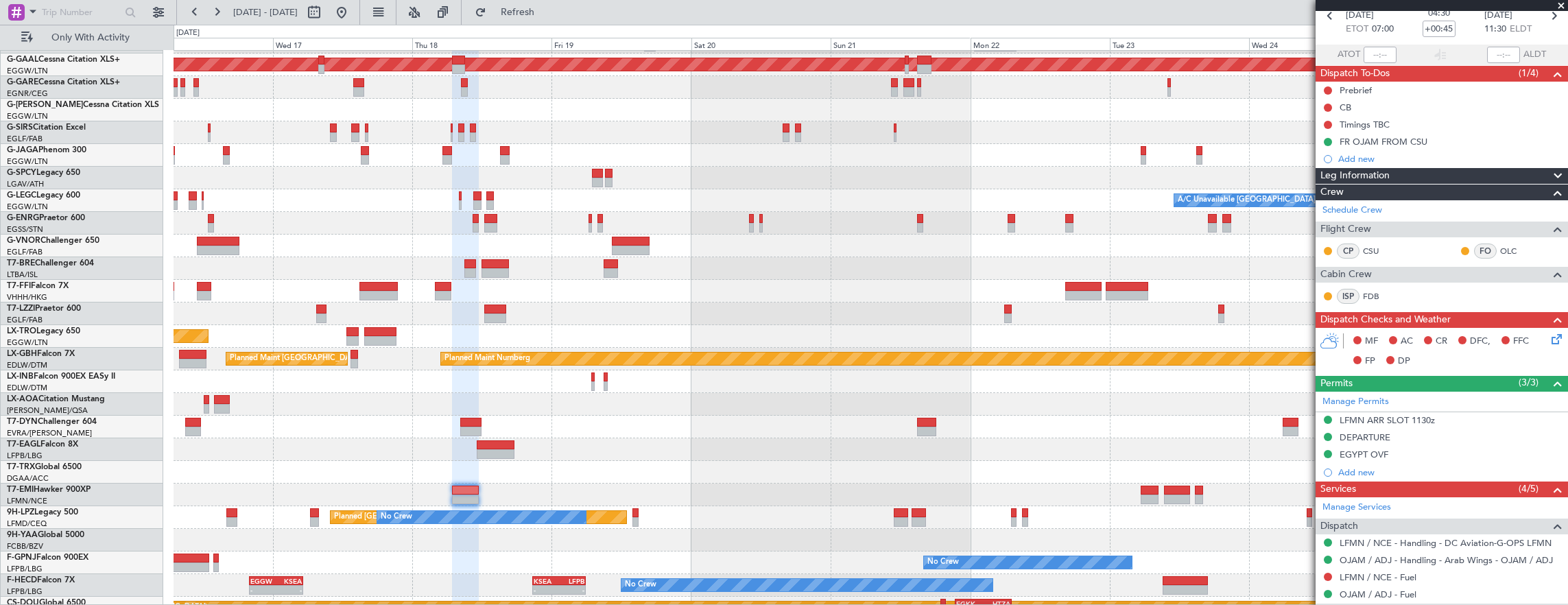
click at [642, 278] on div "OLBA 08:00 Z KTEB 19:50 Z - - Planned [GEOGRAPHIC_DATA] A/C Unavailable [GEOGRA…" at bounding box center [870, 325] width 1395 height 634
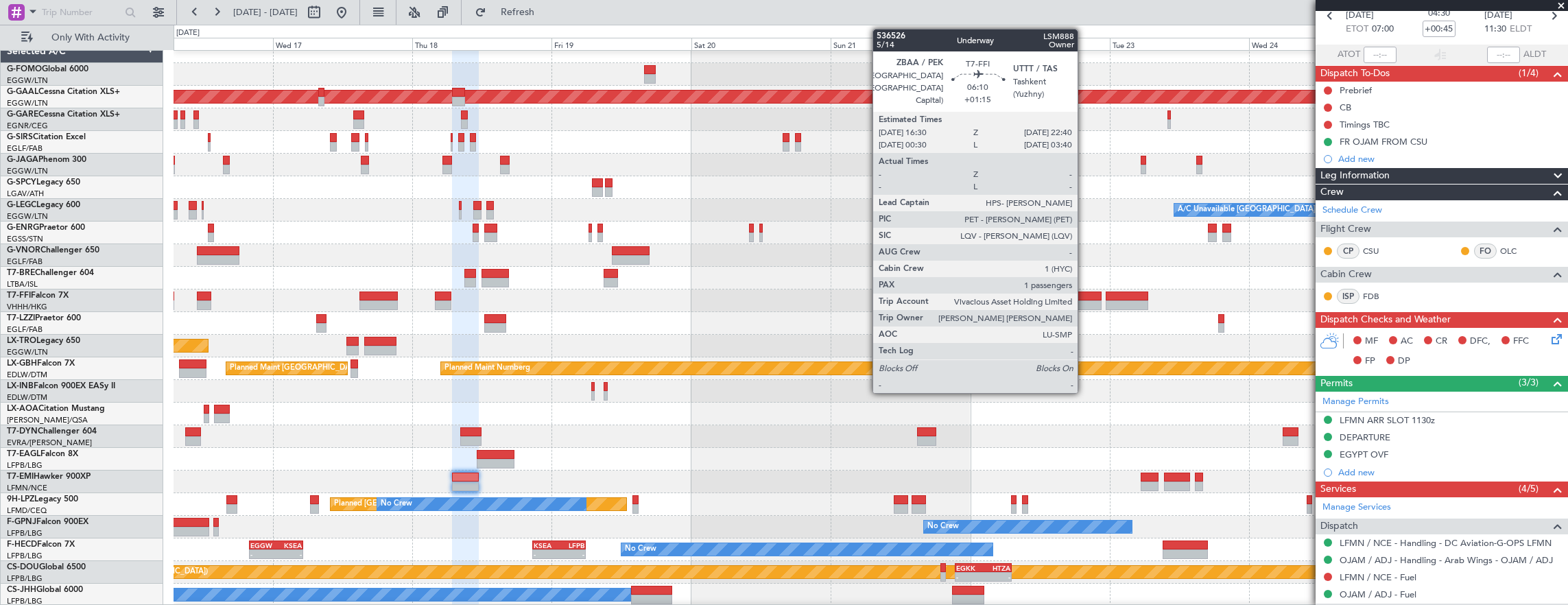
click at [1084, 291] on div at bounding box center [1082, 296] width 36 height 10
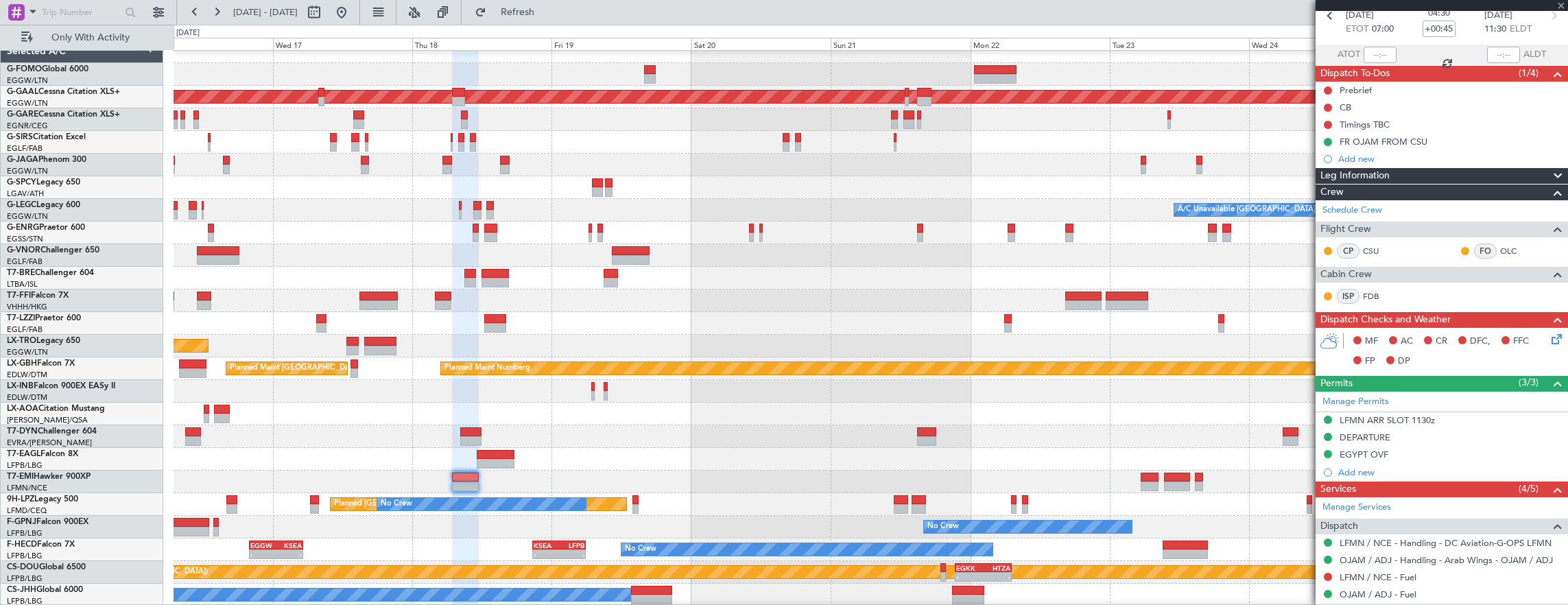
scroll to position [0, 0]
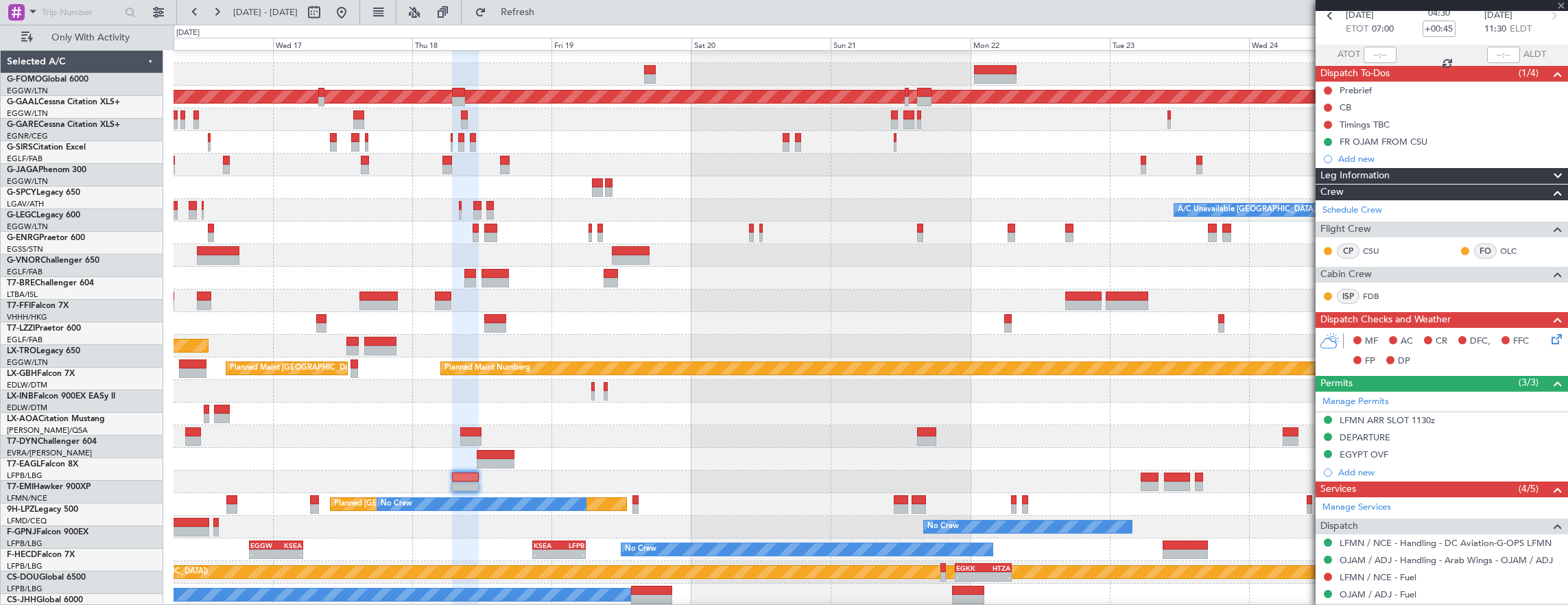
click at [377, 290] on div at bounding box center [870, 278] width 1395 height 23
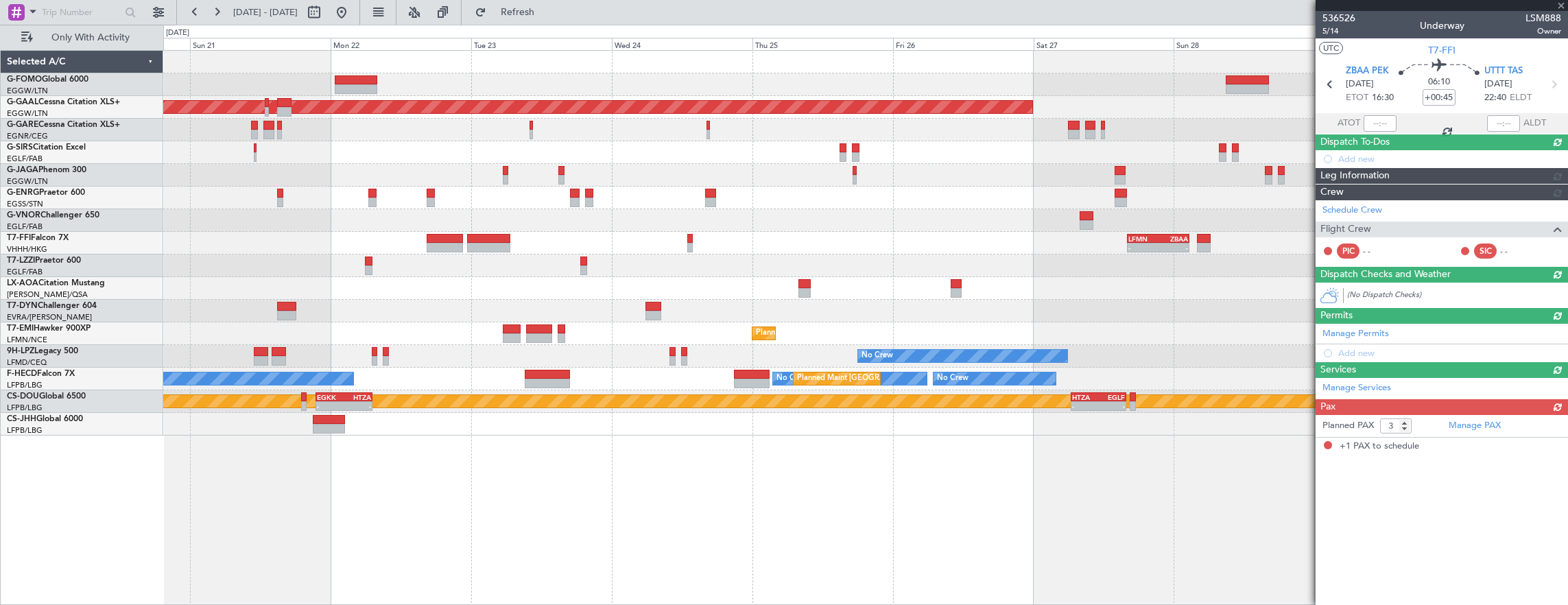
type input "+01:15"
type input "1"
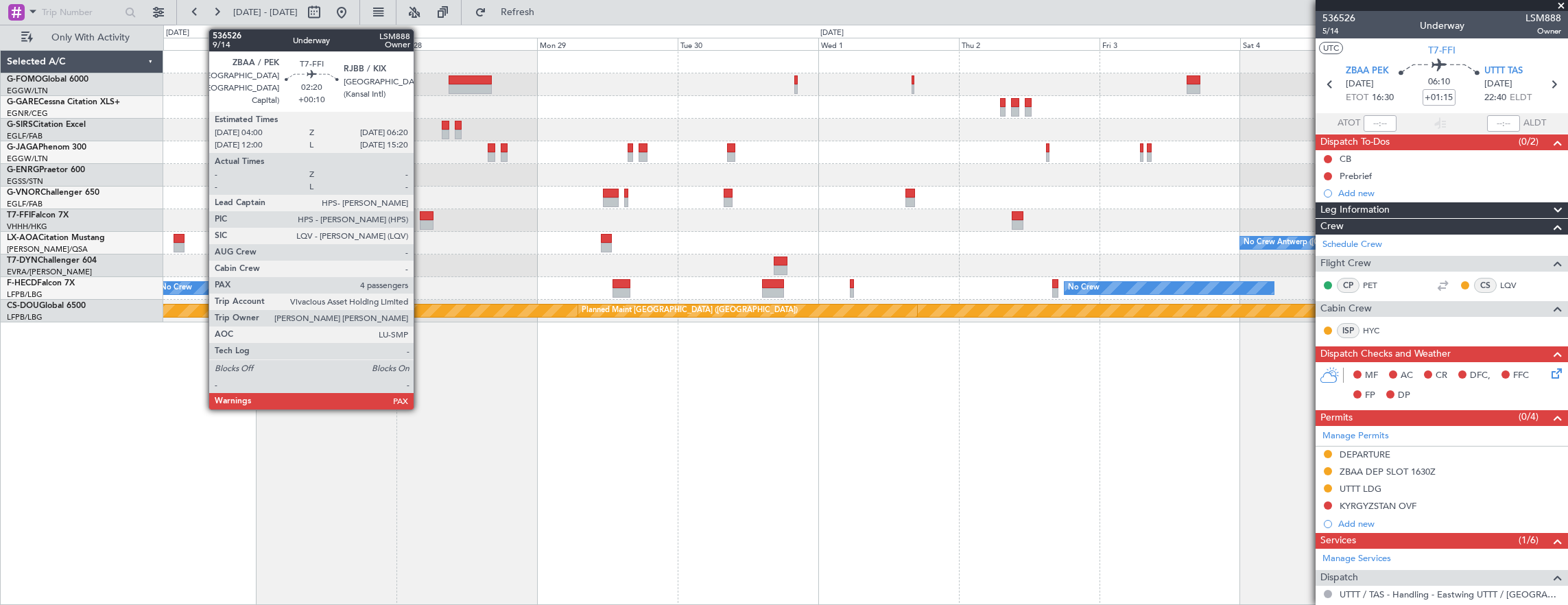
click at [420, 220] on div at bounding box center [426, 225] width 14 height 10
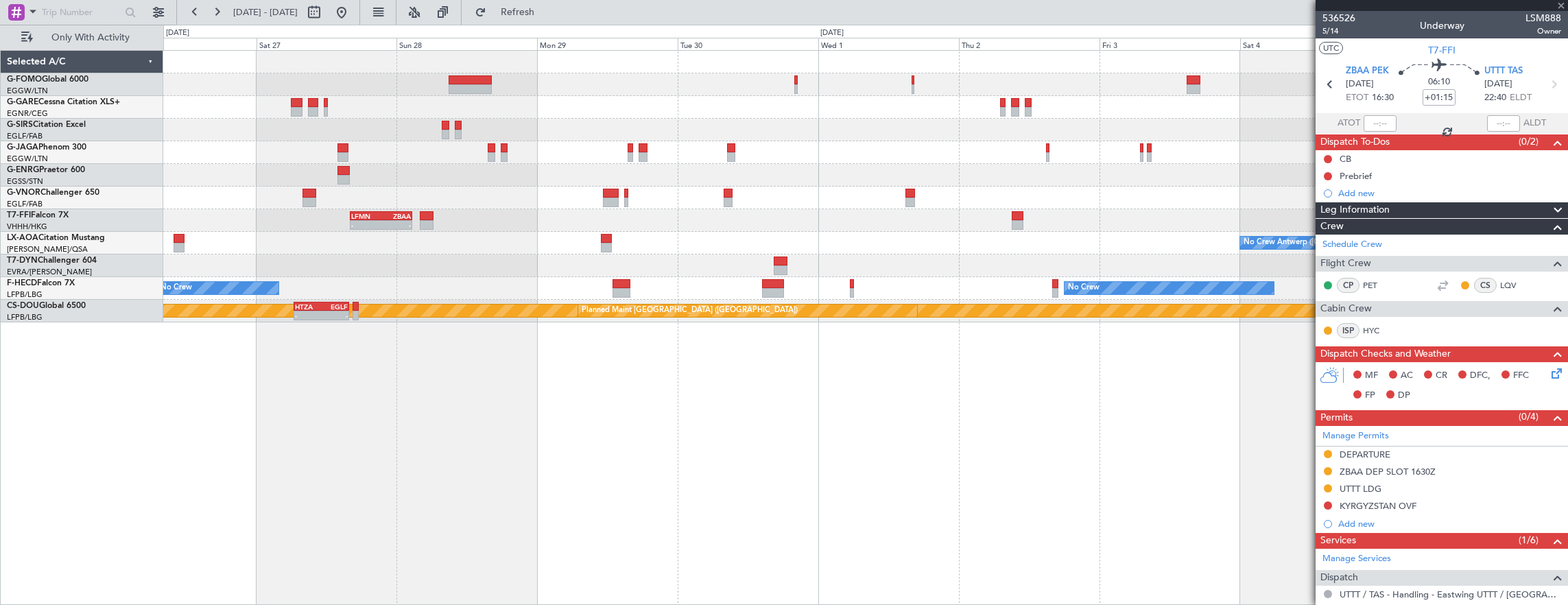
type input "+00:10"
type input "5"
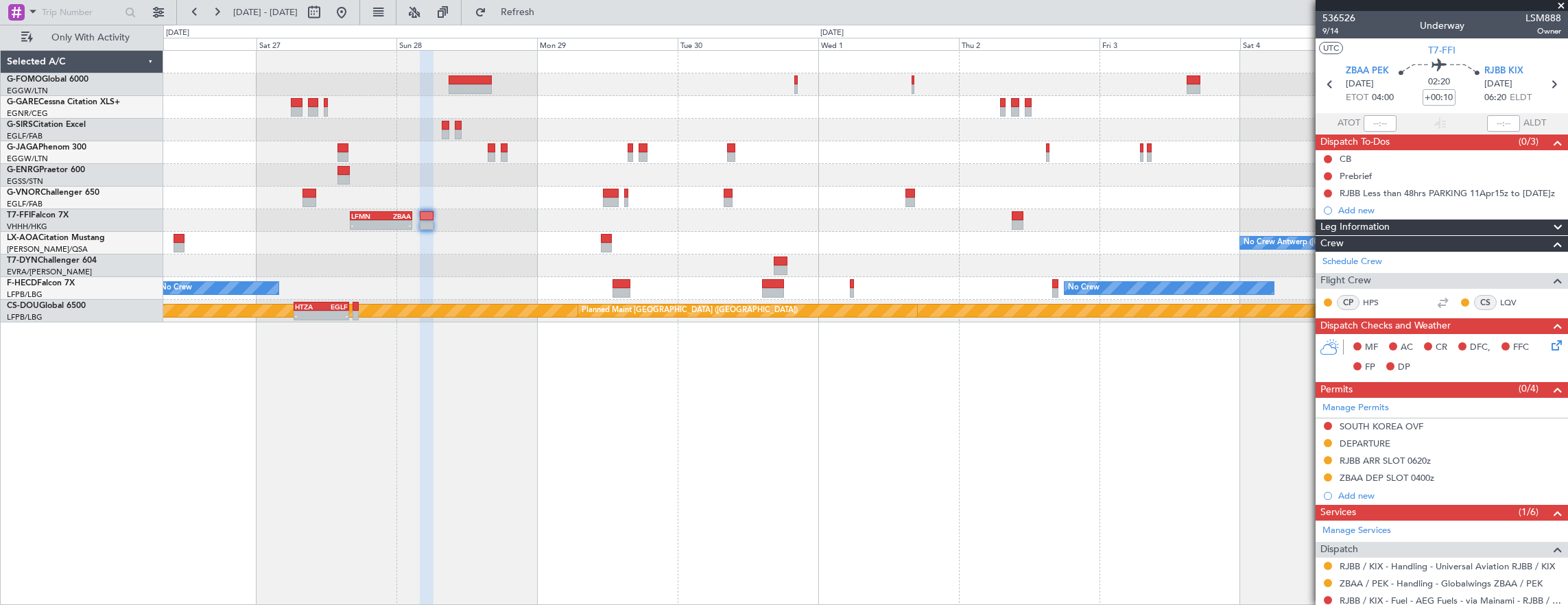
click at [1093, 294] on div "- - LFMN 16:05 Z ZBAA 02:45 Z No Crew Antwerp (Deurne) No Crew No Crew - - HEGN…" at bounding box center [865, 186] width 1404 height 272
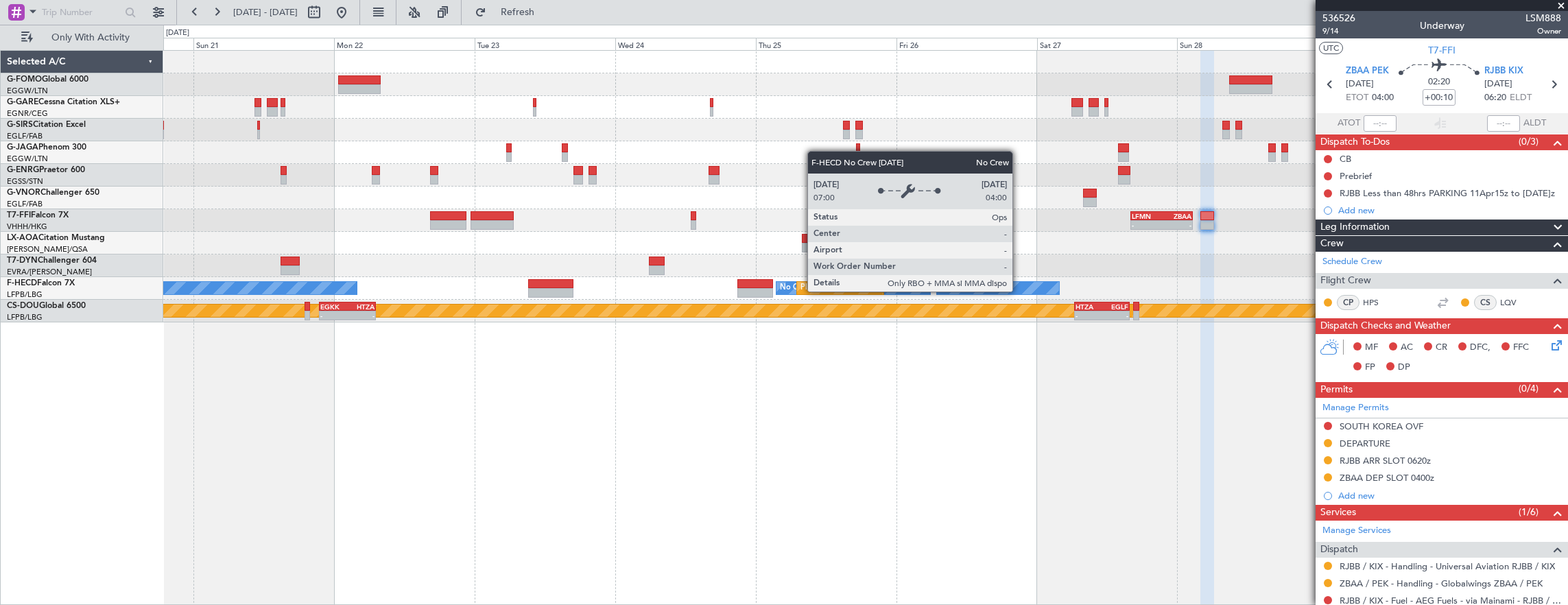
click at [1032, 290] on div "No Crew No Crew Planned Maint Paris (Le Bourget) No Crew KSEA 20:45 Z LFPB 05:5…" at bounding box center [865, 289] width 1404 height 23
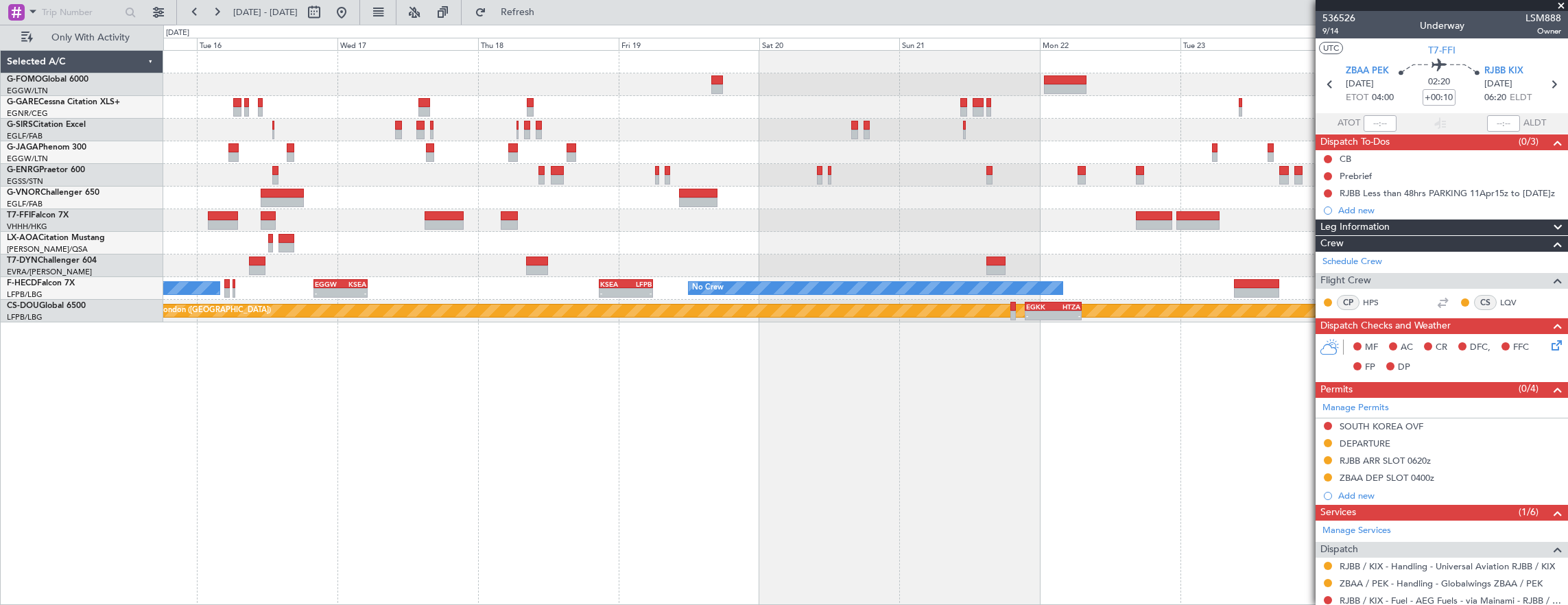
click at [964, 280] on div "No Crew Planned Maint Paris (Le Bourget) No Crew KSEA 20:45 Z LFPB 05:55 Z - - …" at bounding box center [865, 289] width 1404 height 23
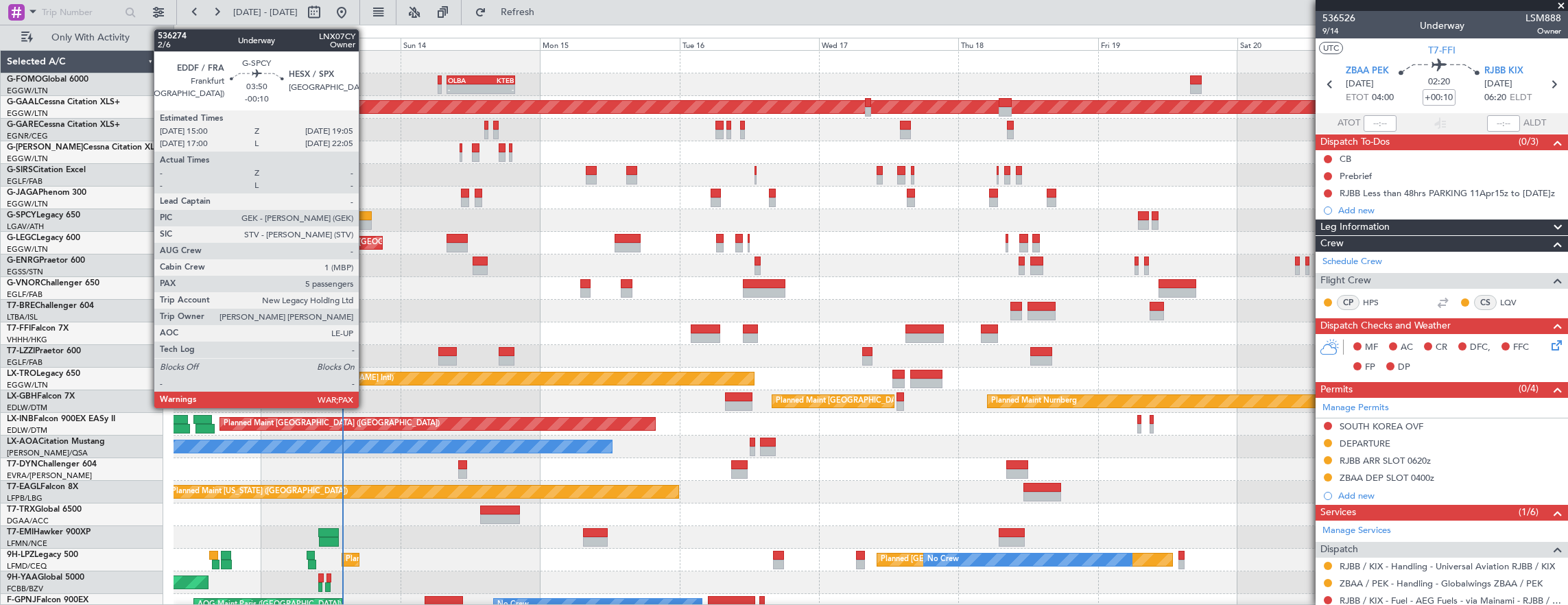
click at [362, 214] on div at bounding box center [360, 216] width 24 height 10
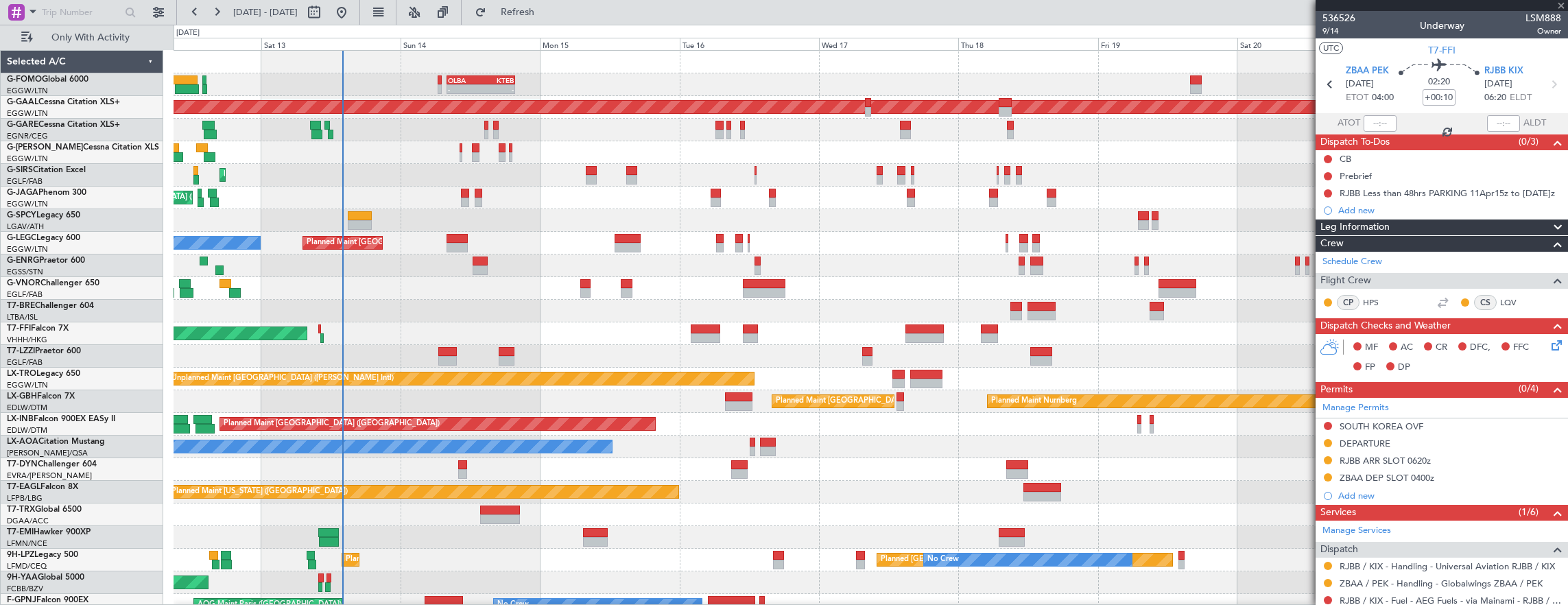
type input "-00:10"
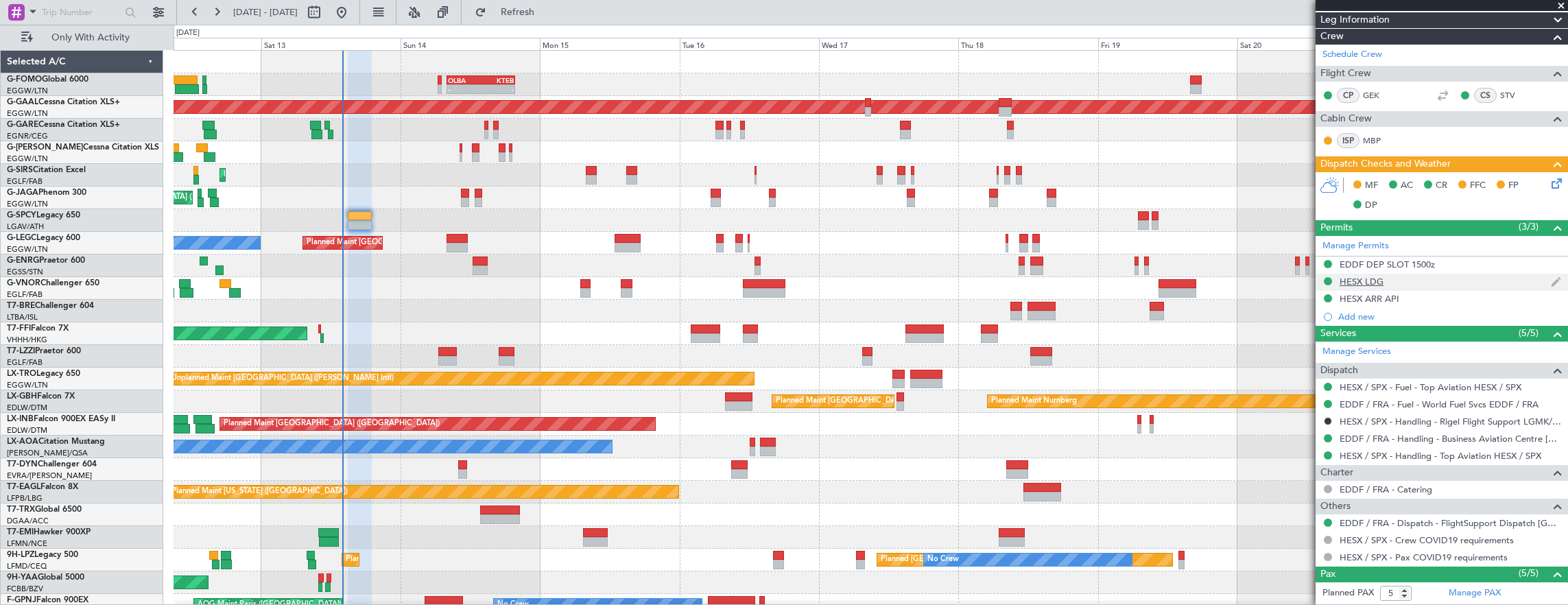
scroll to position [391, 0]
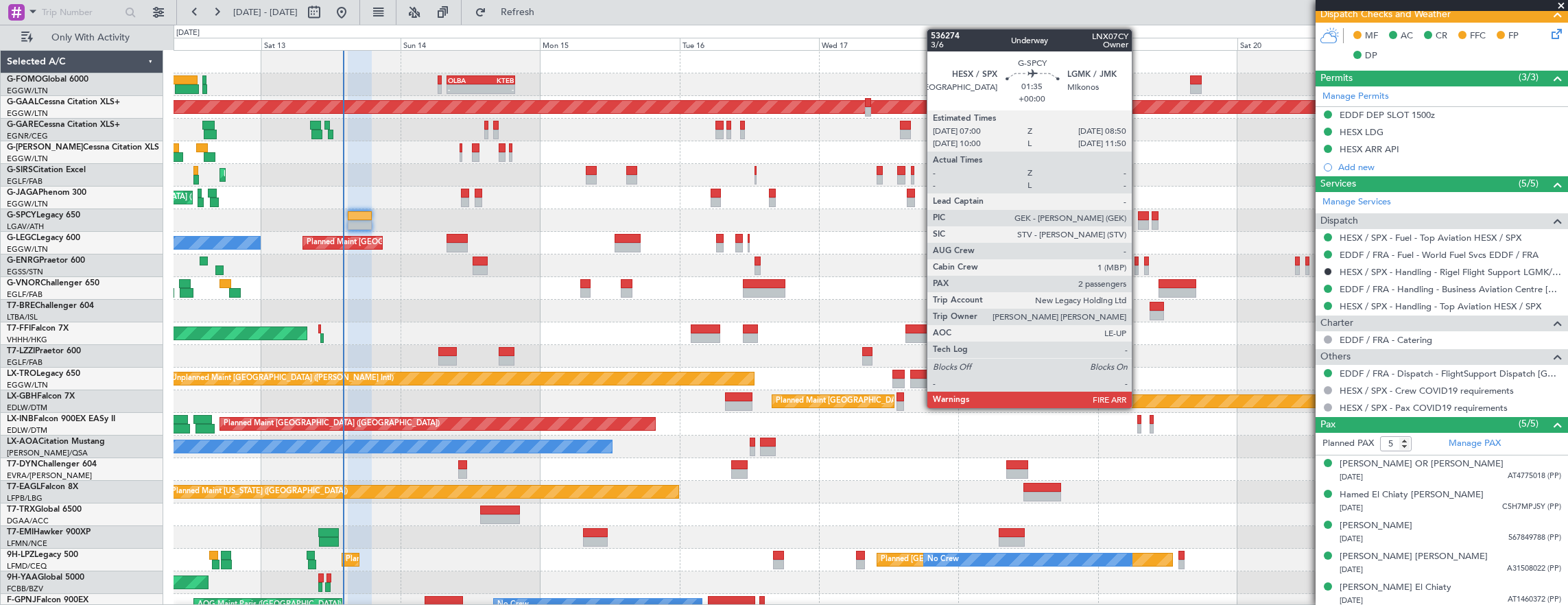
click at [1138, 216] on div at bounding box center [1144, 216] width 11 height 10
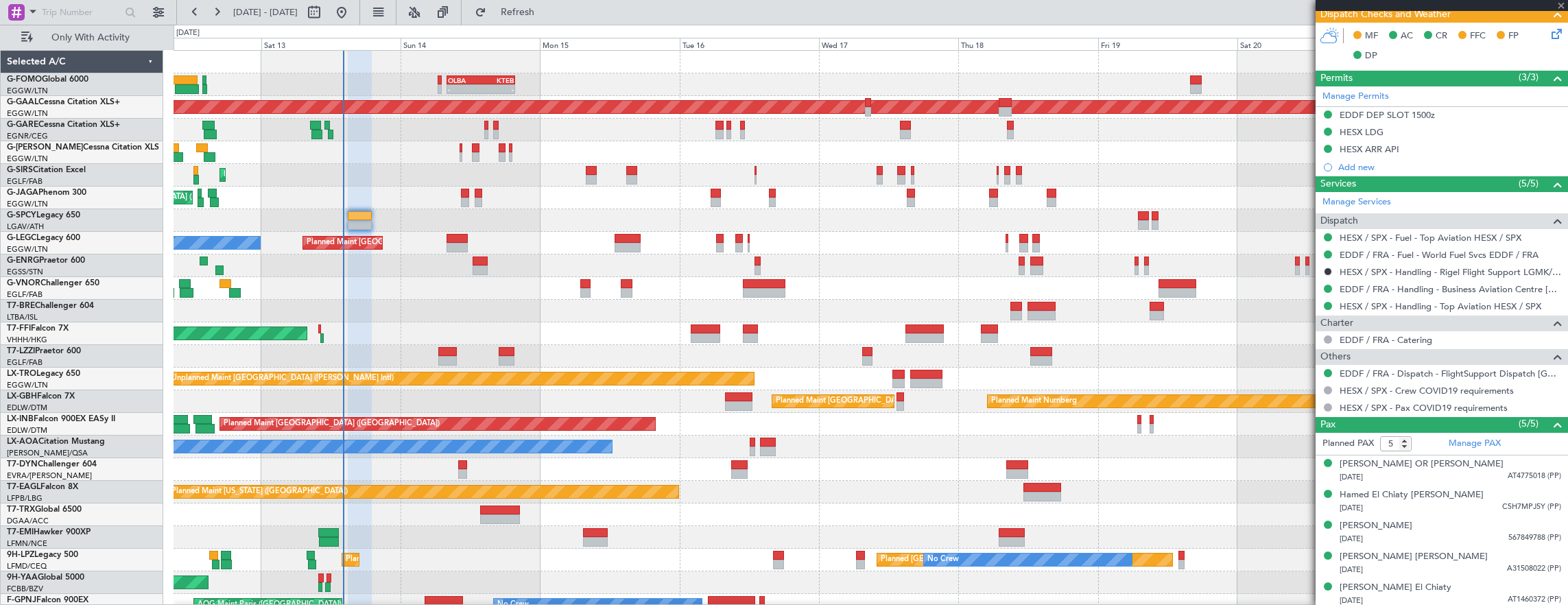
type input "2"
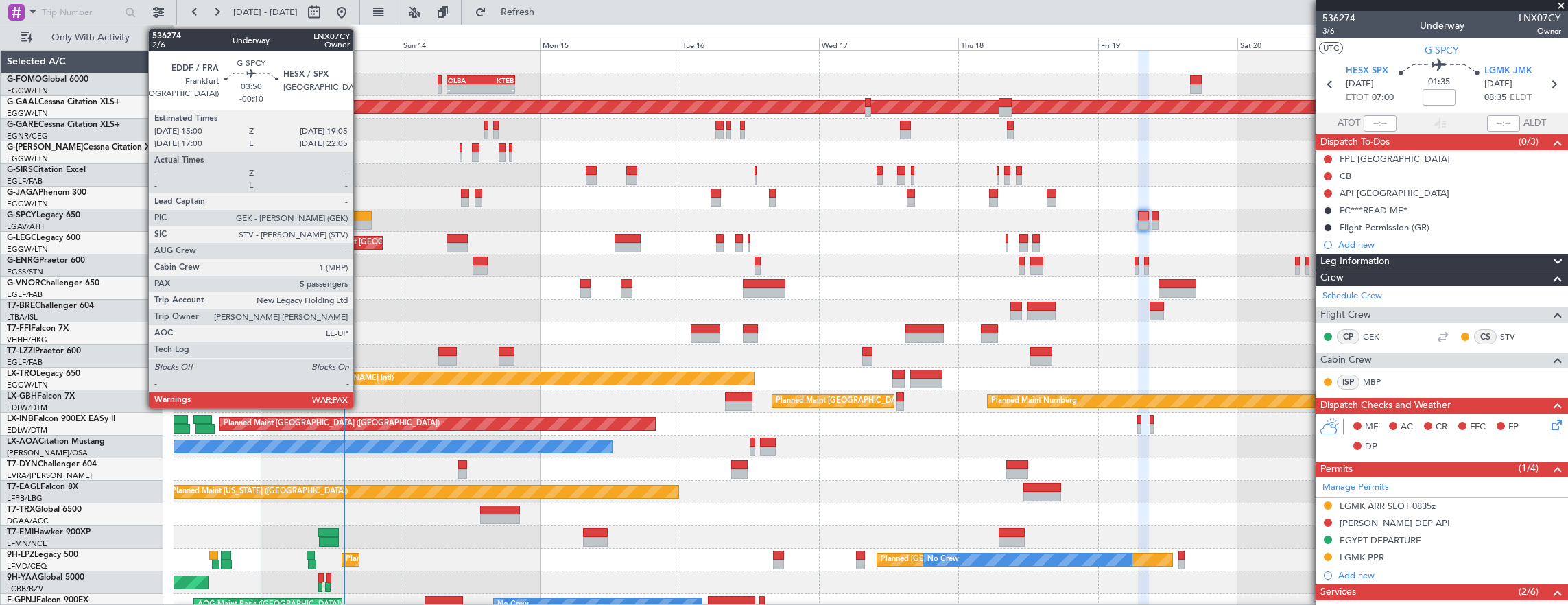
click at [360, 215] on div at bounding box center [360, 216] width 24 height 10
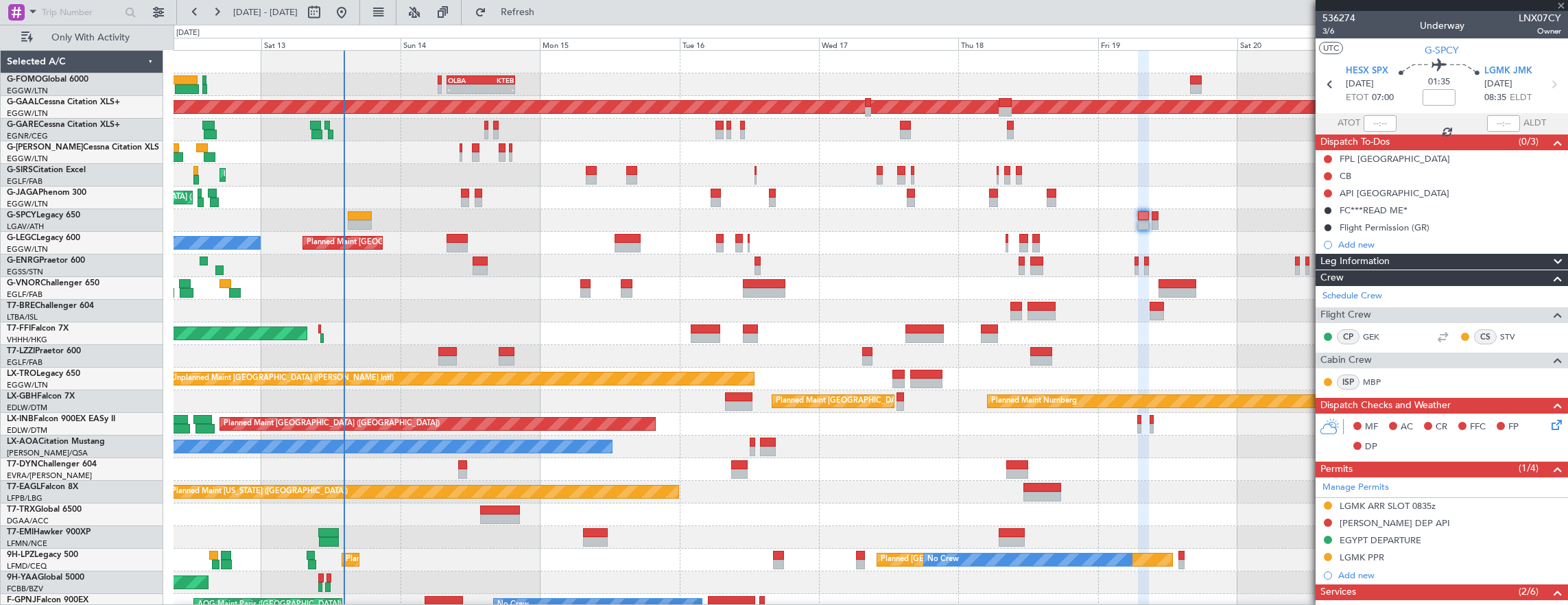
type input "-00:10"
type input "5"
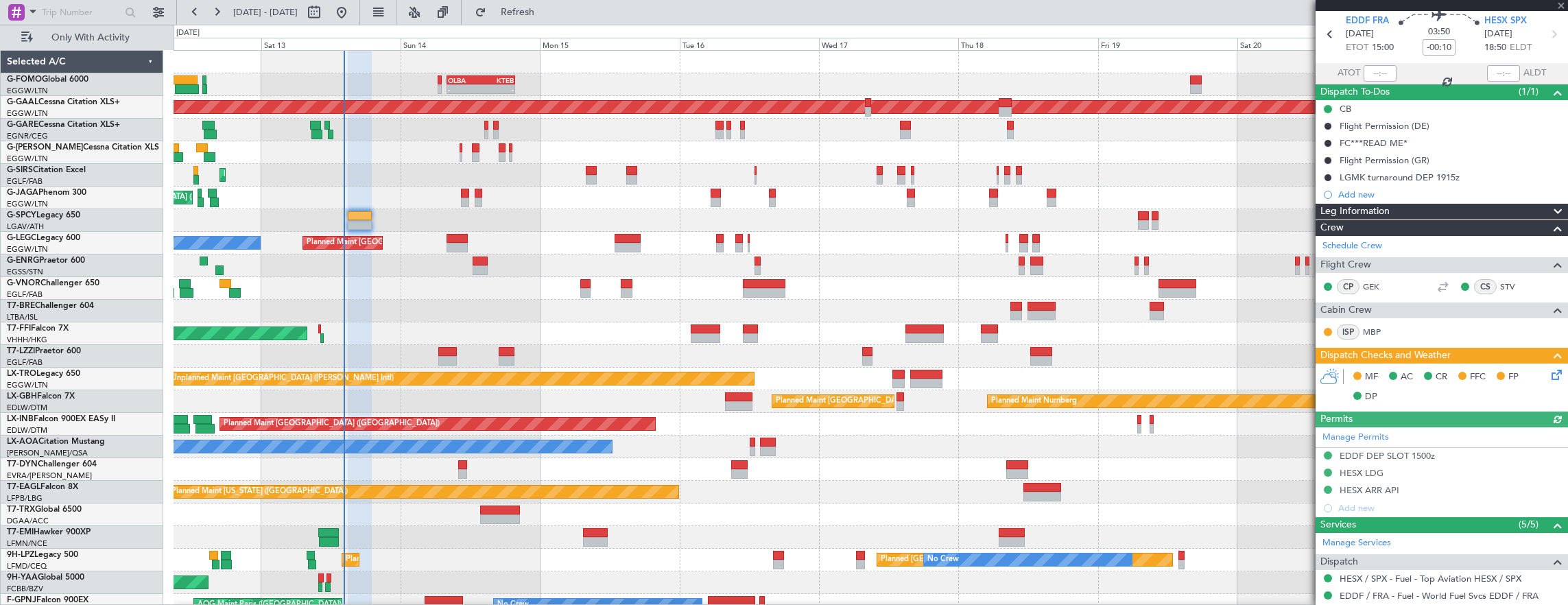
scroll to position [69, 0]
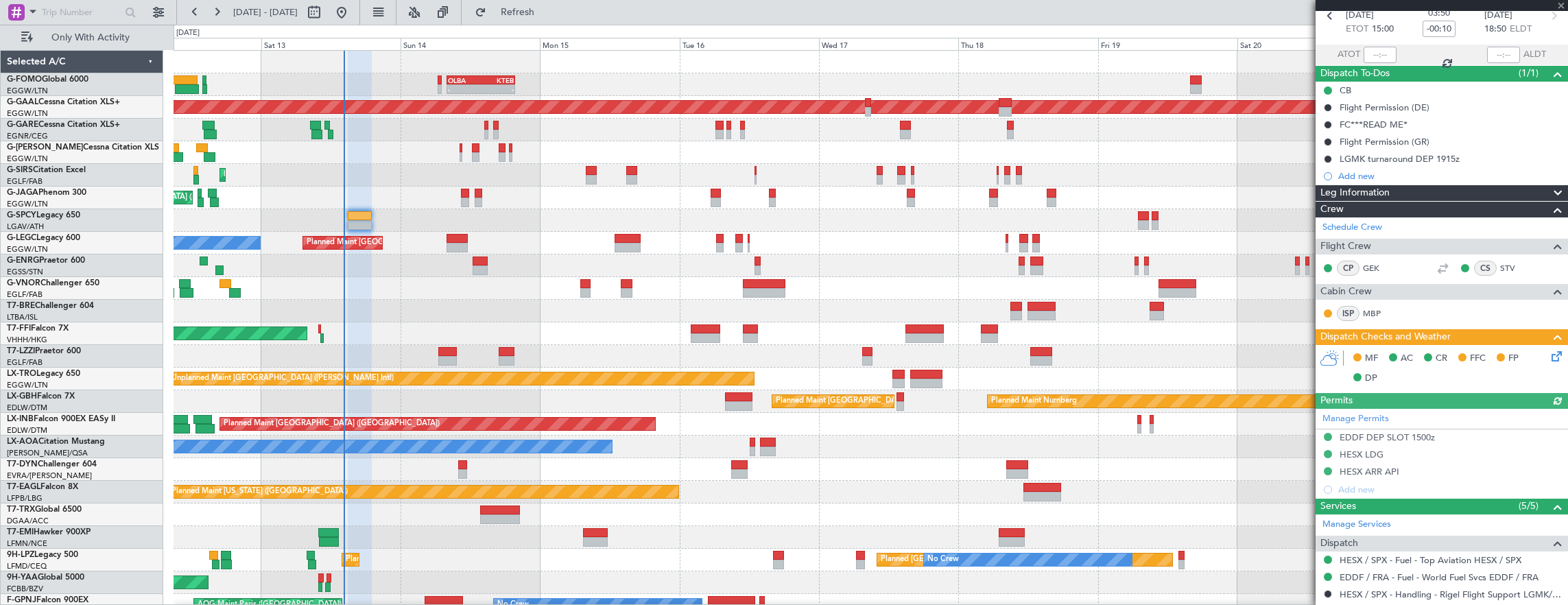
click at [1549, 351] on icon at bounding box center [1554, 354] width 11 height 11
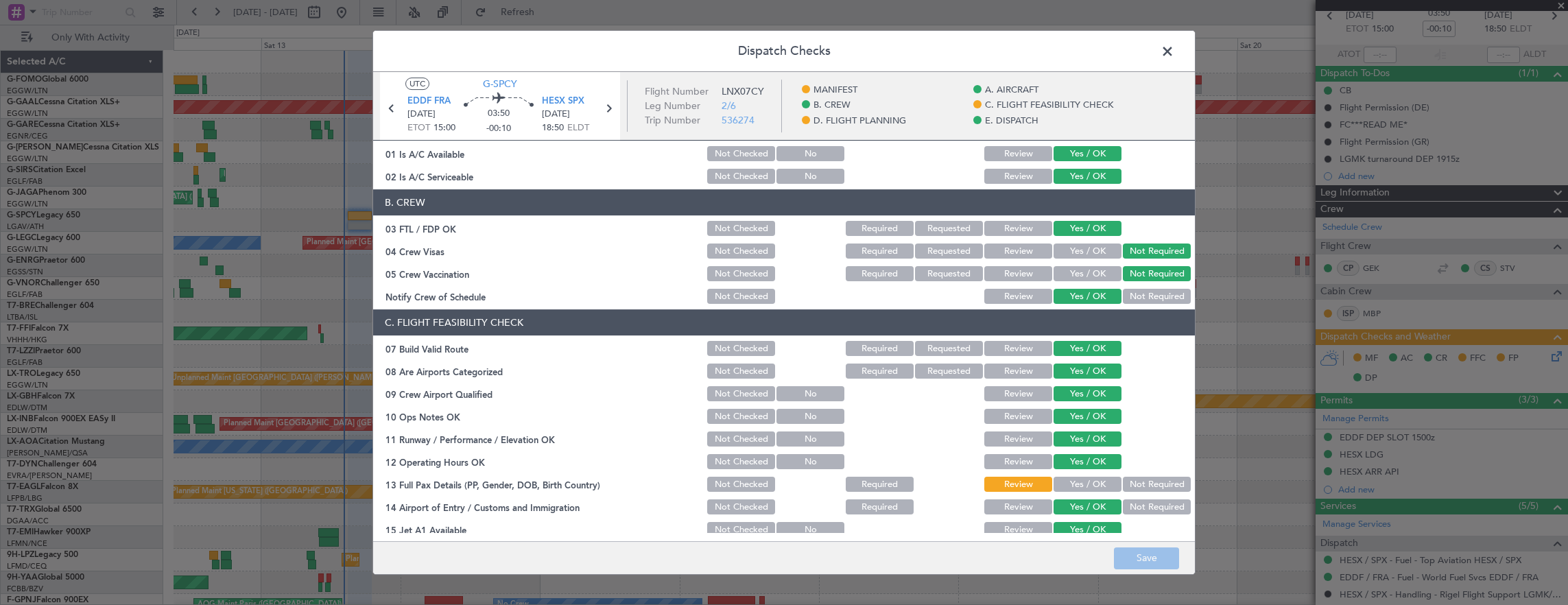
scroll to position [0, 0]
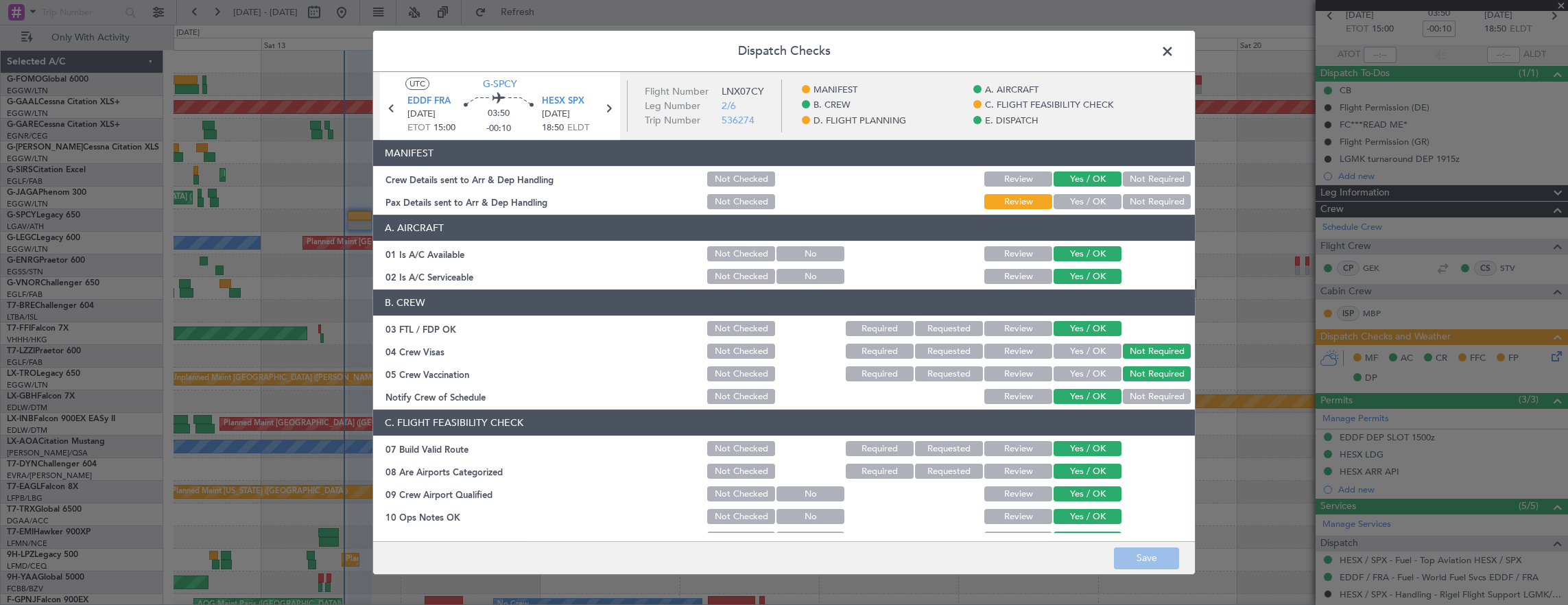
click at [1061, 199] on button "Yes / OK" at bounding box center [1087, 202] width 68 height 15
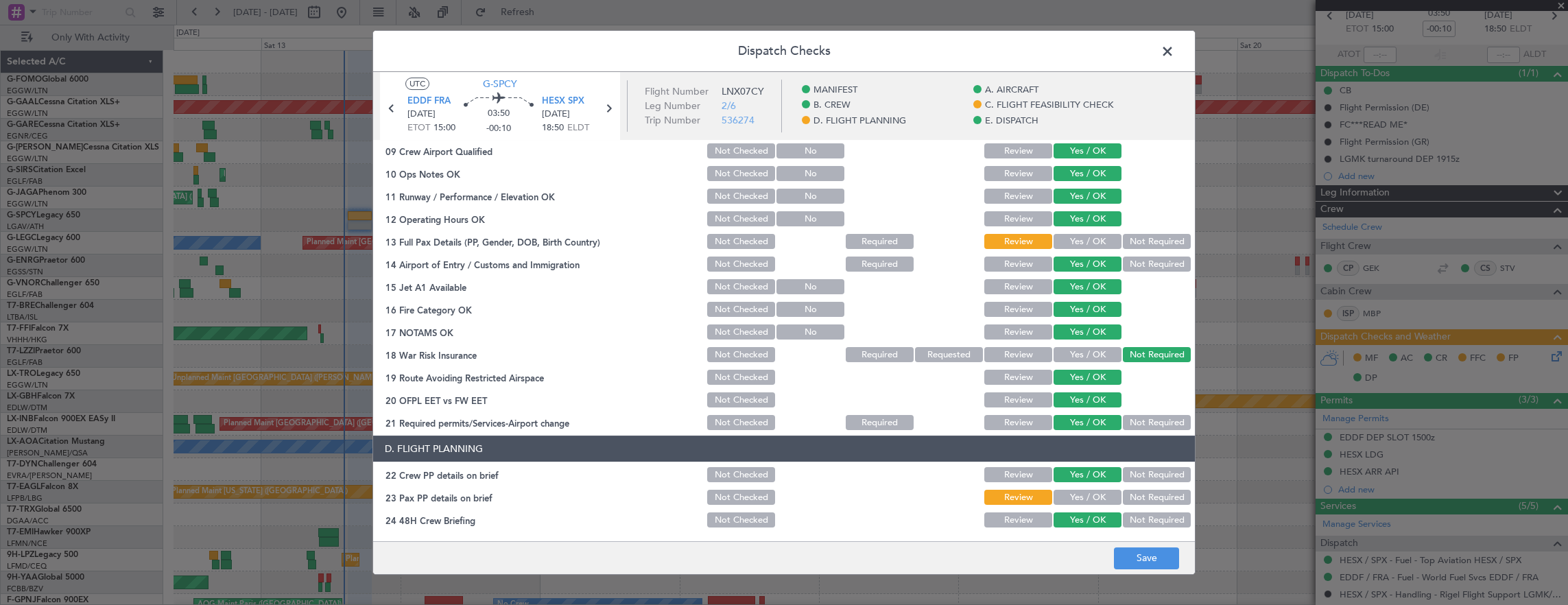
click at [1067, 240] on button "Yes / OK" at bounding box center [1087, 241] width 68 height 15
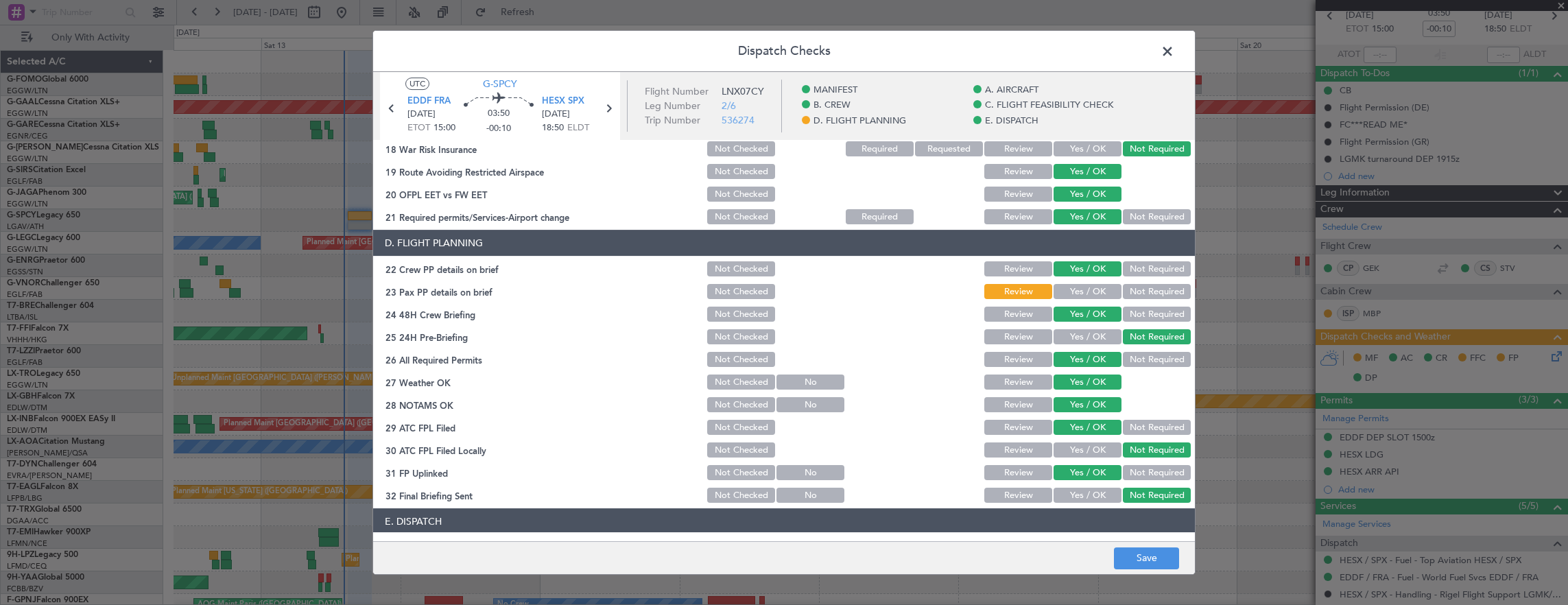
click at [1077, 292] on button "Yes / OK" at bounding box center [1087, 291] width 68 height 15
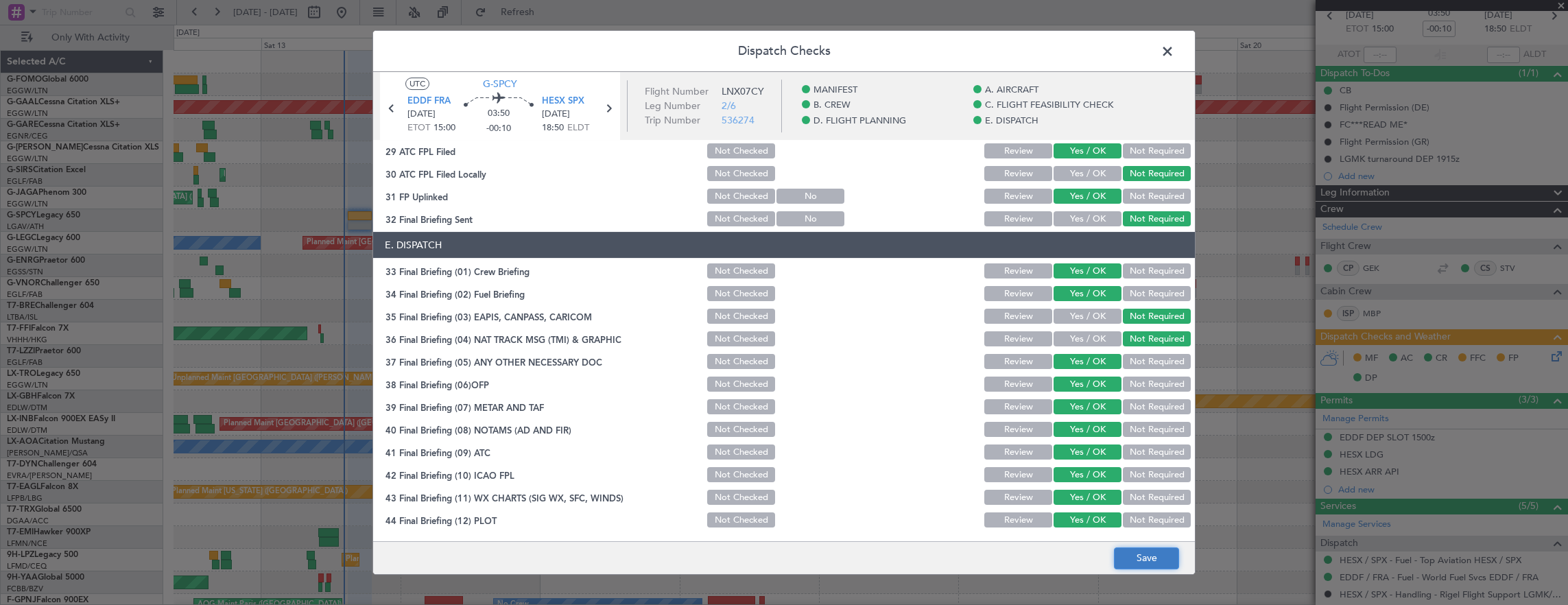
click at [1138, 552] on button "Save" at bounding box center [1146, 558] width 65 height 22
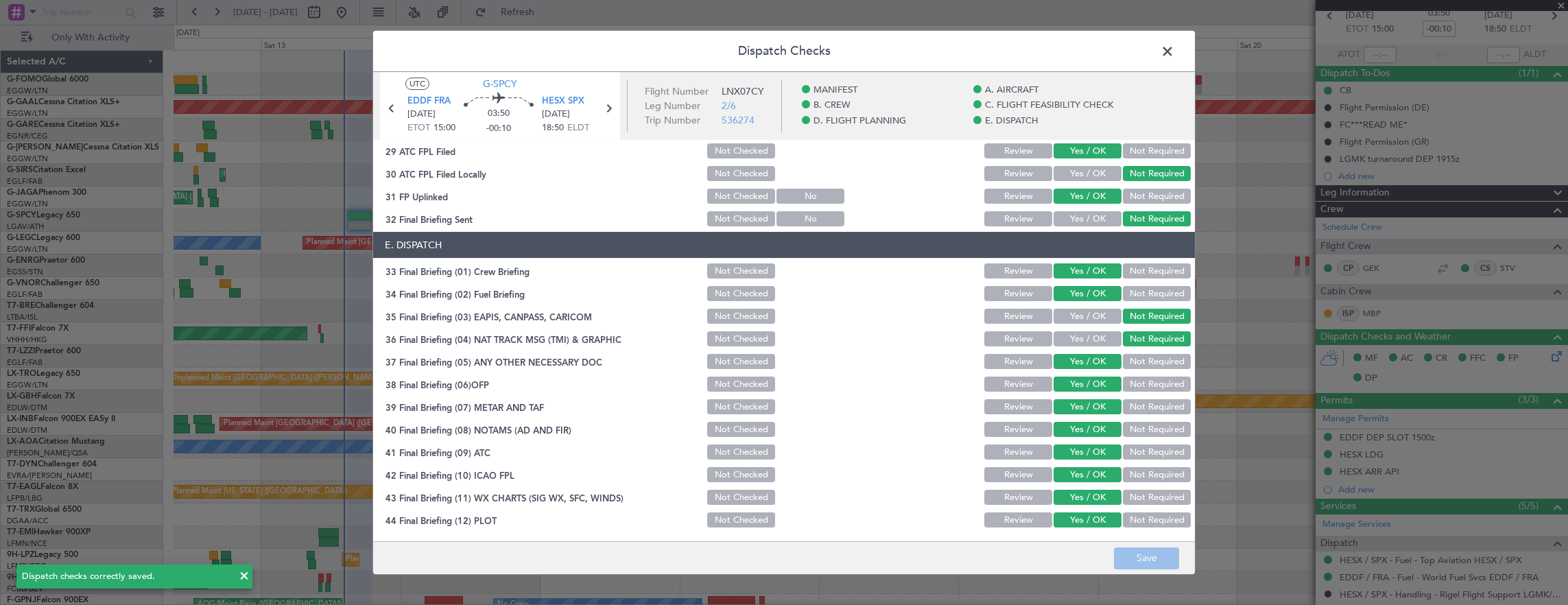
click at [1170, 40] on header "Dispatch Checks" at bounding box center [784, 51] width 822 height 41
click at [1174, 43] on span at bounding box center [1174, 55] width 0 height 27
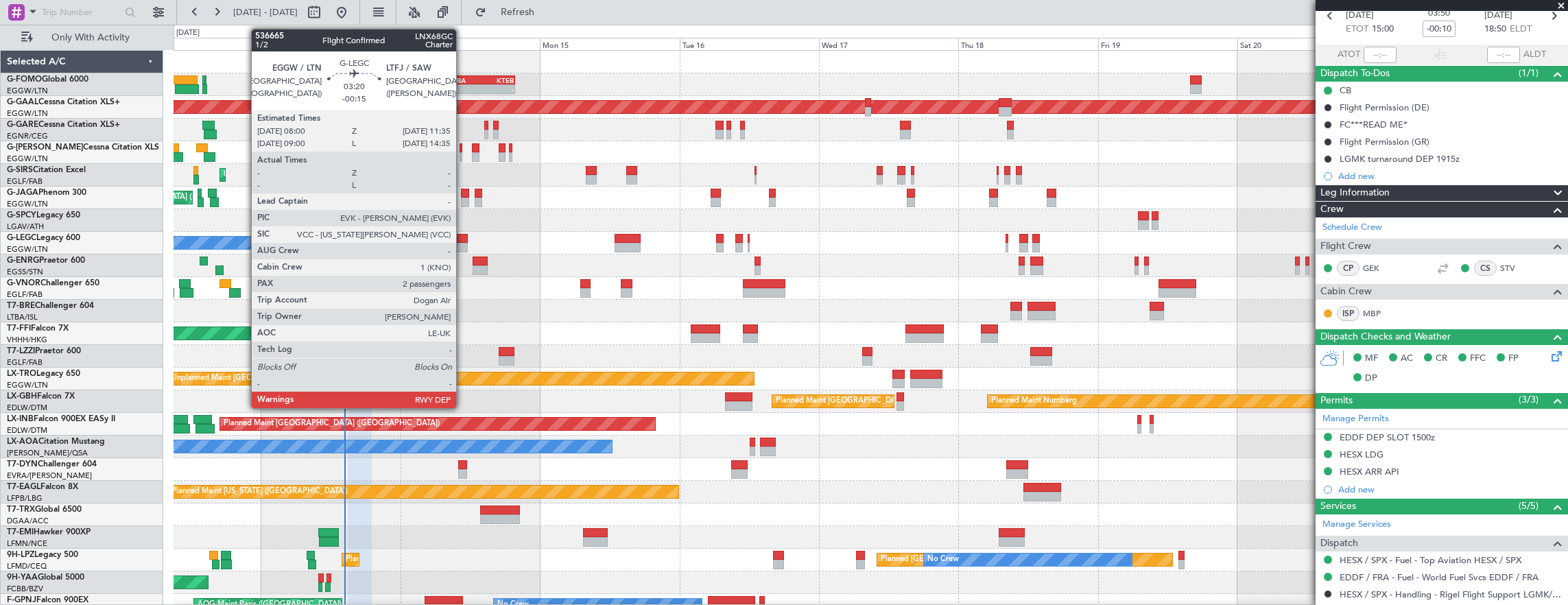
click at [463, 240] on div at bounding box center [457, 239] width 21 height 10
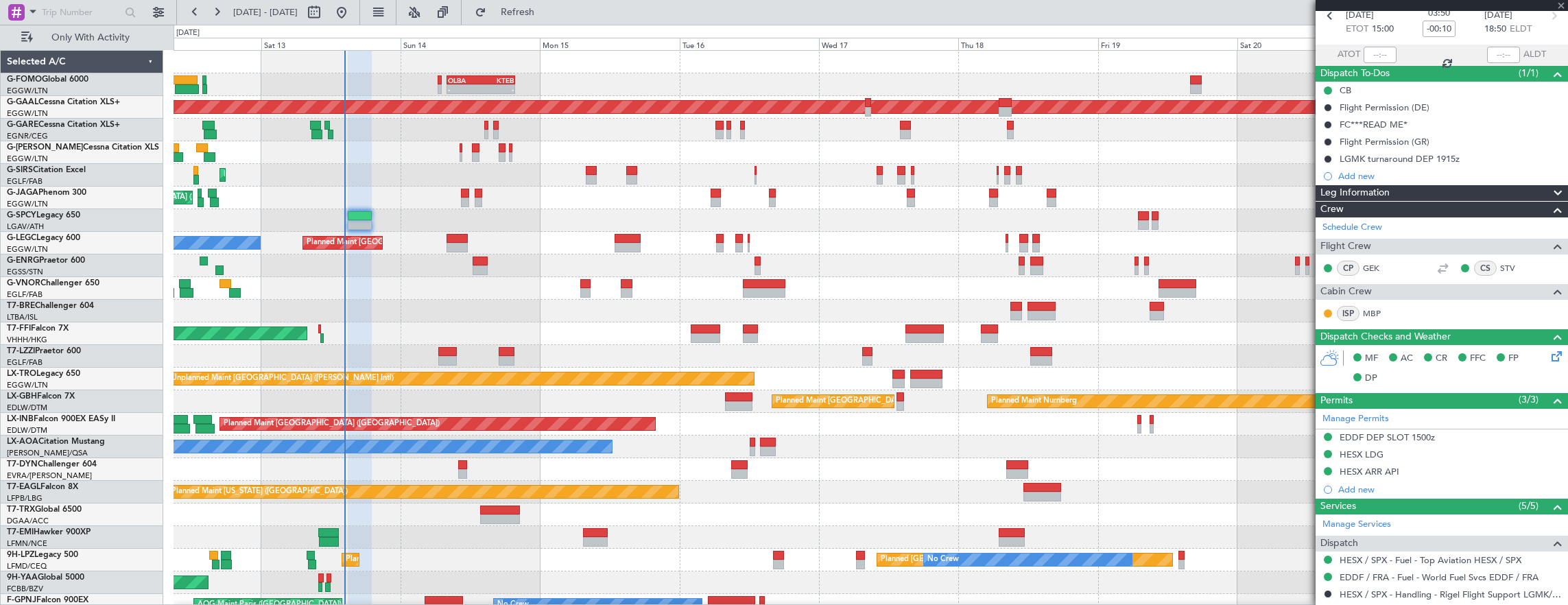
type input "-00:15"
type input "2"
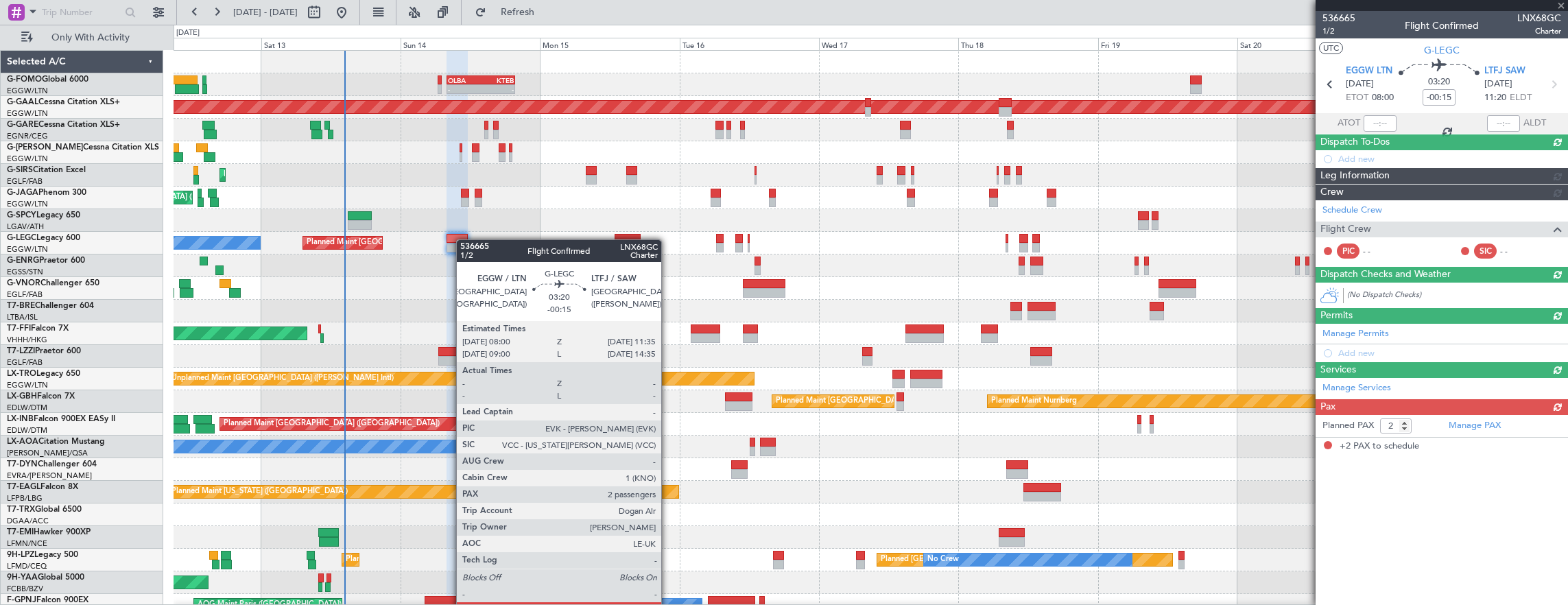
scroll to position [0, 0]
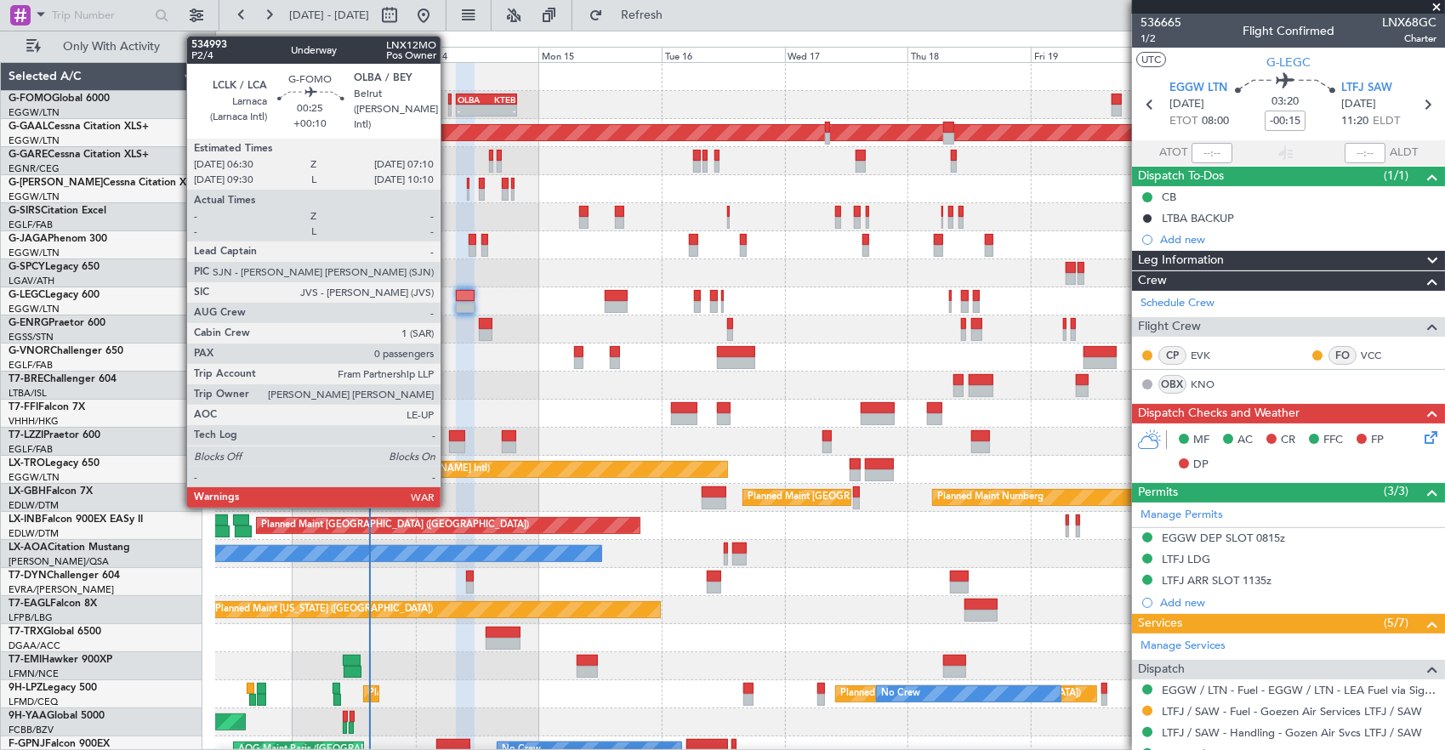
click at [449, 105] on div at bounding box center [450, 111] width 4 height 12
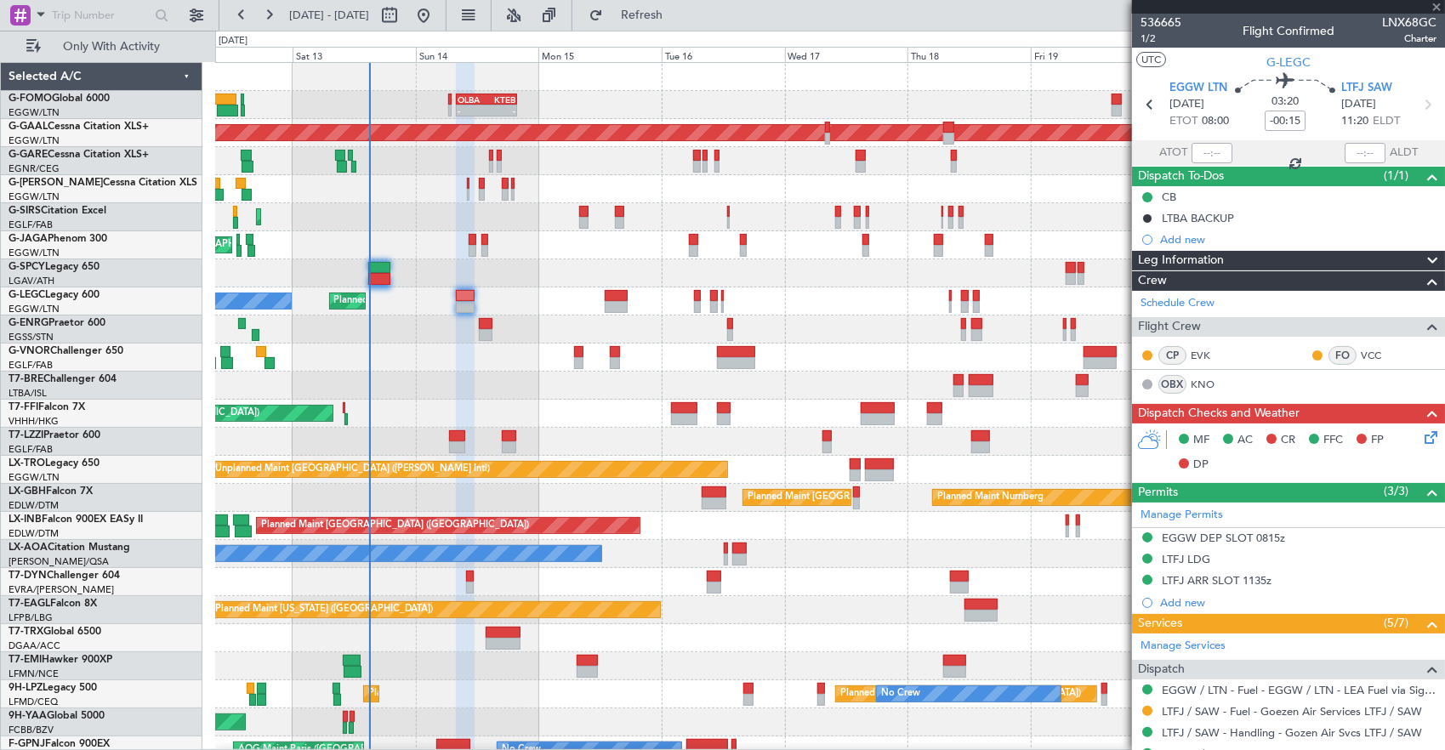
type input "+00:10"
type input "0"
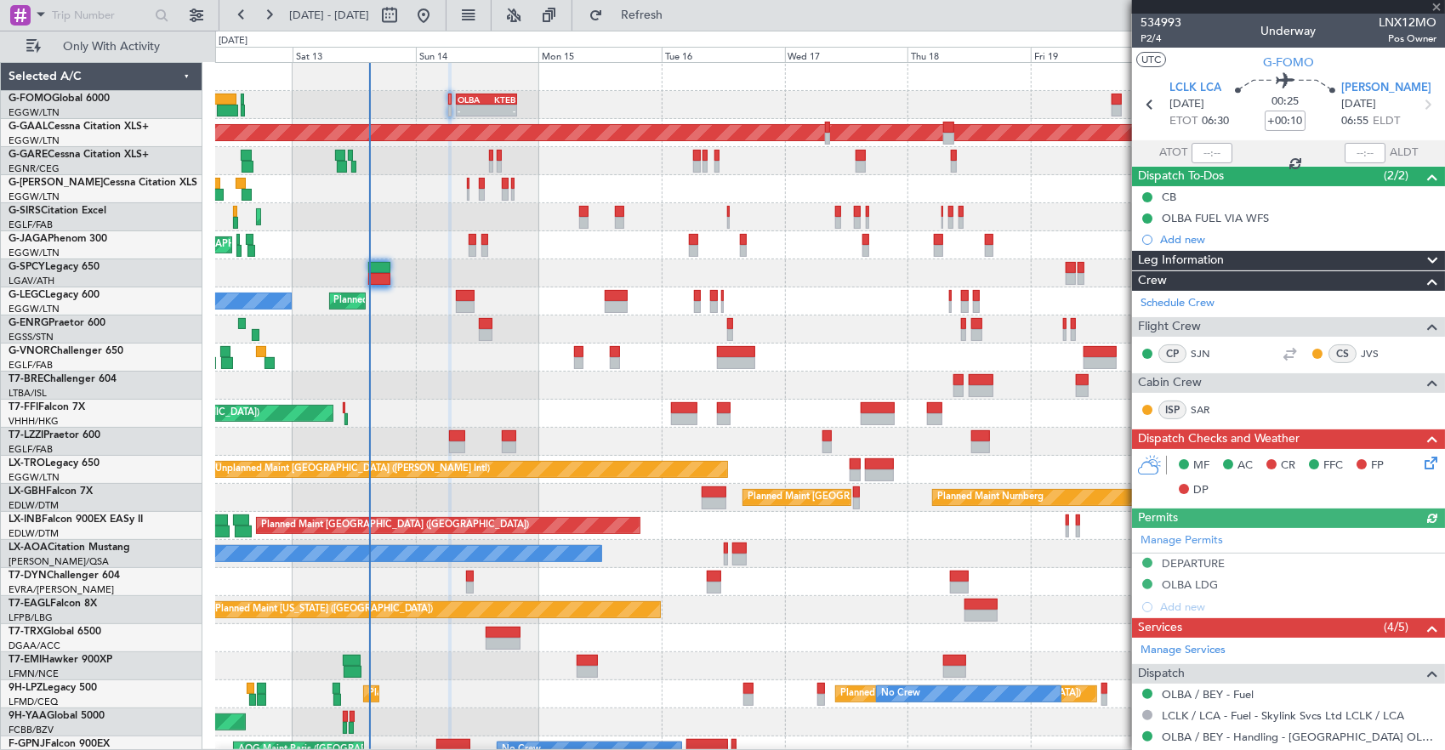
click at [498, 111] on div "-" at bounding box center [500, 110] width 29 height 10
type input "+01:20"
type input "2"
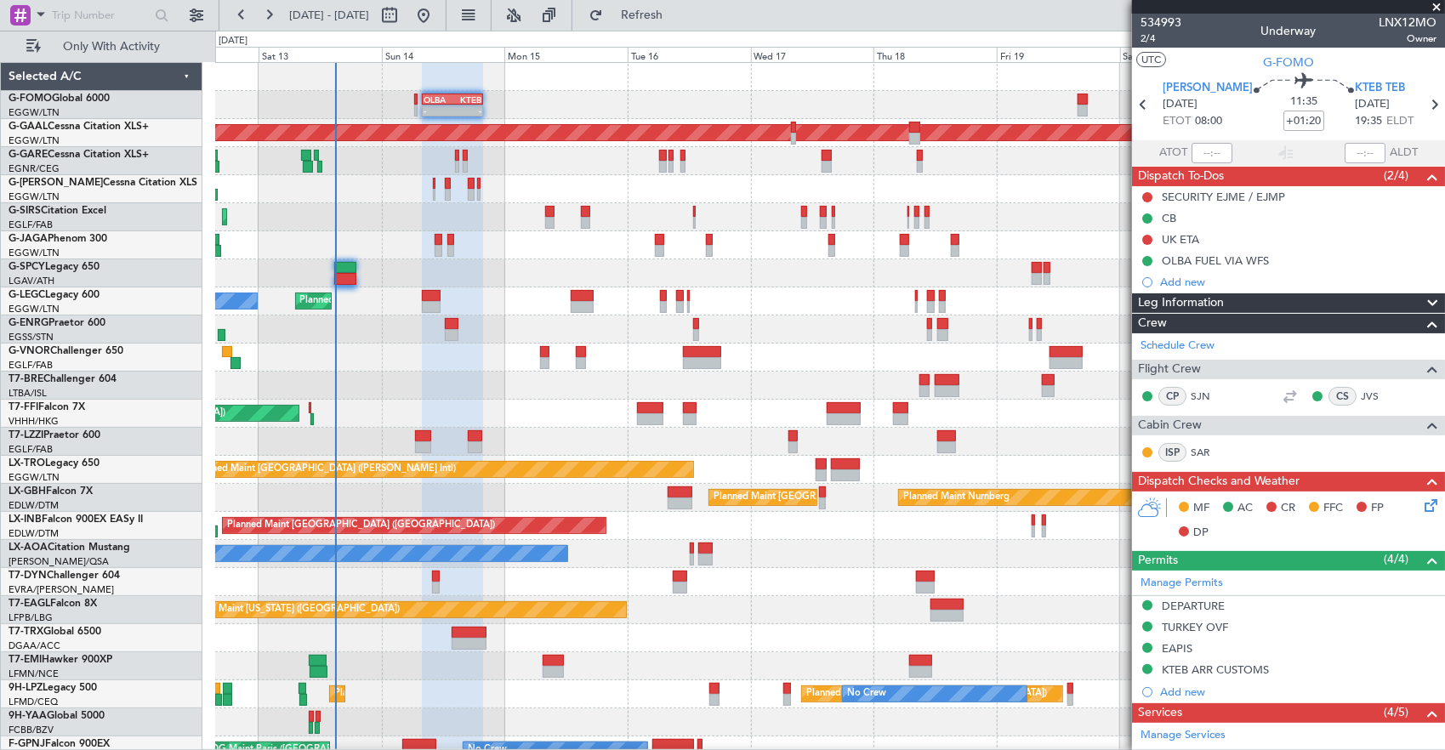
click at [670, 99] on div "- - OLBA 08:00 Z KTEB 19:50 Z Planned Maint [GEOGRAPHIC_DATA] ([GEOGRAPHIC_DATA…" at bounding box center [829, 456] width 1229 height 786
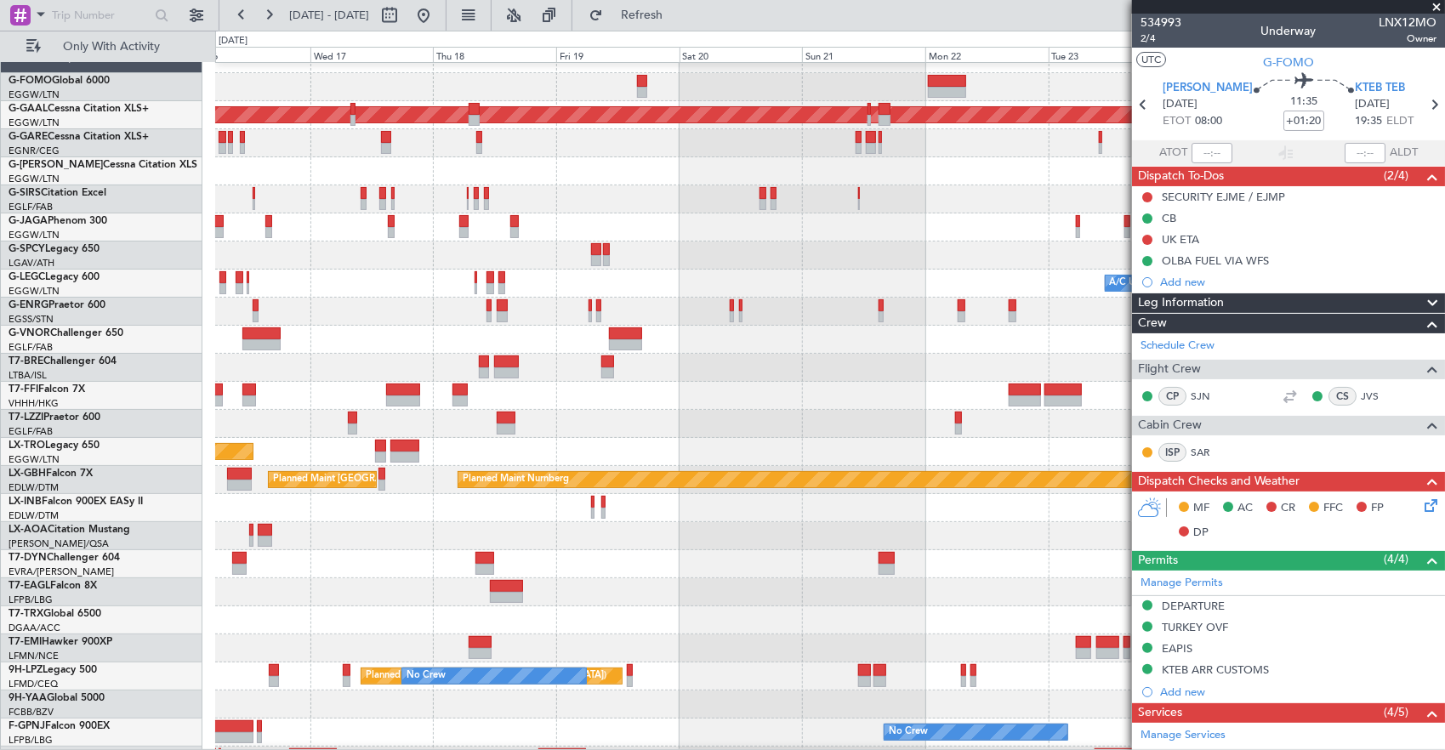
click at [582, 162] on div at bounding box center [829, 171] width 1229 height 28
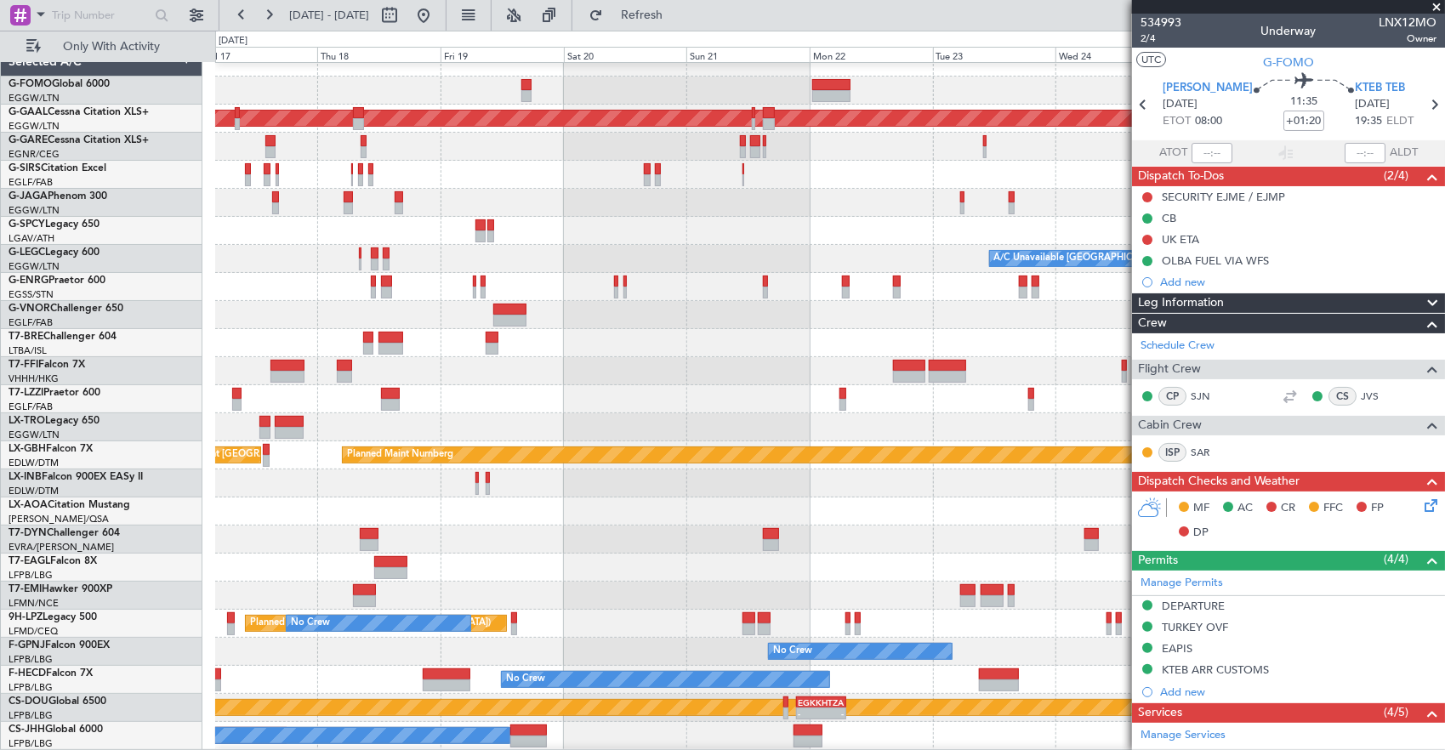
scroll to position [13, 0]
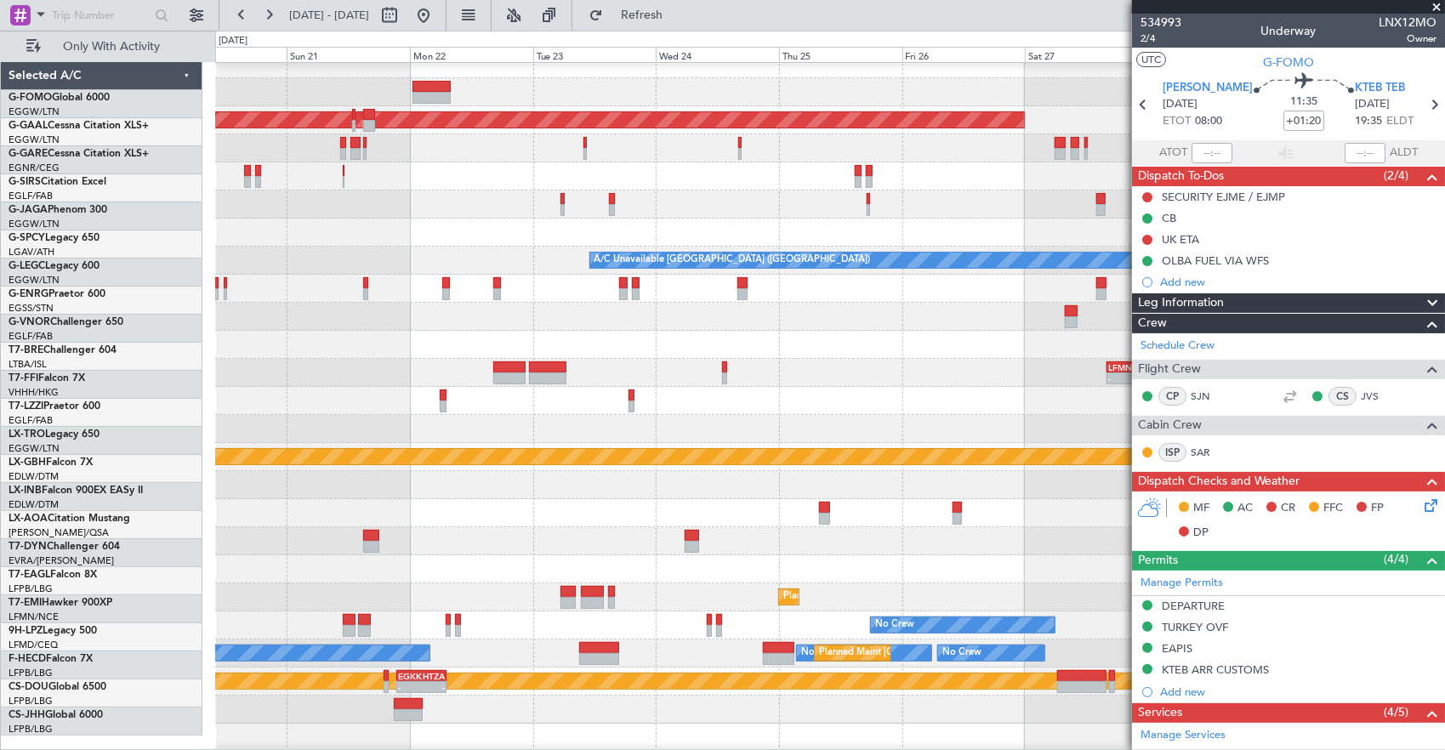
click at [663, 146] on div at bounding box center [829, 148] width 1229 height 28
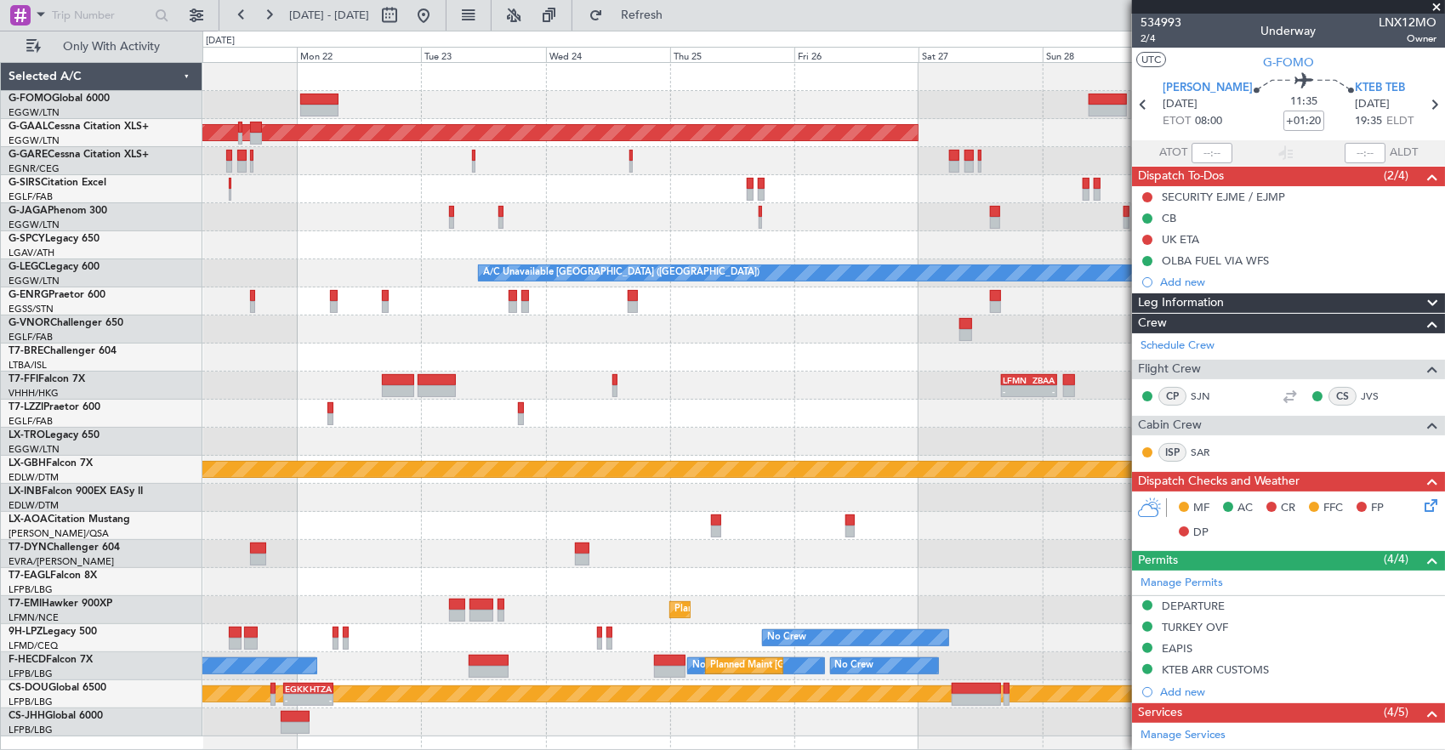
click at [1014, 175] on div at bounding box center [823, 189] width 1242 height 28
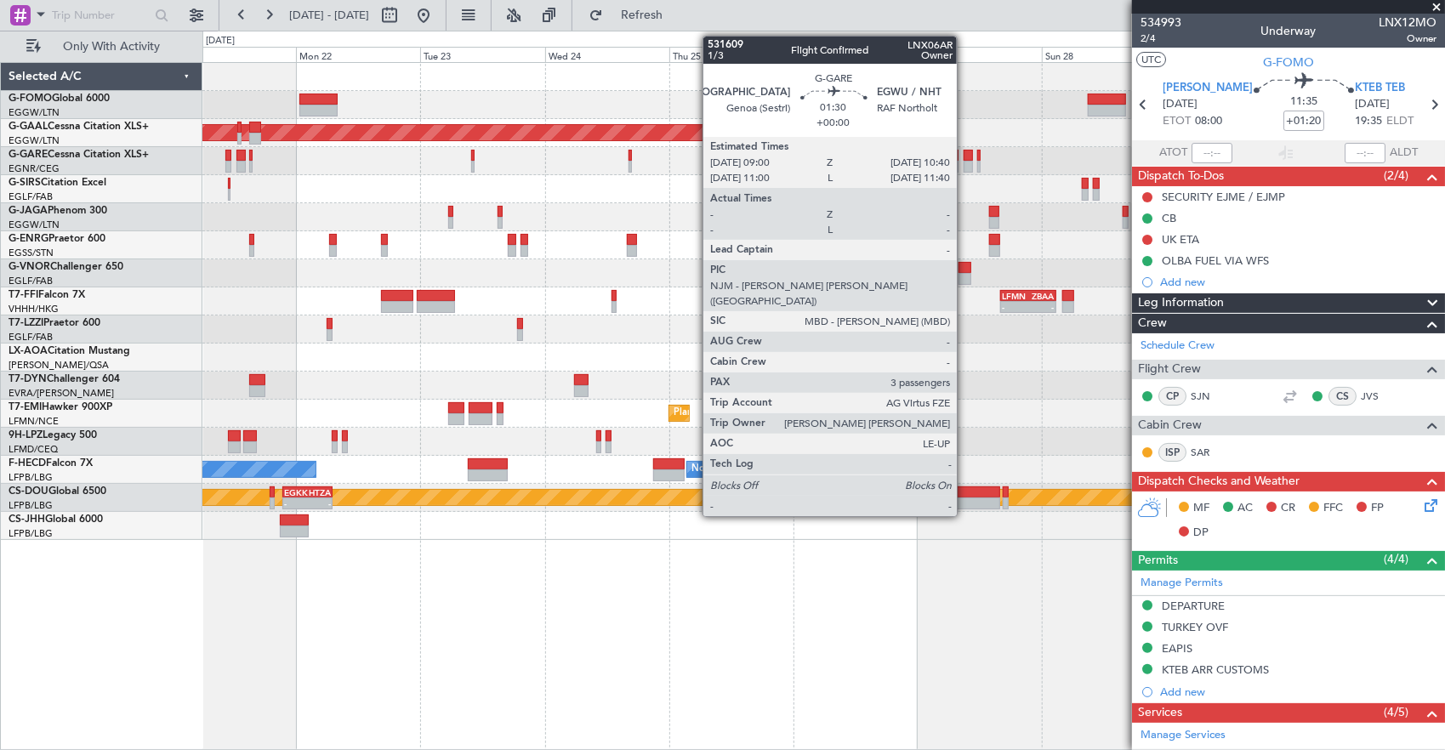
click at [965, 155] on div at bounding box center [967, 156] width 9 height 12
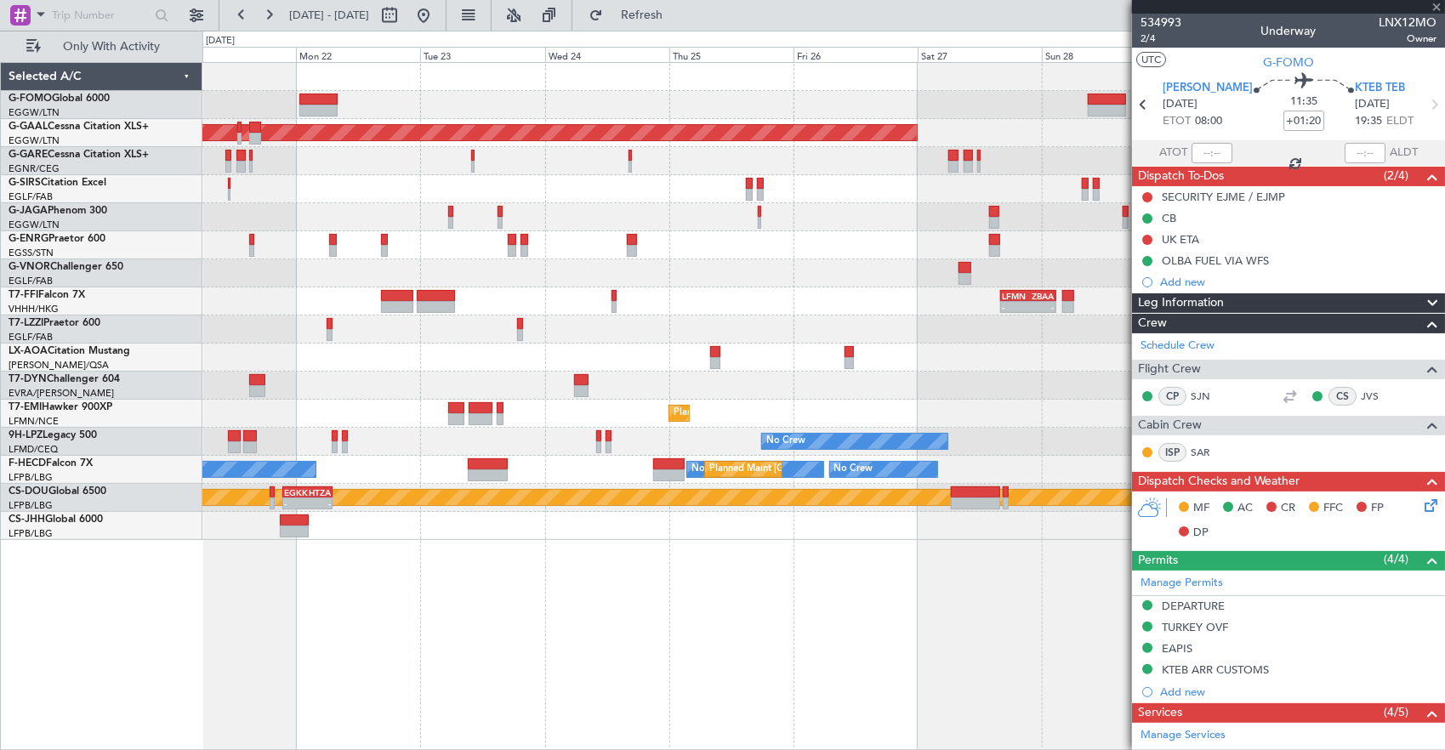
type input "3"
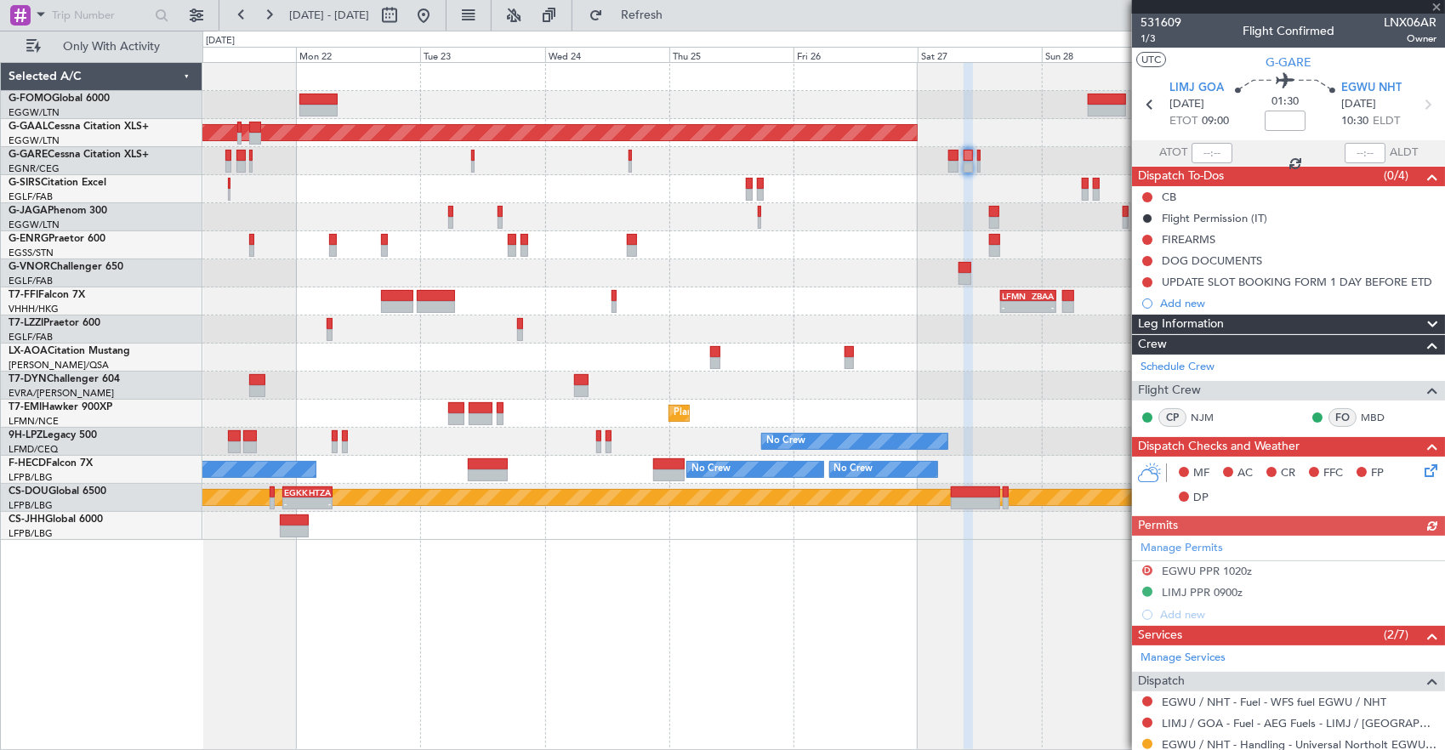
click at [1022, 179] on div at bounding box center [823, 189] width 1242 height 28
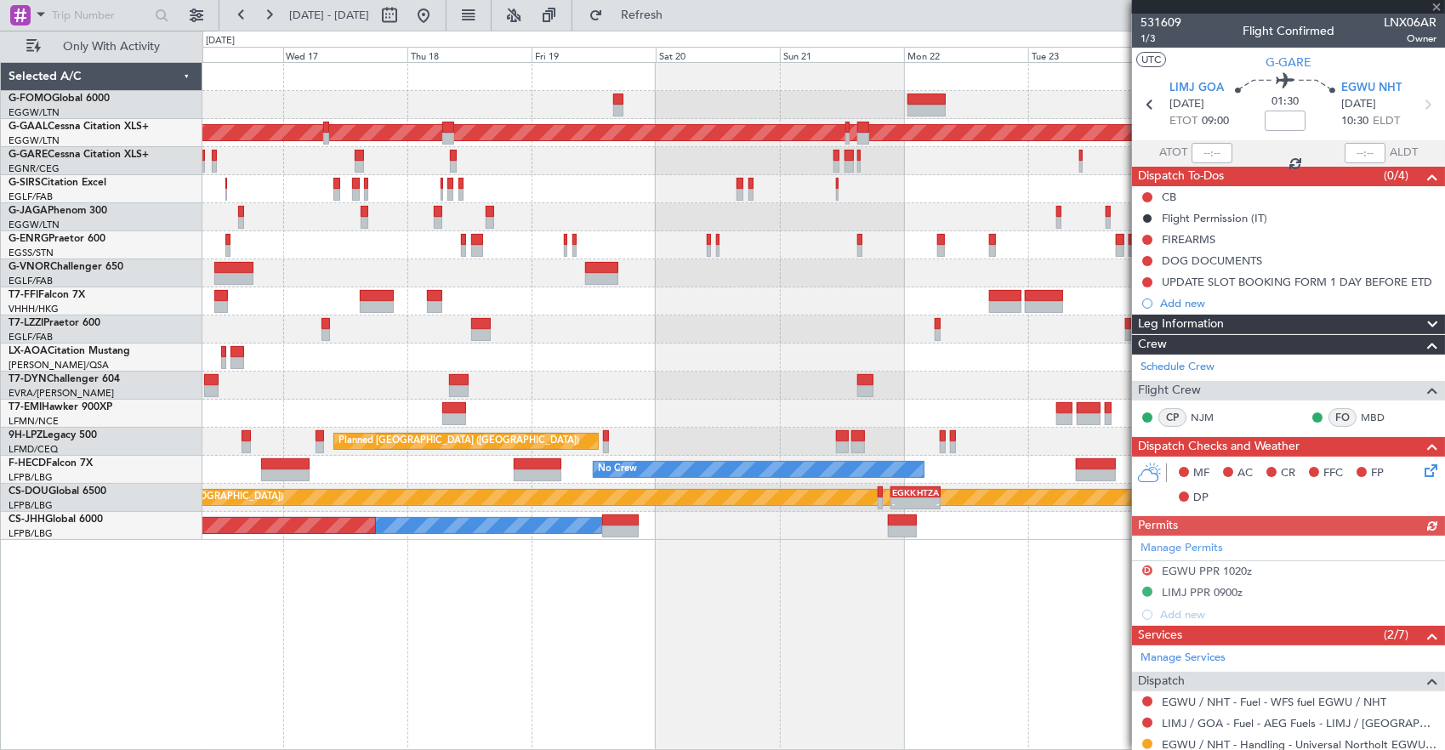
click at [931, 221] on div "OLBA 08:00 Z KTEB 19:50 Z - - Planned [GEOGRAPHIC_DATA] - - LFMN 16:05 Z ZBAA 0…" at bounding box center [823, 301] width 1242 height 477
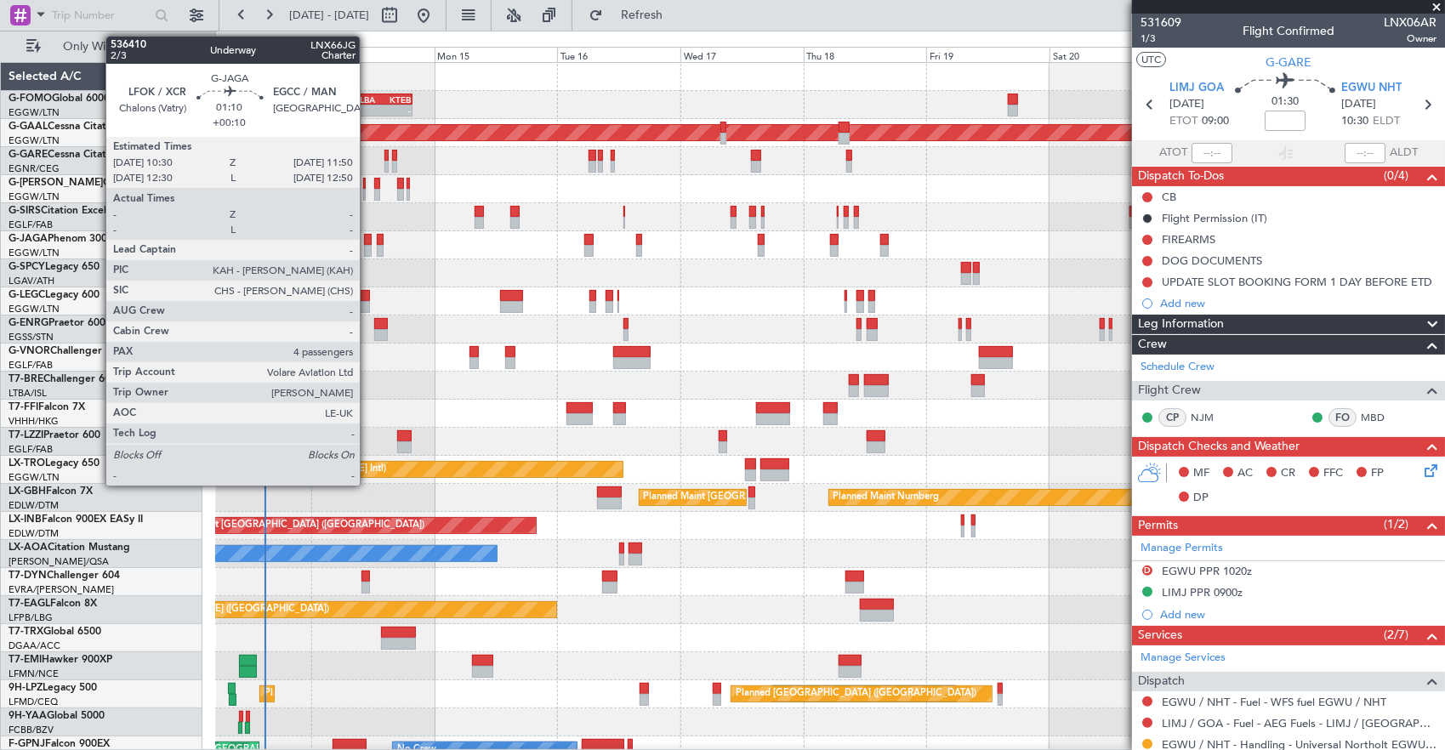
click at [368, 241] on div at bounding box center [368, 240] width 8 height 12
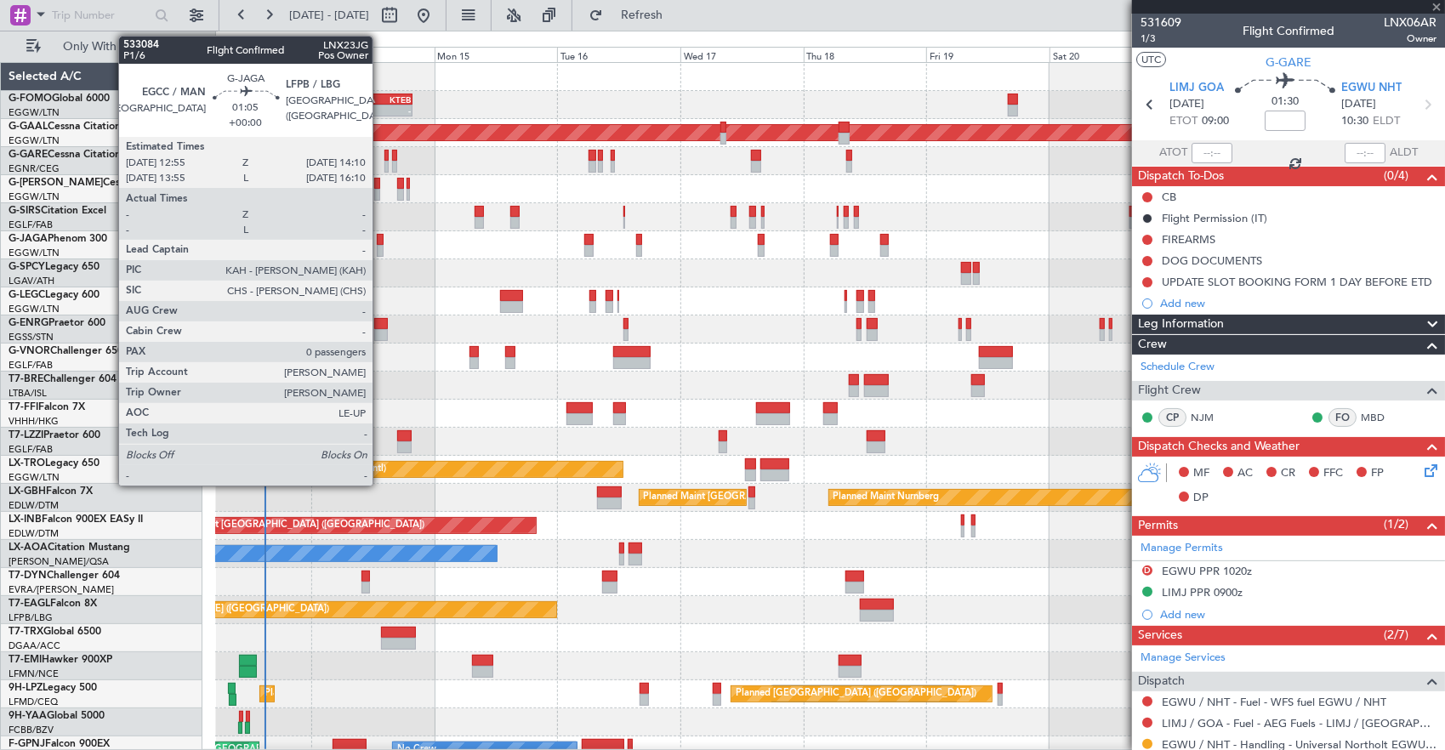
type input "+00:10"
type input "4"
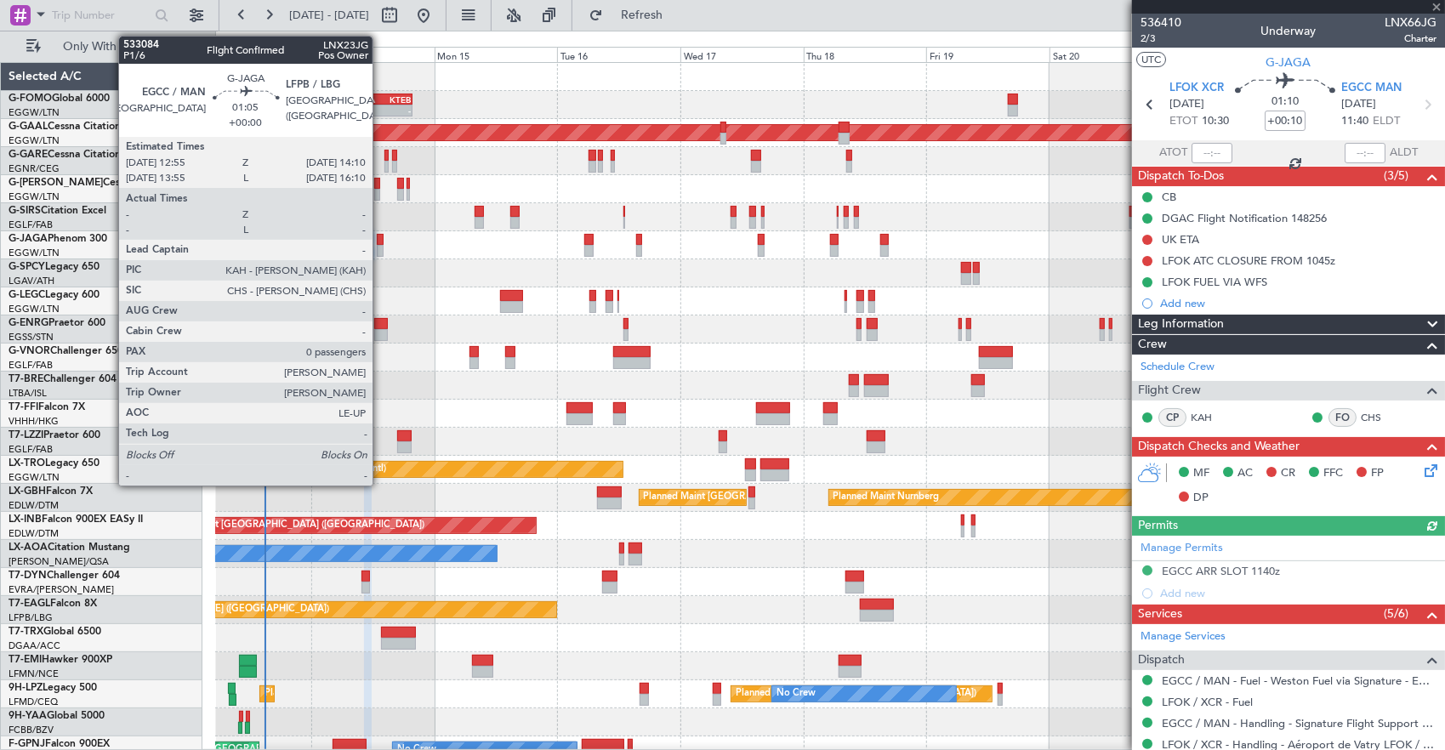
click at [381, 245] on div at bounding box center [380, 251] width 7 height 12
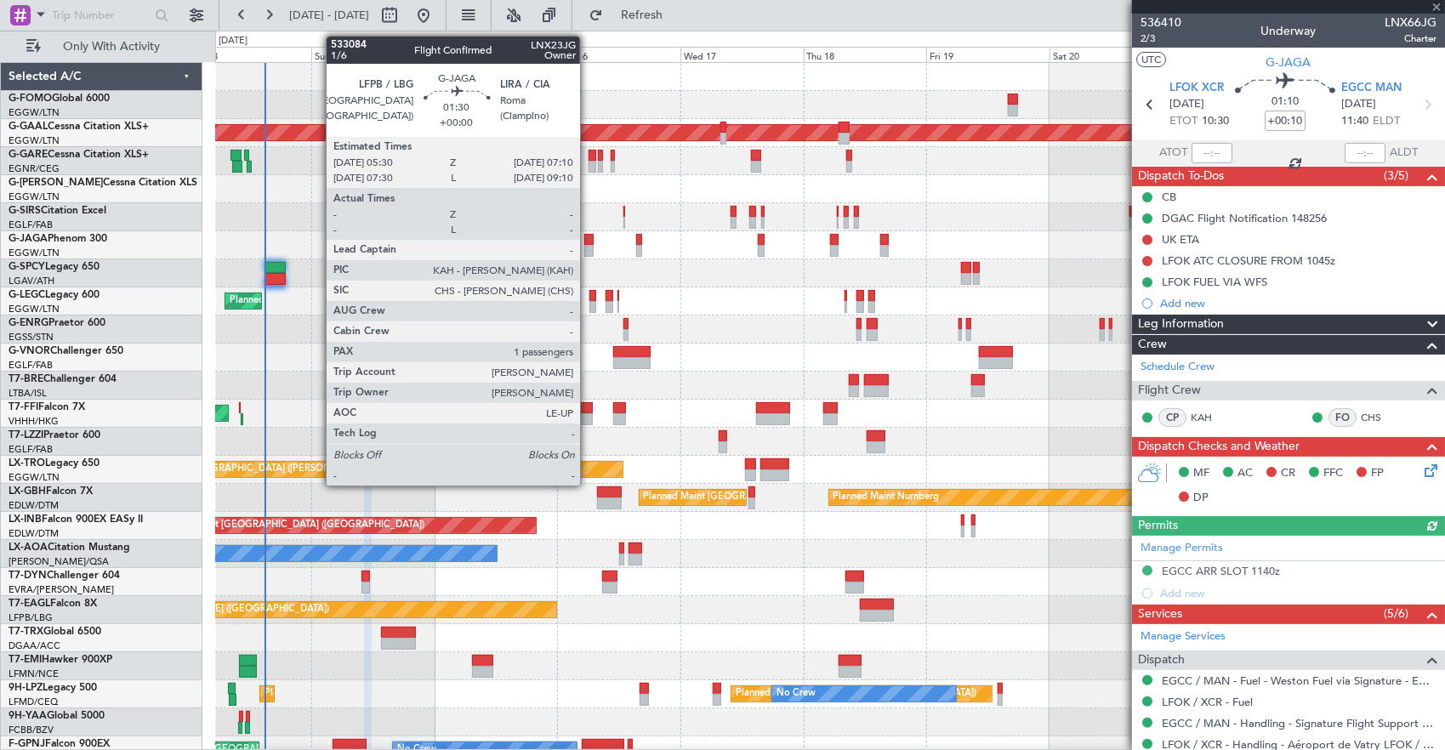
type input "0"
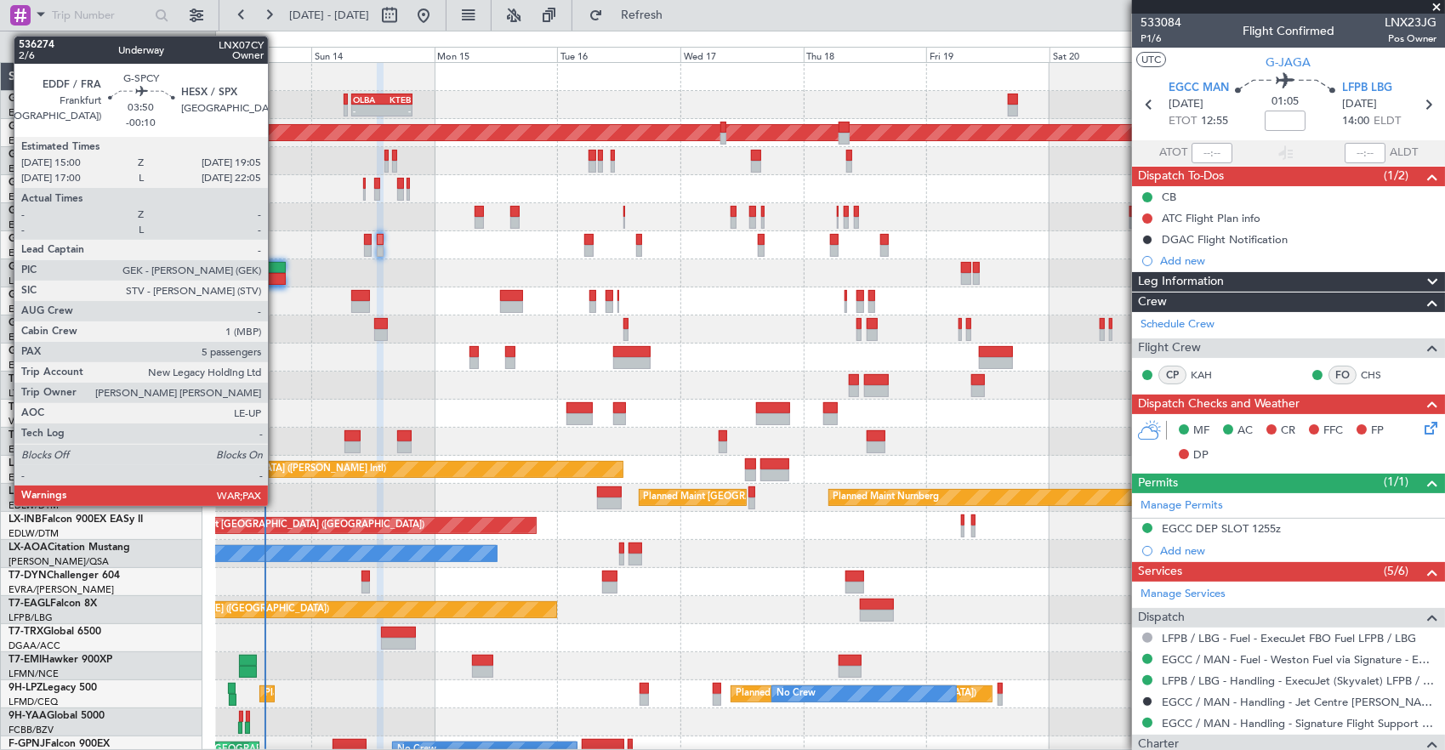
click at [274, 270] on div at bounding box center [274, 268] width 21 height 12
type input "-00:10"
type input "5"
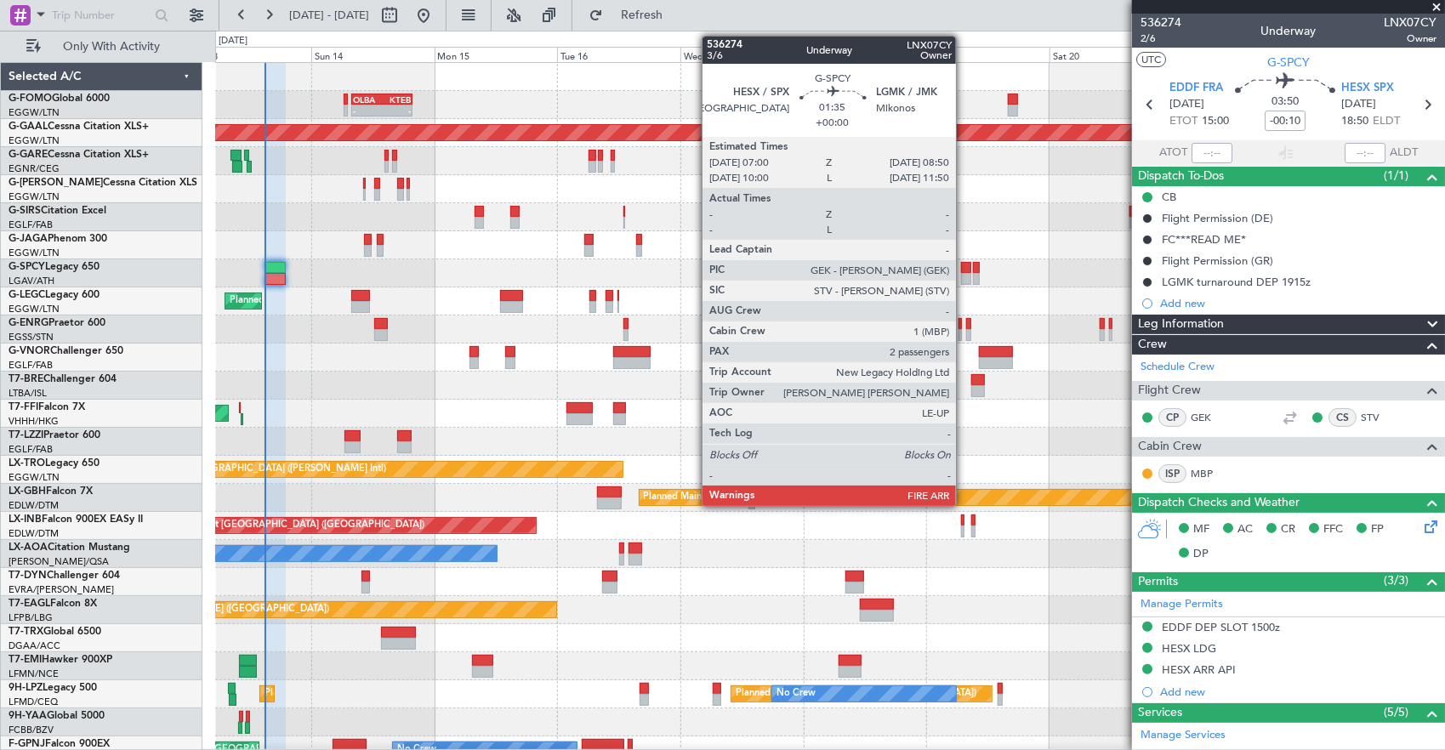
click at [964, 273] on div at bounding box center [966, 279] width 10 height 12
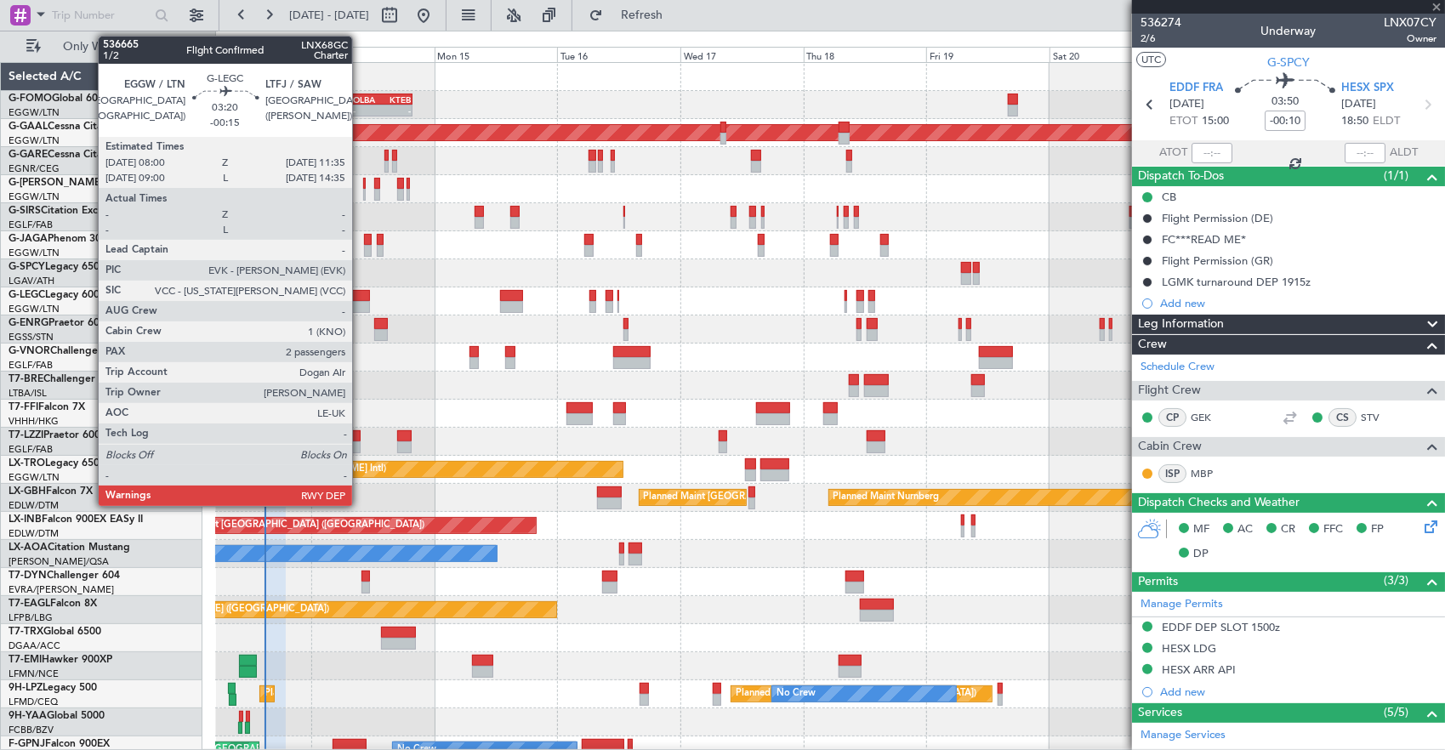
type input "2"
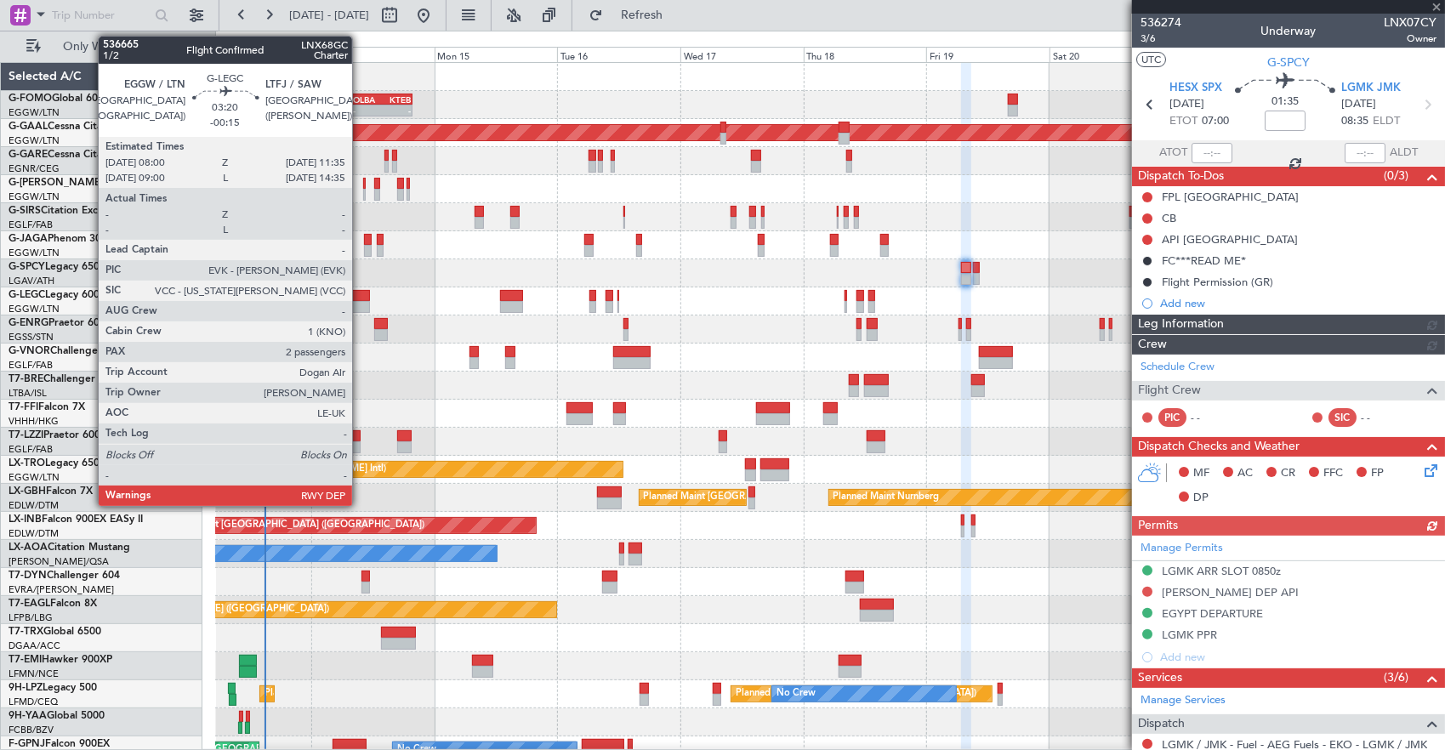
click at [361, 301] on div at bounding box center [360, 307] width 19 height 12
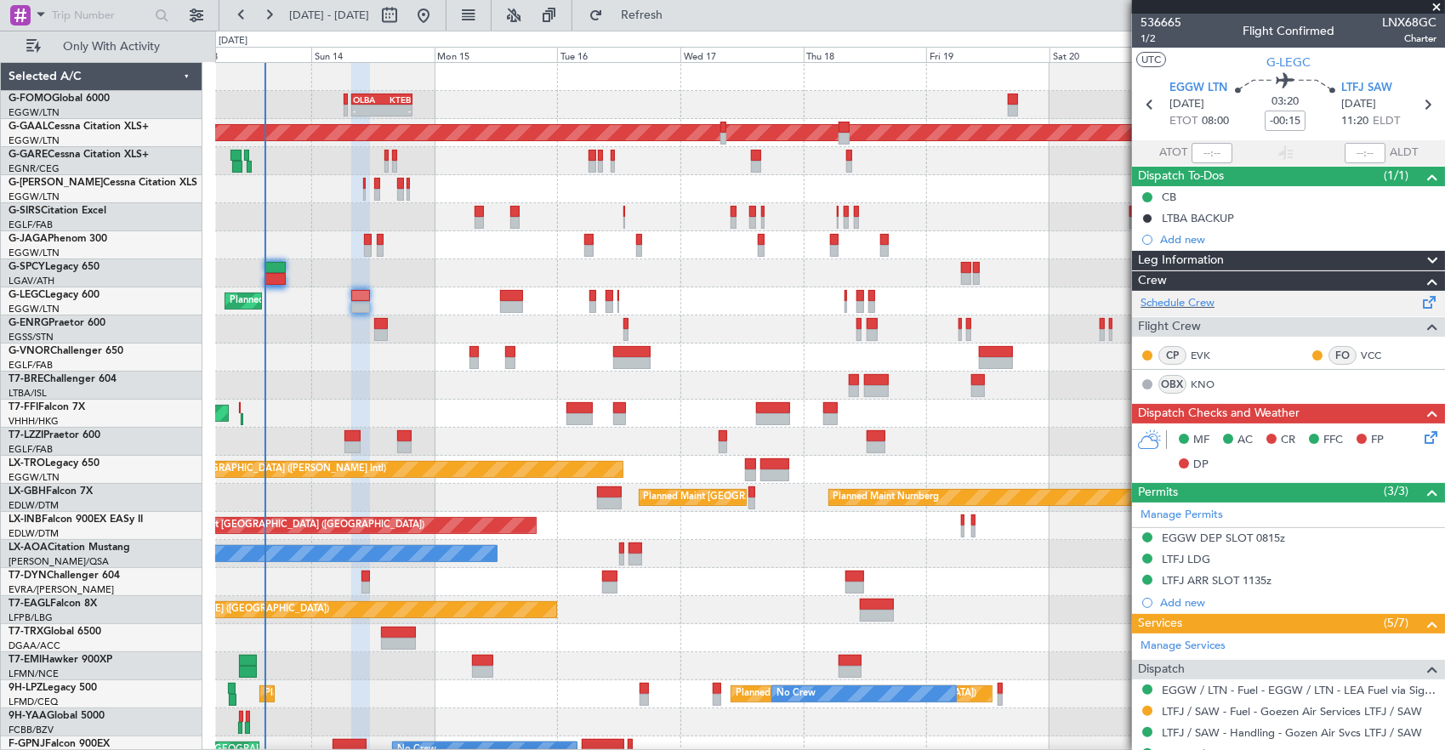
scroll to position [323, 0]
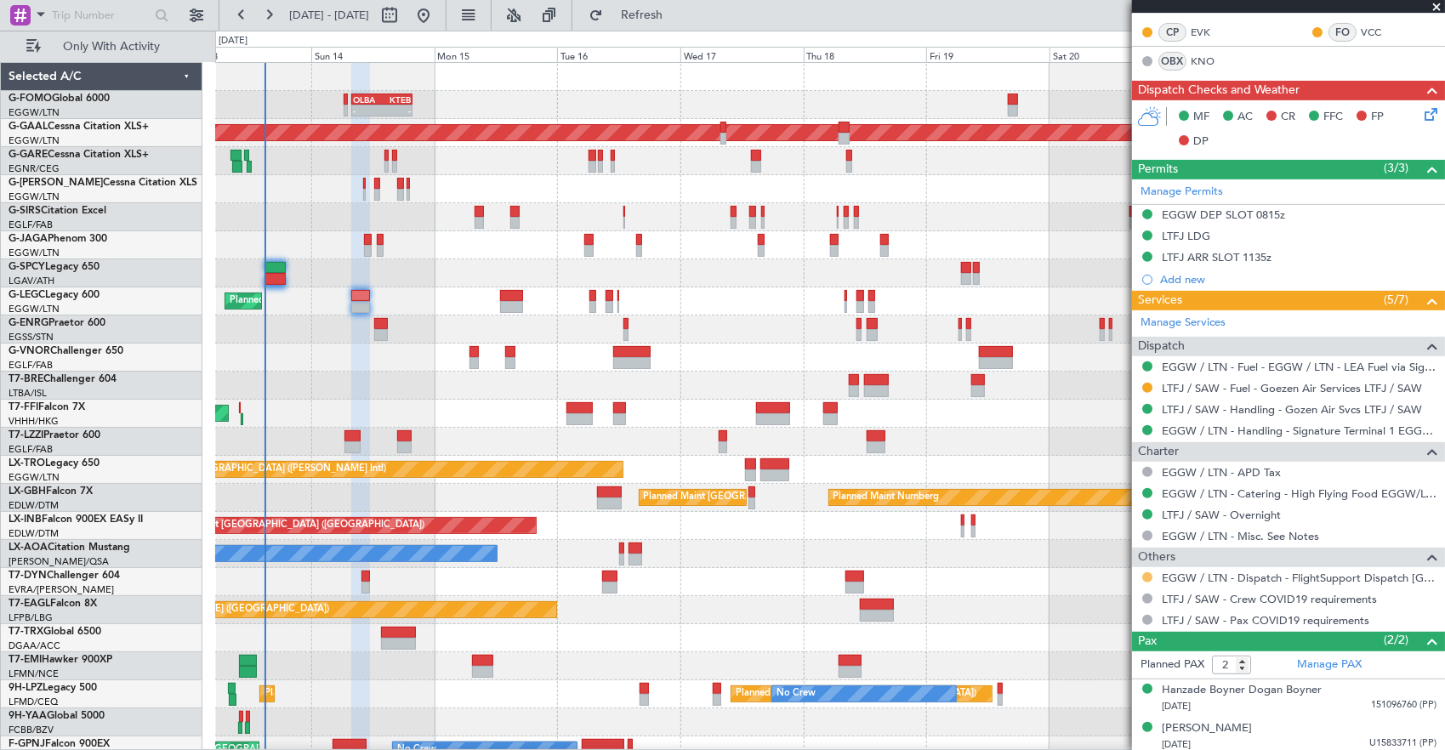
click at [1146, 576] on button at bounding box center [1147, 577] width 10 height 10
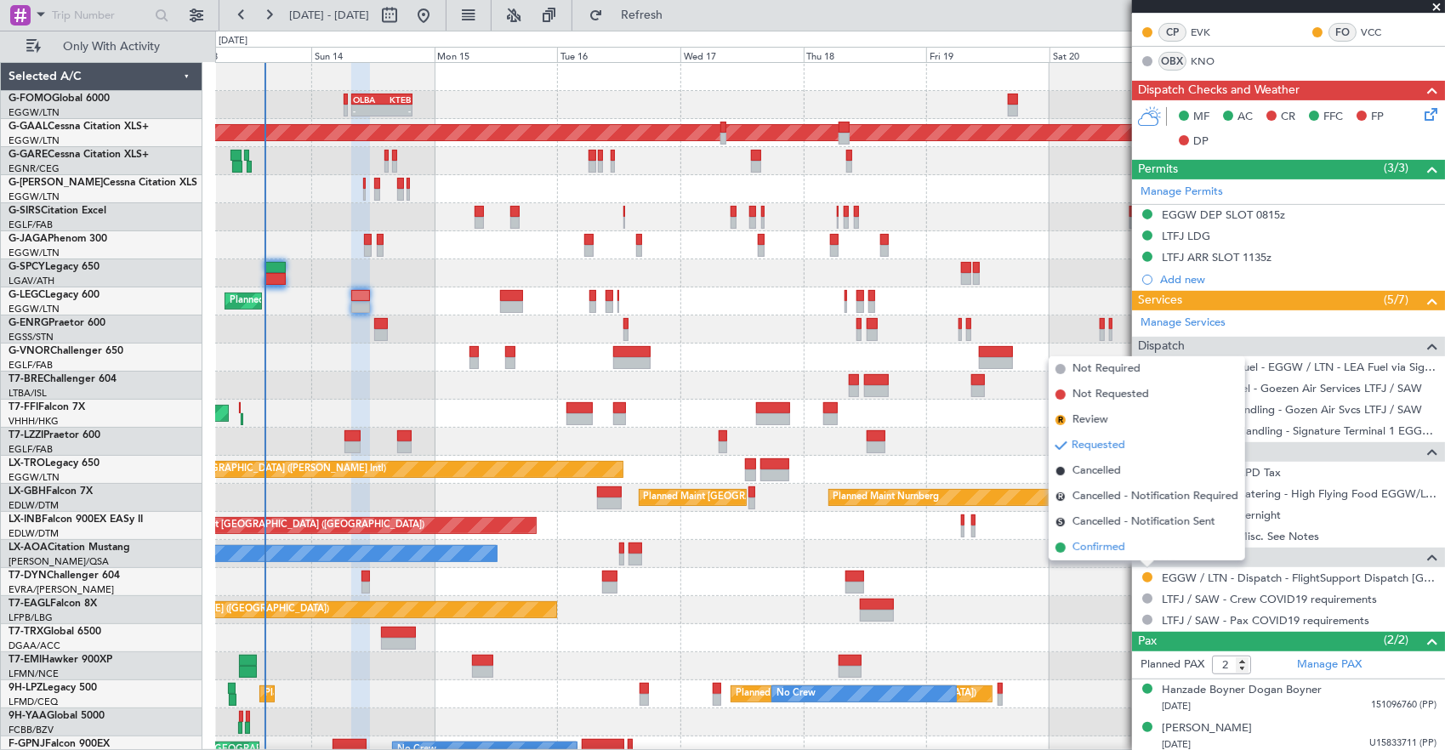
click at [1106, 548] on span "Confirmed" at bounding box center [1098, 547] width 53 height 17
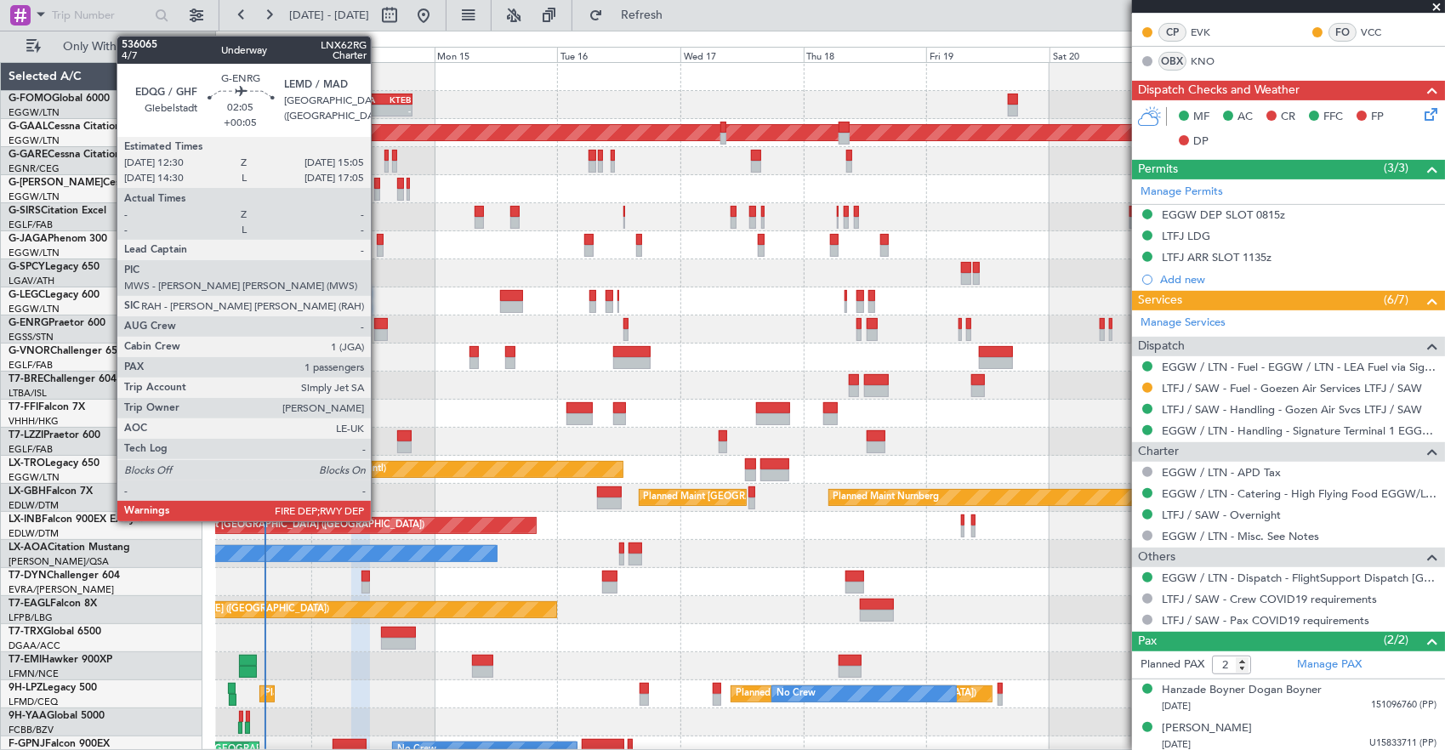
click at [379, 327] on div at bounding box center [381, 324] width 14 height 12
type input "+00:05"
type input "1"
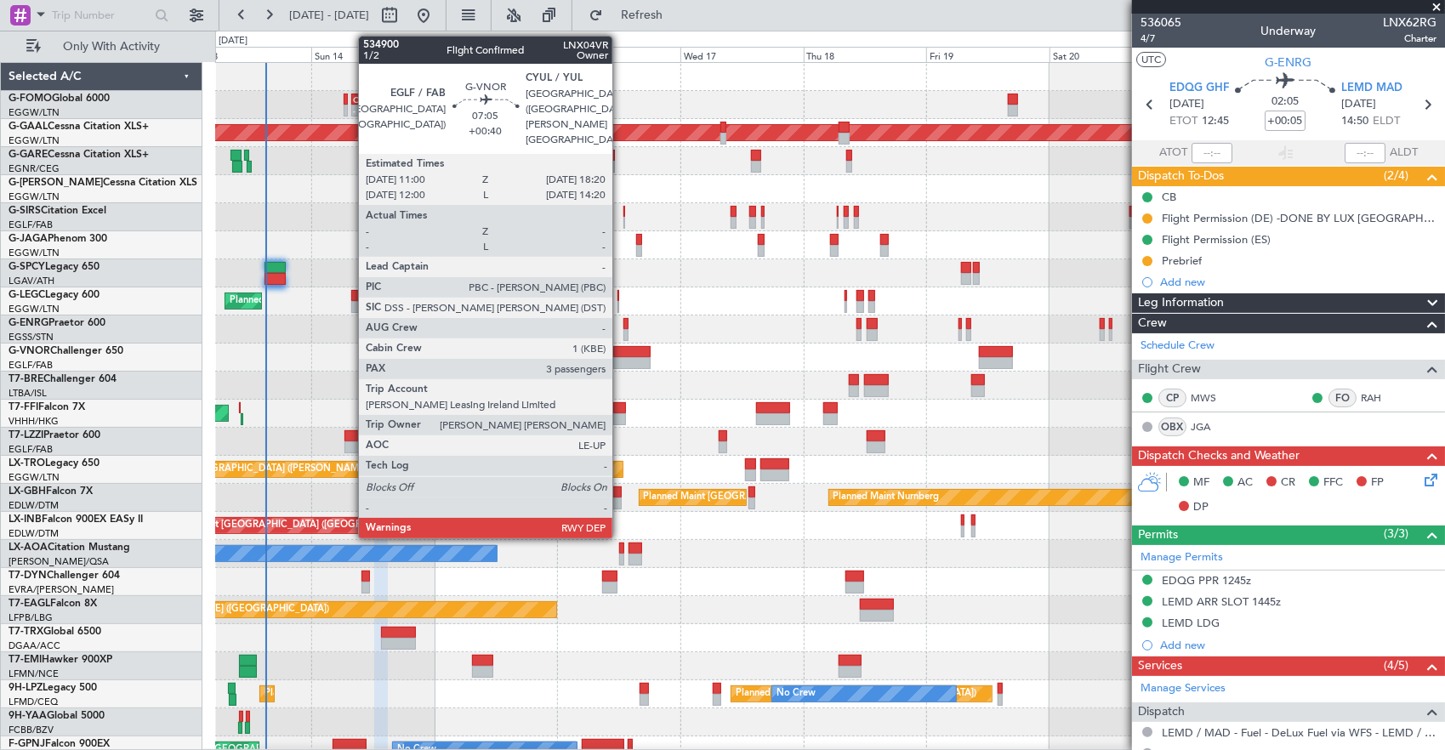
click at [621, 357] on div at bounding box center [632, 363] width 38 height 12
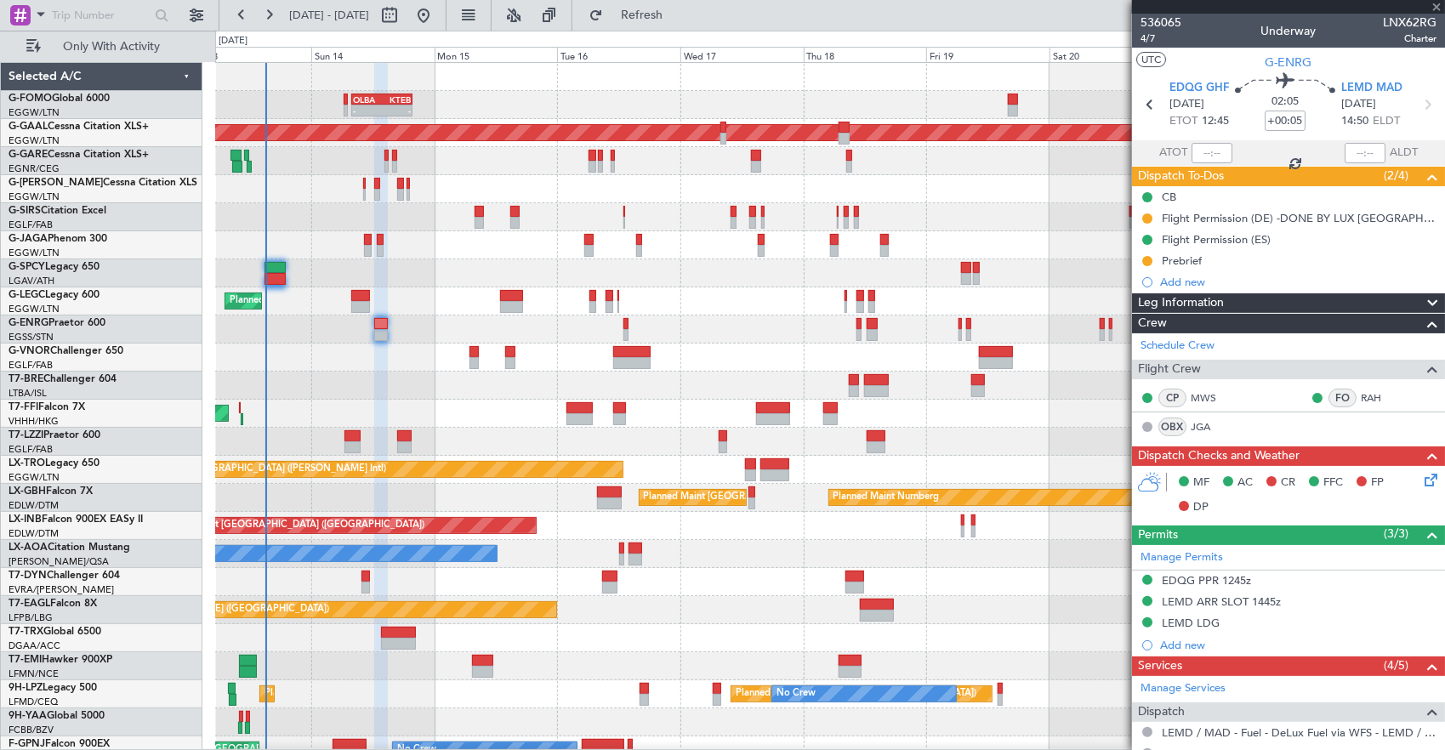
type input "+00:40"
type input "3"
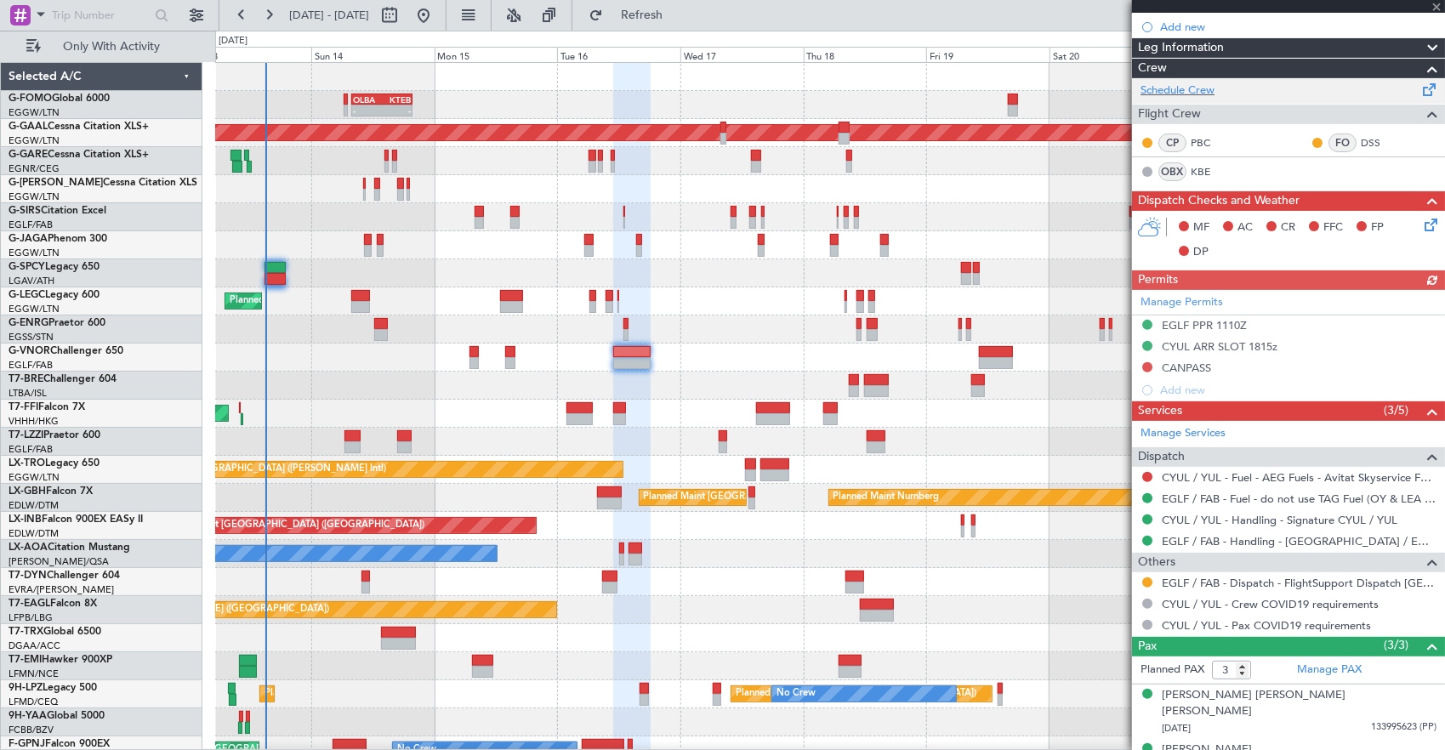
scroll to position [299, 0]
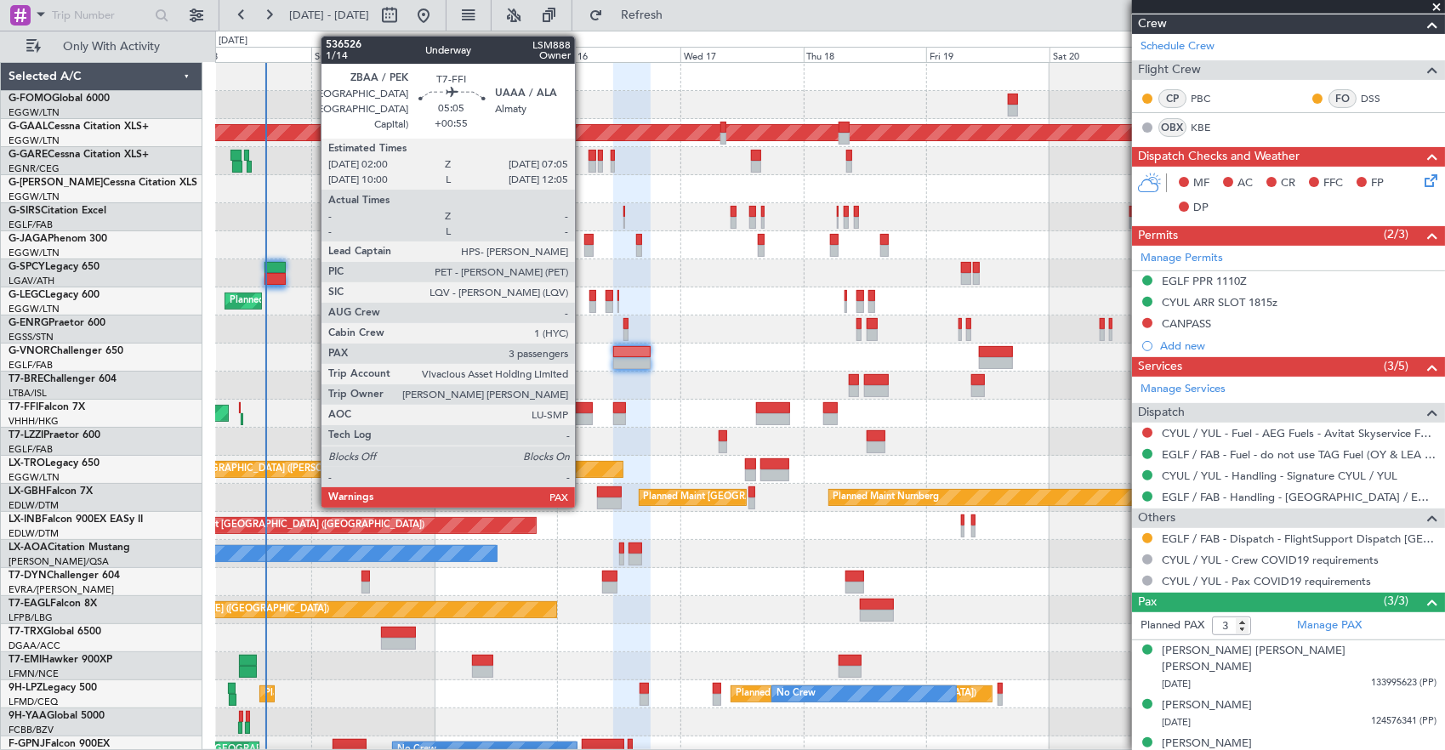
click at [583, 415] on div at bounding box center [579, 419] width 26 height 12
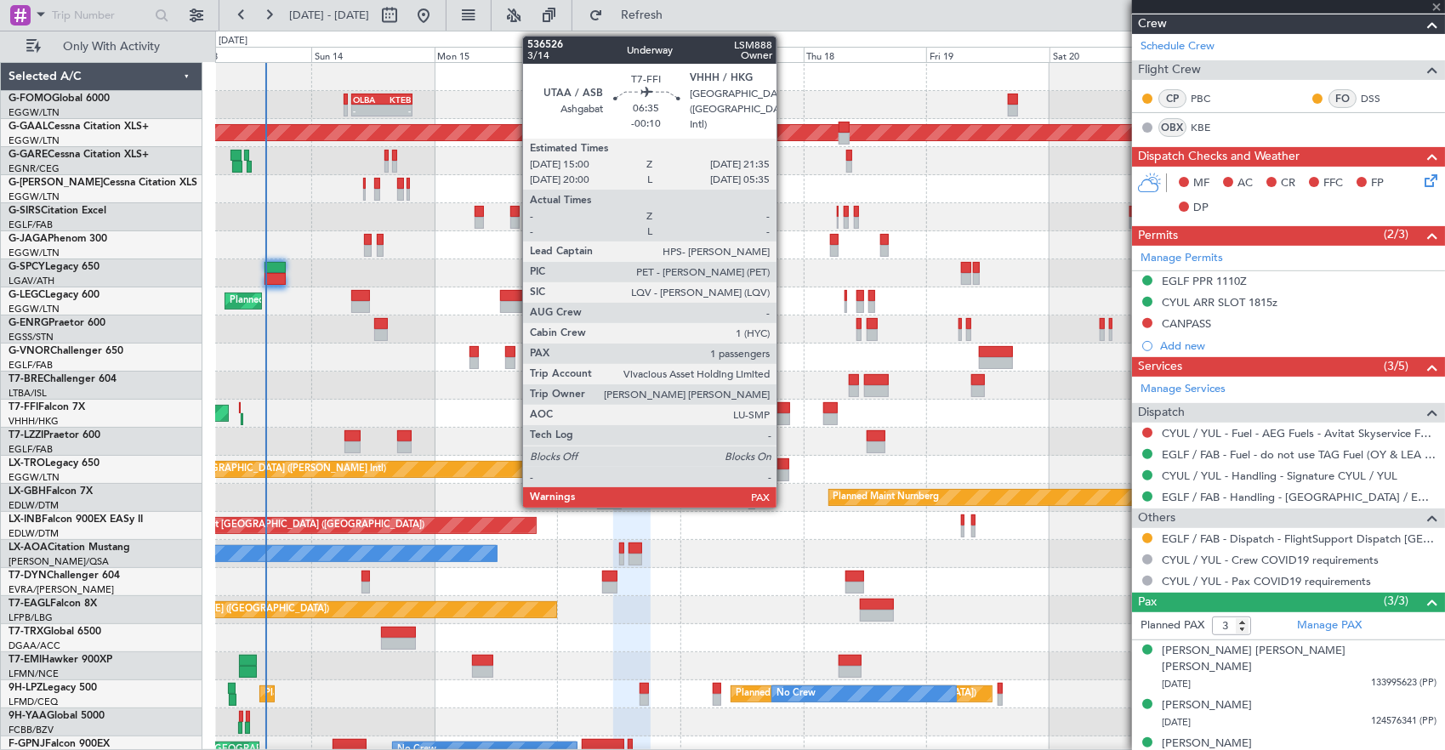
scroll to position [0, 0]
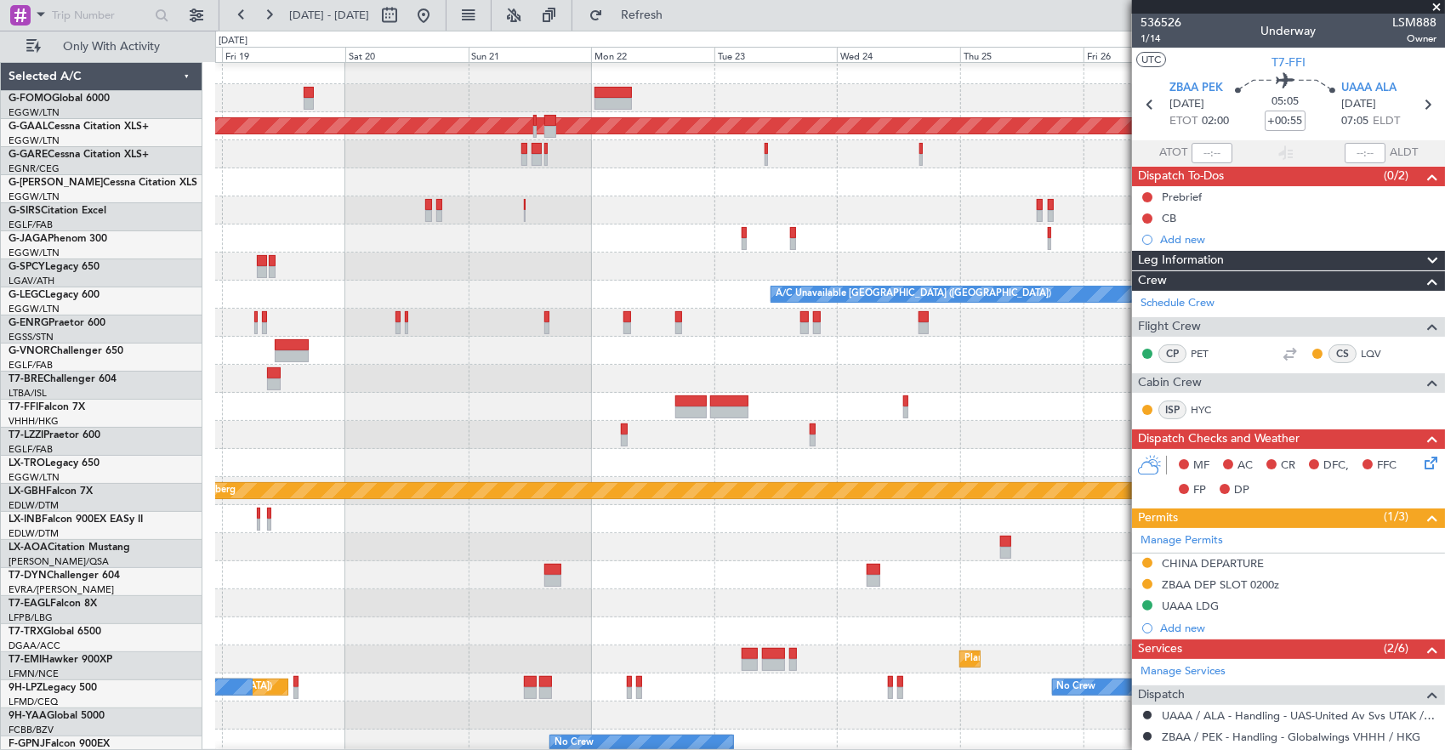
click at [312, 403] on div "- - LFMN 16:05 Z ZBAA 02:45 Z" at bounding box center [829, 407] width 1229 height 28
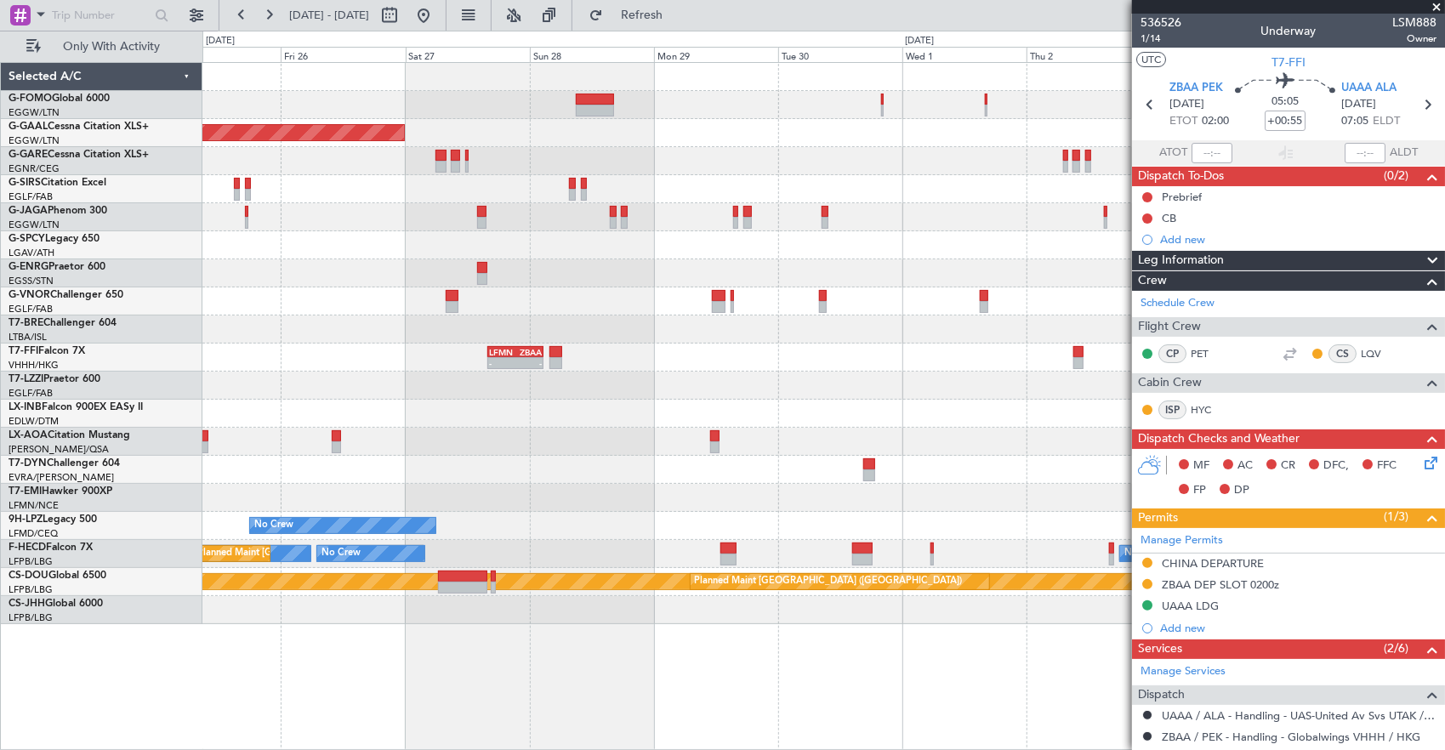
click at [120, 345] on div "Planned Maint Dusseldorf - - LFMN 16:05 Z ZBAA 02:45 Z No Crew [GEOGRAPHIC_DATA…" at bounding box center [722, 390] width 1445 height 719
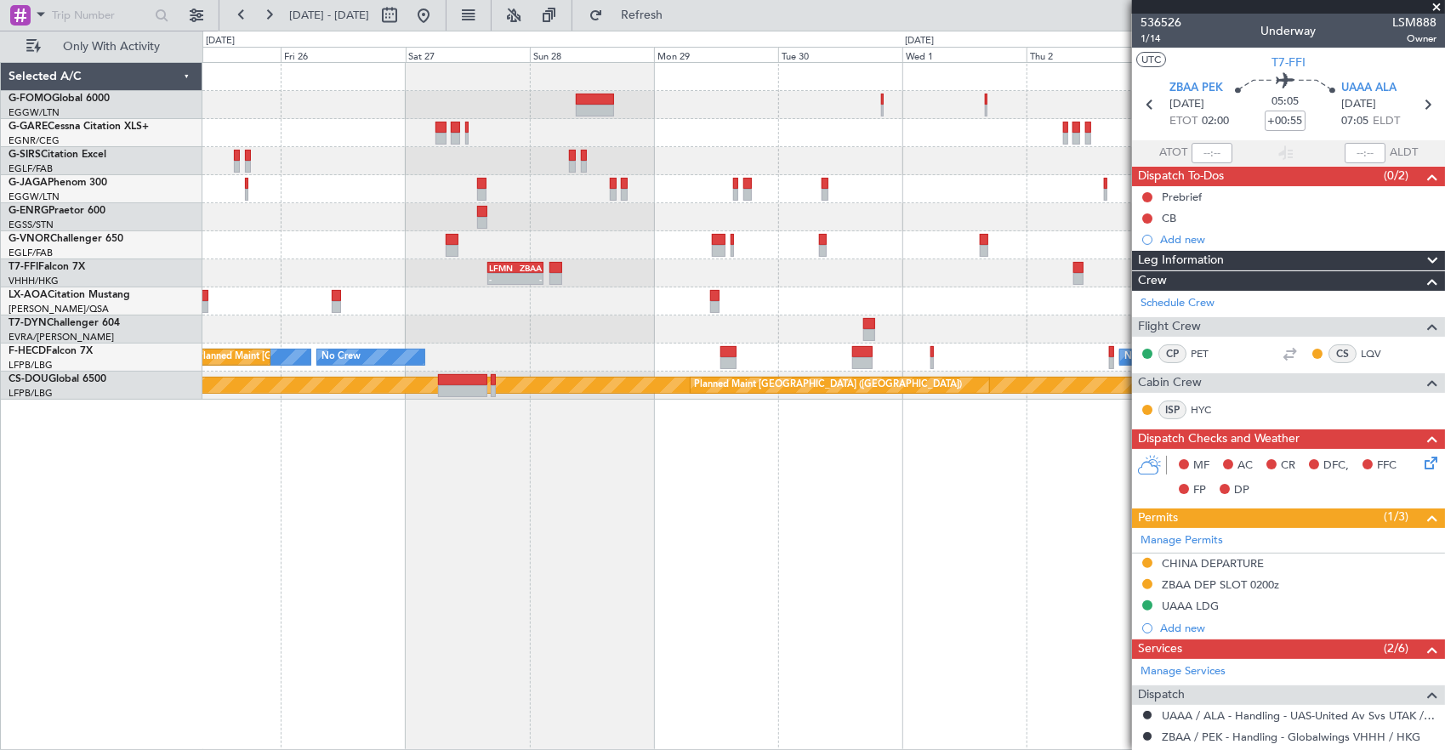
click at [1136, 291] on fb-app "[DATE] - [DATE] Refresh Quick Links Only With Activity - - LFMN 16:05 Z ZBAA 02…" at bounding box center [722, 381] width 1445 height 737
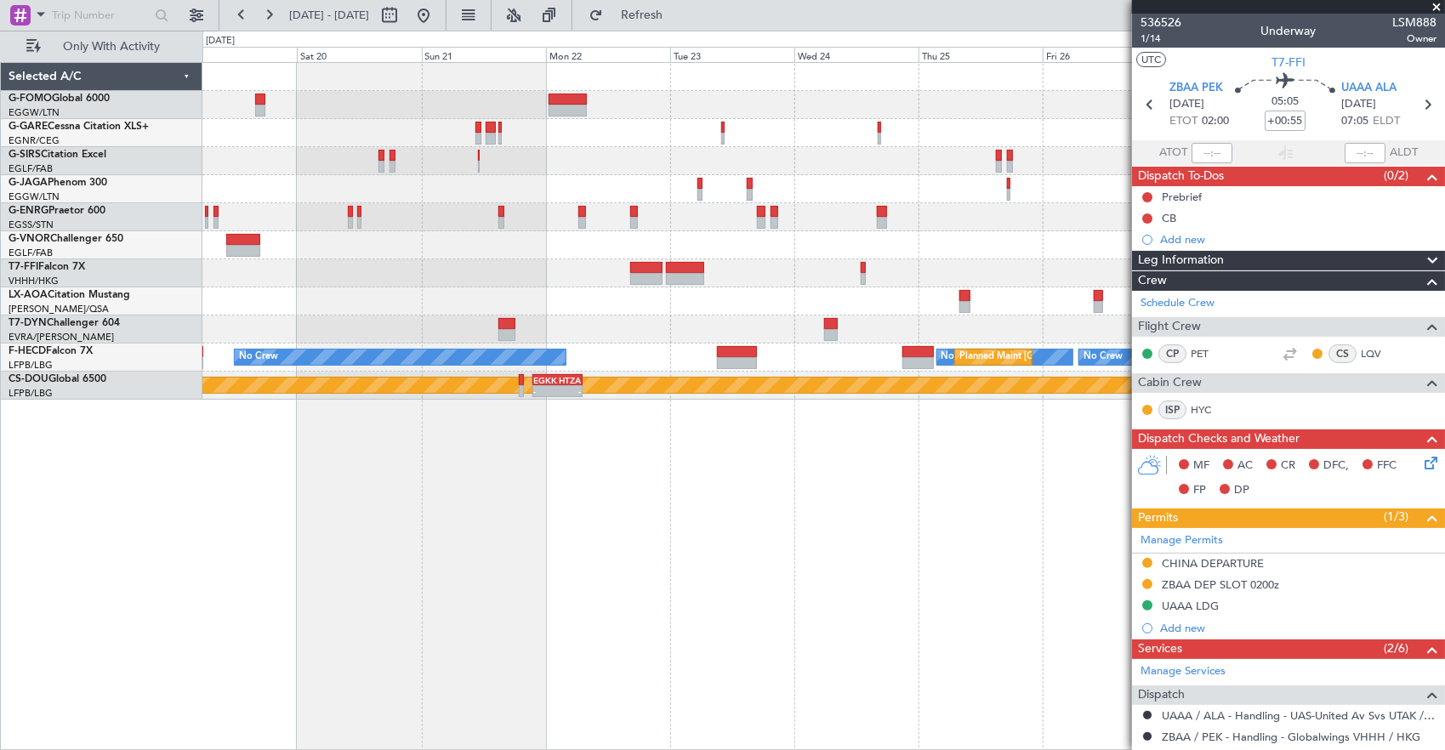
click at [932, 320] on div "- - LFMN 16:05 Z ZBAA 02:45 Z No Crew Planned Maint [GEOGRAPHIC_DATA] ([GEOGRAP…" at bounding box center [823, 231] width 1242 height 337
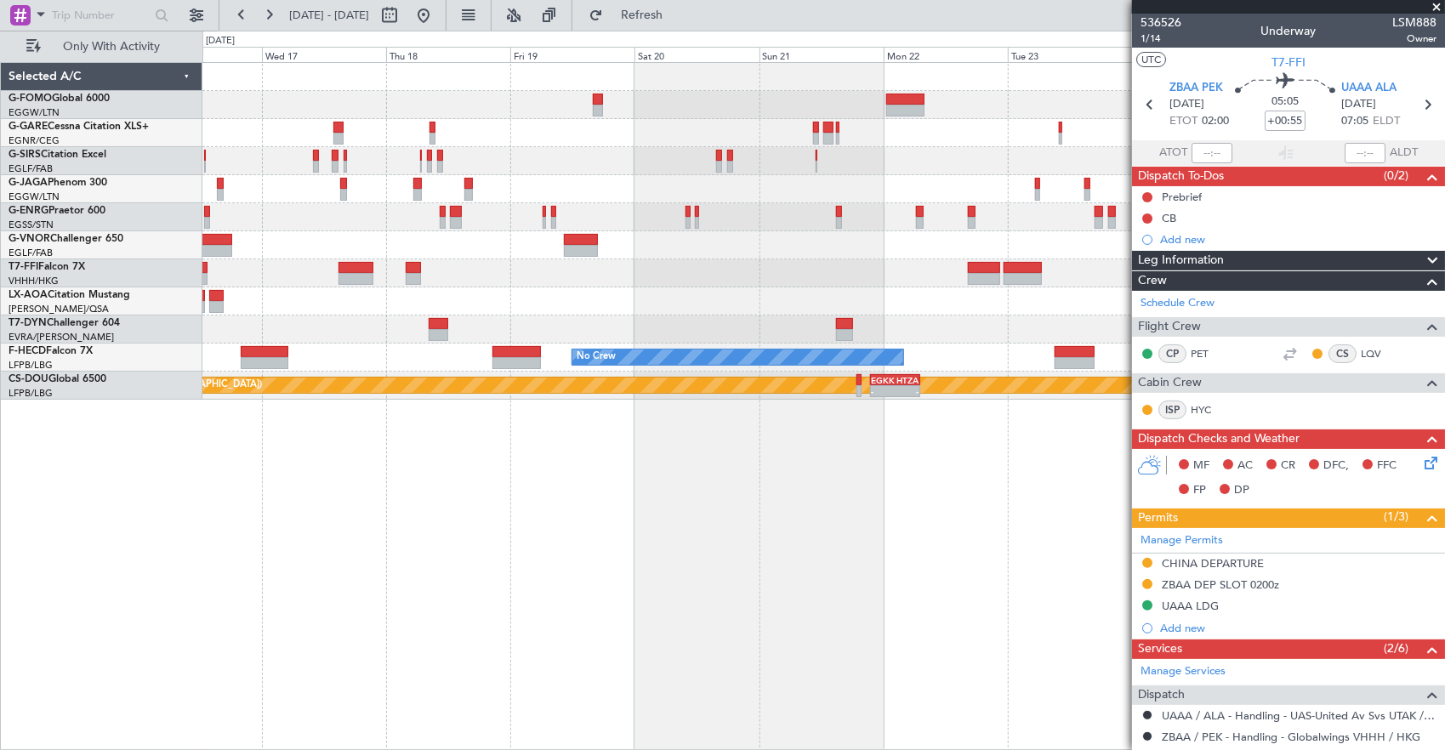
click at [724, 324] on div at bounding box center [823, 329] width 1242 height 28
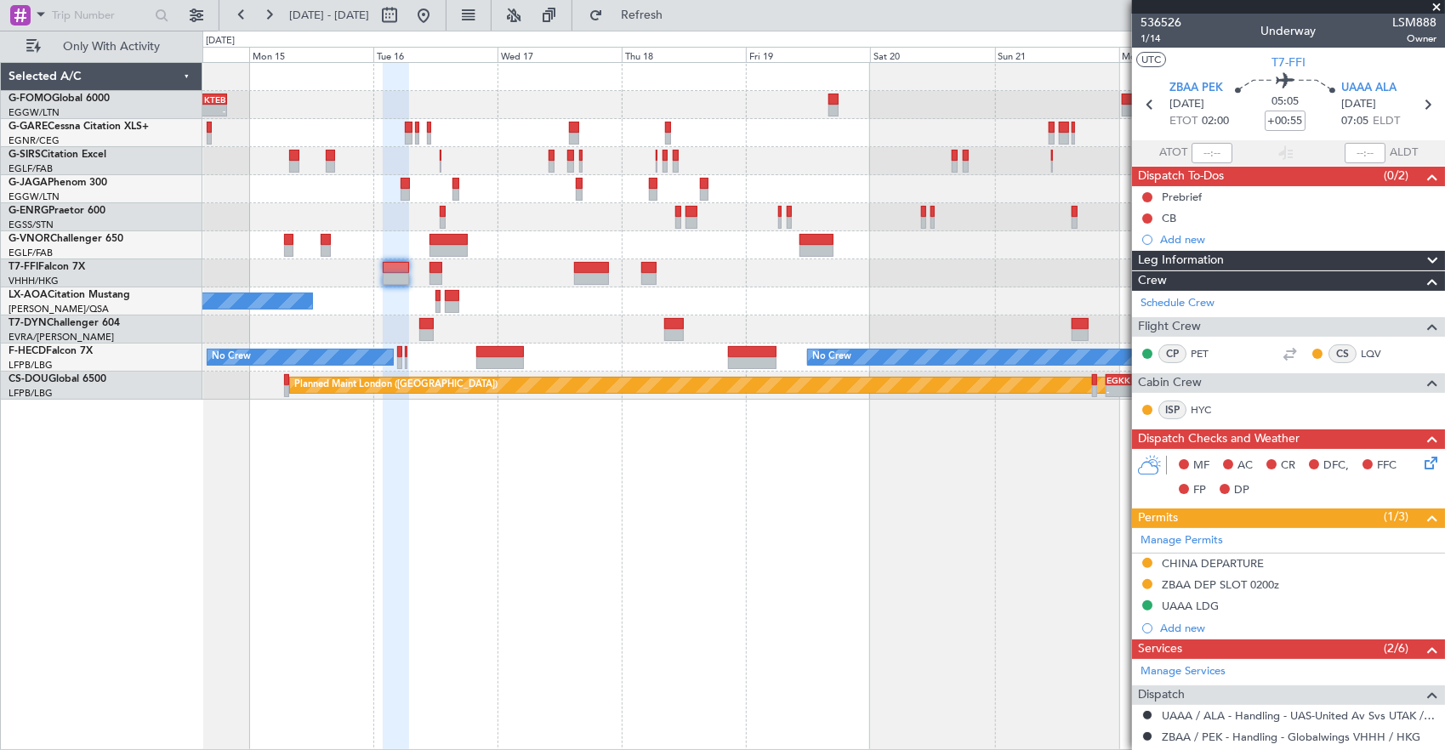
click at [724, 324] on div "OLBA 08:00 Z KTEB 19:50 Z - - Planned Maint [GEOGRAPHIC_DATA] ([GEOGRAPHIC_DATA…" at bounding box center [823, 231] width 1242 height 337
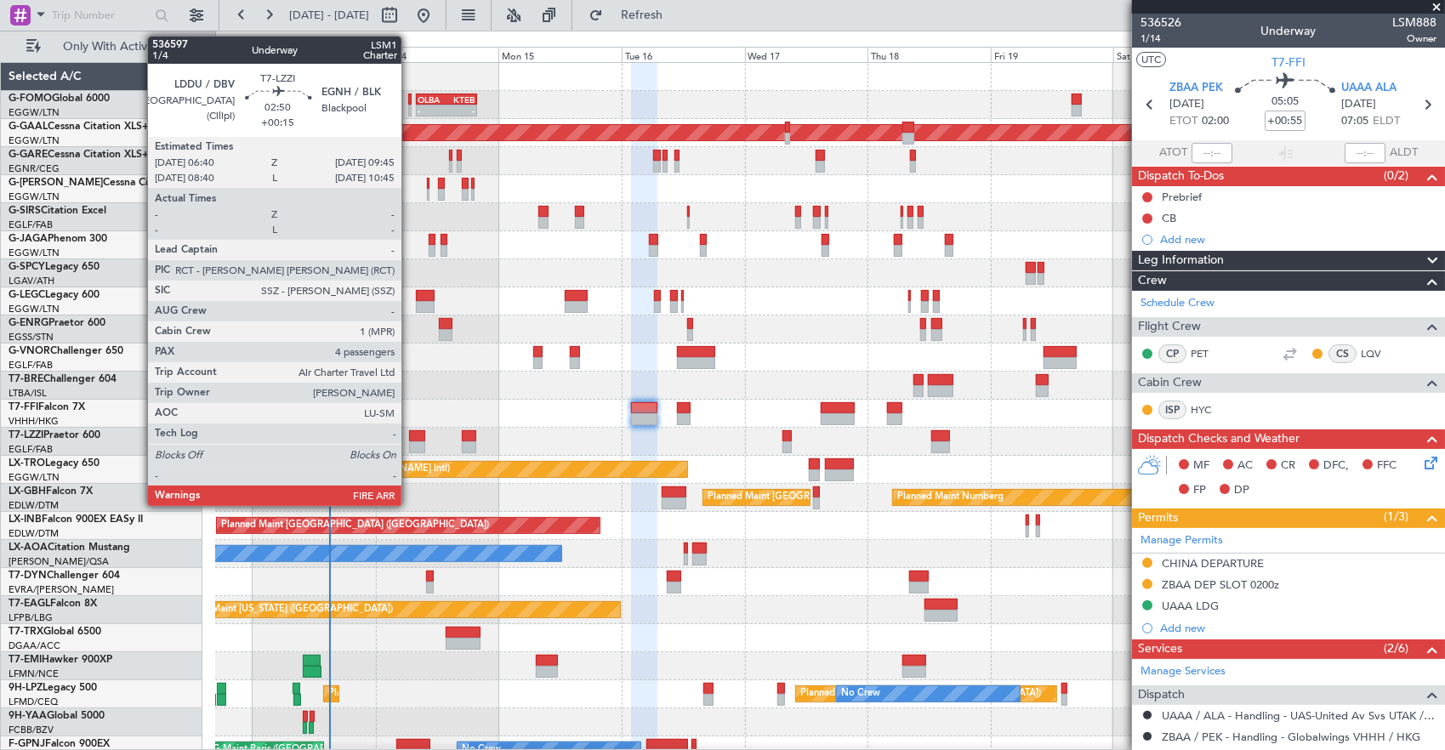
click at [410, 441] on div at bounding box center [417, 447] width 16 height 12
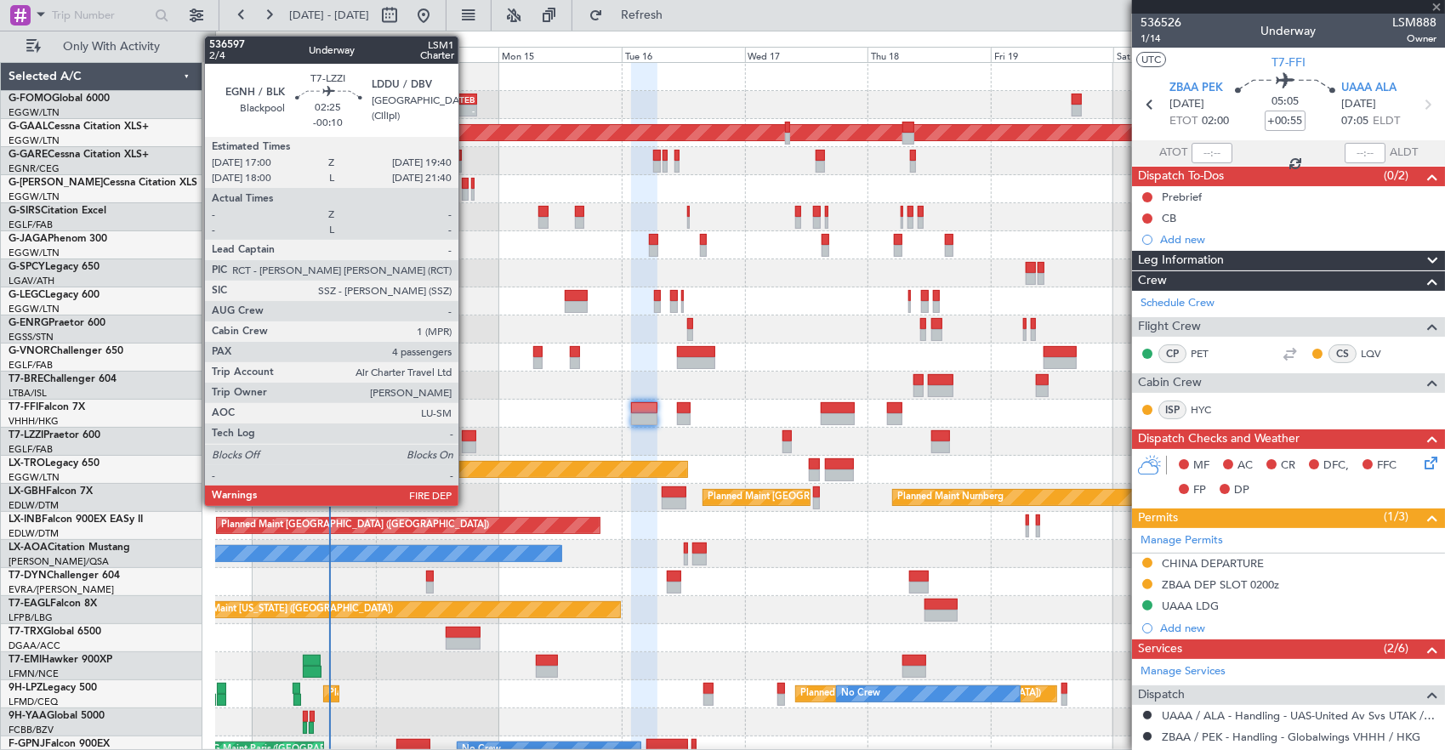
type input "+00:15"
type input "4"
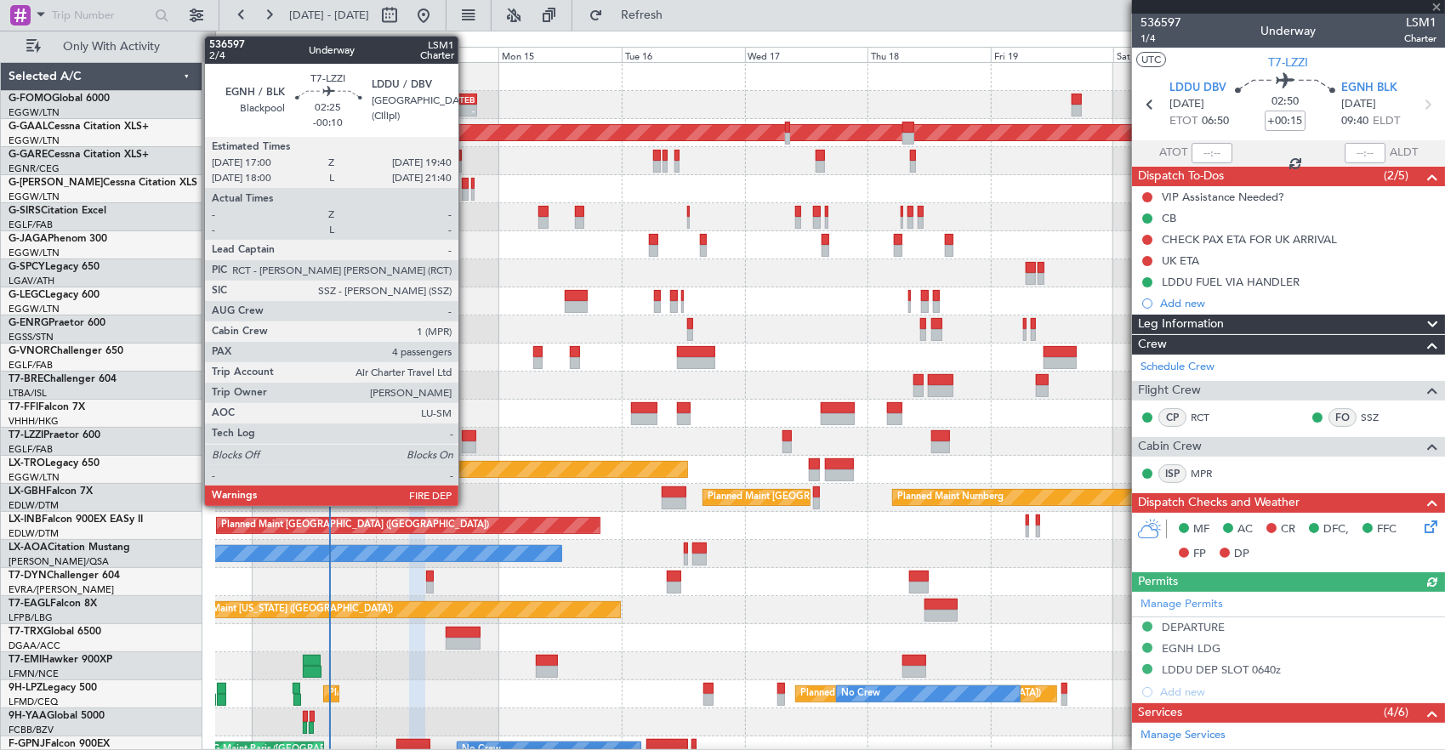
click at [467, 441] on div at bounding box center [469, 447] width 14 height 12
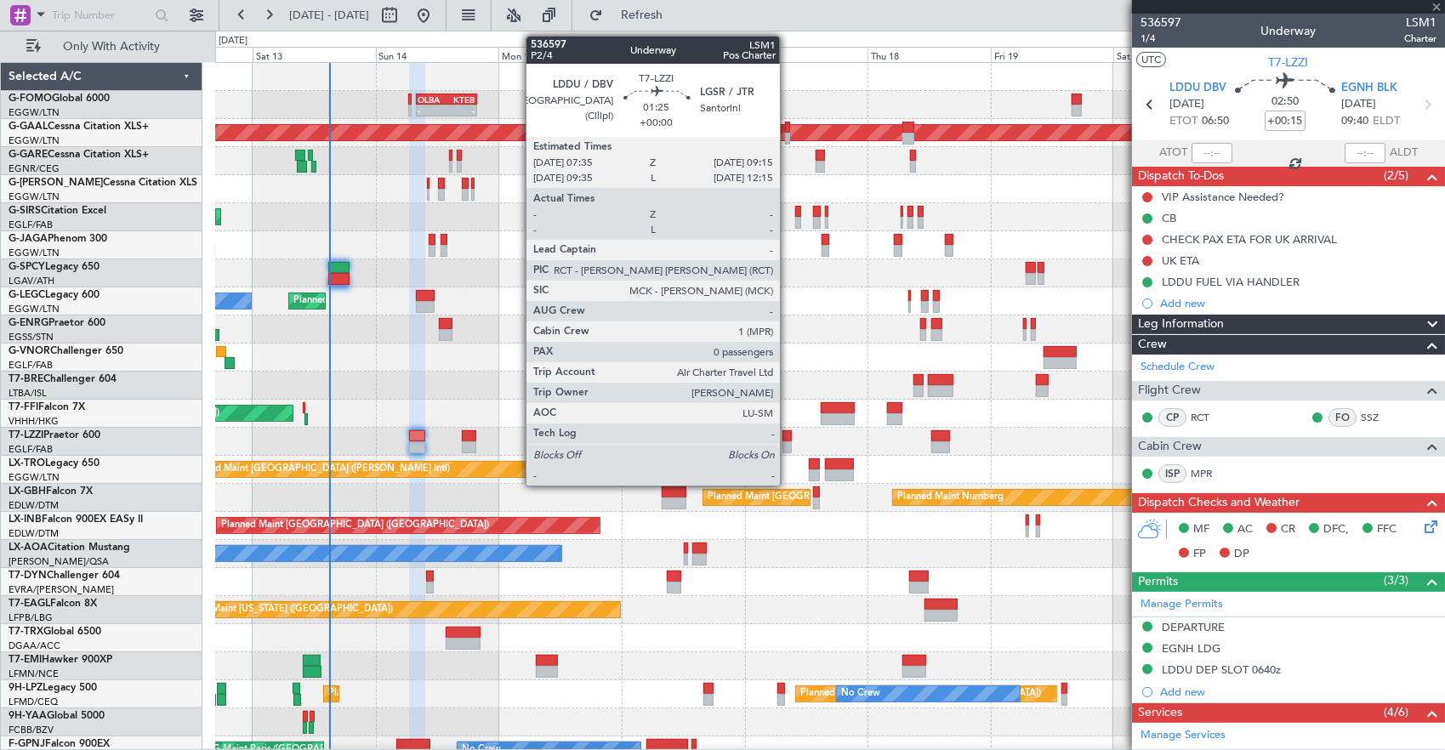
type input "-00:10"
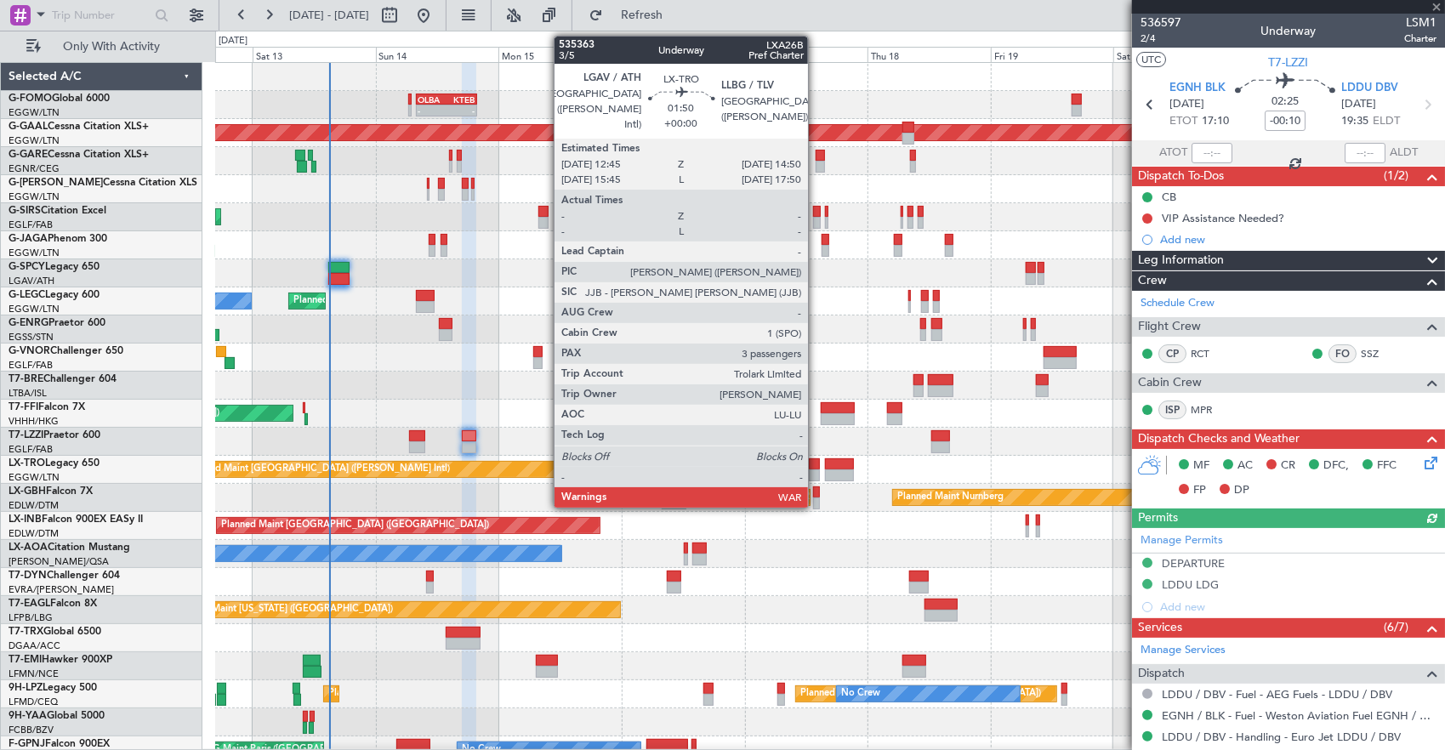
click at [816, 468] on div at bounding box center [814, 464] width 11 height 12
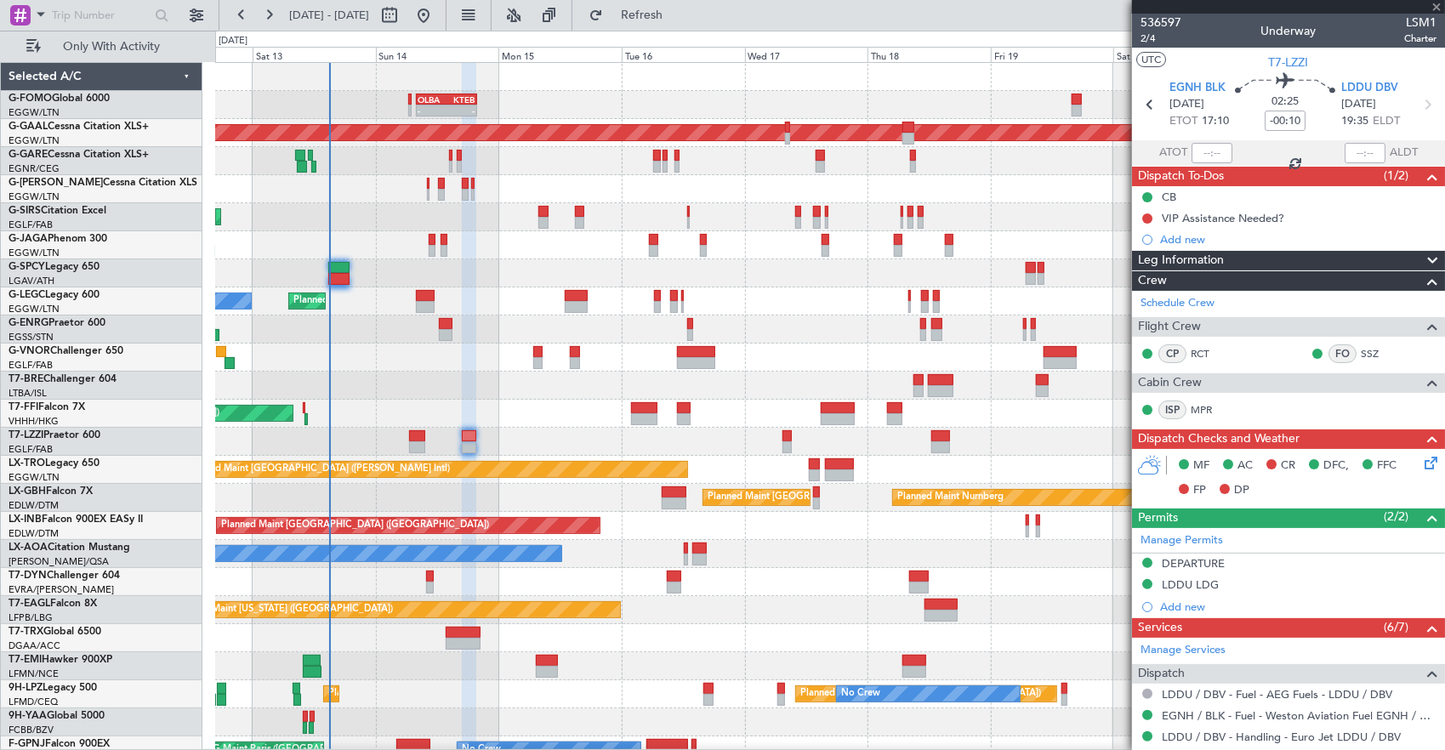
type input "3"
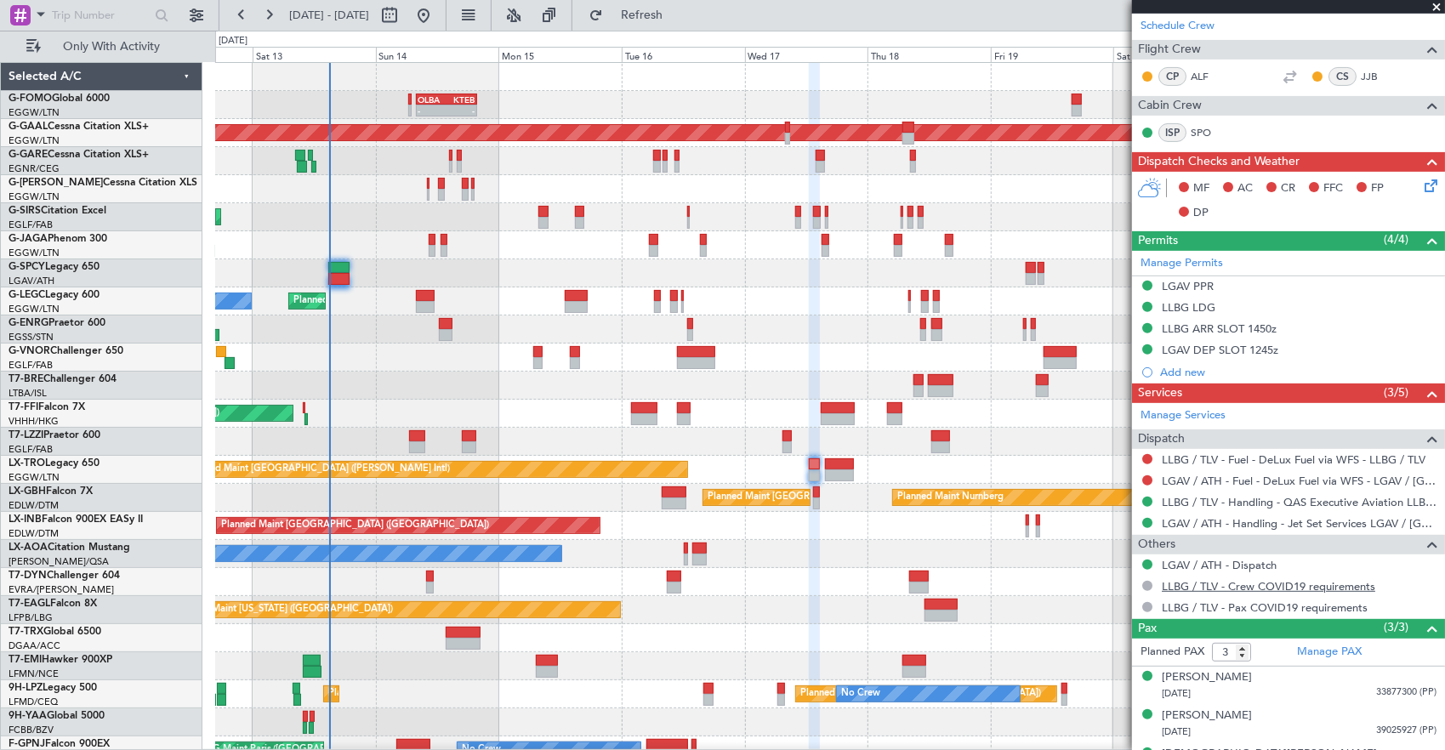
scroll to position [346, 0]
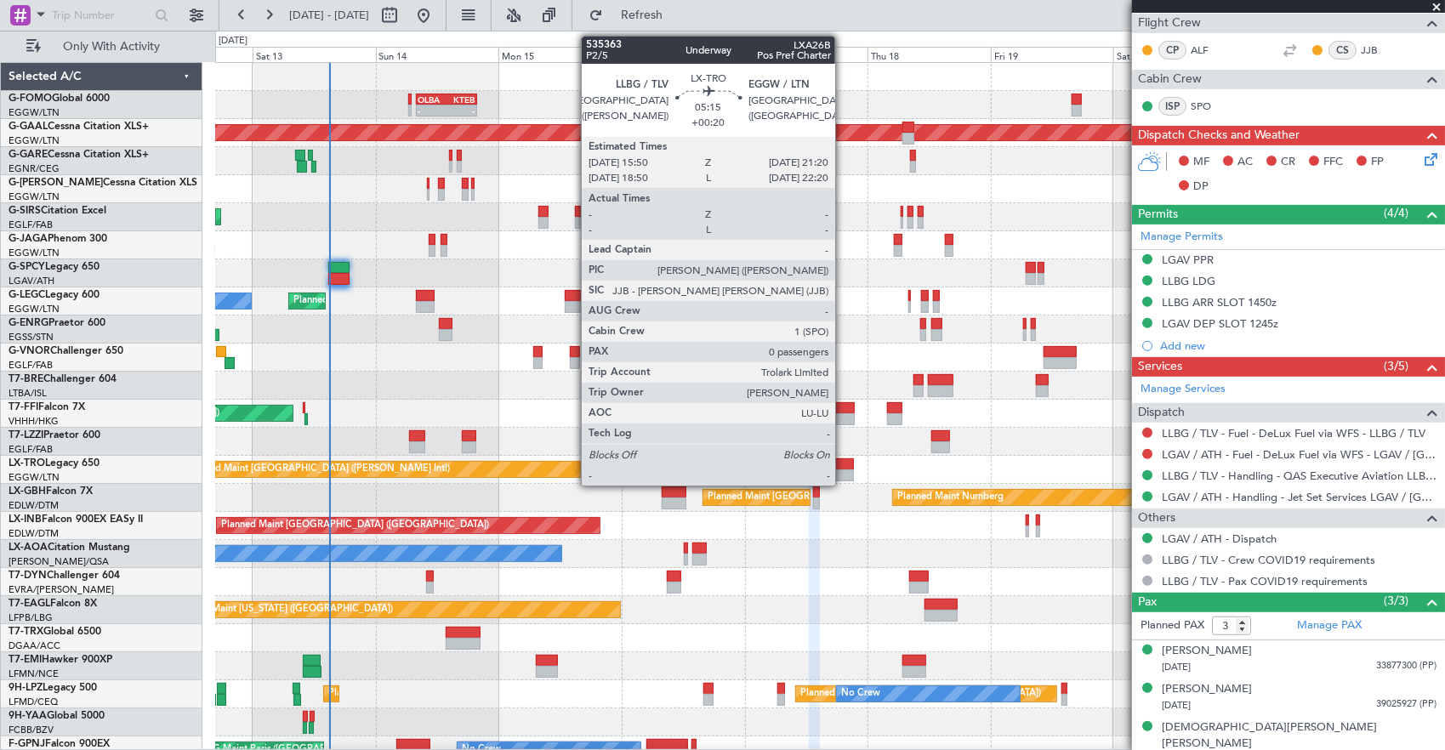
click at [843, 464] on div at bounding box center [839, 464] width 29 height 12
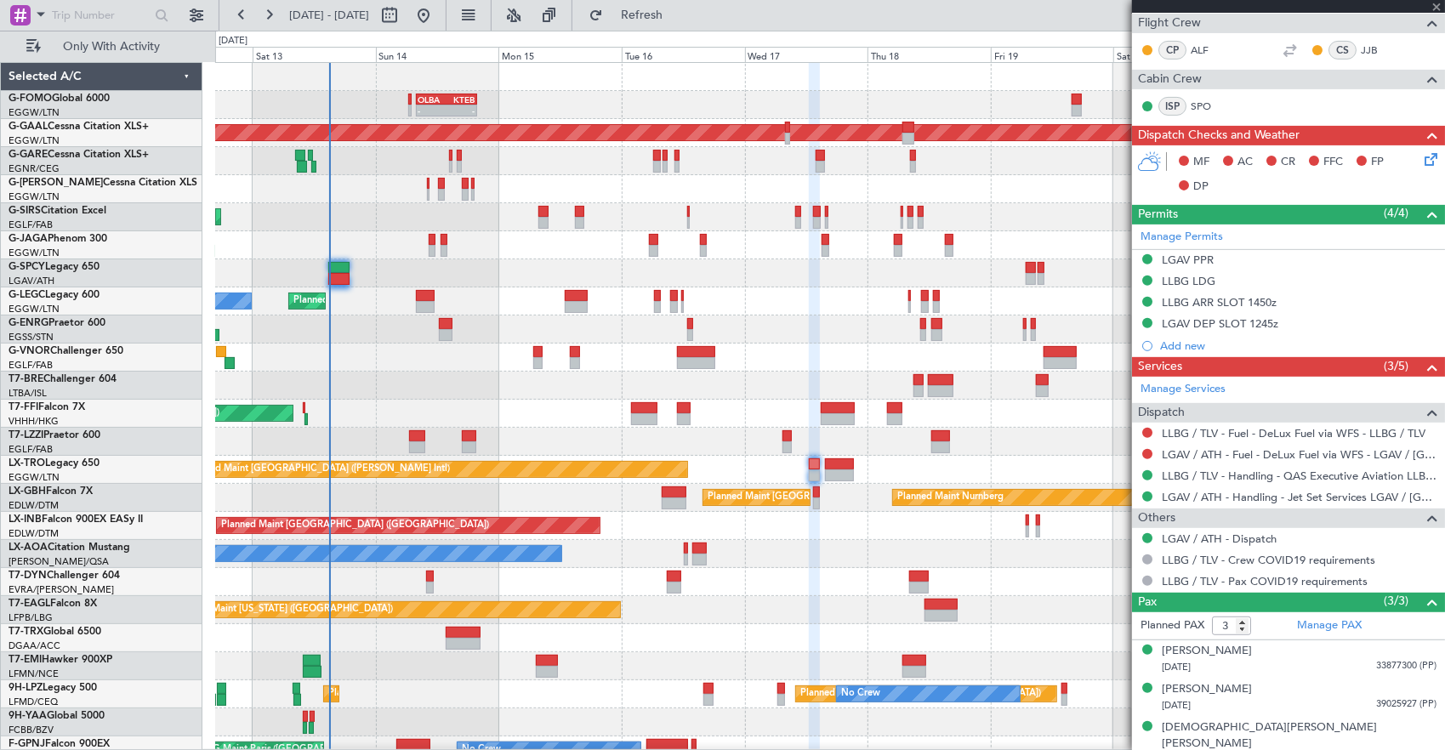
type input "+00:20"
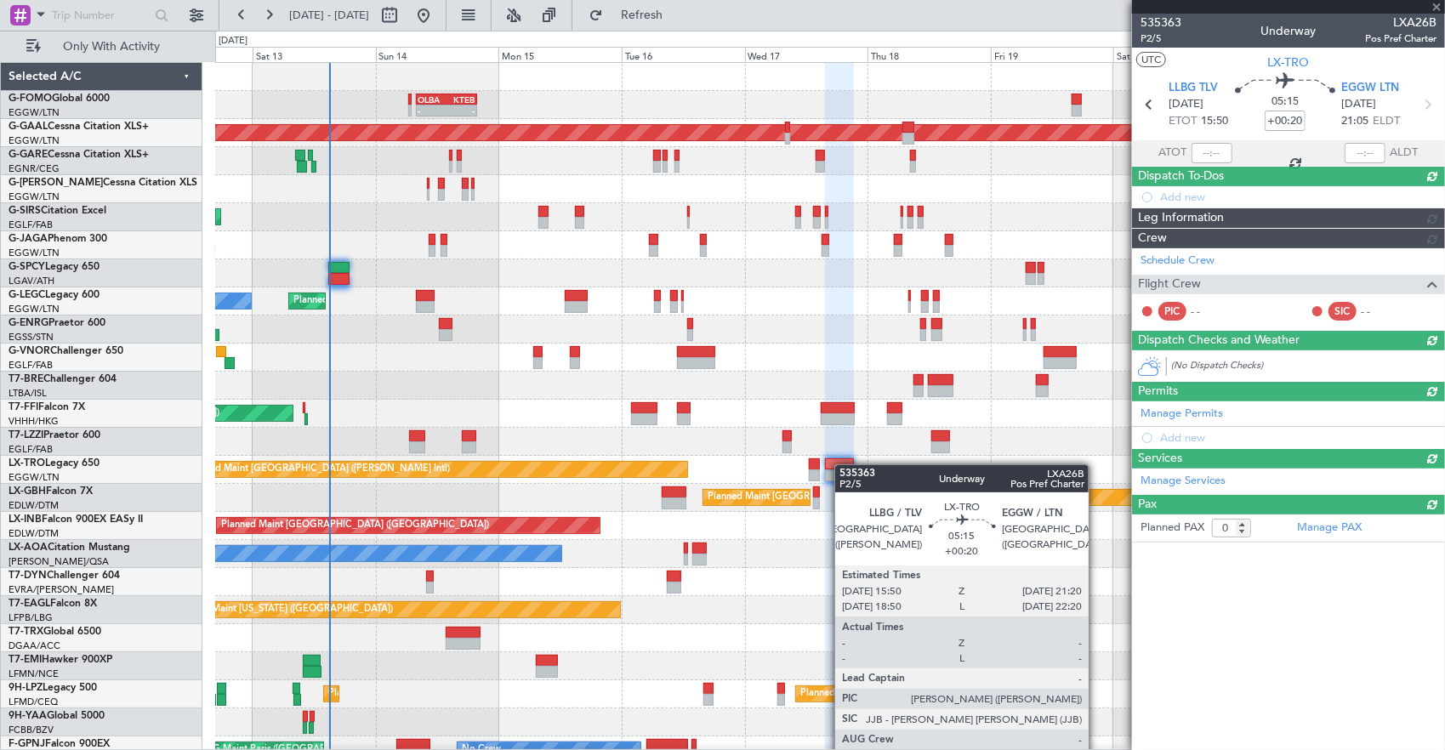
scroll to position [0, 0]
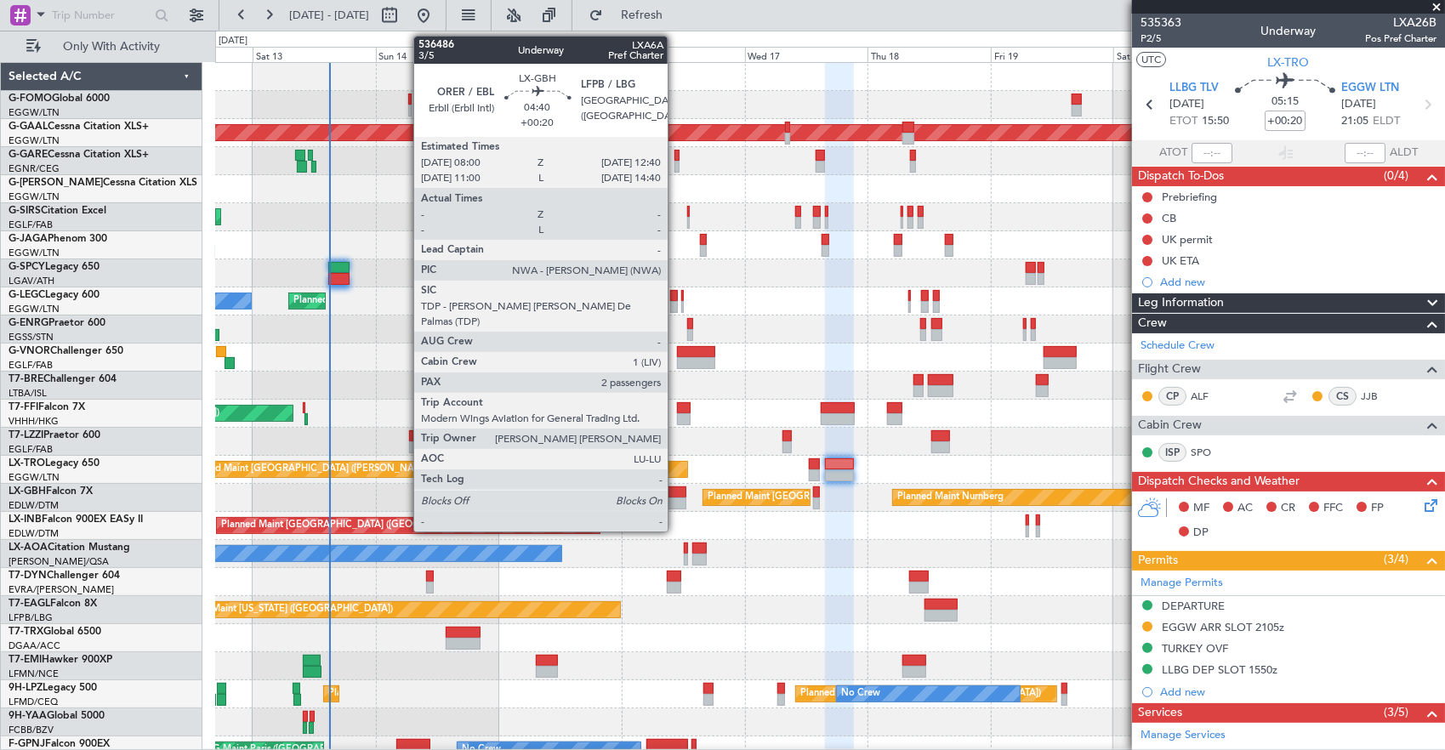
click at [676, 503] on div at bounding box center [674, 503] width 25 height 12
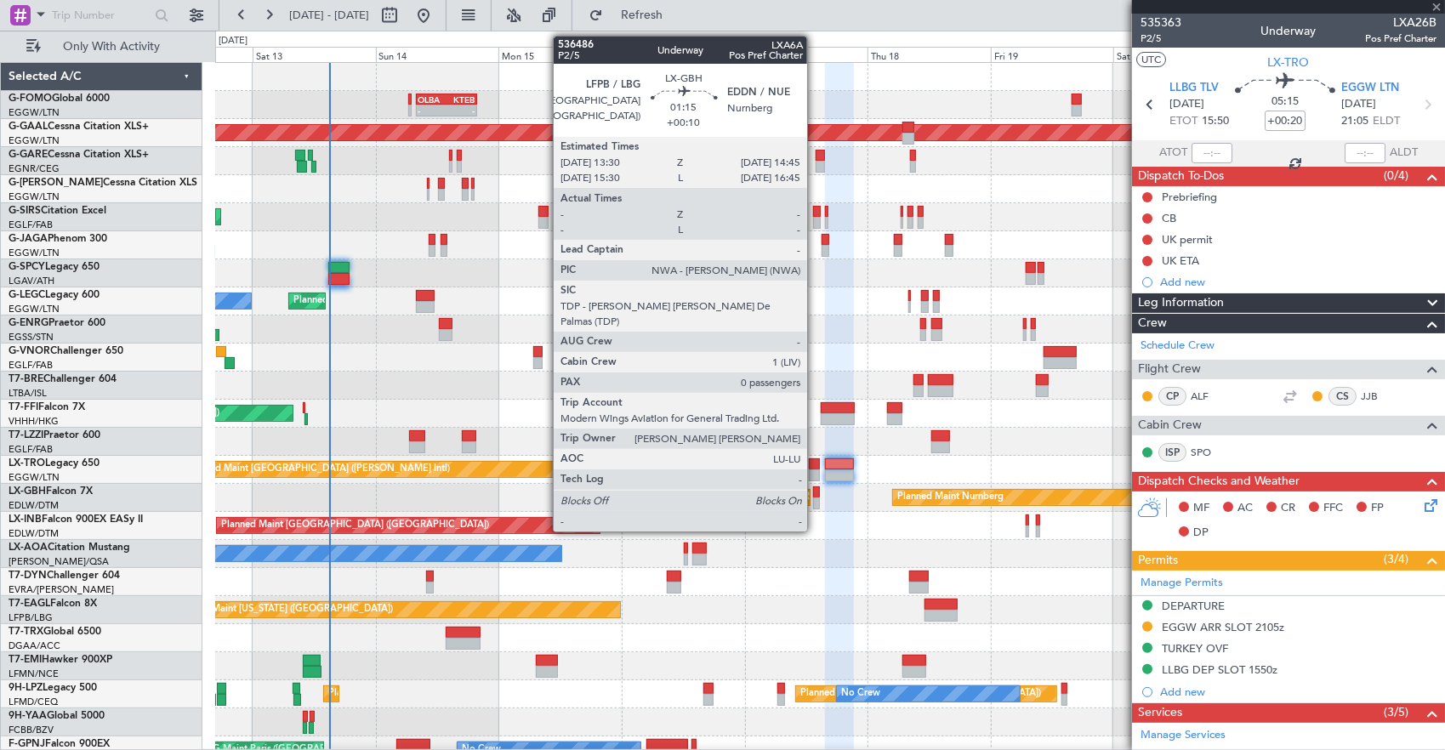
type input "2"
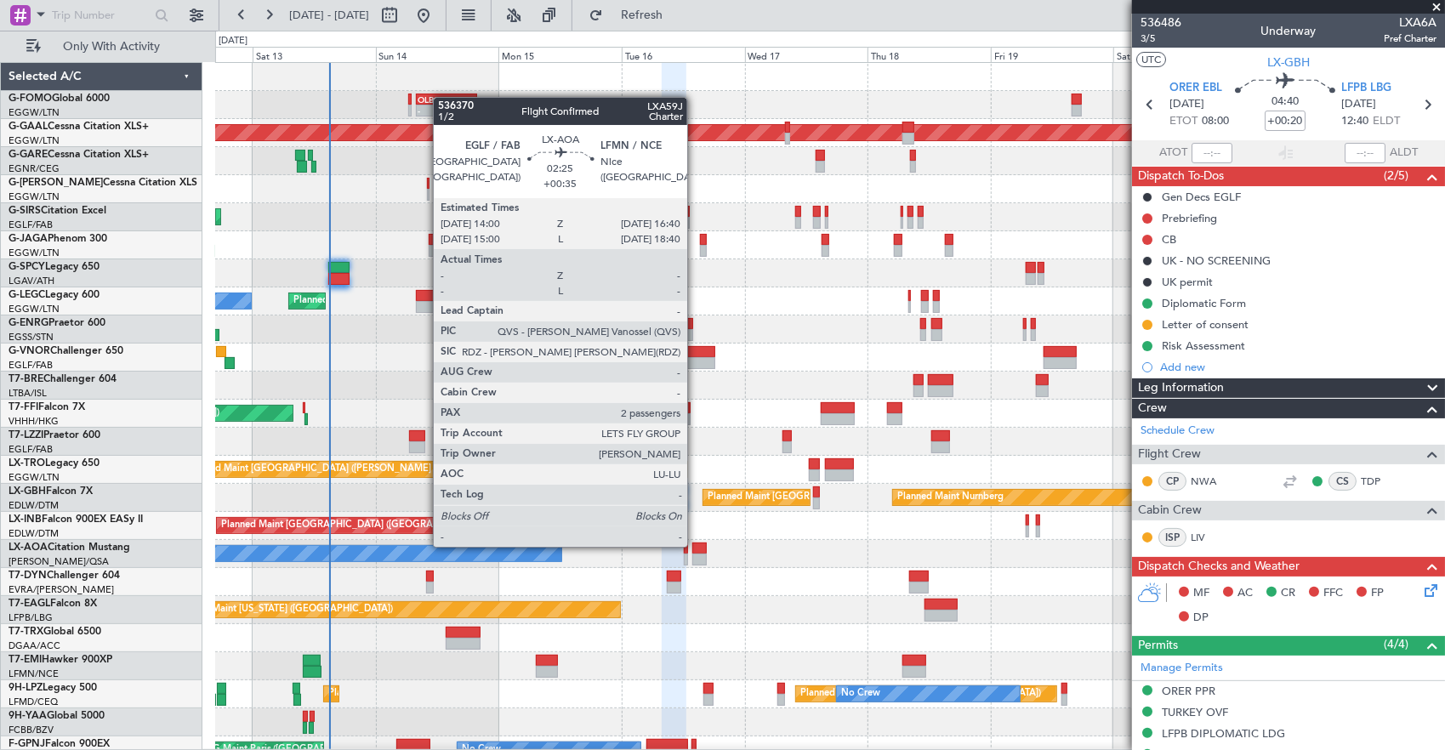
click at [696, 545] on div at bounding box center [699, 548] width 14 height 12
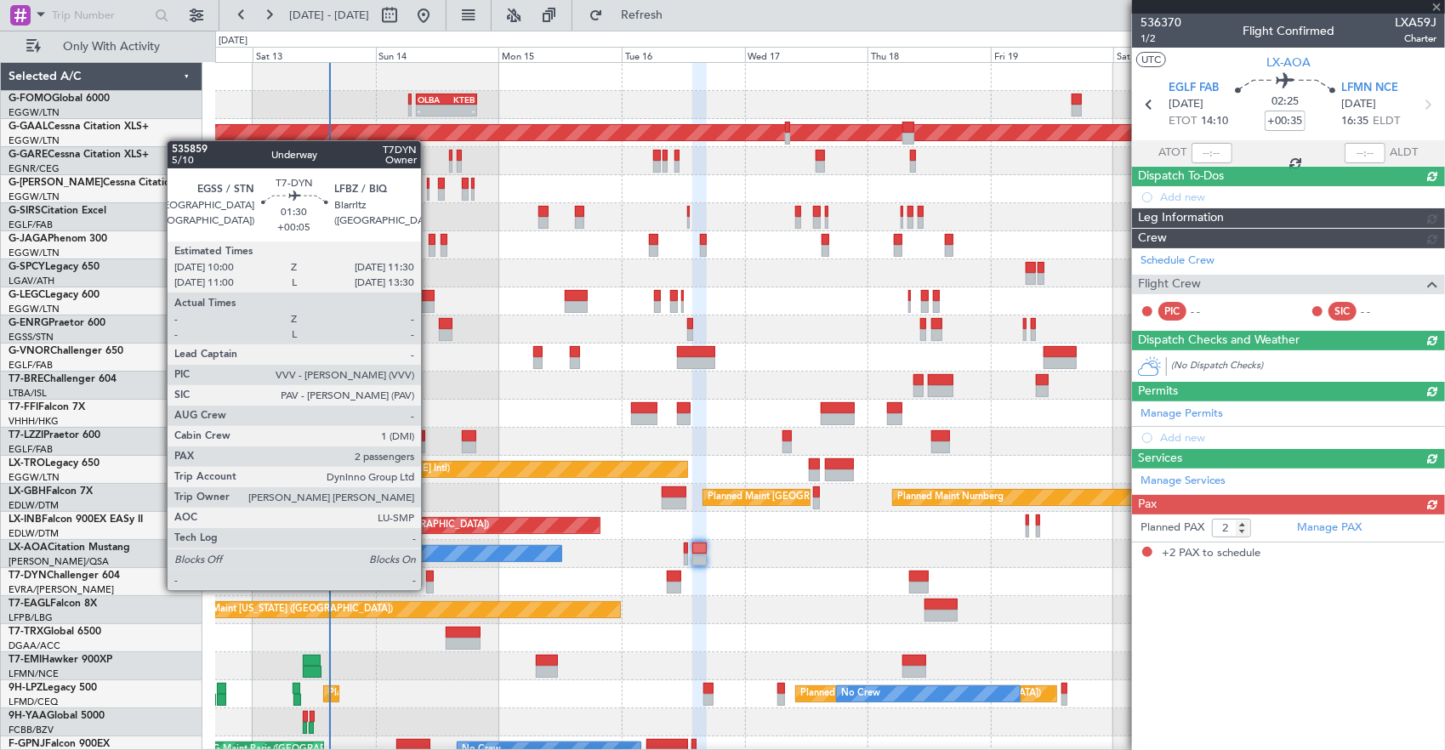
click at [429, 588] on div at bounding box center [430, 588] width 9 height 12
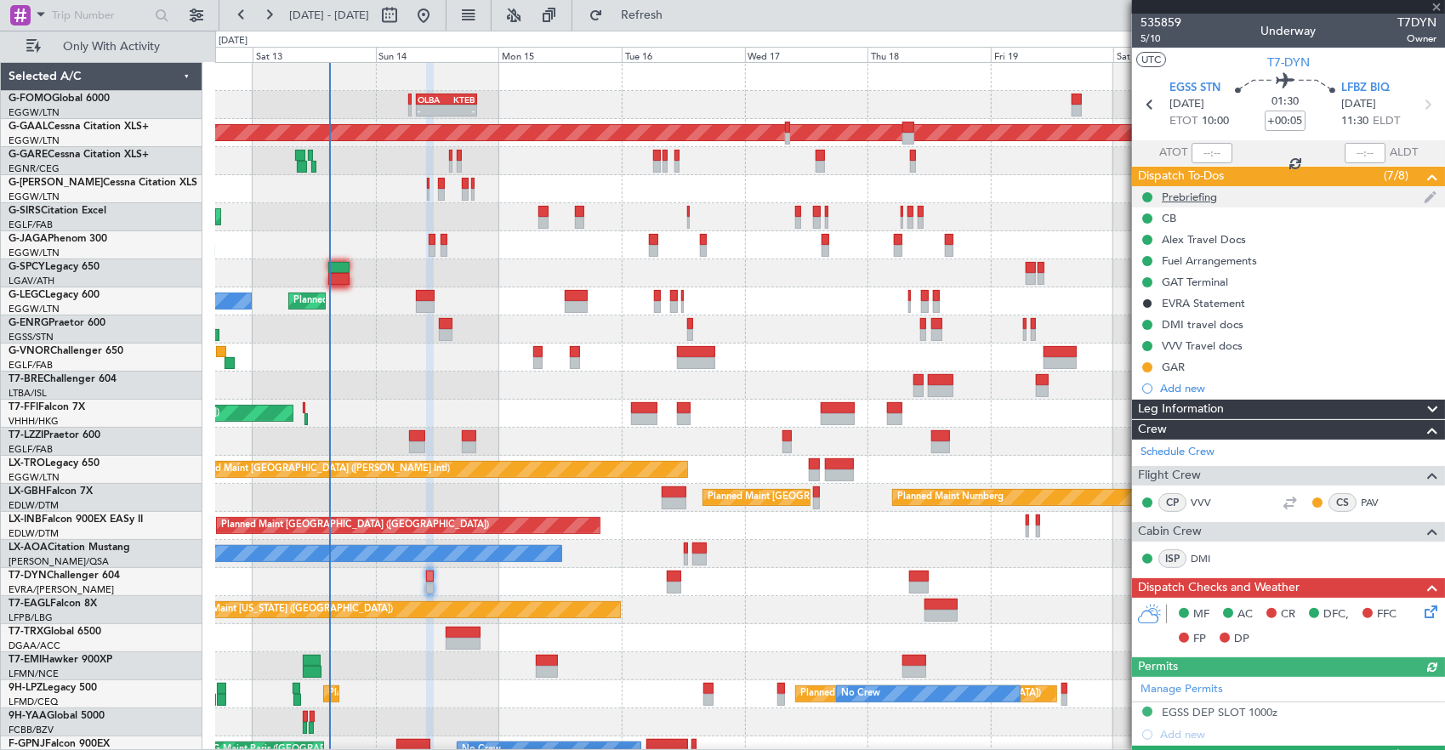
click at [1266, 196] on div "Prebriefing" at bounding box center [1288, 196] width 313 height 21
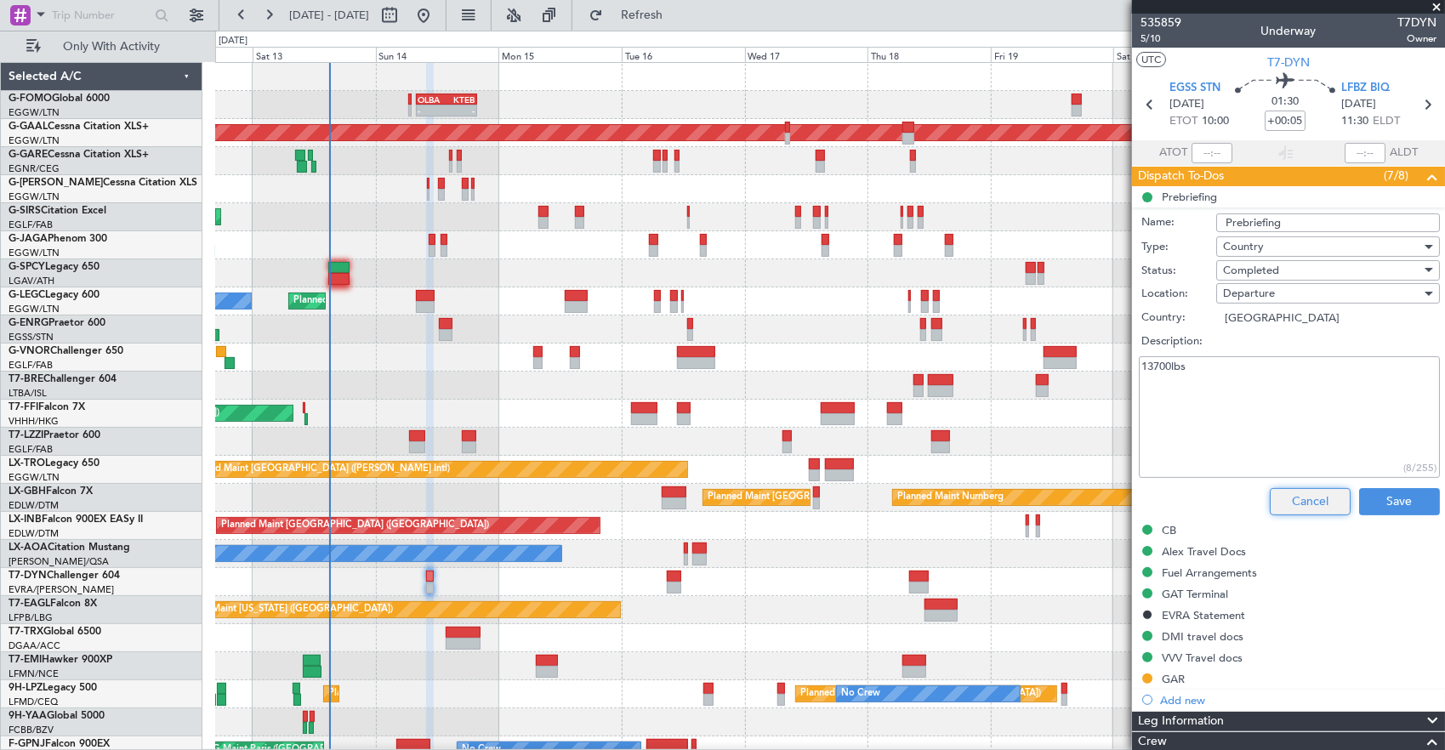
click at [1295, 490] on button "Cancel" at bounding box center [1309, 501] width 81 height 27
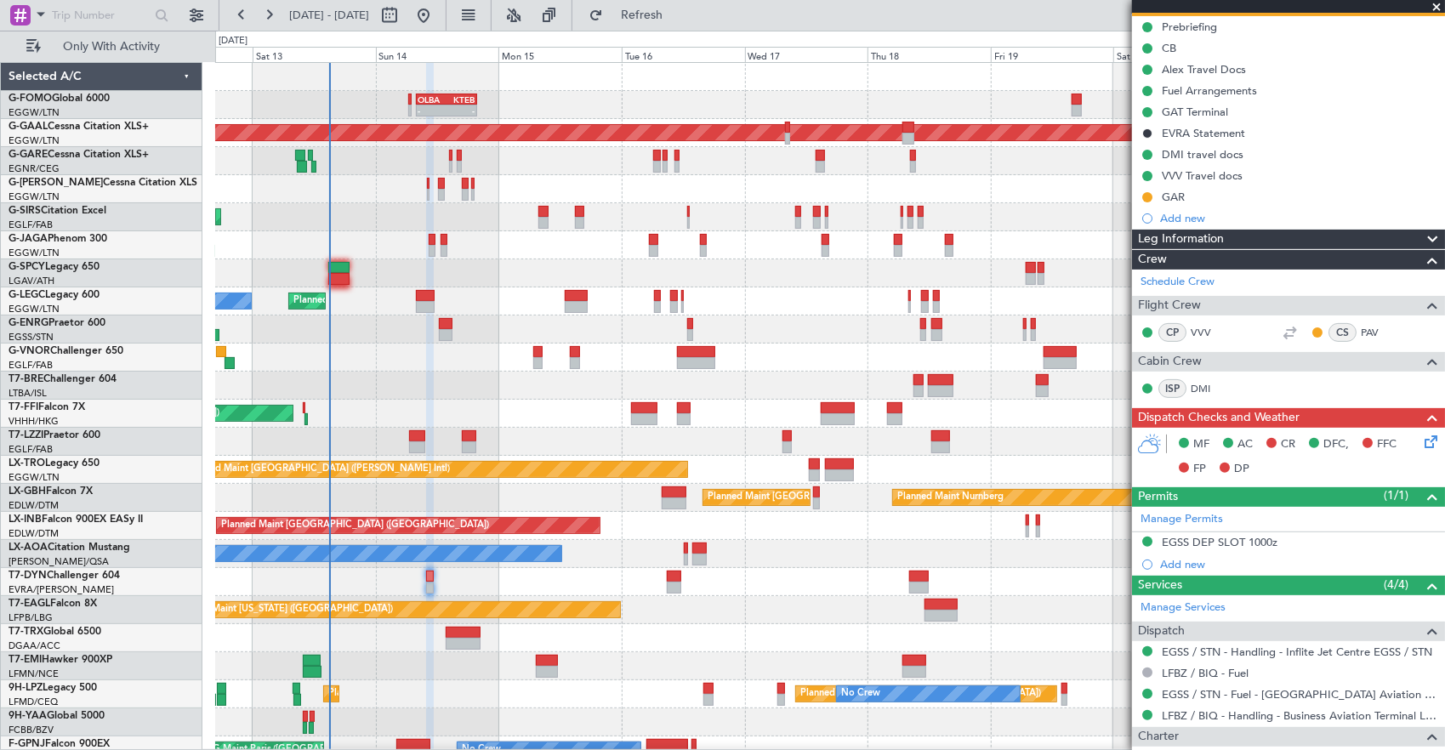
scroll to position [85, 0]
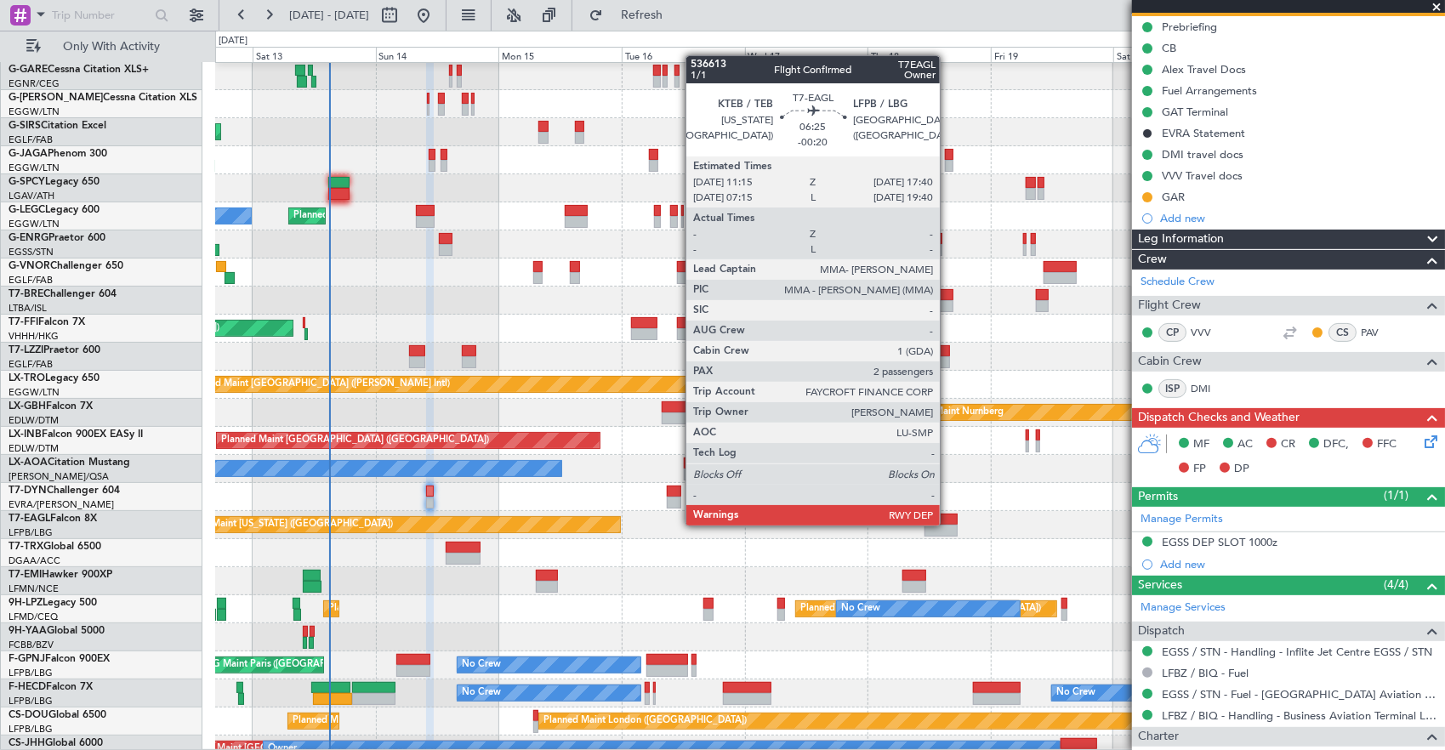
click at [948, 525] on div at bounding box center [940, 531] width 33 height 12
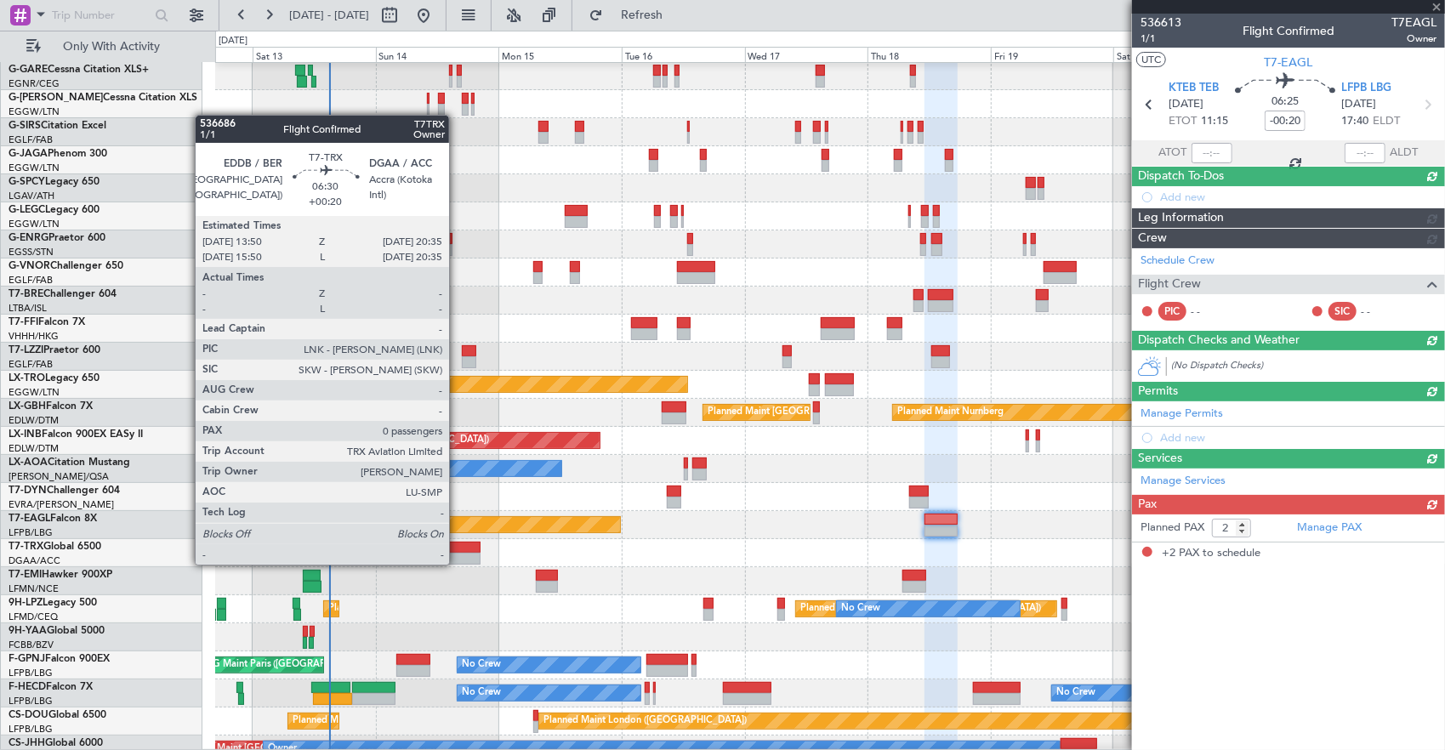
scroll to position [0, 0]
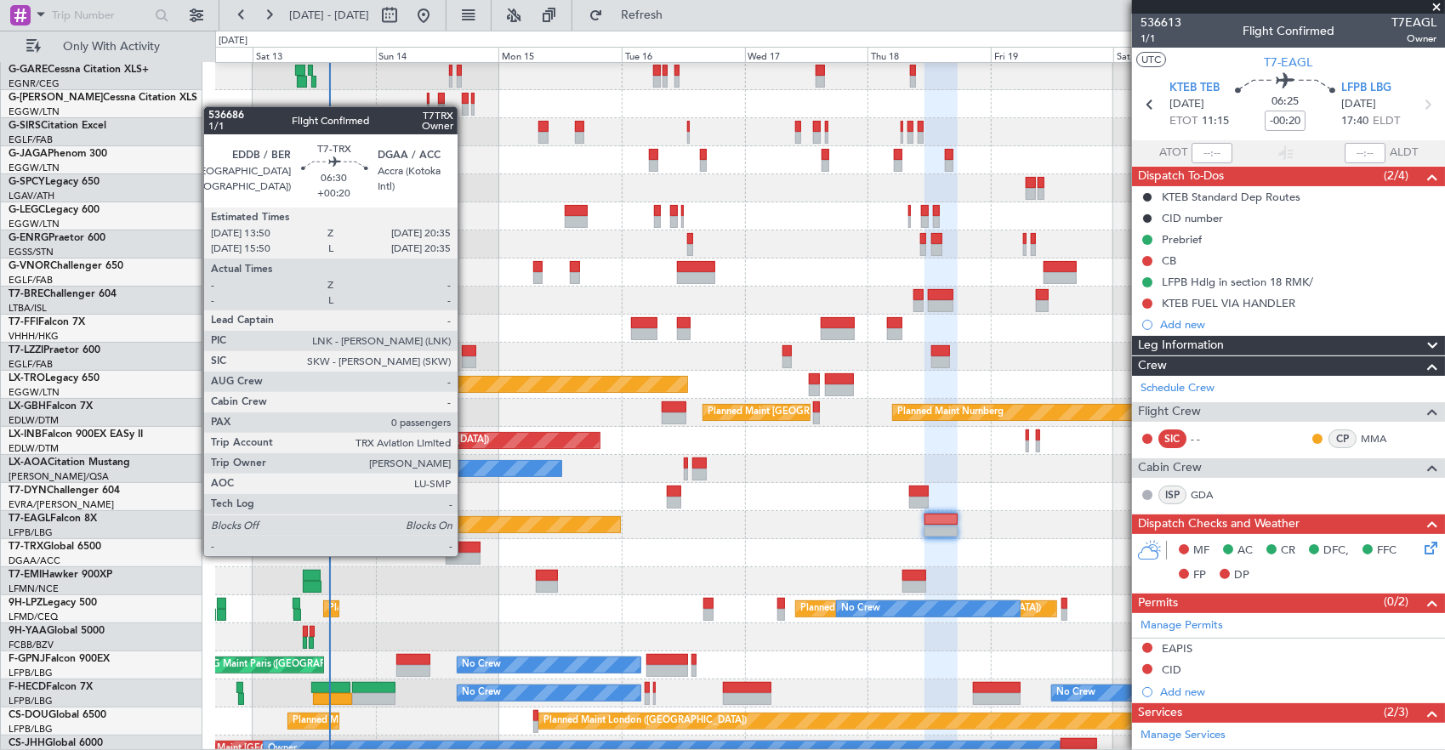
click at [466, 554] on div at bounding box center [463, 559] width 35 height 12
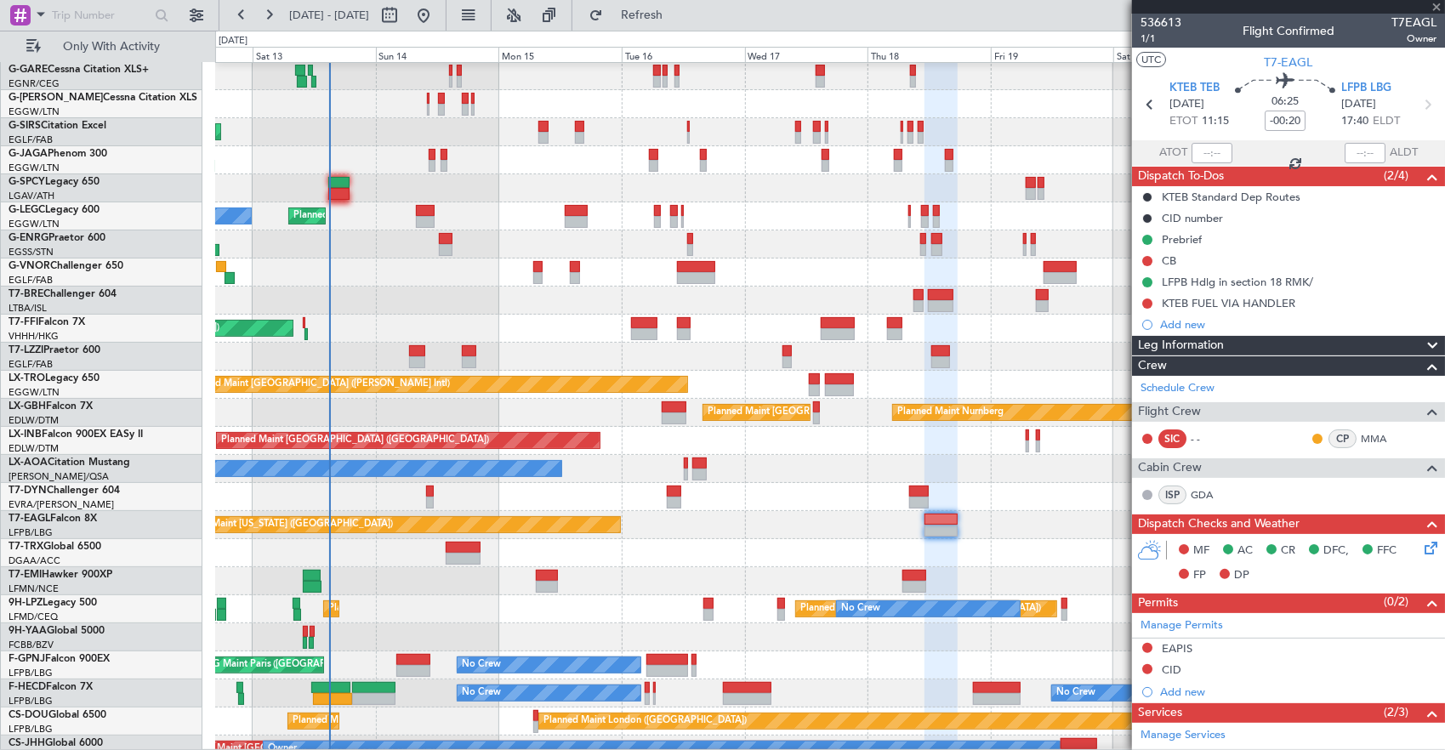
type input "+00:20"
type input "0"
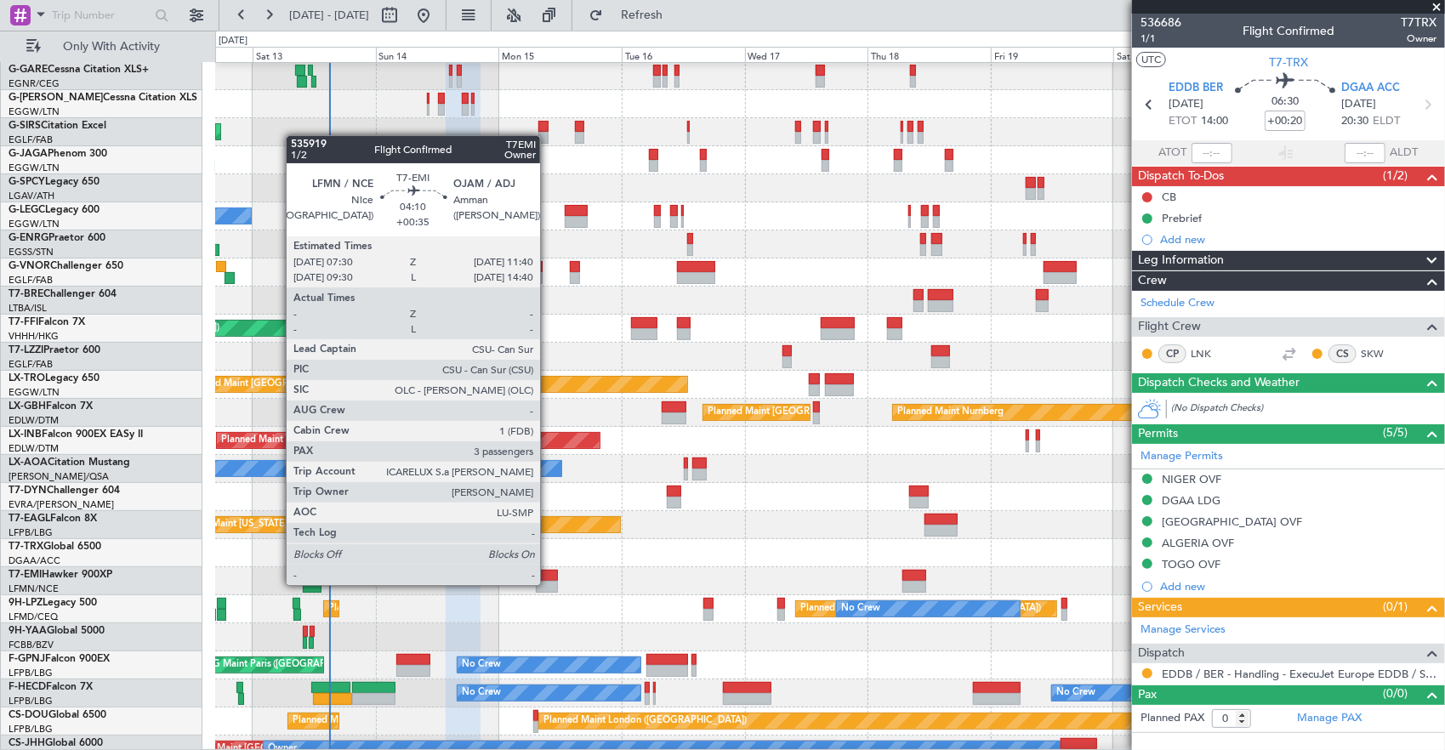
click at [548, 583] on div at bounding box center [547, 587] width 22 height 12
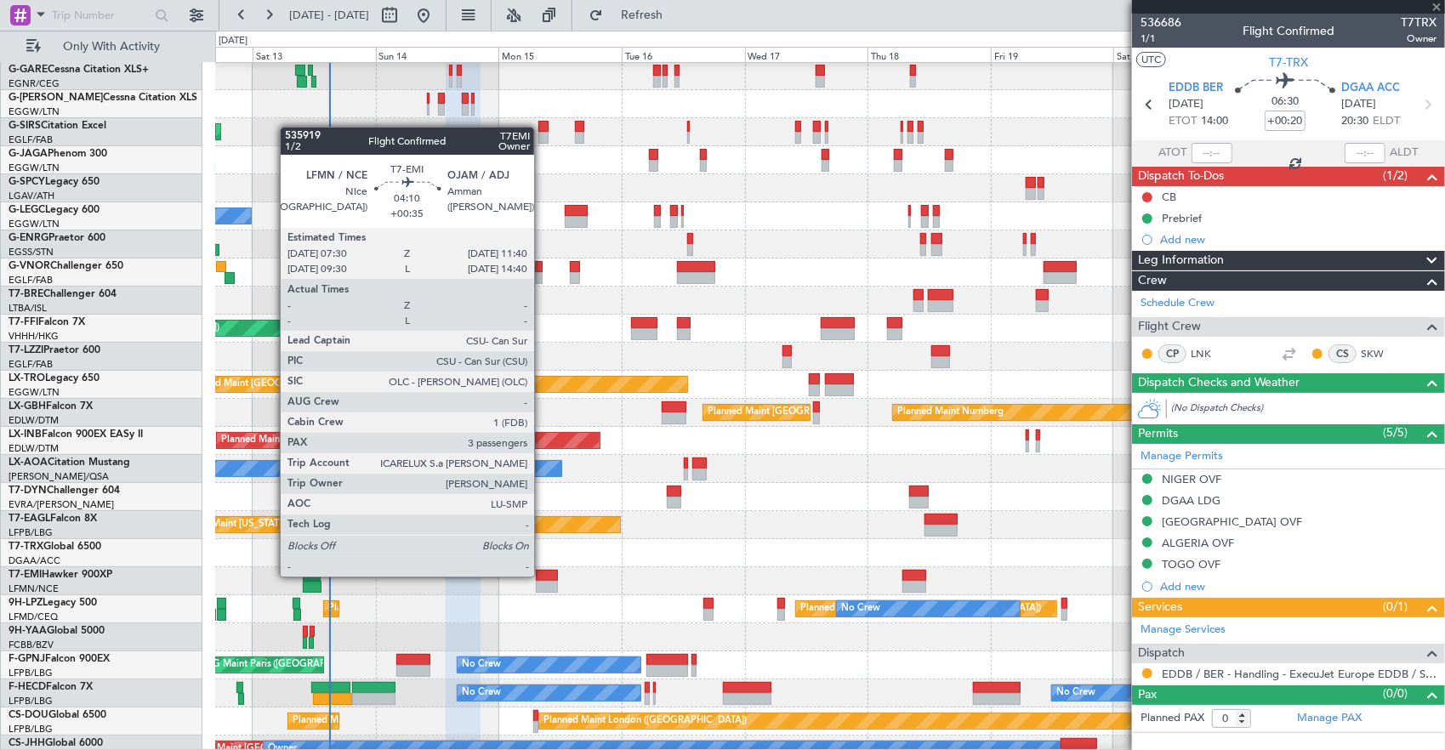
type input "+00:35"
type input "3"
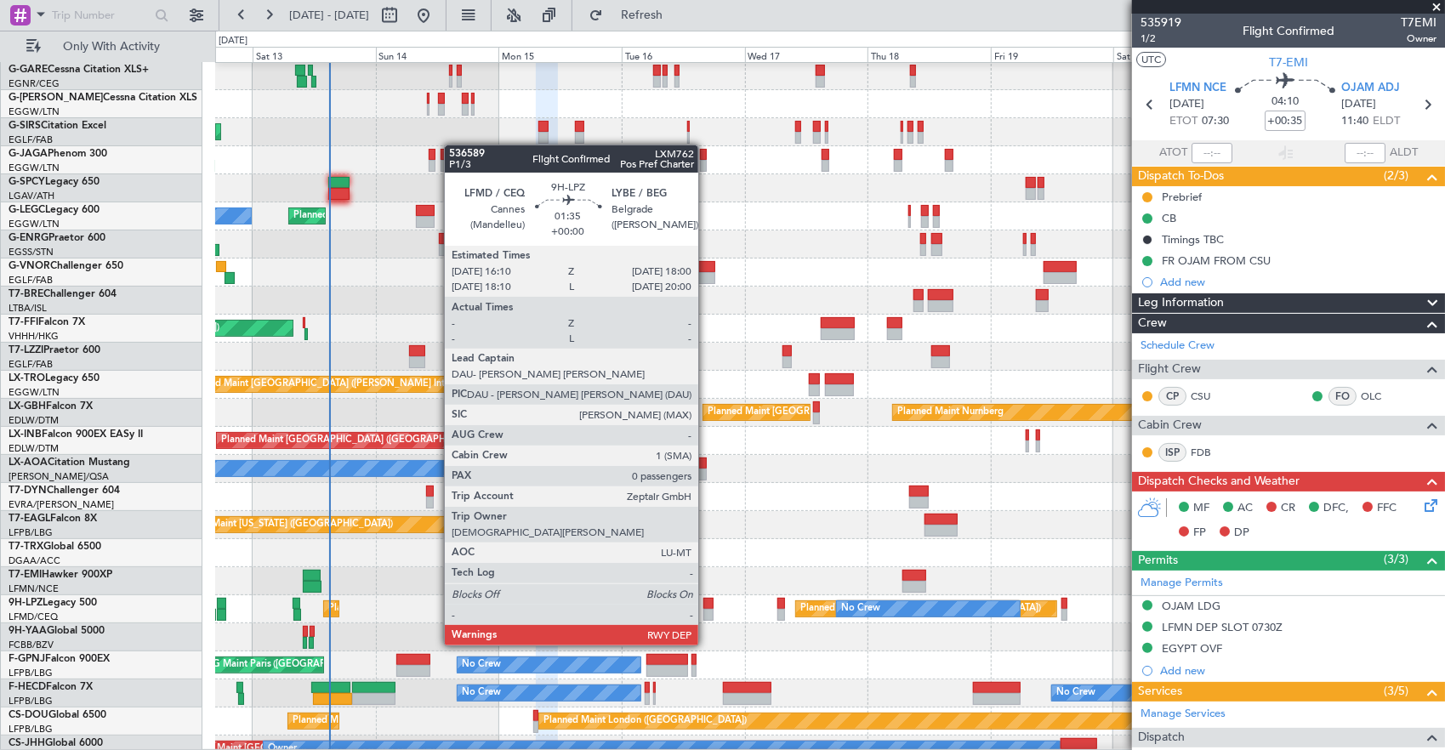
click at [707, 613] on div at bounding box center [708, 615] width 10 height 12
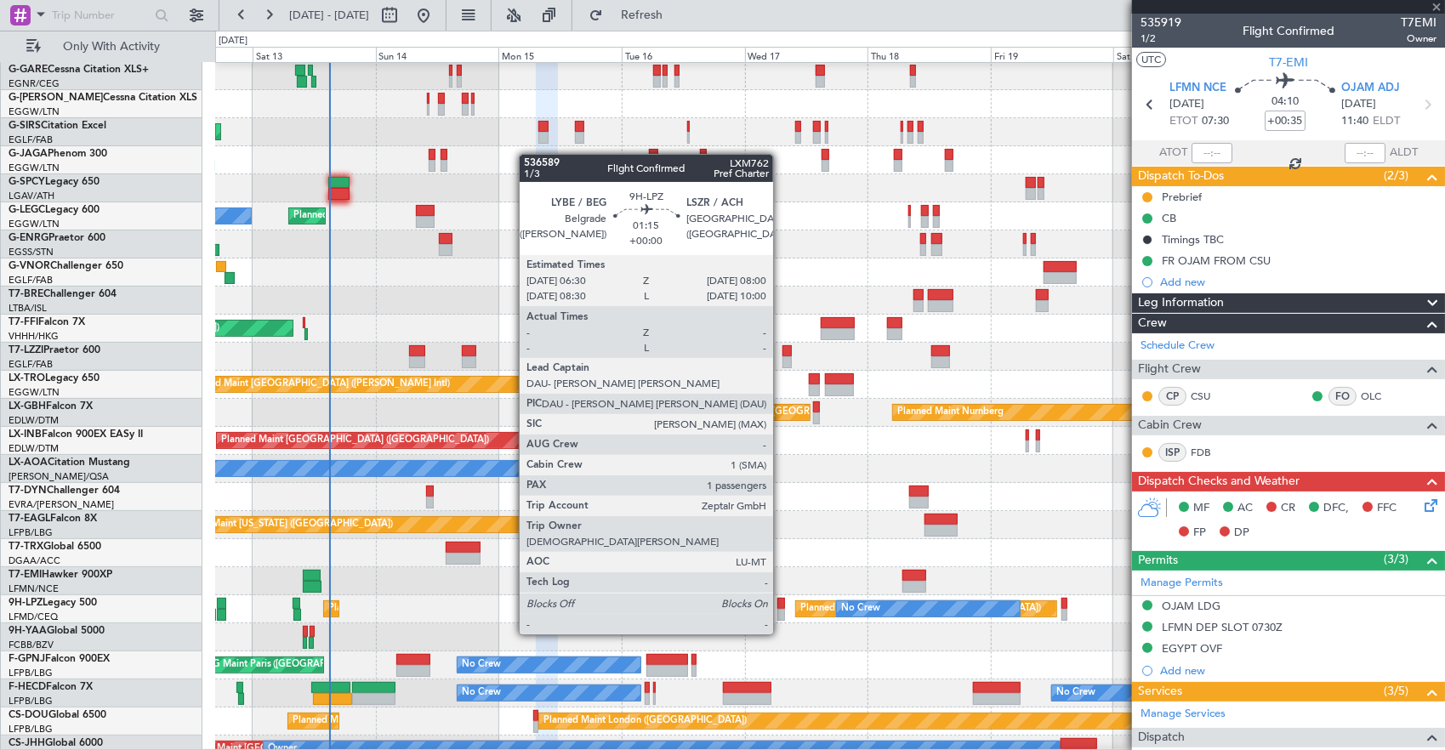
type input "0"
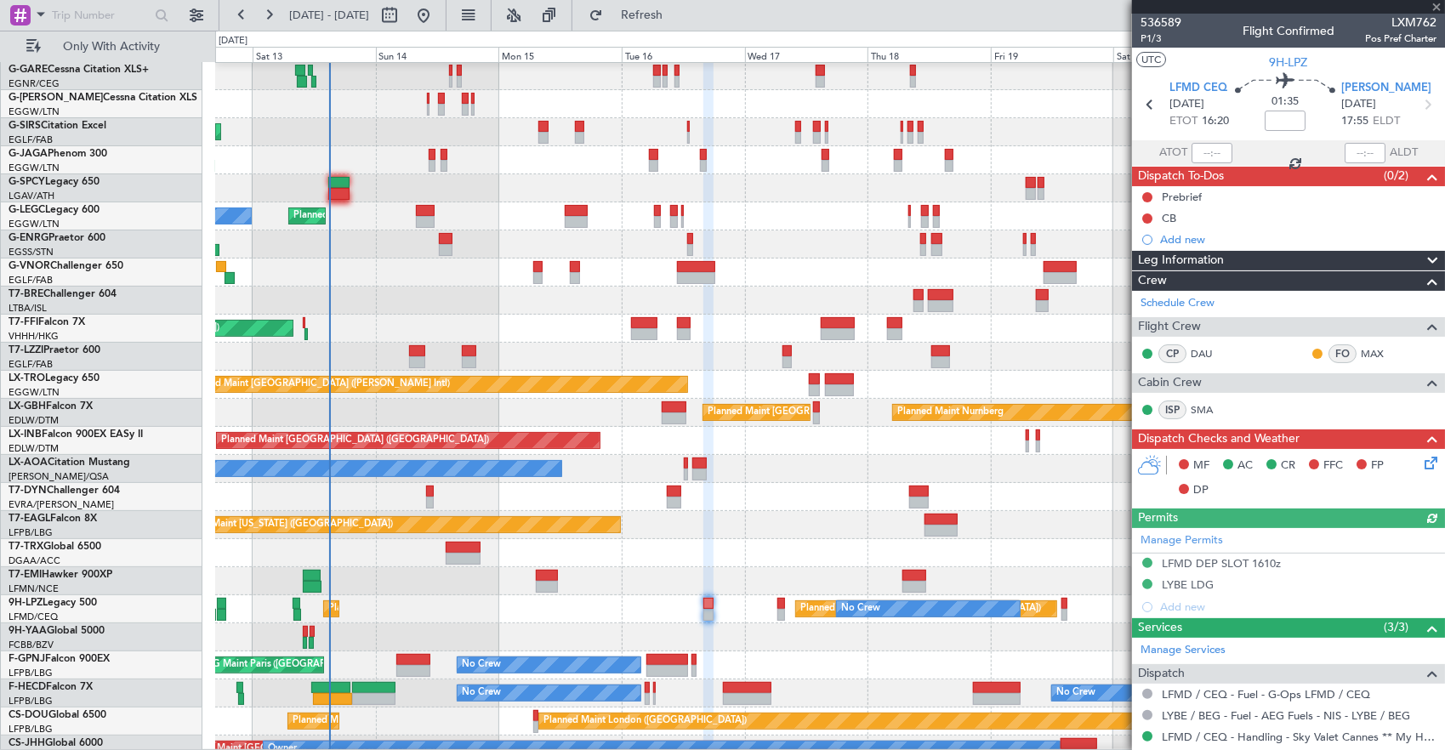
click at [314, 629] on div at bounding box center [311, 632] width 5 height 12
type input "11:21"
type input "11:57"
type input "4"
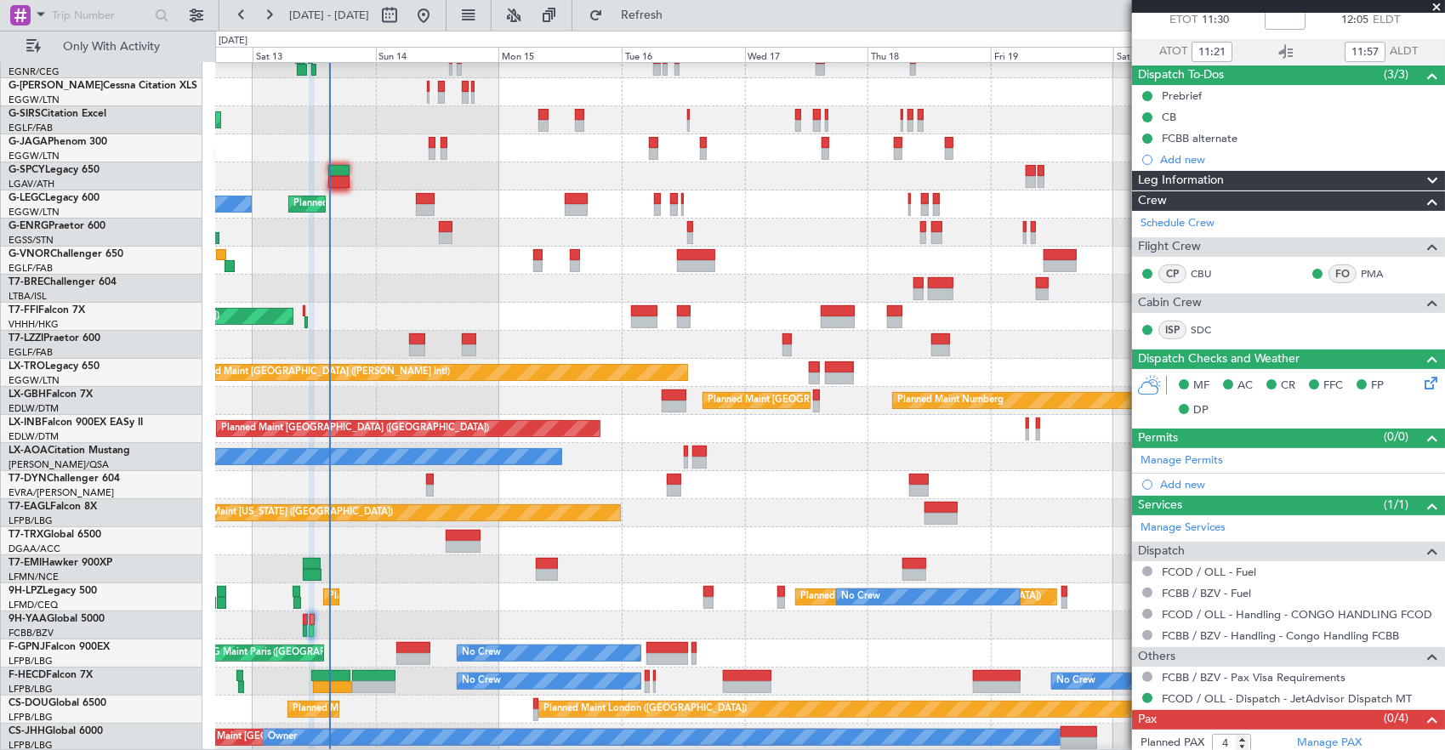
scroll to position [126, 0]
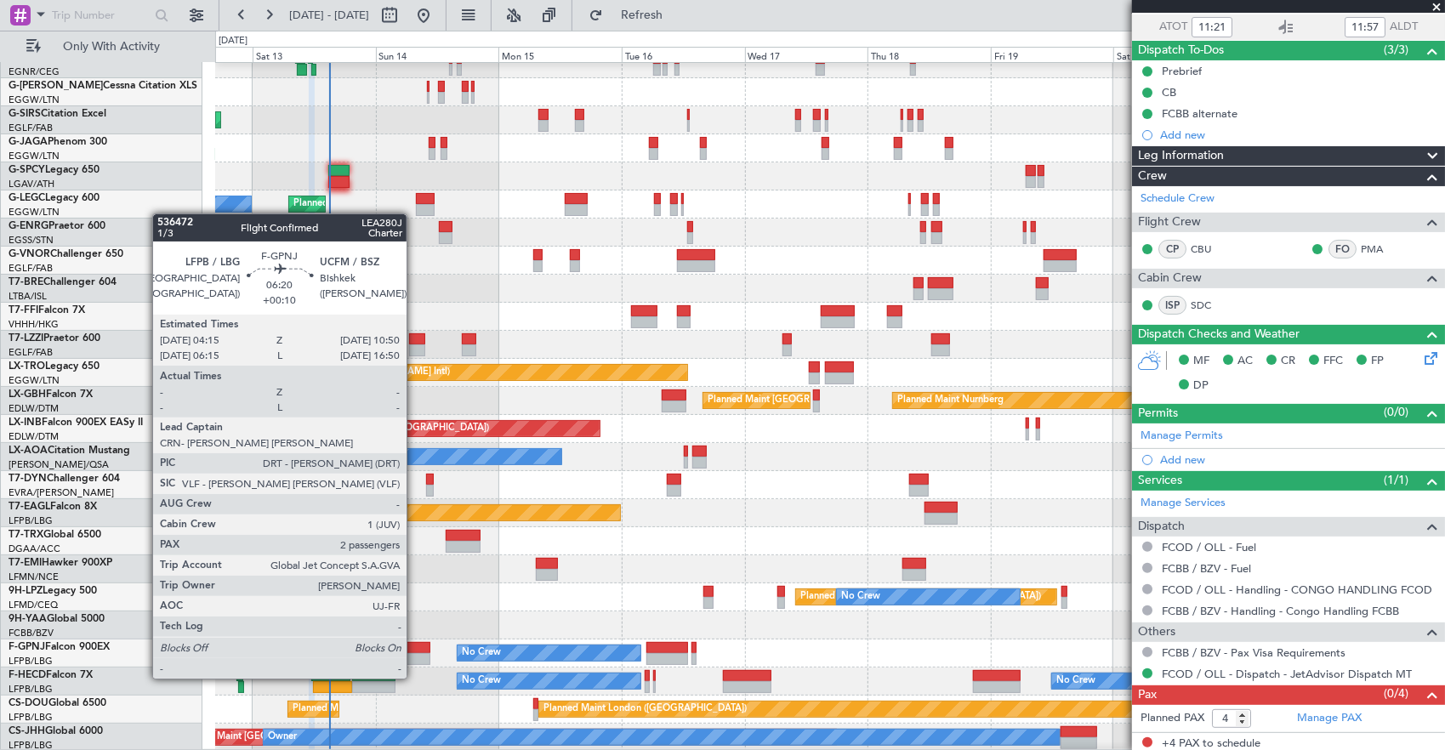
click at [415, 662] on div at bounding box center [413, 659] width 34 height 12
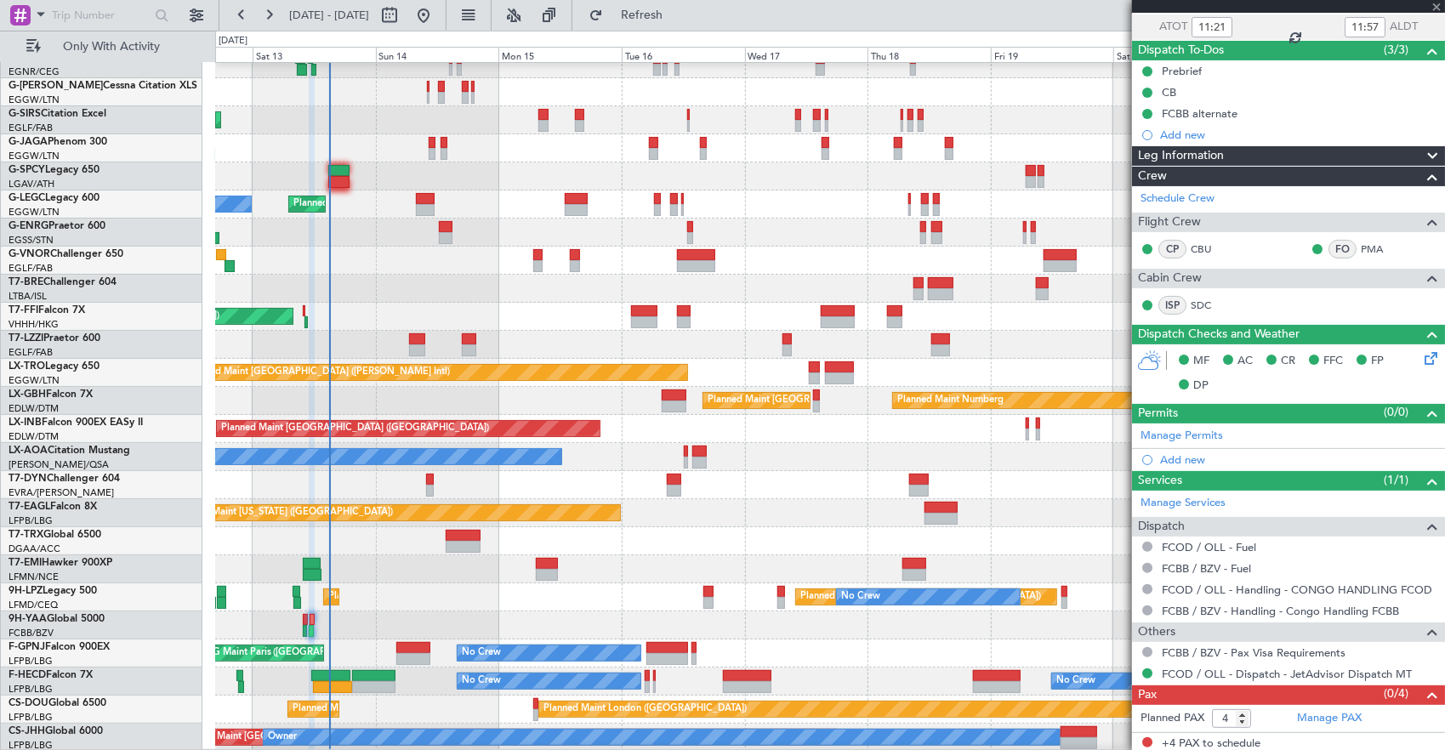
type input "+00:10"
type input "2"
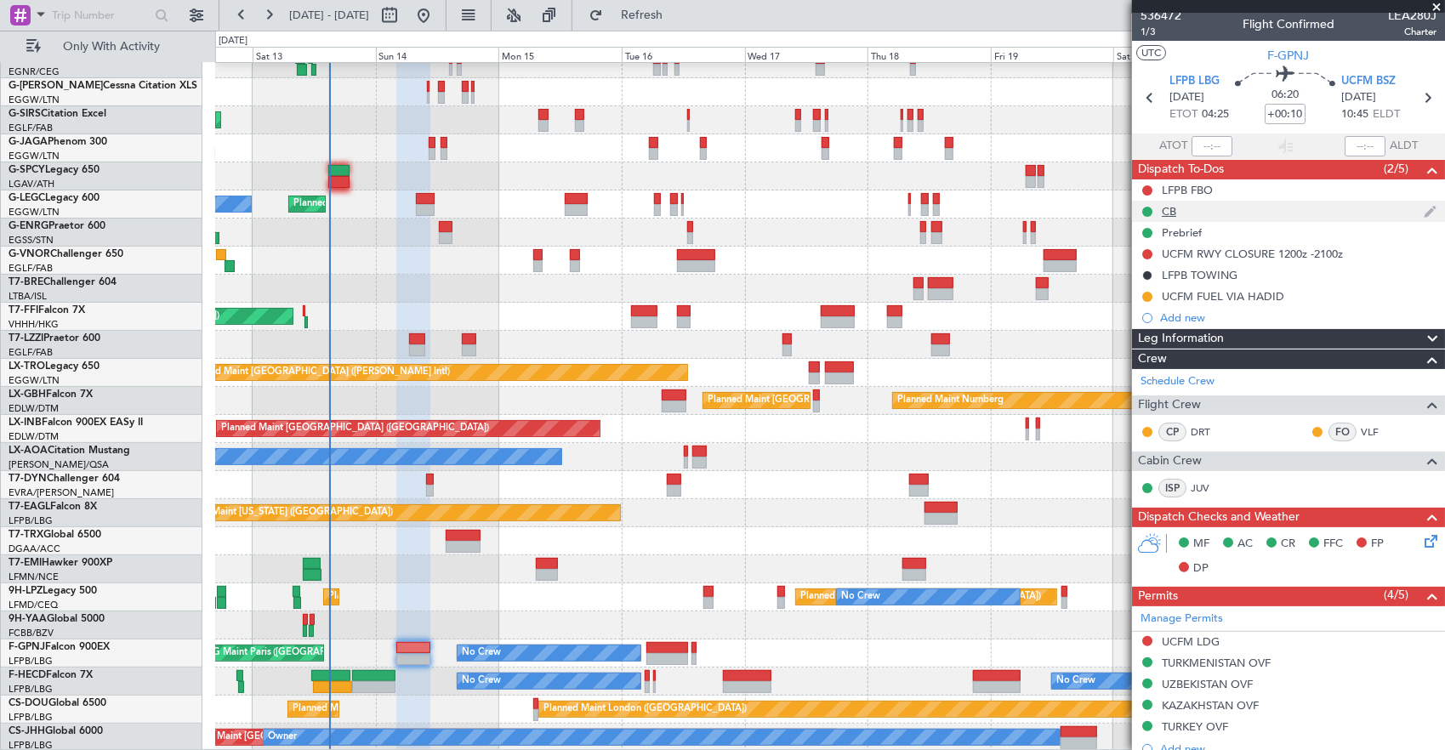
scroll to position [0, 0]
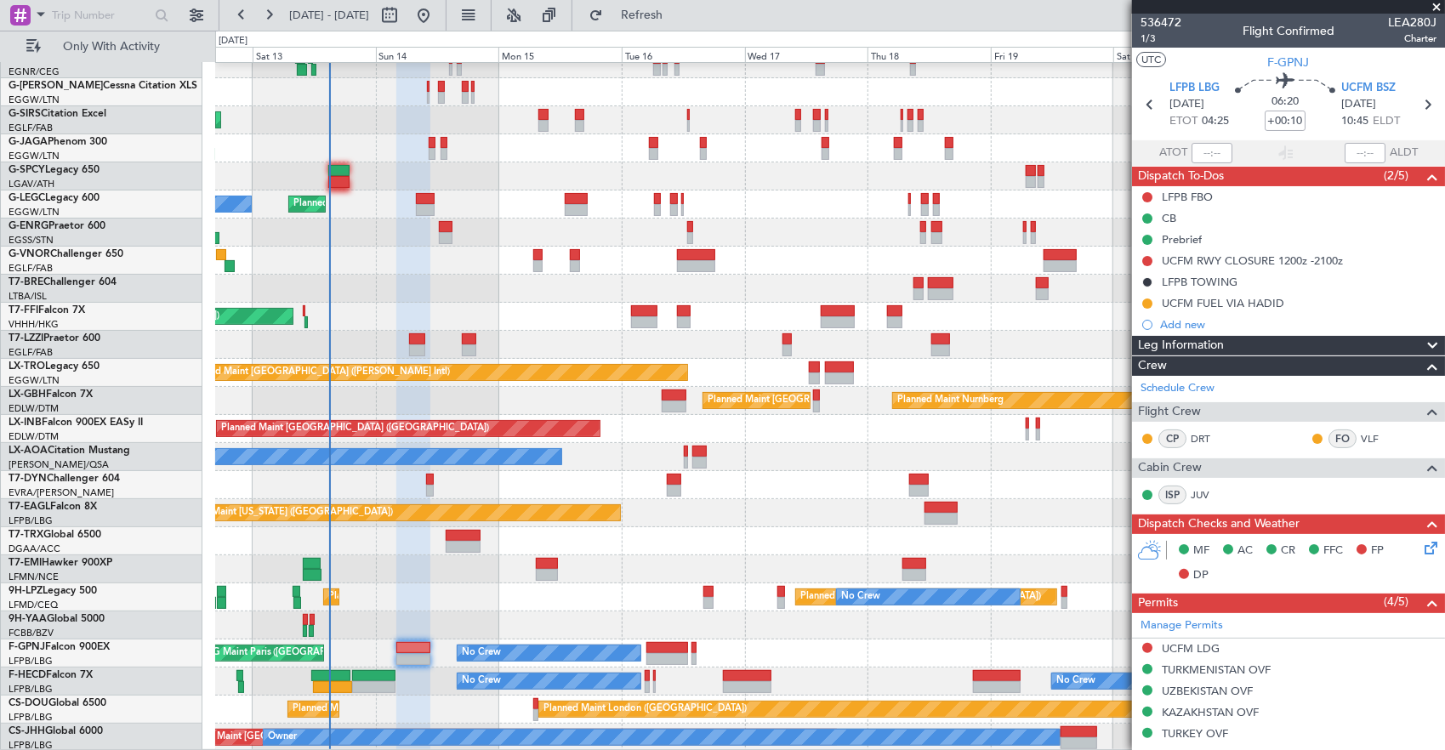
click at [1190, 345] on span "Leg Information" at bounding box center [1181, 346] width 86 height 20
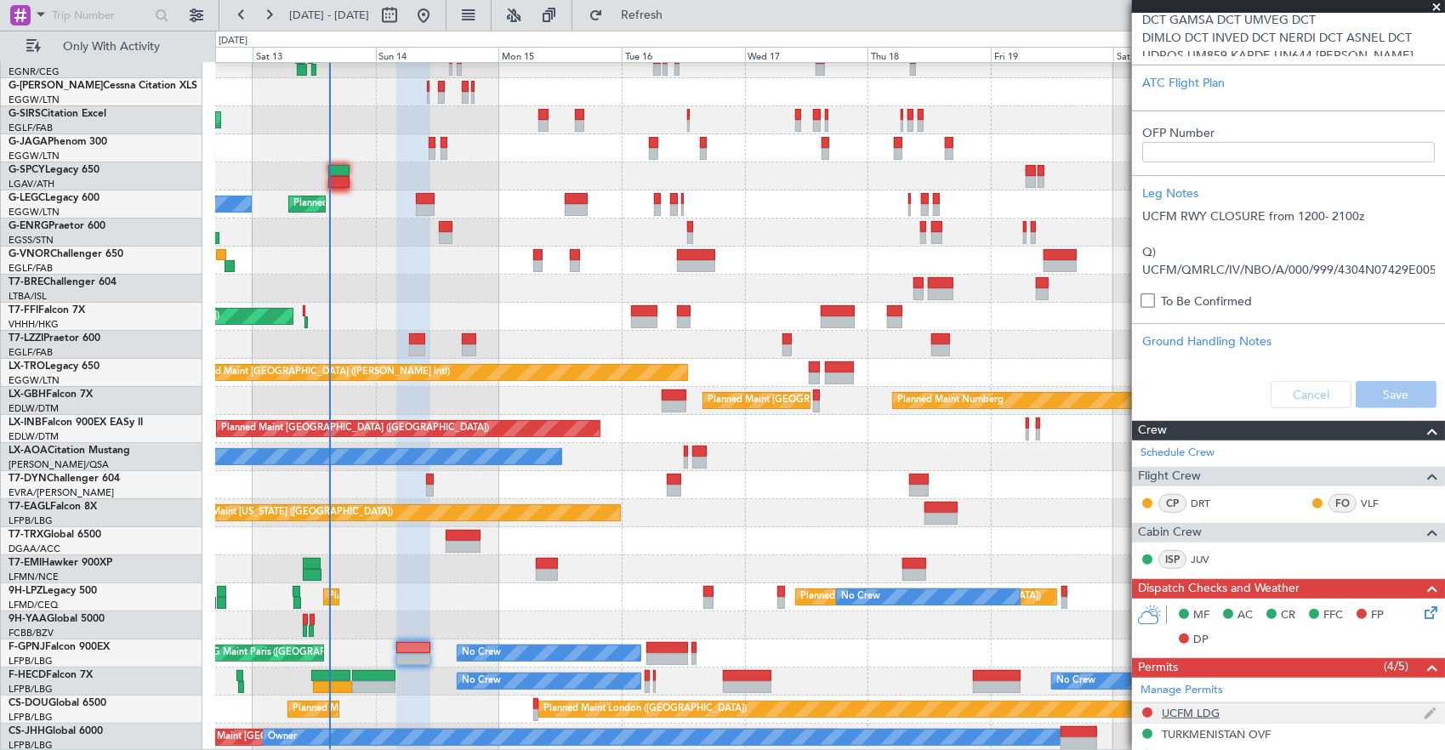
scroll to position [680, 0]
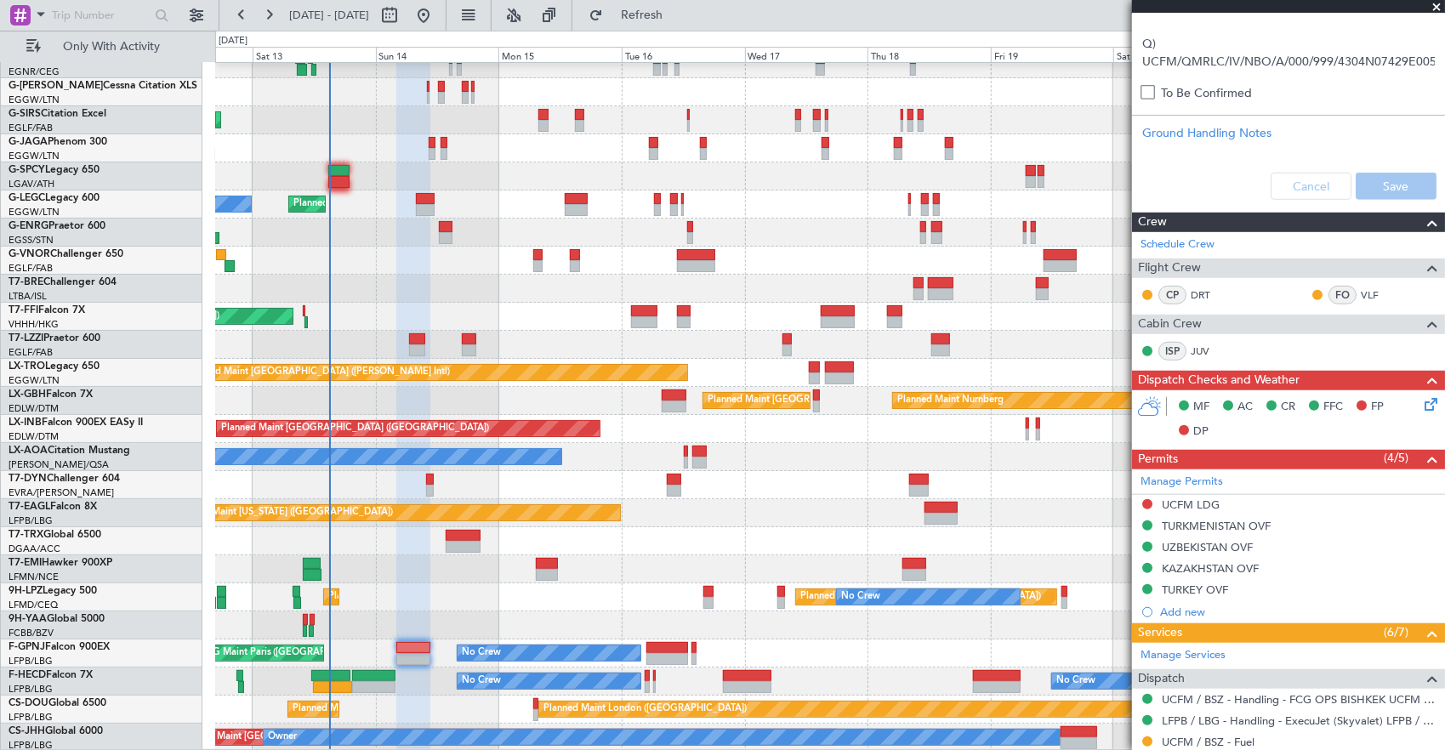
click at [1315, 188] on div "Cancel Save" at bounding box center [1288, 186] width 313 height 51
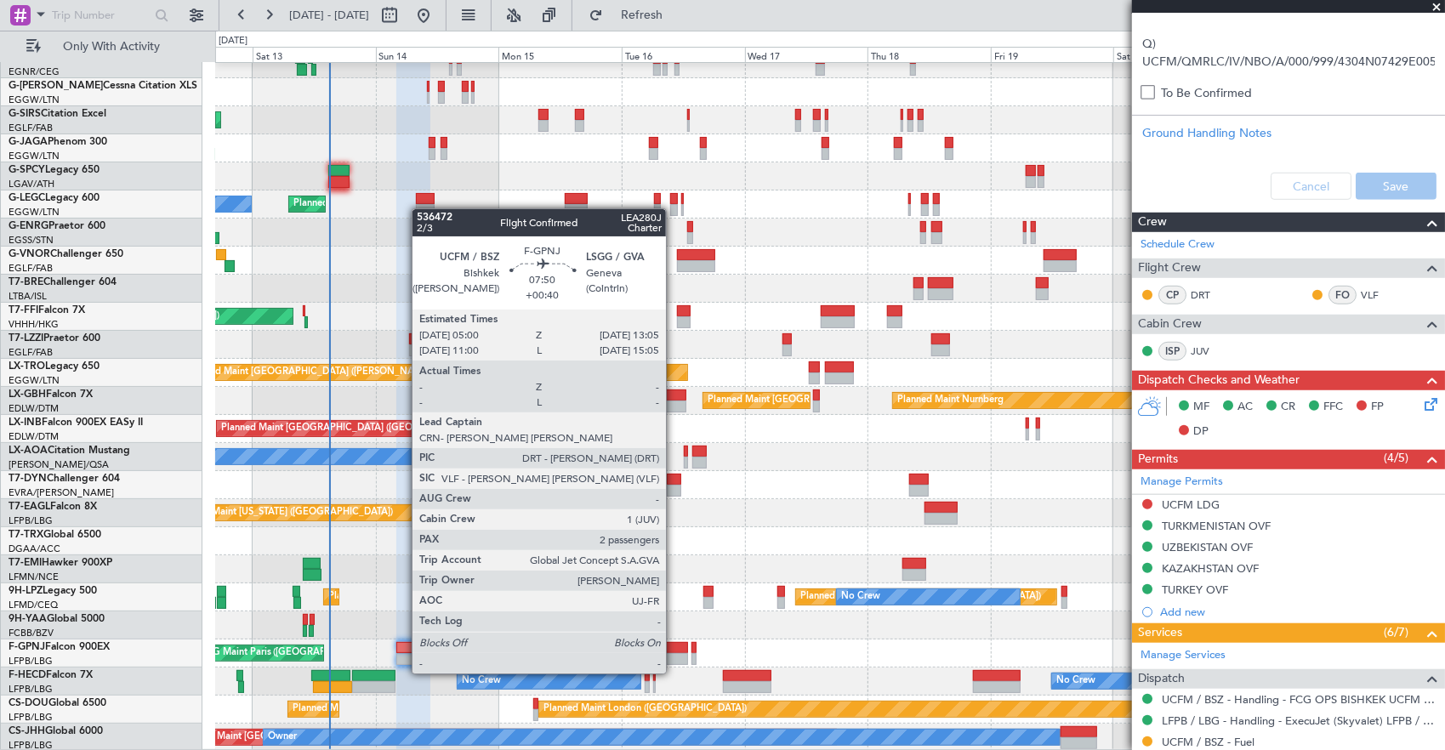
click at [674, 656] on div at bounding box center [667, 659] width 42 height 12
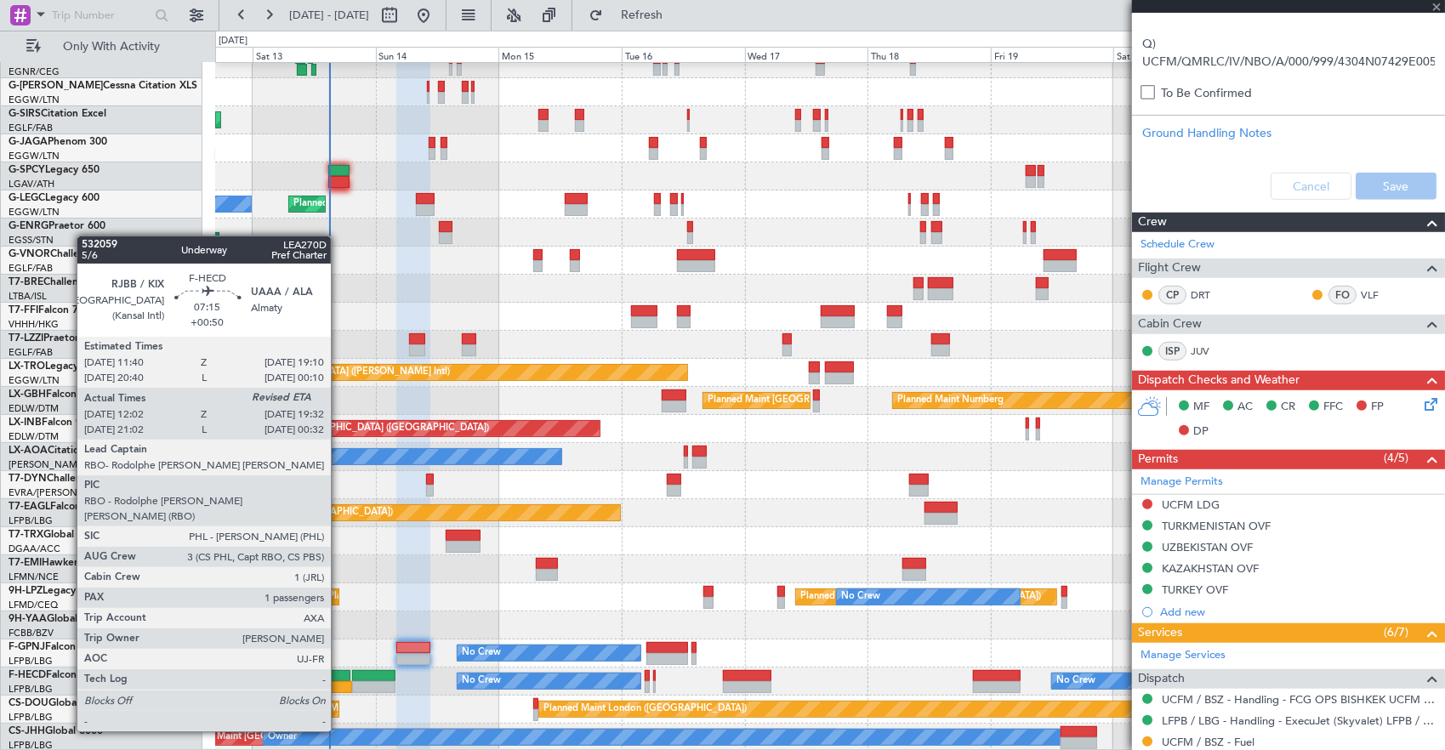
scroll to position [0, 0]
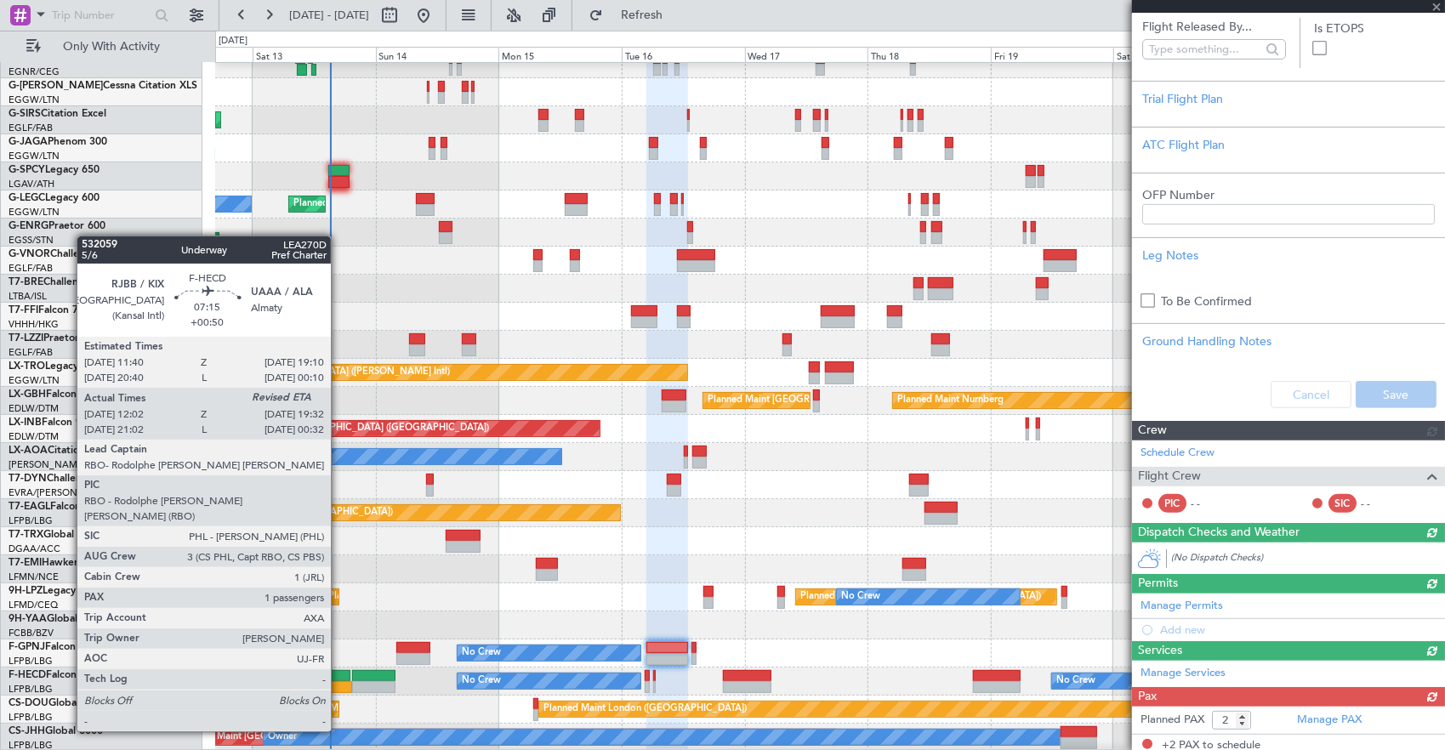
click at [339, 684] on div at bounding box center [332, 687] width 39 height 12
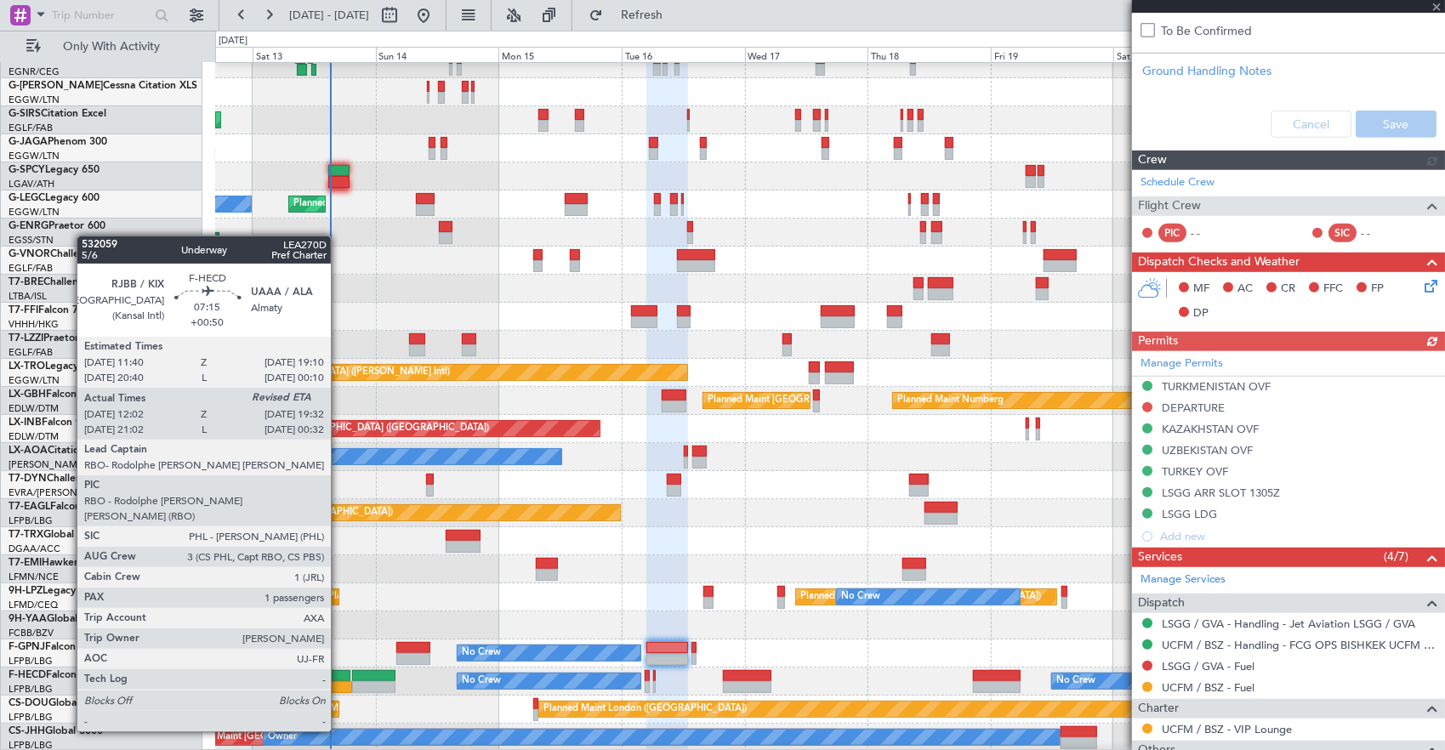
scroll to position [638, 0]
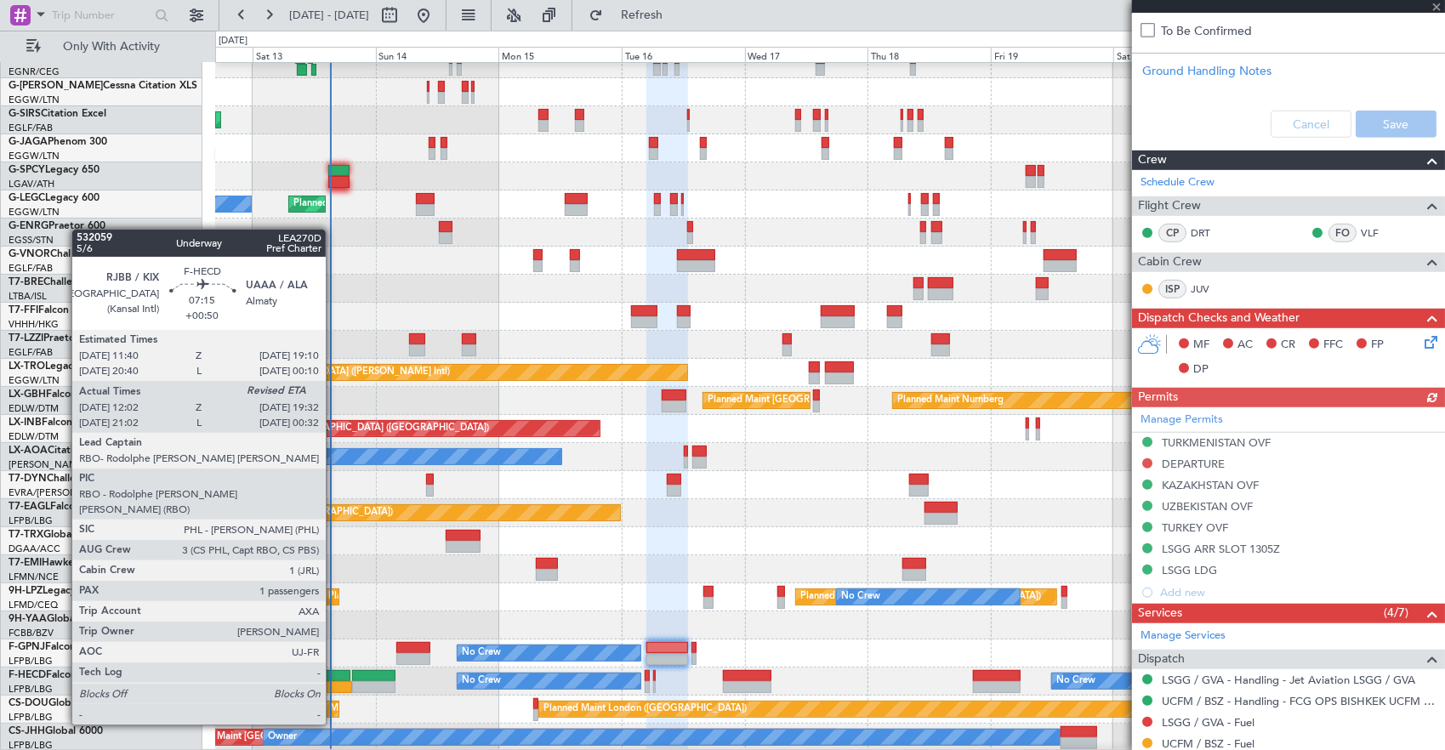
type input "+00:50"
type input "12:12"
type input "1"
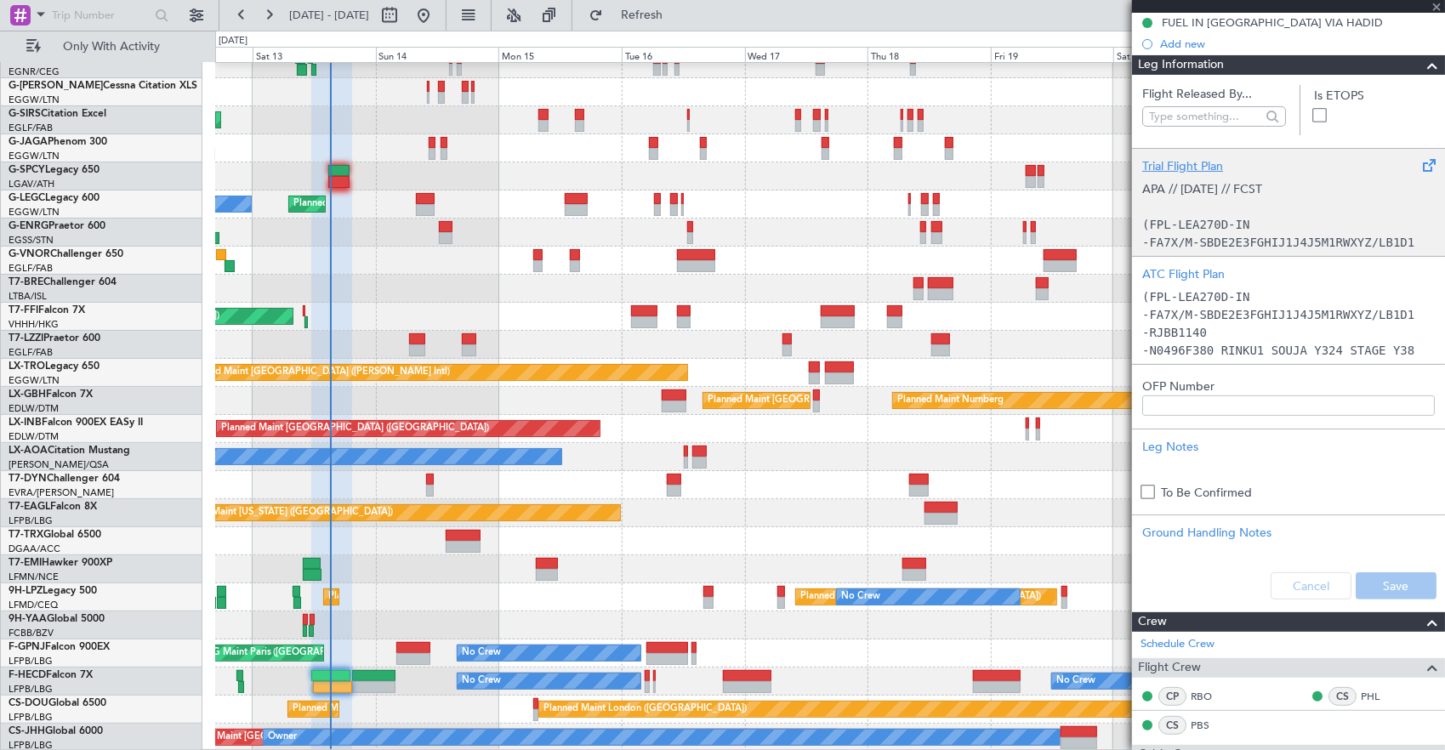
scroll to position [190, 0]
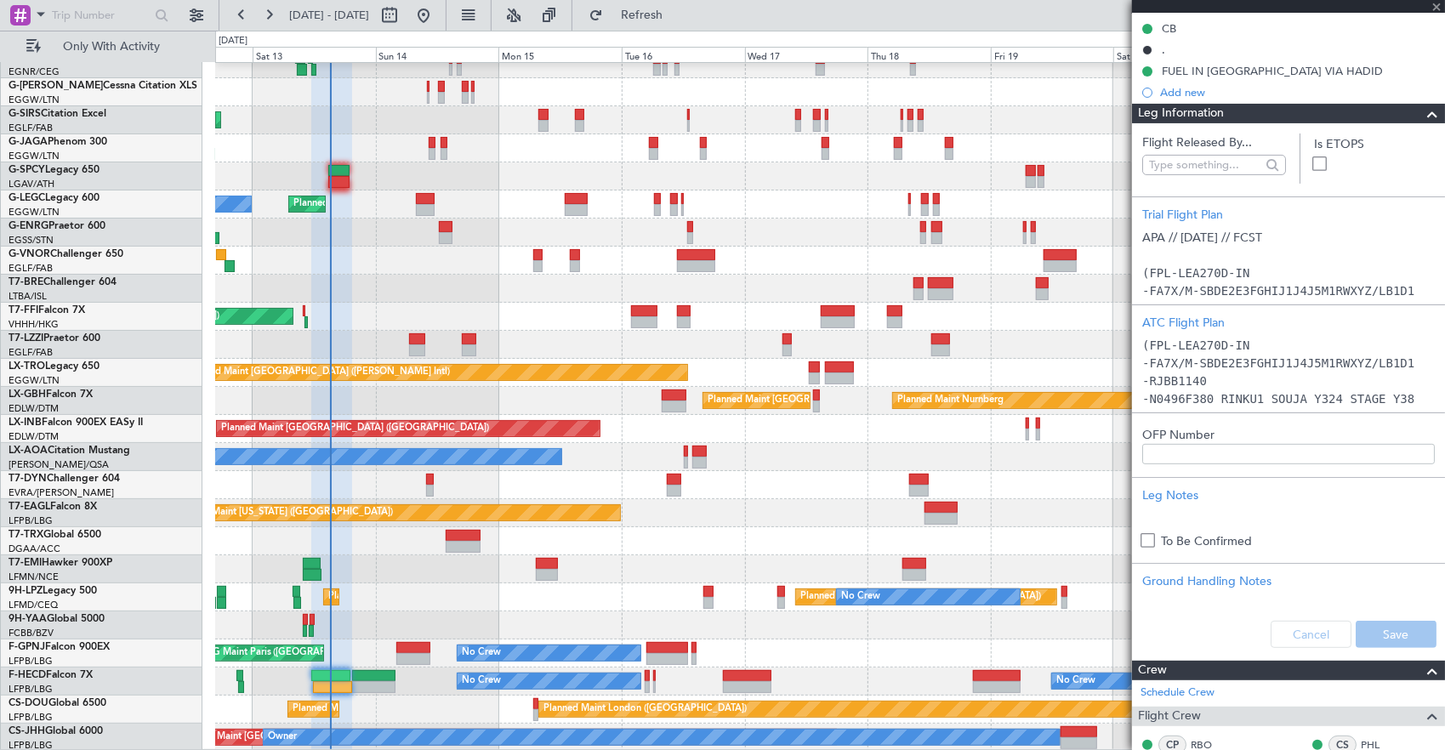
click at [1217, 111] on span "Leg Information" at bounding box center [1181, 114] width 86 height 20
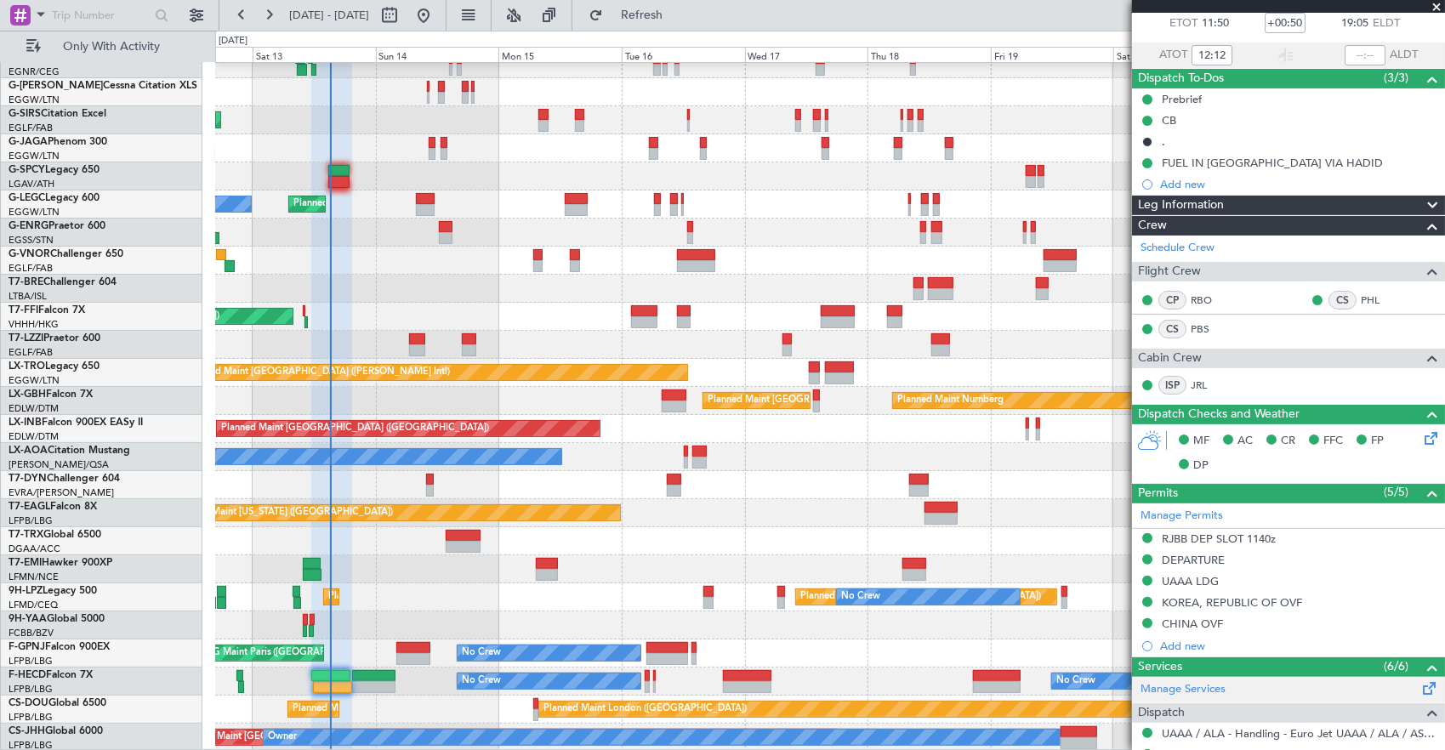
scroll to position [321, 0]
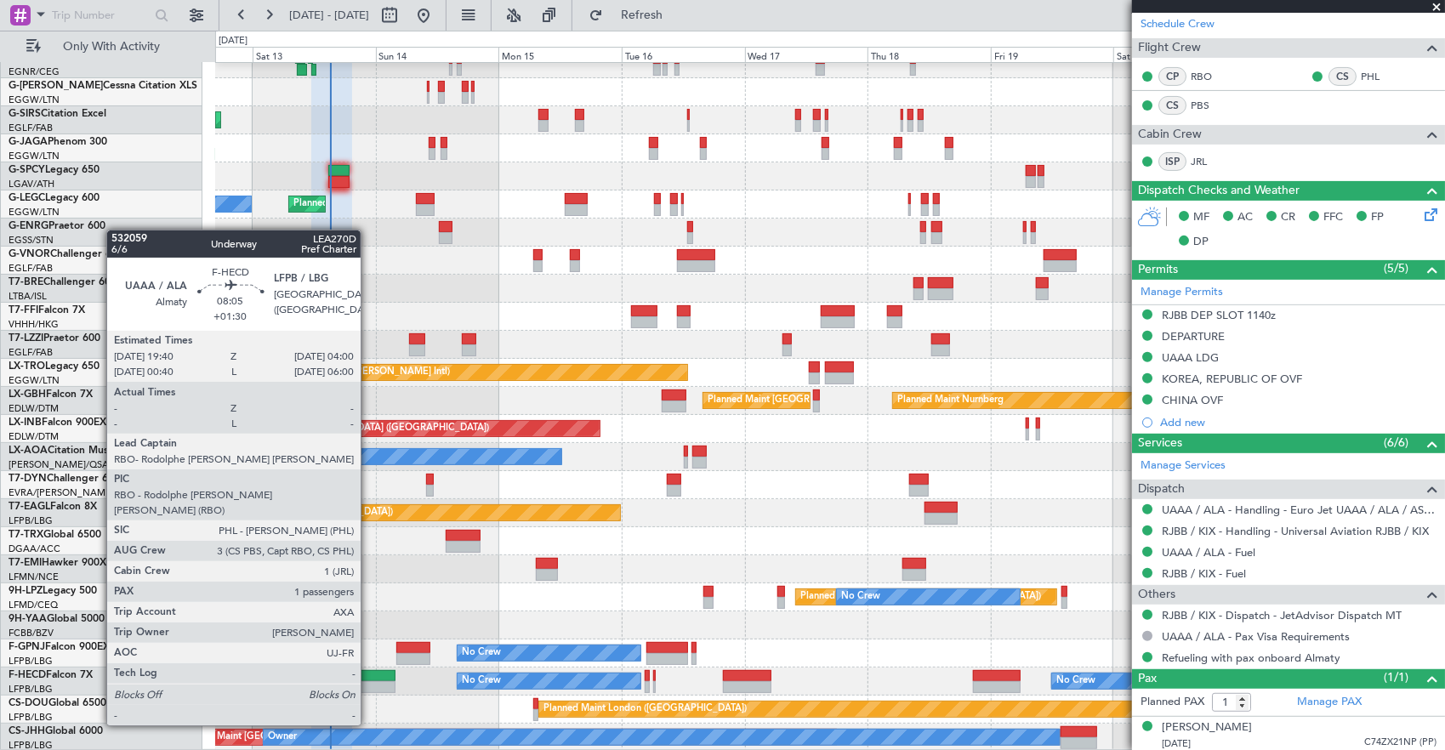
click at [369, 678] on div at bounding box center [373, 676] width 43 height 12
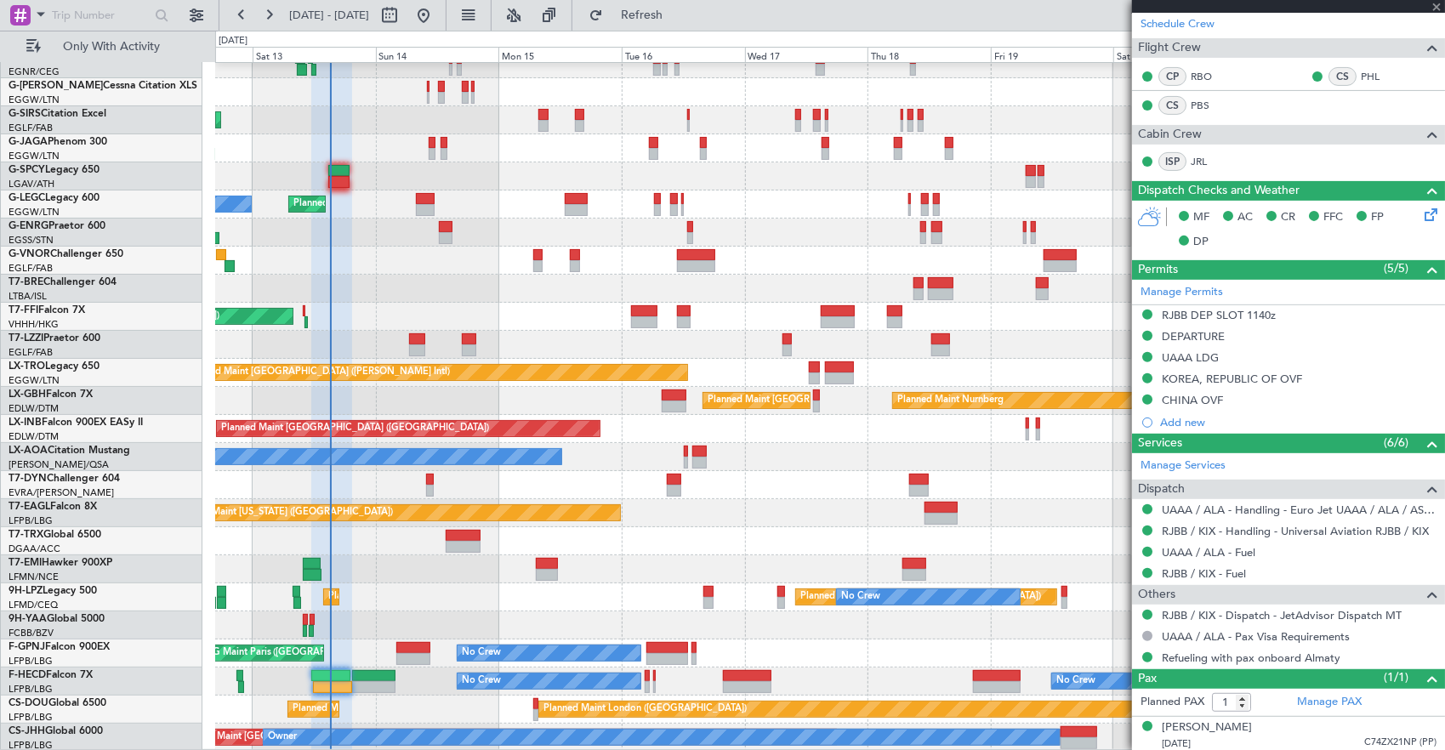
type input "+01:30"
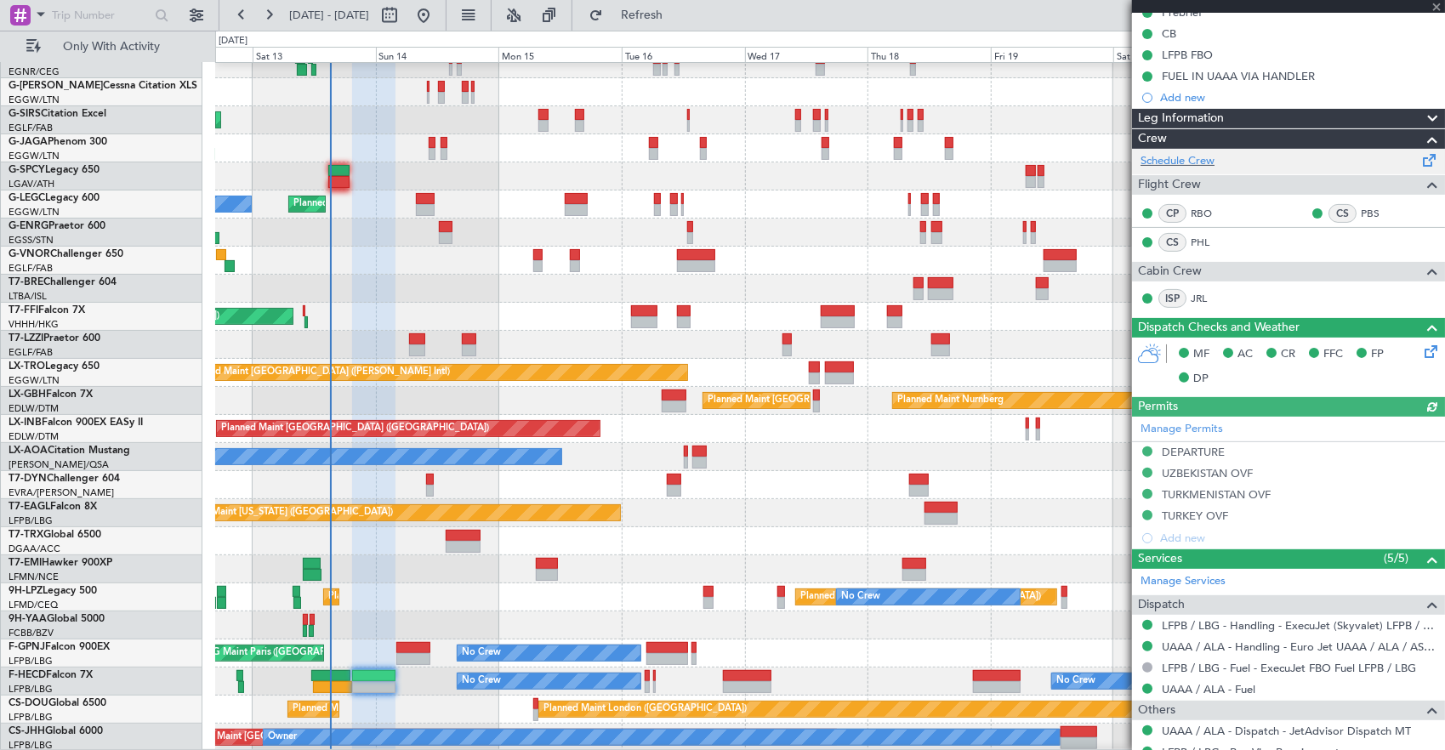
scroll to position [279, 0]
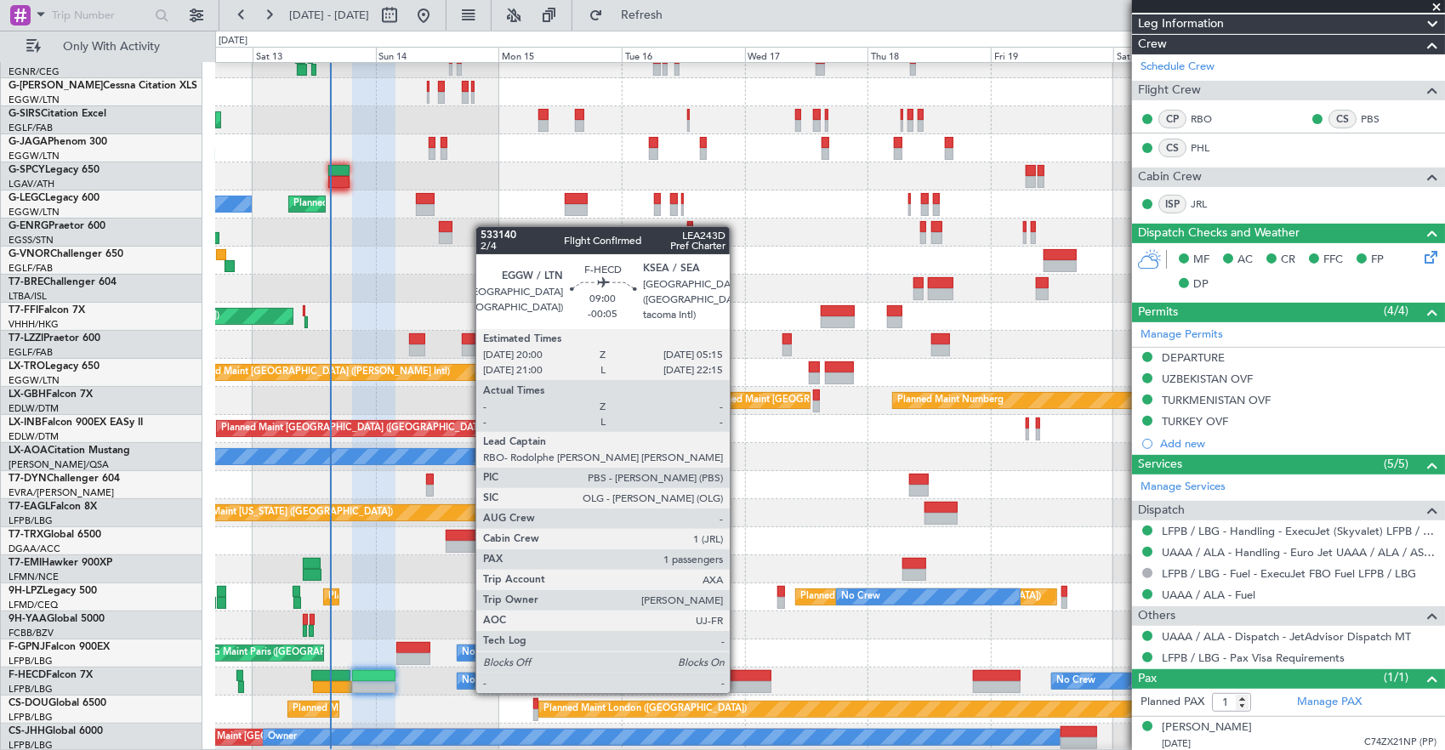
click at [738, 674] on div at bounding box center [747, 676] width 48 height 12
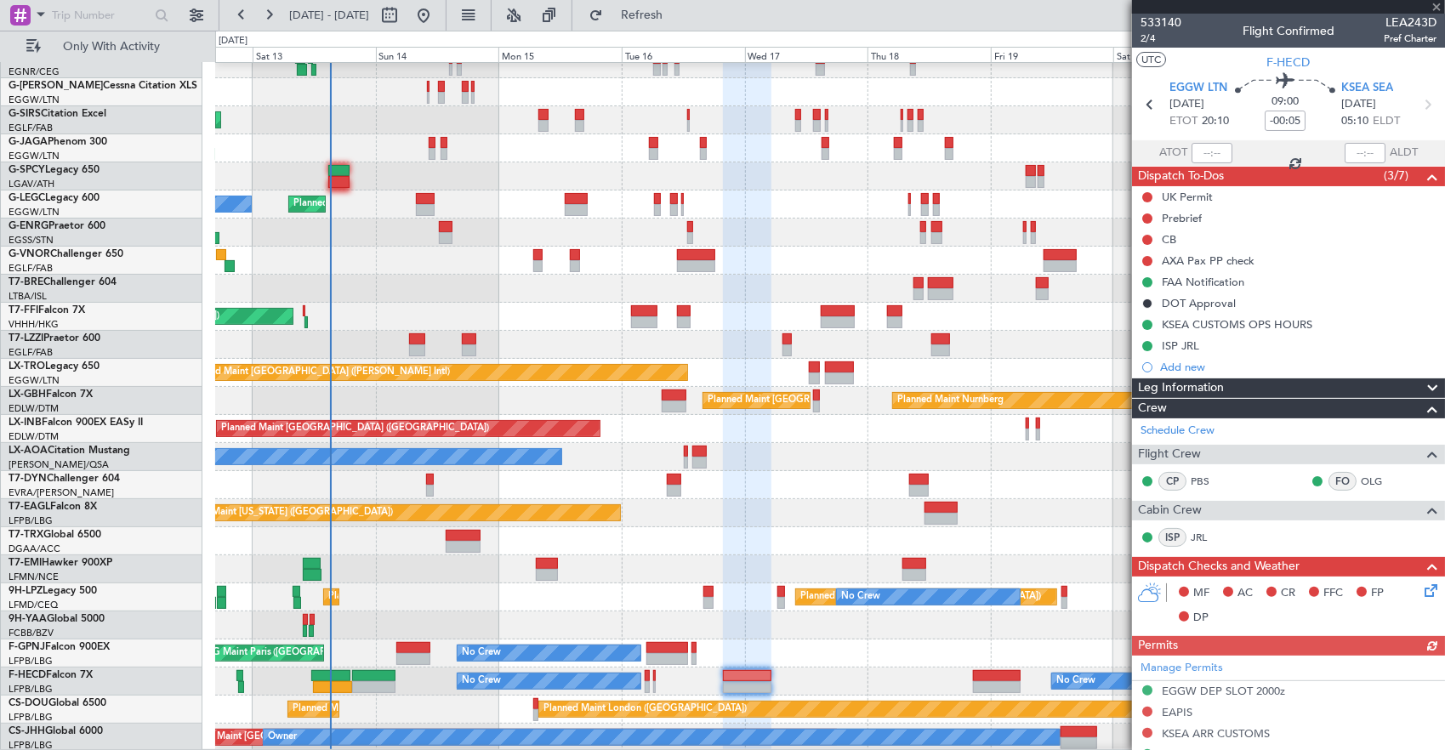
scroll to position [97, 0]
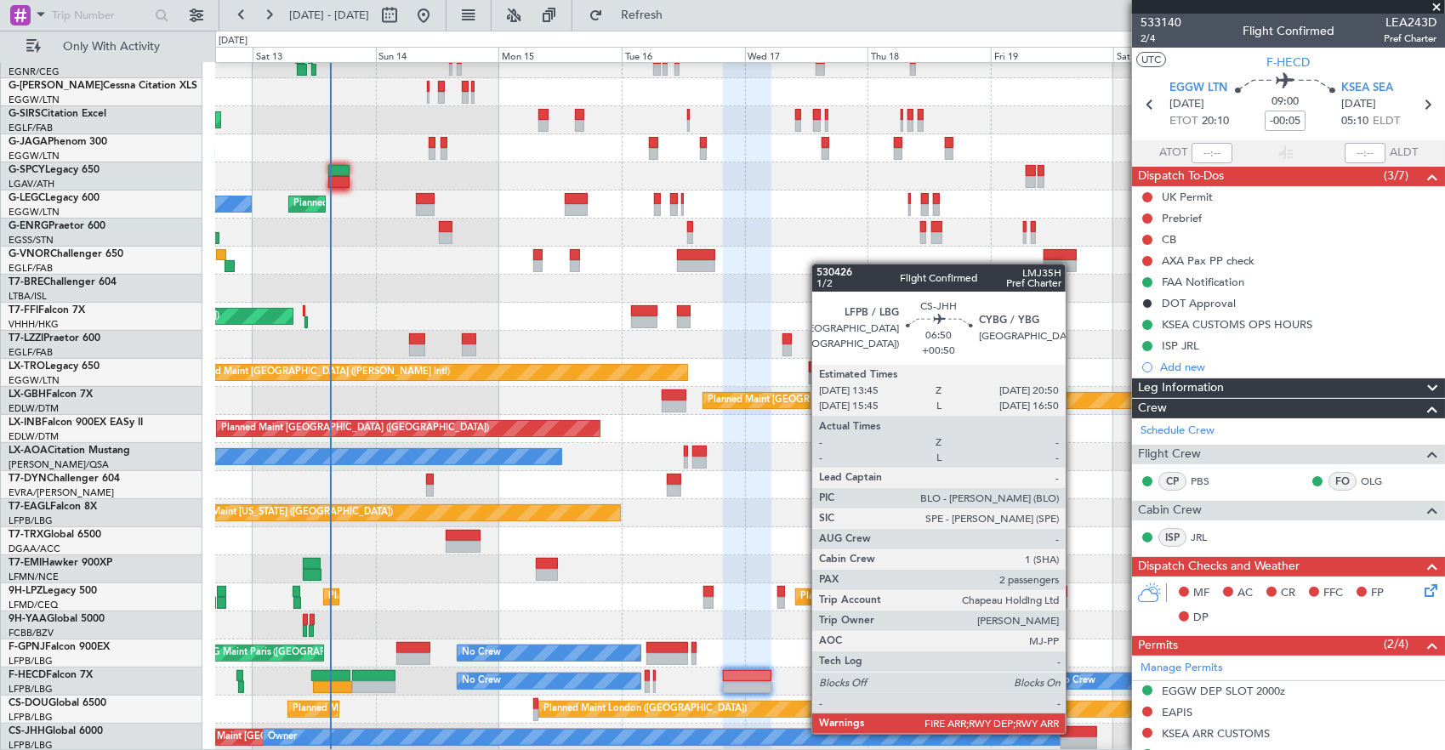
click at [1074, 732] on div at bounding box center [1078, 732] width 37 height 12
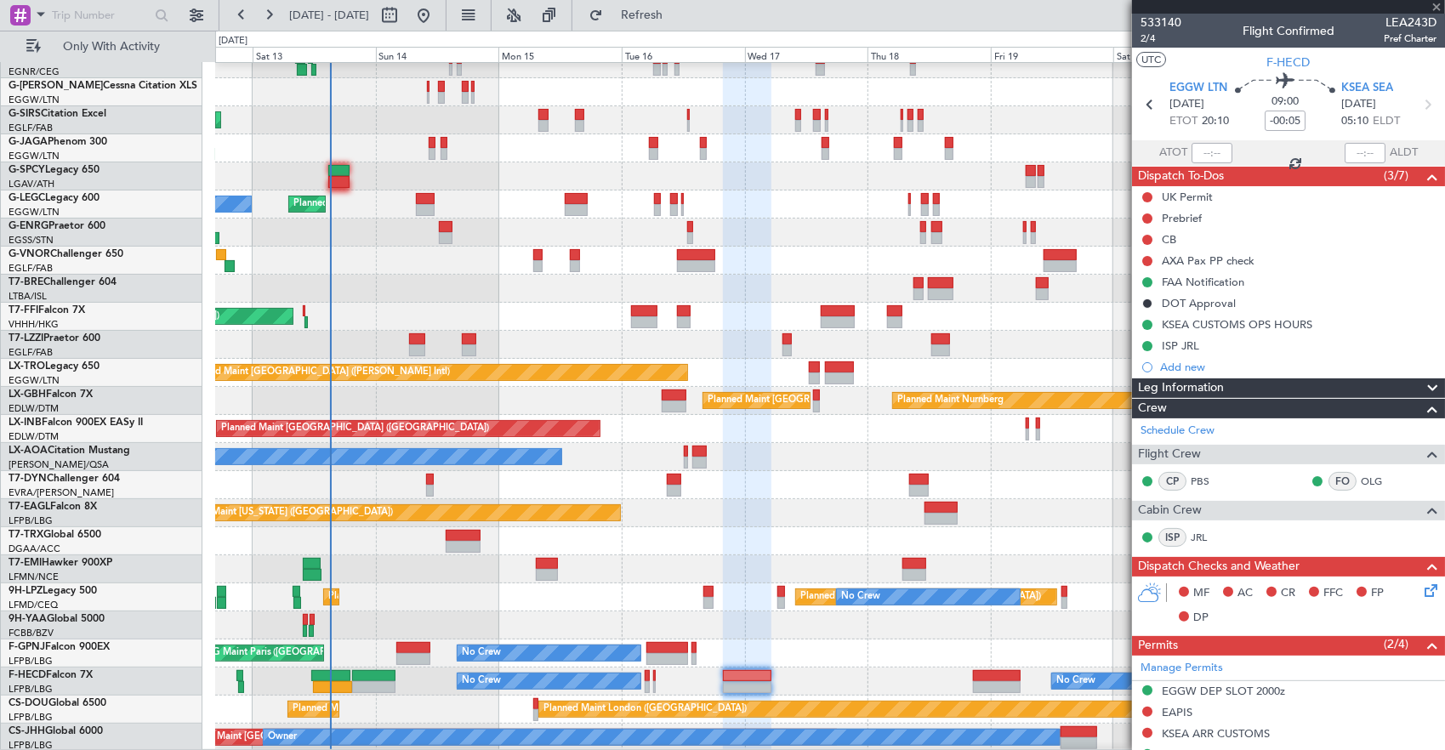
type input "+00:50"
type input "2"
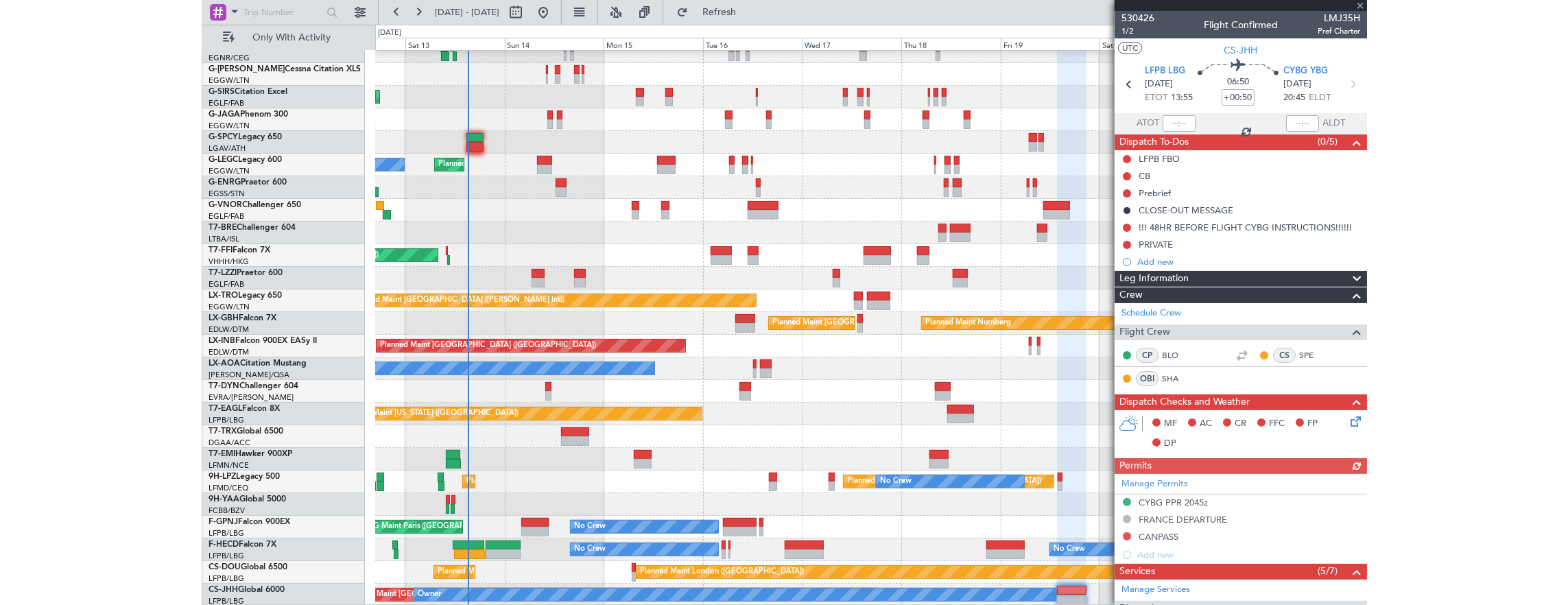
scroll to position [314, 0]
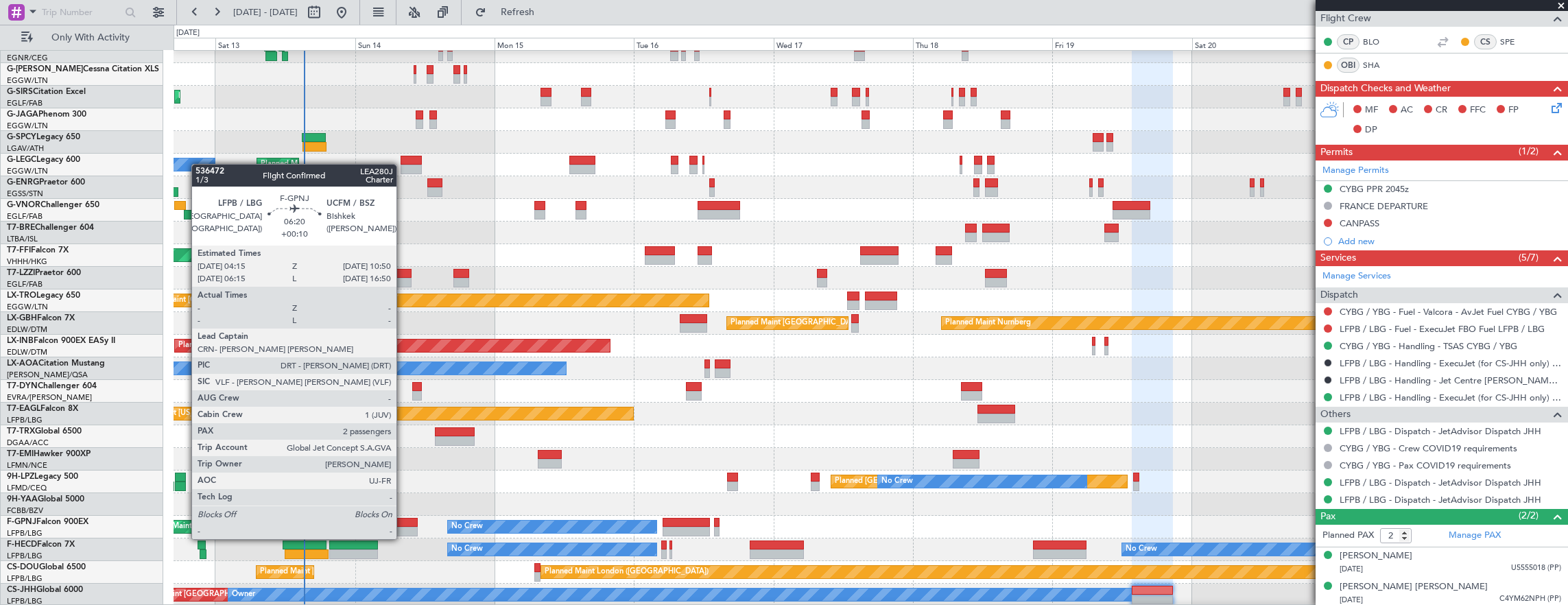
click at [403, 525] on div at bounding box center [398, 523] width 39 height 10
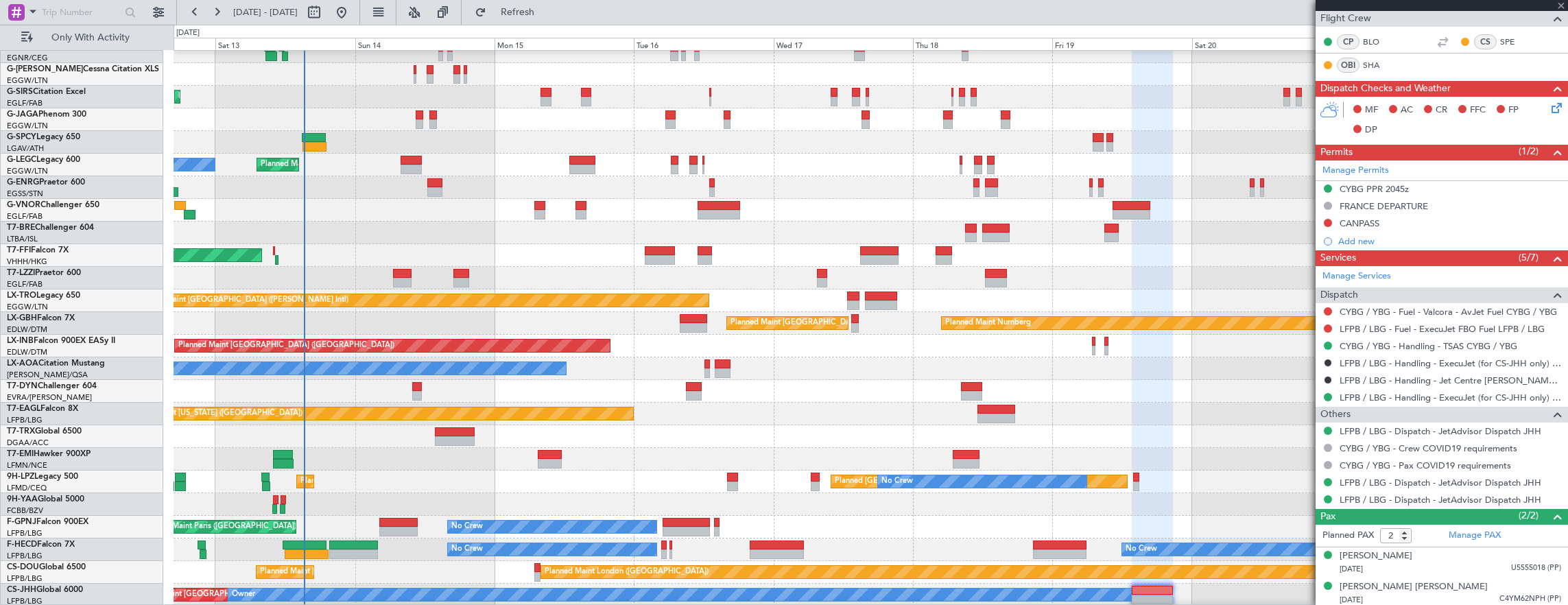
type input "+00:10"
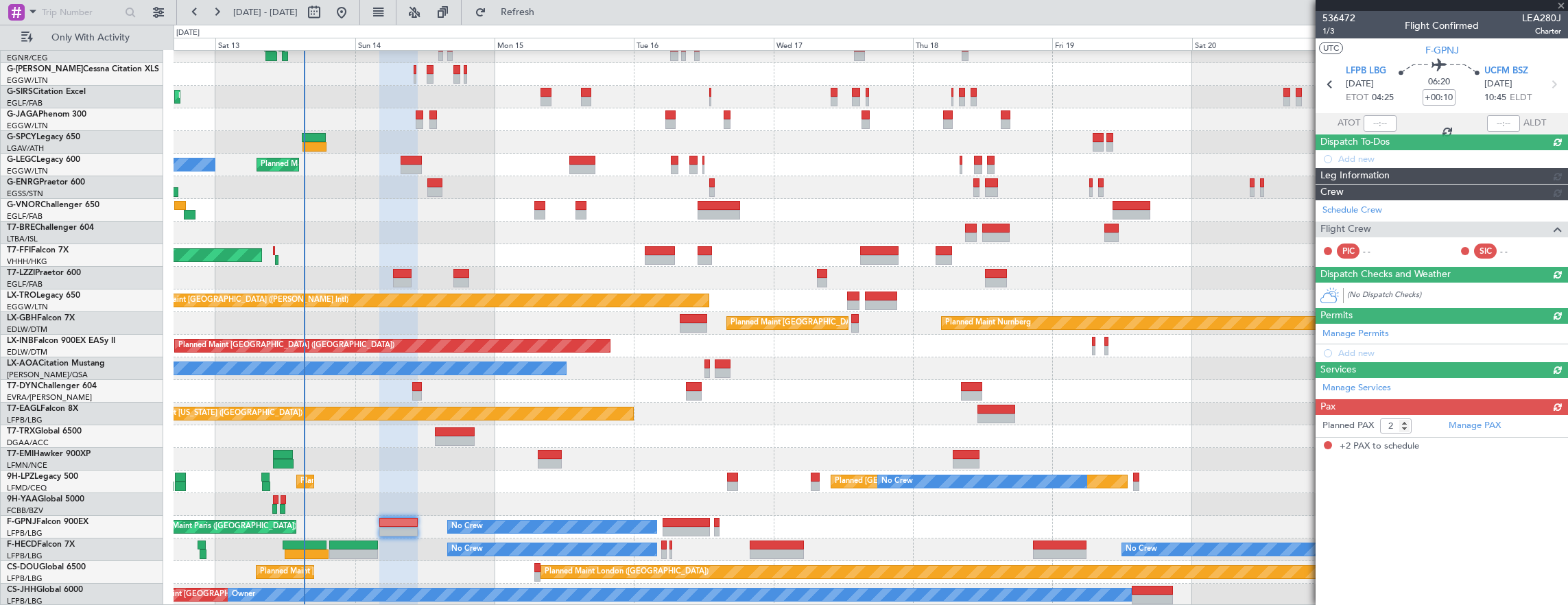
scroll to position [0, 0]
